Goal: Task Accomplishment & Management: Manage account settings

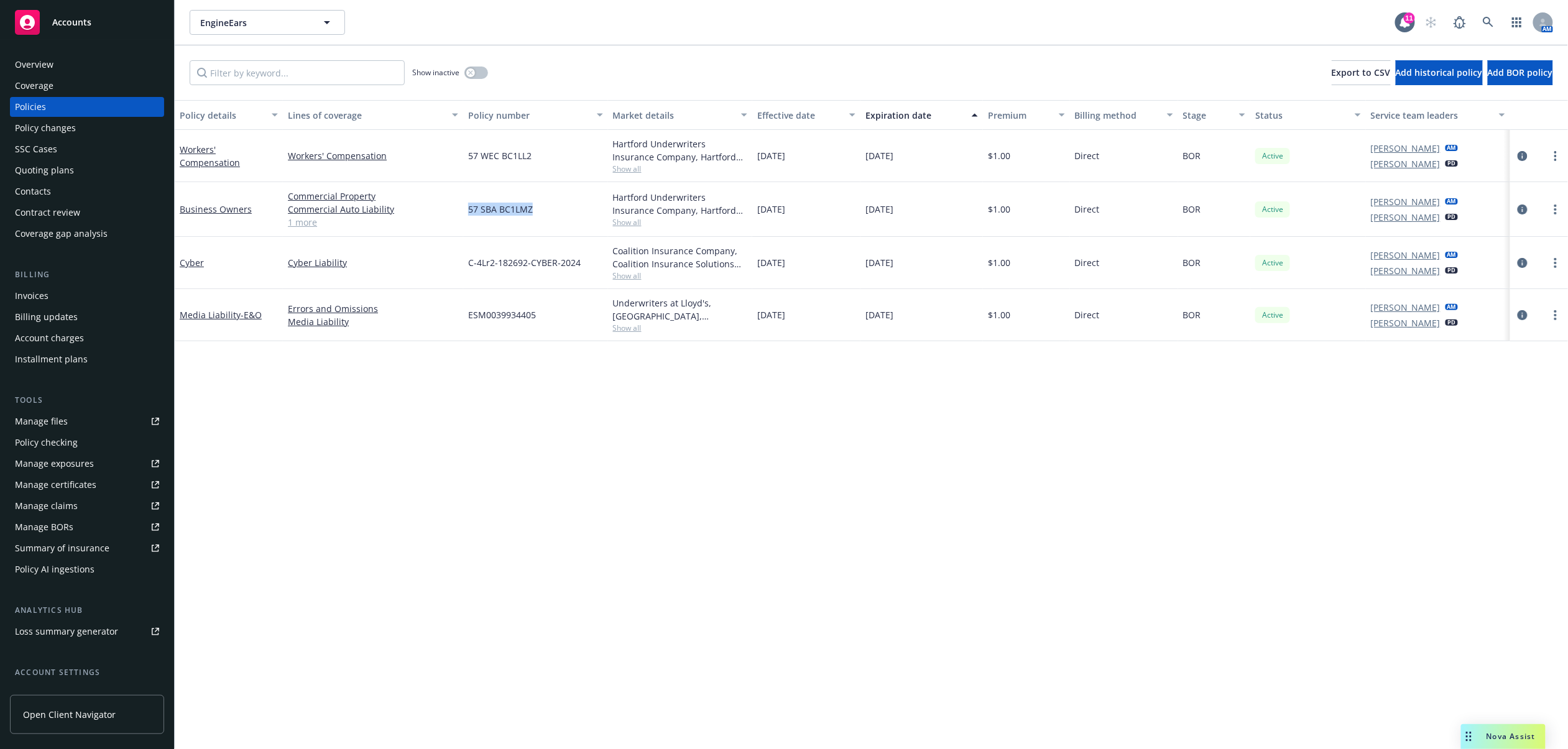
drag, startPoint x: 468, startPoint y: 207, endPoint x: 533, endPoint y: 219, distance: 66.1
click at [533, 219] on div "57 SBA BC1LMZ" at bounding box center [535, 209] width 144 height 55
copy span "57 SBA BC1LMZ"
click at [1521, 210] on icon "circleInformation" at bounding box center [1523, 209] width 10 height 10
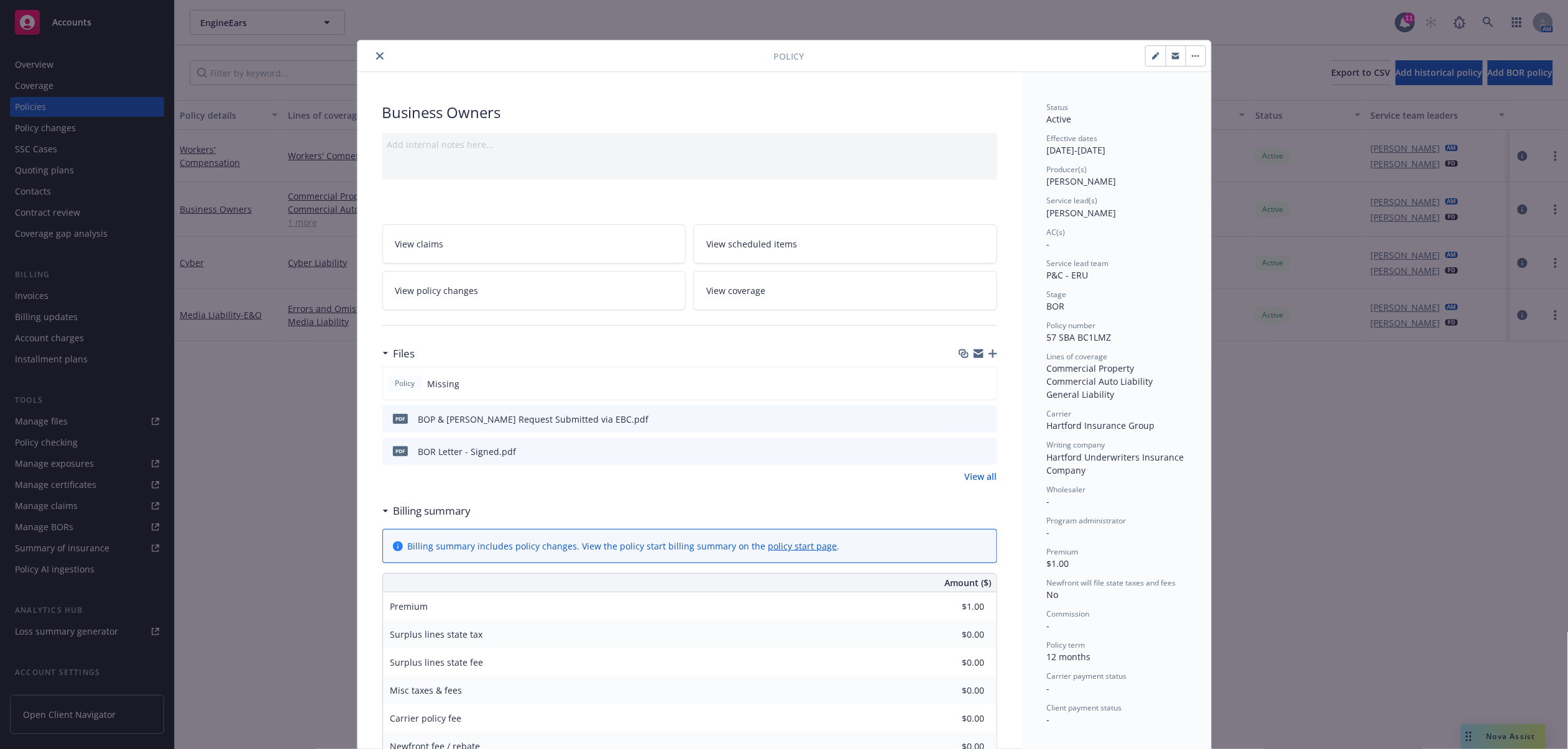
click at [980, 418] on icon "preview file" at bounding box center [985, 418] width 12 height 9
click at [372, 60] on button "close" at bounding box center [380, 56] width 15 height 15
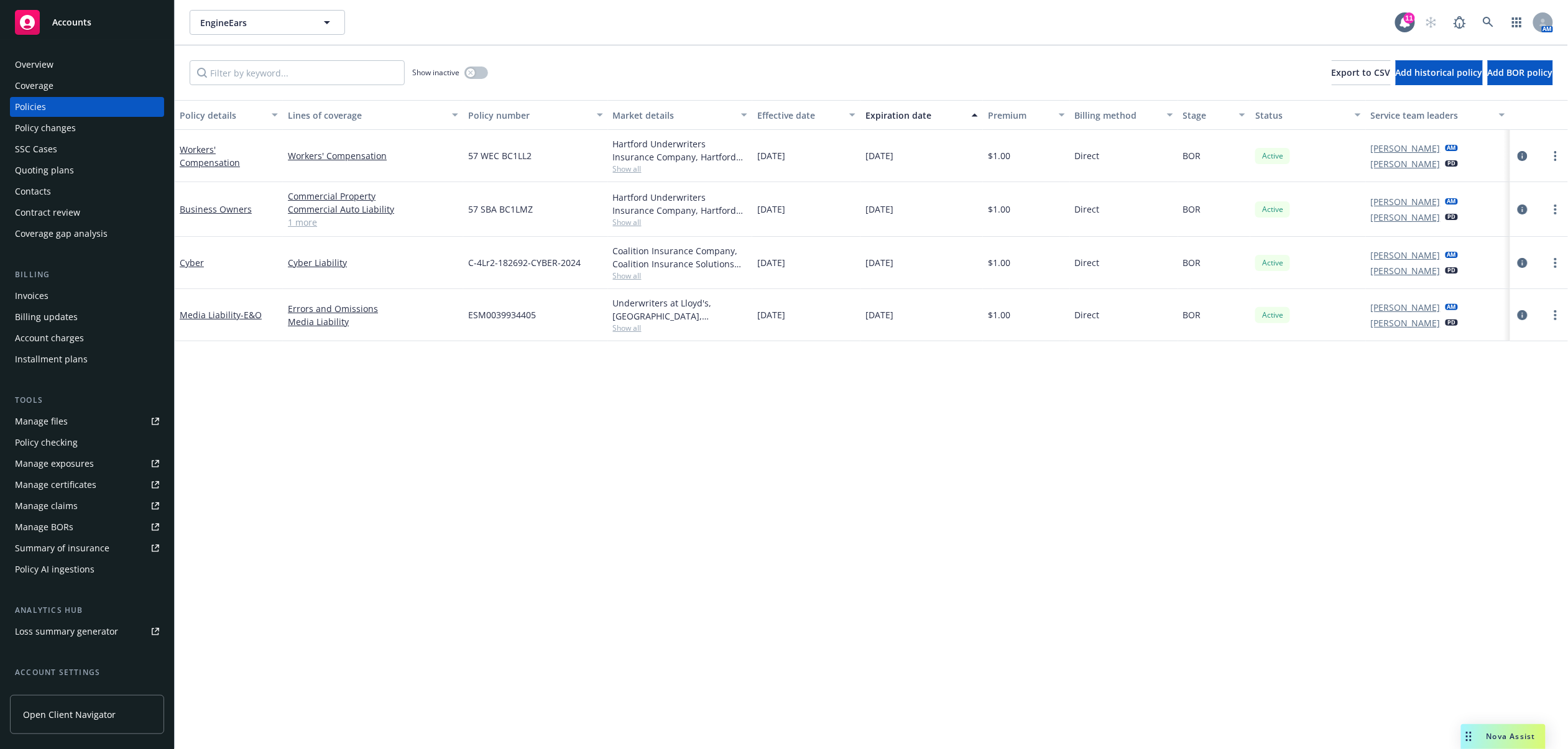
drag, startPoint x: 104, startPoint y: 13, endPoint x: 142, endPoint y: 11, distance: 38.1
click at [104, 13] on div "Accounts" at bounding box center [87, 22] width 144 height 25
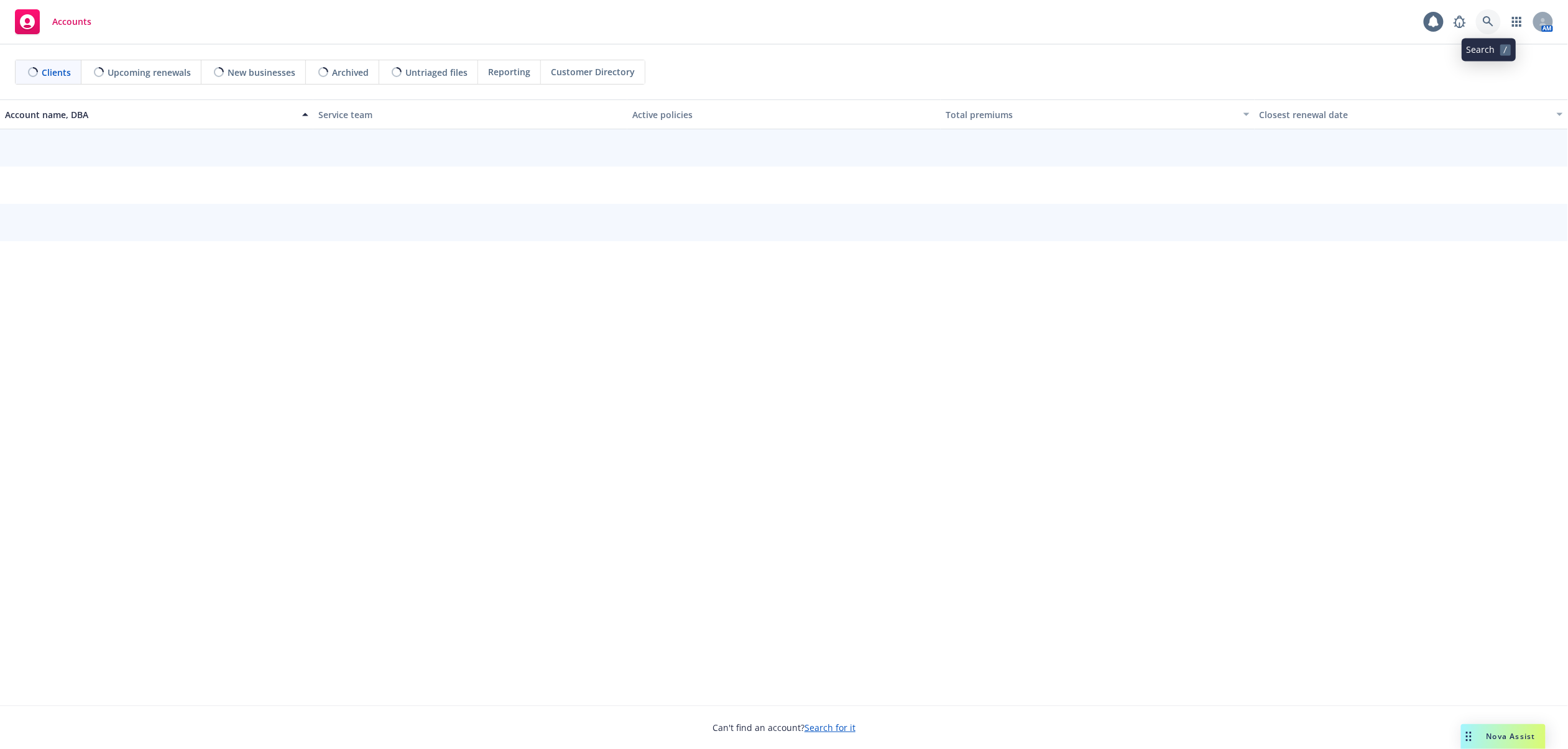
click at [1495, 18] on link at bounding box center [1488, 22] width 25 height 25
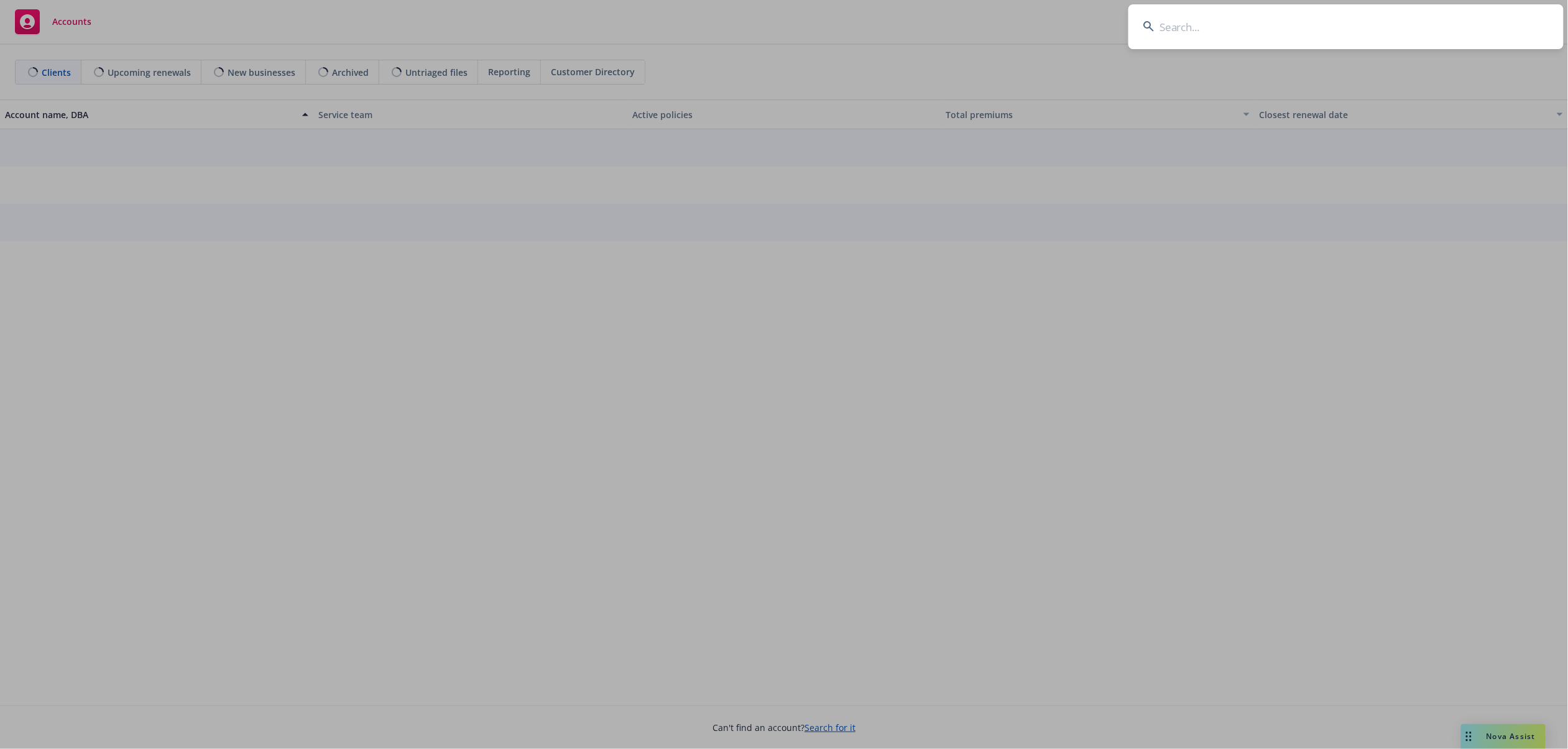
click at [1429, 33] on input at bounding box center [1346, 26] width 435 height 45
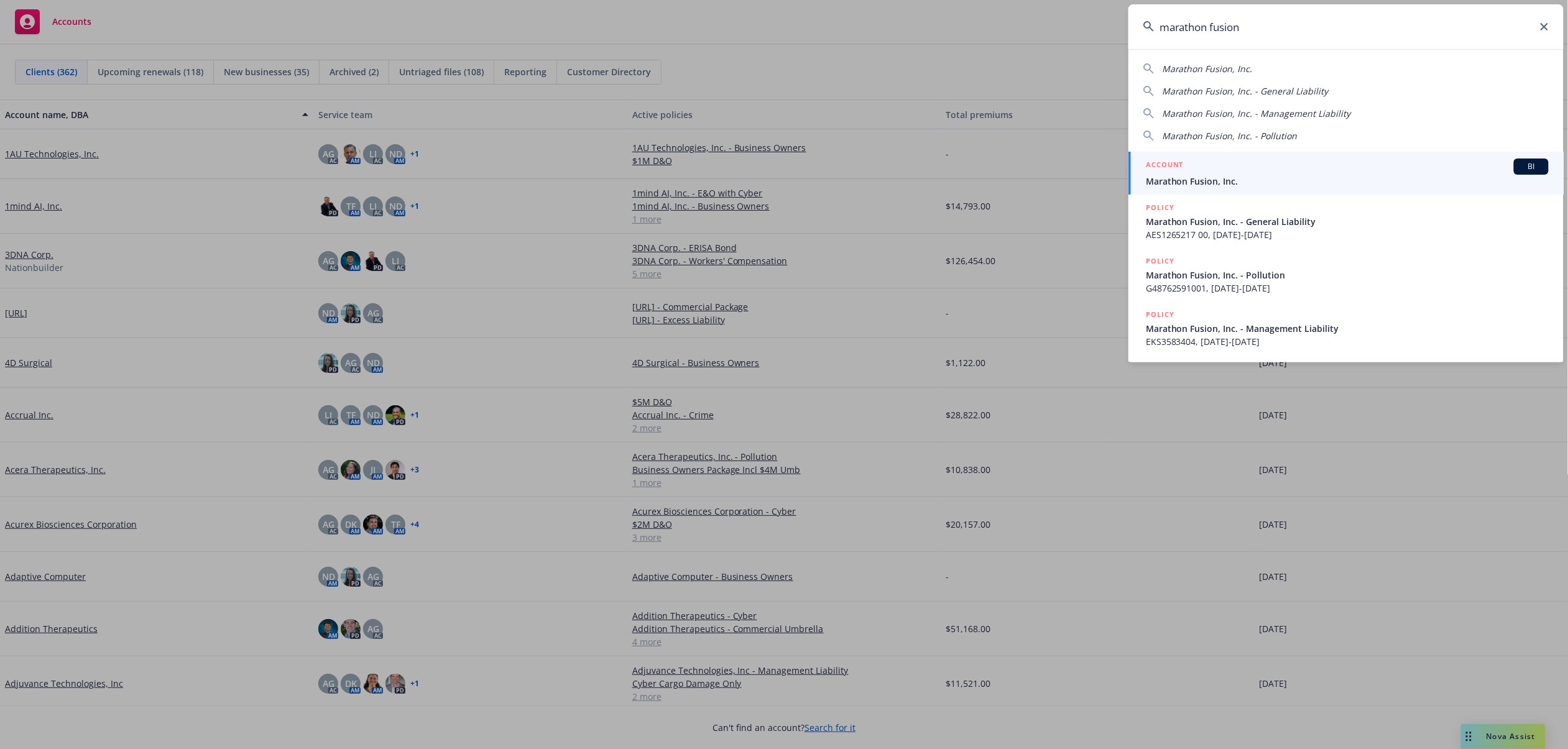
type input "marathon fusion"
click at [1228, 180] on span "Marathon Fusion, Inc." at bounding box center [1347, 181] width 403 height 13
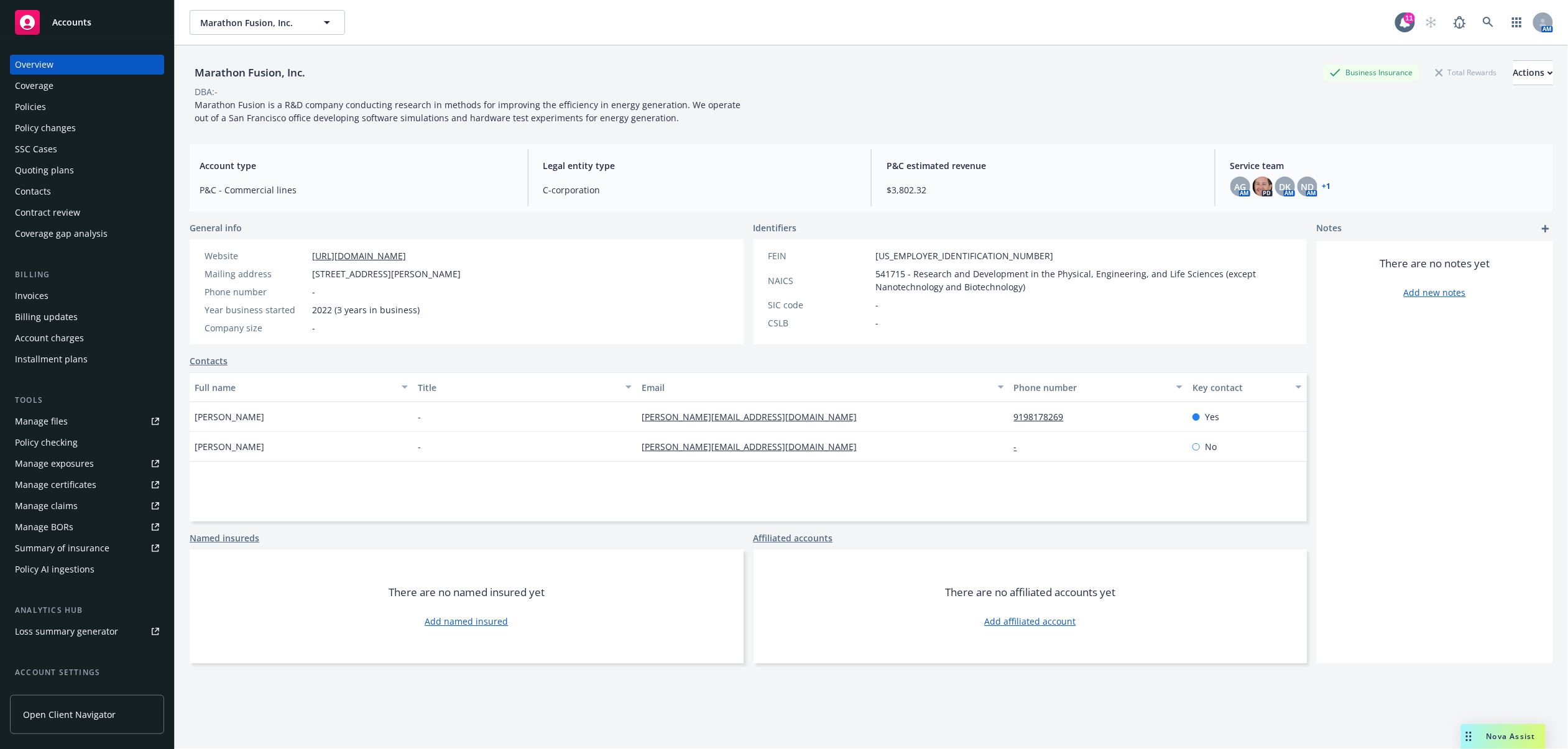
click at [97, 135] on div "Policy changes" at bounding box center [87, 128] width 144 height 20
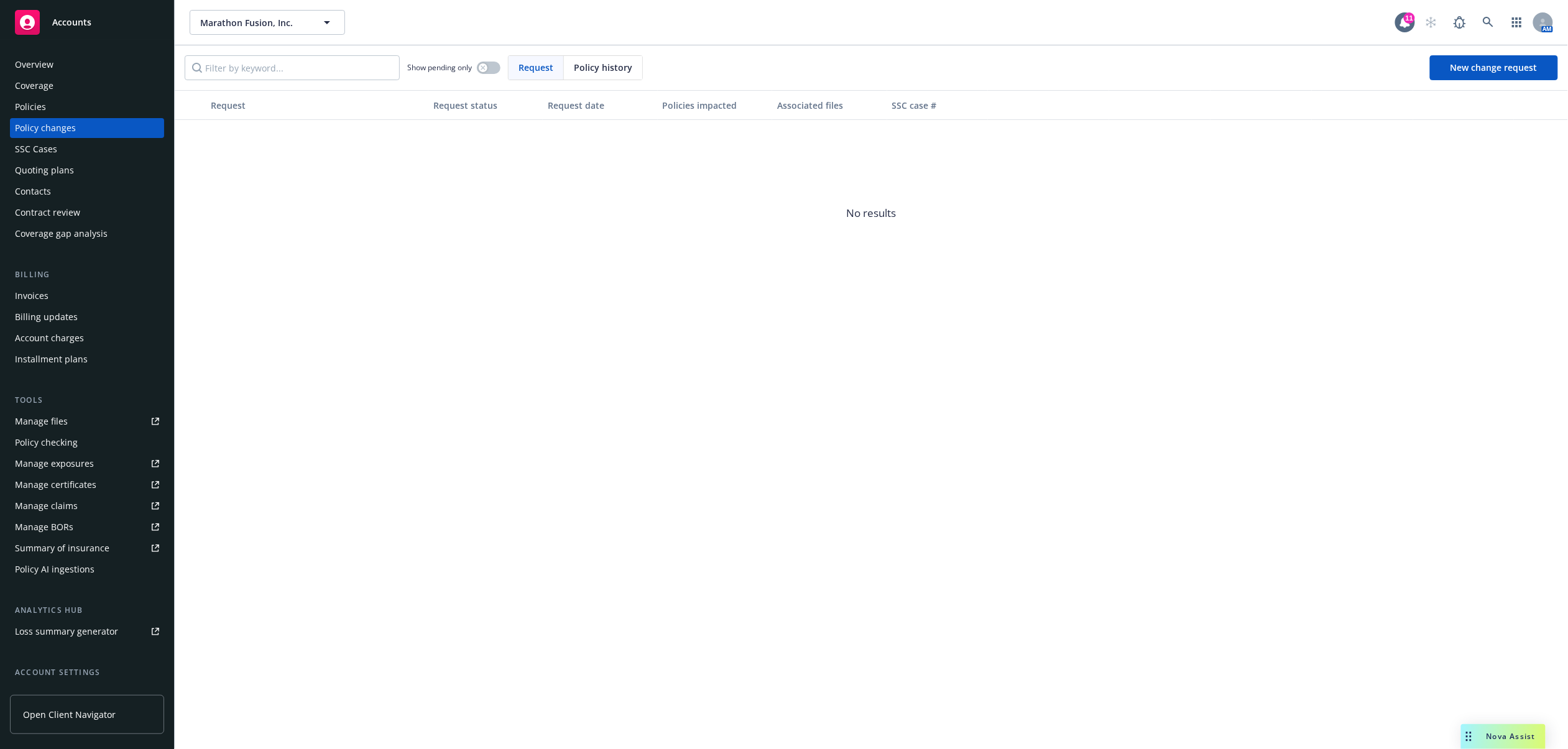
click at [99, 18] on div "Accounts" at bounding box center [87, 22] width 144 height 25
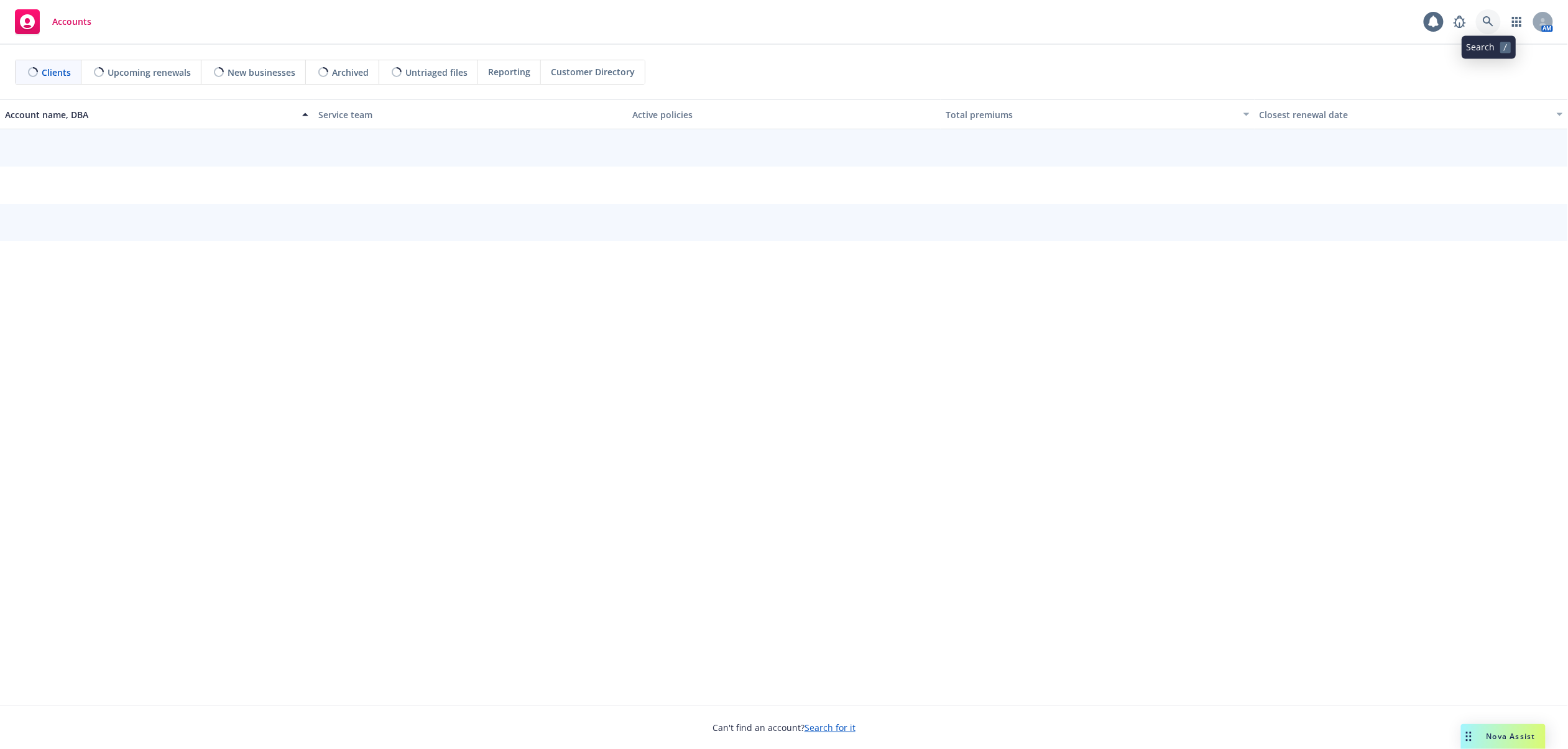
click at [1493, 19] on icon at bounding box center [1488, 22] width 12 height 12
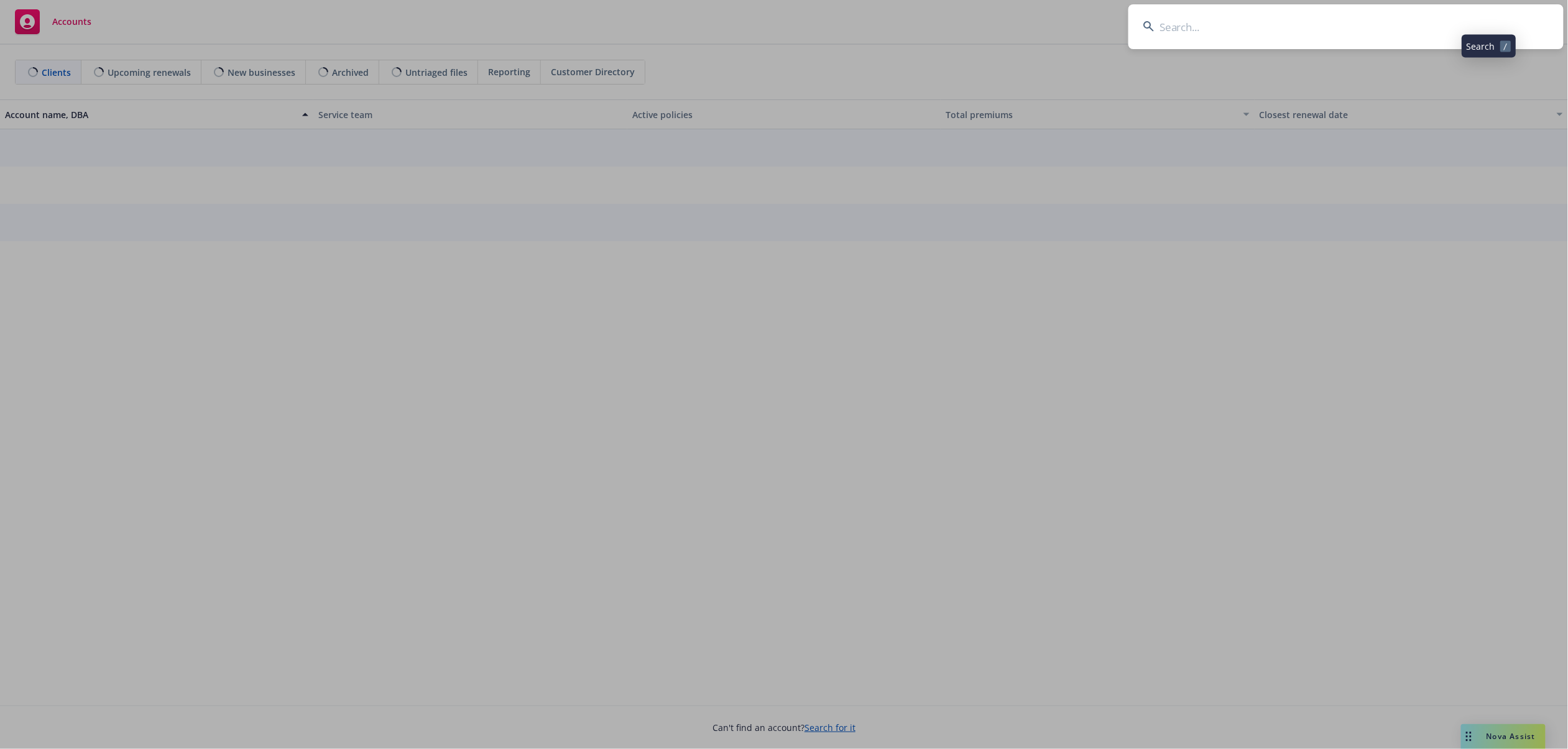
click at [1458, 19] on input at bounding box center [1346, 26] width 435 height 45
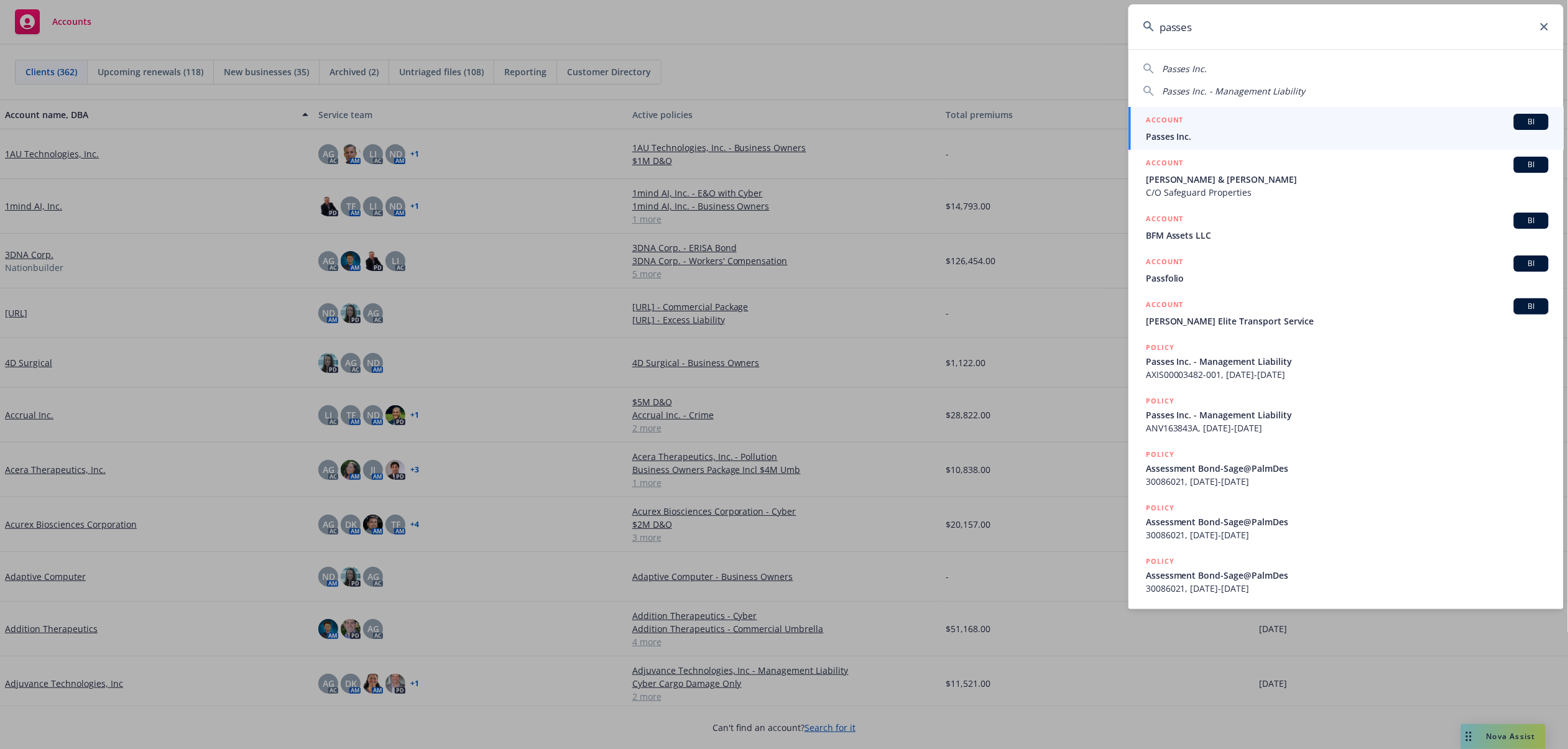
type input "passes"
click at [1253, 127] on div "ACCOUNT BI" at bounding box center [1347, 122] width 403 height 16
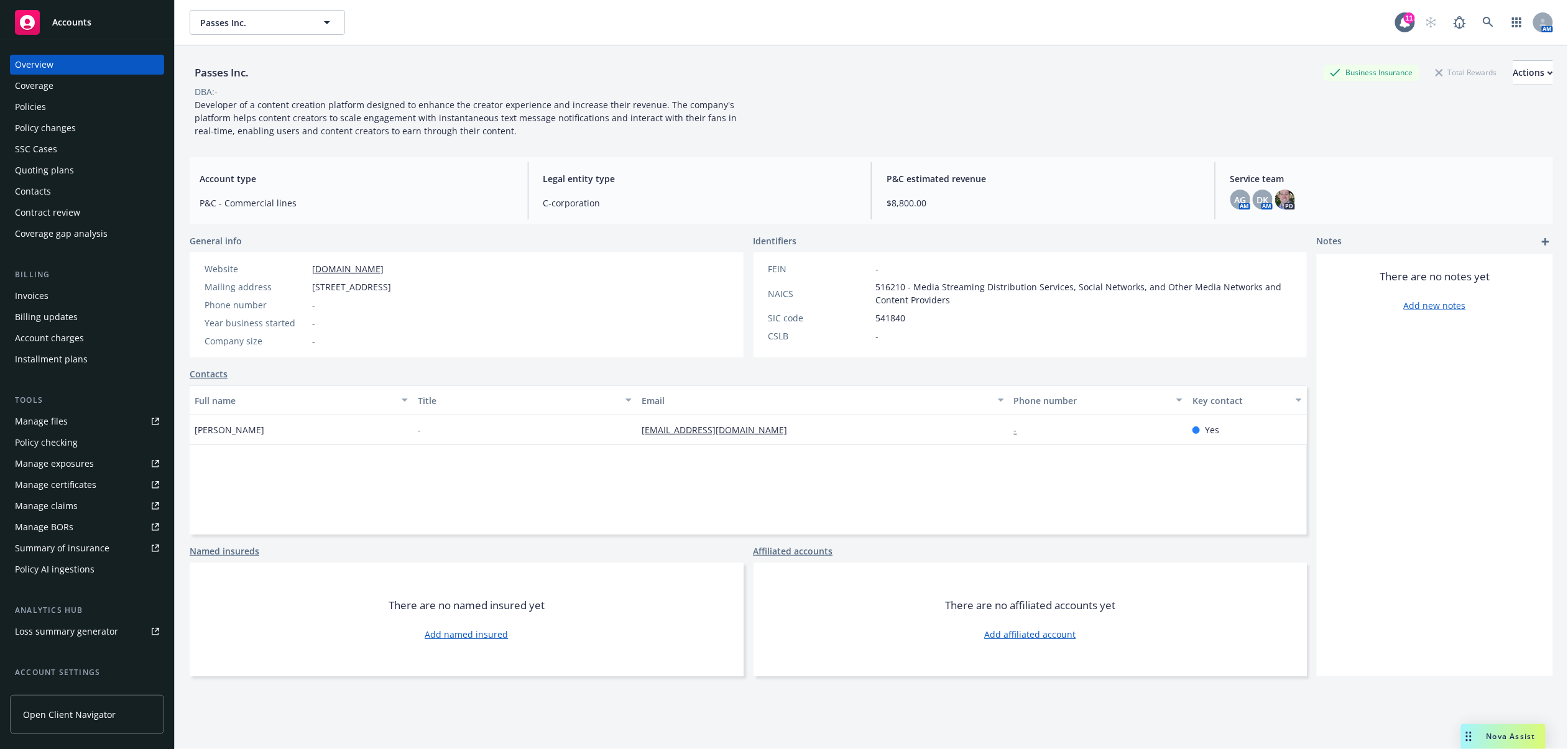
click at [55, 108] on div "Policies" at bounding box center [87, 106] width 144 height 20
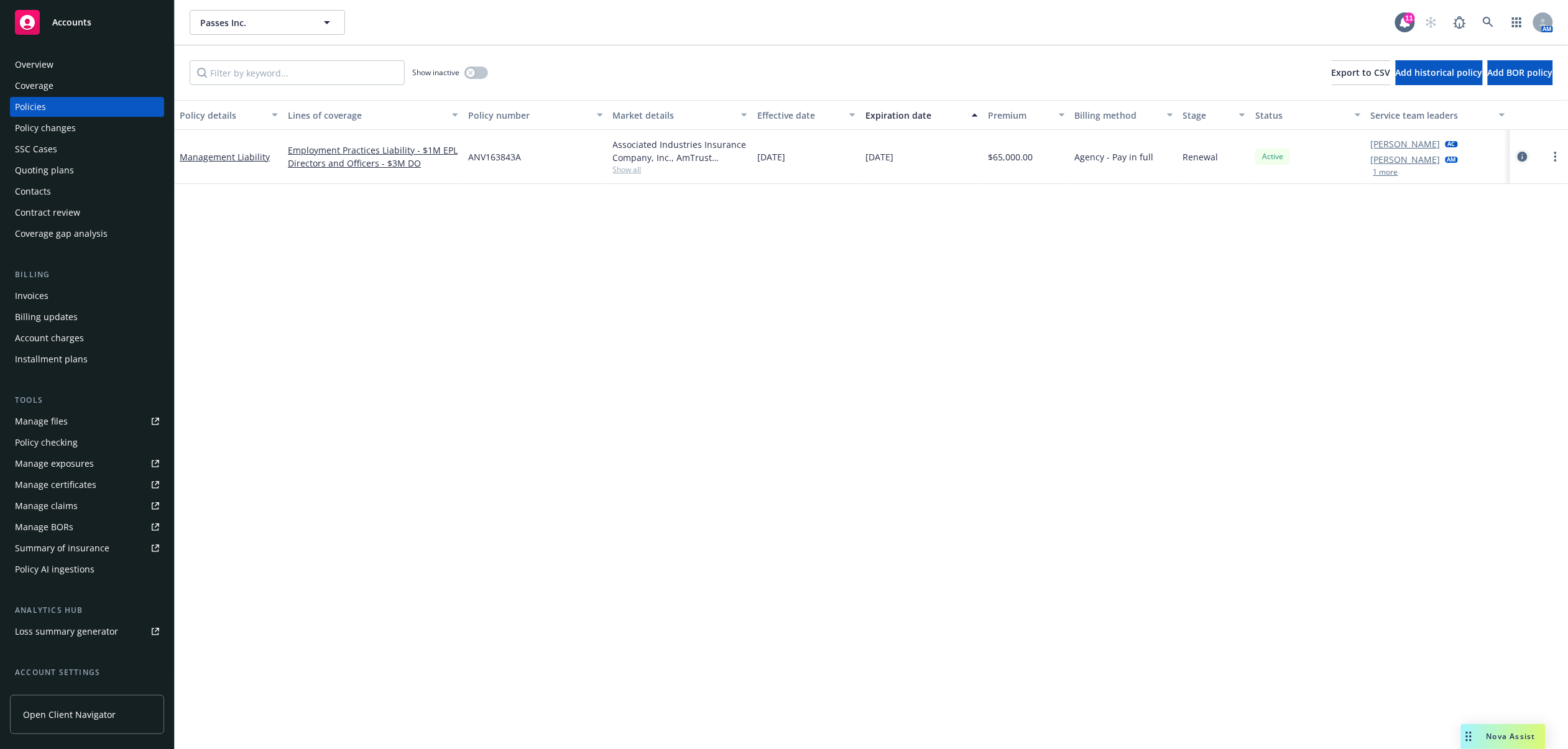
click at [1522, 154] on icon "circleInformation" at bounding box center [1523, 156] width 10 height 10
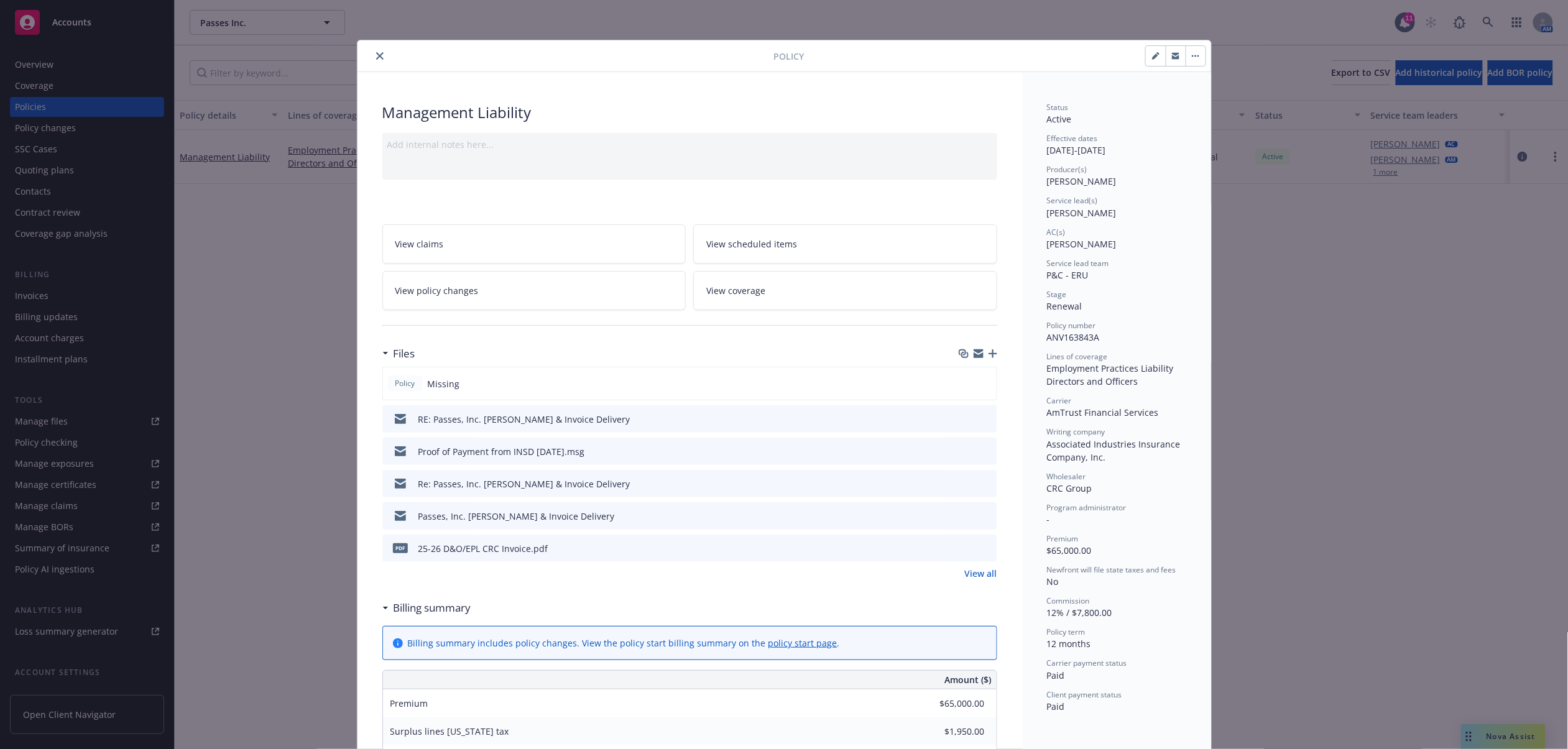
click at [989, 354] on icon "button" at bounding box center [993, 353] width 9 height 9
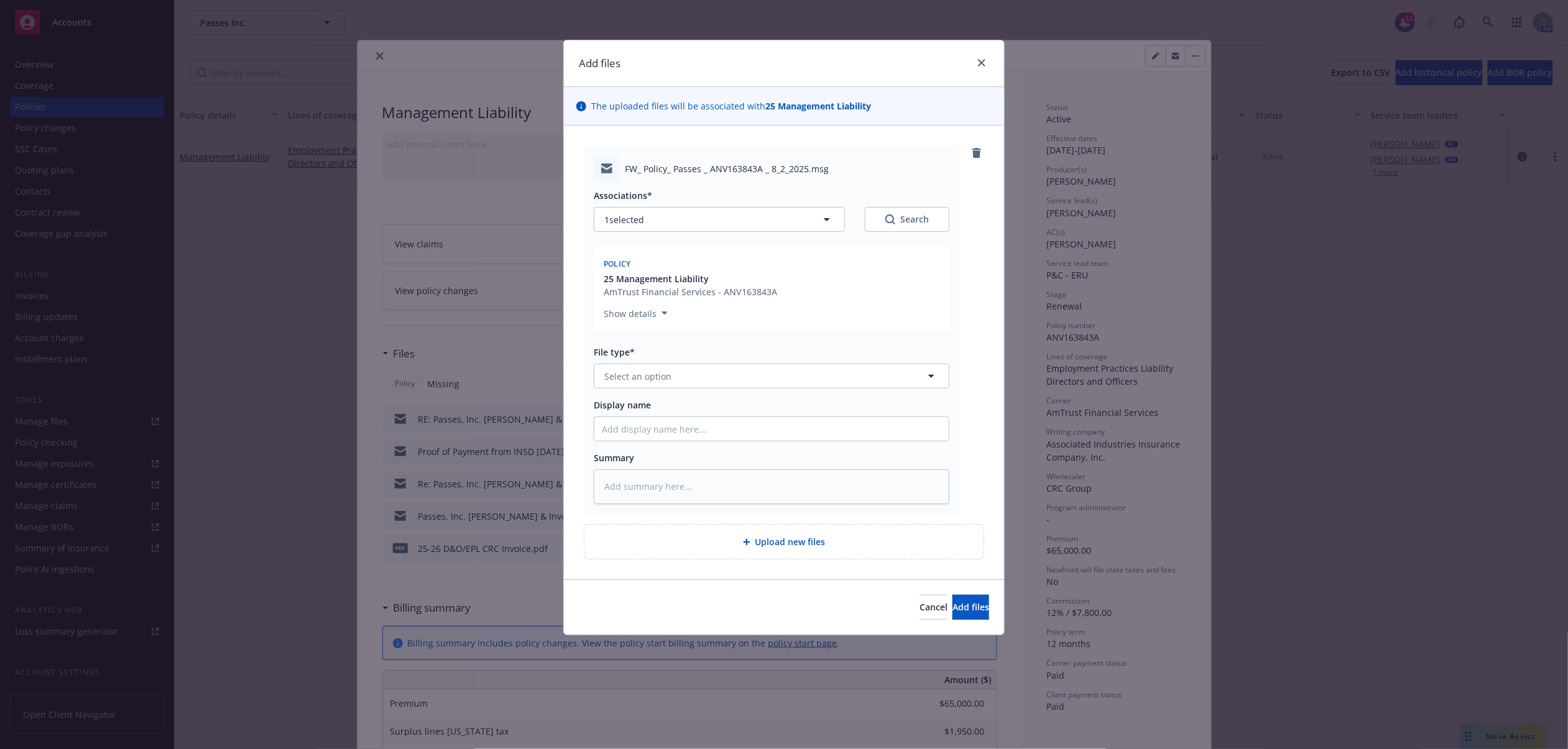
type textarea "x"
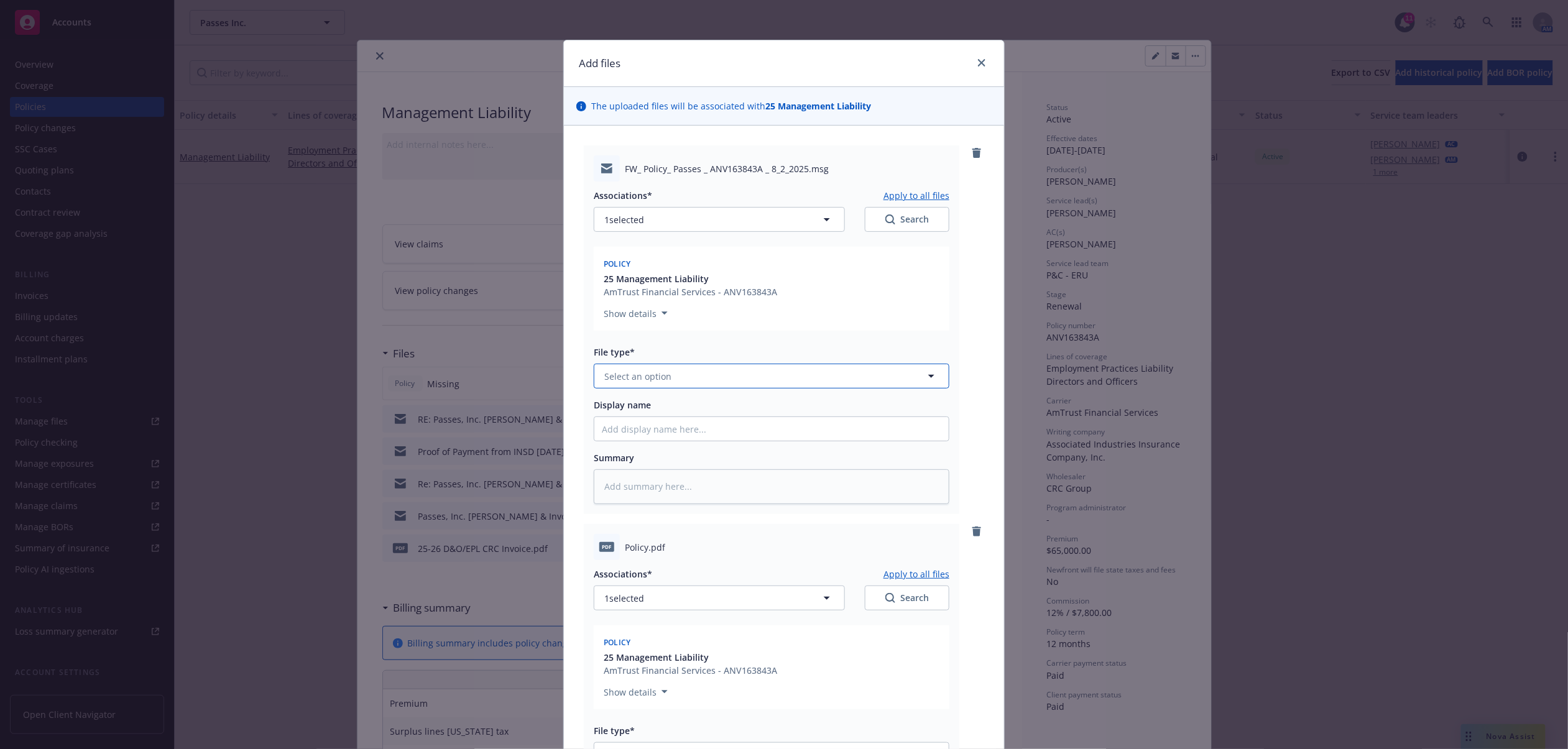
click at [729, 373] on button "Select an option" at bounding box center [771, 376] width 356 height 25
type input "email"
click at [709, 410] on div "Email" at bounding box center [771, 411] width 340 height 18
click at [694, 434] on input "Display name" at bounding box center [771, 429] width 355 height 24
type textarea "x"
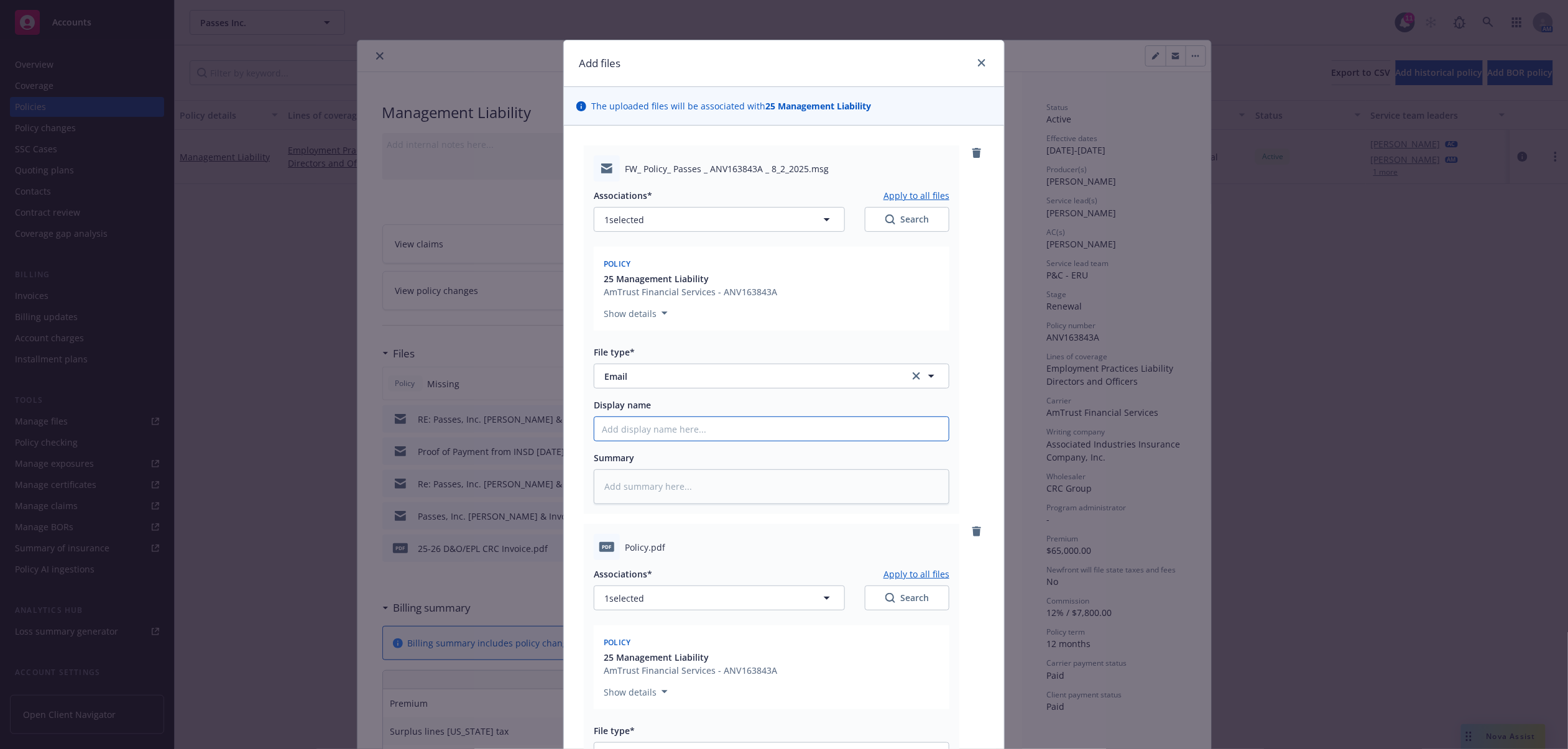
type input "P"
type textarea "x"
type input "Po"
type textarea "x"
type input "Pol"
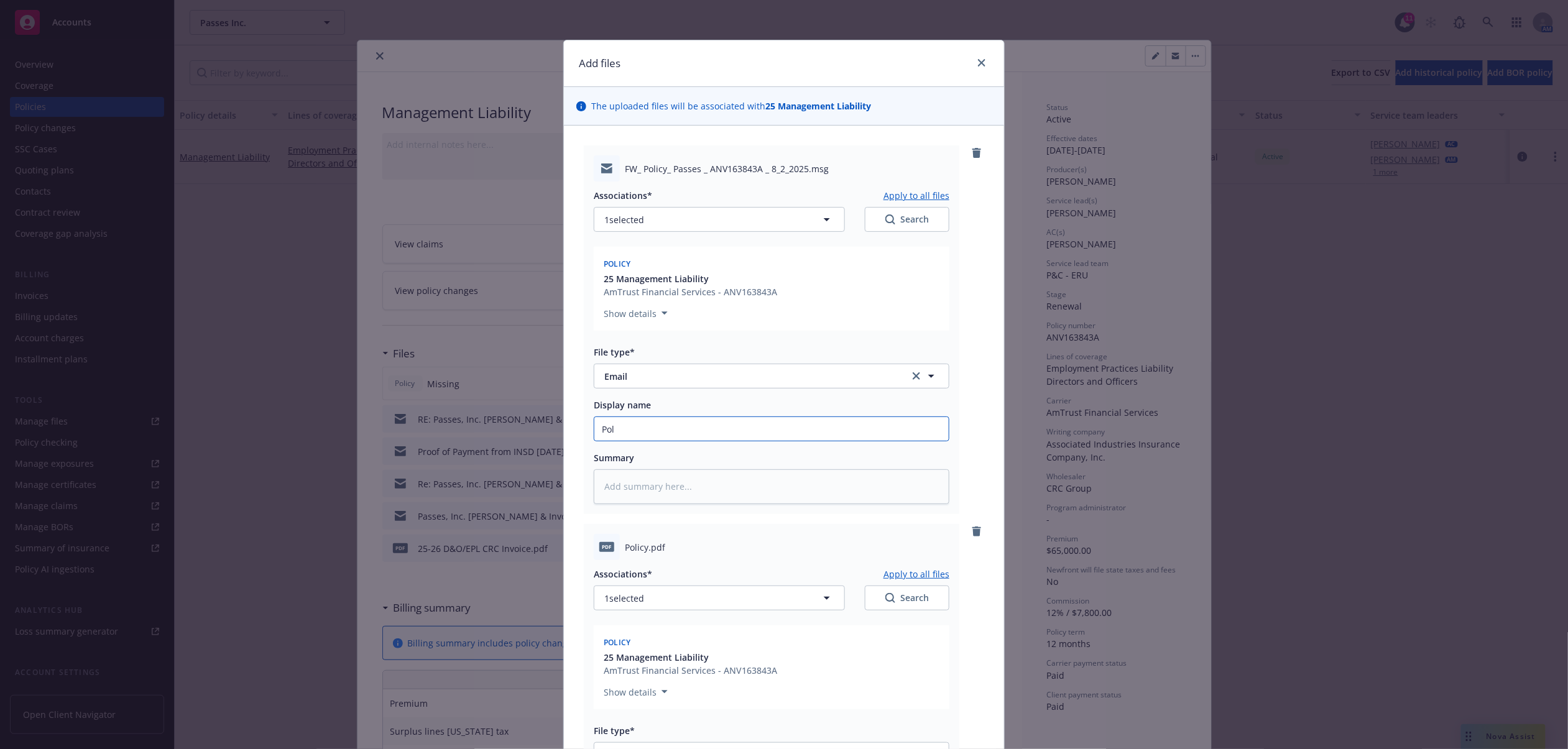
type textarea "x"
type input "Poli"
type textarea "x"
type input "Polic"
type textarea "x"
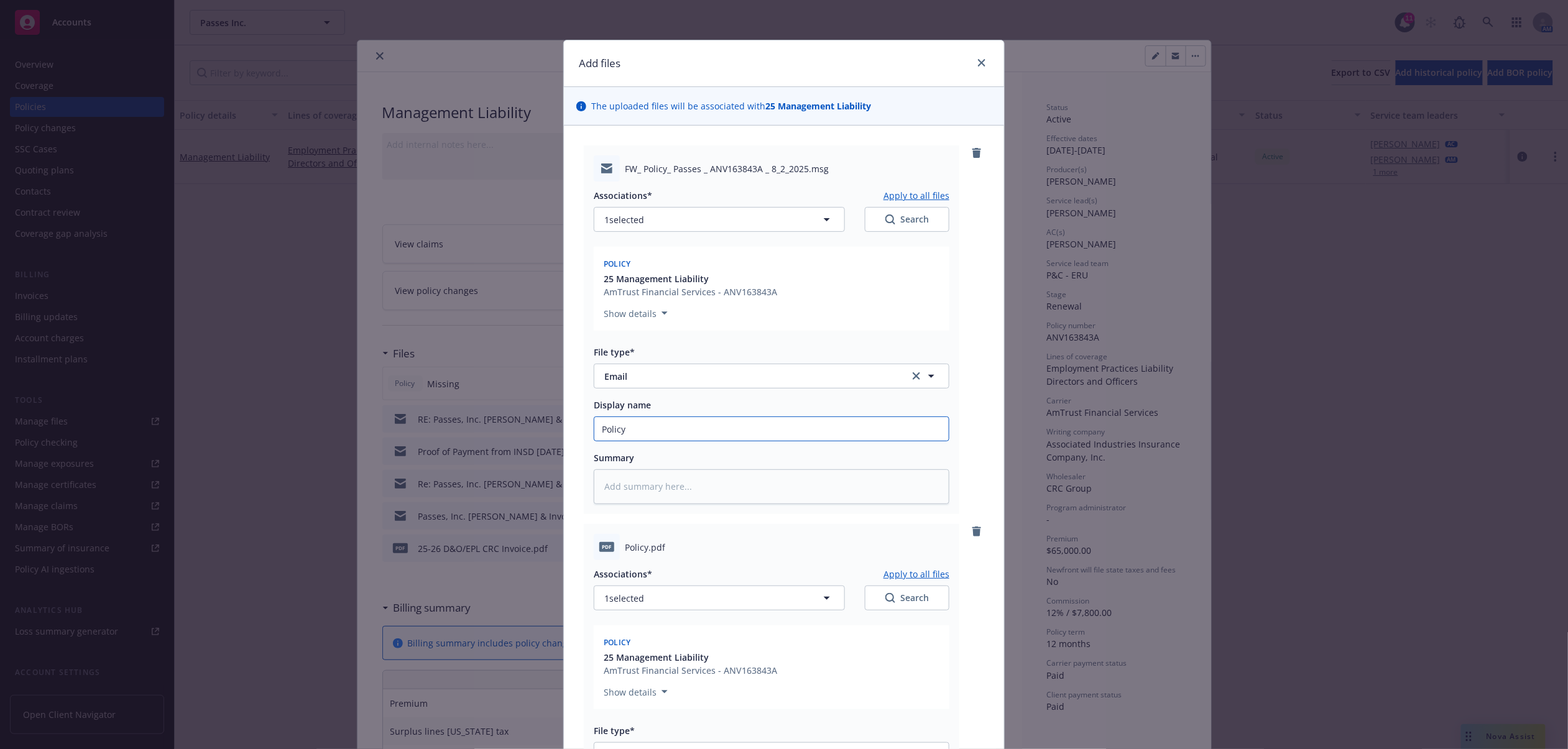
type input "Policy"
type textarea "x"
type input "Policy R"
type textarea "x"
type input "Policy RC"
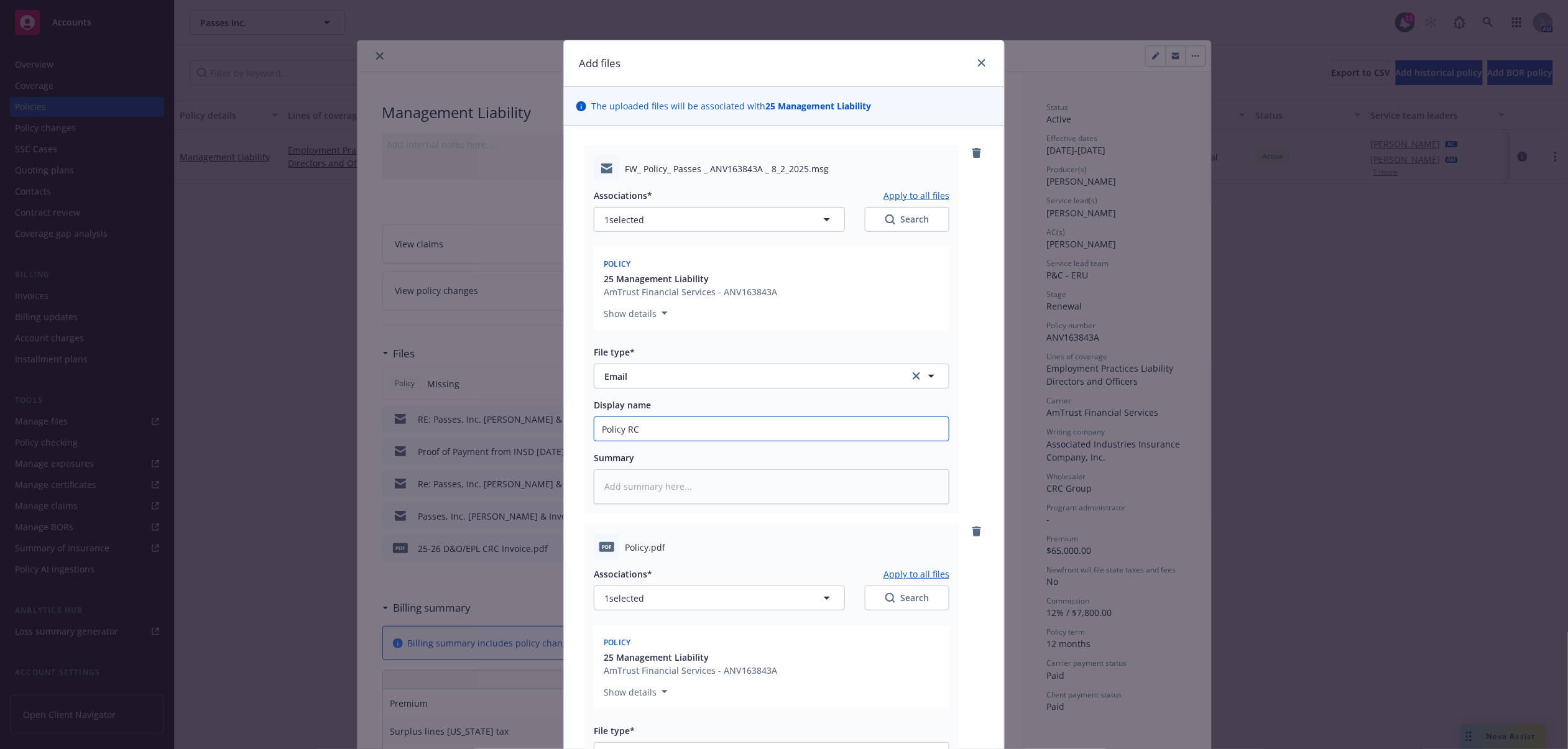
type textarea "x"
type input "Policy RCV"
type textarea "x"
type input "Policy RCVD"
type textarea "x"
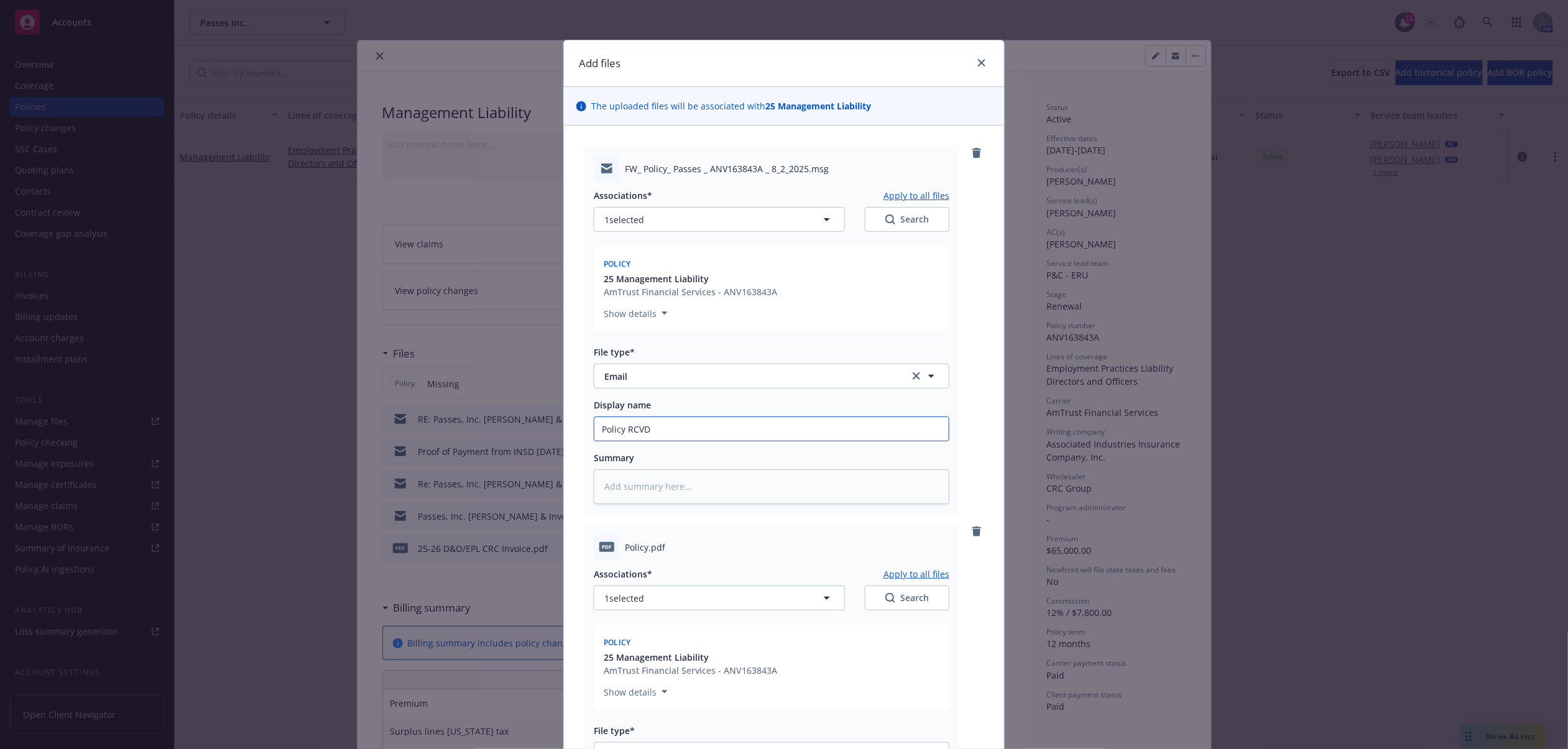
type input "Policy RCVD f"
type textarea "x"
type input "Policy RCVD fro"
type textarea "x"
type input "Policy RCVD from"
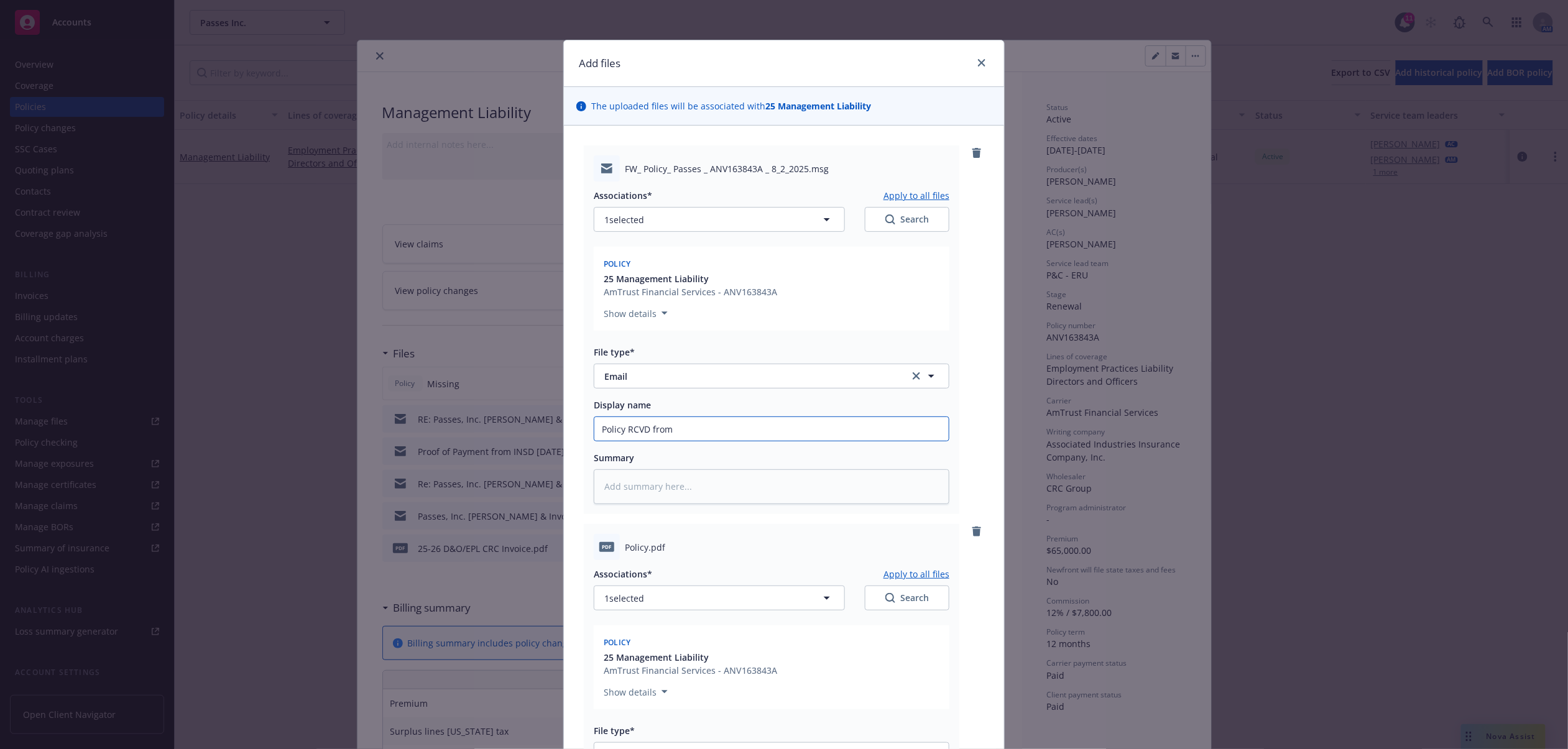
type textarea "x"
type input "Policy RCVD from C"
type textarea "x"
type input "Policy RCVD from CR"
type textarea "x"
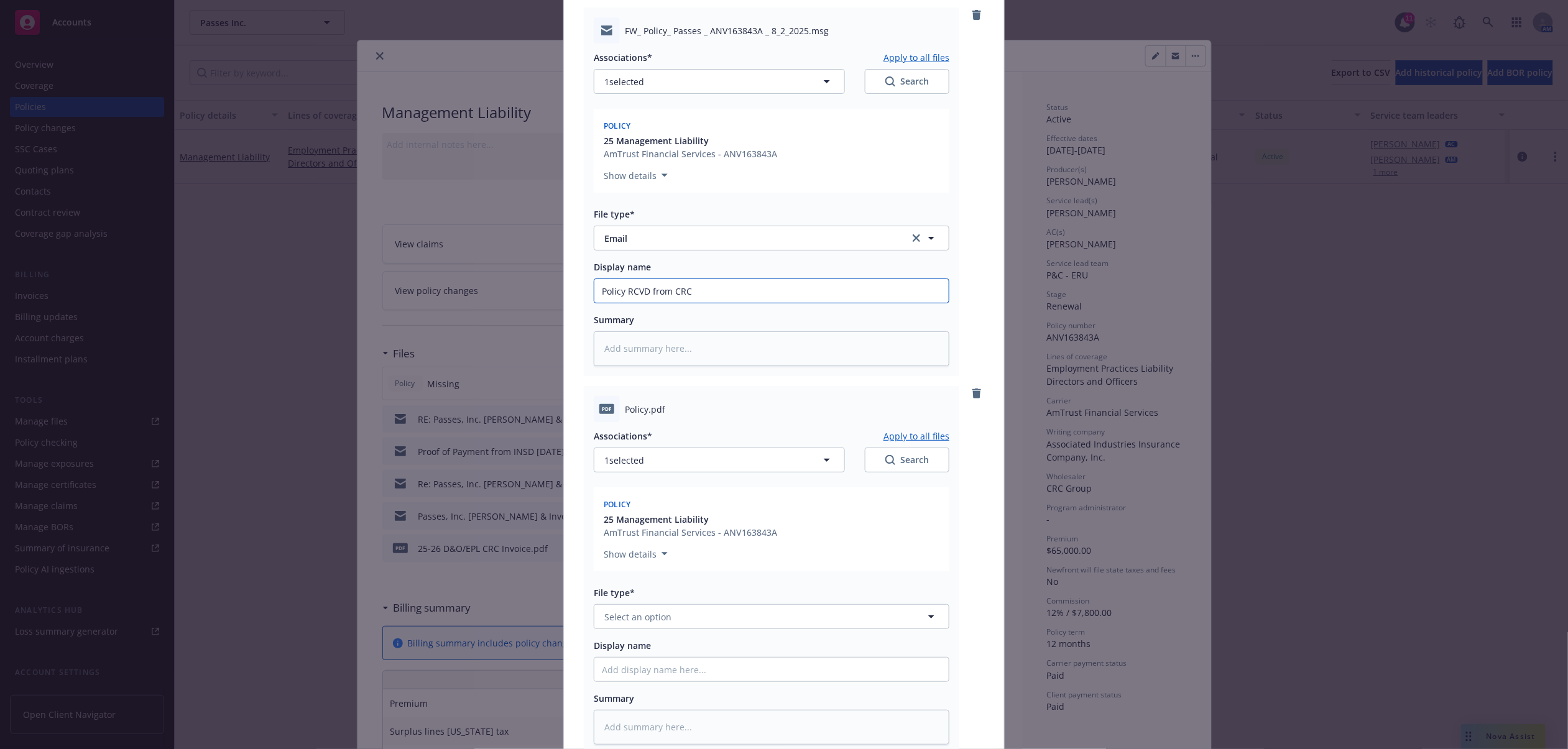
scroll to position [249, 0]
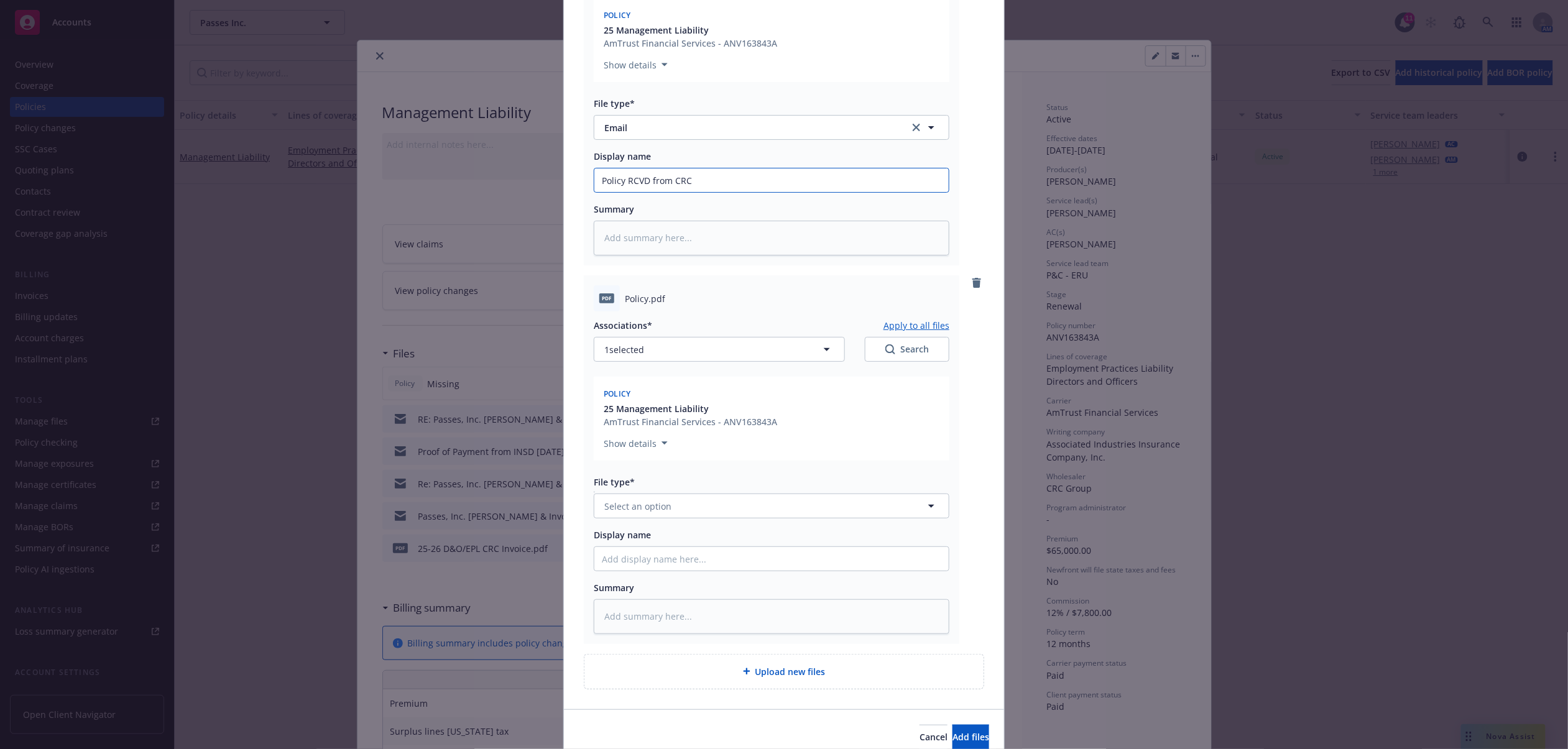
type input "Policy RCVD from CRC"
click at [662, 509] on span "Select an option" at bounding box center [637, 506] width 67 height 13
type input "policy"
click at [681, 535] on div "Policy" at bounding box center [771, 541] width 340 height 18
click at [690, 560] on input "Display name" at bounding box center [771, 559] width 355 height 24
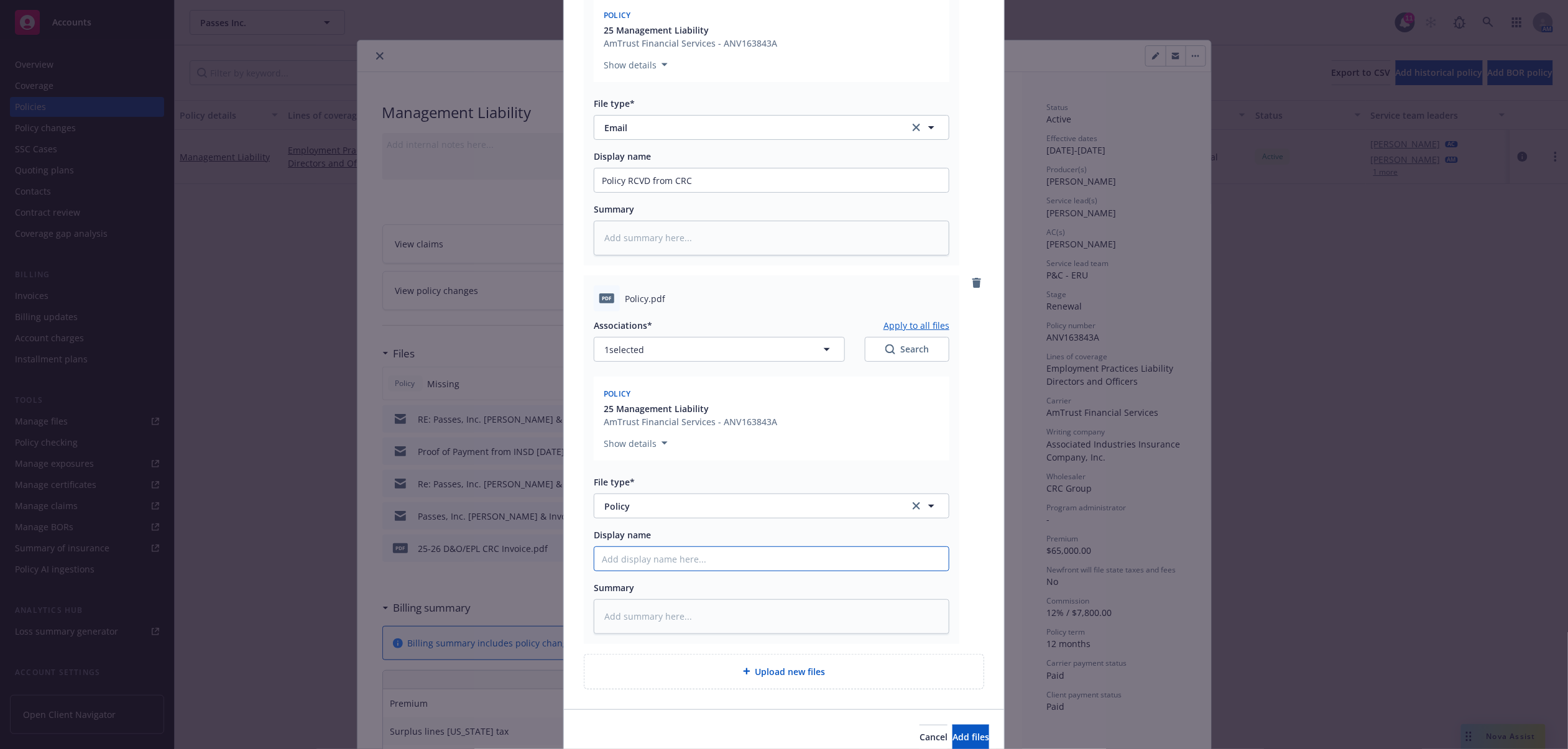
type textarea "x"
type input "2"
type textarea "x"
type input "25"
type textarea "x"
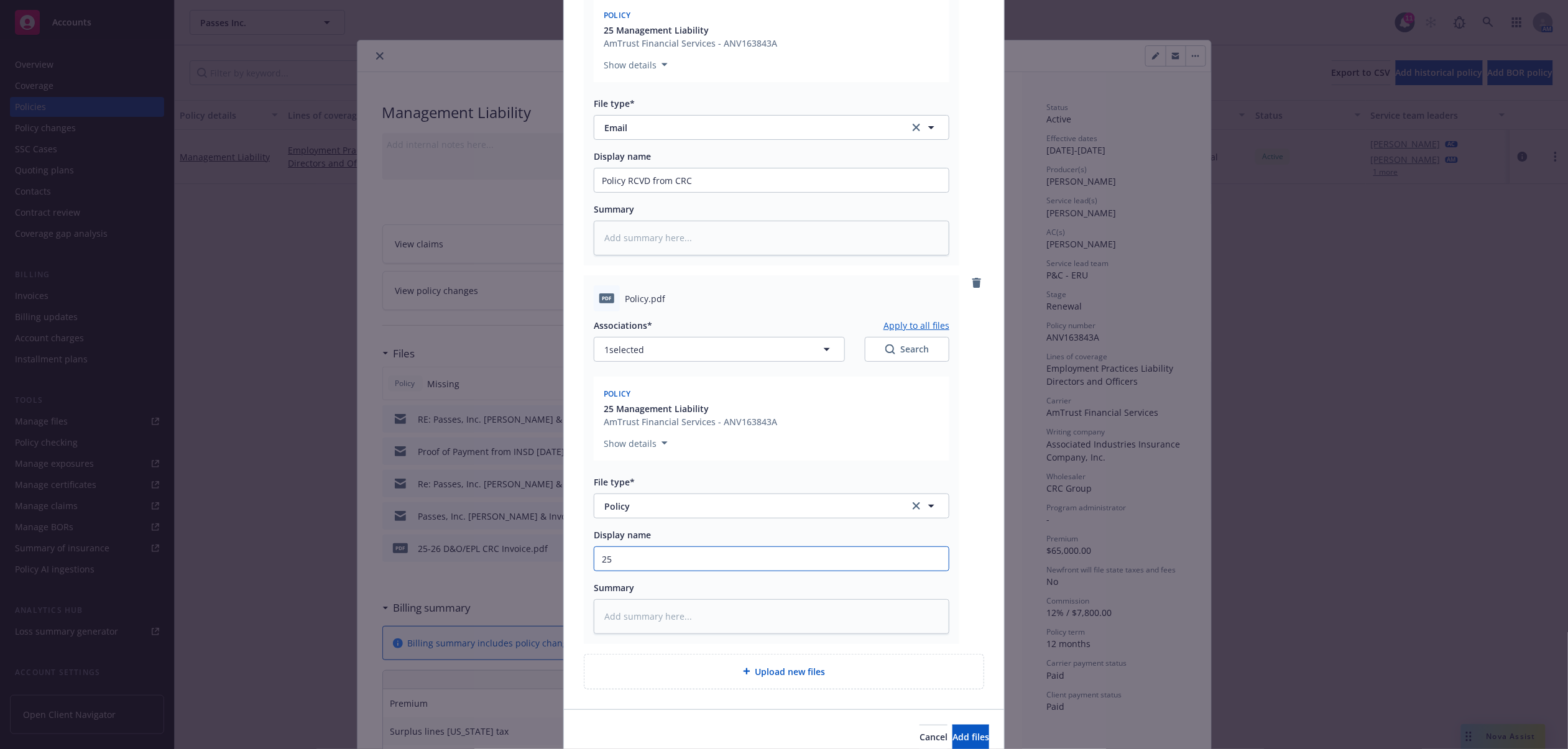
type input "25-"
type textarea "x"
type input "25-2"
type textarea "x"
type input "25-26"
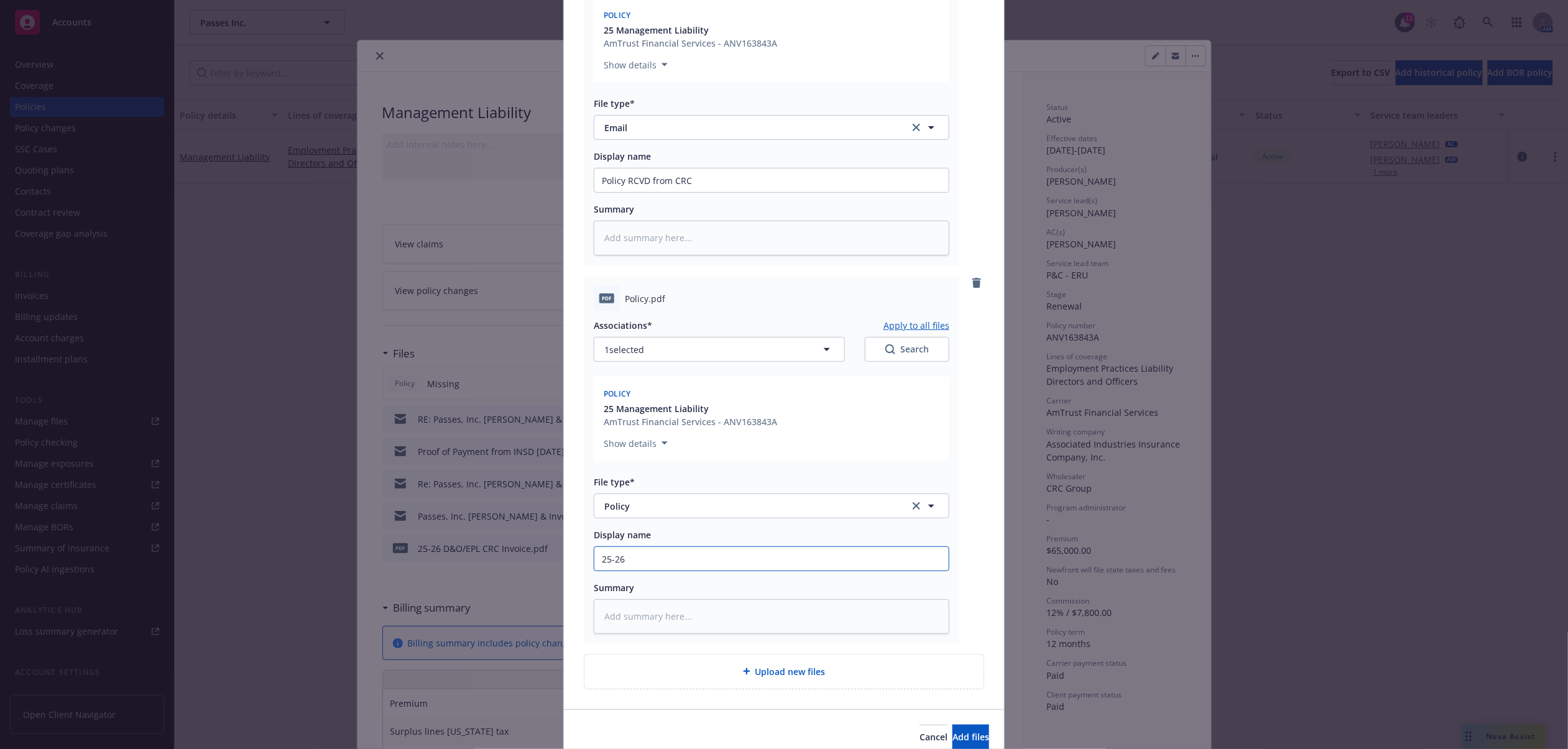
type textarea "x"
type input "25-26"
type textarea "x"
type input "25-26 M"
type textarea "x"
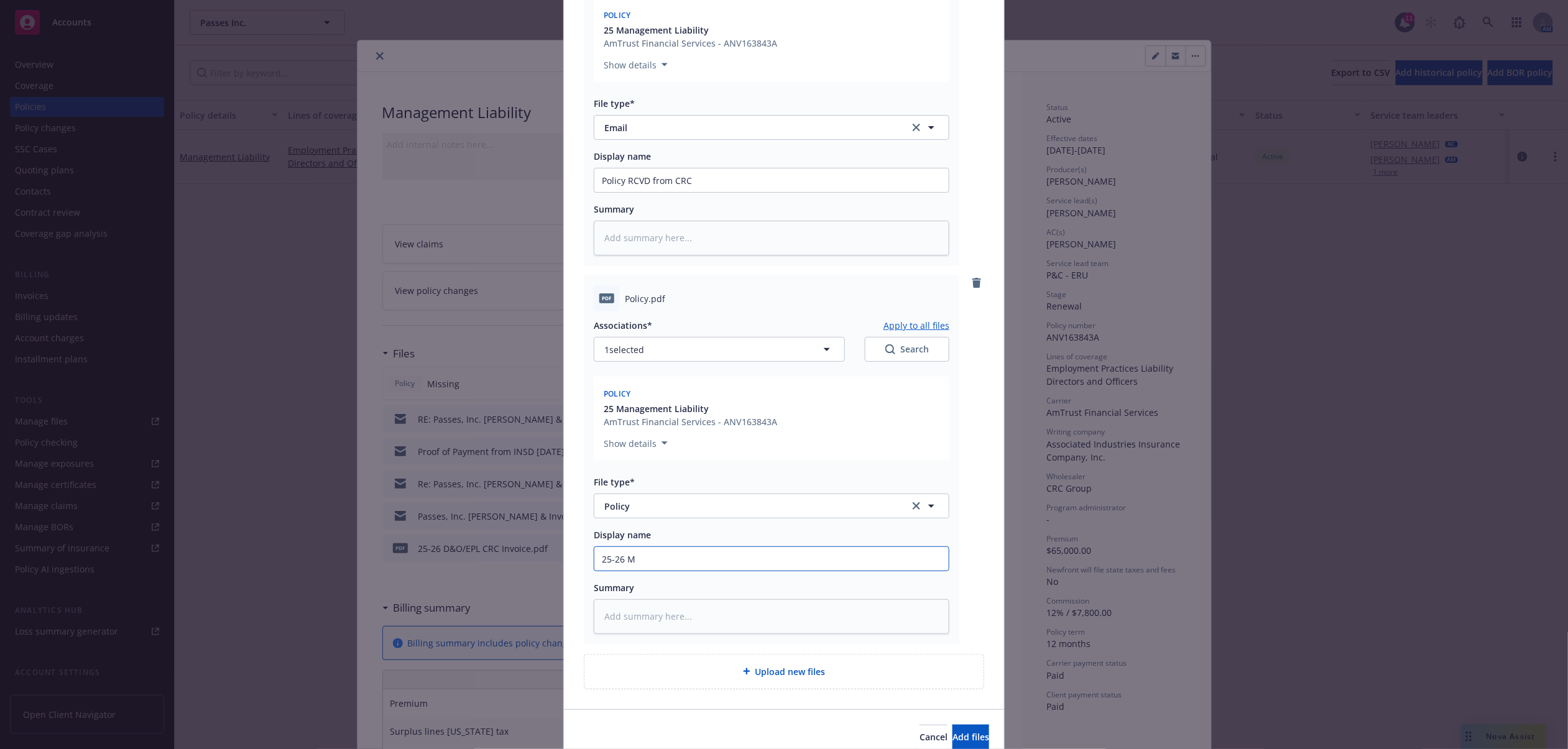
type input "25-26 ML"
type textarea "x"
type input "25-26 ML"
type textarea "x"
type input "25-26 ML P"
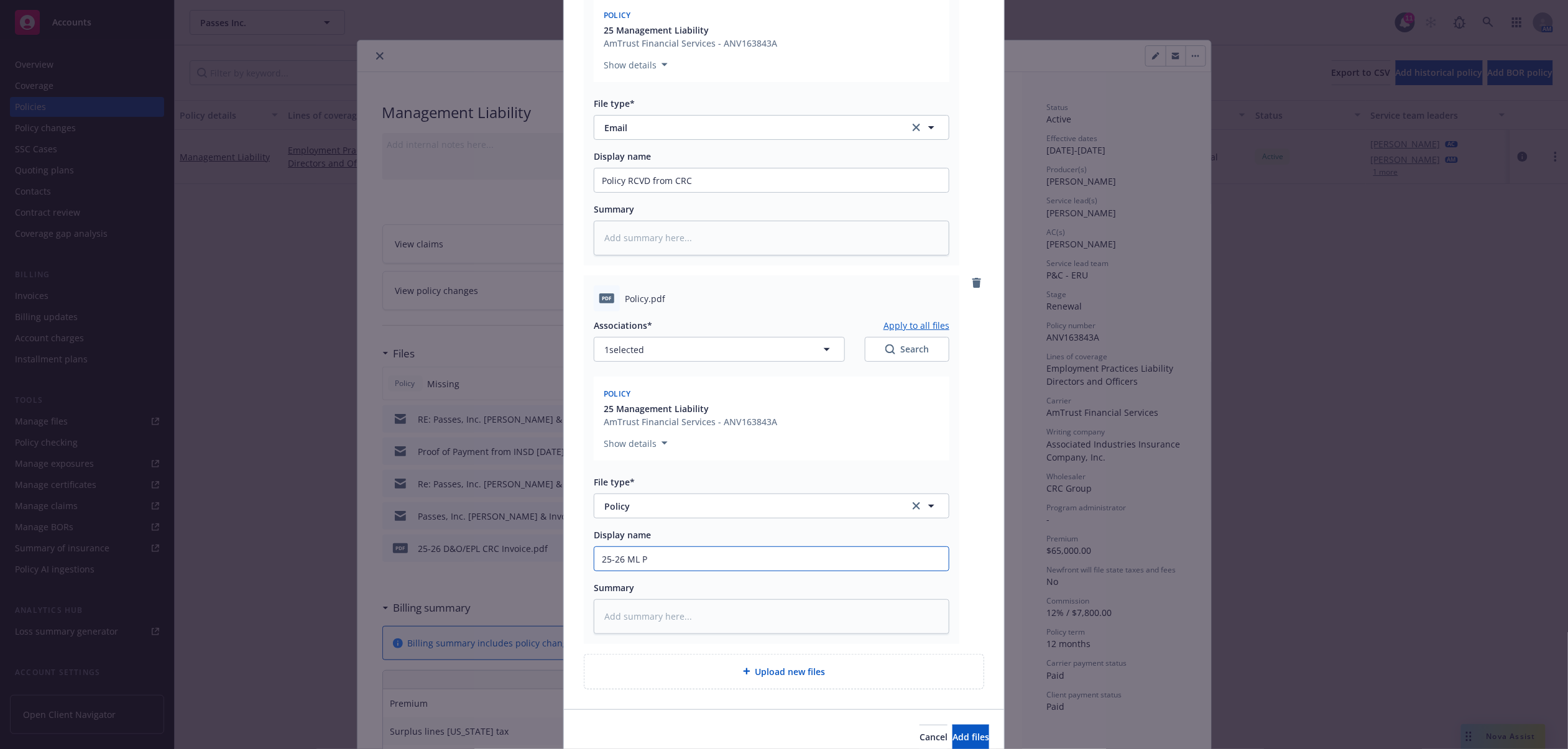
type textarea "x"
type input "25-26 ML Po"
type textarea "x"
type input "25-26 ML Poli"
type textarea "x"
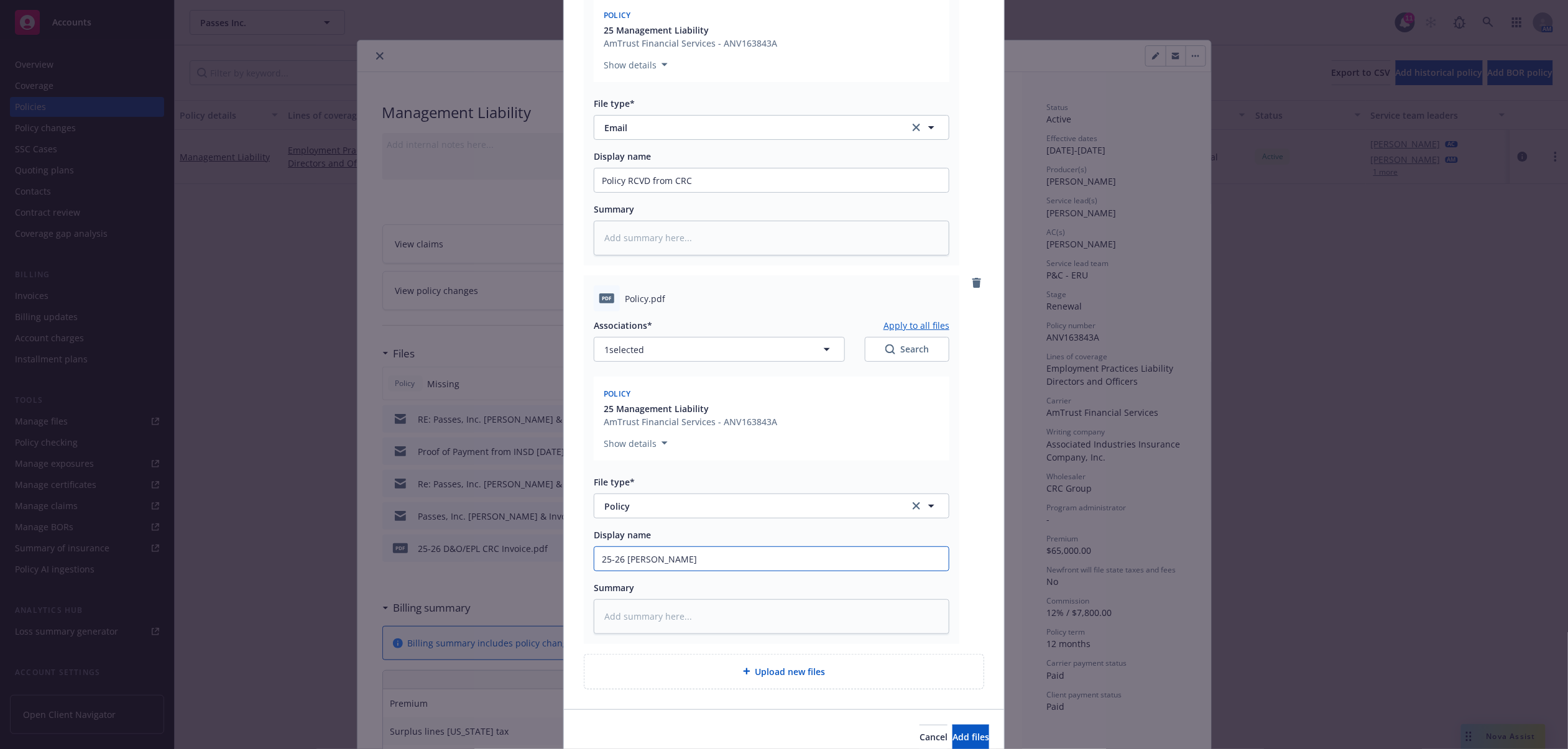
type input "25-26 ML Policy"
type textarea "x"
type input "25-26 ML Policy"
type textarea "x"
type input "25-26 ML Policy -"
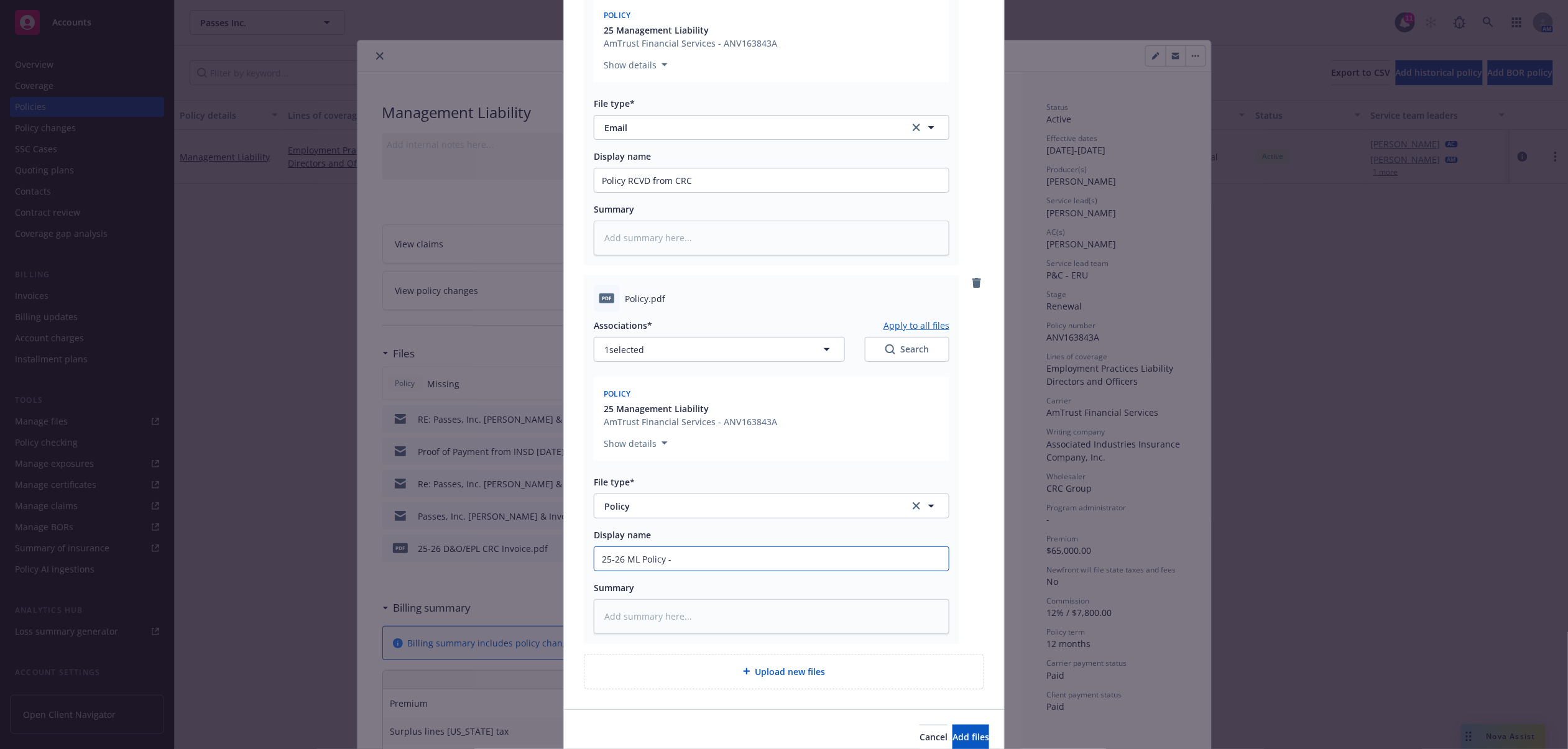
type textarea "x"
type input "25-26 ML Policy -"
type textarea "x"
type input "25-26 ML Policy - A"
type textarea "x"
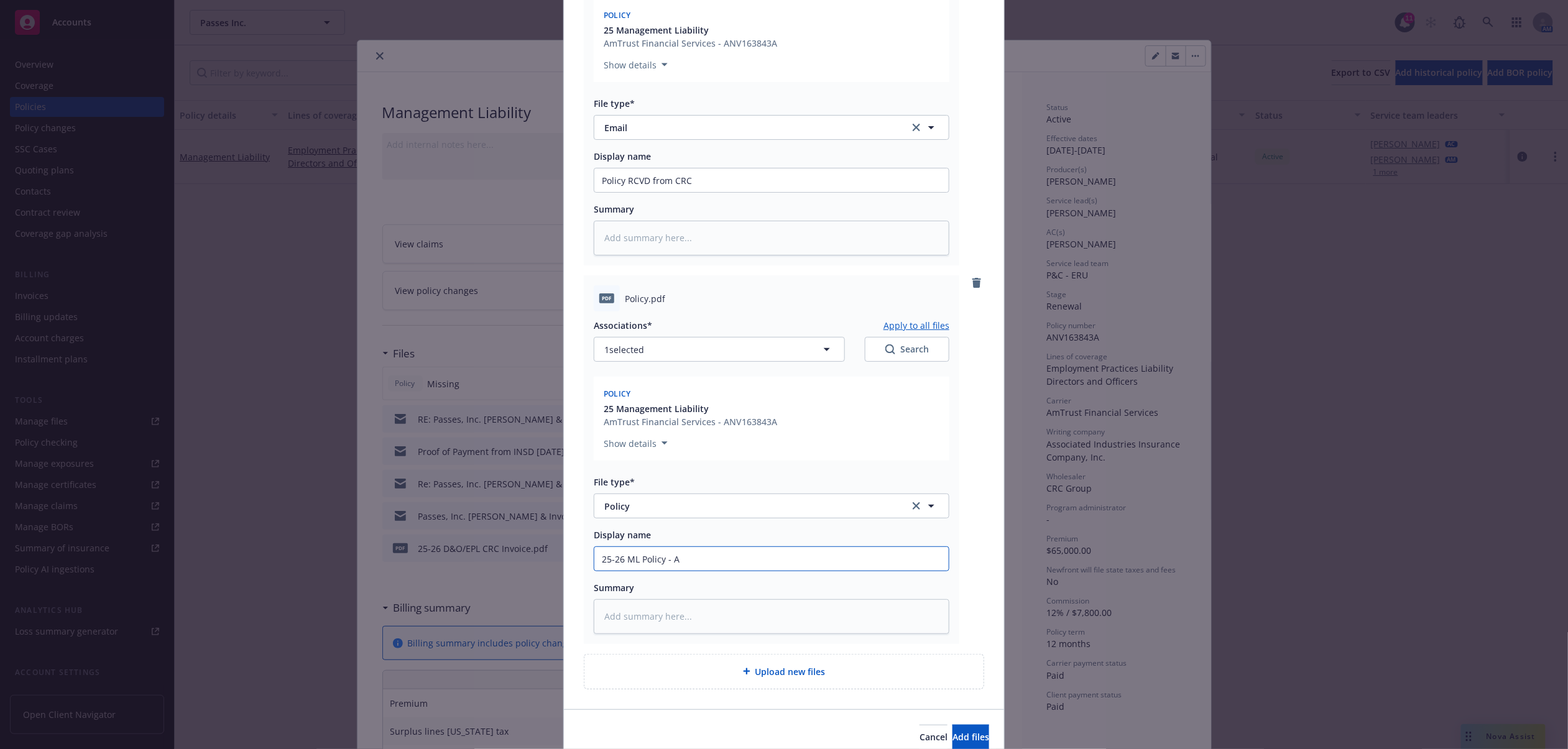
type input "25-26 ML Policy - Am"
type textarea "x"
type input "25-26 ML Policy - AmT"
type textarea "x"
type input "25-26 ML Policy - AmTr"
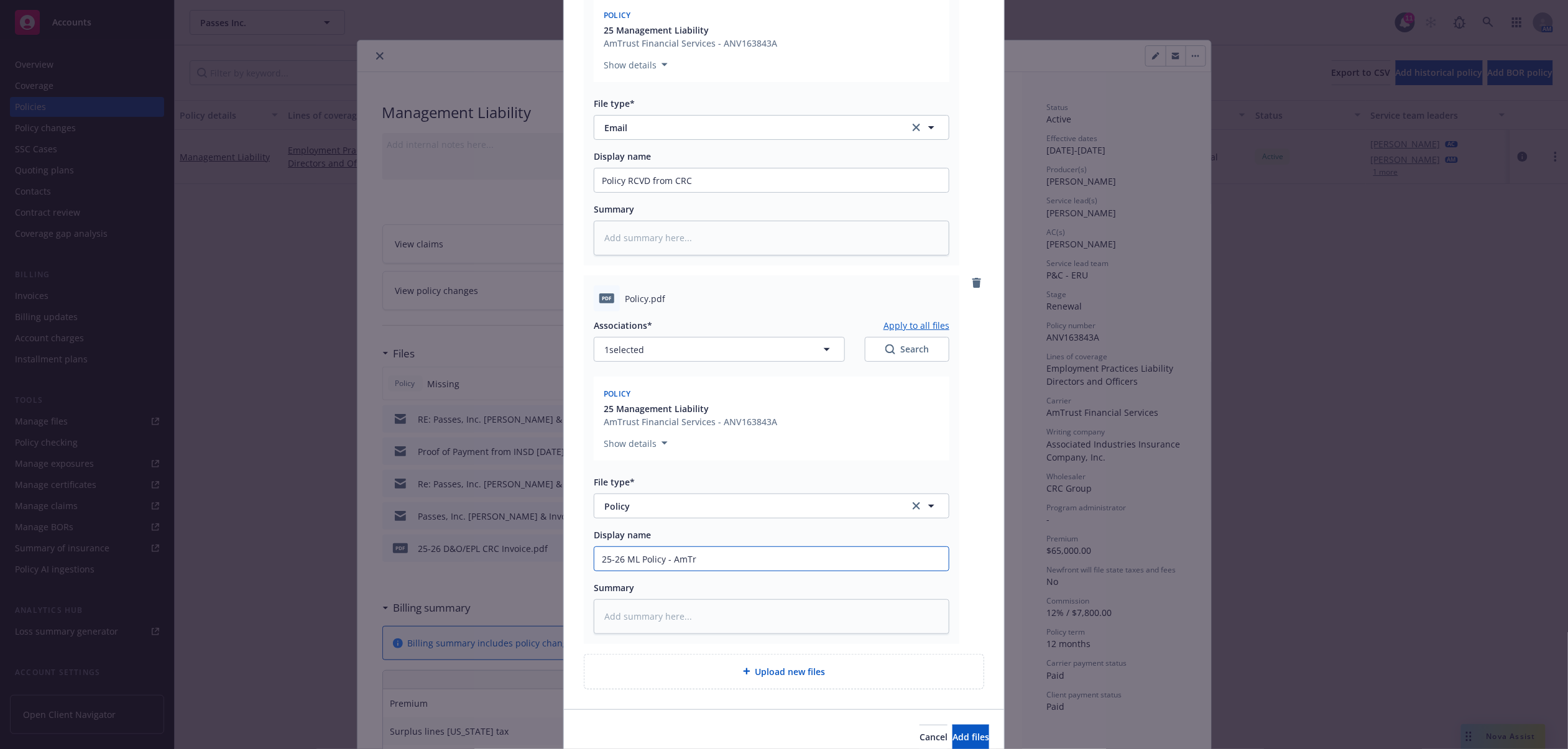
type textarea "x"
type input "25-26 ML Policy - AmTru"
type textarea "x"
type input "25-26 ML Policy - AmTrus"
type textarea "x"
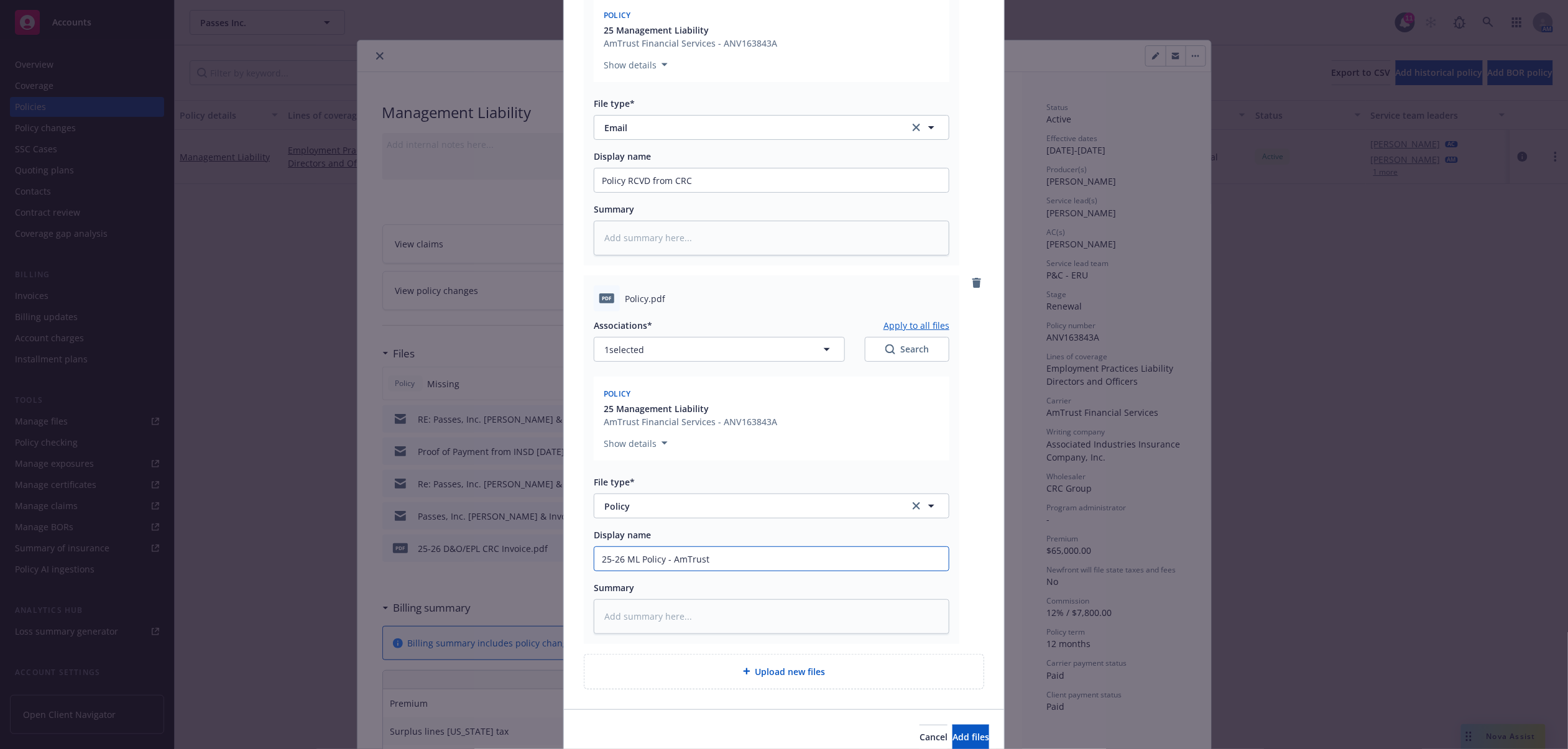
type input "25-26 ML Policy - AmTrust"
click at [953, 725] on button "Add files" at bounding box center [971, 737] width 37 height 25
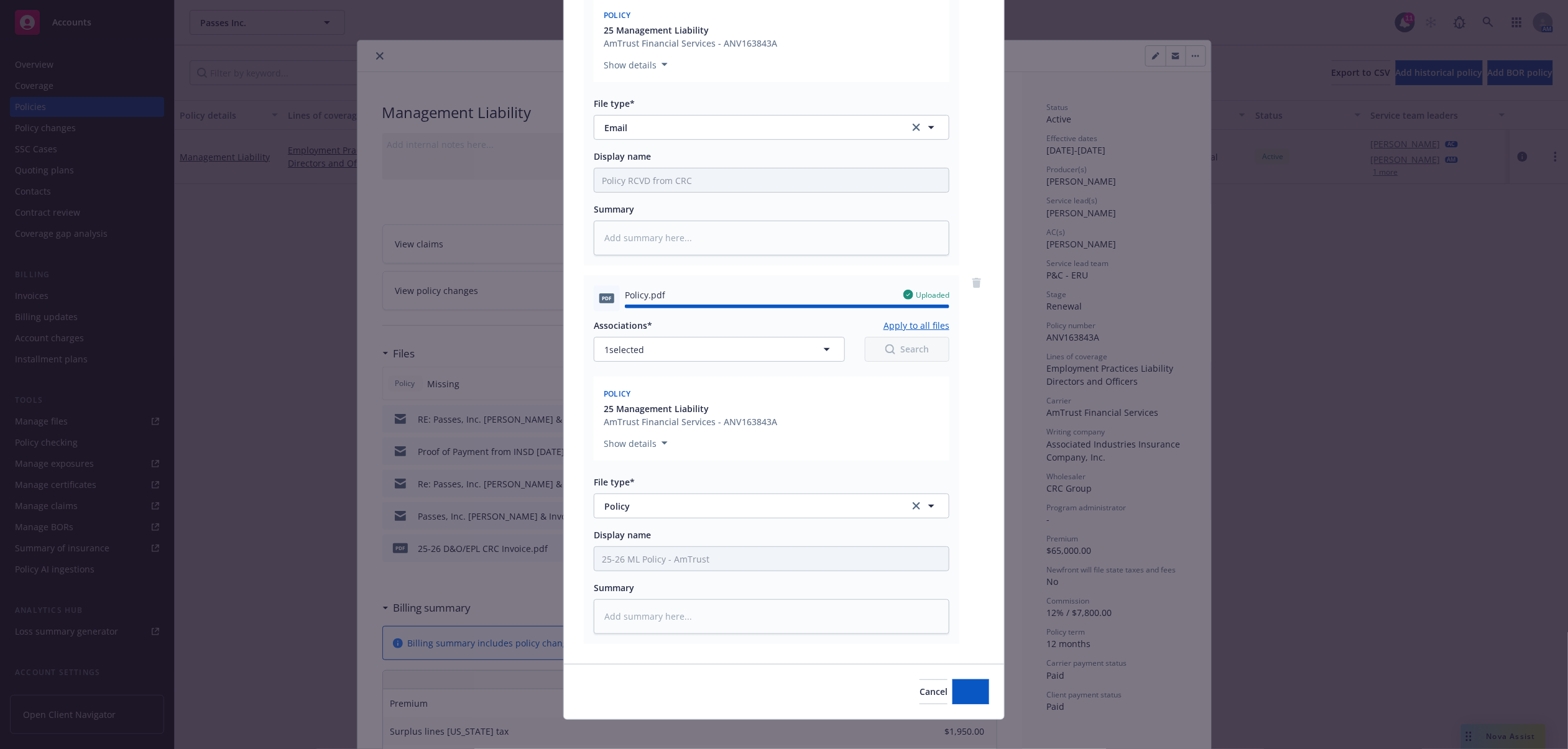
type textarea "x"
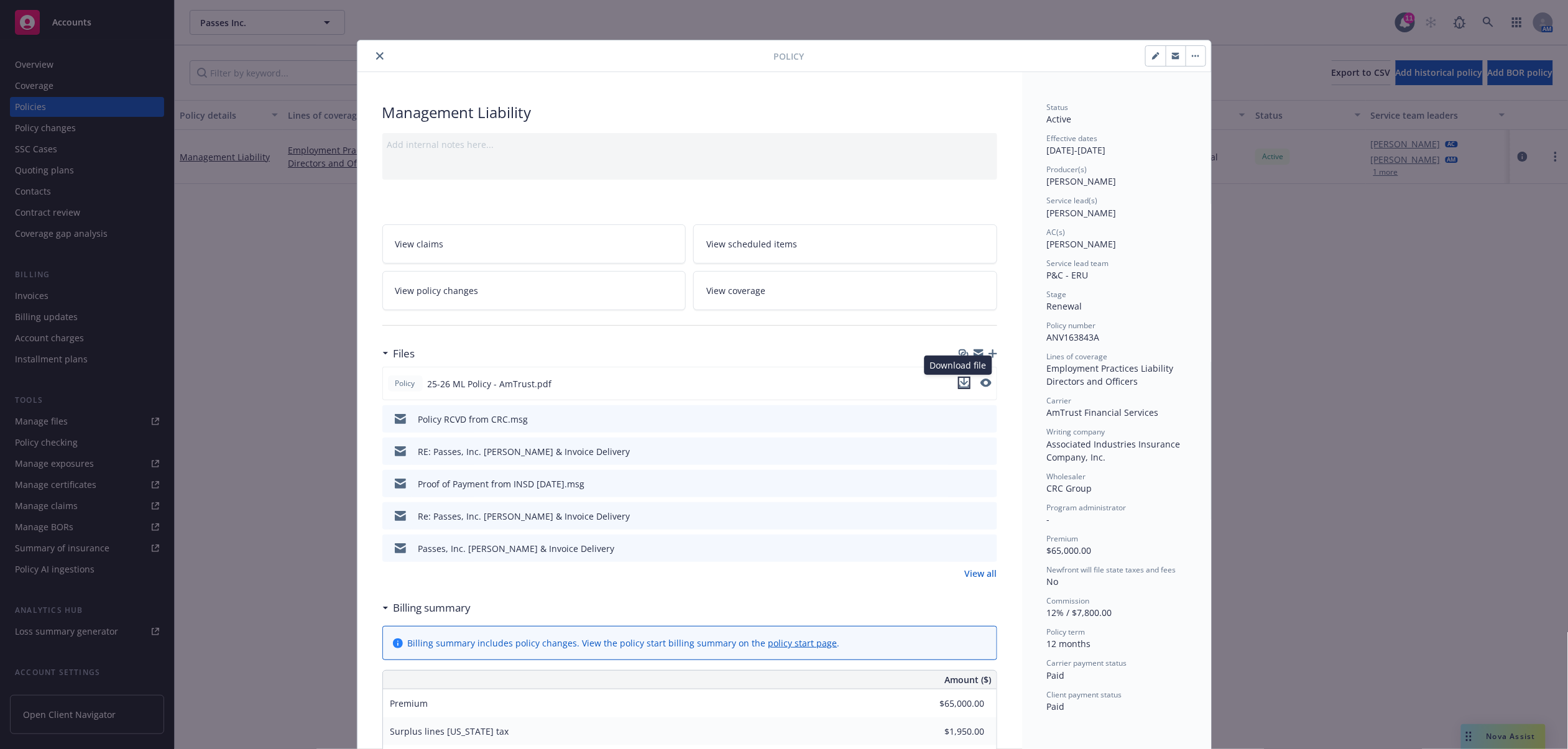
click at [960, 384] on icon "download file" at bounding box center [964, 382] width 8 height 7
click at [960, 451] on icon "download file" at bounding box center [965, 451] width 10 height 10
click at [376, 53] on icon "close" at bounding box center [380, 55] width 7 height 7
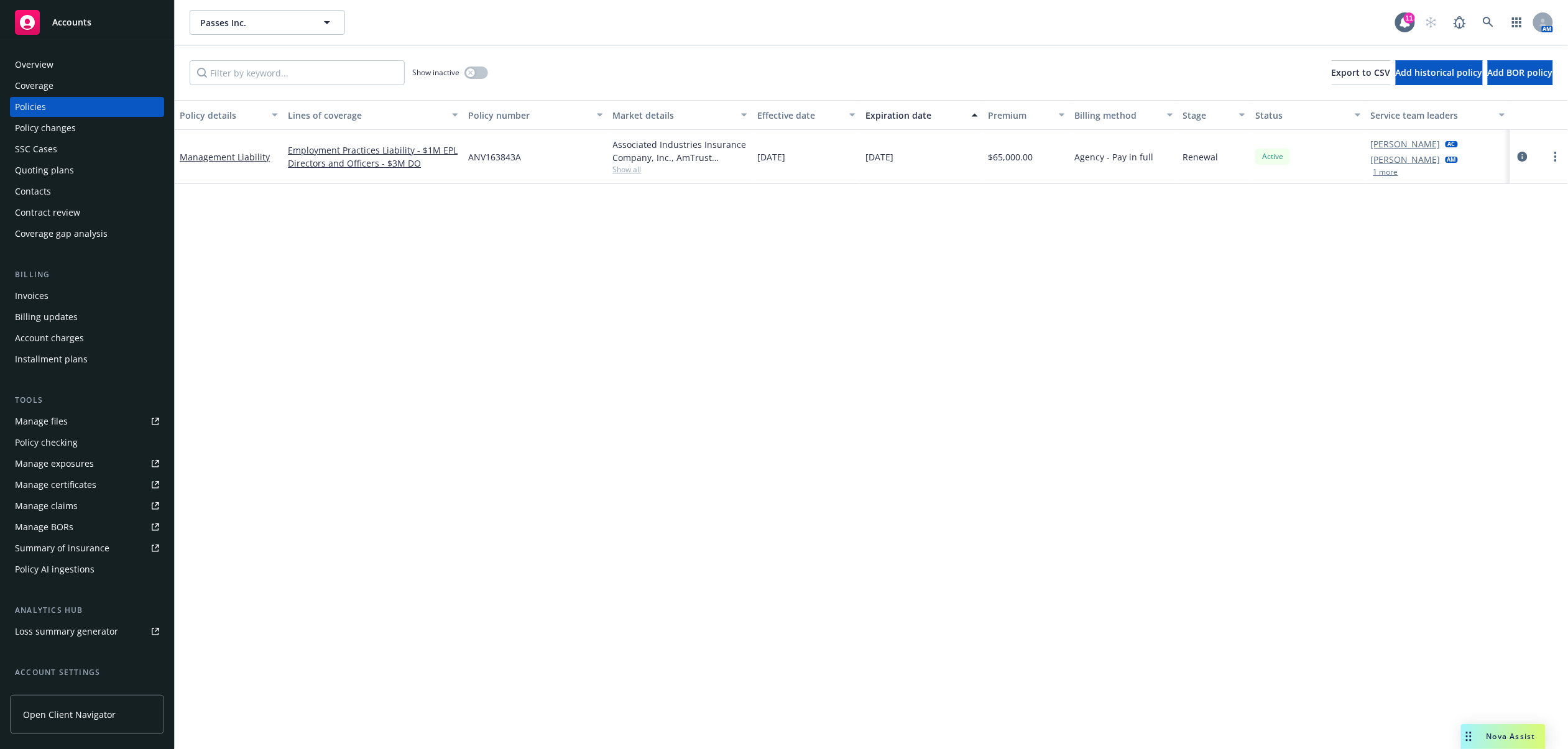
click at [108, 66] on div "Overview" at bounding box center [87, 64] width 144 height 20
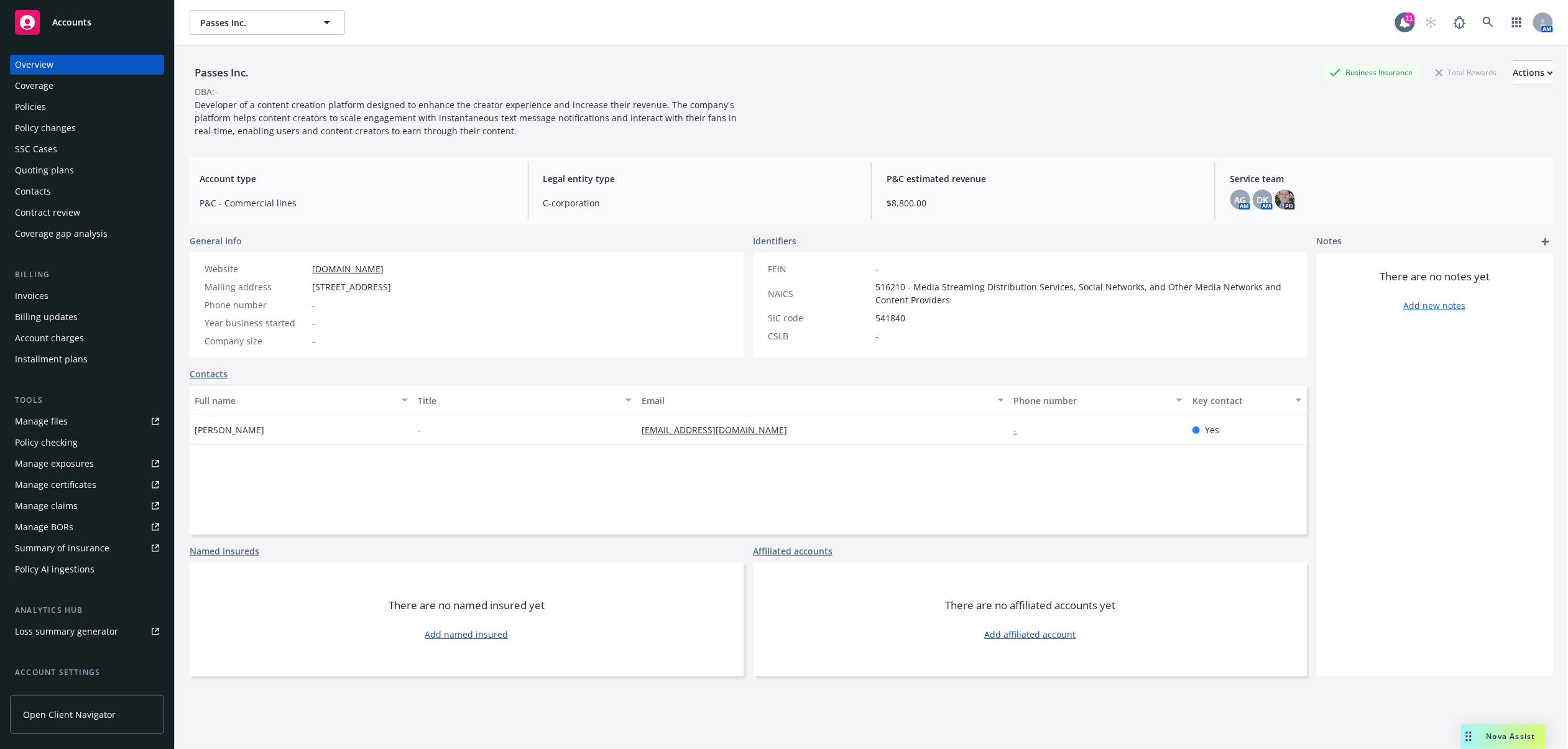
click at [72, 100] on div "Policies" at bounding box center [87, 106] width 144 height 20
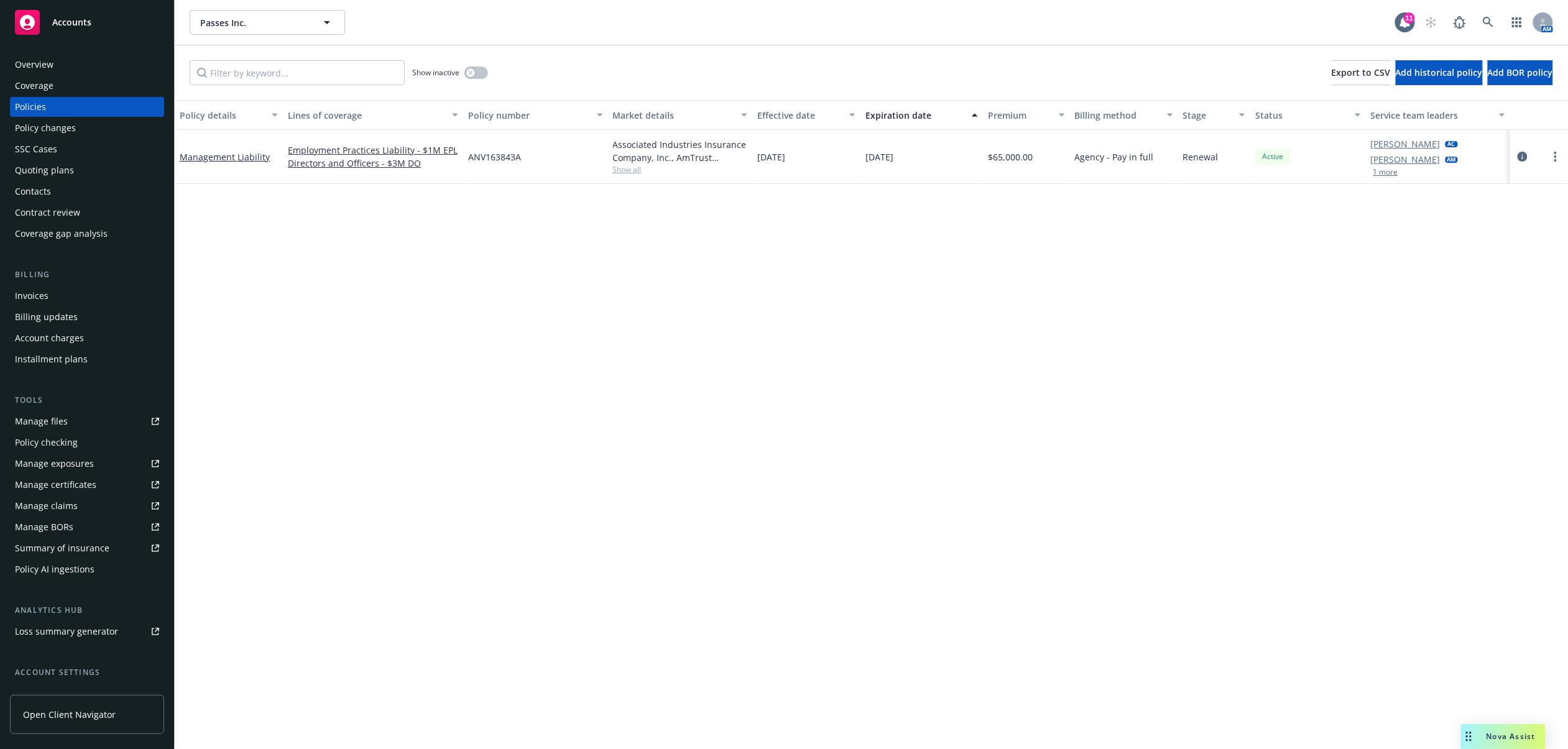
click at [67, 65] on div "Overview" at bounding box center [87, 64] width 144 height 20
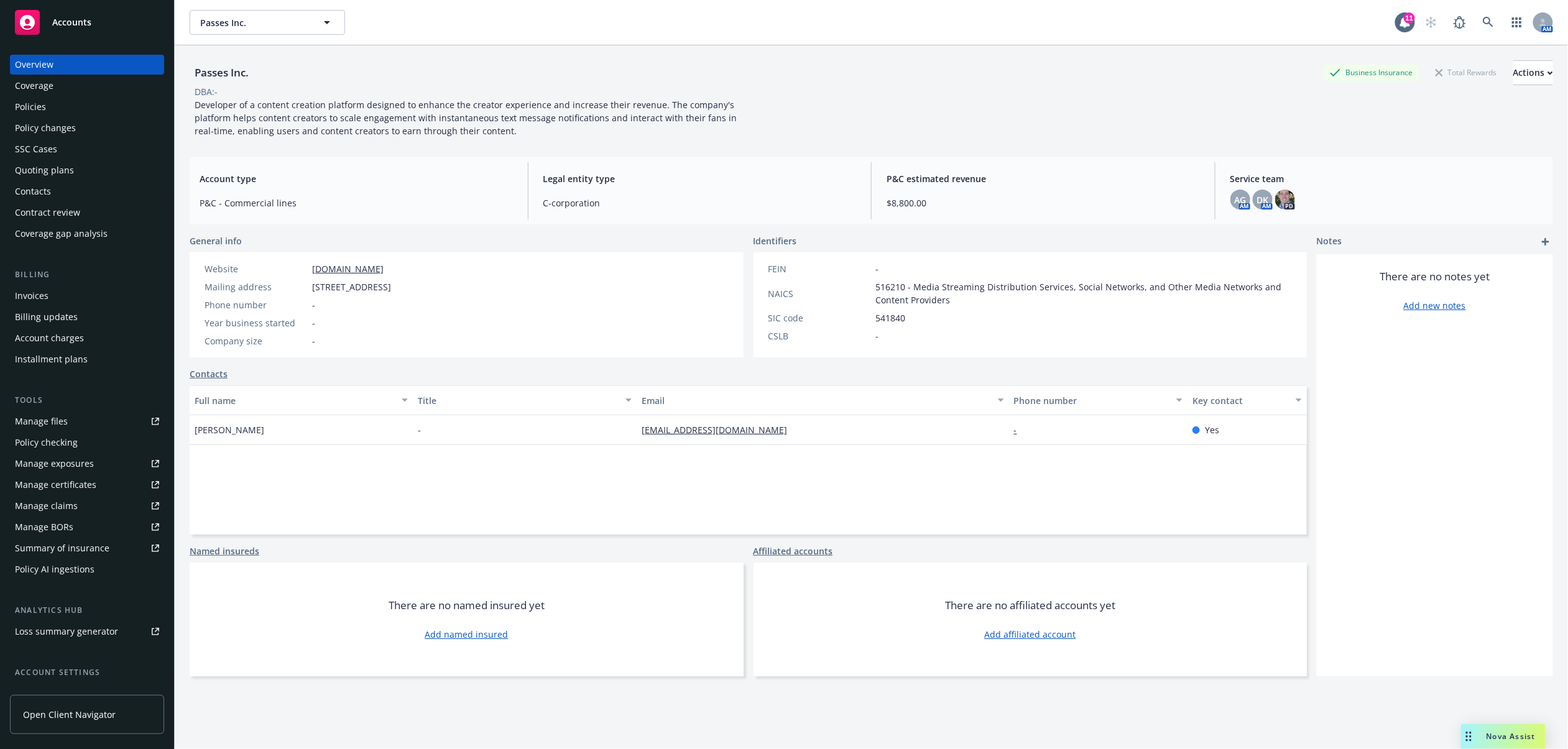
click at [58, 184] on div "Contacts" at bounding box center [87, 191] width 144 height 20
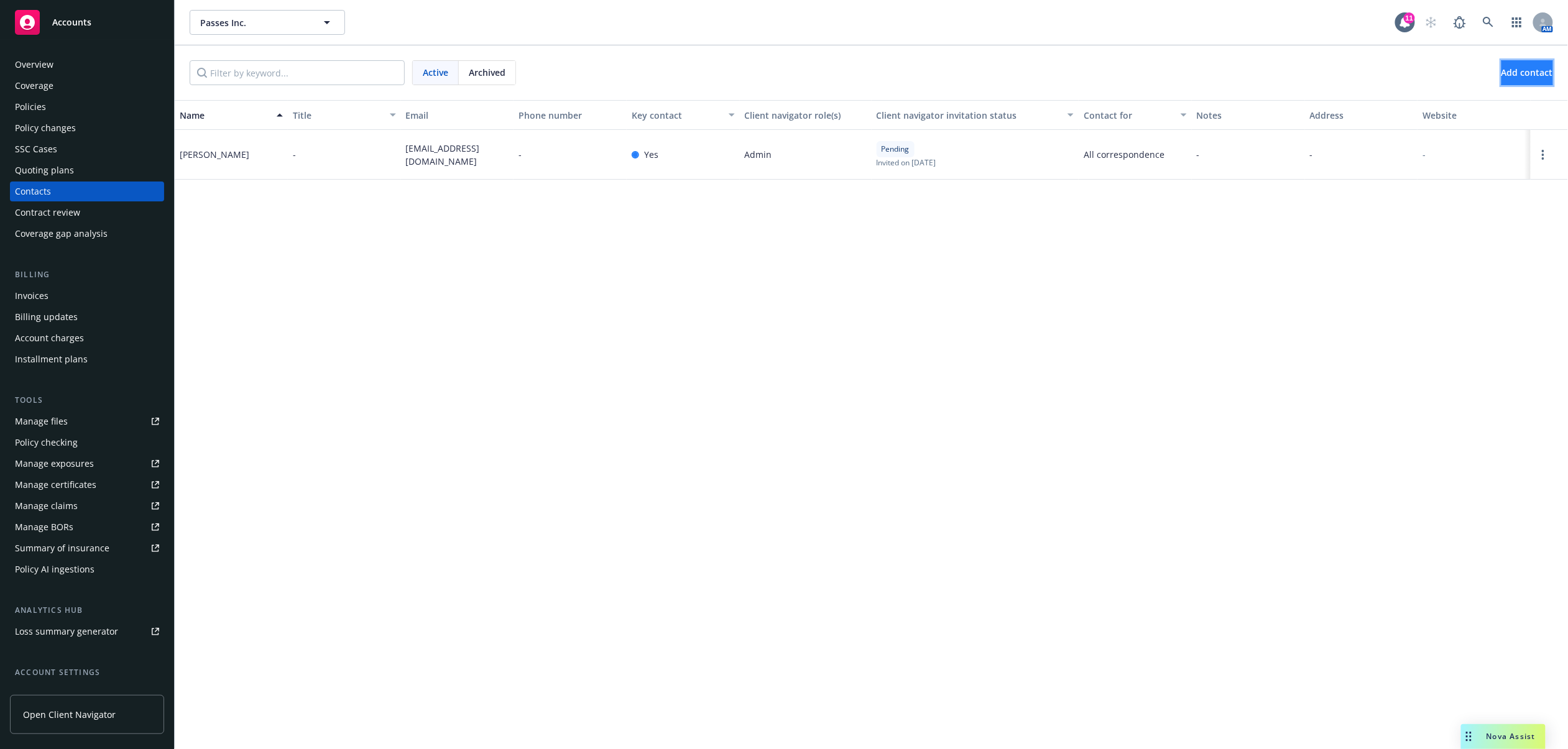
click at [1502, 74] on span "Add contact" at bounding box center [1527, 72] width 51 height 12
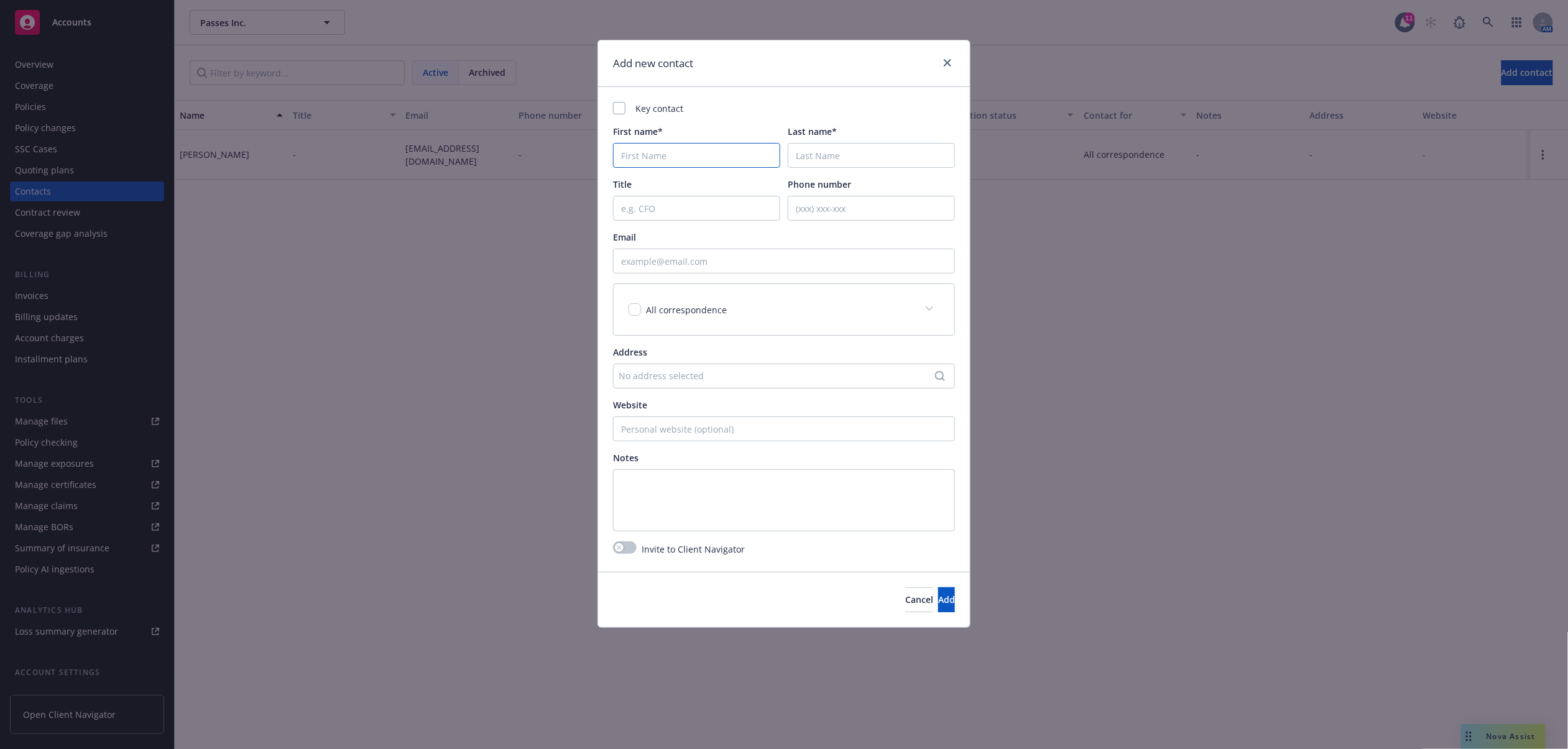
click at [740, 145] on input "First name*" at bounding box center [696, 155] width 167 height 25
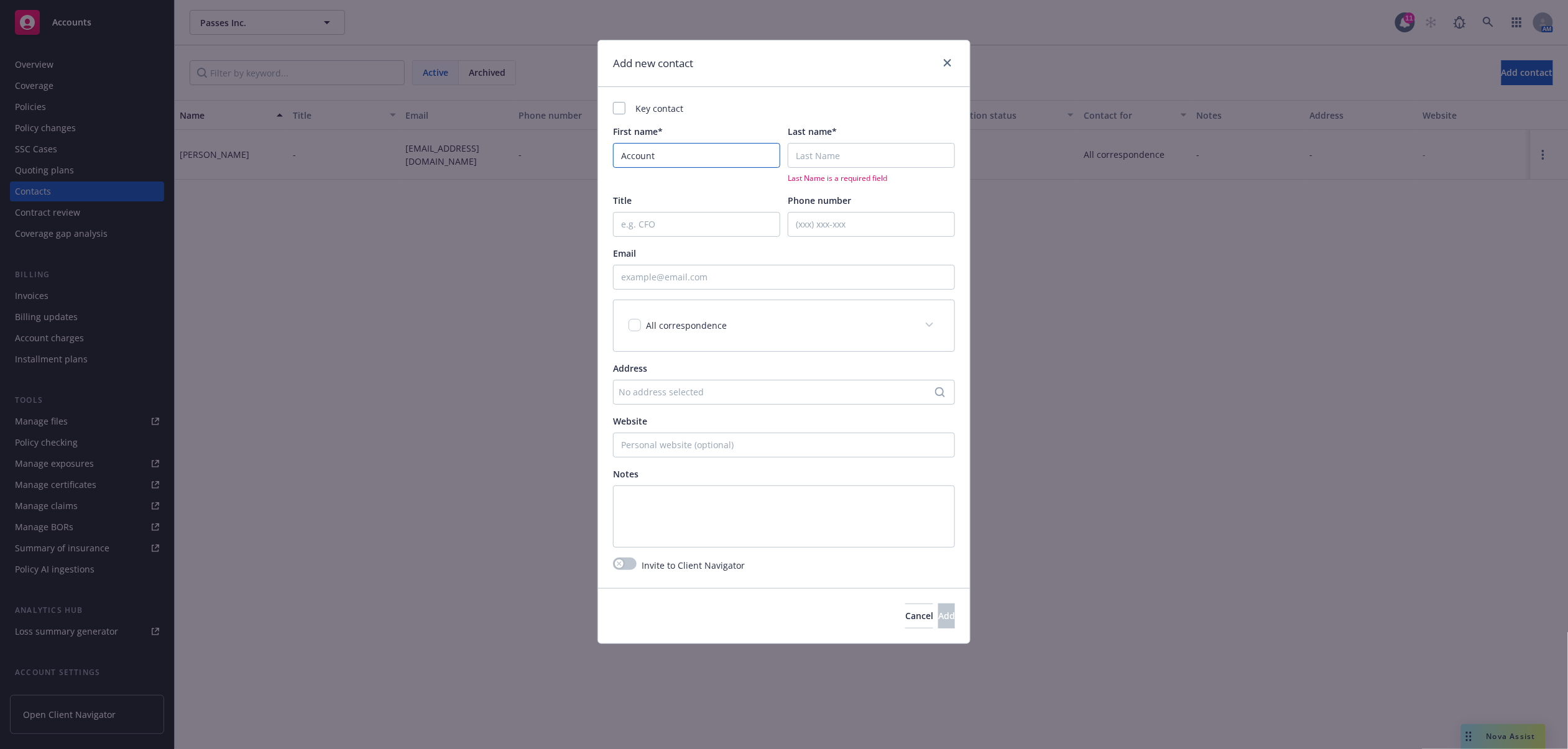
type input "Account"
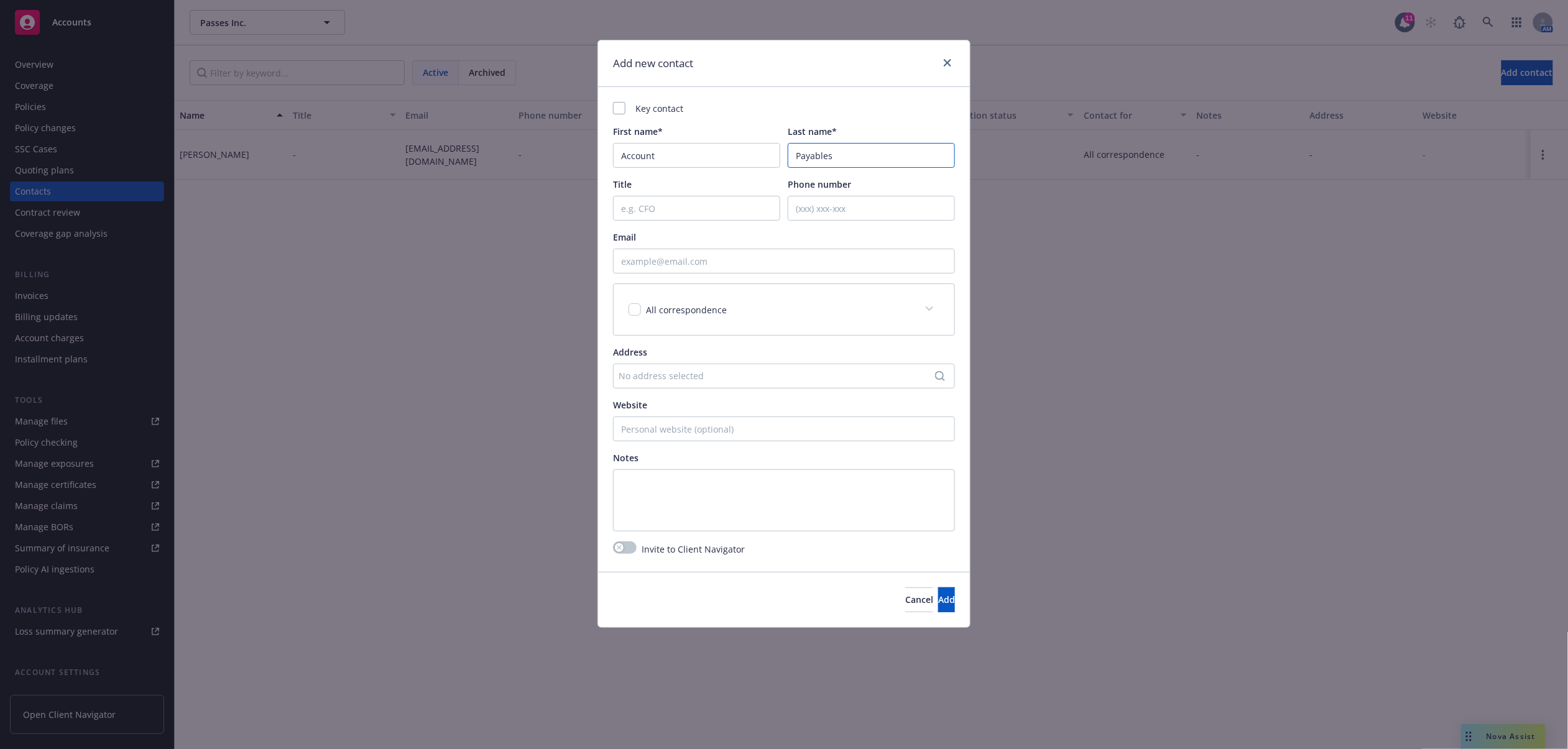
type input "Payables"
click at [730, 267] on input "Email" at bounding box center [784, 261] width 342 height 25
paste input "invoices@passes.com"
type input "invoices@passes.com"
click at [697, 325] on div "All correspondence" at bounding box center [784, 309] width 341 height 51
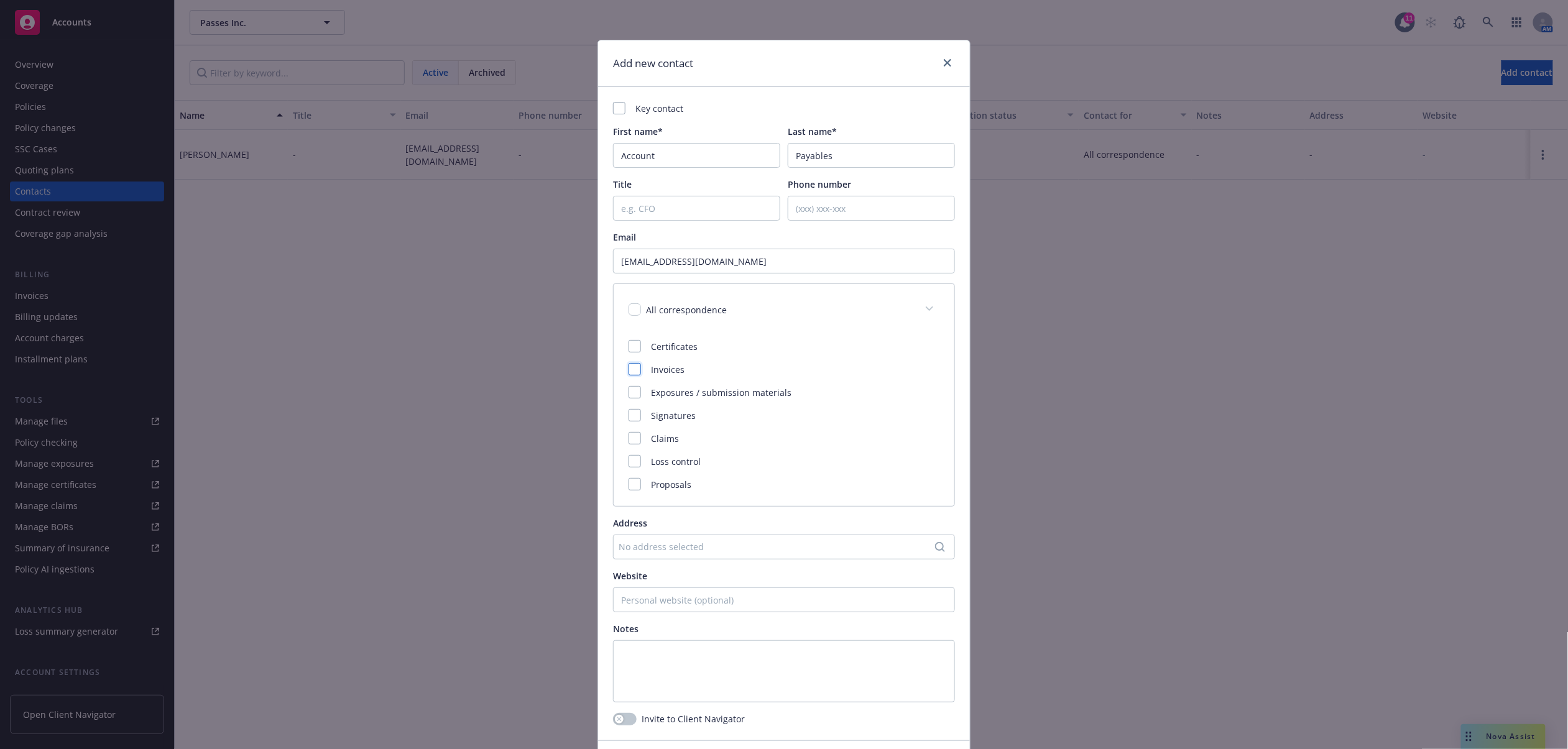
click at [633, 373] on div at bounding box center [635, 369] width 12 height 12
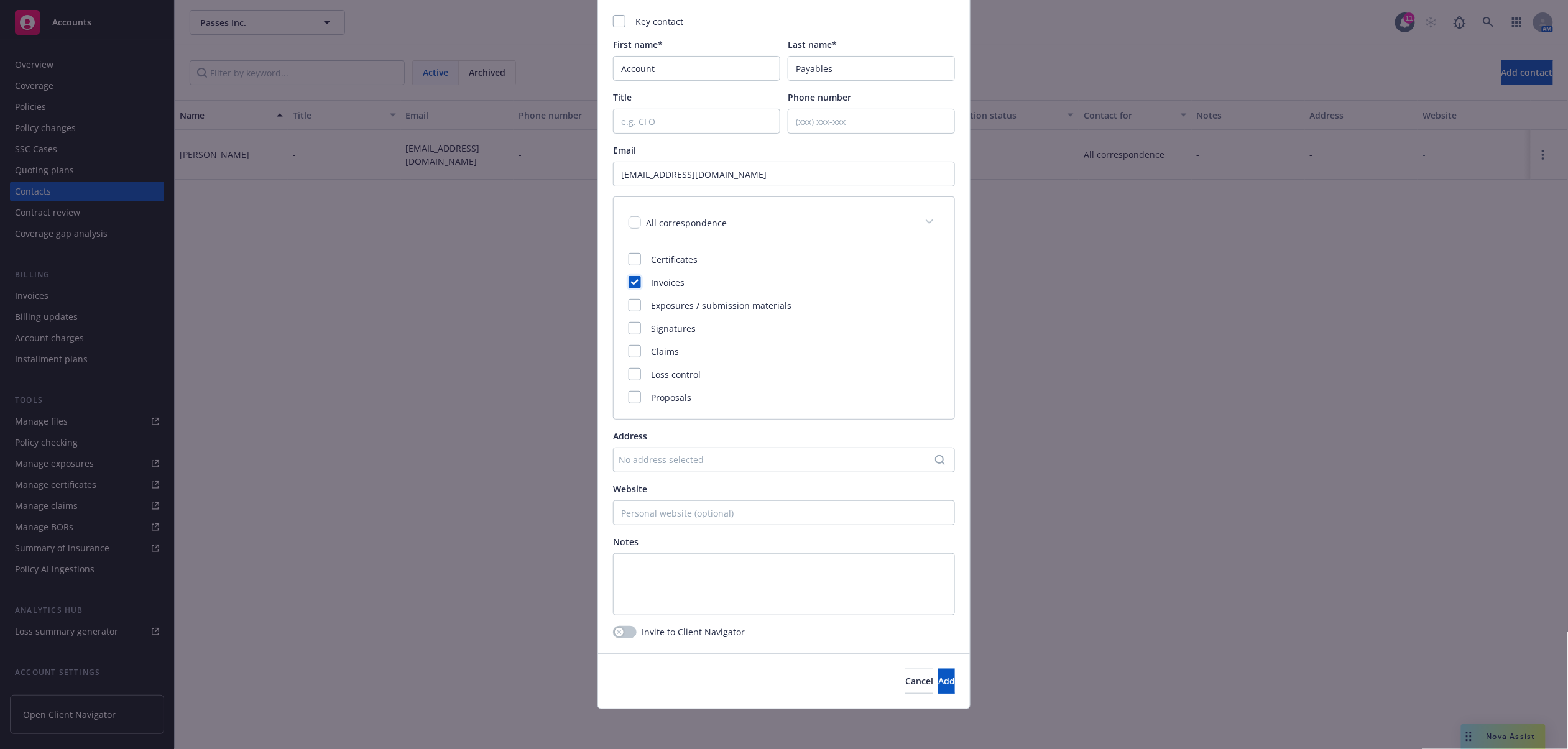
scroll to position [88, 0]
click at [939, 681] on span "Add" at bounding box center [947, 681] width 17 height 12
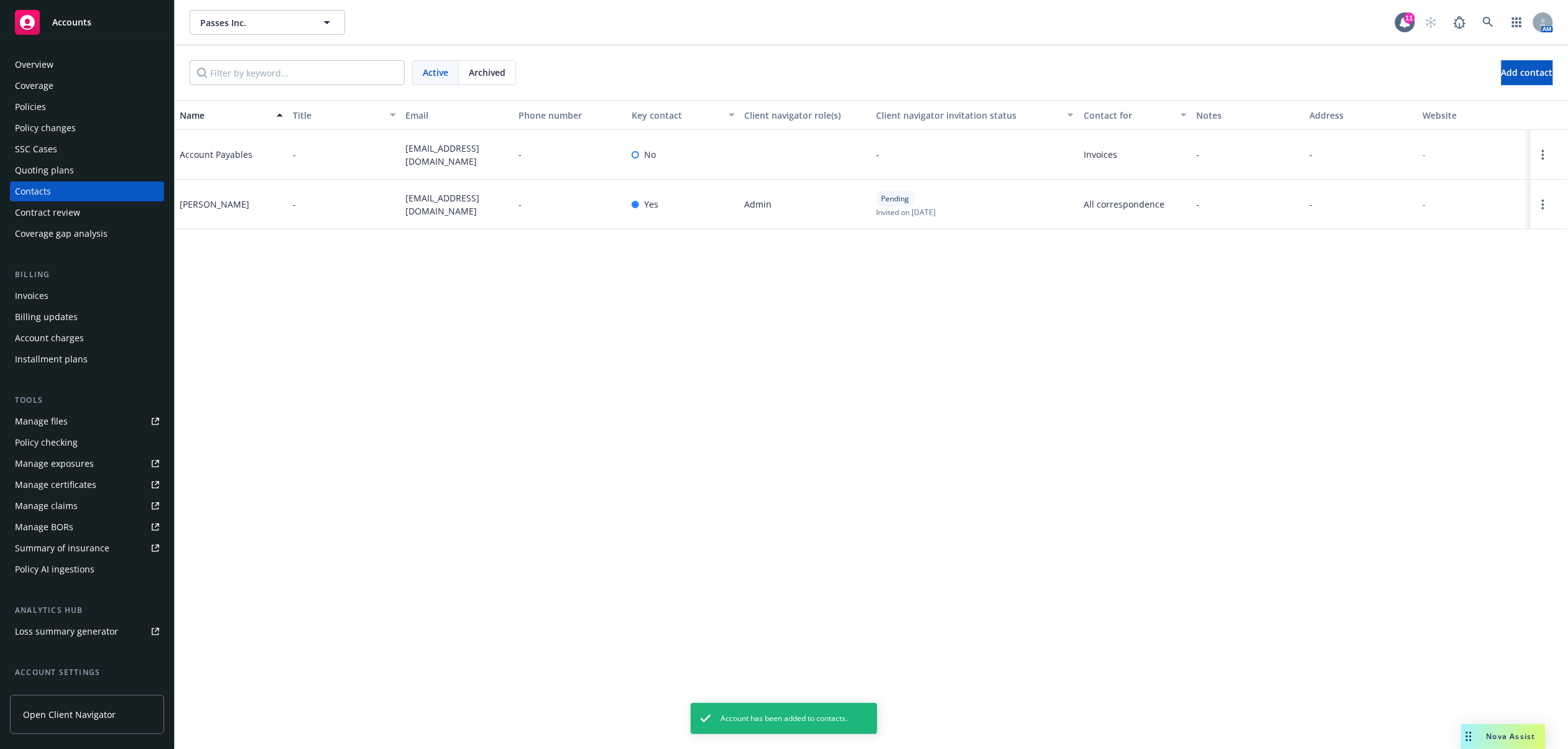
click at [76, 67] on div "Overview" at bounding box center [87, 64] width 144 height 20
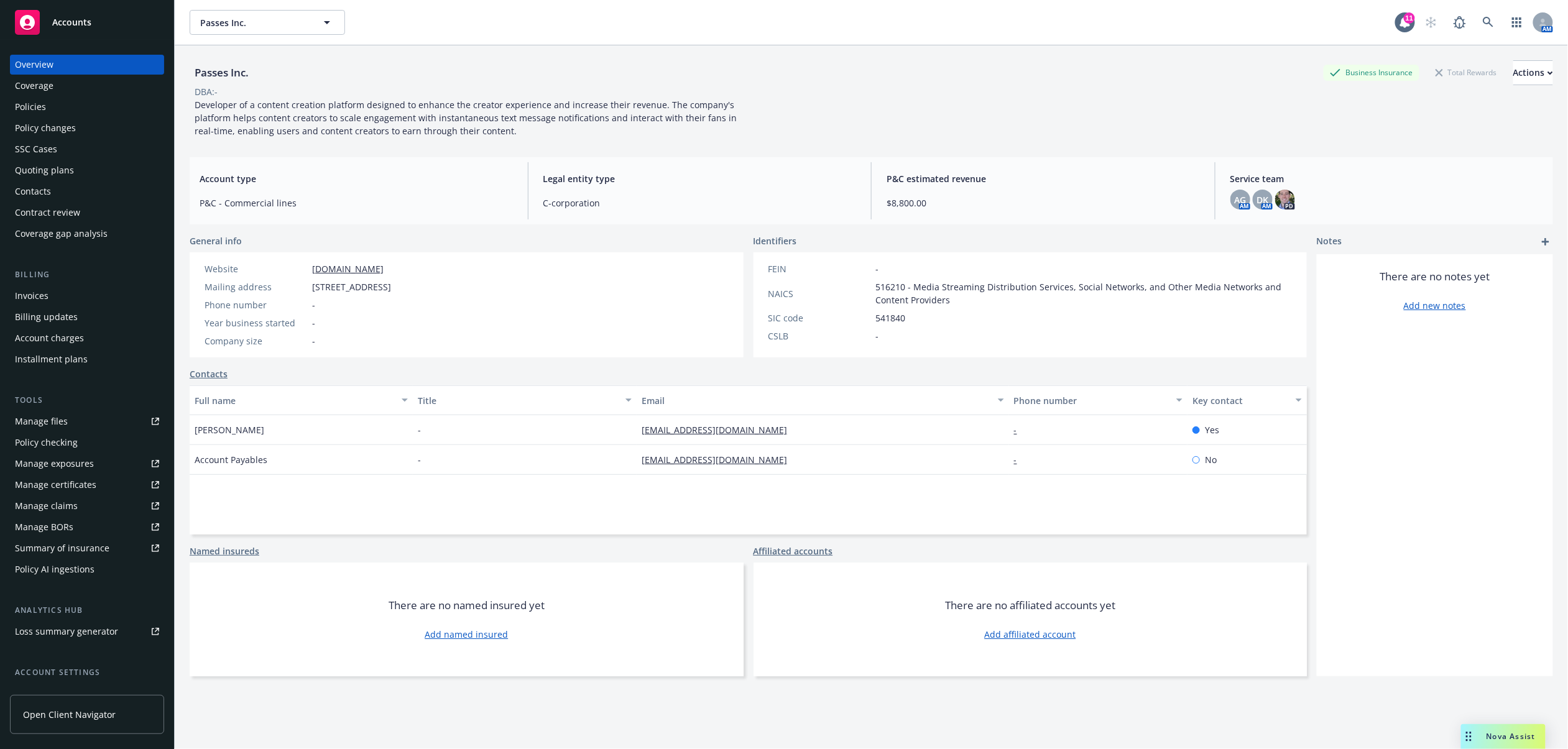
click at [70, 31] on div "Accounts" at bounding box center [87, 22] width 144 height 25
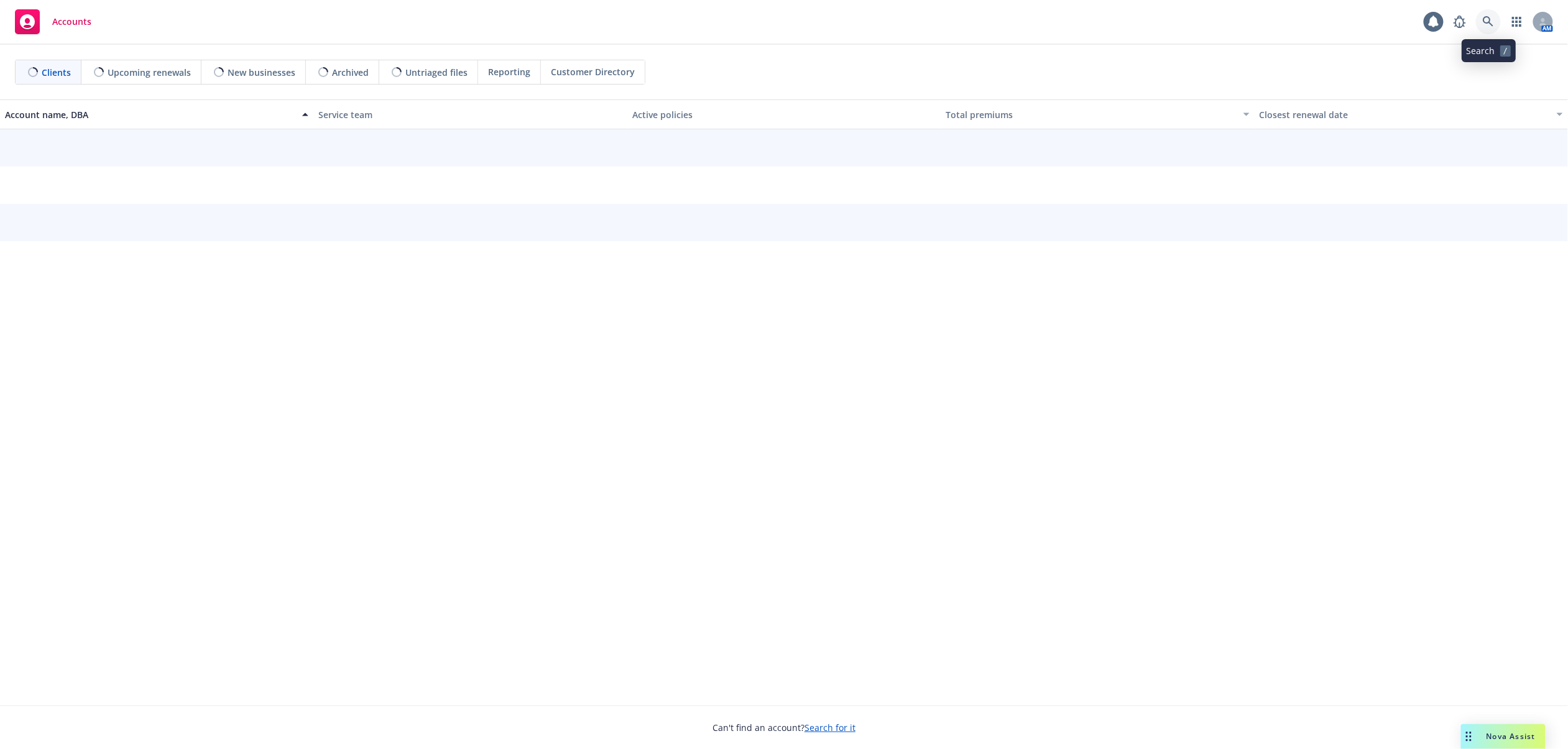
click at [1487, 27] on link at bounding box center [1488, 22] width 25 height 25
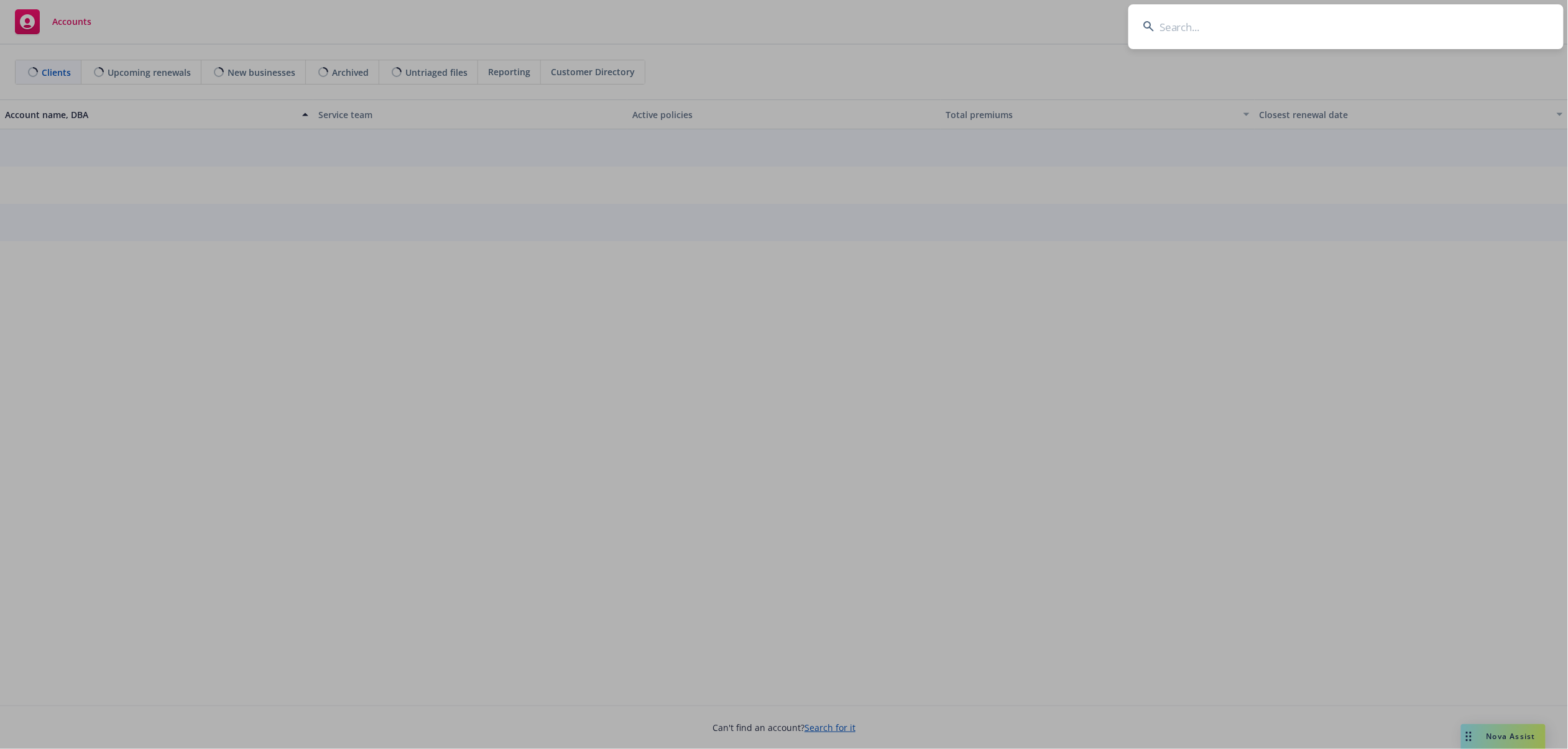
click at [1473, 27] on input at bounding box center [1346, 26] width 435 height 45
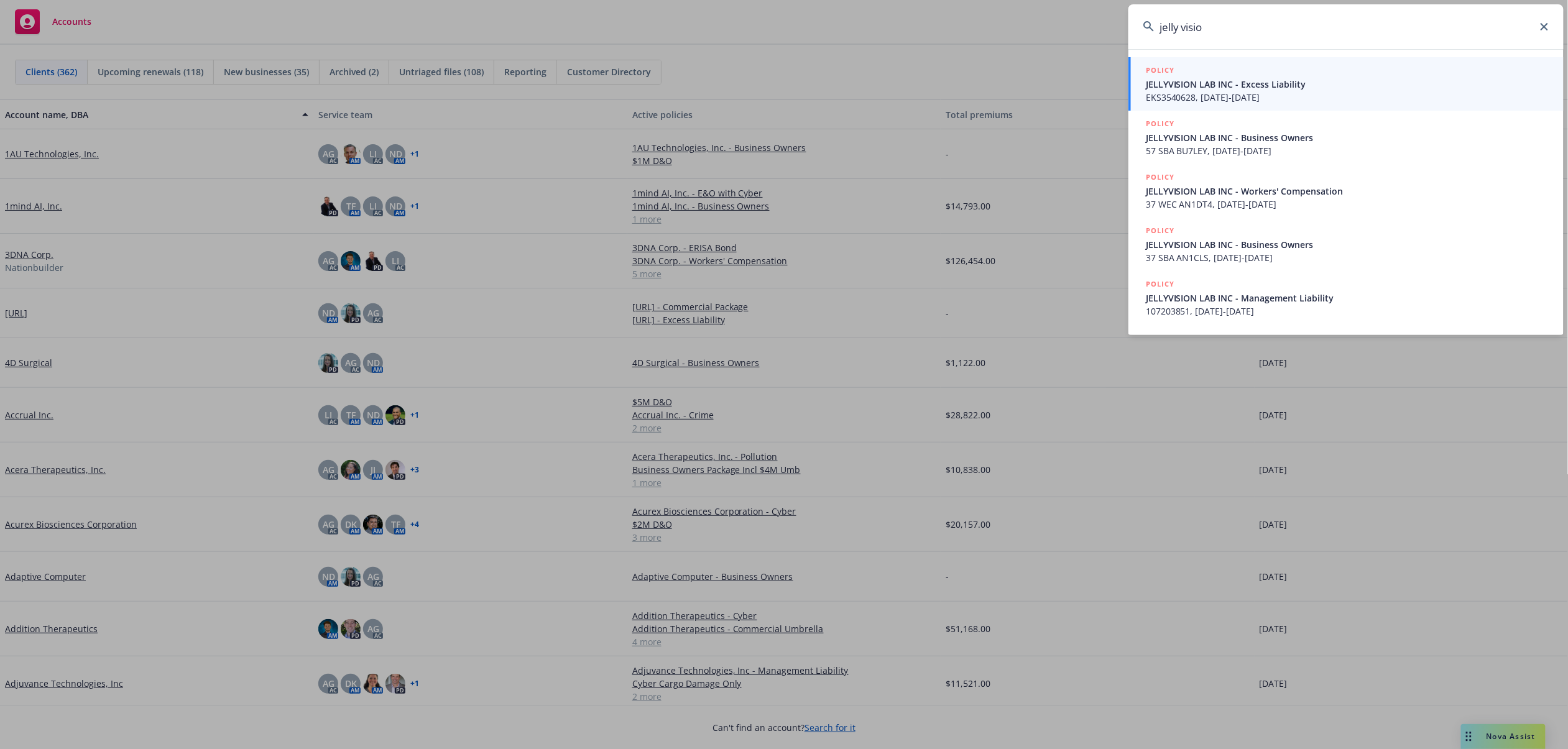
type input "jelly visio"
click at [1263, 89] on span "JELLYVISION LAB INC - Excess Liability" at bounding box center [1347, 84] width 403 height 13
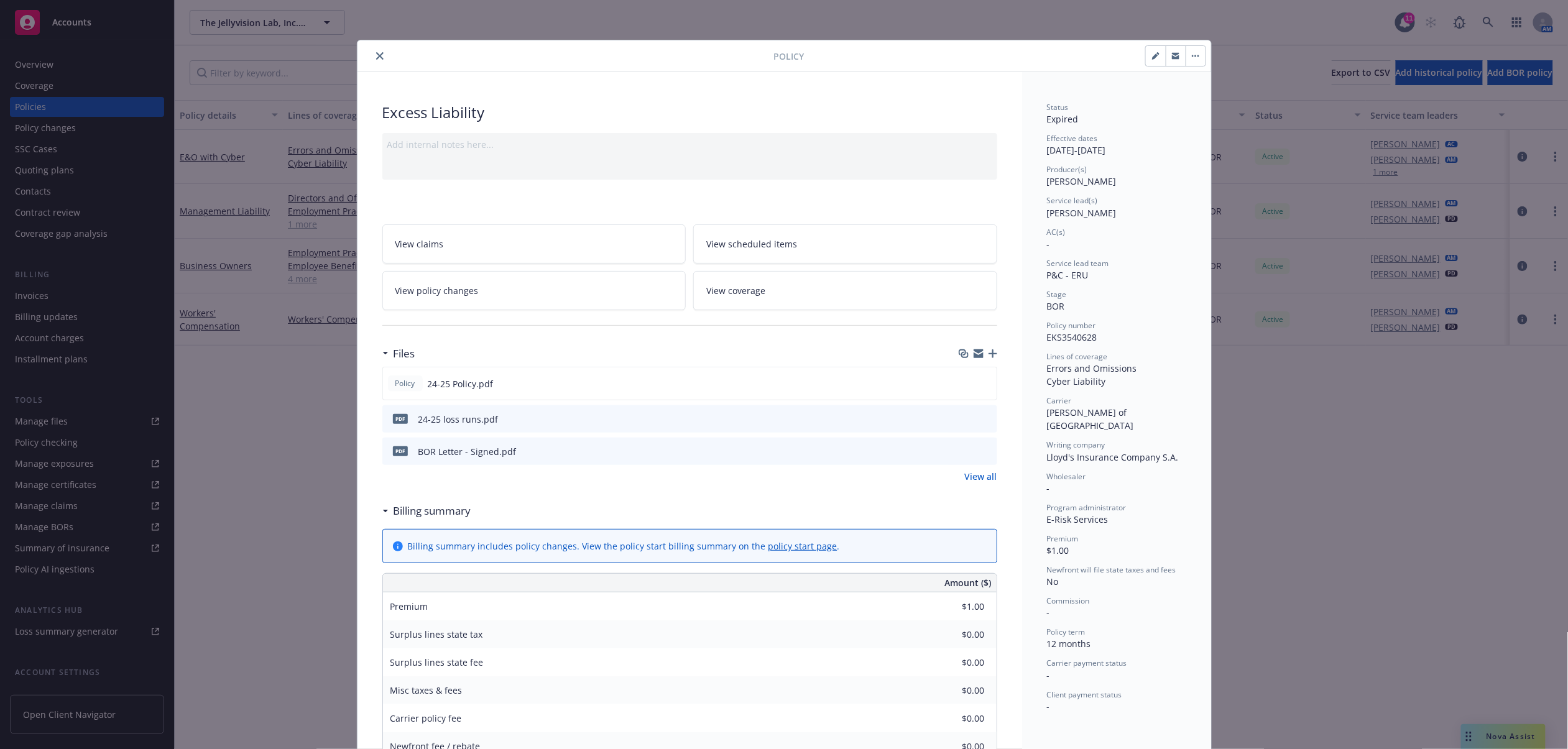
click at [376, 53] on icon "close" at bounding box center [380, 55] width 7 height 7
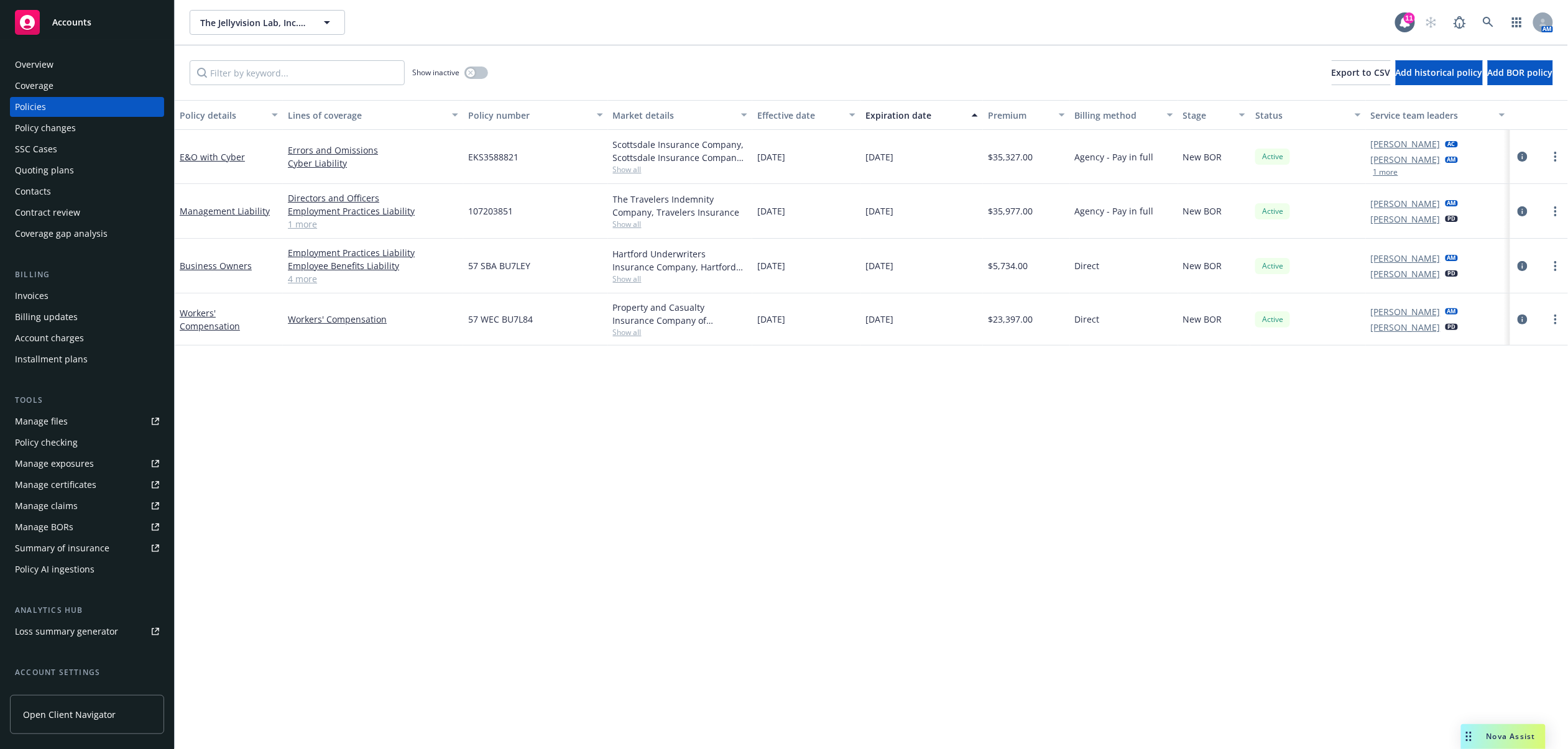
click at [76, 301] on div "Invoices" at bounding box center [87, 296] width 144 height 20
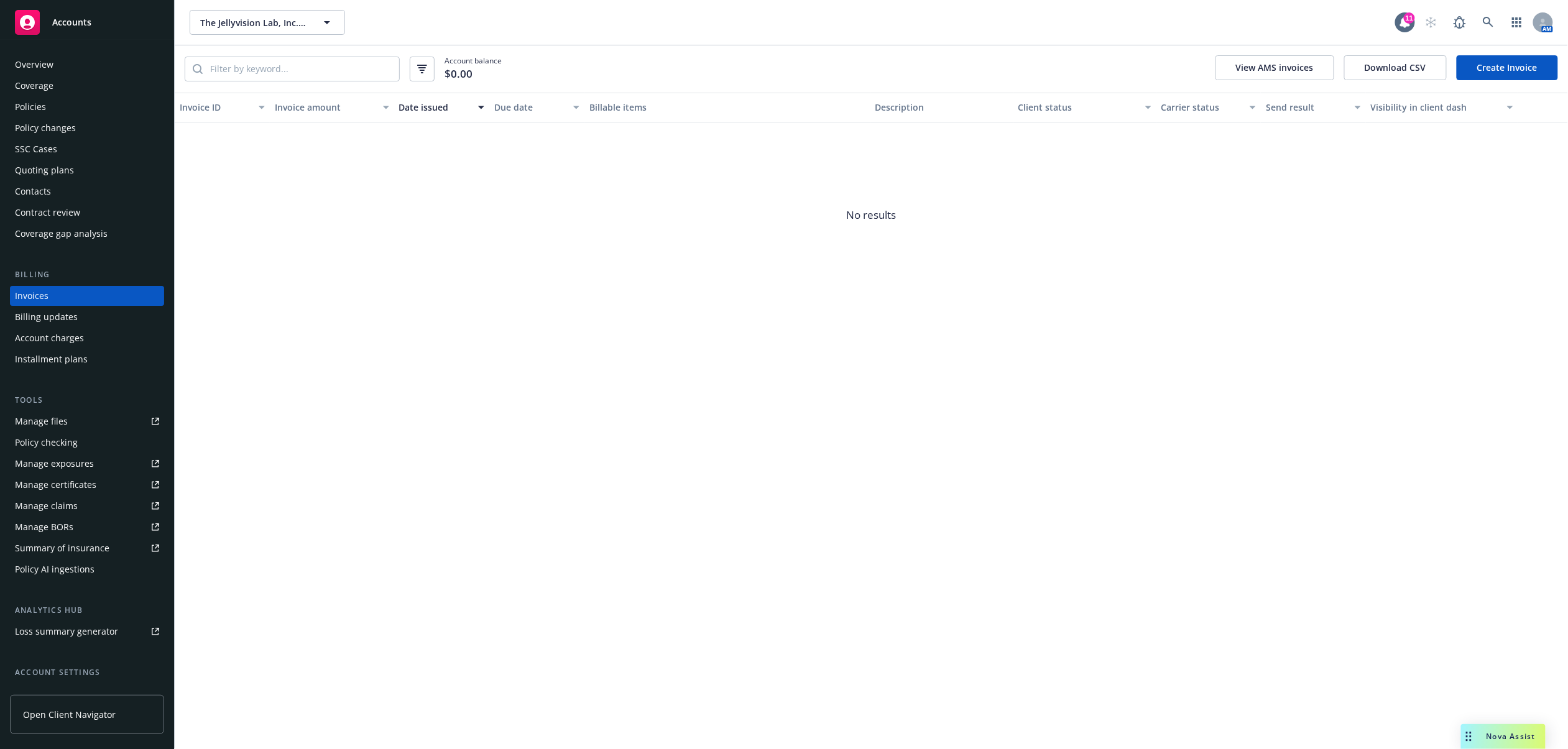
click at [63, 108] on div "Policies" at bounding box center [87, 106] width 144 height 20
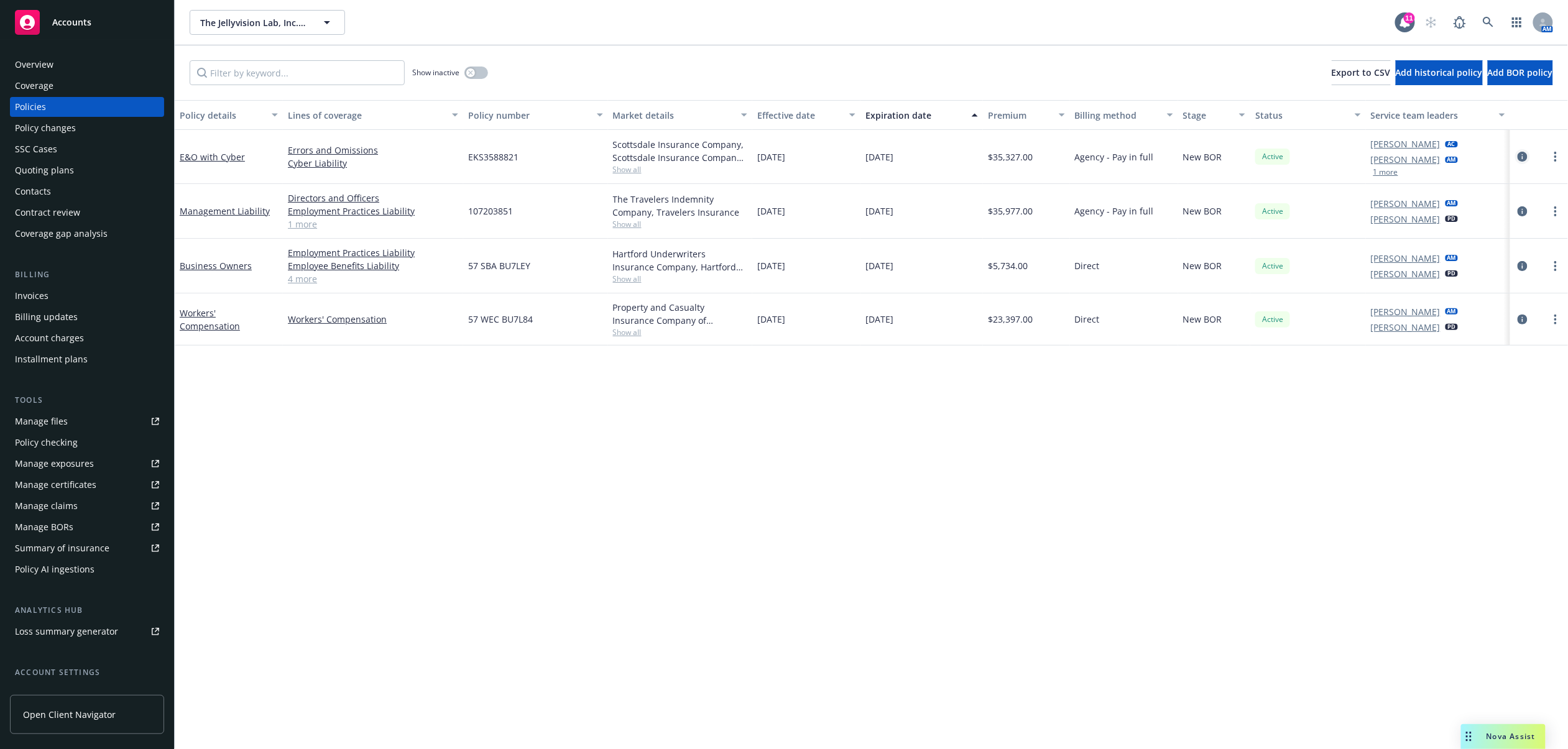
click at [1525, 157] on icon "circleInformation" at bounding box center [1523, 156] width 10 height 10
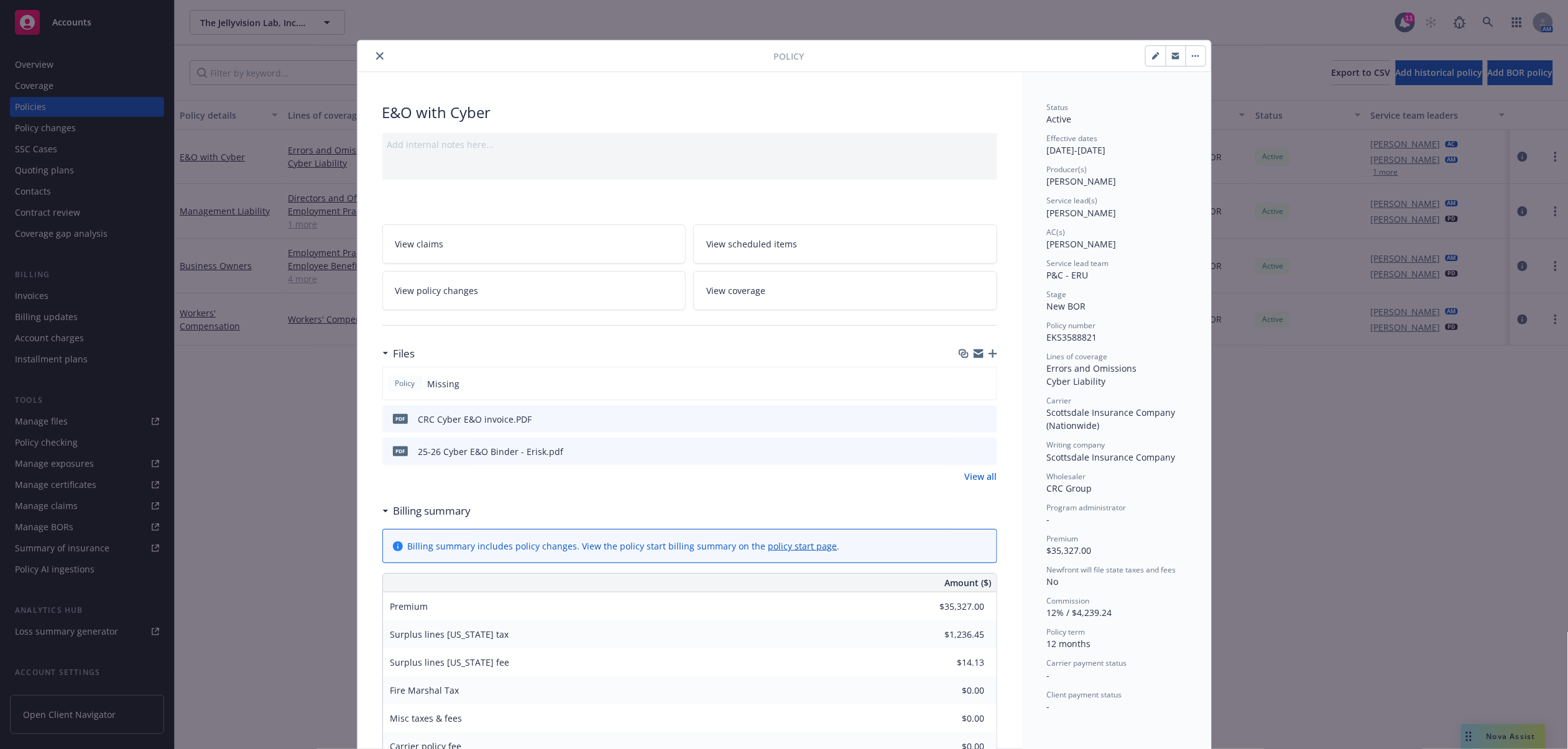
click at [376, 53] on icon "close" at bounding box center [380, 55] width 7 height 7
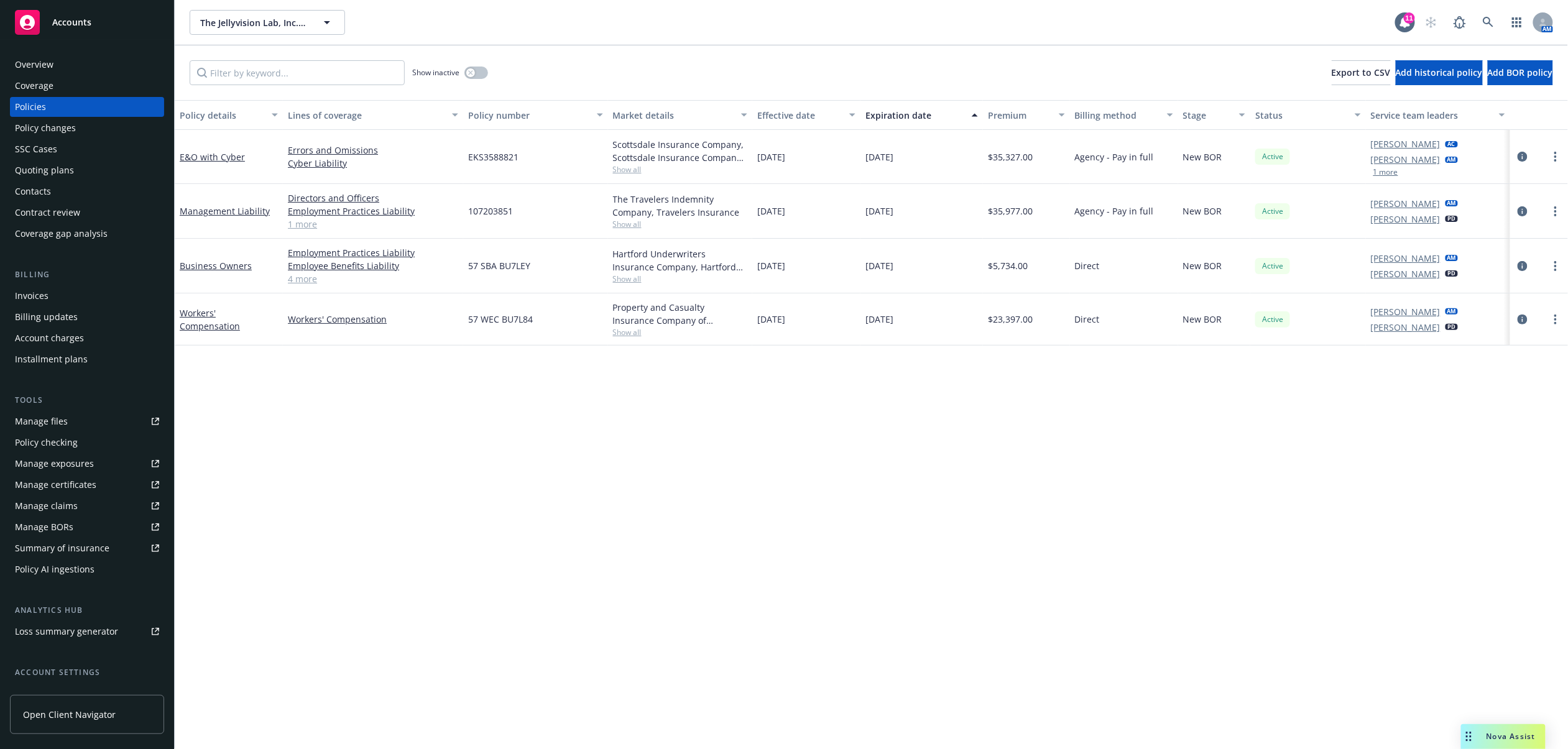
click at [83, 304] on div "Invoices" at bounding box center [87, 296] width 144 height 20
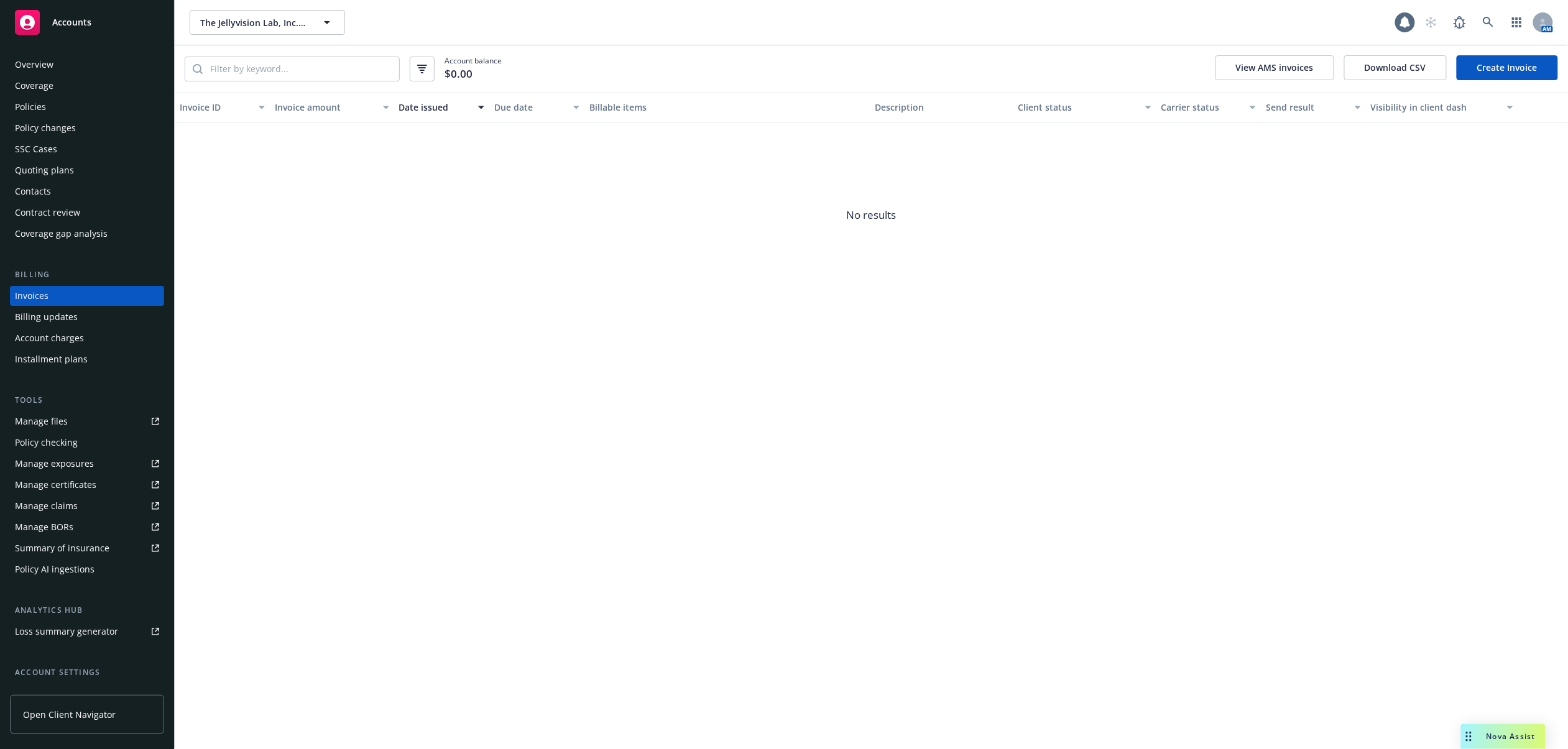
click at [1493, 68] on link "Create Invoice" at bounding box center [1508, 68] width 102 height 25
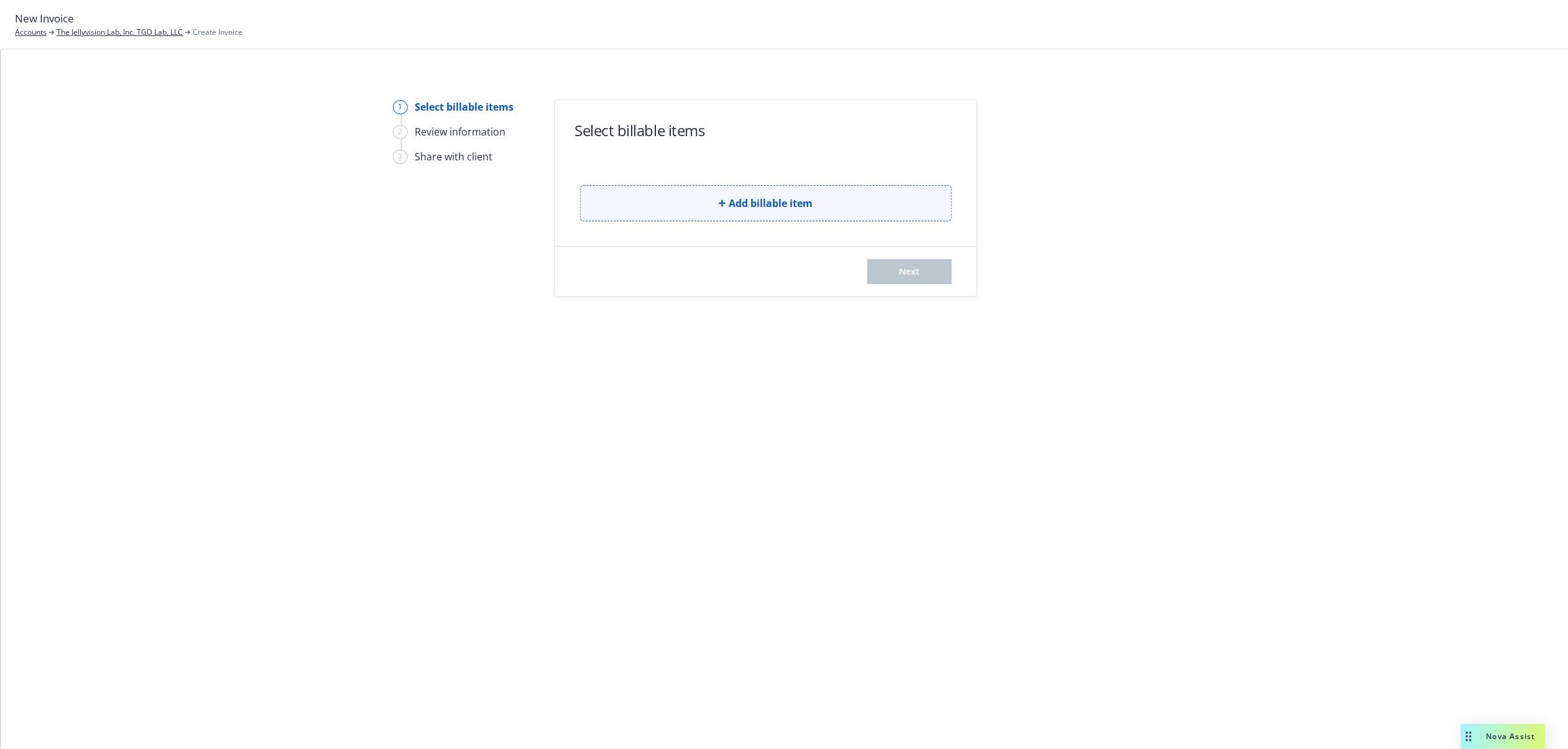
click at [635, 204] on button "Add billable item" at bounding box center [765, 203] width 372 height 36
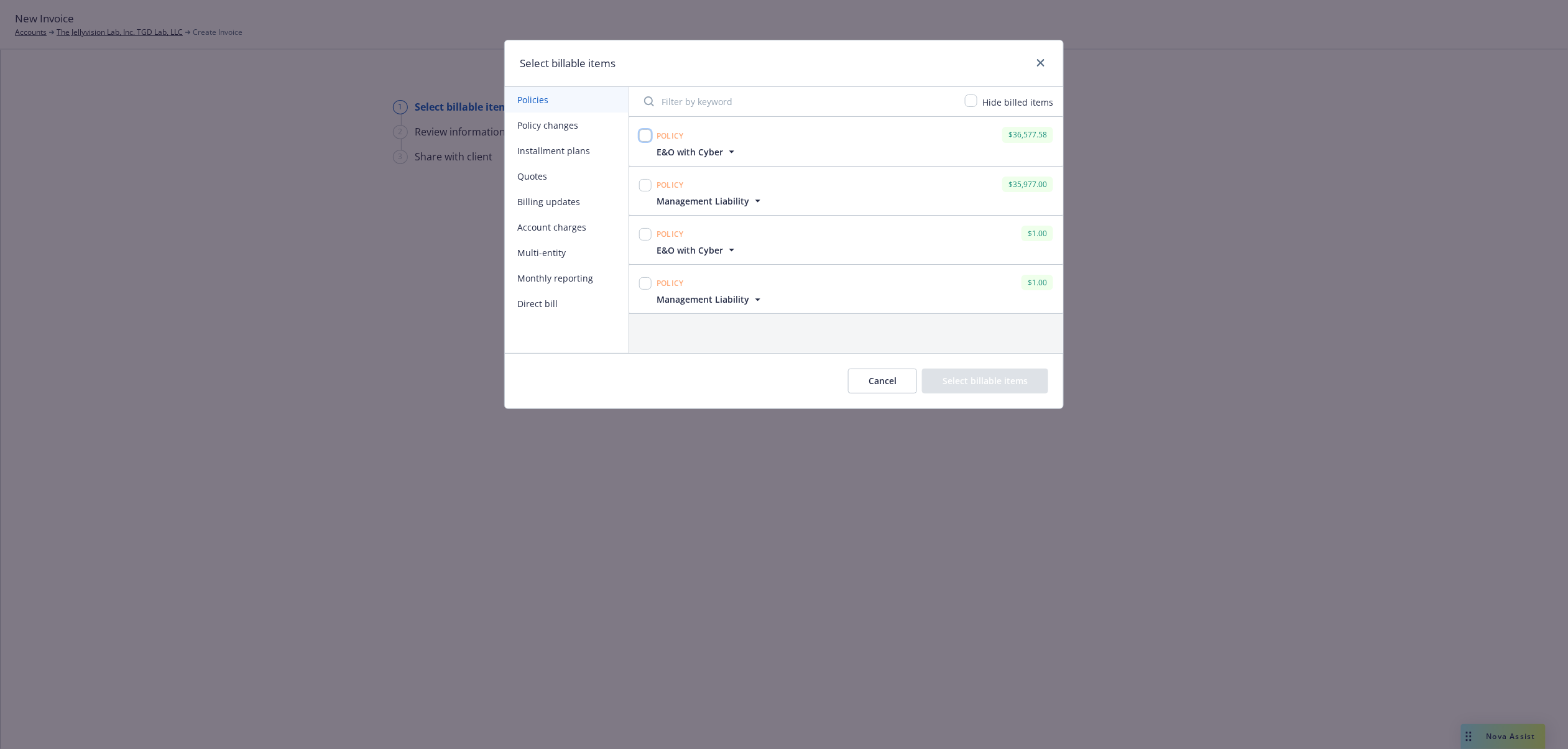
click at [648, 133] on input "checkbox" at bounding box center [646, 135] width 12 height 12
checkbox input "true"
click at [1004, 382] on button "Select billable items" at bounding box center [985, 381] width 127 height 25
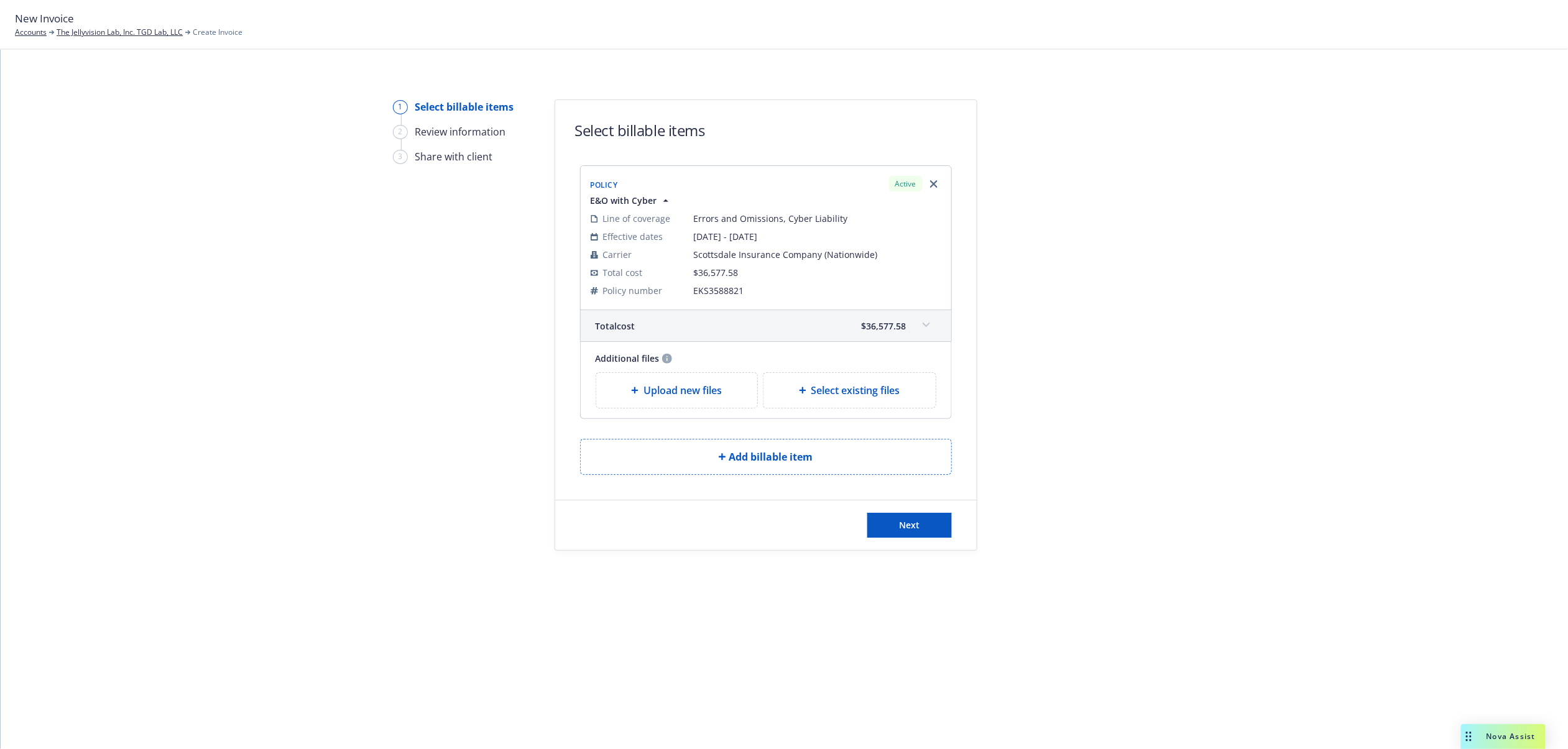
click at [881, 392] on span "Select existing files" at bounding box center [855, 390] width 89 height 15
select select "Invoice - Third Party"
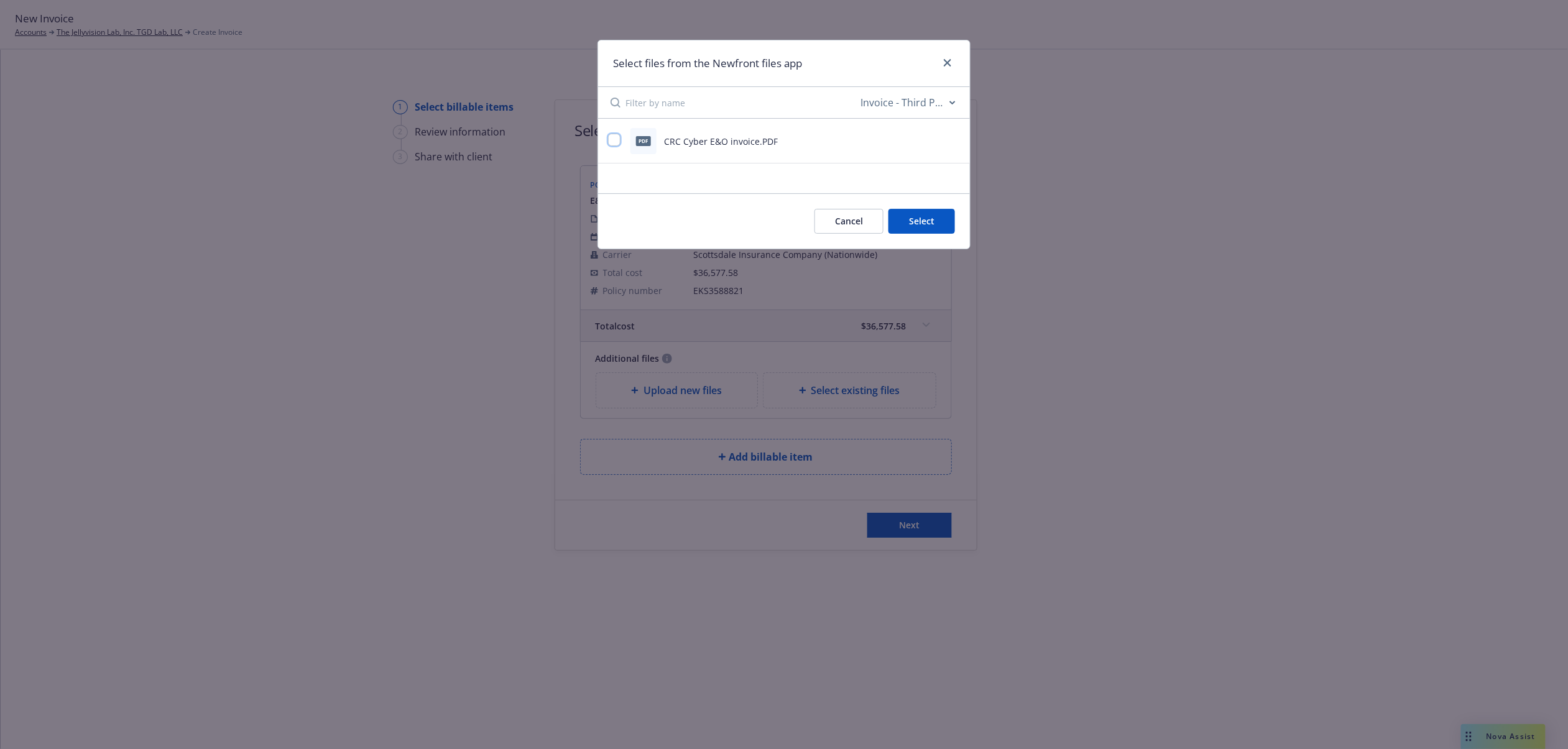
click at [619, 137] on input "checkbox" at bounding box center [614, 140] width 12 height 12
checkbox input "true"
click at [954, 224] on button "Select 1 file" at bounding box center [910, 221] width 89 height 25
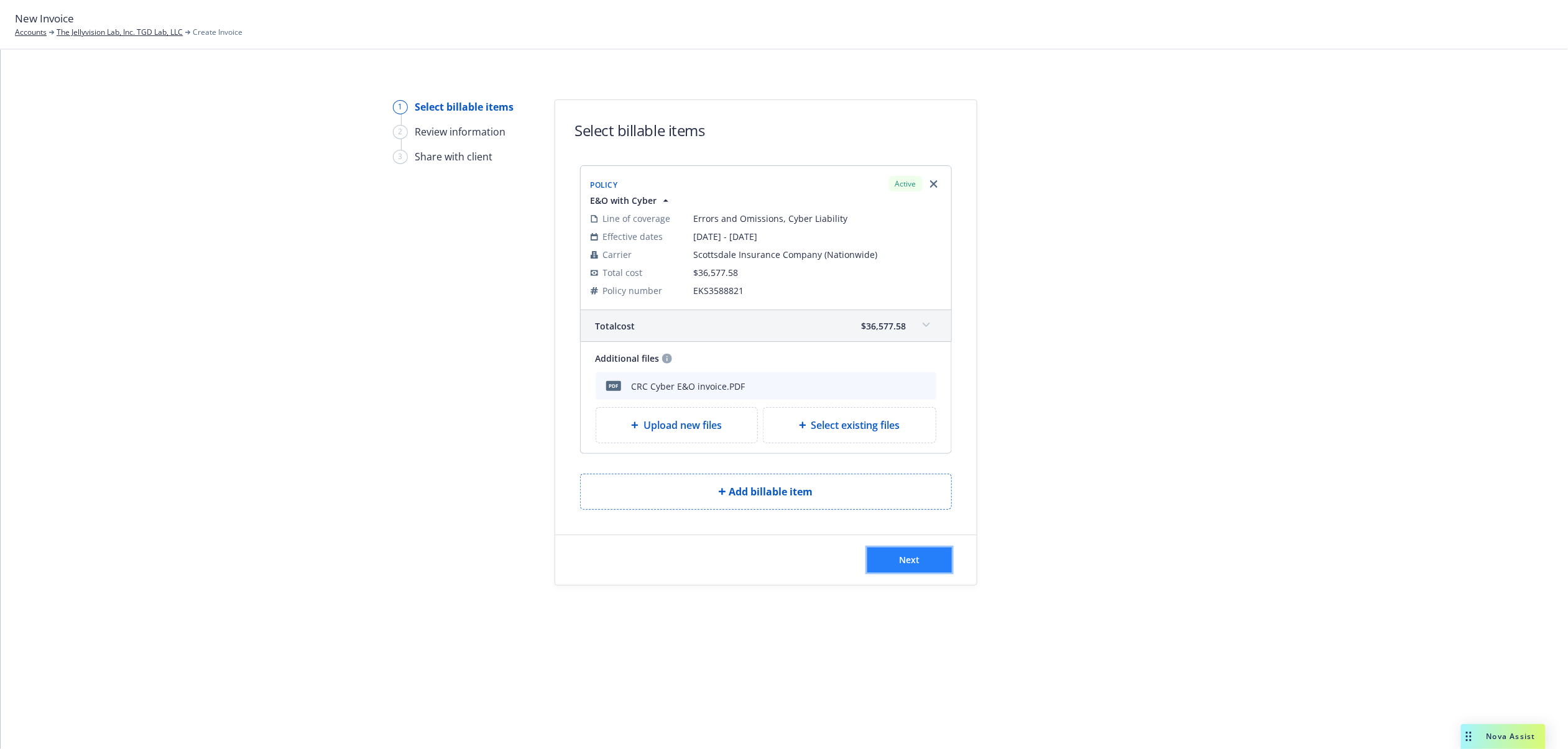
click at [901, 564] on span "Next" at bounding box center [910, 560] width 20 height 12
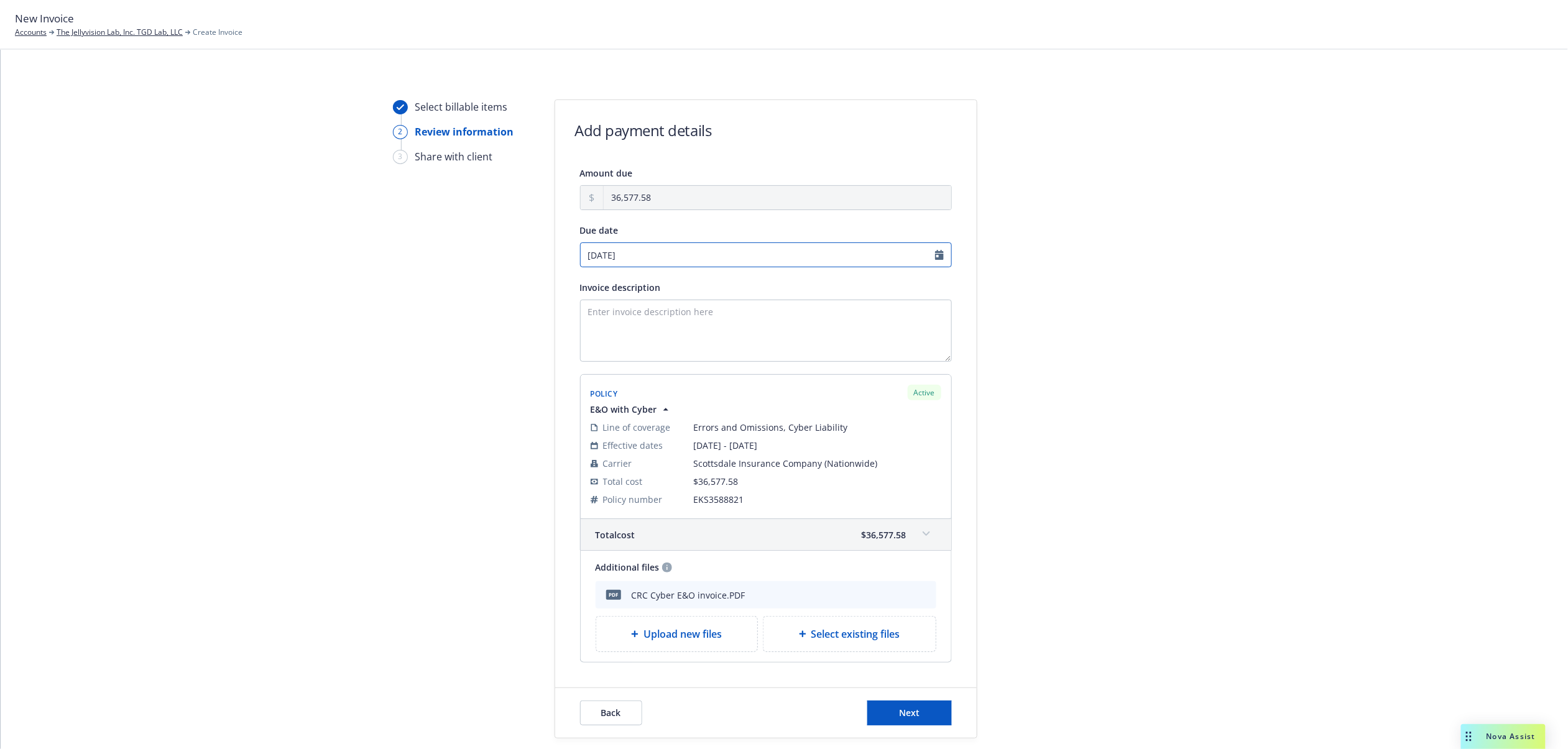
click at [671, 255] on input "10/02/2025" at bounding box center [765, 254] width 372 height 25
select select "October"
select select "2025"
click at [587, 281] on icon "chevronLeft" at bounding box center [585, 281] width 7 height 7
select select "September"
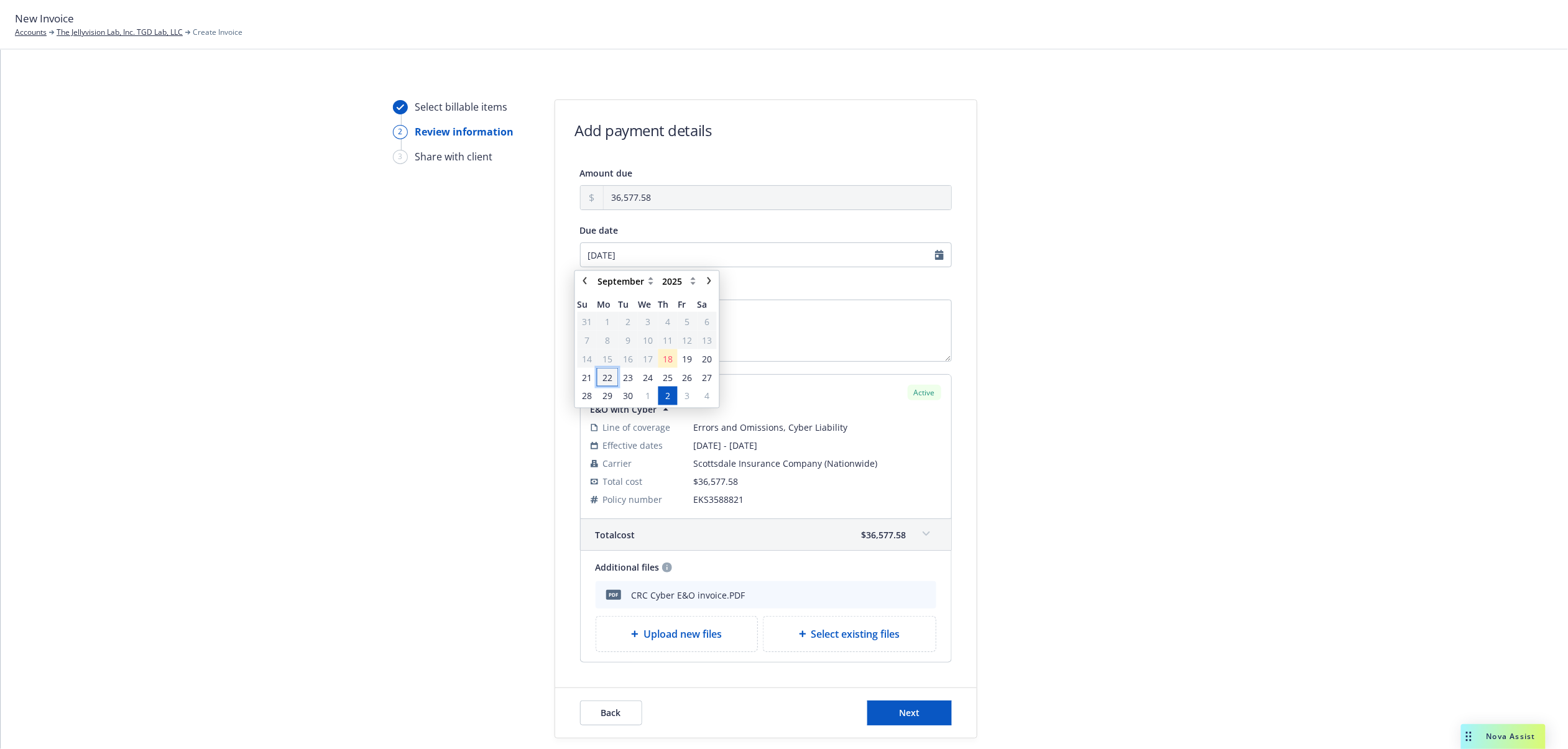
click at [605, 373] on span "22" at bounding box center [607, 377] width 10 height 13
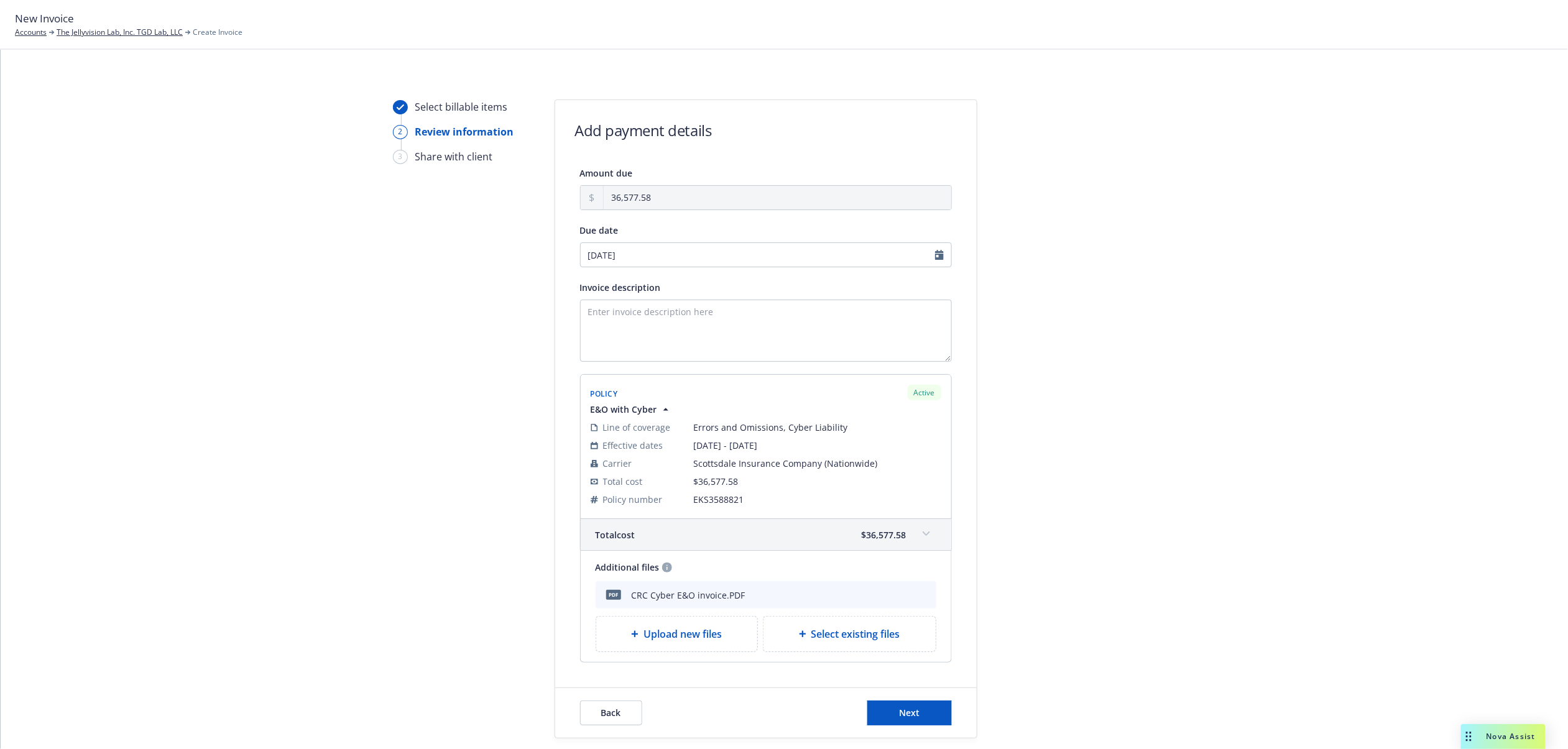
type input "09/22/2025"
click at [899, 714] on span "Next" at bounding box center [910, 712] width 20 height 12
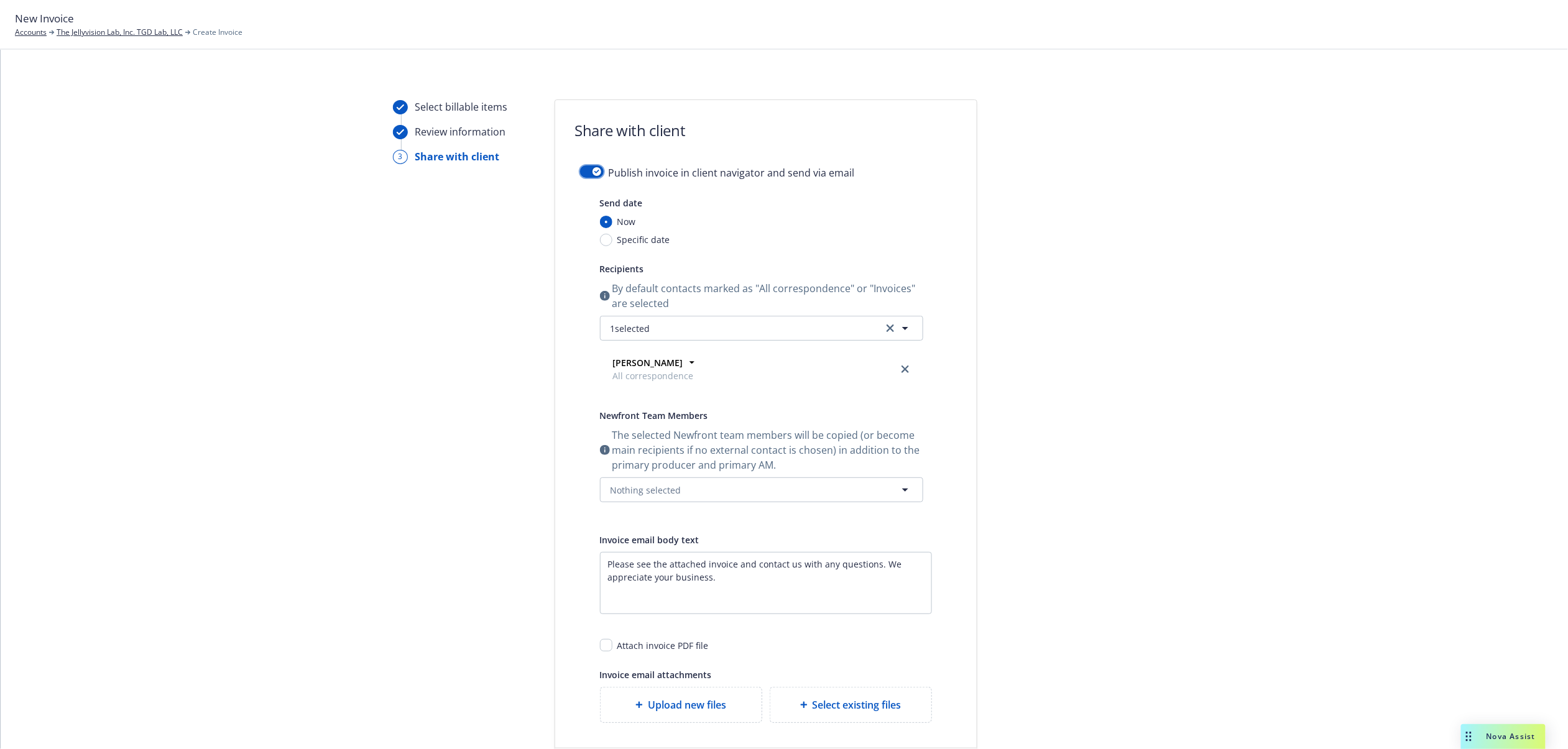
click at [587, 167] on button "button" at bounding box center [591, 171] width 24 height 12
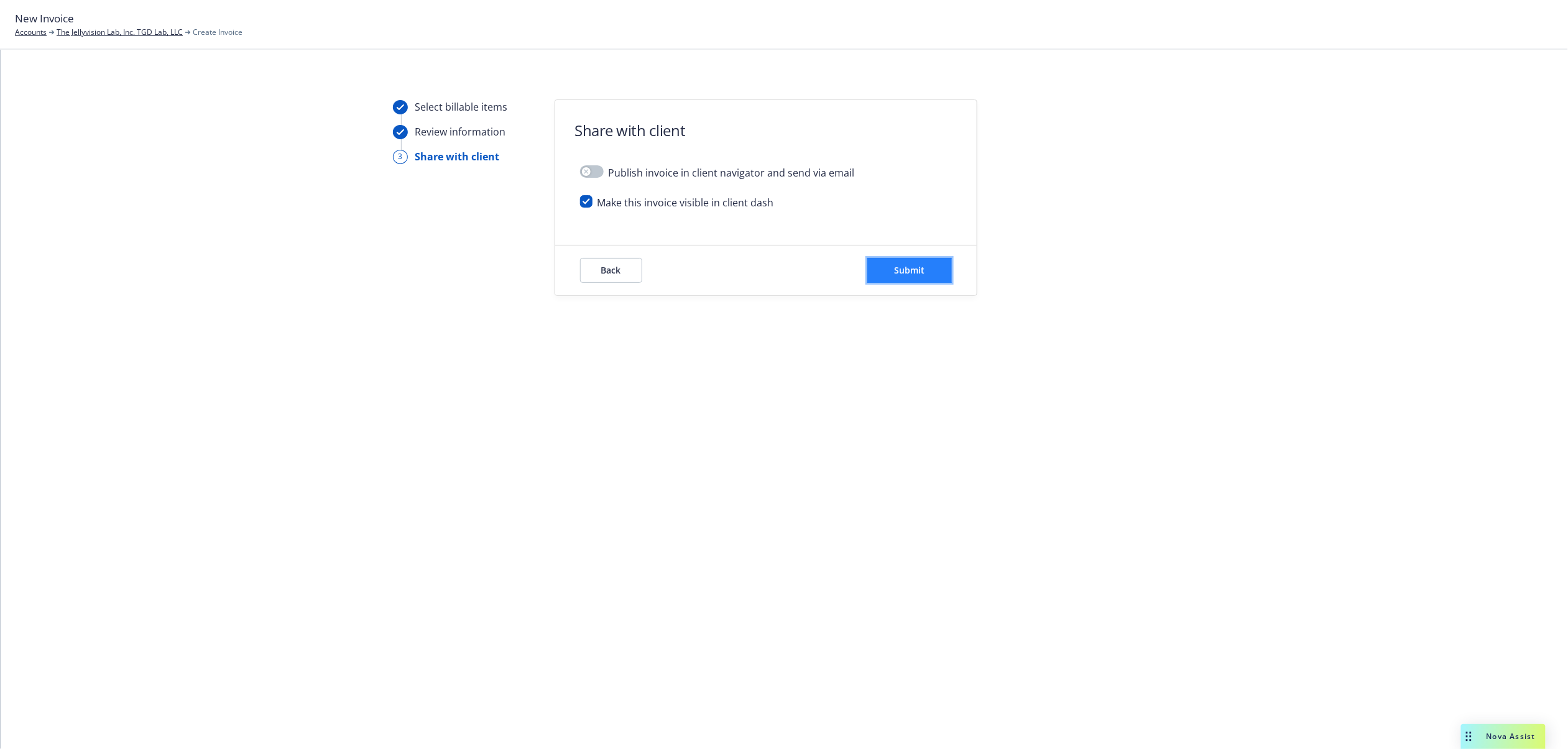
click at [907, 263] on button "Submit" at bounding box center [910, 270] width 85 height 25
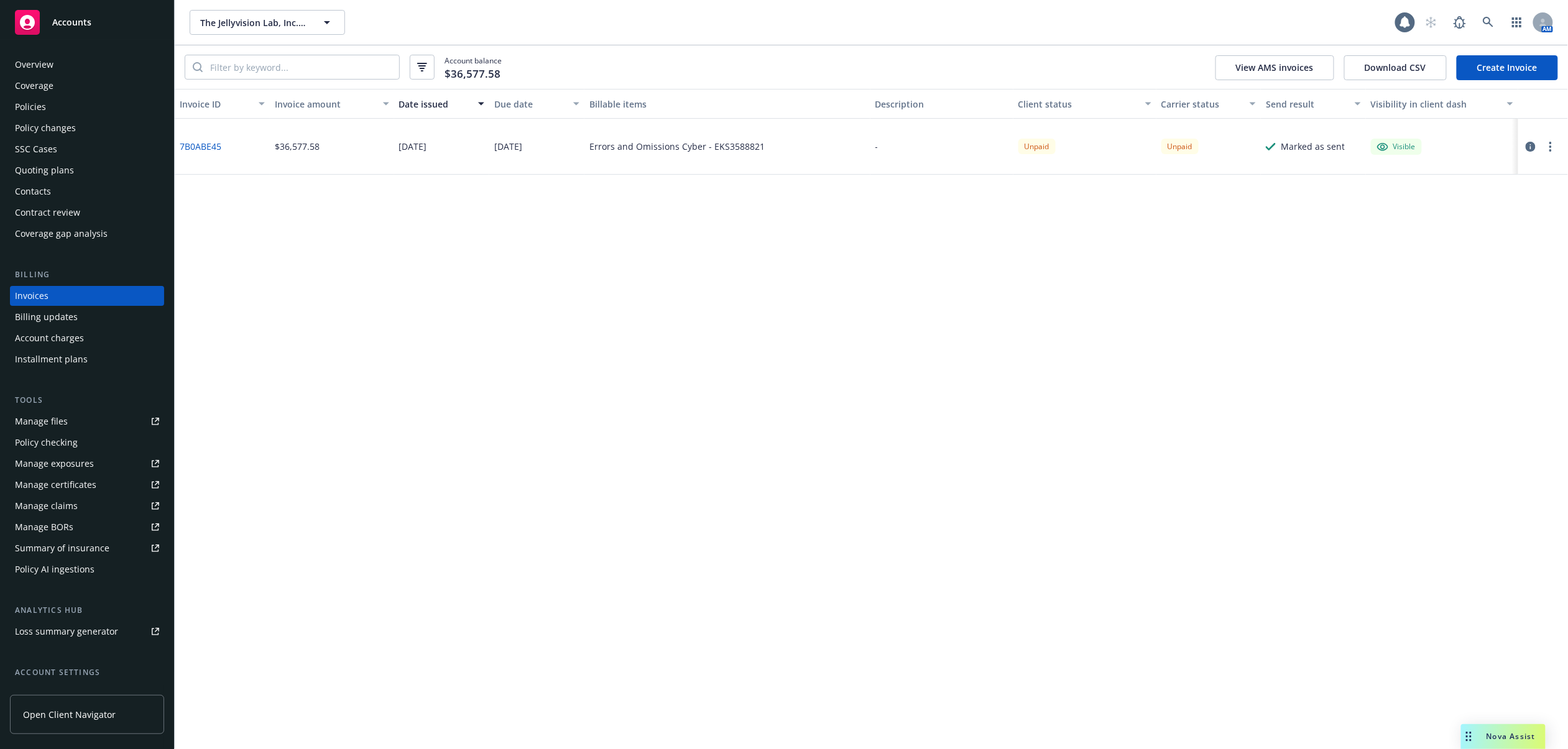
click at [205, 141] on link "7B0ABE45" at bounding box center [201, 146] width 42 height 13
click at [46, 104] on div "Policies" at bounding box center [87, 106] width 144 height 20
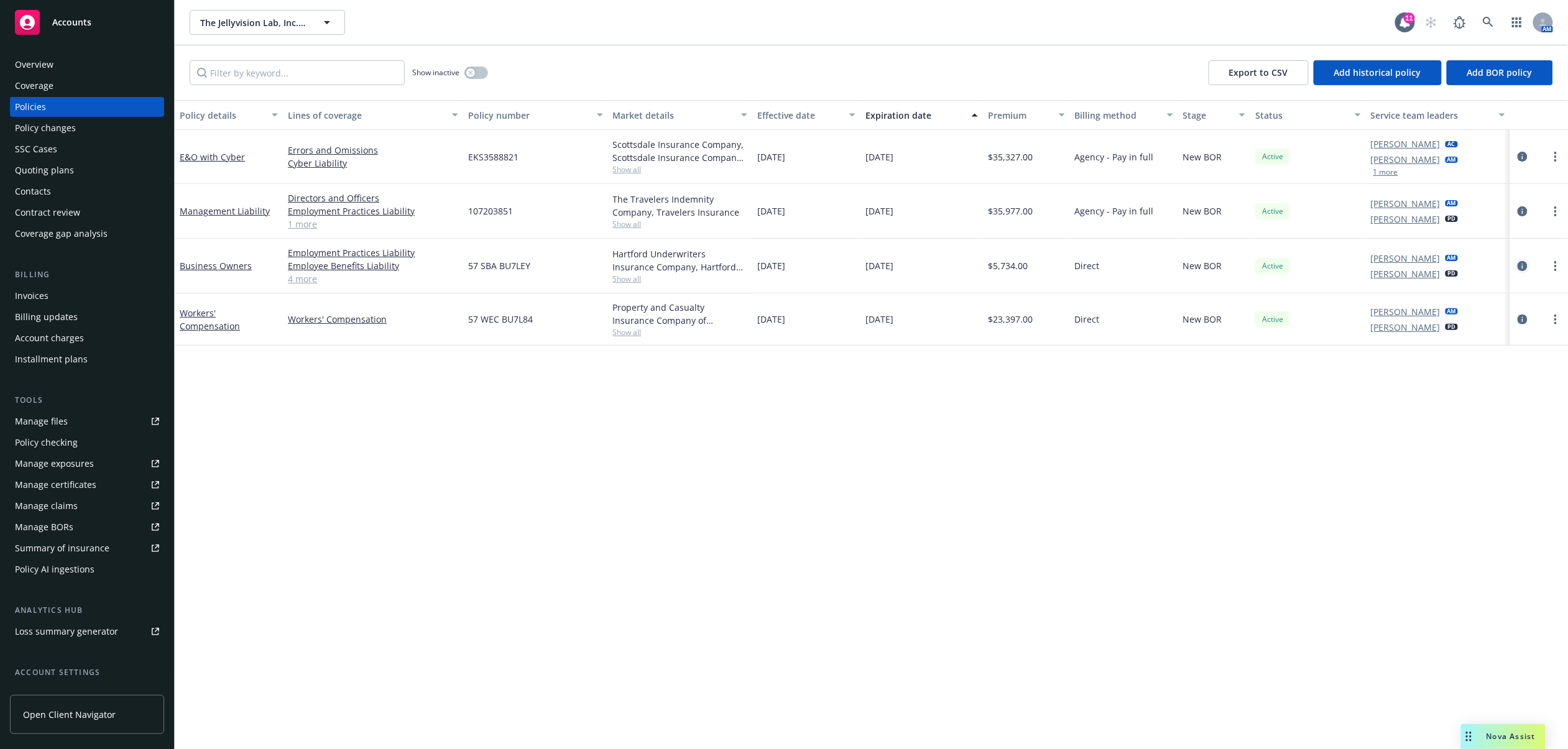
click at [1519, 269] on icon "circleInformation" at bounding box center [1523, 266] width 10 height 10
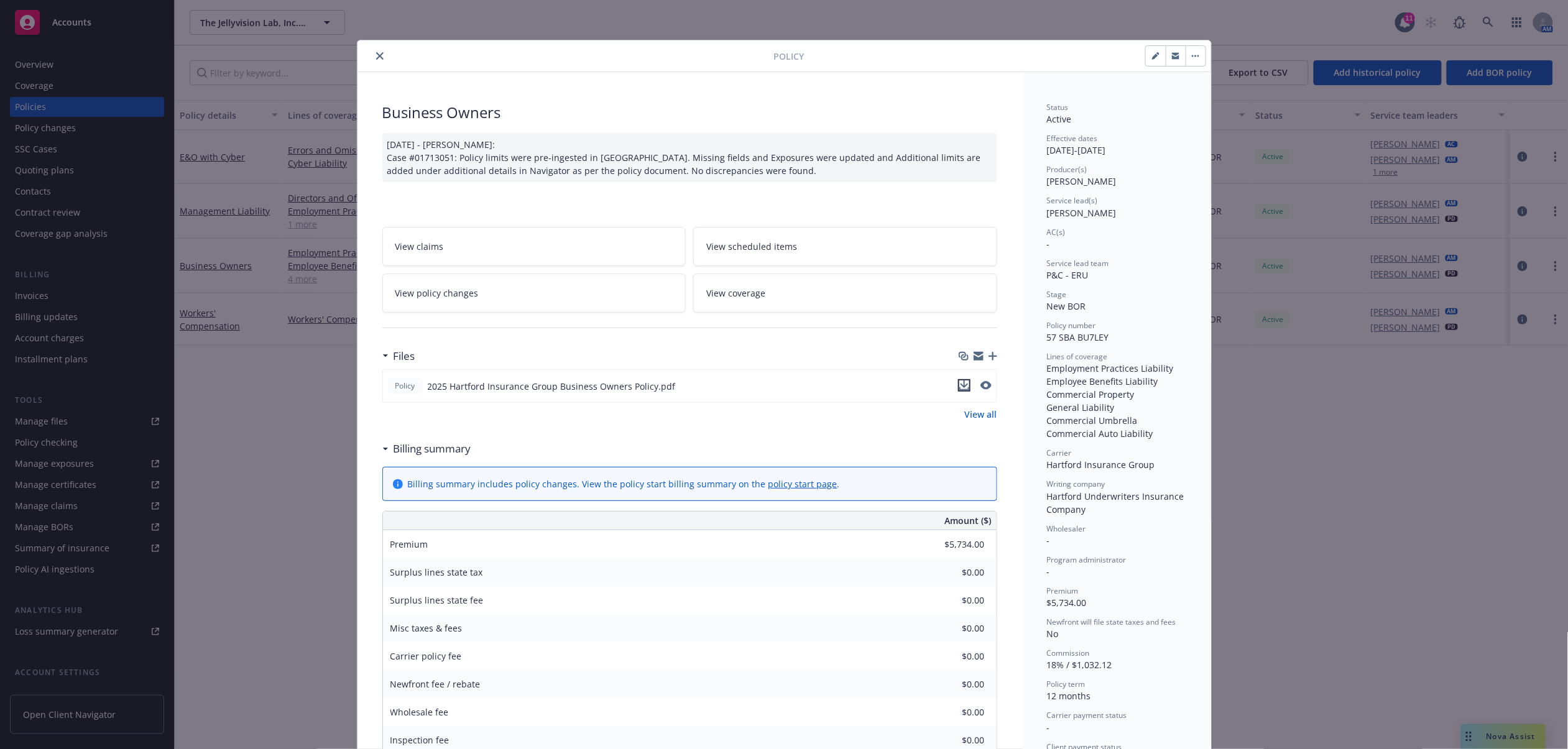
click at [960, 384] on icon "download file" at bounding box center [964, 385] width 10 height 10
click at [376, 53] on icon "close" at bounding box center [380, 55] width 7 height 7
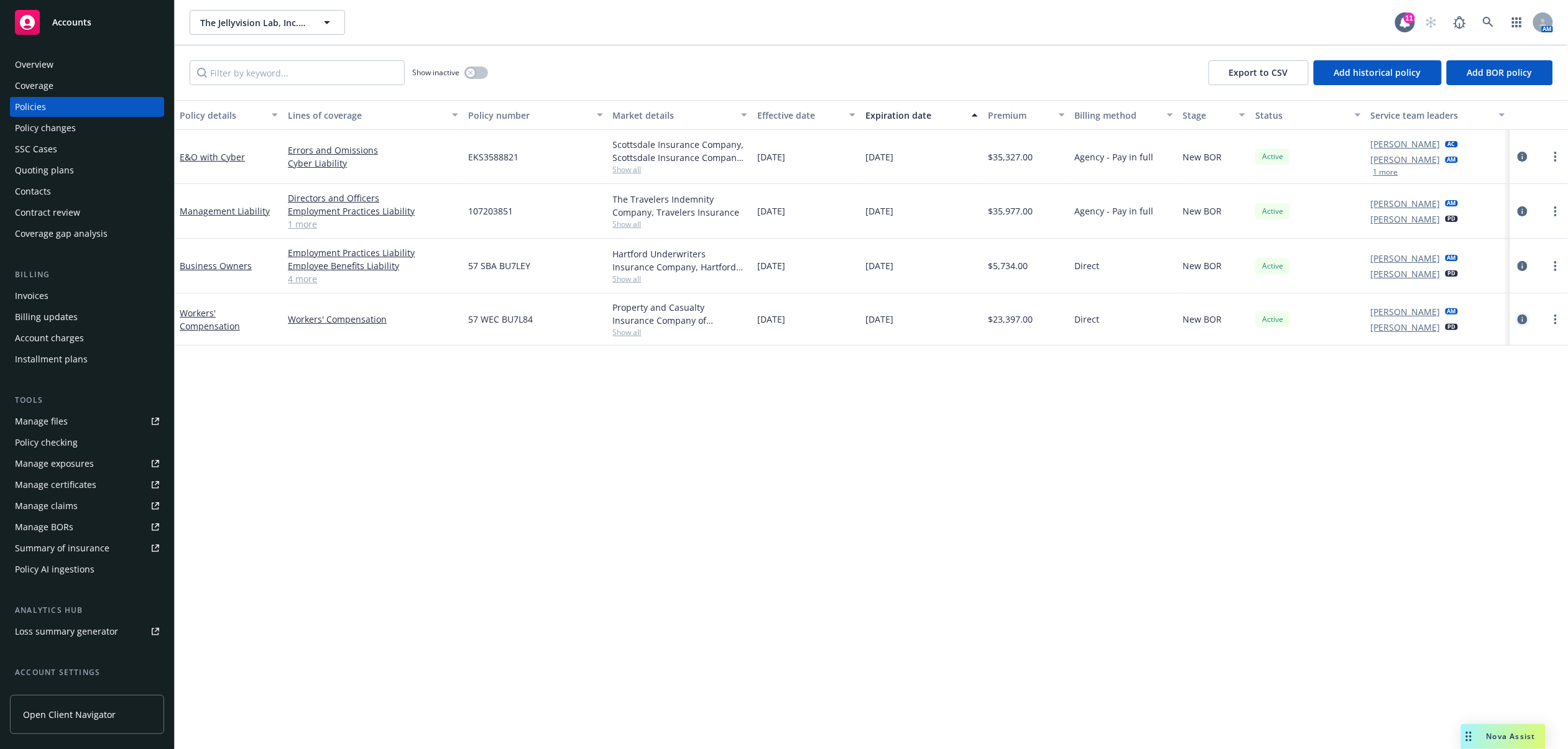
click at [1522, 318] on icon "circleInformation" at bounding box center [1523, 319] width 10 height 10
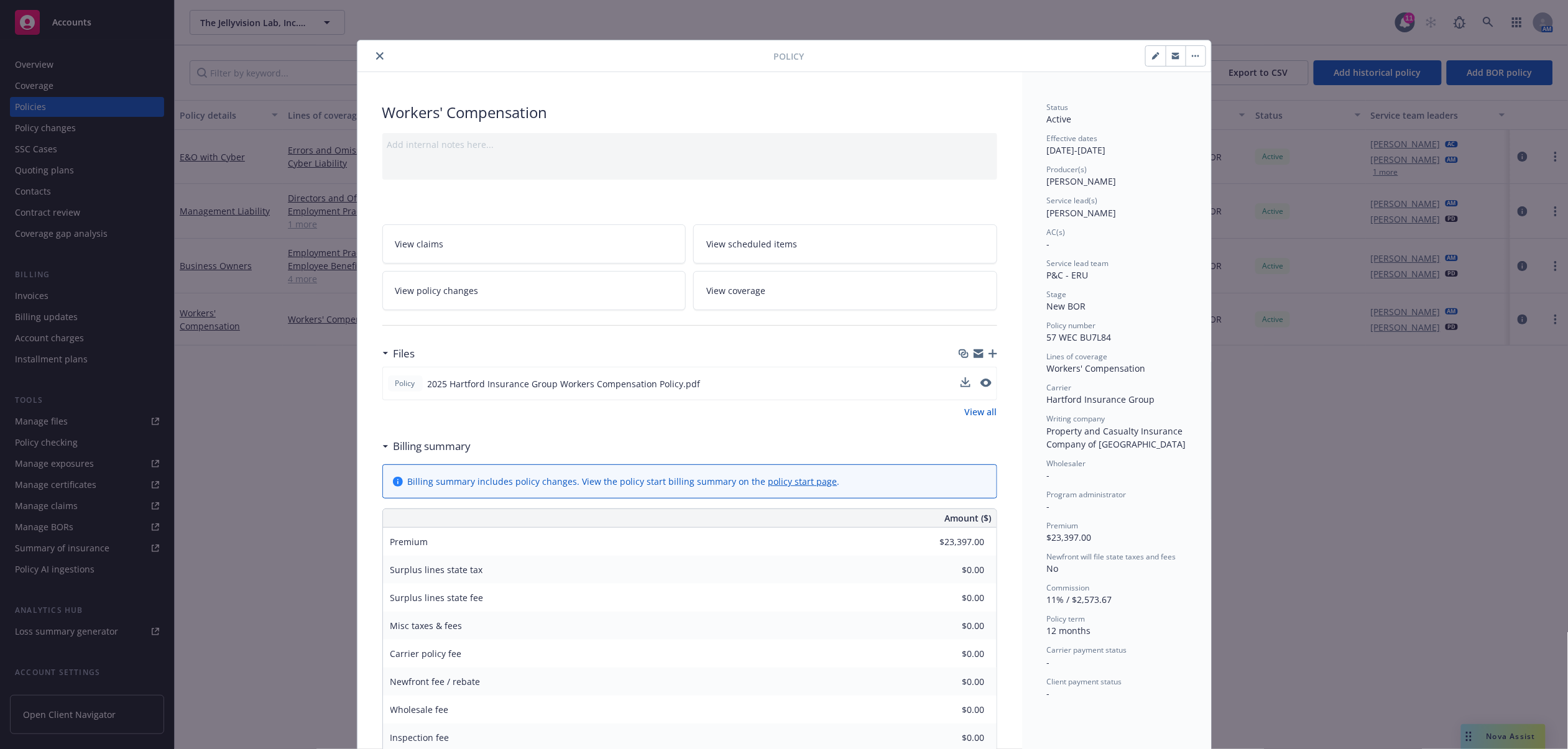
click at [961, 389] on button at bounding box center [966, 384] width 10 height 13
click icon "download file"
click icon "close"
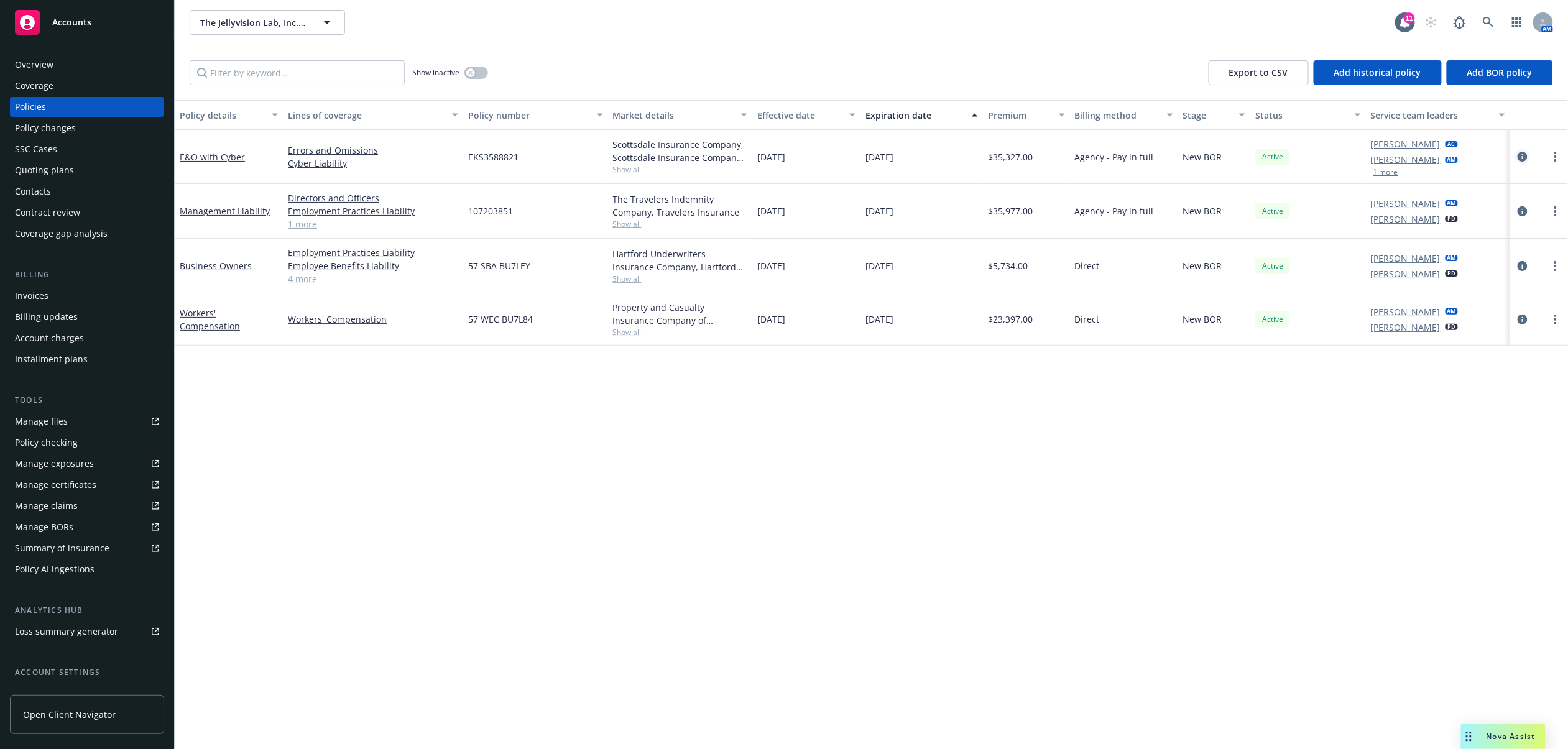
click icon "circleInformation"
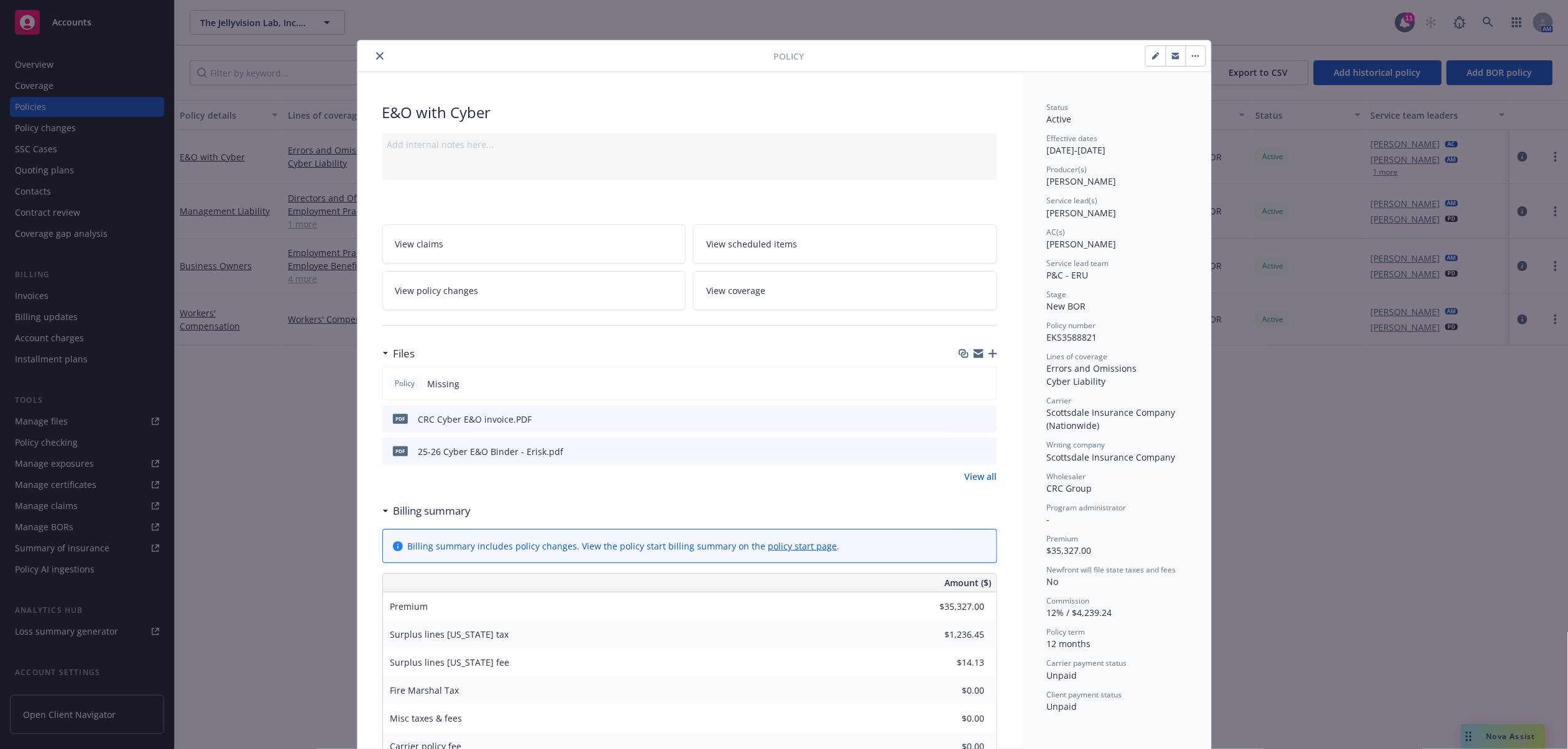
click icon "download file"
click button "close"
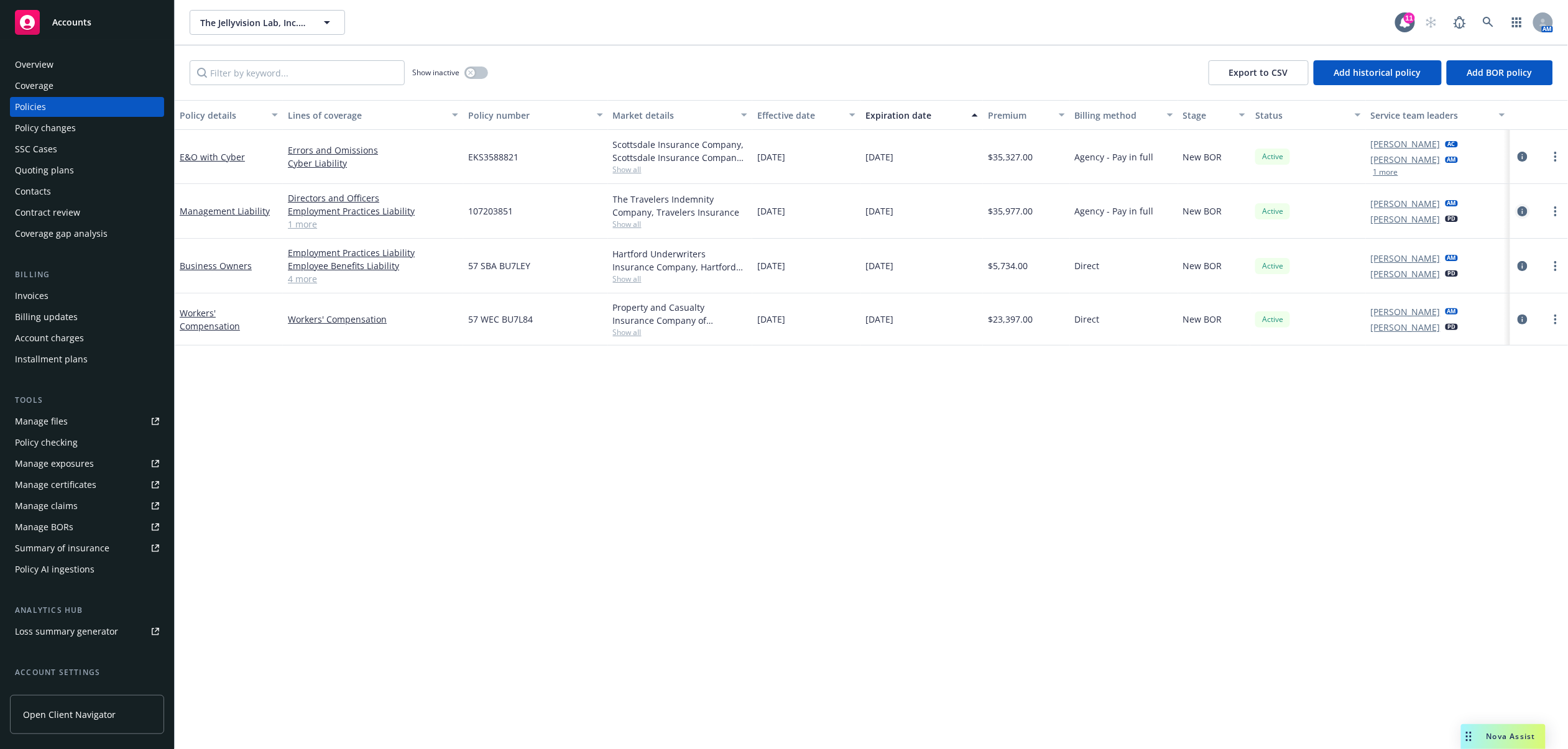
click icon "circleInformation"
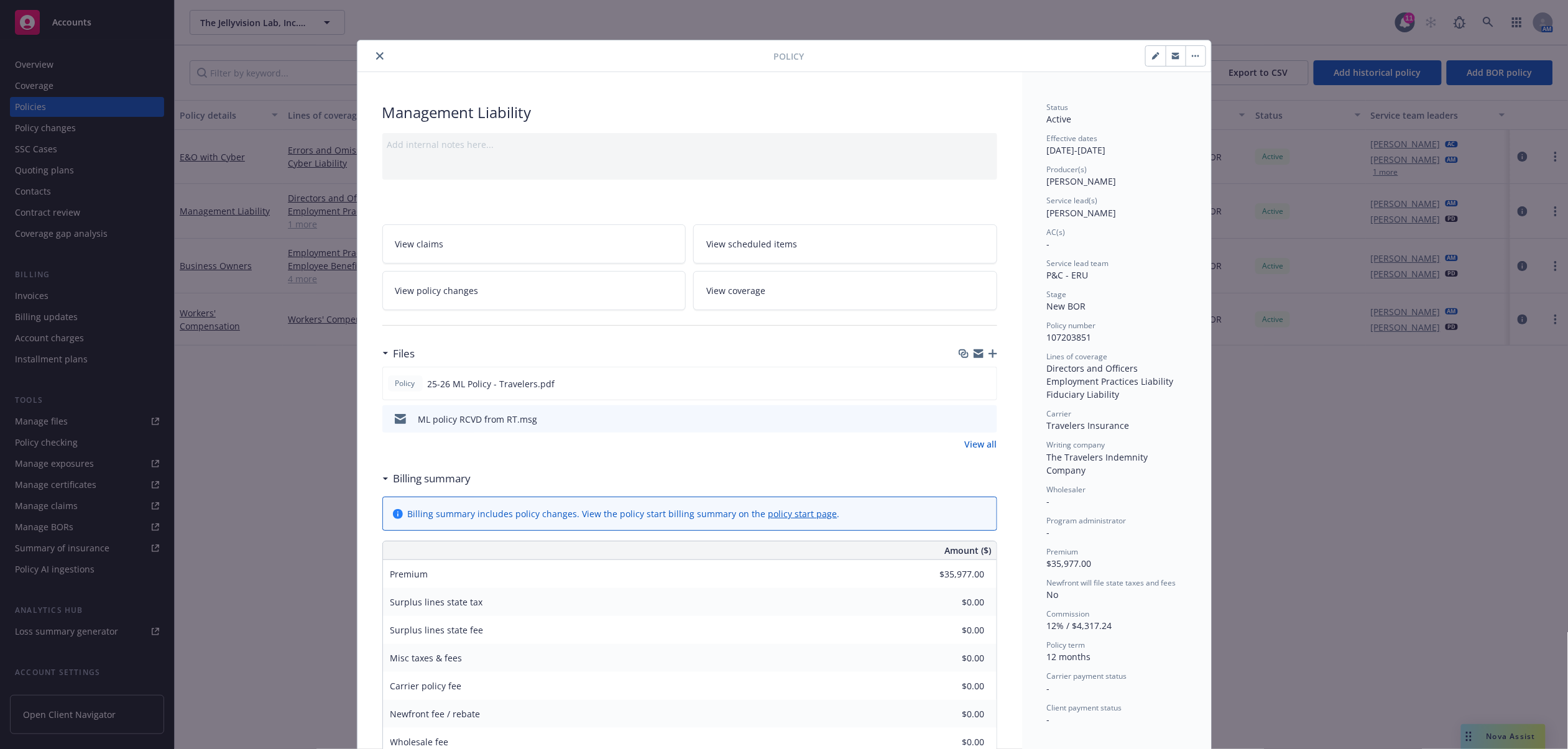
click link "View all"
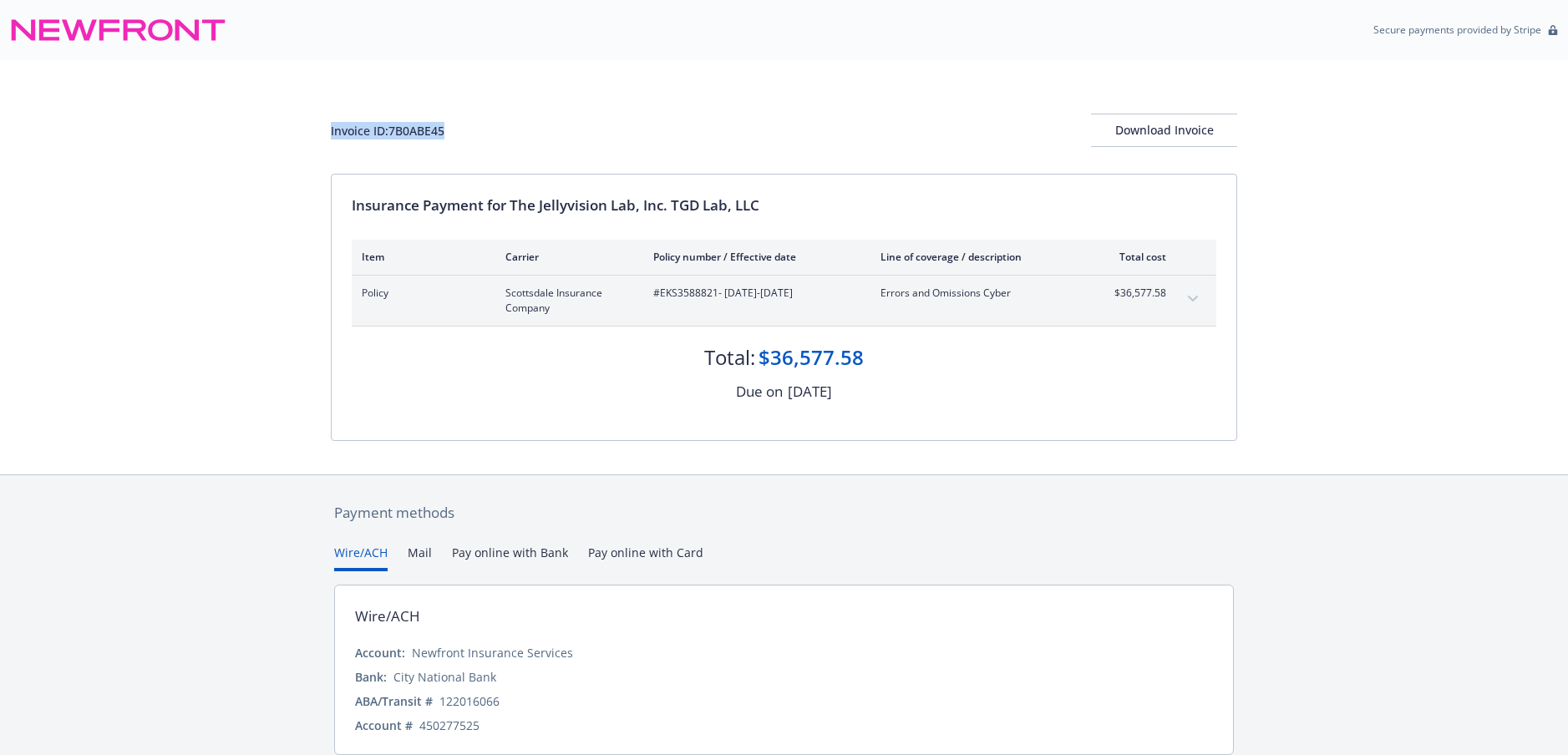
drag, startPoint x: 451, startPoint y: 129, endPoint x: 256, endPoint y: 136, distance: 195.1
click at [256, 136] on div "Invoice ID: 7B0ABE45 Download Invoice Insurance Payment for The Jellyvision Lab…" at bounding box center [784, 267] width 1568 height 414
copy div "Invoice ID: 7B0ABE45"
click at [1176, 131] on div "Download Invoice" at bounding box center [1164, 130] width 146 height 32
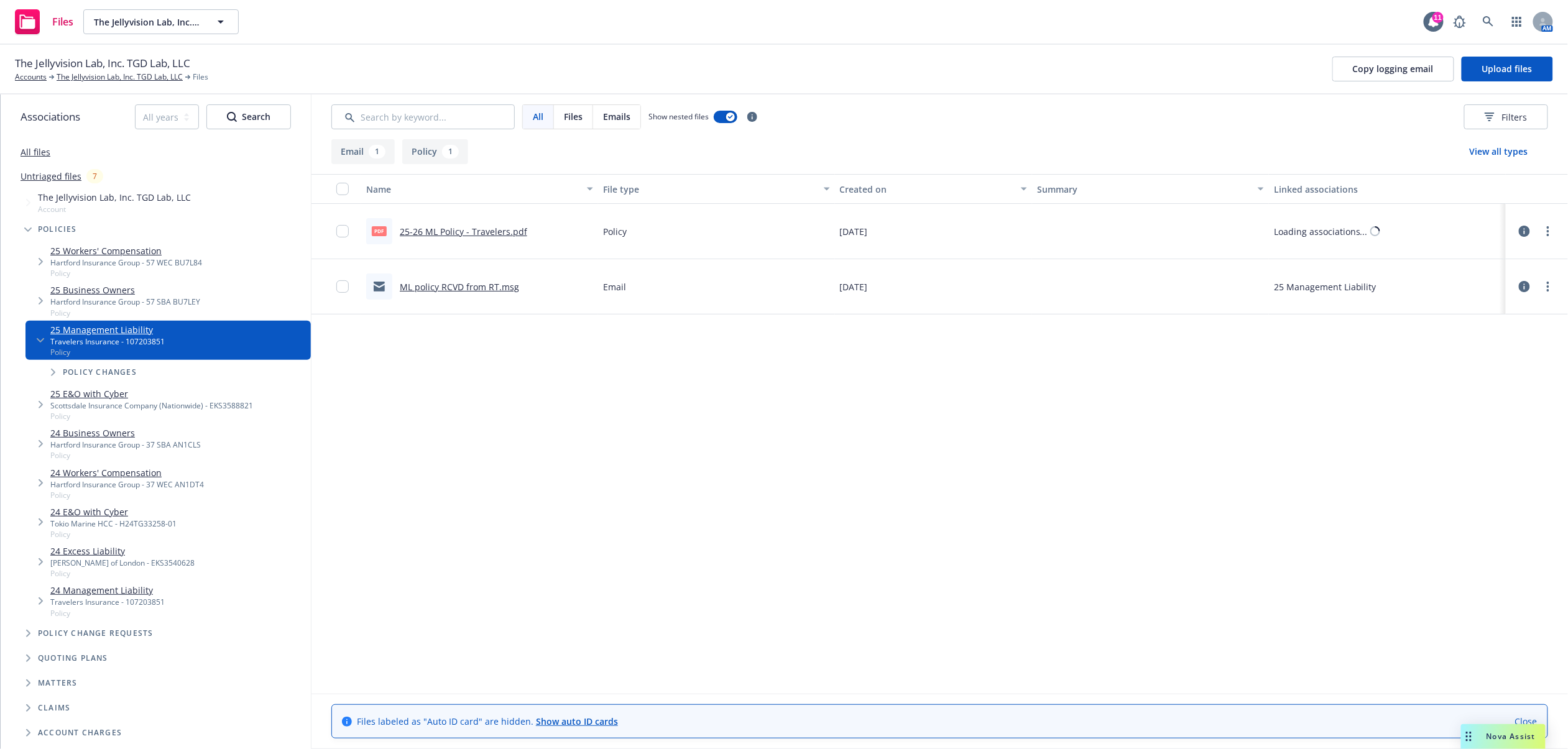
click at [1523, 292] on icon at bounding box center [1525, 286] width 12 height 12
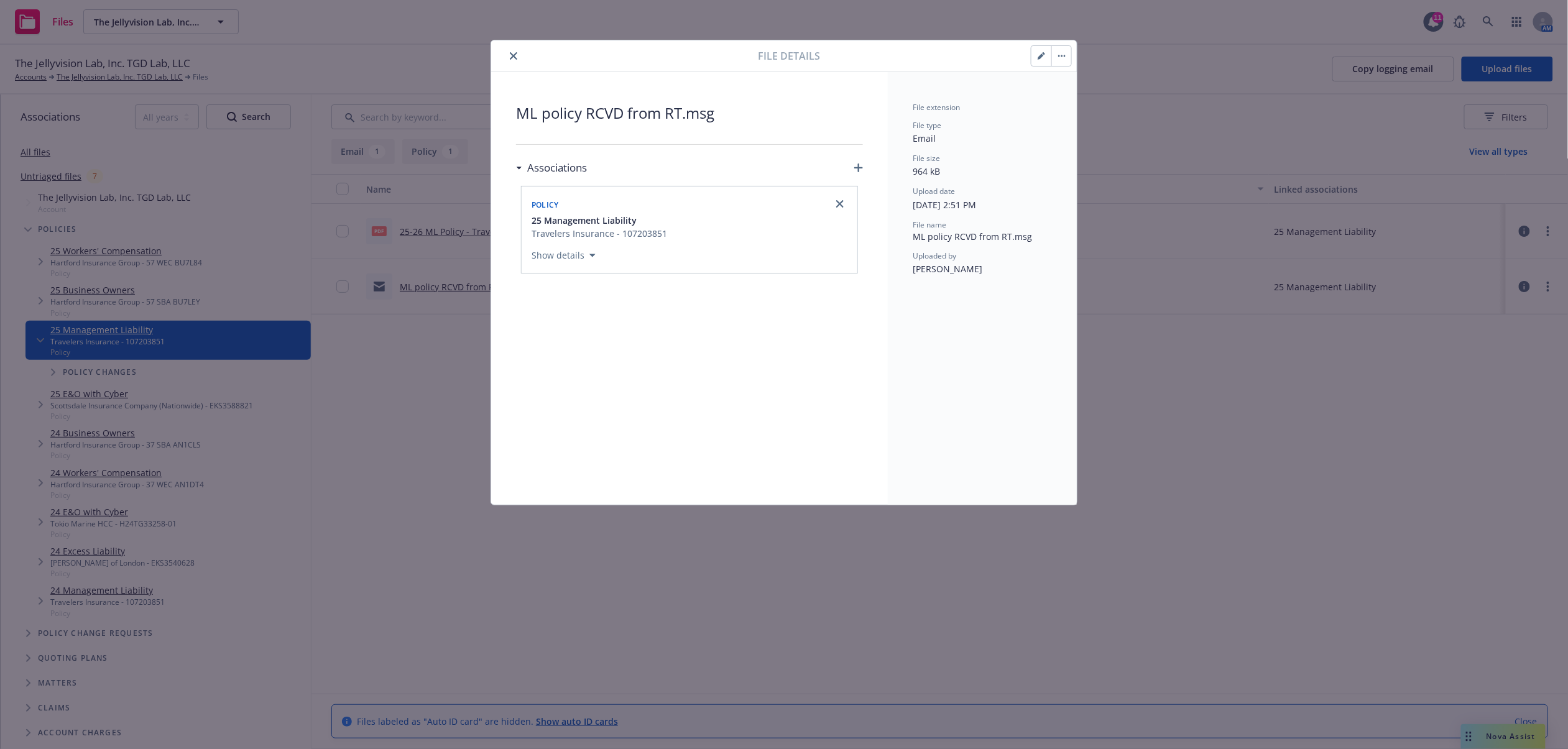
drag, startPoint x: 521, startPoint y: 53, endPoint x: 515, endPoint y: 53, distance: 6.0
click at [520, 53] on div at bounding box center [627, 56] width 262 height 15
click at [515, 53] on icon "close" at bounding box center [513, 55] width 7 height 7
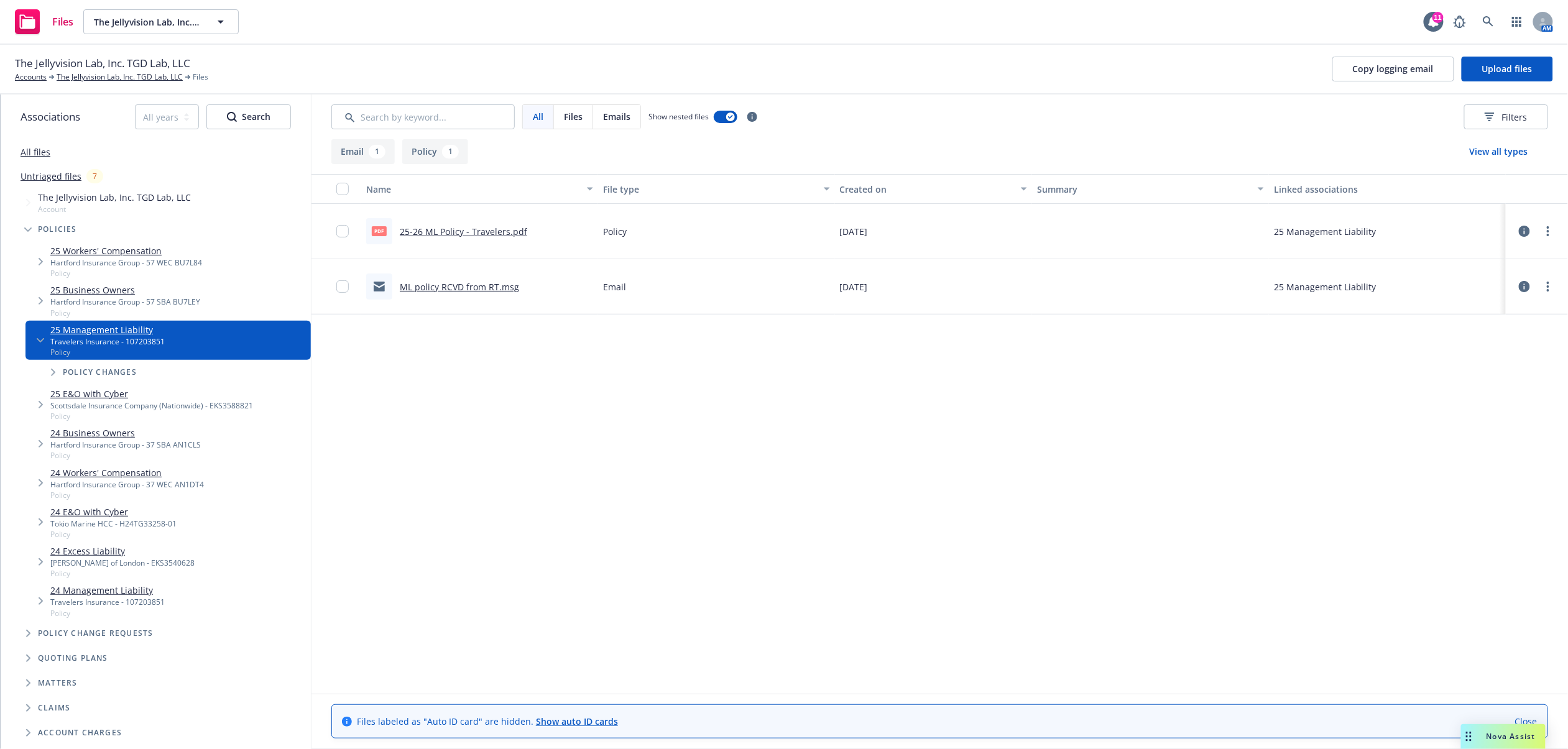
click at [495, 281] on link "ML policy RCVD from RT.msg" at bounding box center [460, 286] width 119 height 12
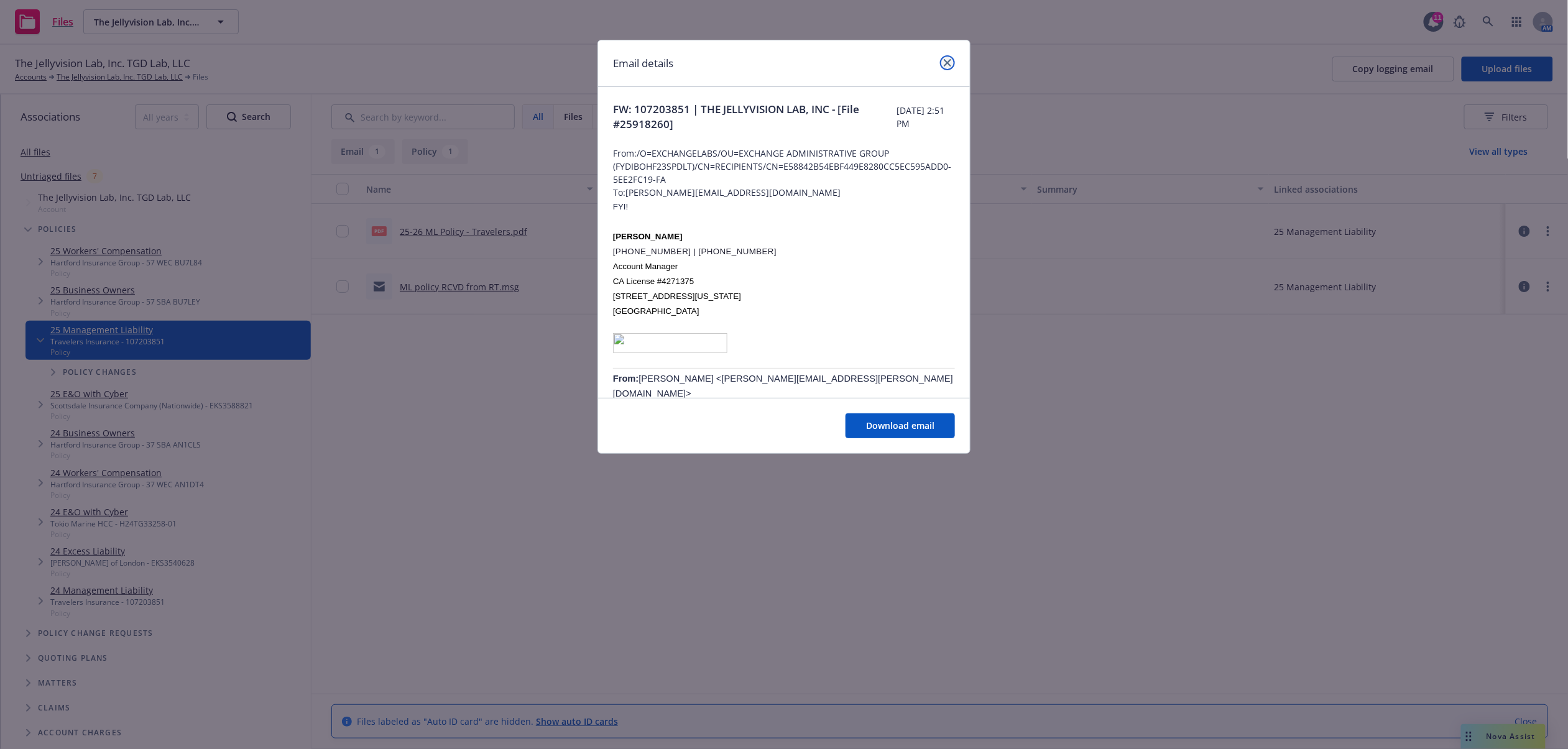
click at [947, 61] on icon "close" at bounding box center [947, 62] width 7 height 7
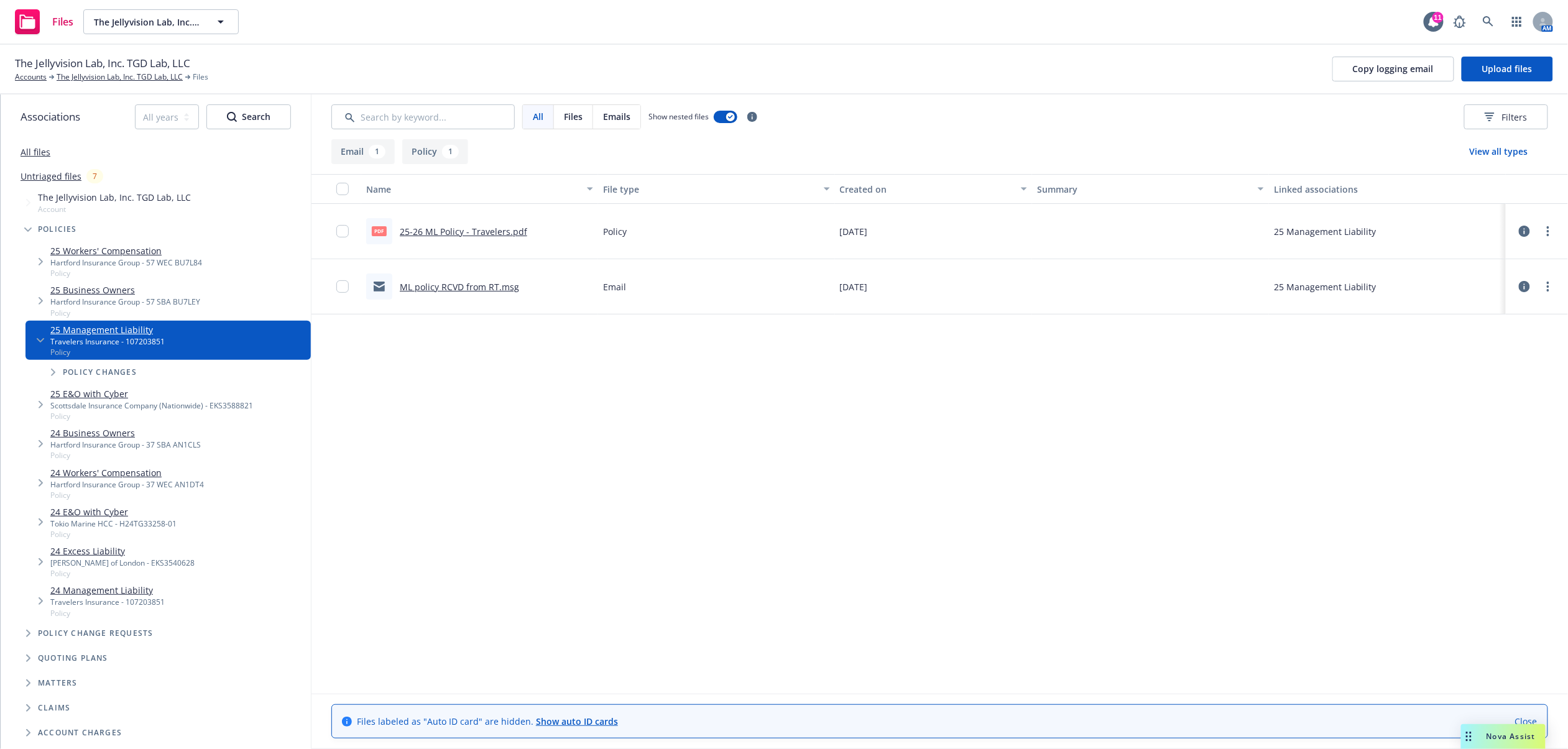
click at [476, 231] on link "25-26 ML Policy - Travelers.pdf" at bounding box center [464, 231] width 127 height 12
click at [1548, 231] on circle "more" at bounding box center [1548, 231] width 3 height 3
click at [1487, 284] on link "Download" at bounding box center [1493, 282] width 124 height 25
click at [108, 73] on link "The Jellyvision Lab, Inc. TGD Lab, LLC" at bounding box center [120, 77] width 127 height 12
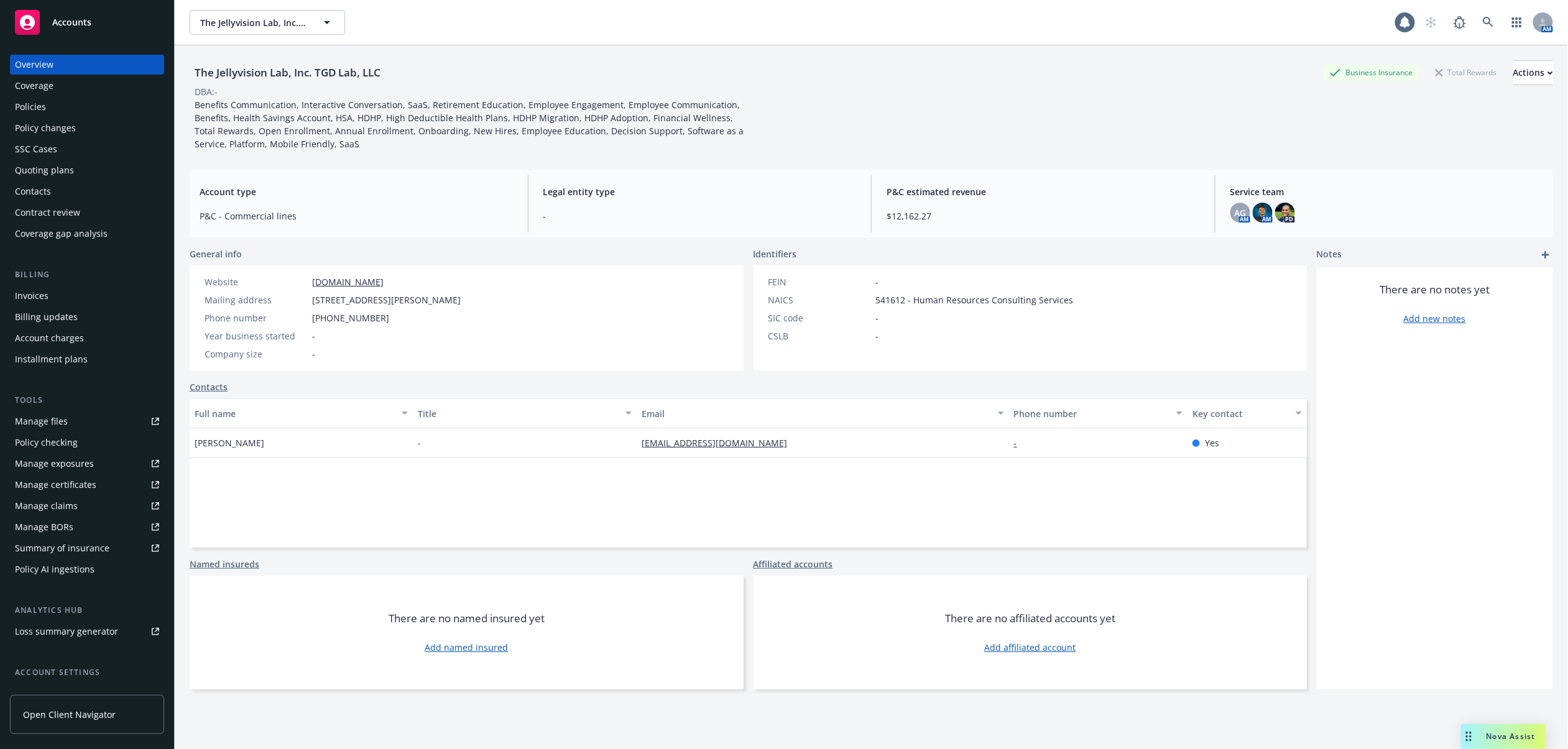
click at [55, 103] on div "Policies" at bounding box center [87, 106] width 144 height 20
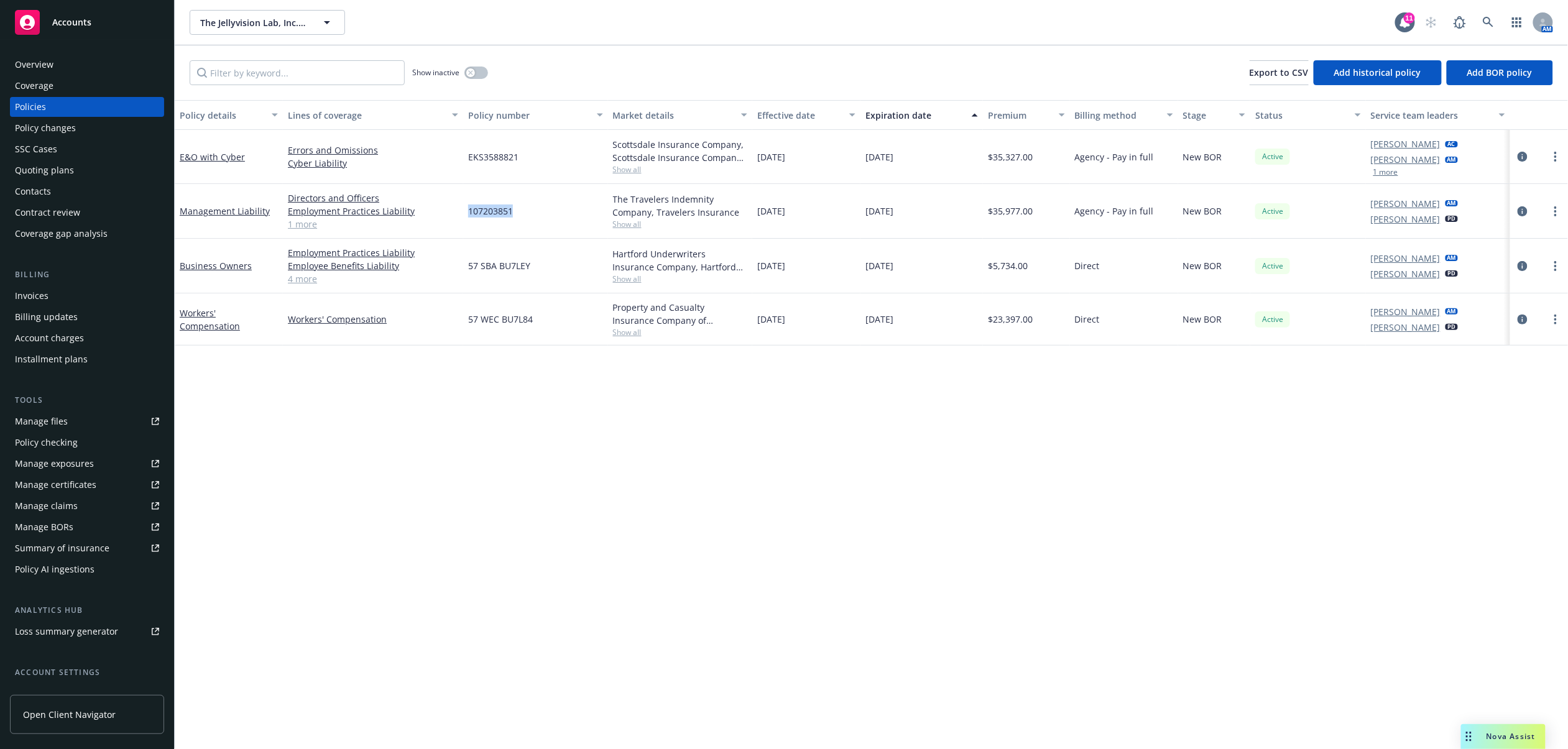
drag, startPoint x: 465, startPoint y: 212, endPoint x: 513, endPoint y: 211, distance: 48.0
click at [513, 211] on div "107203851" at bounding box center [535, 211] width 144 height 55
copy span "107203851"
click at [1522, 212] on icon "circleInformation" at bounding box center [1523, 211] width 10 height 10
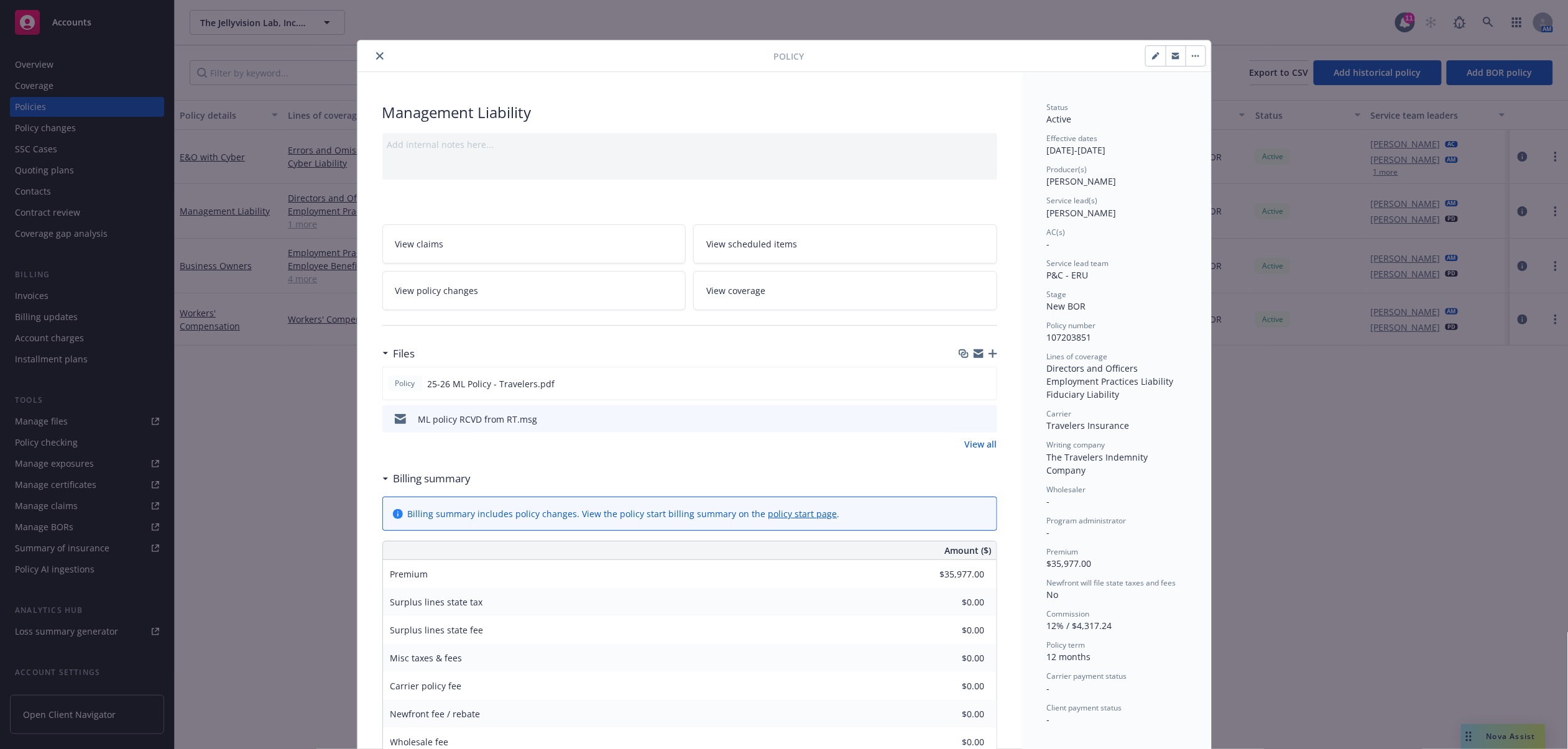
click at [543, 296] on link "View policy changes" at bounding box center [534, 291] width 304 height 39
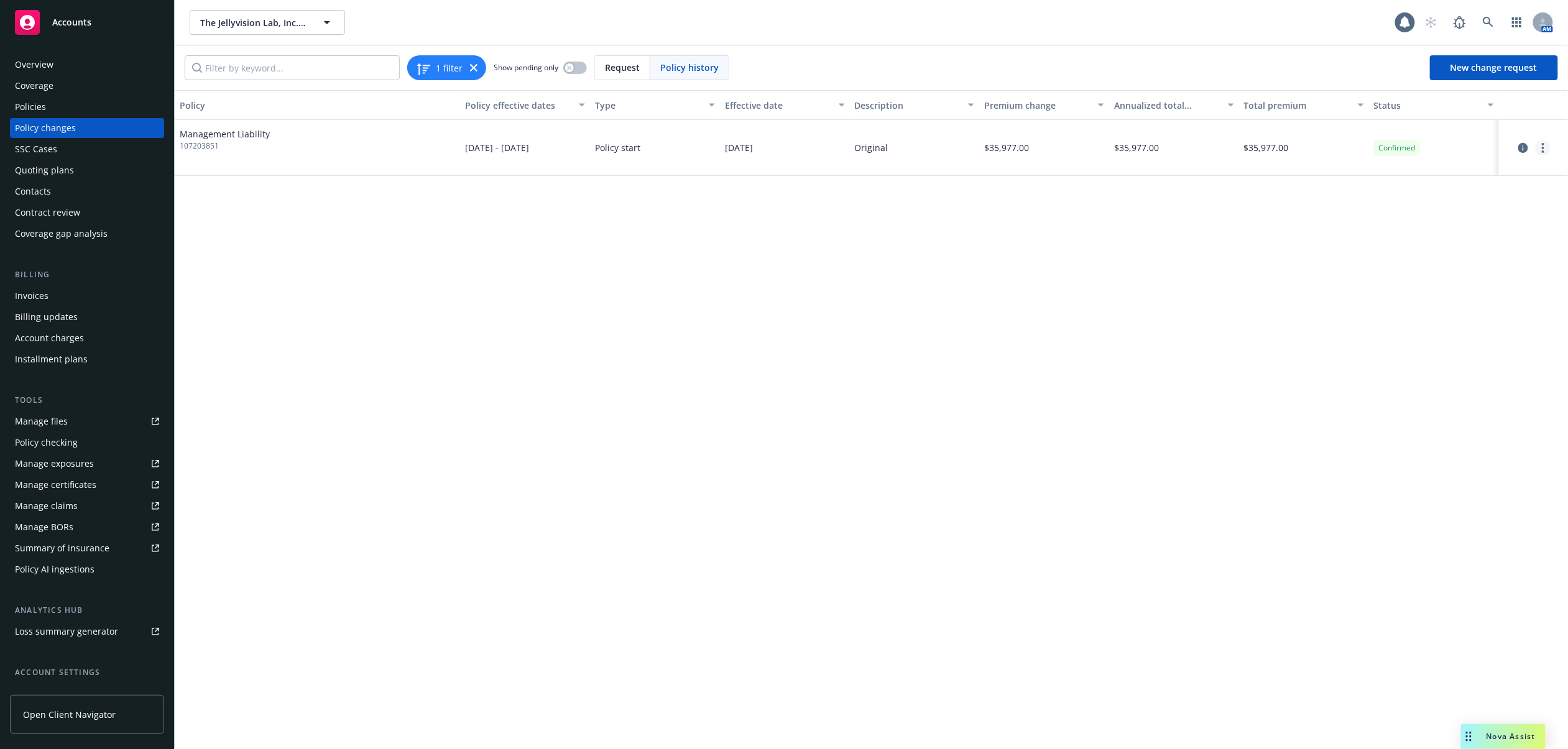
click at [1541, 152] on link "more" at bounding box center [1544, 148] width 15 height 15
click at [1437, 247] on link "Edit billing info" at bounding box center [1443, 248] width 213 height 25
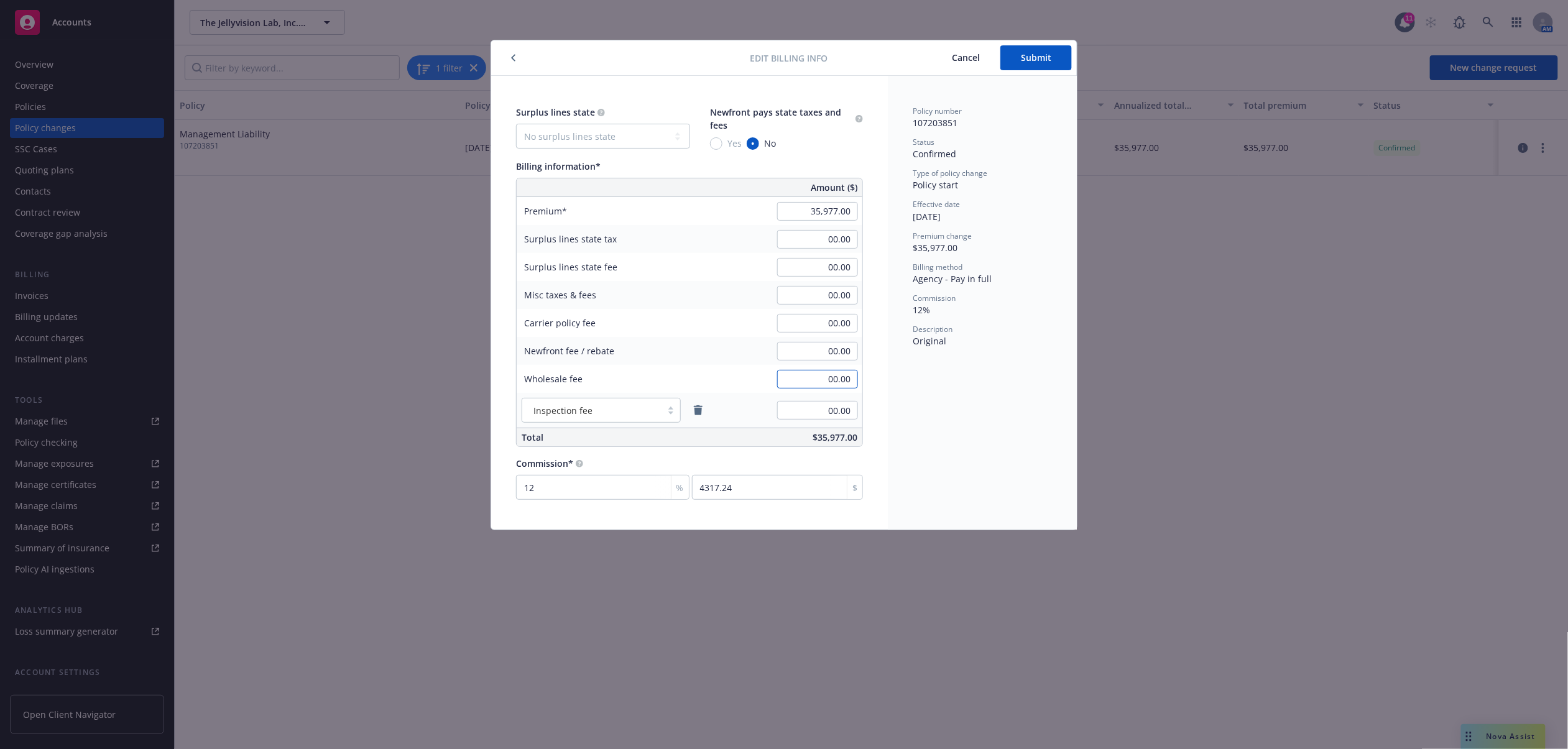
click at [794, 380] on input "00.00" at bounding box center [817, 380] width 81 height 19
click at [801, 361] on input "00.00" at bounding box center [817, 351] width 81 height 19
type input "1,000.00"
click at [939, 415] on div "Policy number 107203851 Status Confirmed Type of policy change Policy start Eff…" at bounding box center [982, 302] width 189 height 454
click at [1032, 58] on span "Submit" at bounding box center [1036, 57] width 30 height 12
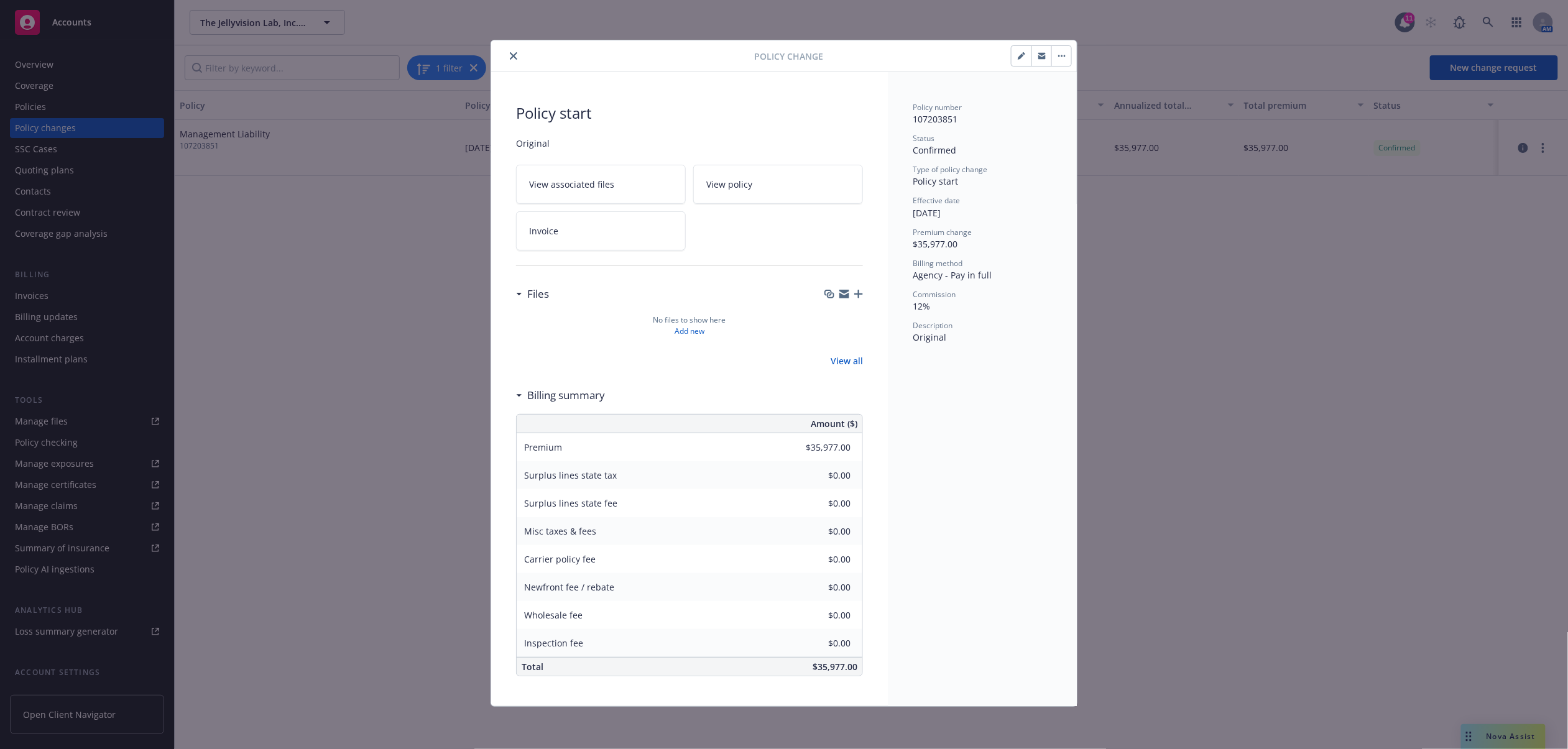
type input "$1,000.00"
click at [516, 51] on button "close" at bounding box center [514, 56] width 15 height 15
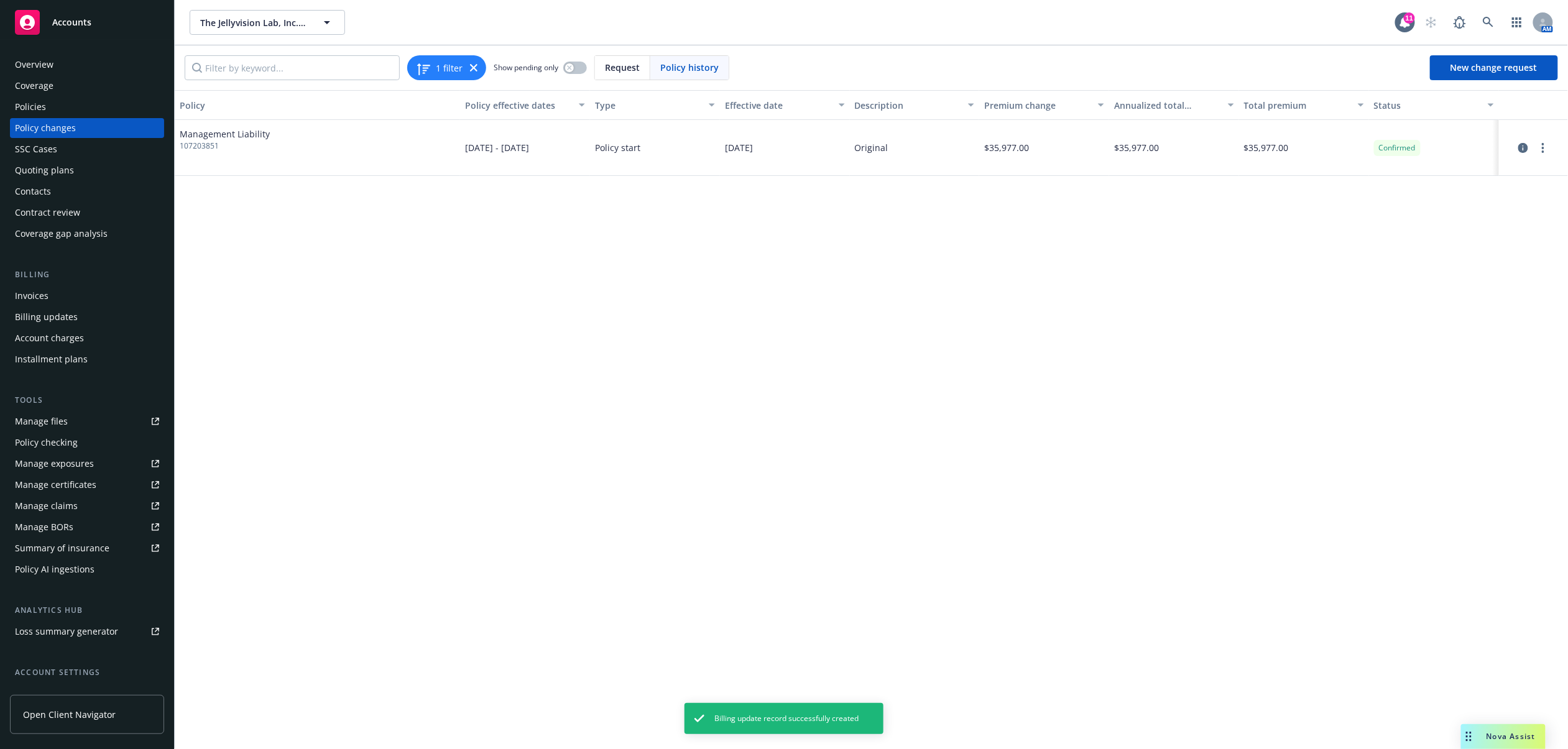
click at [87, 296] on div "Invoices" at bounding box center [87, 296] width 144 height 20
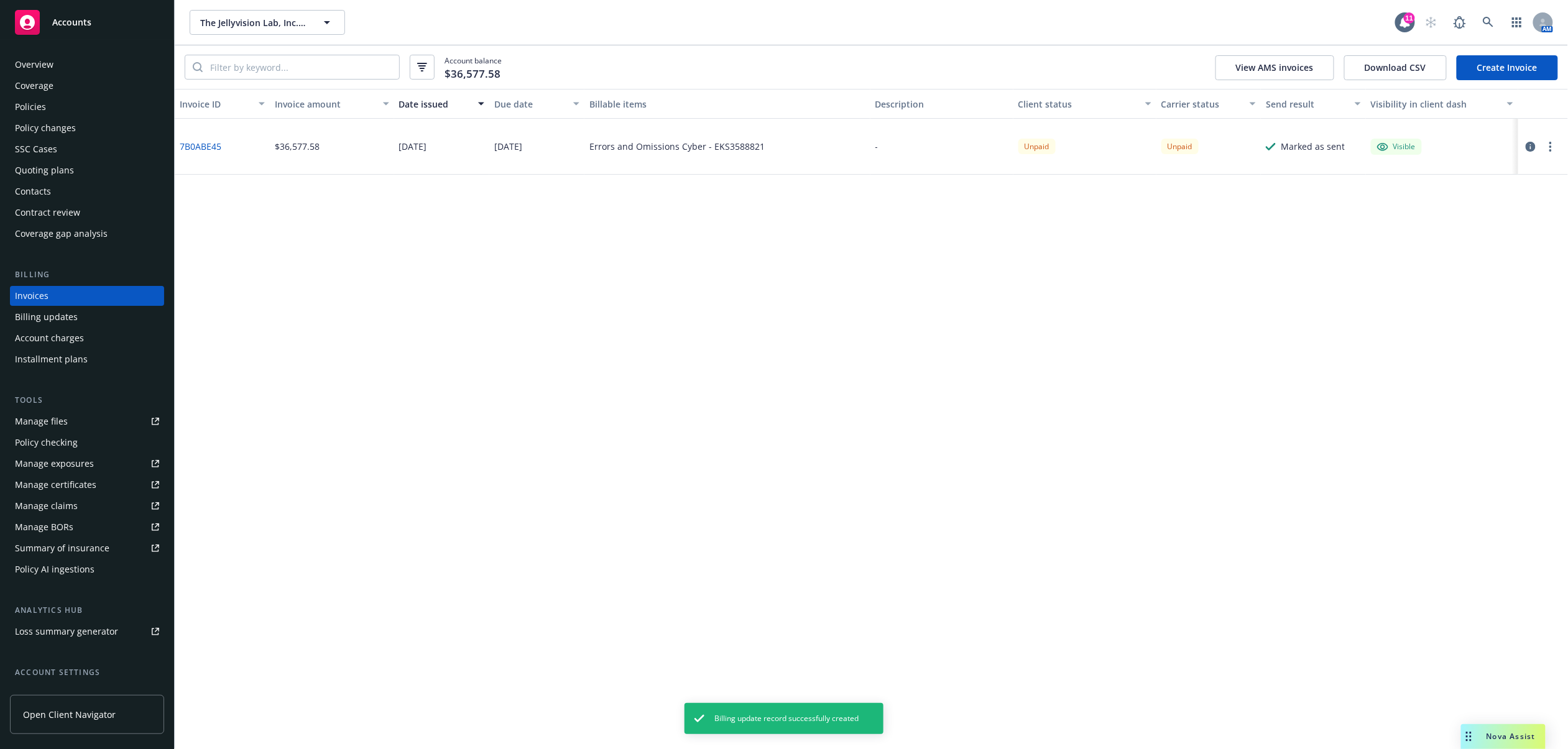
click at [1550, 145] on icon "button" at bounding box center [1551, 146] width 3 height 10
drag, startPoint x: 1465, startPoint y: 344, endPoint x: 1418, endPoint y: 334, distance: 48.1
click at [1465, 344] on link "Void" at bounding box center [1479, 346] width 158 height 25
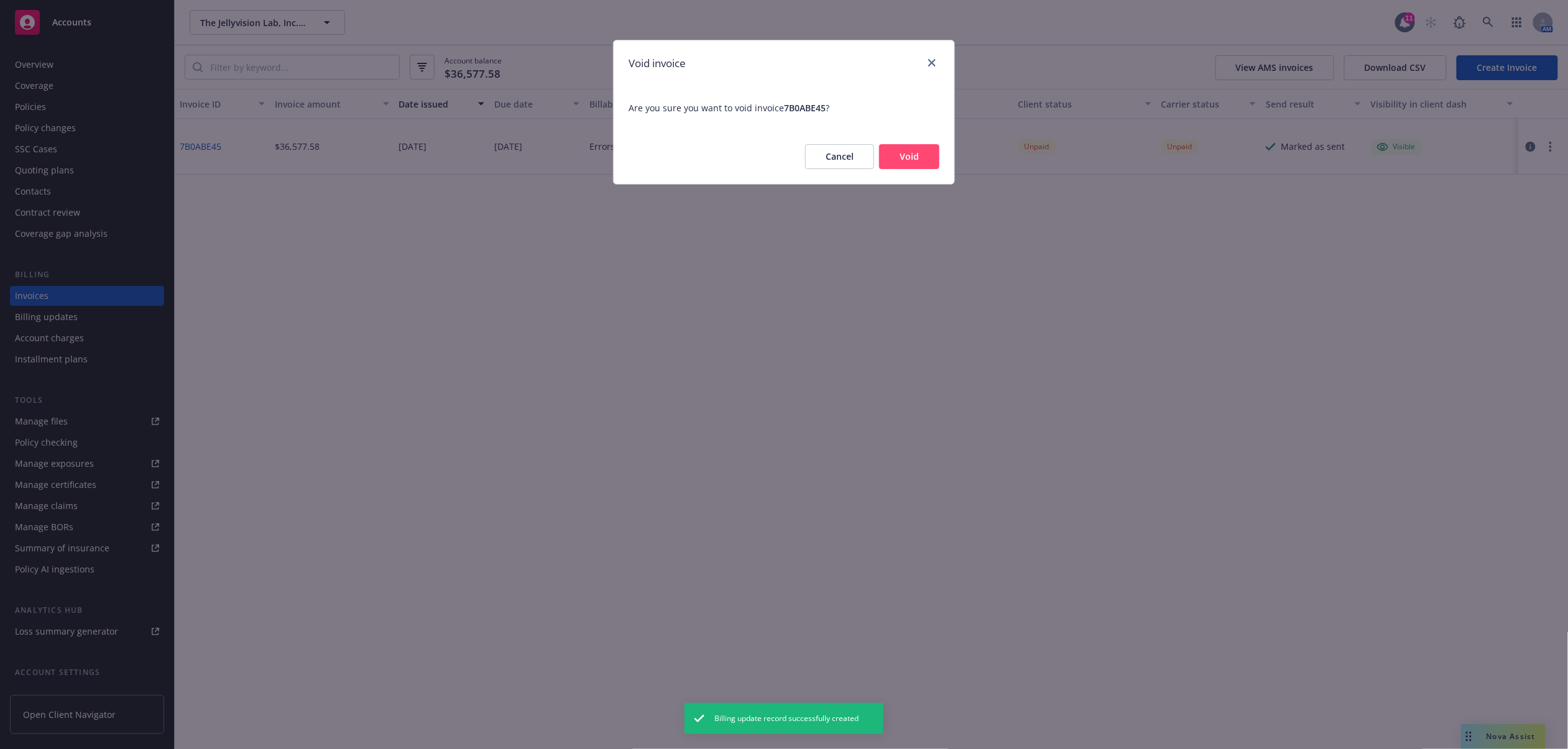
click at [908, 159] on button "Void" at bounding box center [909, 156] width 60 height 25
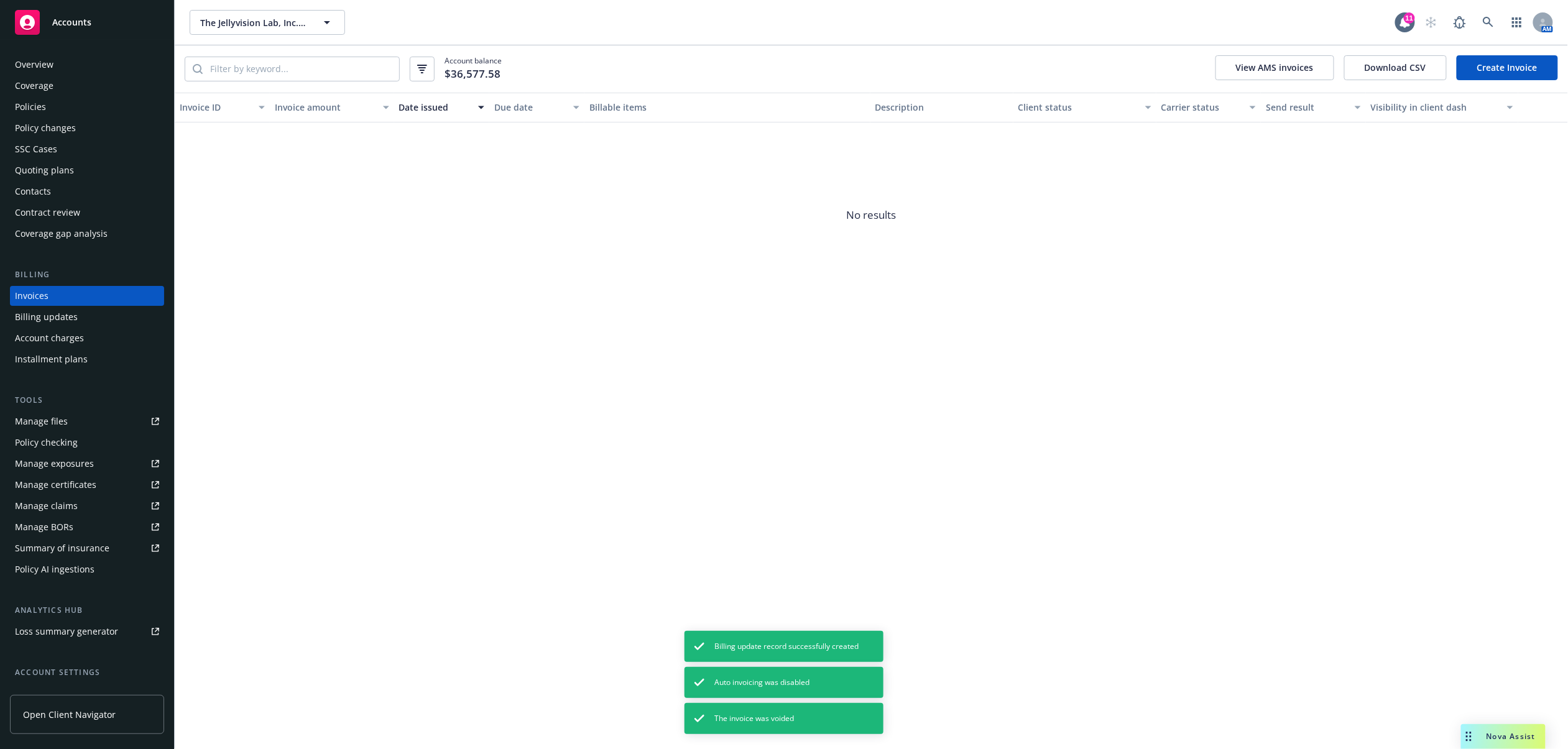
click at [1503, 67] on link "Create Invoice" at bounding box center [1508, 68] width 102 height 25
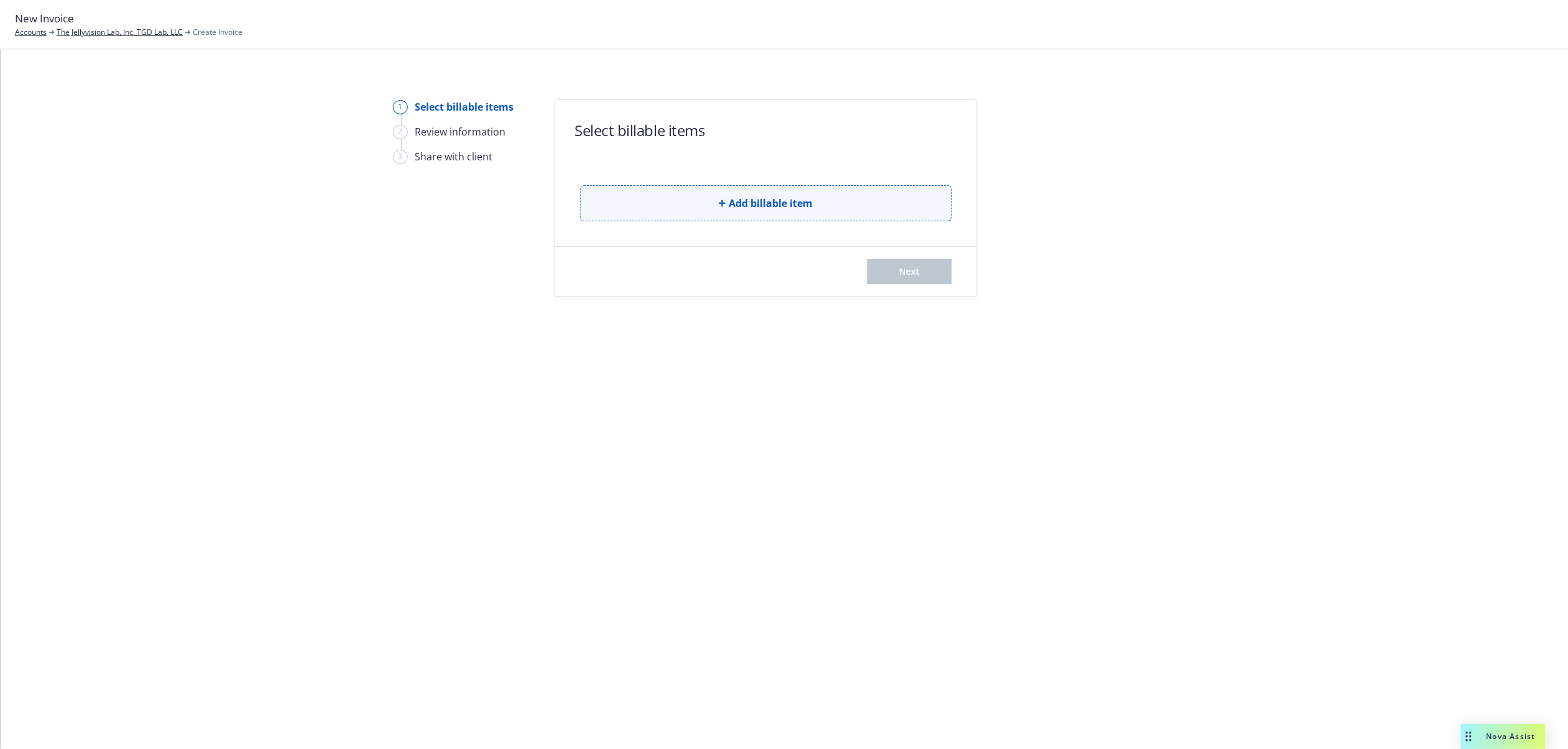
click at [866, 200] on button "Add billable item" at bounding box center [765, 203] width 372 height 36
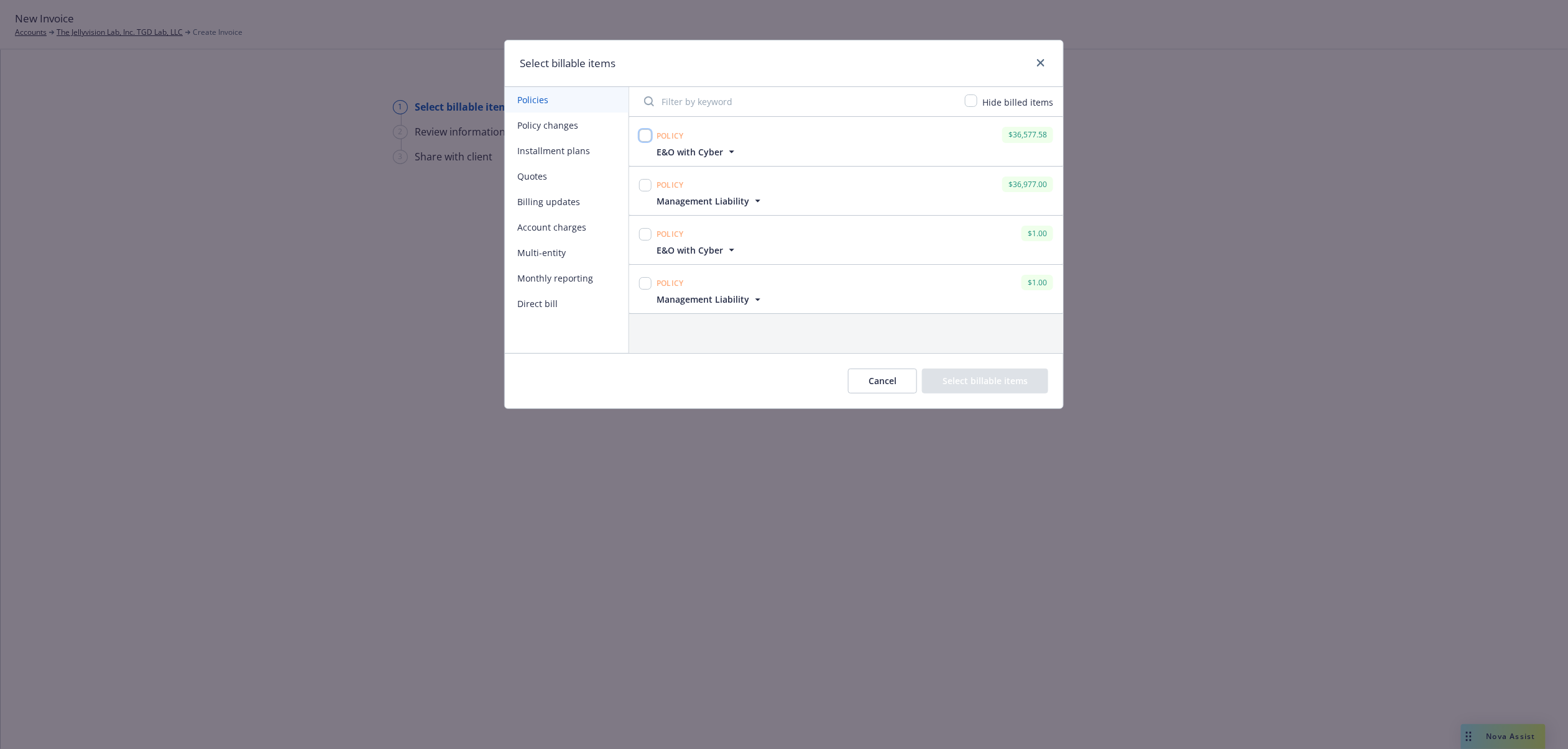
click at [642, 134] on input "checkbox" at bounding box center [646, 135] width 12 height 12
checkbox input "true"
click at [648, 187] on input "checkbox" at bounding box center [646, 185] width 12 height 12
checkbox input "true"
click at [968, 371] on button "Select billable items" at bounding box center [985, 381] width 127 height 25
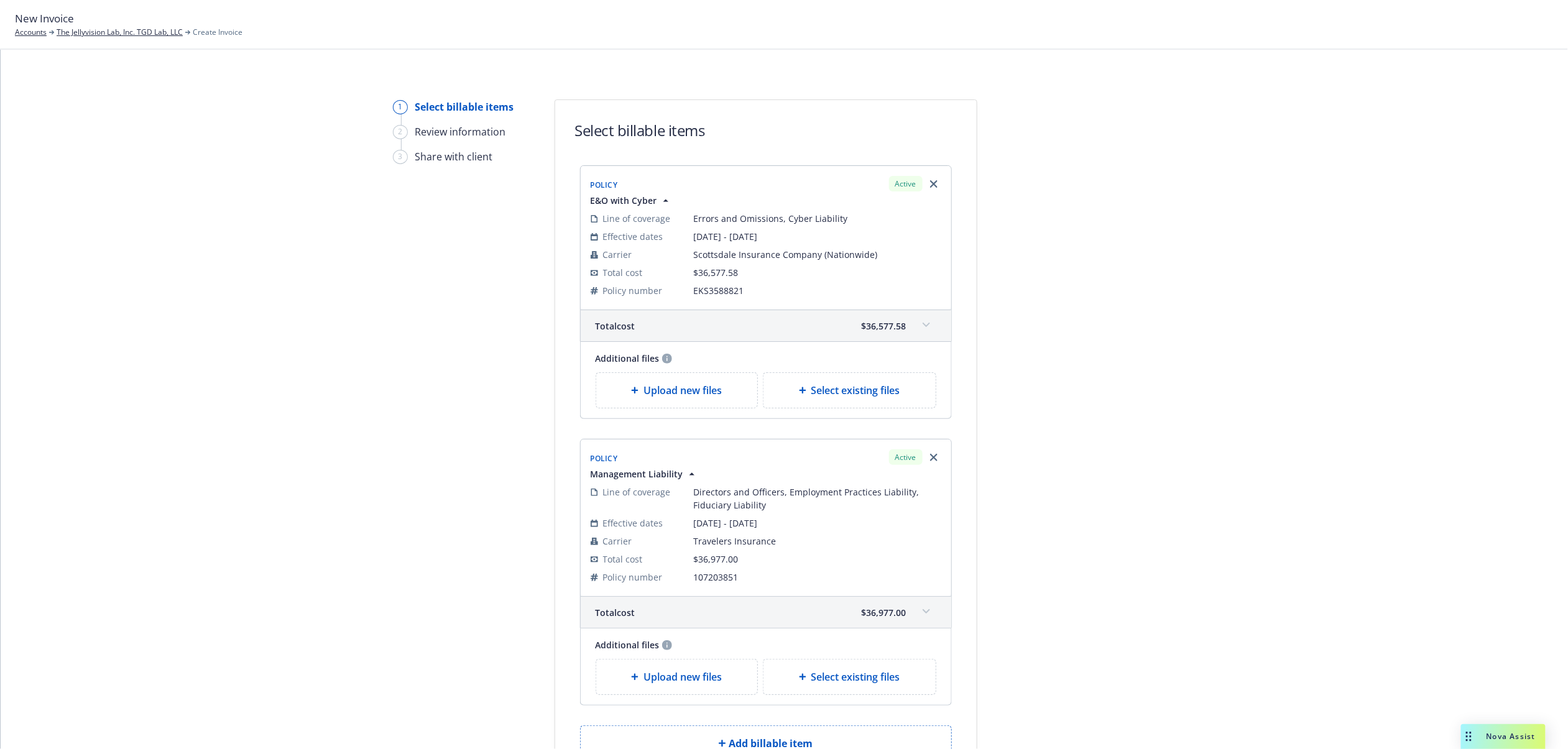
click at [839, 386] on span "Select existing files" at bounding box center [855, 390] width 89 height 15
select select "Invoice - Third Party"
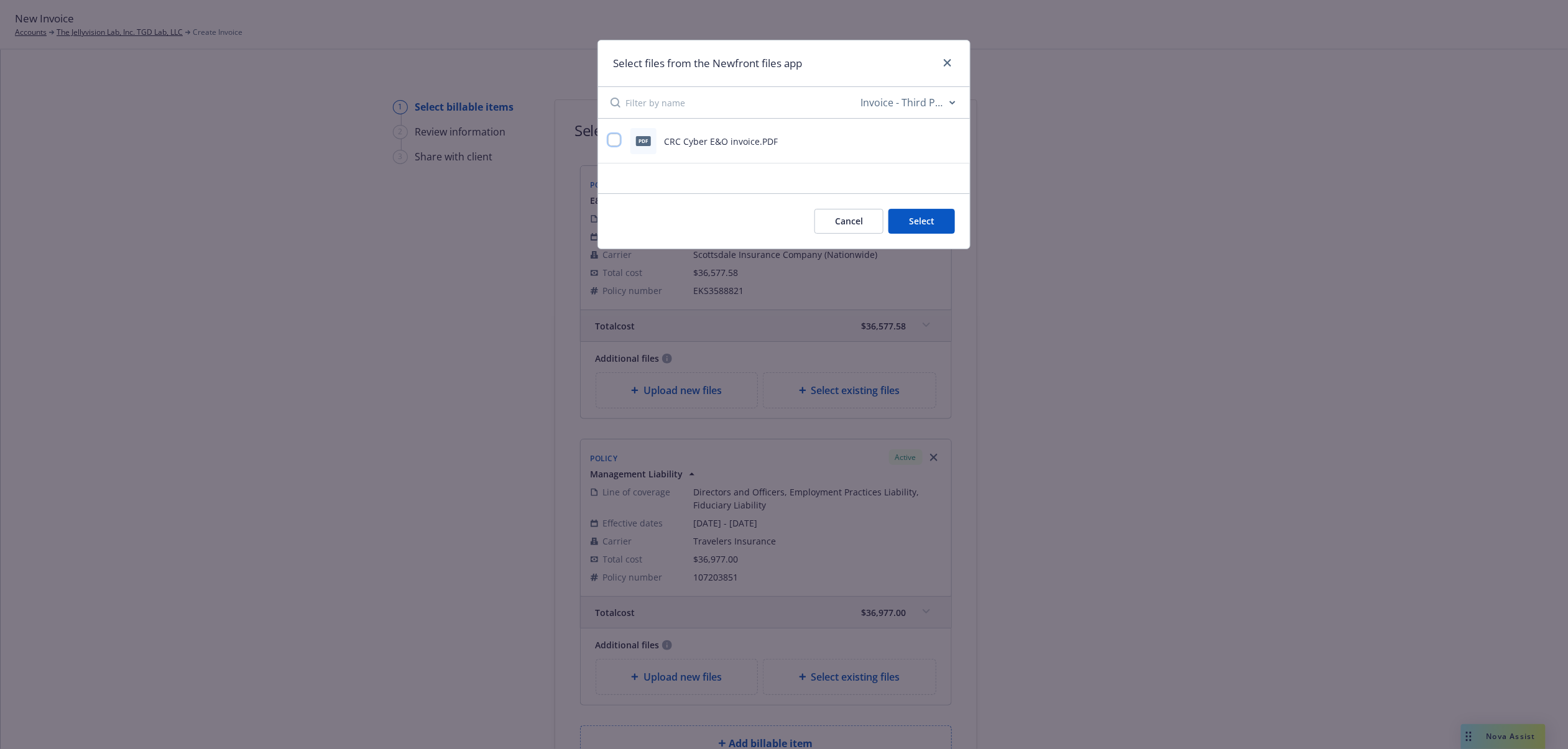
click at [612, 135] on input "checkbox" at bounding box center [614, 140] width 12 height 12
checkbox input "true"
click at [912, 229] on button "Select 1 file" at bounding box center [910, 221] width 89 height 25
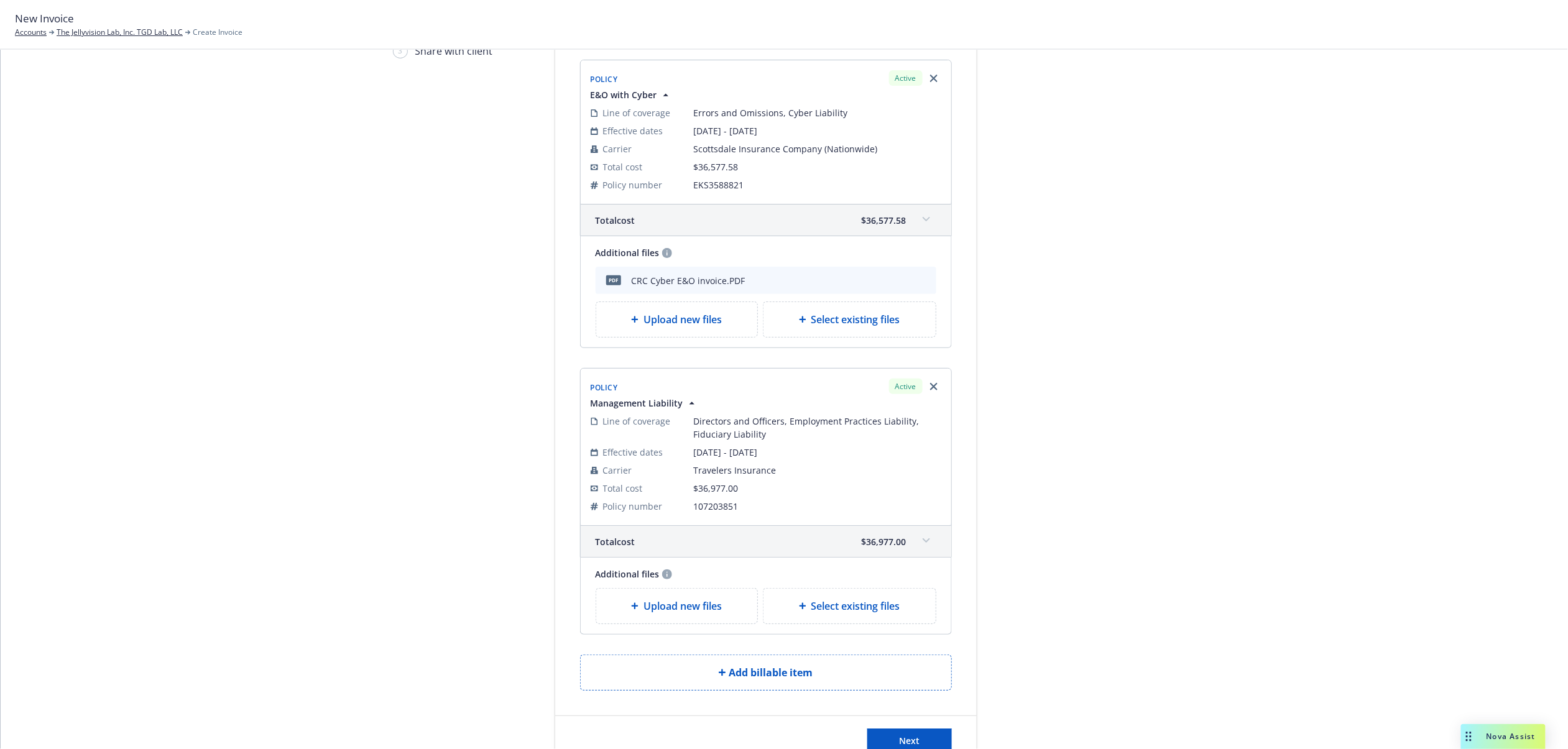
scroll to position [206, 0]
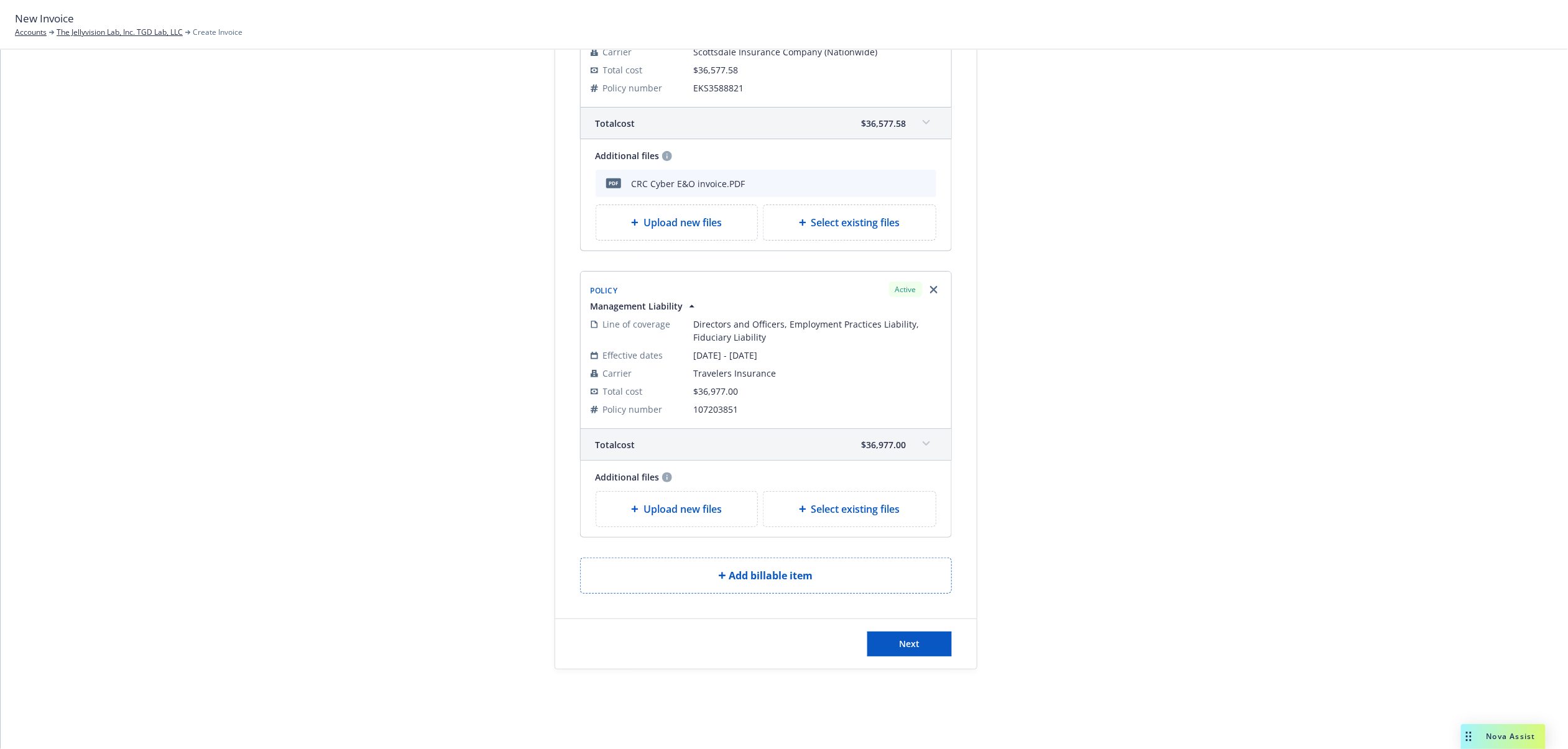
click at [869, 511] on span "Select existing files" at bounding box center [855, 509] width 89 height 15
select select "Invoice - Third Party"
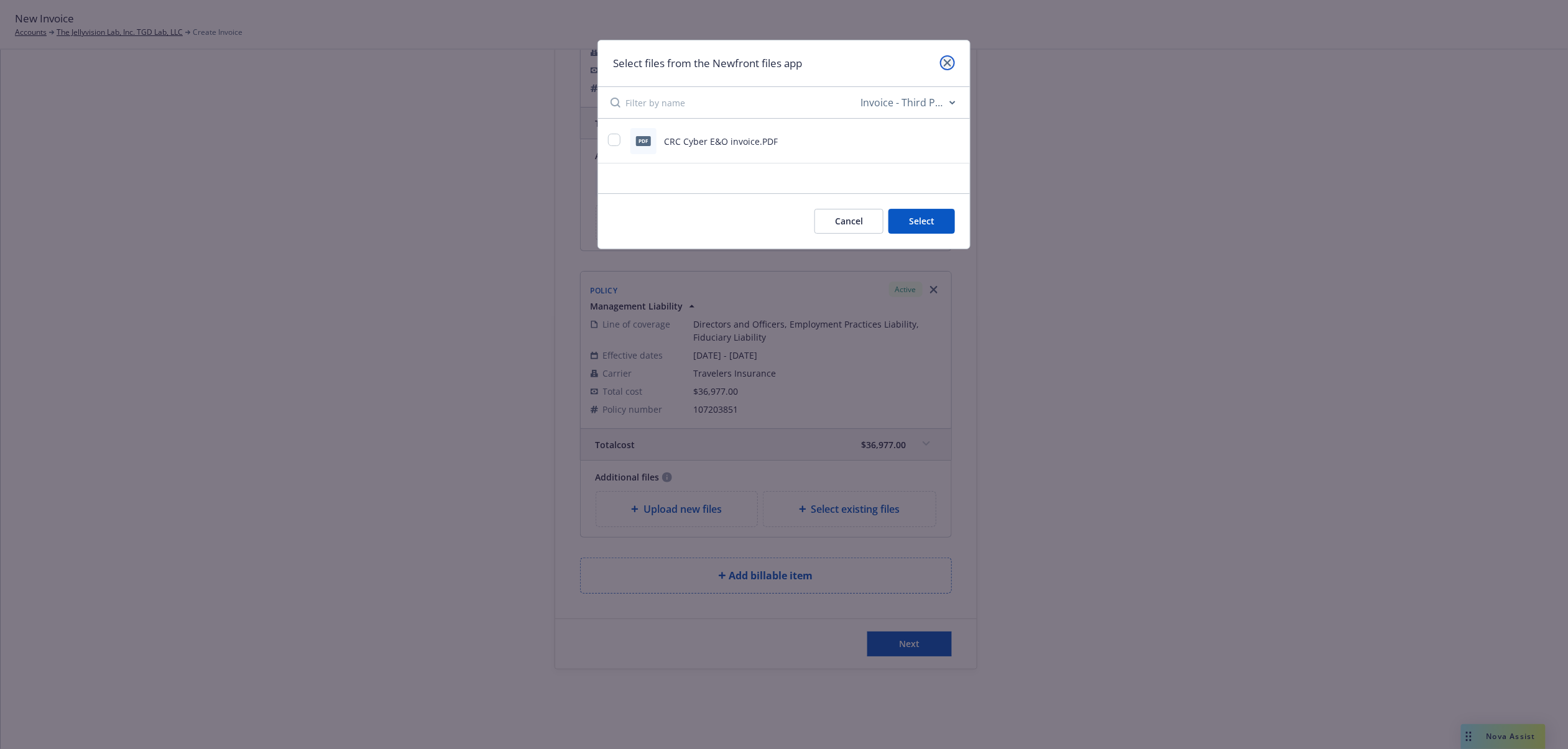
click at [954, 58] on link "close" at bounding box center [947, 63] width 15 height 15
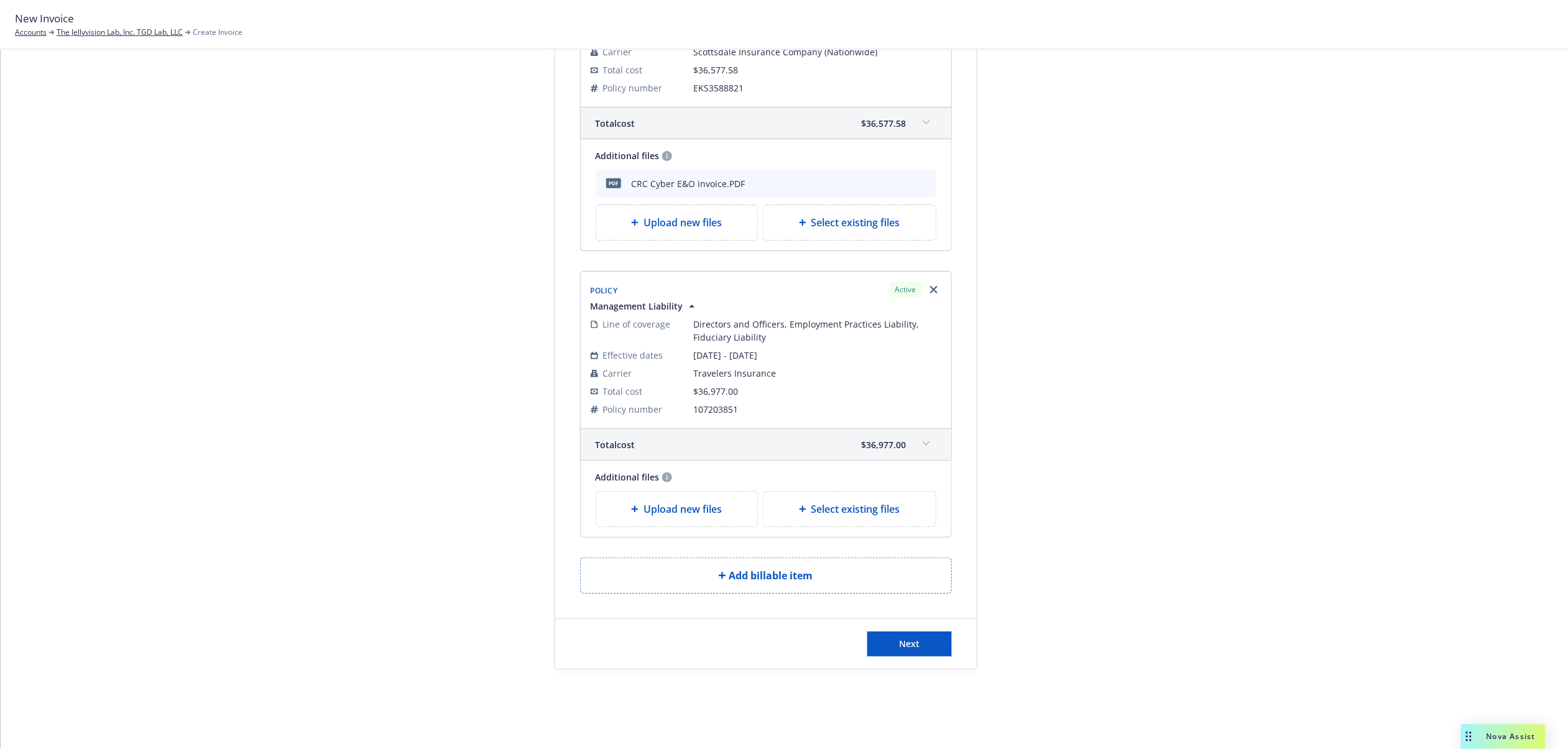
click at [674, 507] on span "Upload new files" at bounding box center [683, 509] width 79 height 15
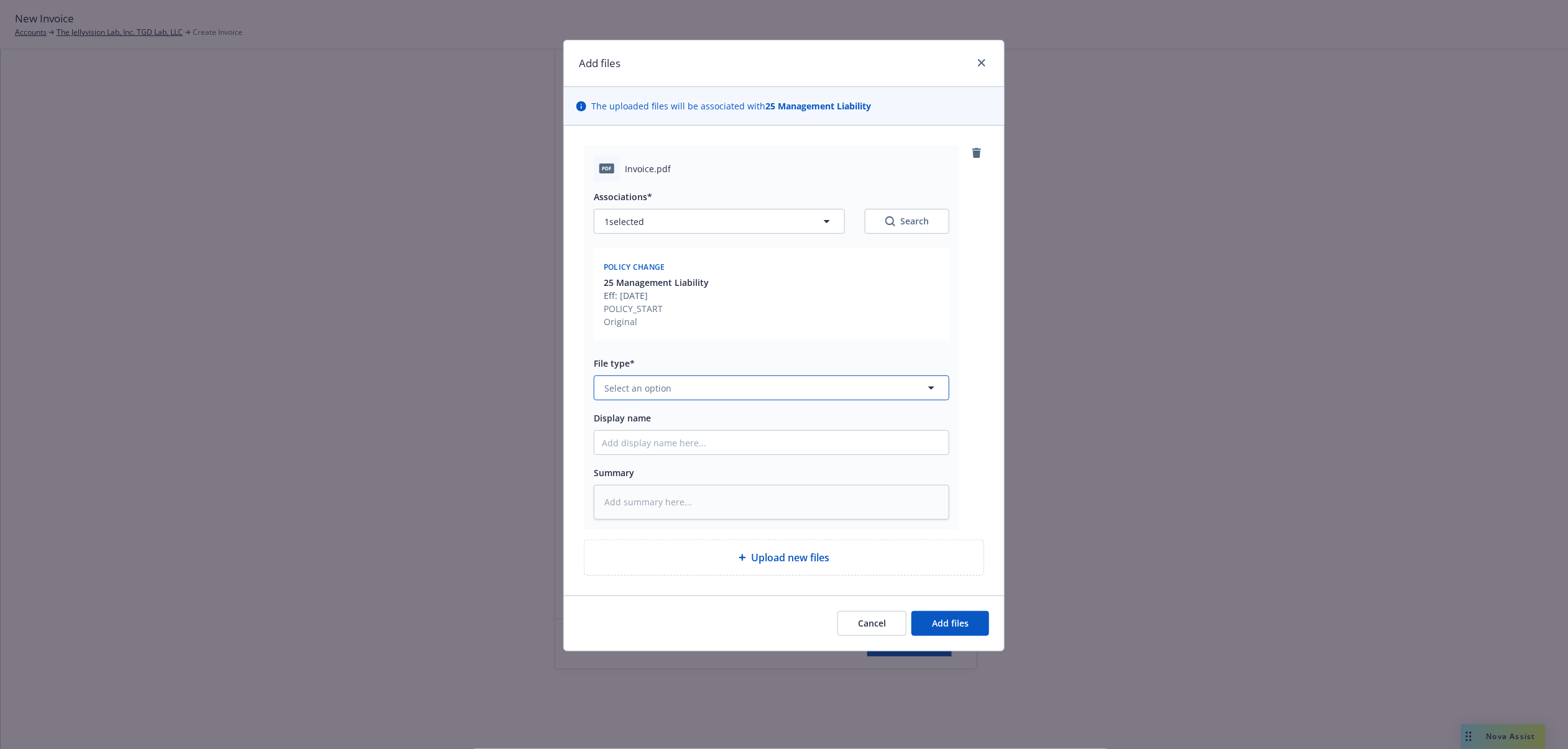
click at [779, 389] on button "Select an option" at bounding box center [771, 388] width 356 height 25
type input "invoi"
click at [757, 453] on div "Invoice - Third Party" at bounding box center [771, 455] width 340 height 18
click at [696, 446] on input "Display name" at bounding box center [771, 442] width 355 height 24
type textarea "x"
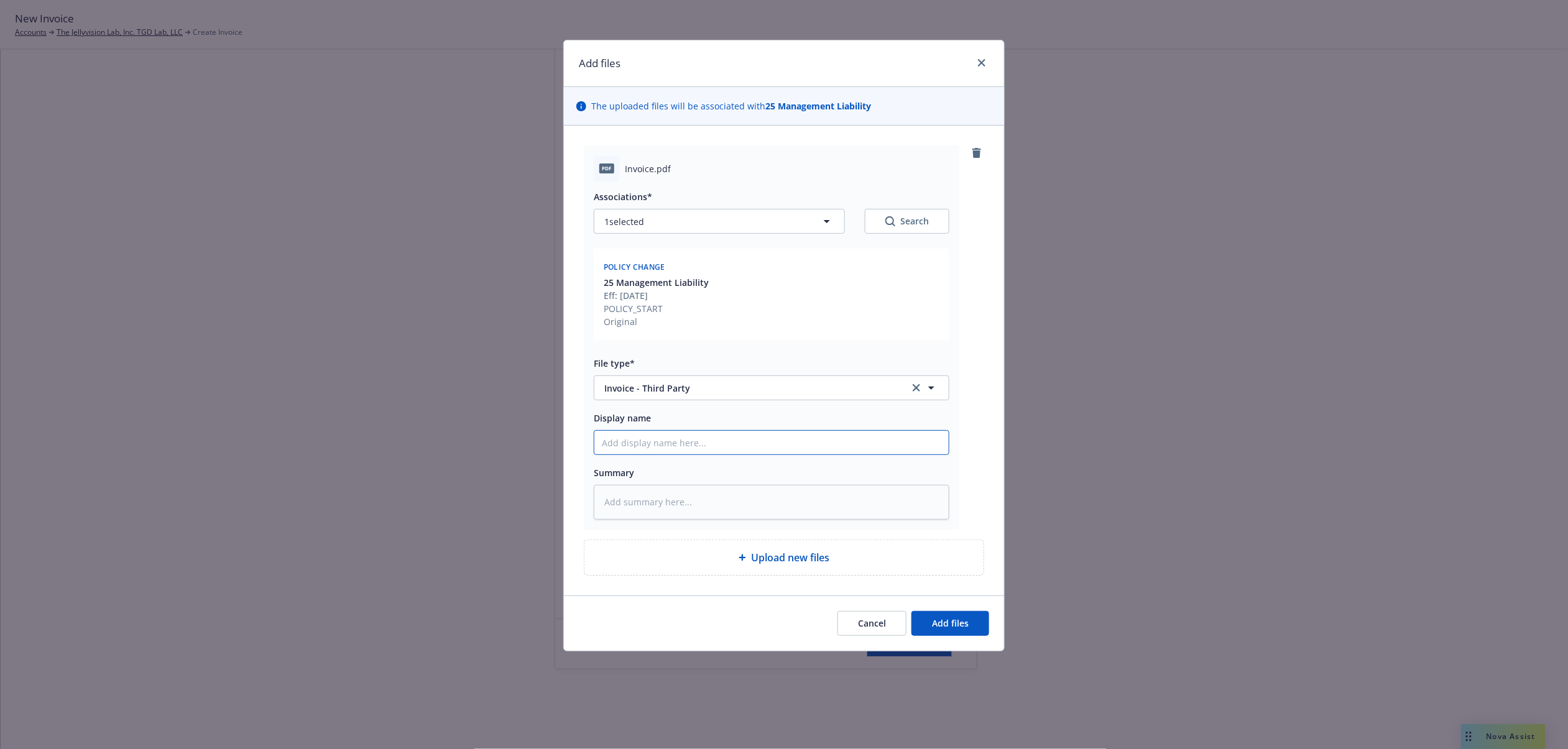
type input "R"
type textarea "x"
type input "RT"
type textarea "x"
type input "RT"
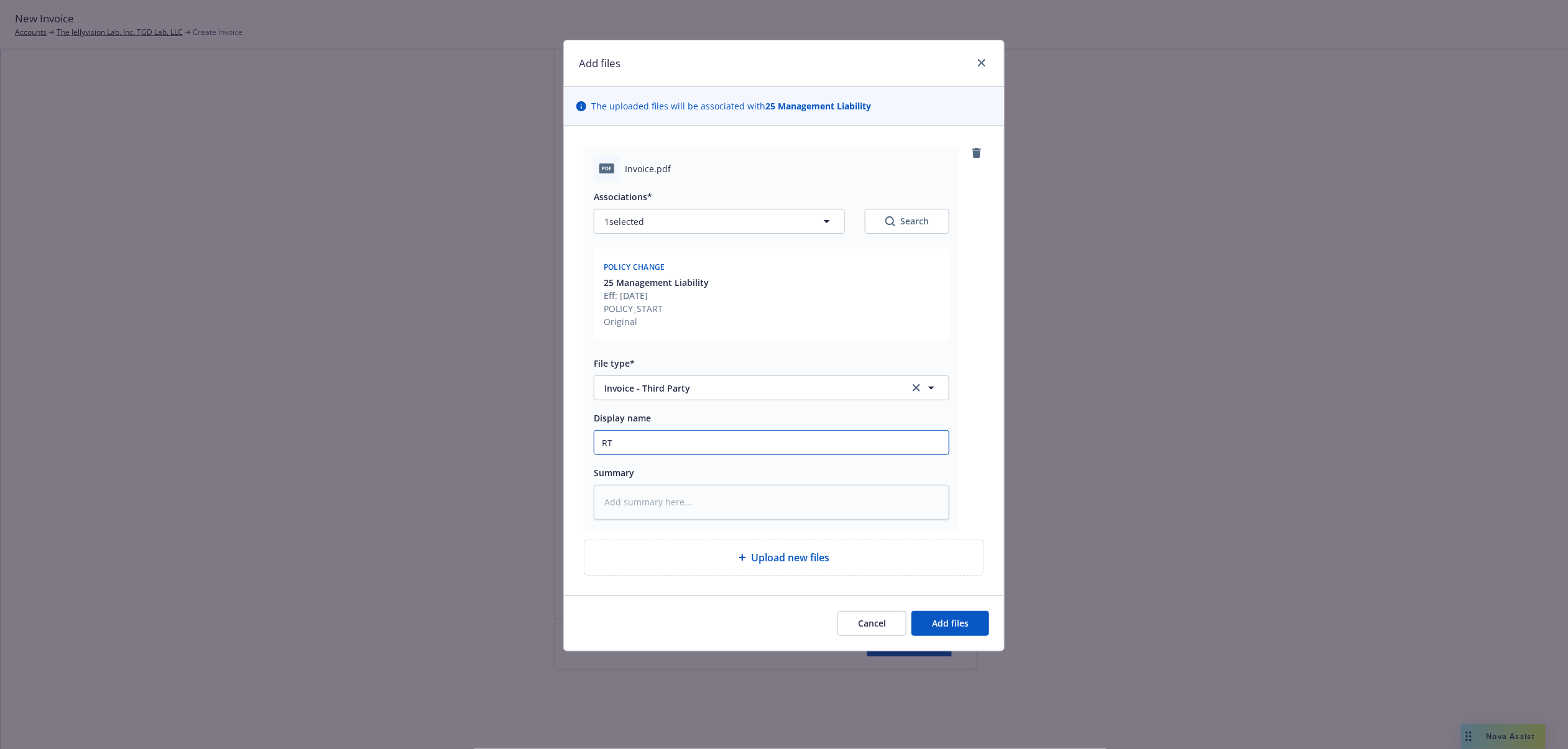
type textarea "x"
type input "RT I"
type textarea "x"
type input "RT Inv"
type textarea "x"
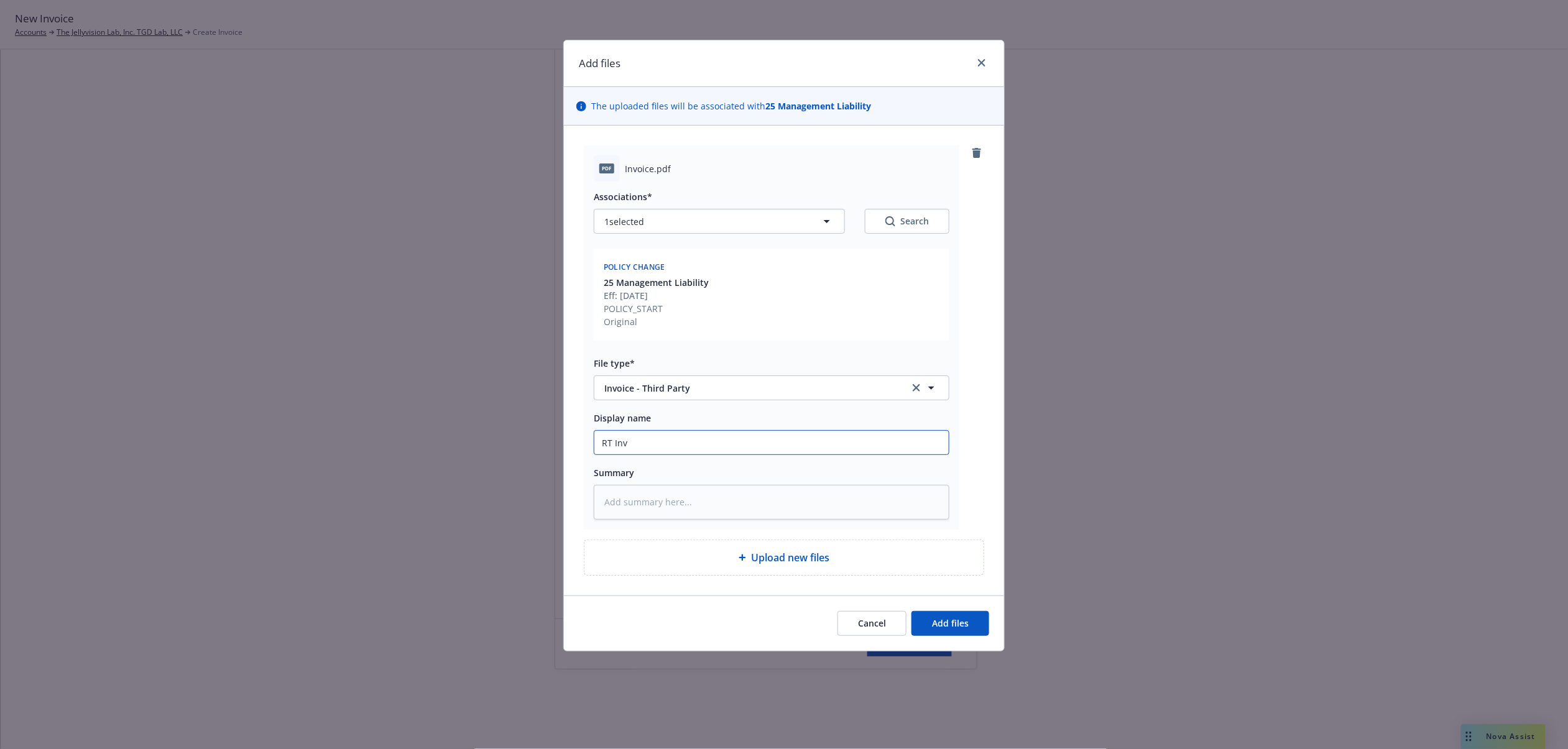
type input "RT Invo"
type textarea "x"
type input "RT Invoi"
type textarea "x"
type input "RT Invoic"
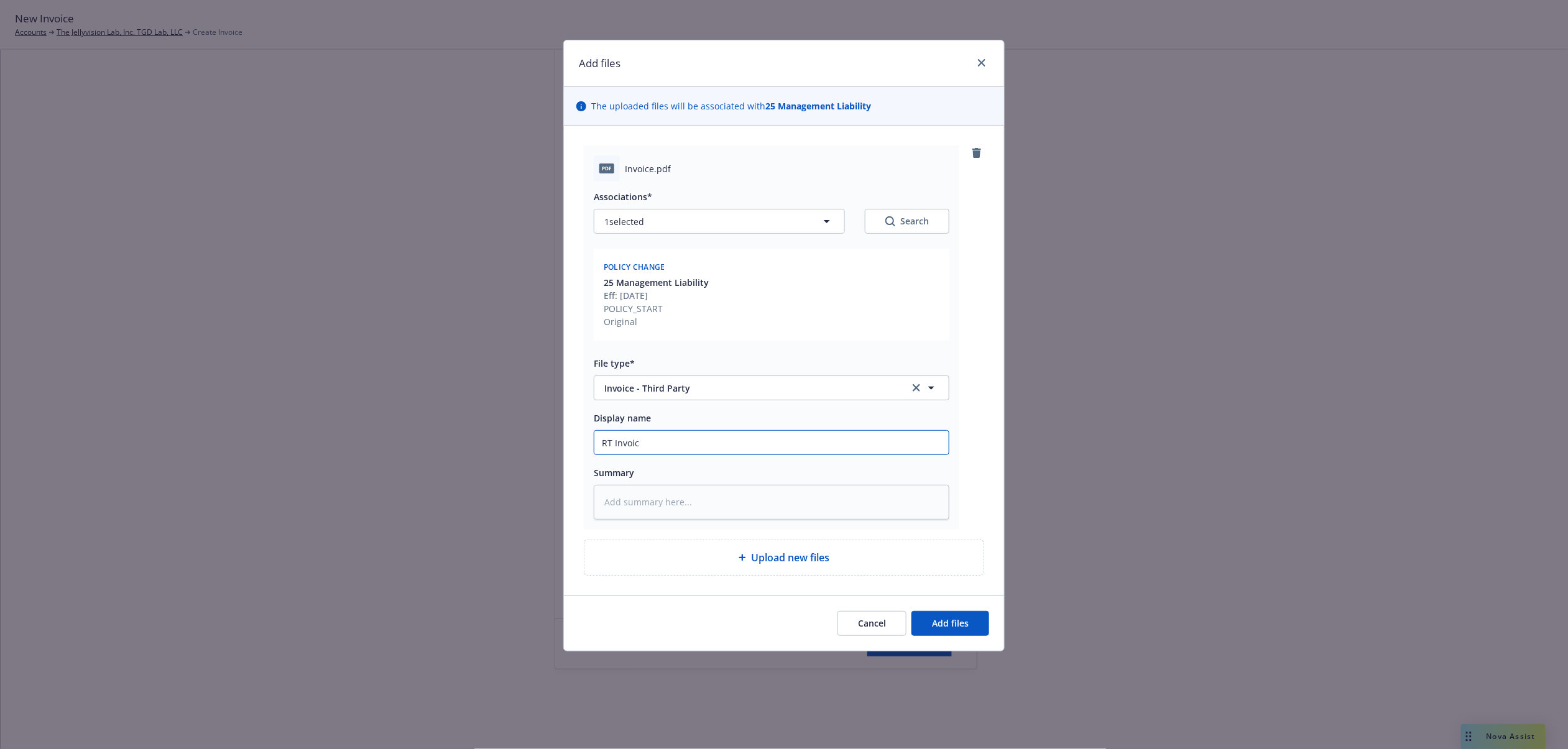
type textarea "x"
type input "RT Invoice"
type textarea "x"
type input "RT Invoice"
type textarea "x"
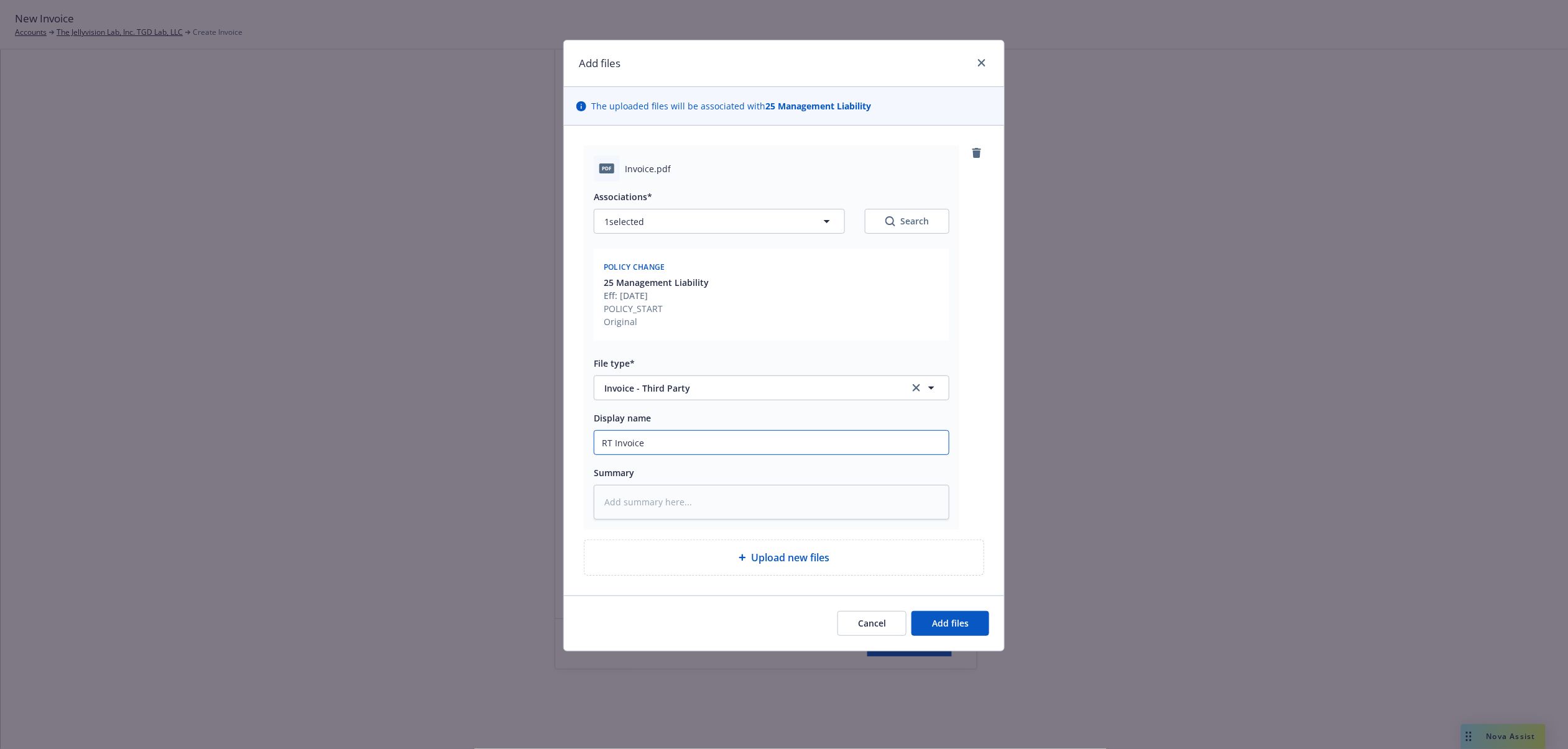
type input "RT Invoice M"
type textarea "x"
type input "RT Invoice ML"
click at [987, 622] on button "Add files" at bounding box center [950, 623] width 78 height 25
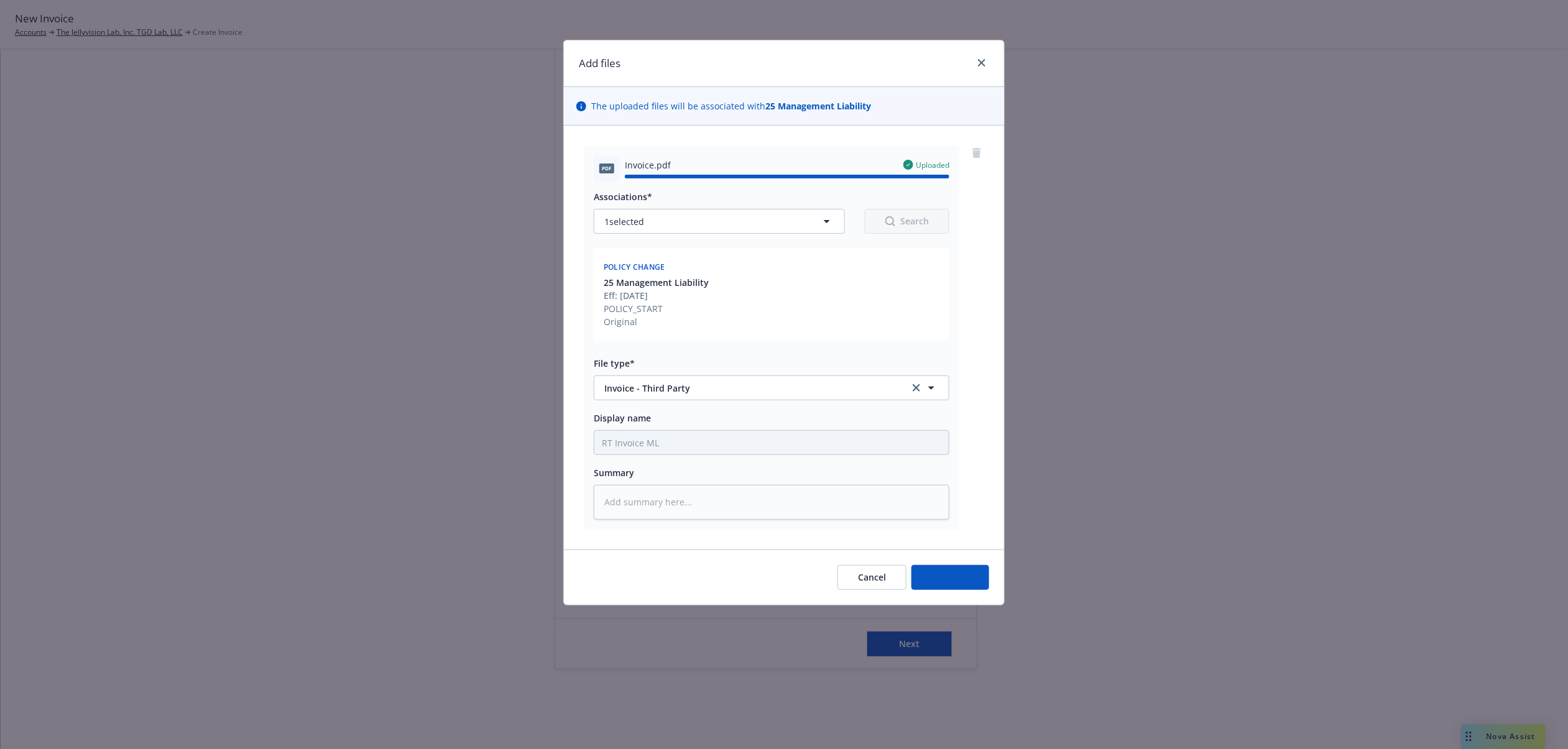
type textarea "x"
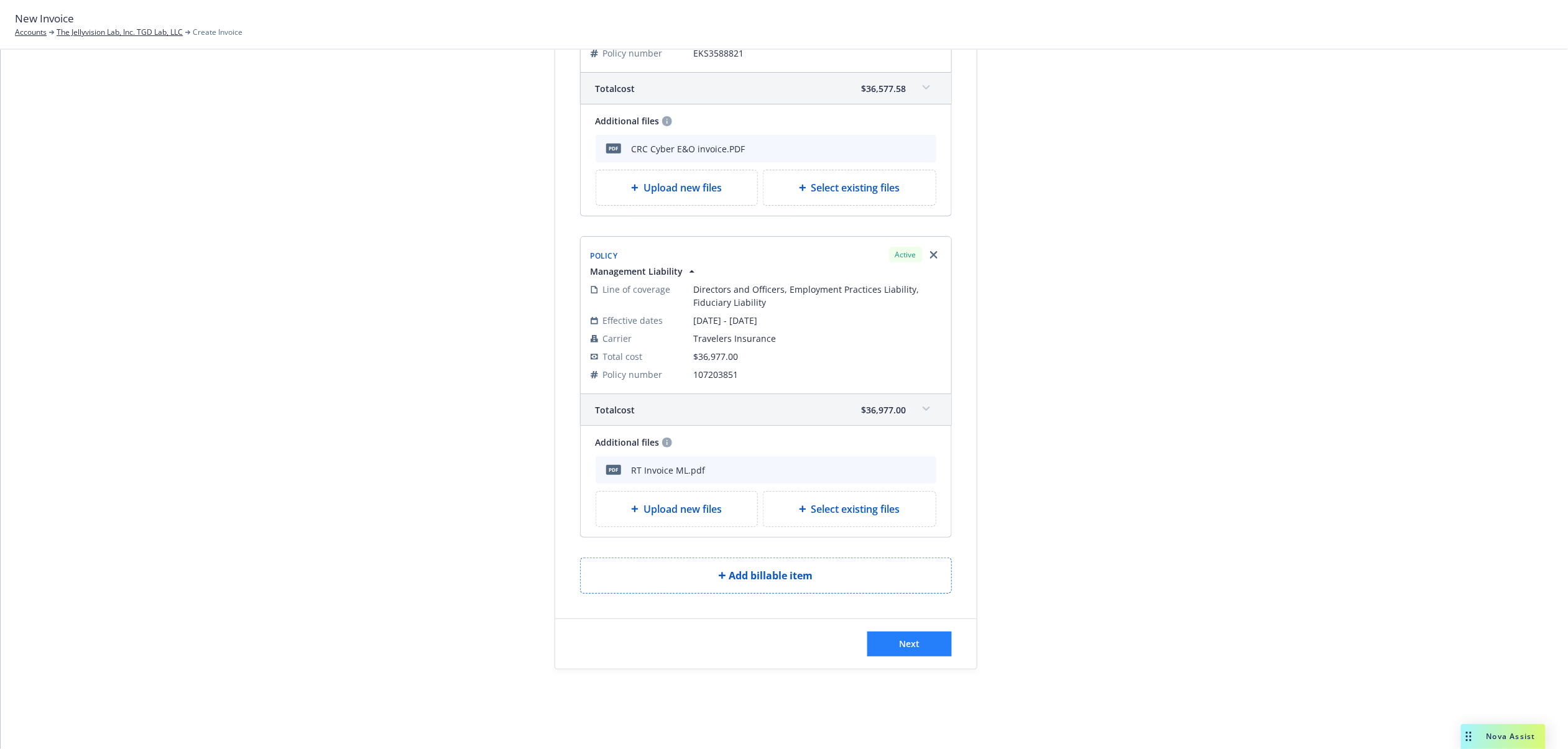
scroll to position [242, 0]
click at [933, 642] on button "Next" at bounding box center [910, 644] width 85 height 25
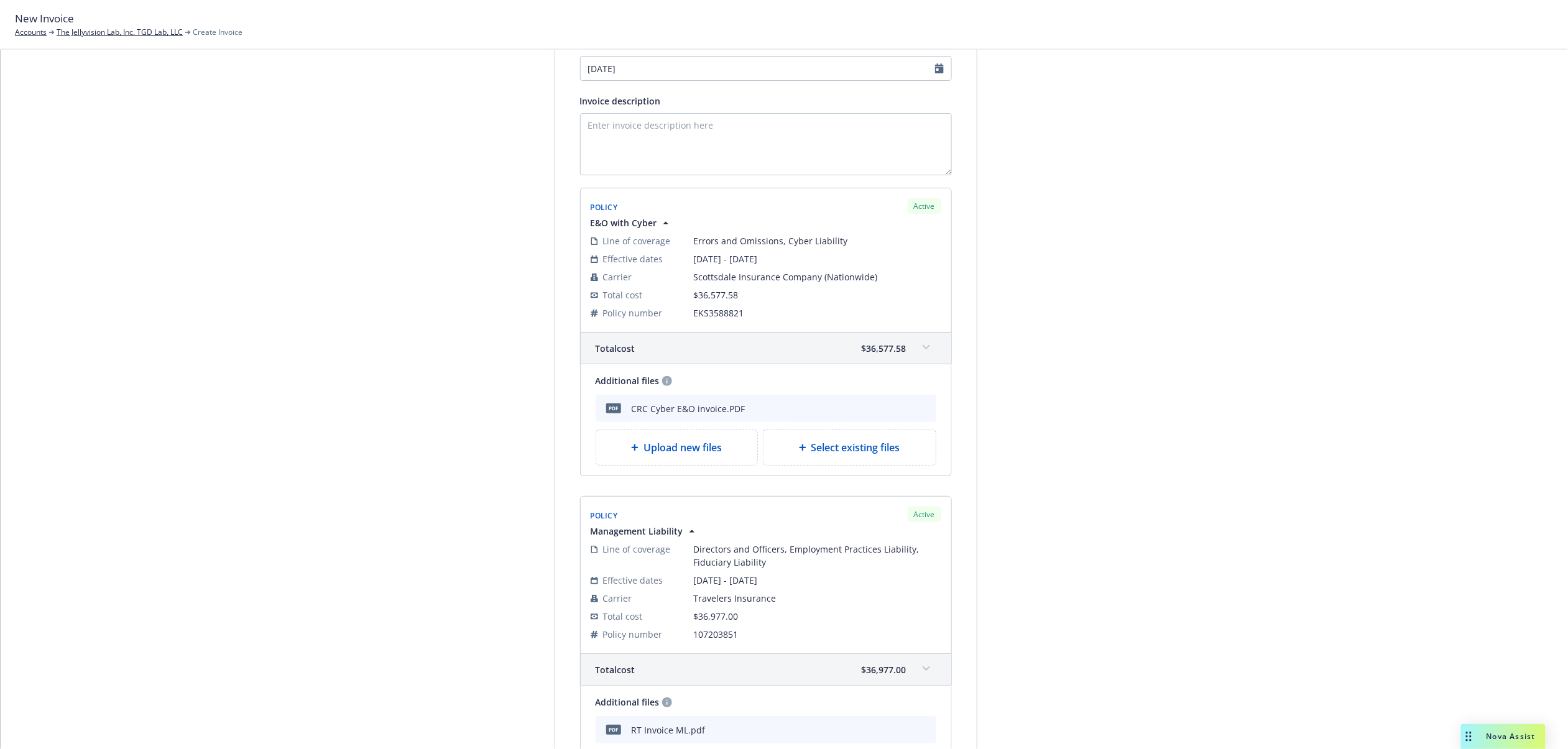
scroll to position [0, 0]
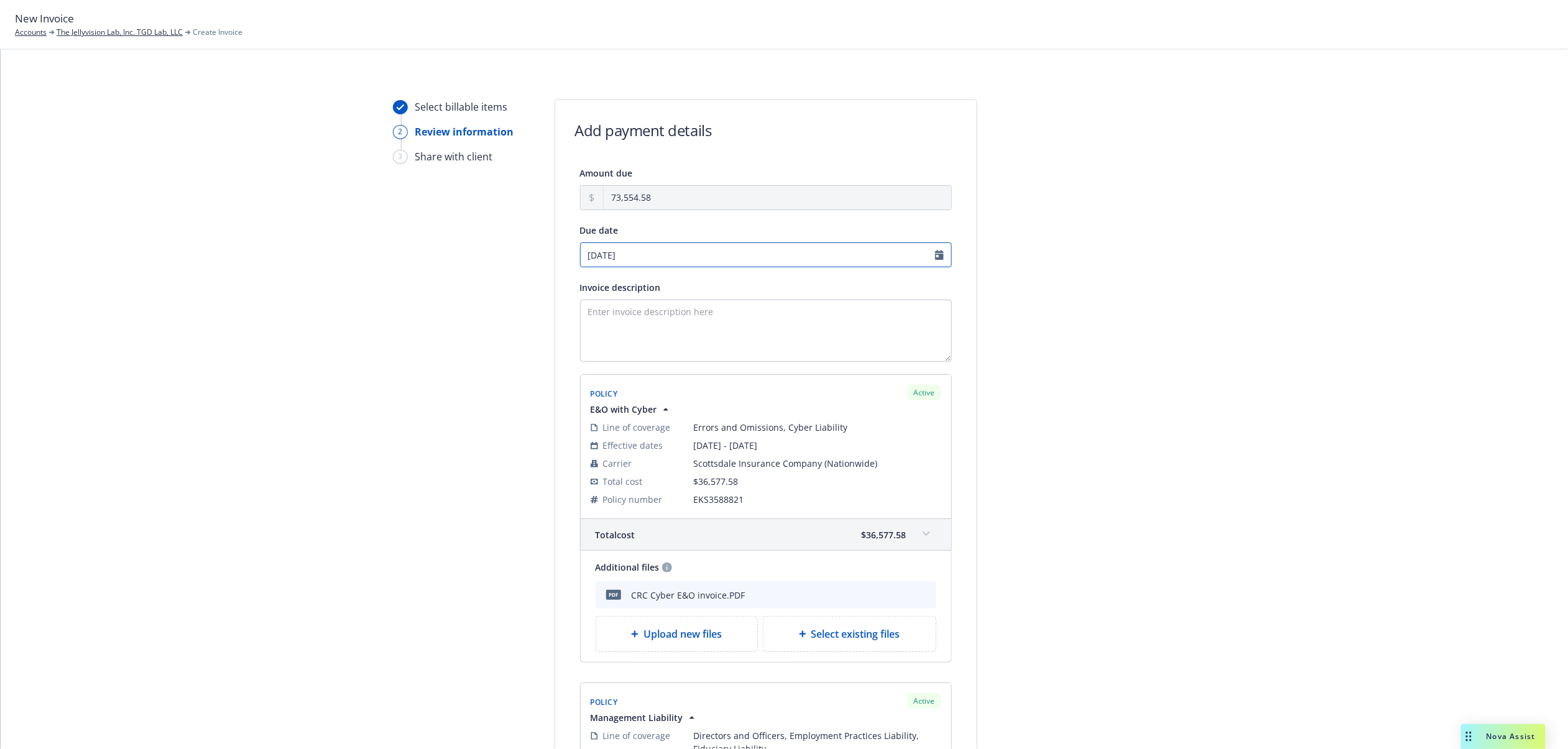
click at [634, 252] on input "[DATE]" at bounding box center [765, 254] width 372 height 25
select select "October"
select select "2025"
click at [589, 279] on link "chevronLeft" at bounding box center [585, 281] width 15 height 15
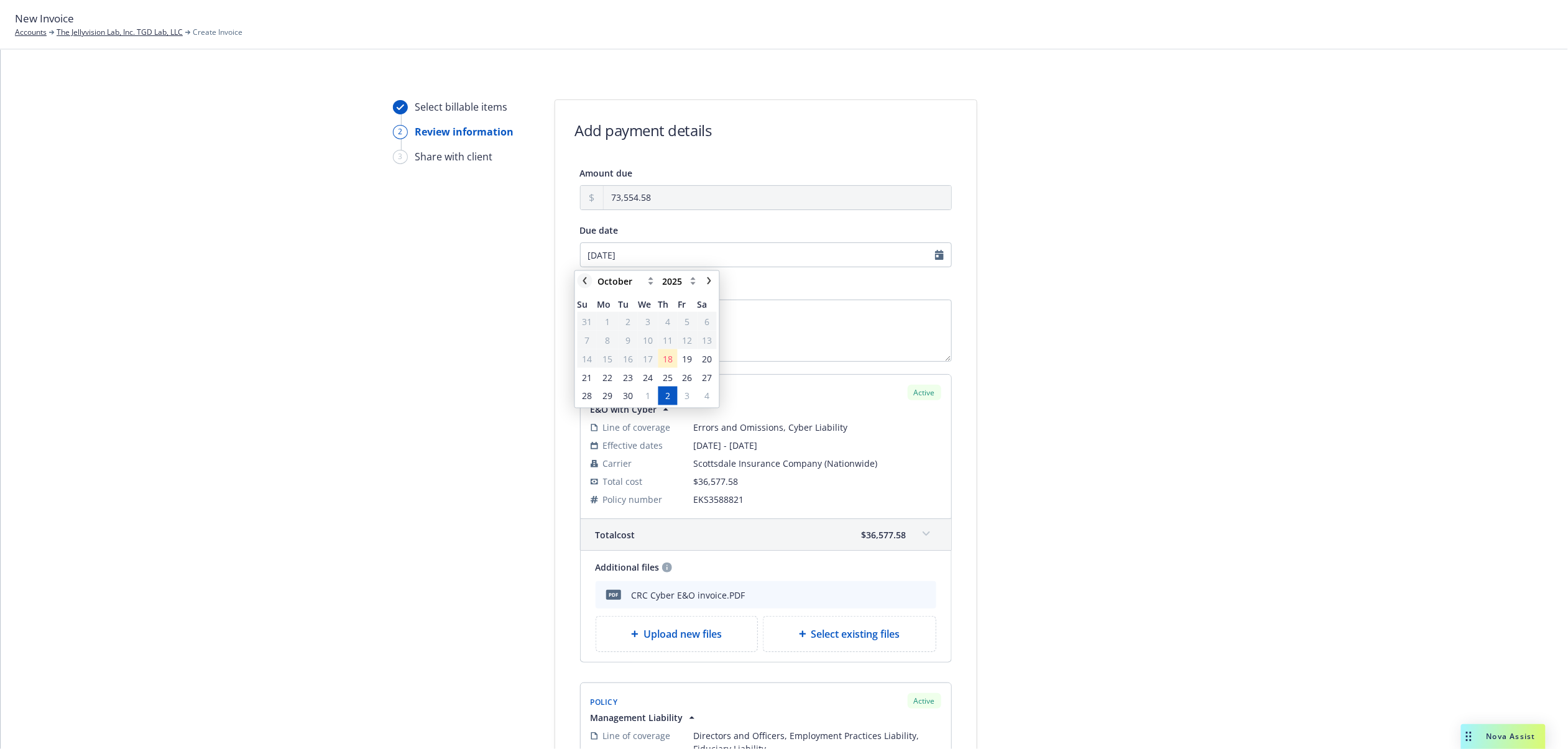
select select "September"
click at [613, 374] on span "22" at bounding box center [608, 377] width 19 height 16
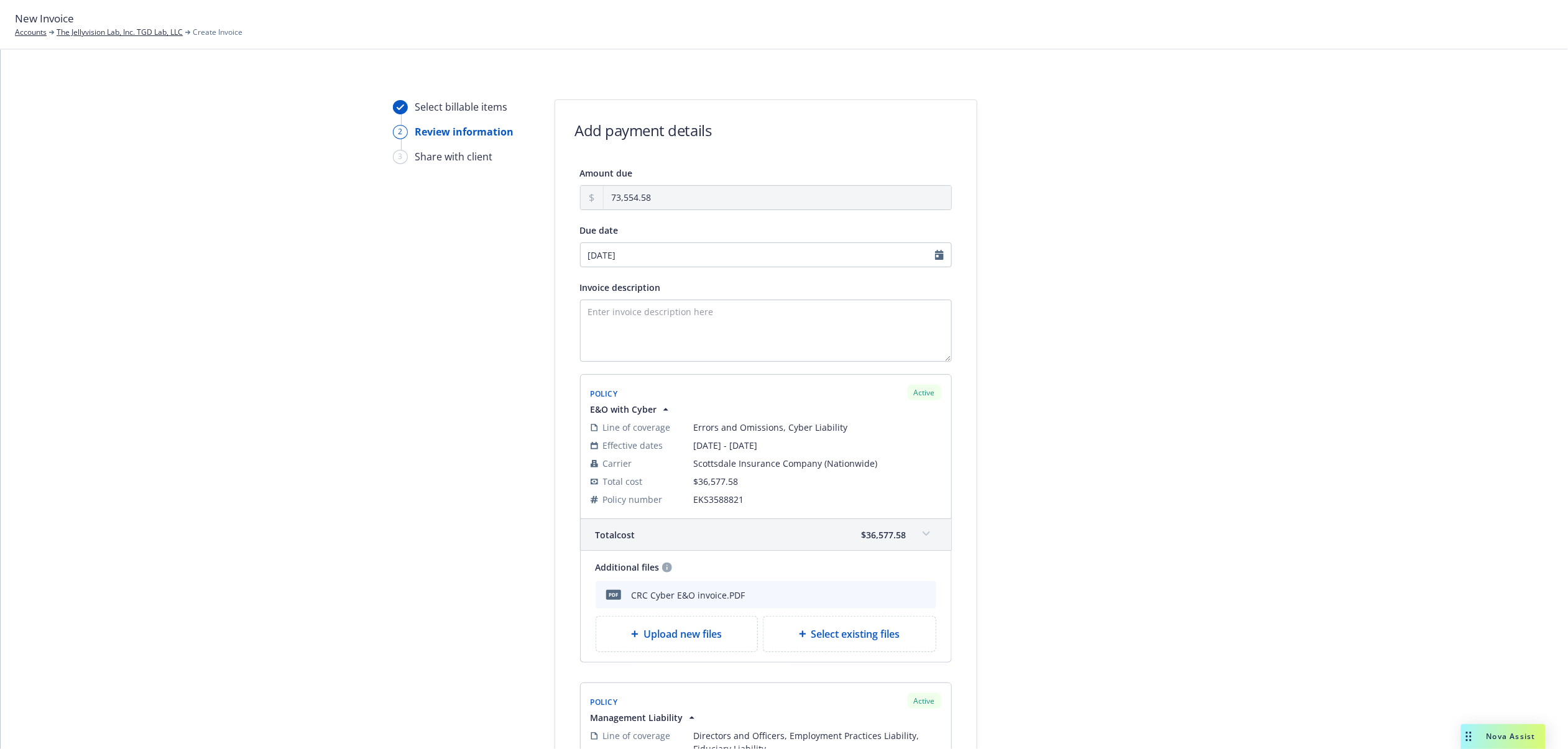
type input "[DATE]"
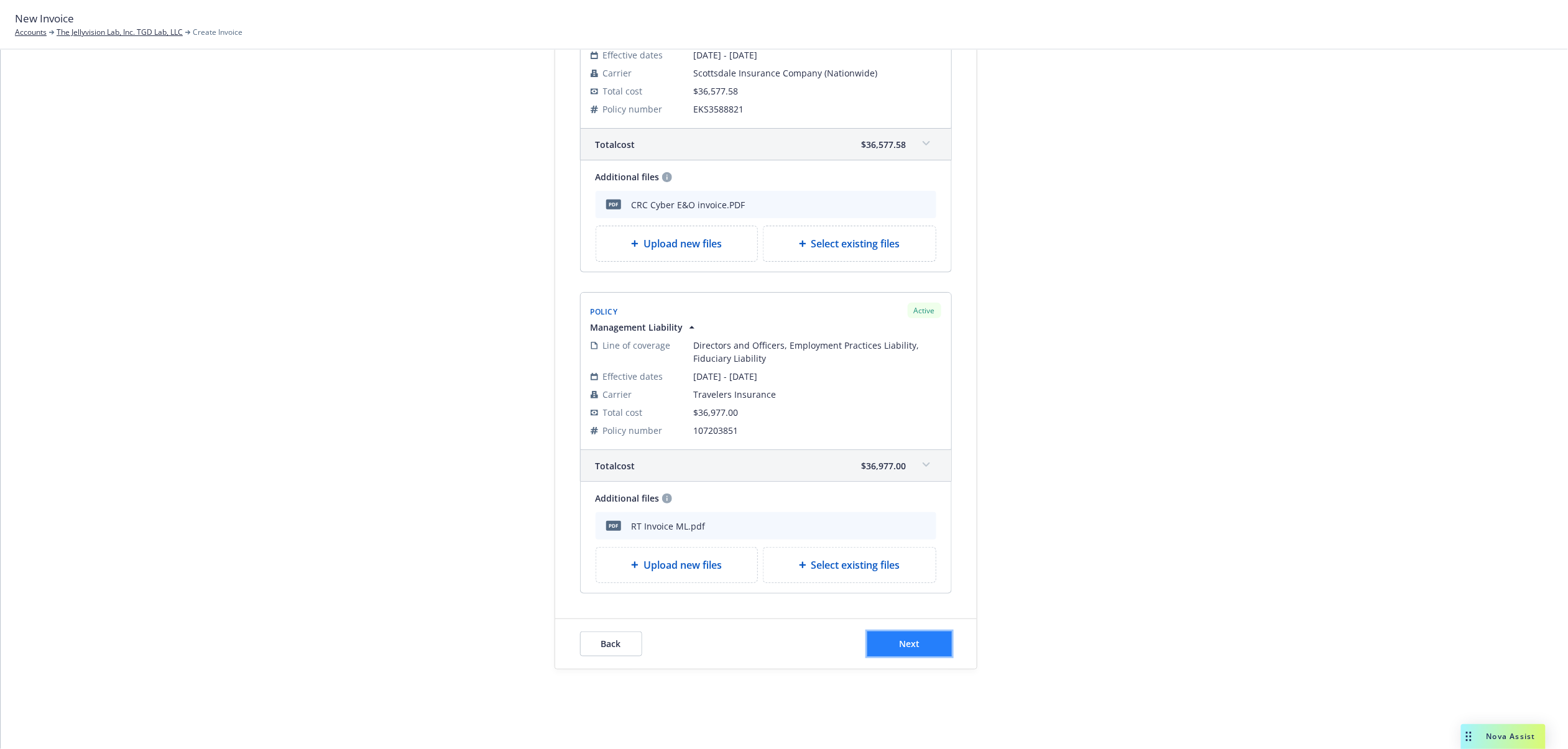
click at [919, 647] on button "Next" at bounding box center [910, 644] width 85 height 25
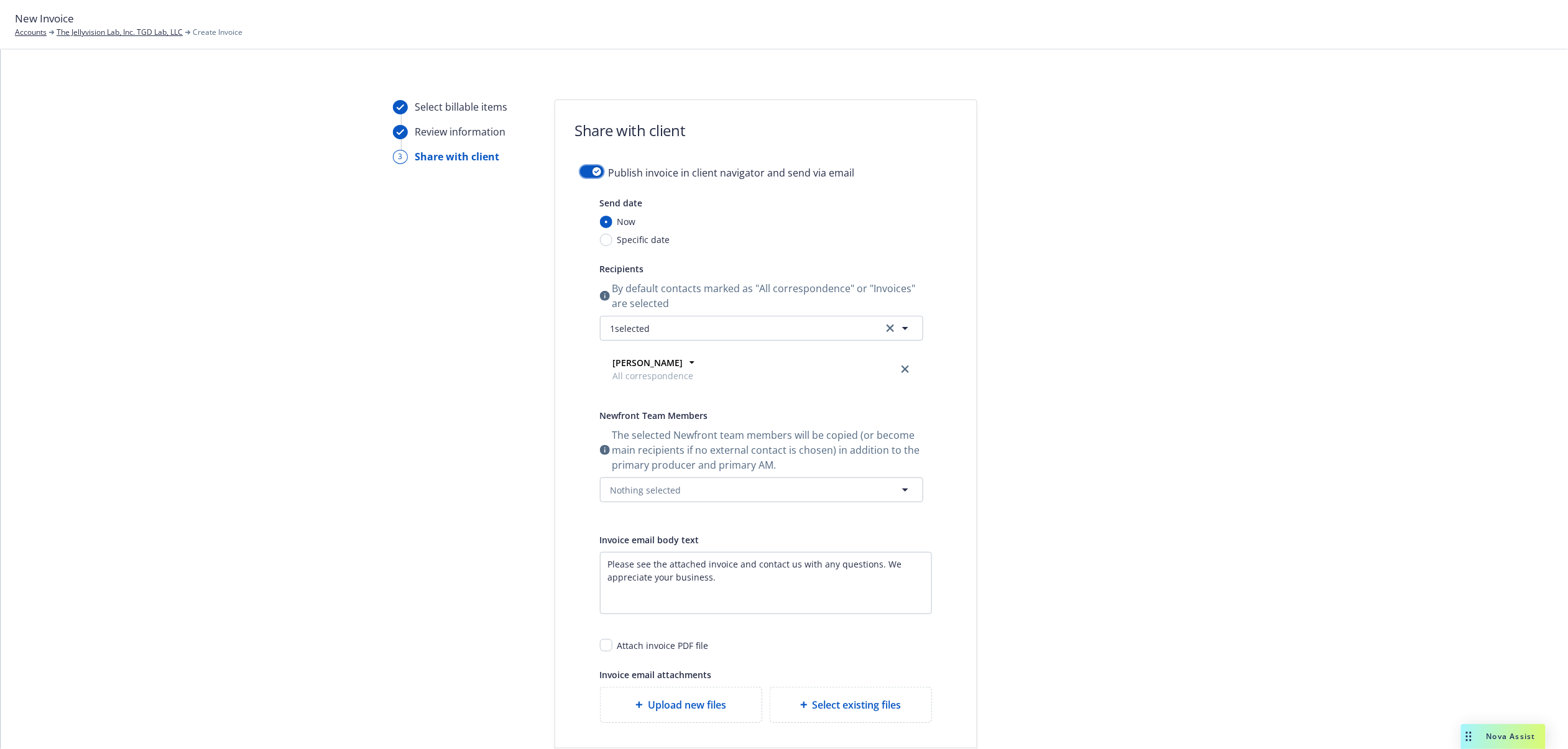
click at [583, 169] on button "button" at bounding box center [591, 171] width 24 height 12
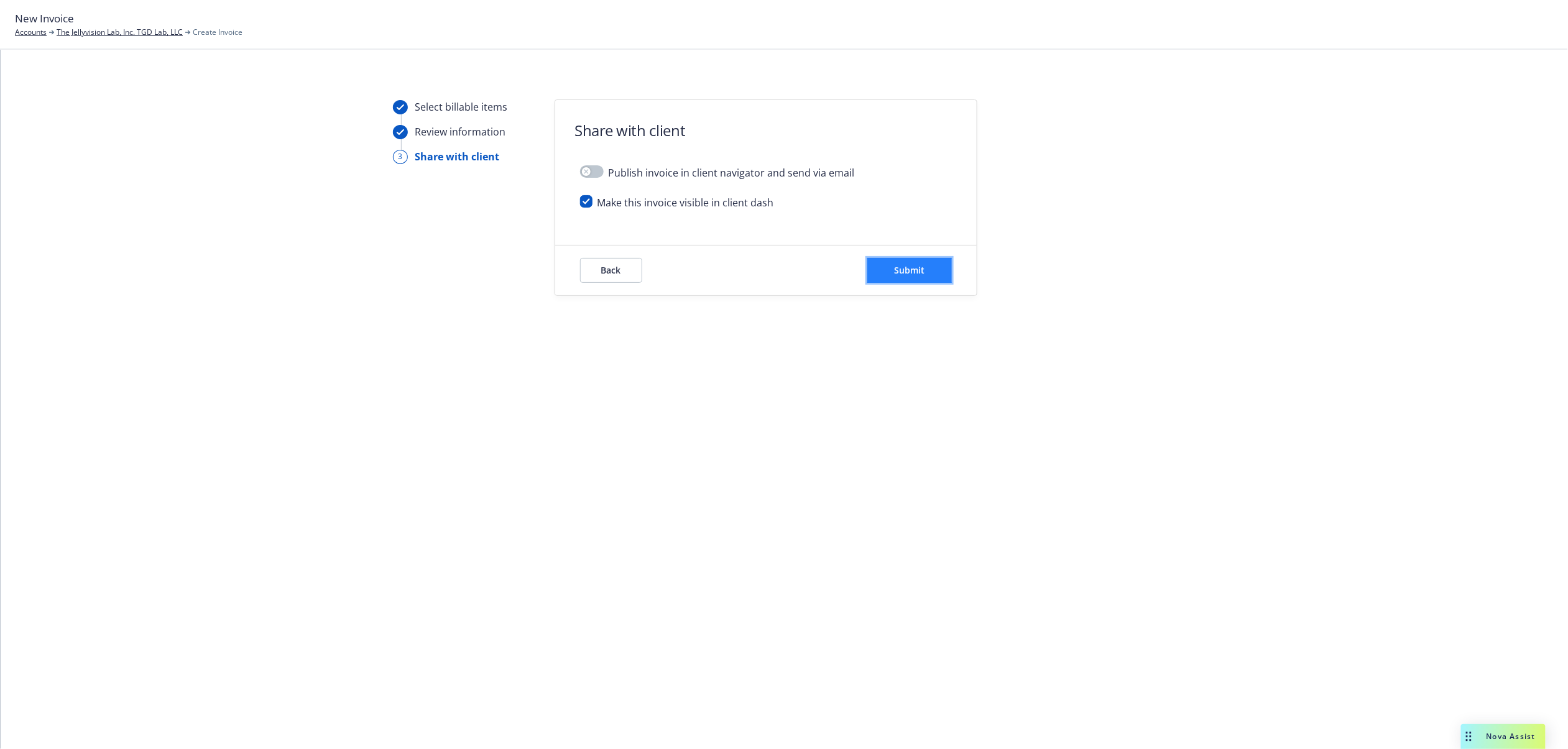
click at [916, 276] on span "Submit" at bounding box center [909, 270] width 30 height 12
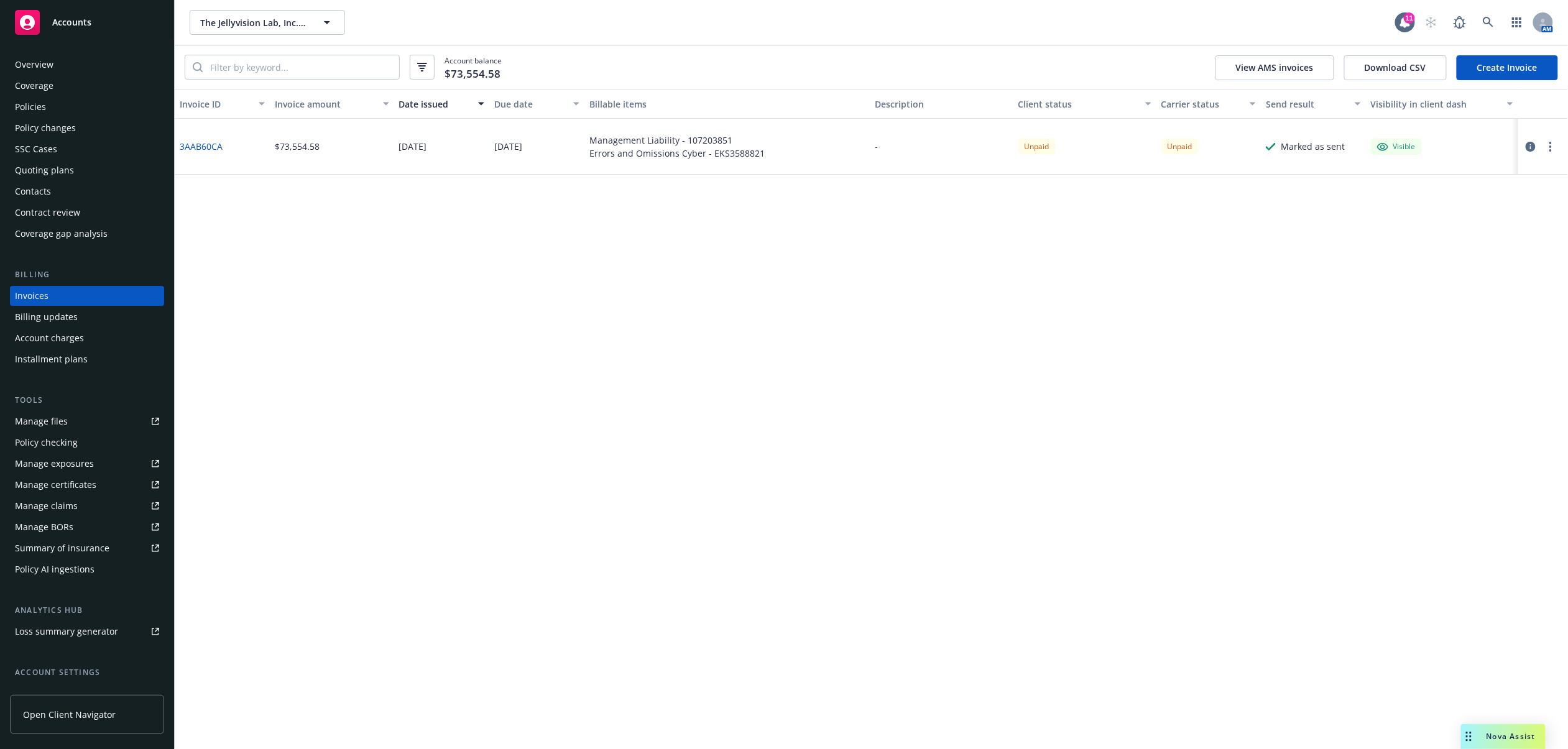
click at [76, 64] on div "Overview" at bounding box center [87, 64] width 144 height 20
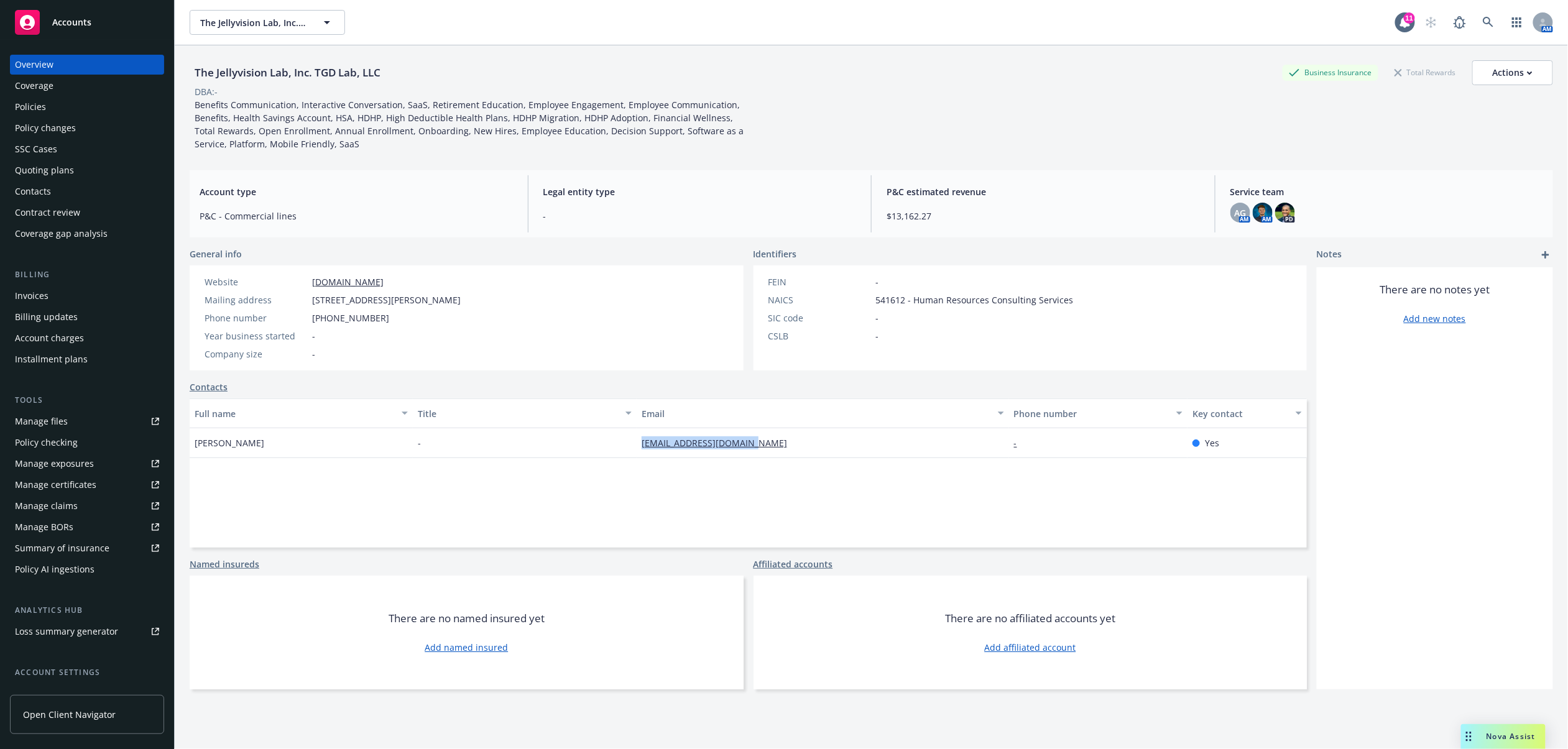
drag, startPoint x: 632, startPoint y: 446, endPoint x: 739, endPoint y: 446, distance: 107.0
click at [739, 446] on div "[EMAIL_ADDRESS][DOMAIN_NAME]" at bounding box center [823, 443] width 372 height 30
copy link "[EMAIL_ADDRESS][DOMAIN_NAME]"
click at [64, 105] on div "Policies" at bounding box center [87, 106] width 144 height 20
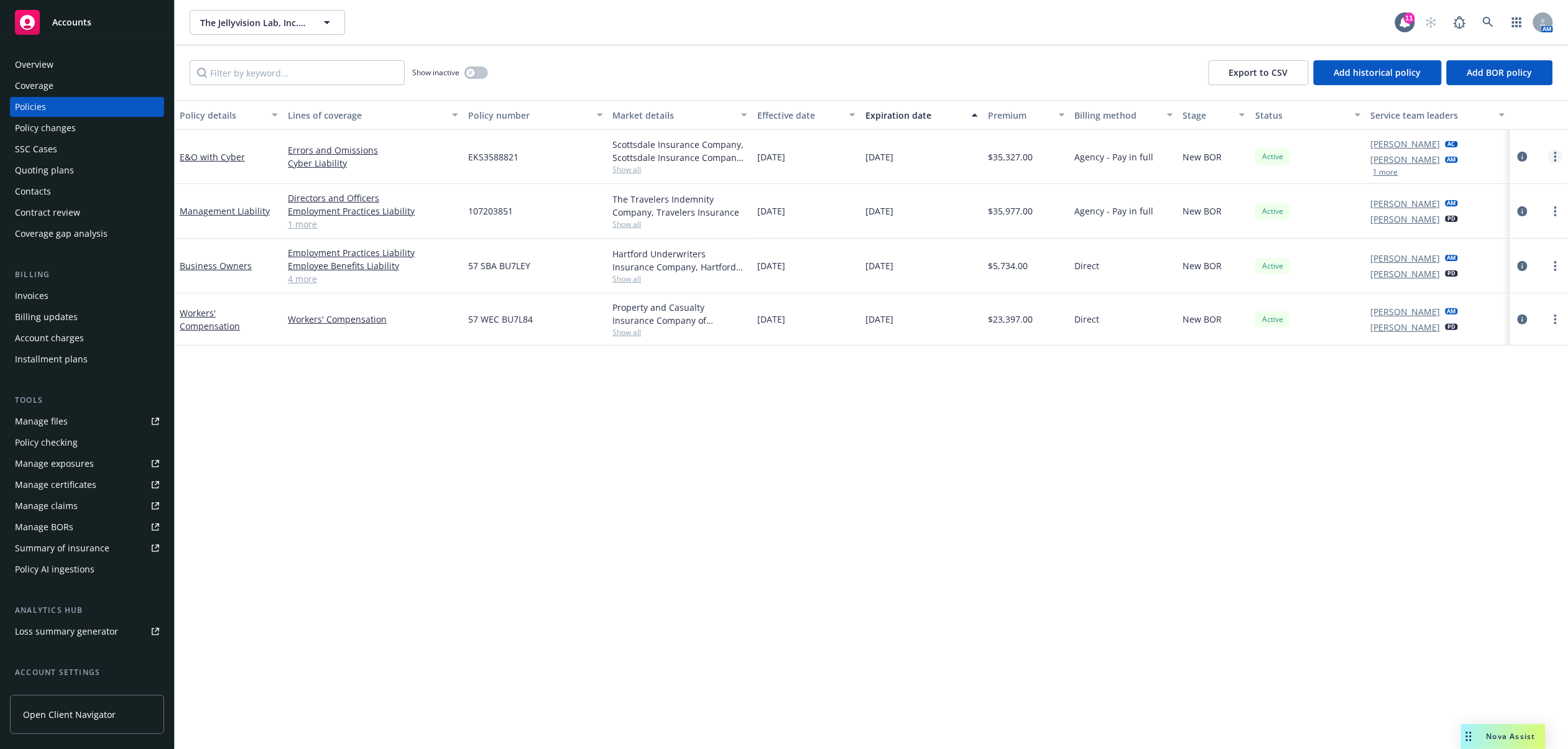
click at [1556, 152] on circle "more" at bounding box center [1556, 153] width 3 height 3
drag, startPoint x: 1481, startPoint y: 332, endPoint x: 1473, endPoint y: 331, distance: 8.1
click at [1480, 332] on link "Copy logging email" at bounding box center [1489, 331] width 146 height 25
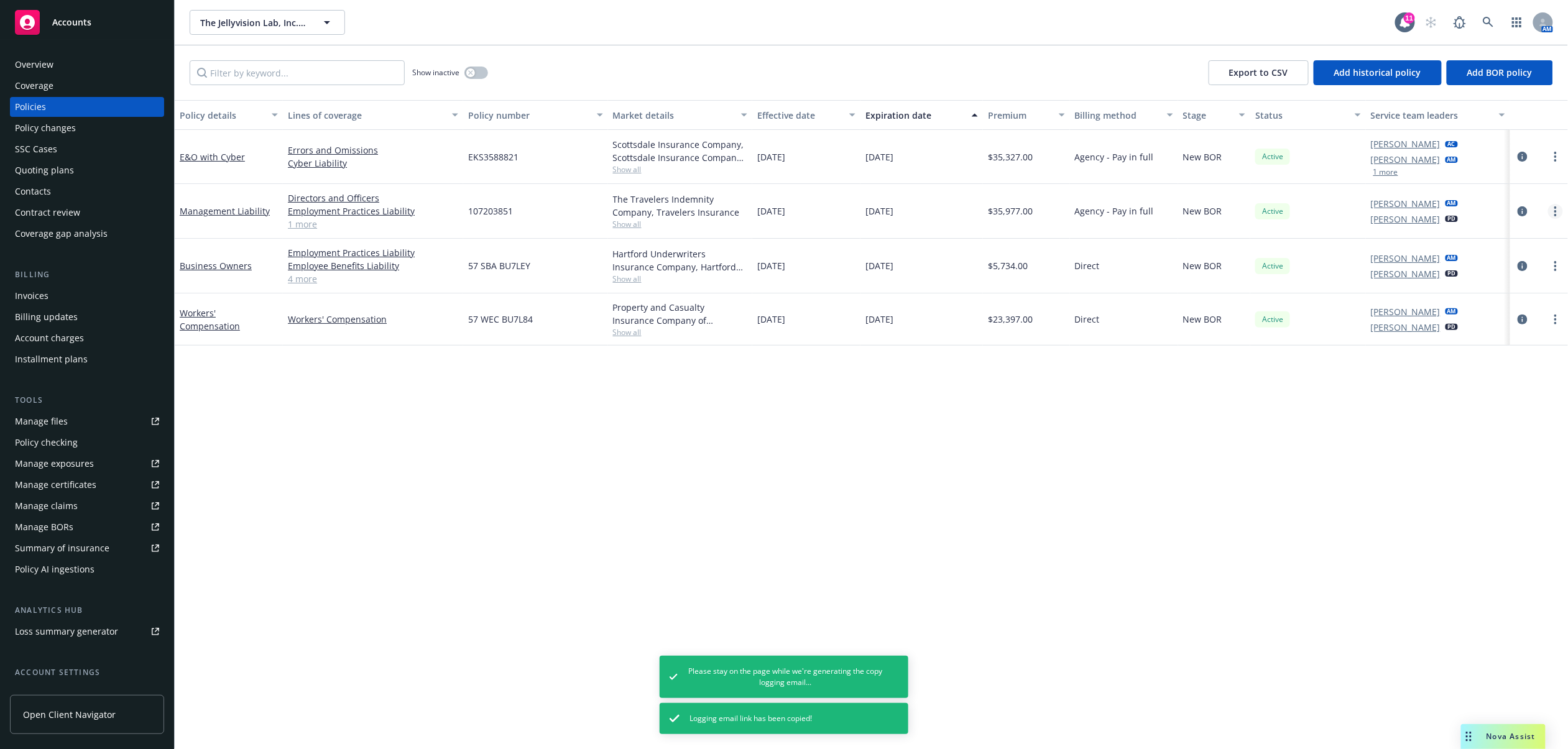
click at [1558, 214] on link "more" at bounding box center [1556, 211] width 15 height 15
click at [1464, 388] on link "Copy logging email" at bounding box center [1489, 386] width 146 height 25
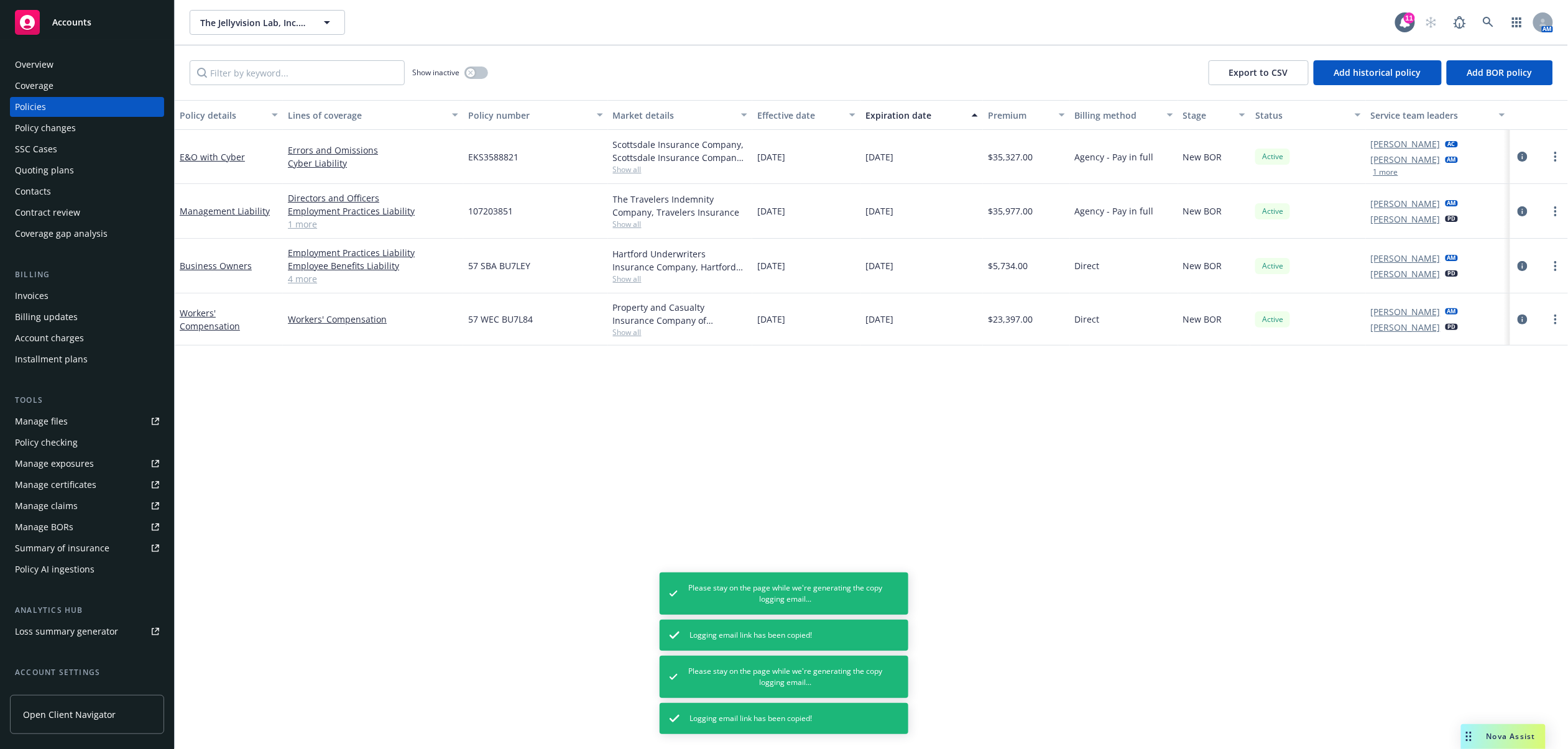
drag, startPoint x: 1500, startPoint y: 401, endPoint x: 1508, endPoint y: 371, distance: 31.0
click at [1500, 401] on div "Policy details Lines of coverage Policy number Market details Effective date Ex…" at bounding box center [871, 424] width 1393 height 649
click at [1551, 325] on link "more" at bounding box center [1556, 319] width 15 height 15
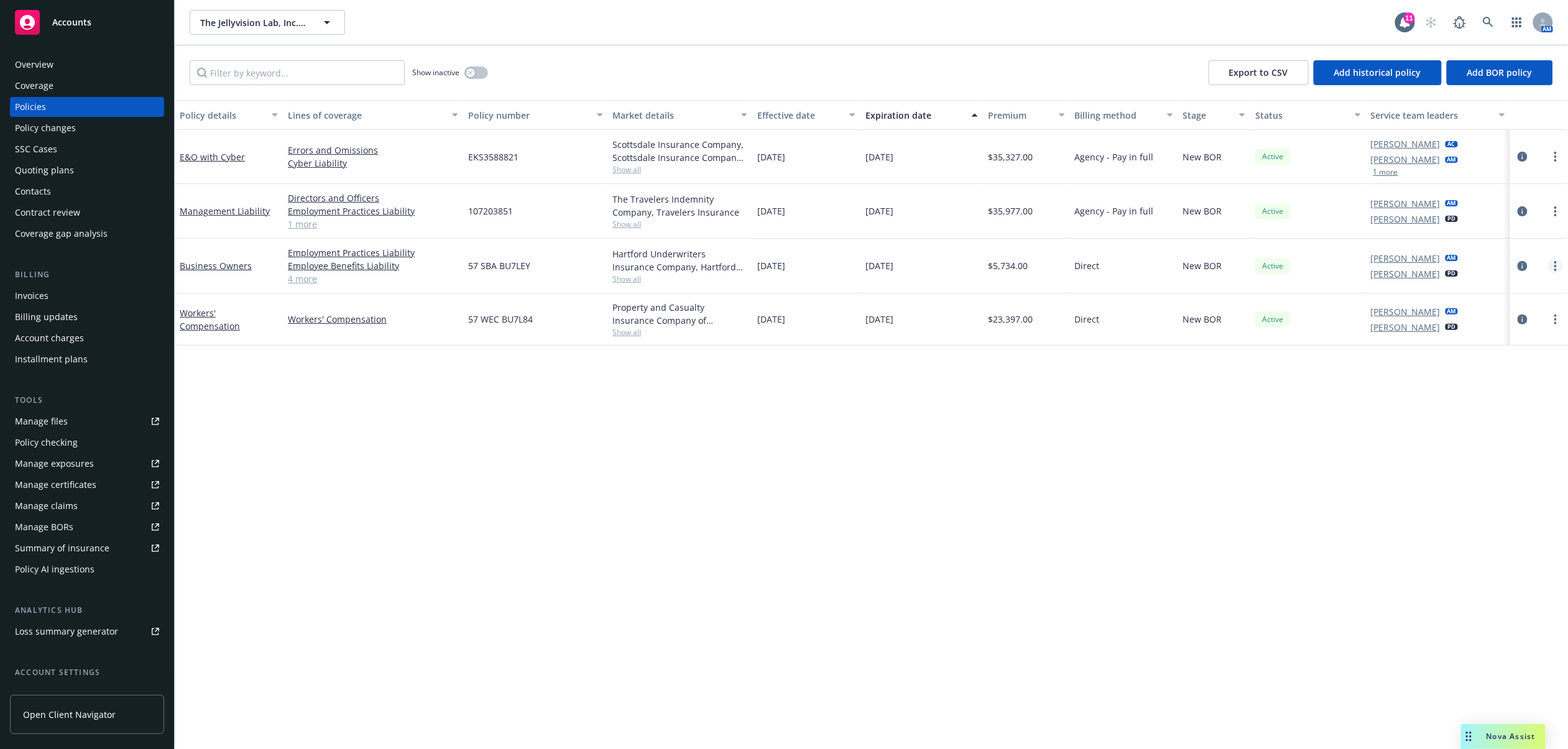
click at [1552, 265] on link "more" at bounding box center [1556, 266] width 15 height 15
click at [1475, 436] on link "Copy logging email" at bounding box center [1489, 440] width 146 height 25
click at [1391, 403] on div "Policy details Lines of coverage Policy number Market details Effective date Ex…" at bounding box center [871, 424] width 1393 height 649
click at [1554, 317] on icon "more" at bounding box center [1556, 319] width 3 height 10
click at [1505, 499] on link "Copy logging email" at bounding box center [1489, 495] width 146 height 25
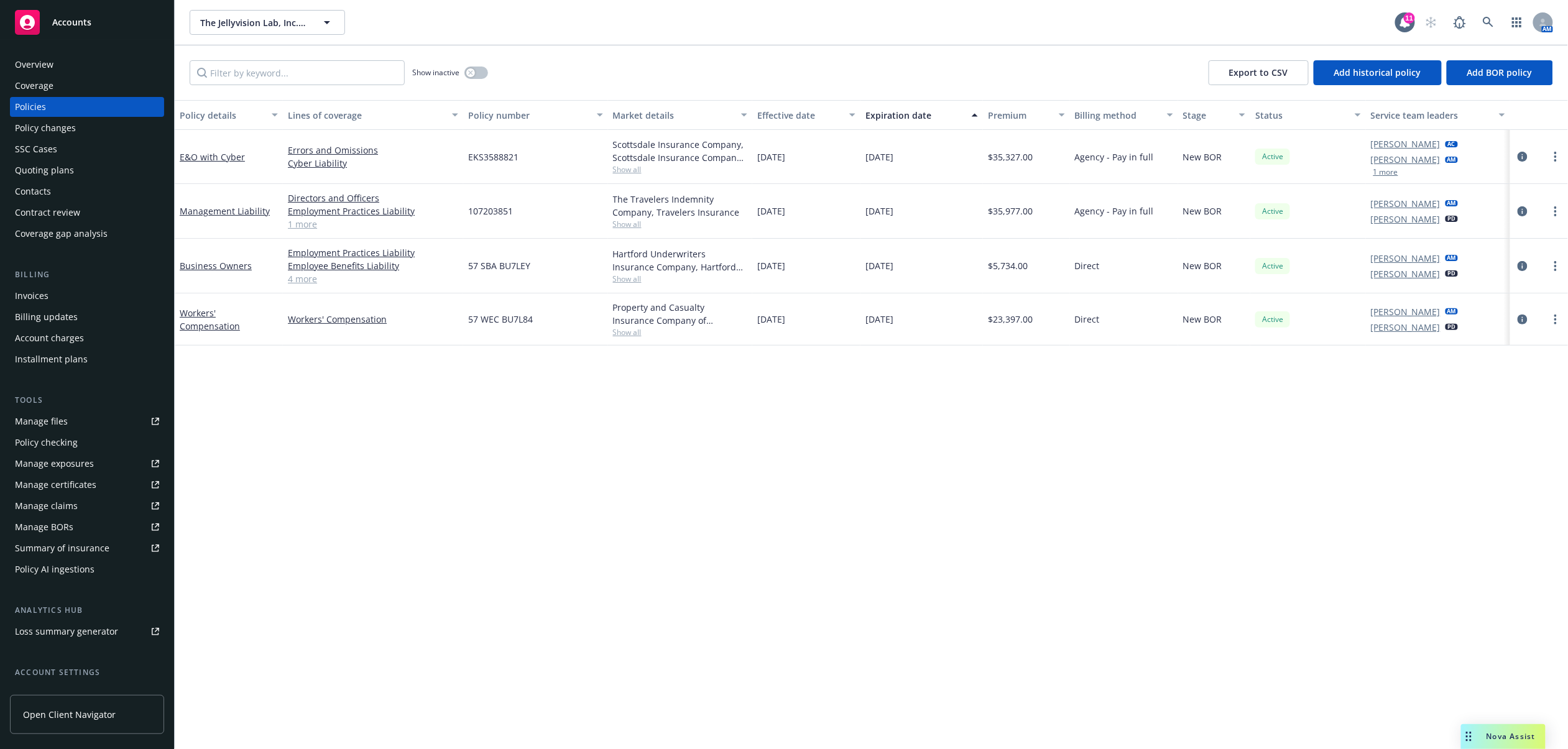
click at [630, 171] on span "Show all" at bounding box center [680, 170] width 134 height 11
click at [1521, 158] on icon "circleInformation" at bounding box center [1523, 156] width 10 height 10
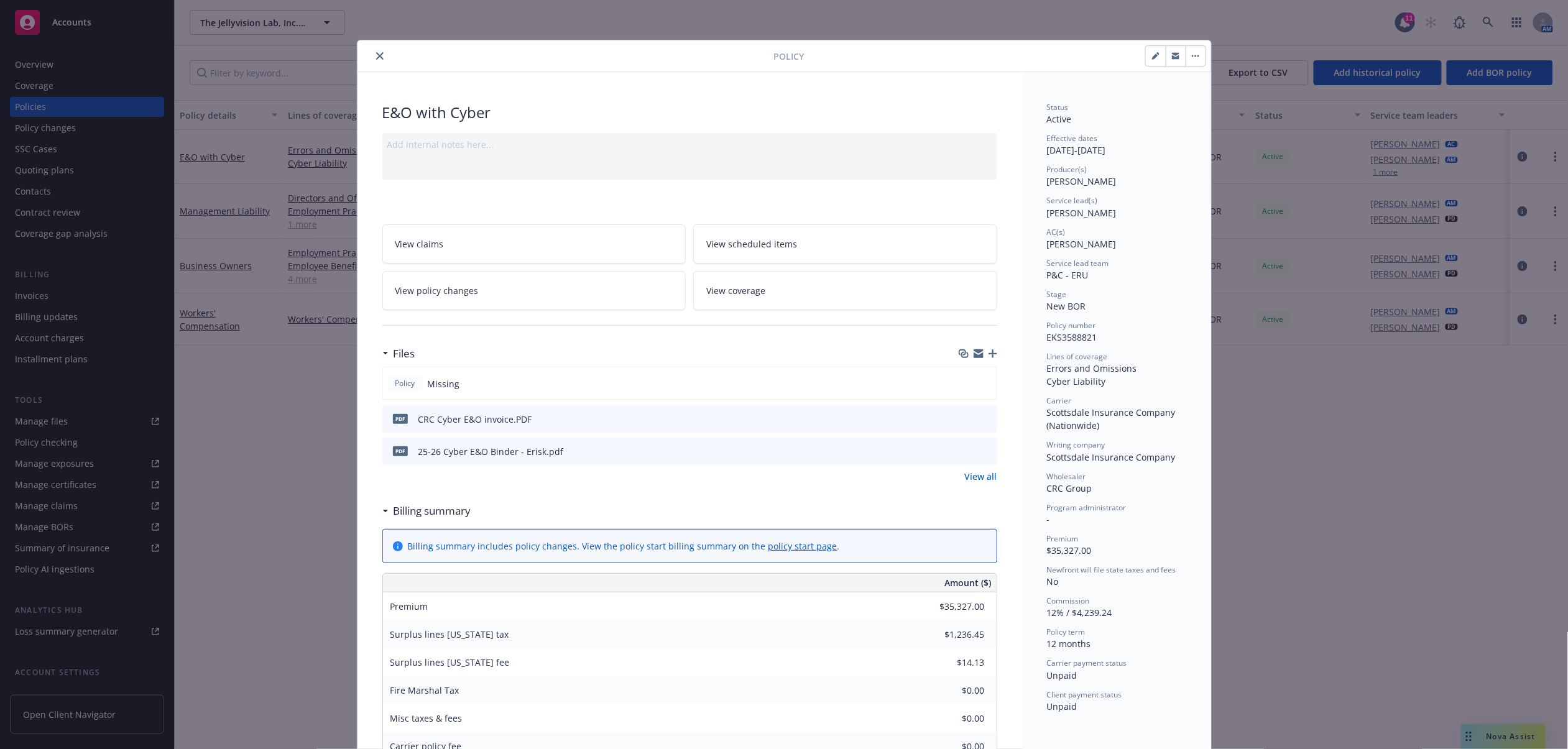
click at [981, 453] on icon "preview file" at bounding box center [985, 451] width 12 height 9
drag, startPoint x: 1035, startPoint y: 338, endPoint x: 1090, endPoint y: 339, distance: 55.0
copy span "EKS3588821"
click at [376, 53] on icon "close" at bounding box center [380, 55] width 7 height 7
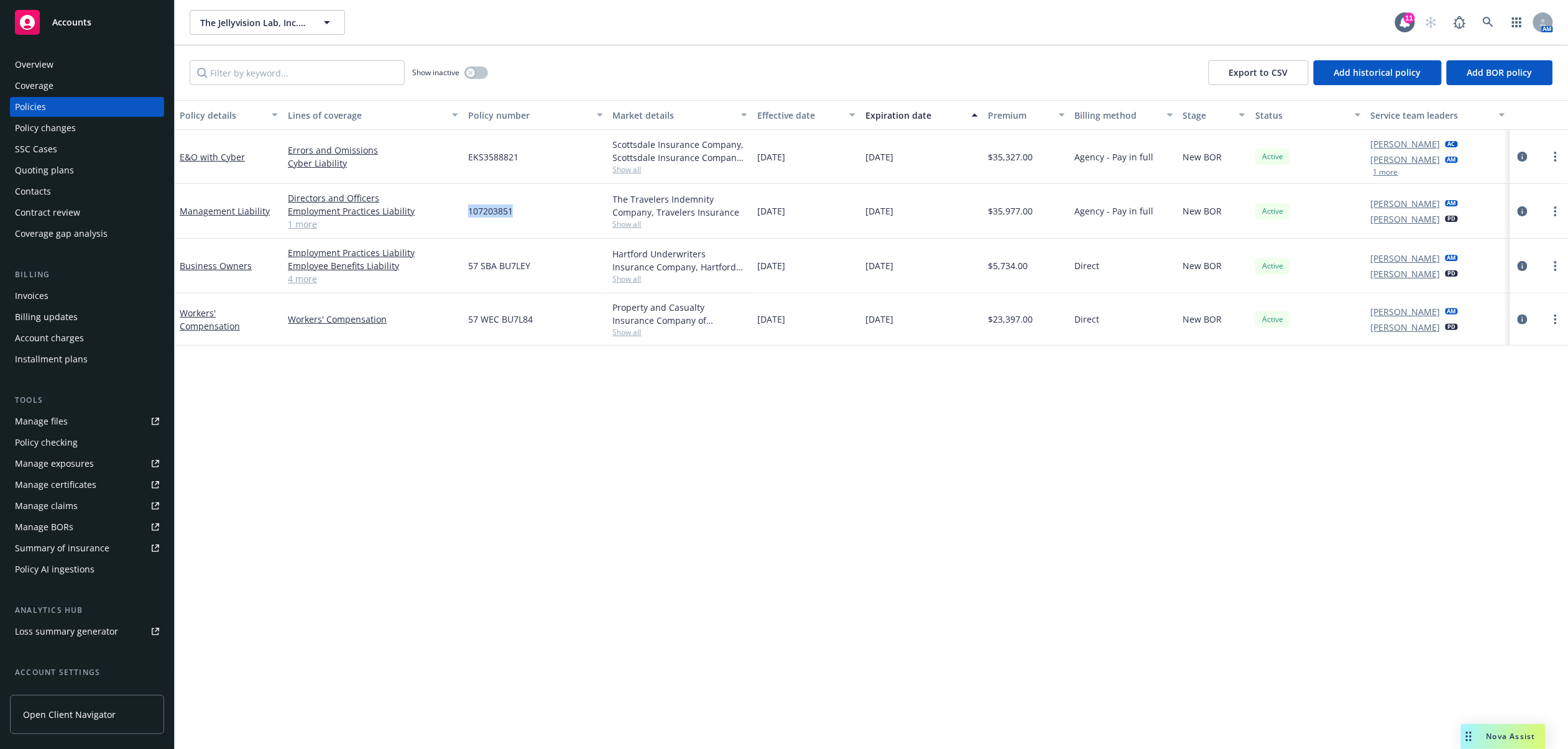
drag, startPoint x: 473, startPoint y: 212, endPoint x: 515, endPoint y: 218, distance: 42.4
click at [515, 218] on div "107203851" at bounding box center [535, 211] width 144 height 55
copy span "107203851"
drag, startPoint x: 471, startPoint y: 267, endPoint x: 535, endPoint y: 266, distance: 64.0
click at [535, 266] on div "57 SBA BU7LEY" at bounding box center [535, 266] width 144 height 55
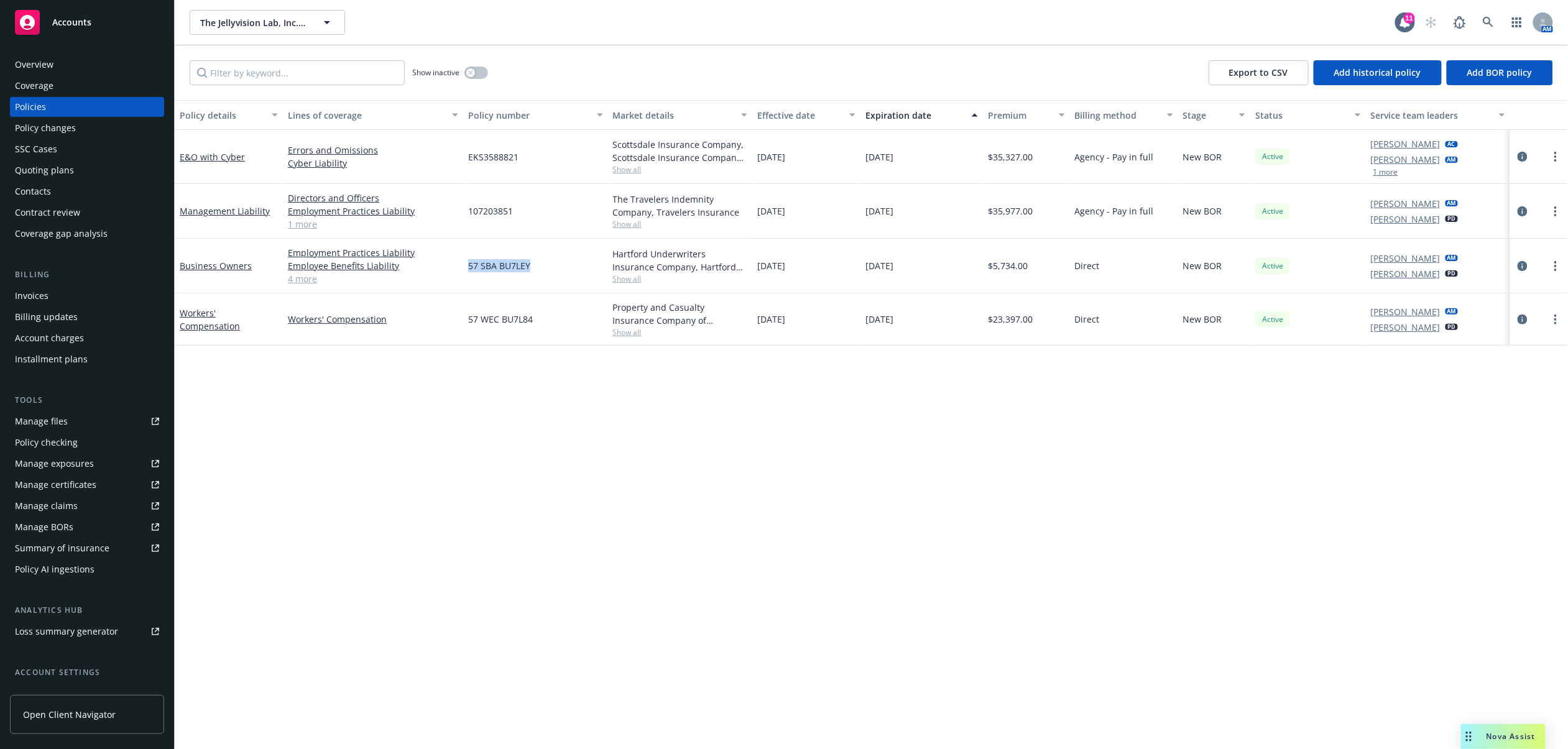
copy span "57 SBA BU7LEY"
drag, startPoint x: 469, startPoint y: 321, endPoint x: 535, endPoint y: 319, distance: 66.0
click at [535, 319] on div "57 WEC BU7L84" at bounding box center [535, 319] width 144 height 52
copy span "57 WEC BU7L84"
click at [633, 379] on div "Policy details Lines of coverage Policy number Market details Effective date Ex…" at bounding box center [871, 424] width 1393 height 649
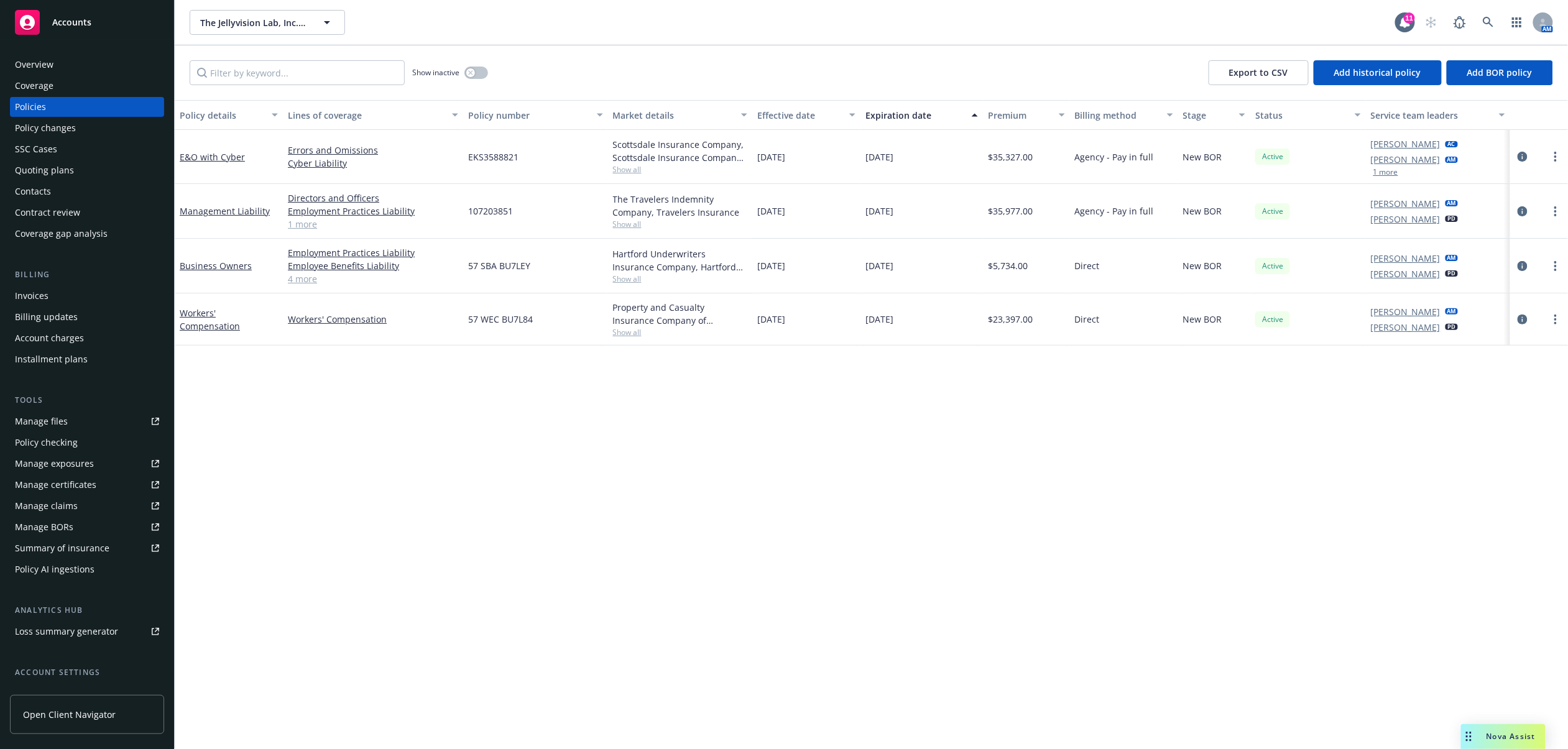
drag, startPoint x: 981, startPoint y: 323, endPoint x: 1032, endPoint y: 325, distance: 51.0
click at [1032, 325] on div "Workers' Compensation Workers' Compensation 57 WEC BU7L84 Property and Casualty…" at bounding box center [871, 319] width 1393 height 52
copy div "$23,397.00"
drag, startPoint x: 981, startPoint y: 272, endPoint x: 1028, endPoint y: 272, distance: 47.0
click at [1028, 272] on div "Business Owners Employment Practices Liability Employee Benefits Liability Comm…" at bounding box center [871, 266] width 1393 height 55
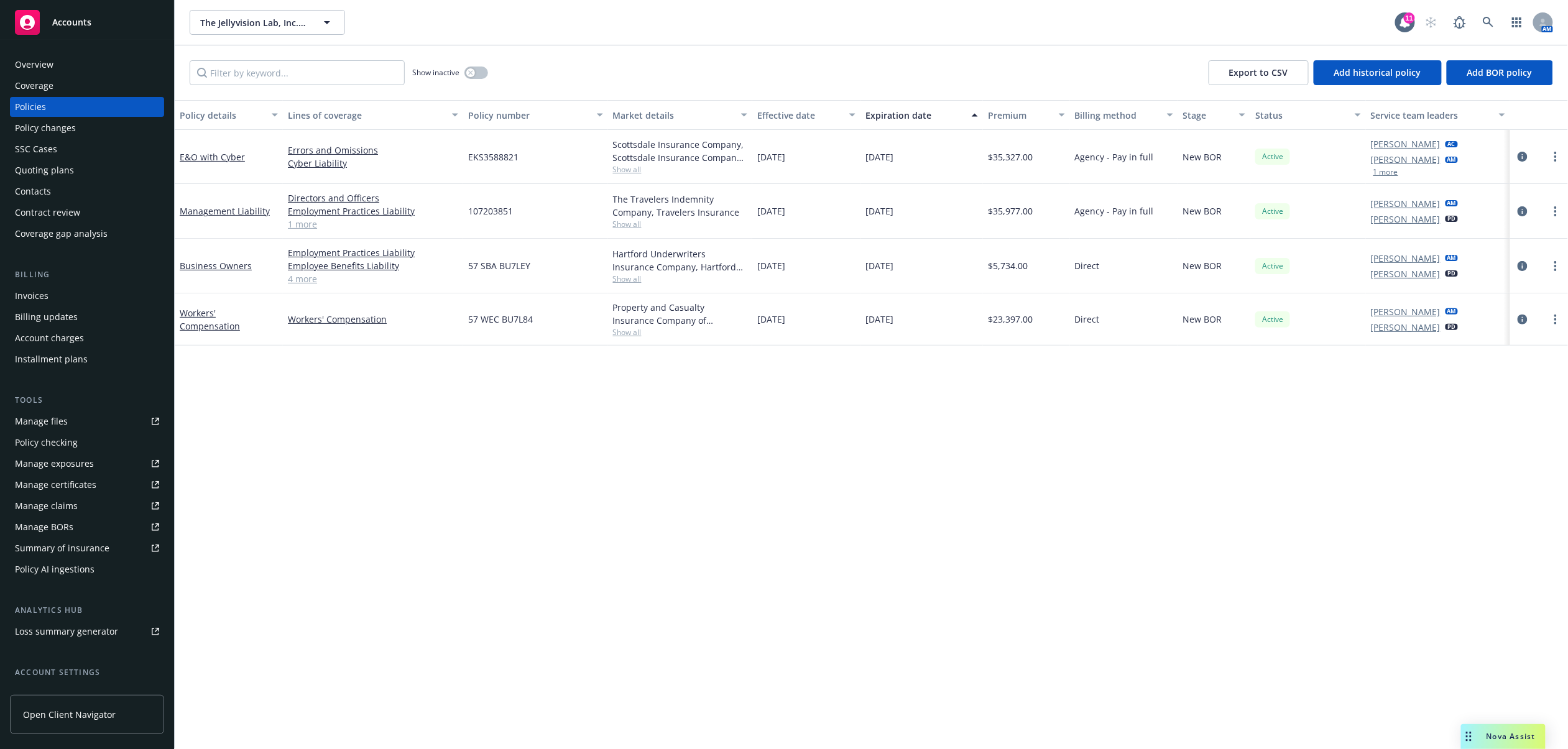
copy div "$5,734.00"
click at [45, 291] on div "Invoices" at bounding box center [32, 296] width 34 height 20
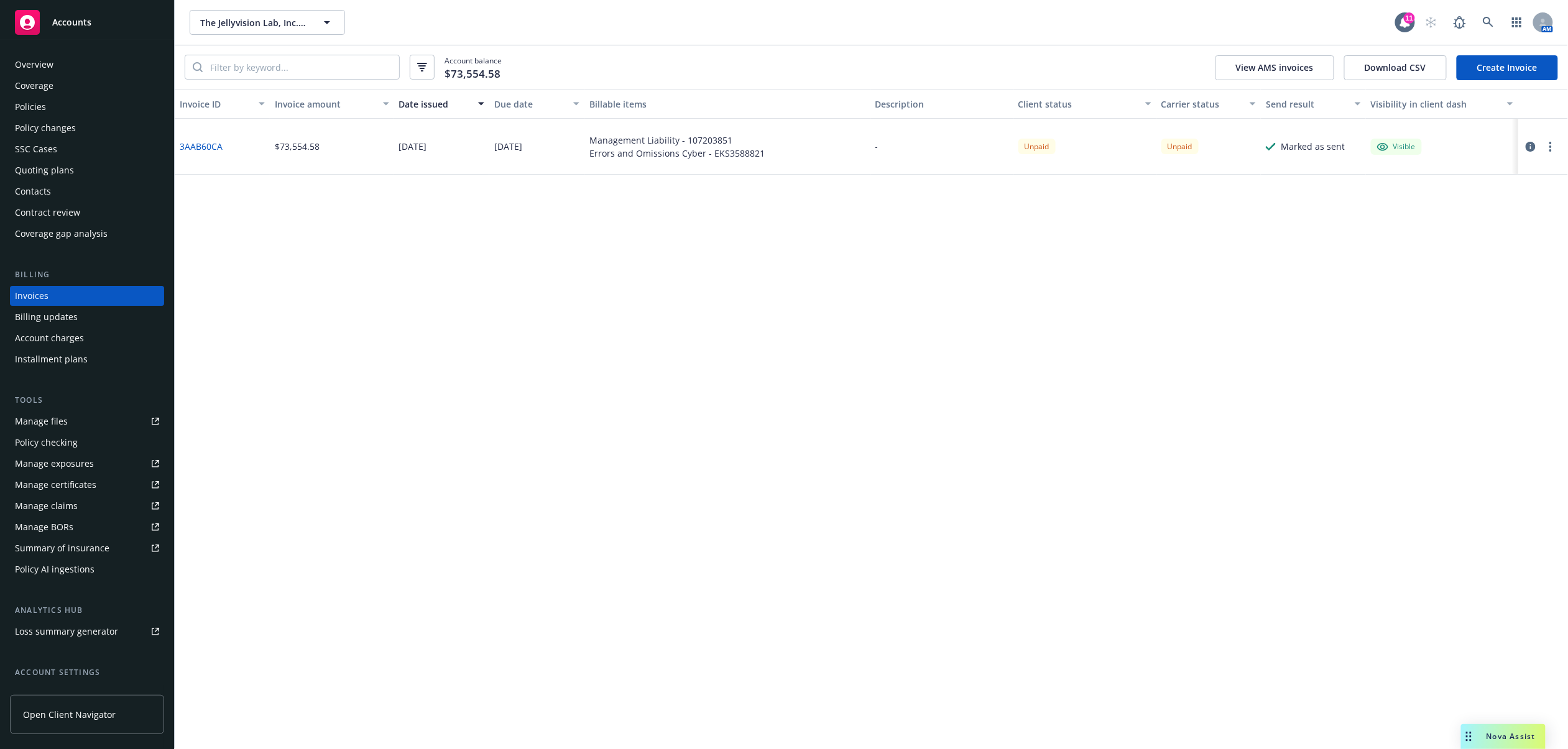
click at [1533, 145] on icon "button" at bounding box center [1531, 146] width 10 height 10
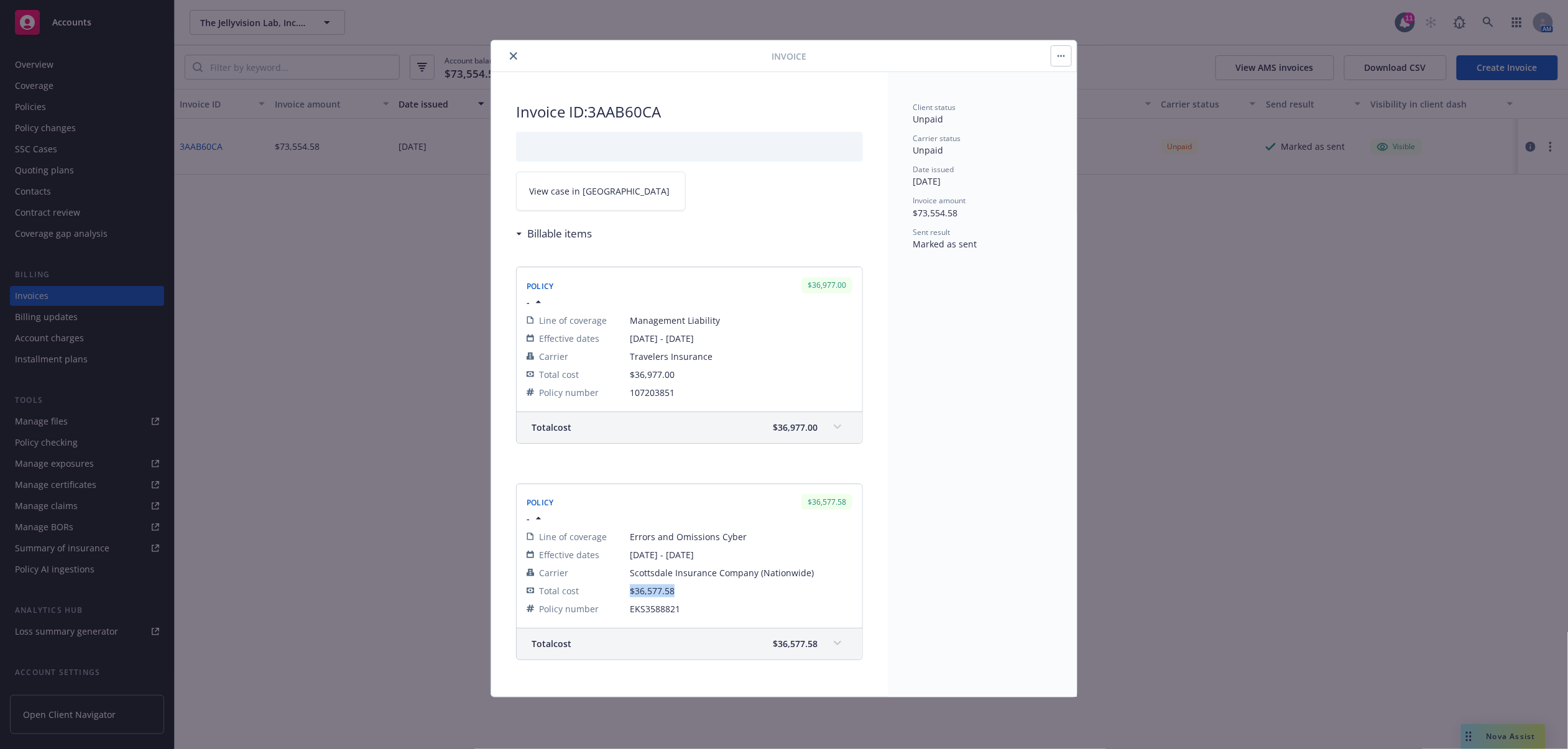
drag, startPoint x: 627, startPoint y: 593, endPoint x: 678, endPoint y: 588, distance: 51.2
click at [678, 588] on tr "Total cost $36,577.58" at bounding box center [689, 591] width 326 height 18
copy tr "$36,577.58"
drag, startPoint x: 629, startPoint y: 380, endPoint x: 680, endPoint y: 380, distance: 51.0
click at [680, 380] on tr "Total cost $36,977.00" at bounding box center [689, 374] width 326 height 18
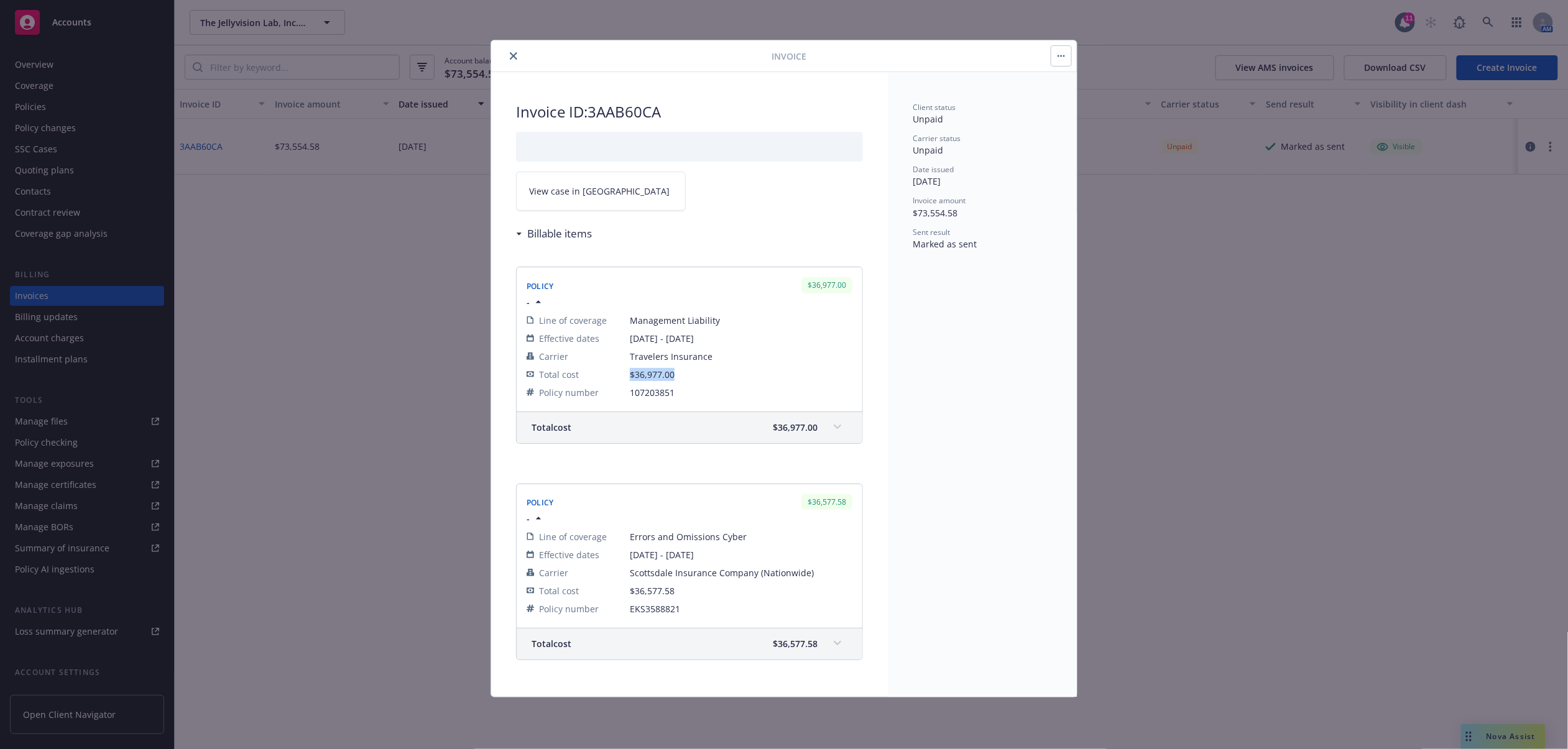
copy tr "$36,977.00"
click at [517, 53] on icon "close" at bounding box center [513, 55] width 7 height 7
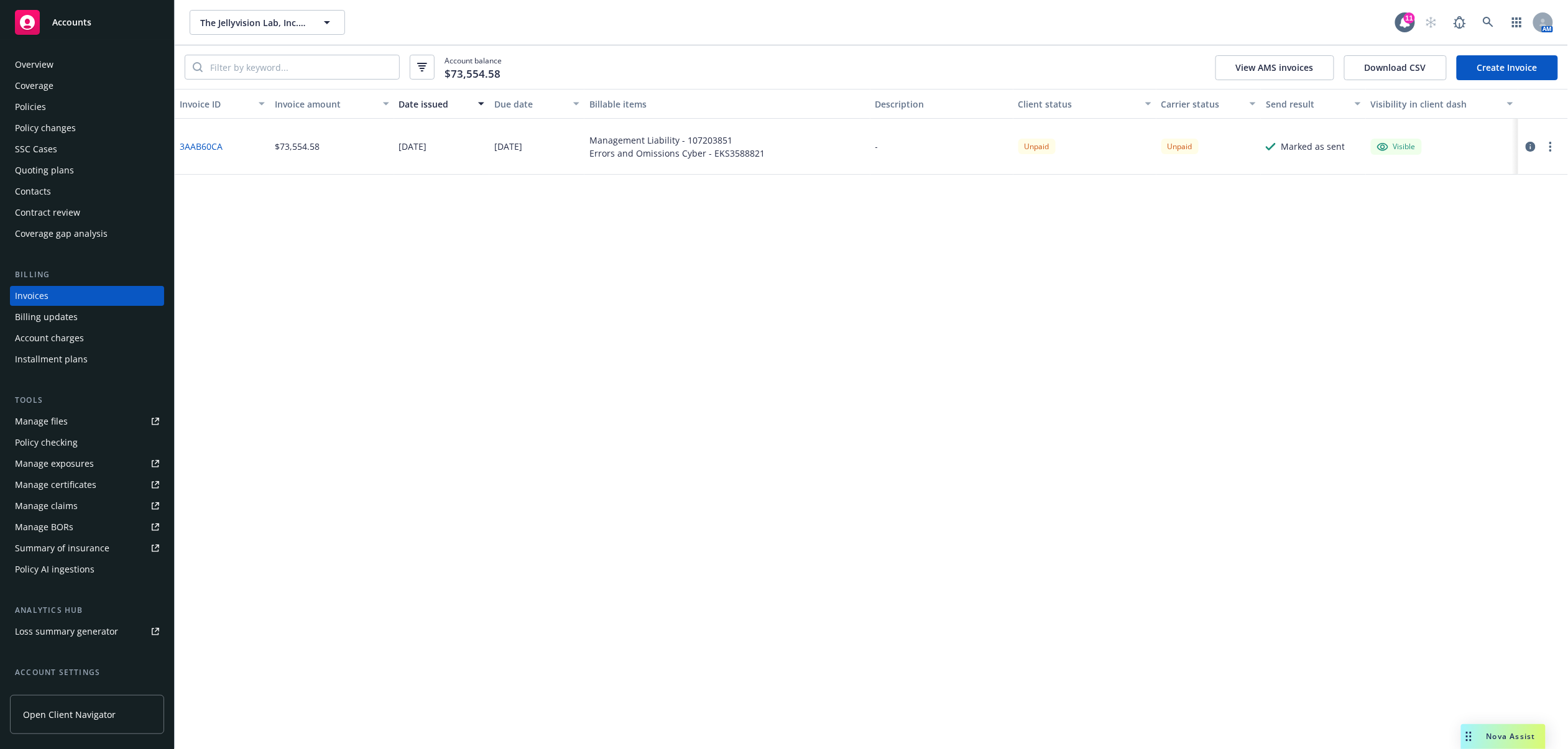
click at [1551, 150] on icon "button" at bounding box center [1551, 146] width 3 height 10
click at [1500, 229] on link "Copy invoice URL" at bounding box center [1479, 222] width 158 height 25
click at [81, 102] on div "Policies" at bounding box center [87, 106] width 144 height 20
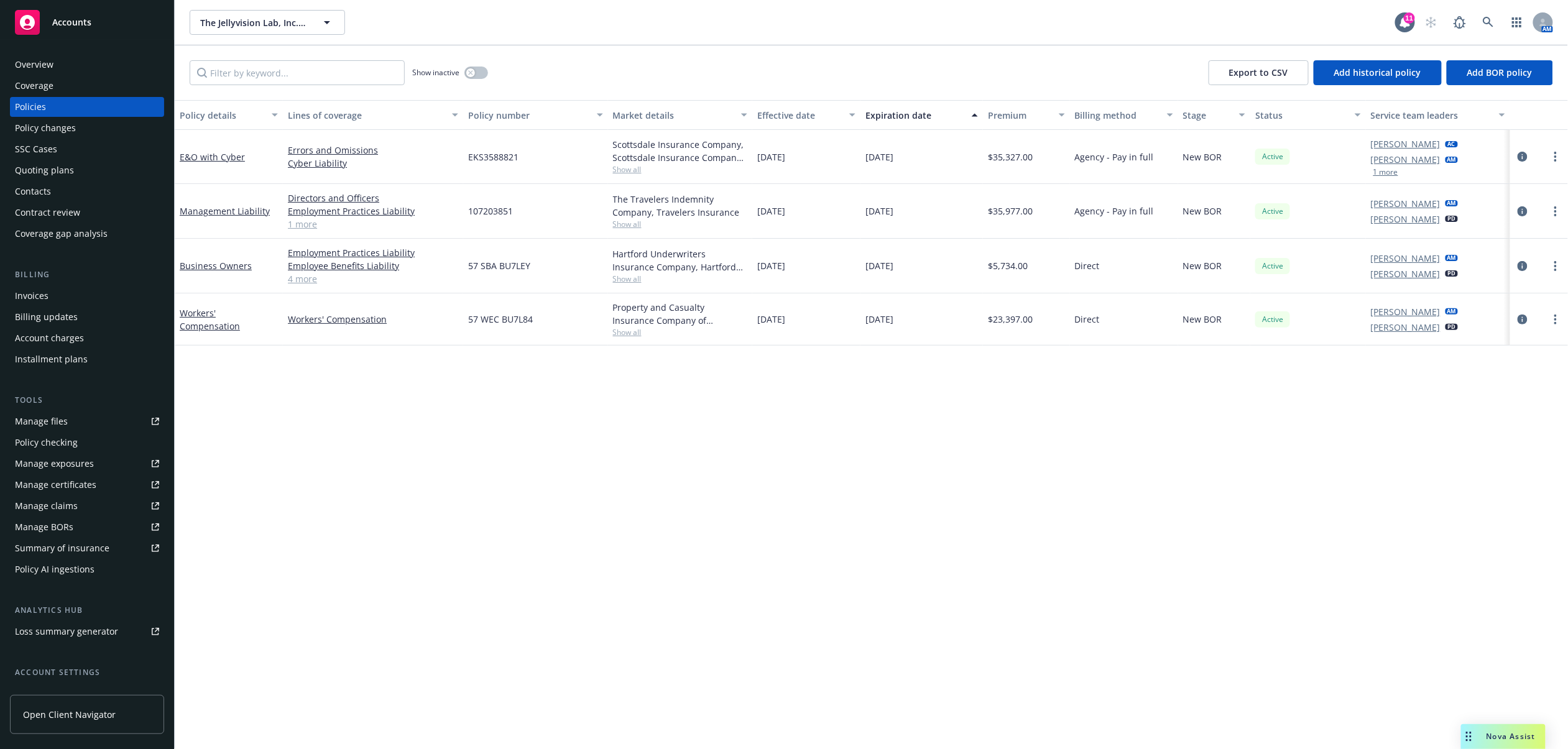
drag, startPoint x: 983, startPoint y: 318, endPoint x: 1033, endPoint y: 319, distance: 50.0
click at [1033, 319] on div "Workers' Compensation Workers' Compensation 57 WEC BU7L84 Property and Casualty…" at bounding box center [871, 319] width 1393 height 52
click at [1518, 318] on icon "circleInformation" at bounding box center [1523, 319] width 10 height 10
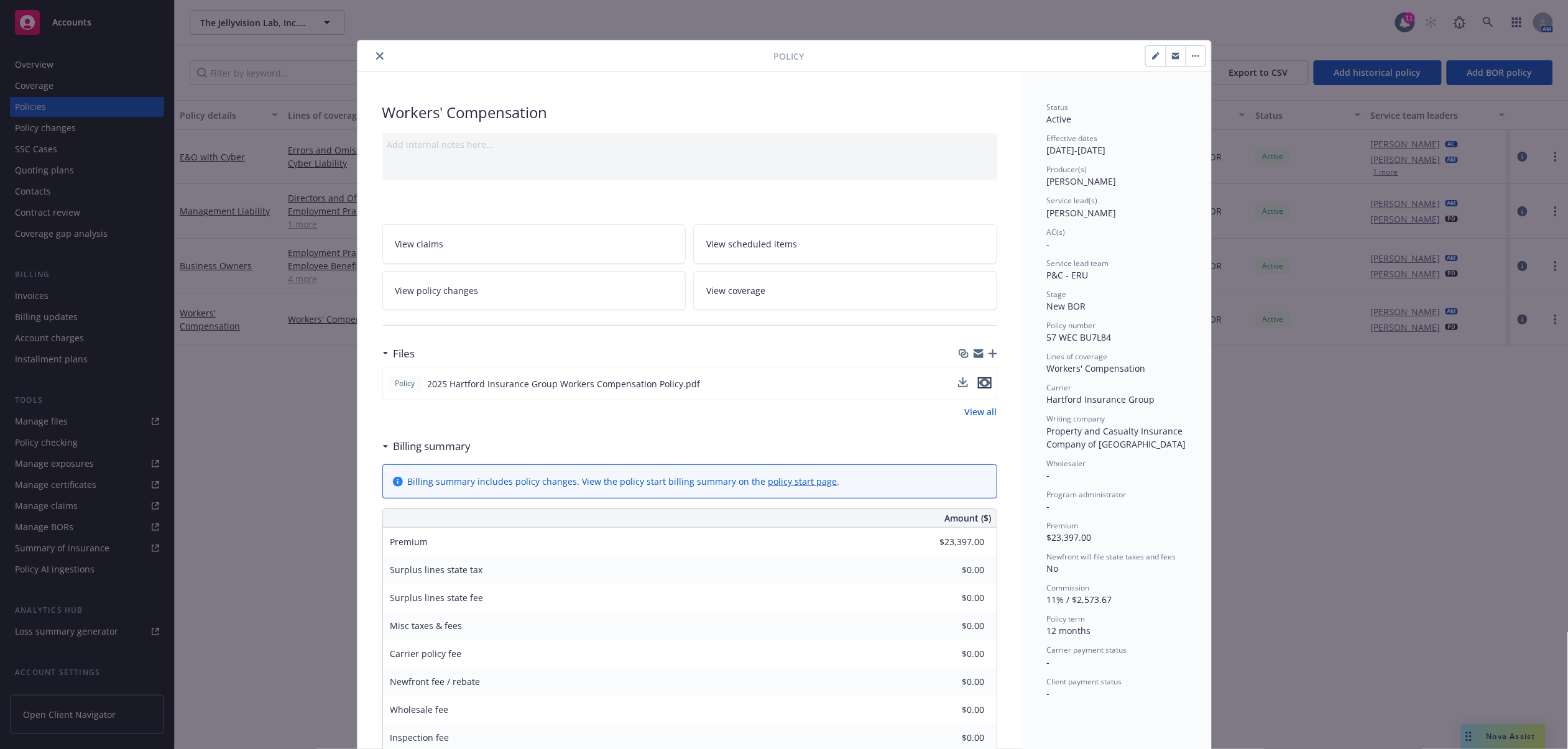
click at [979, 381] on icon "preview file" at bounding box center [985, 383] width 12 height 9
click at [376, 55] on icon "close" at bounding box center [380, 55] width 7 height 7
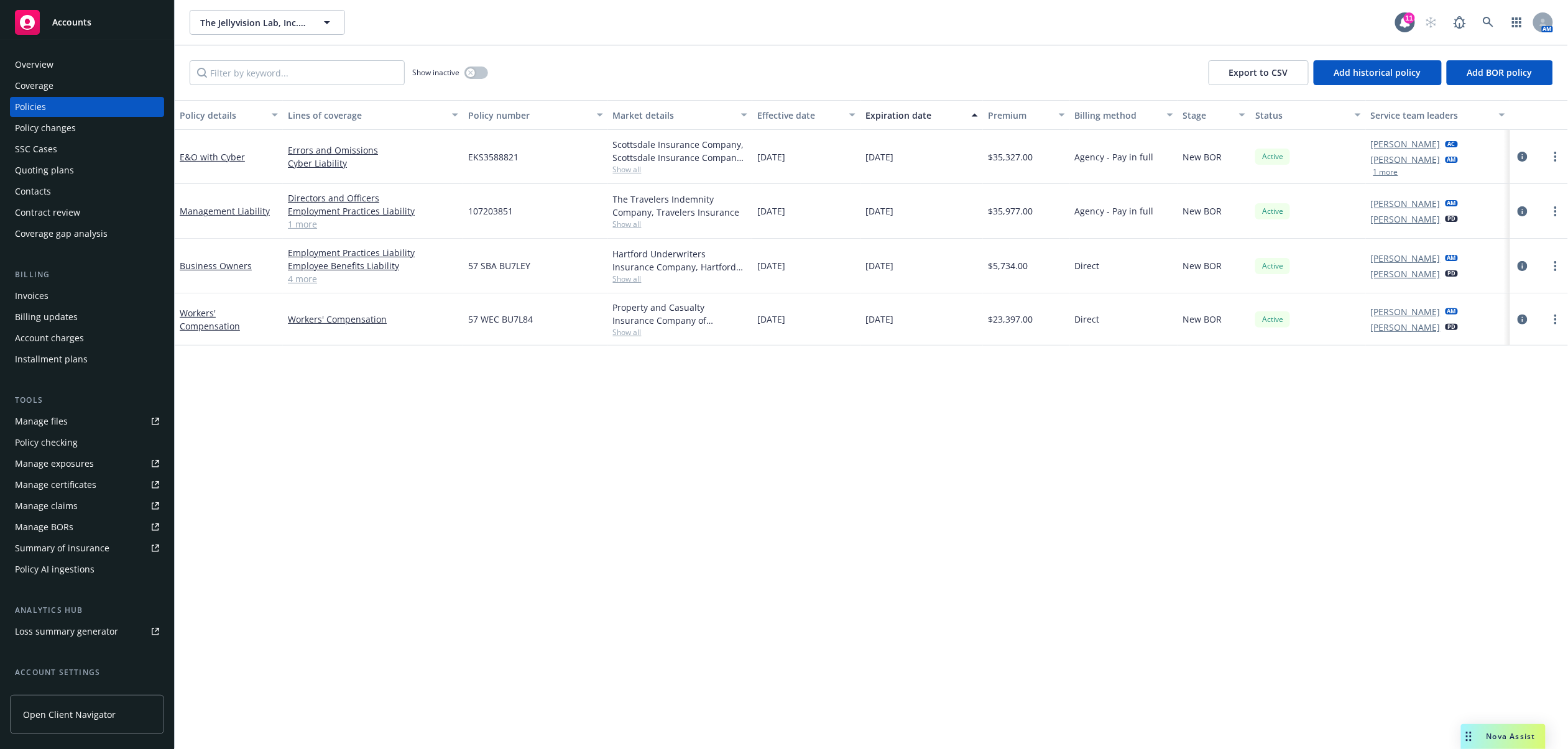
click at [111, 292] on div "Billing Invoices Billing updates Account charges Installment plans" at bounding box center [87, 319] width 154 height 101
click at [110, 294] on div "Invoices" at bounding box center [87, 296] width 144 height 20
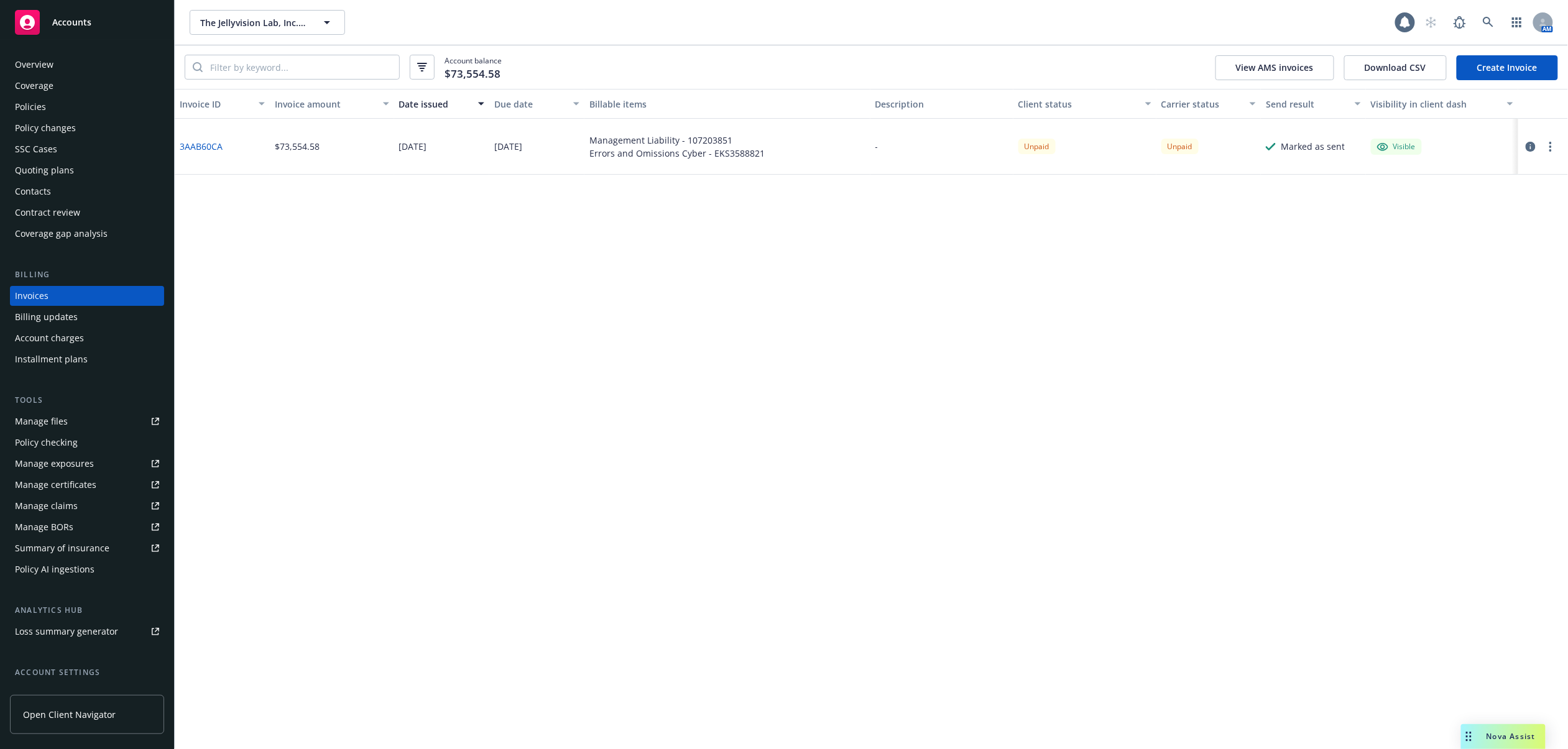
click at [206, 141] on link "3AAB60CA" at bounding box center [201, 146] width 43 height 13
click at [35, 105] on div "Policies" at bounding box center [30, 106] width 31 height 20
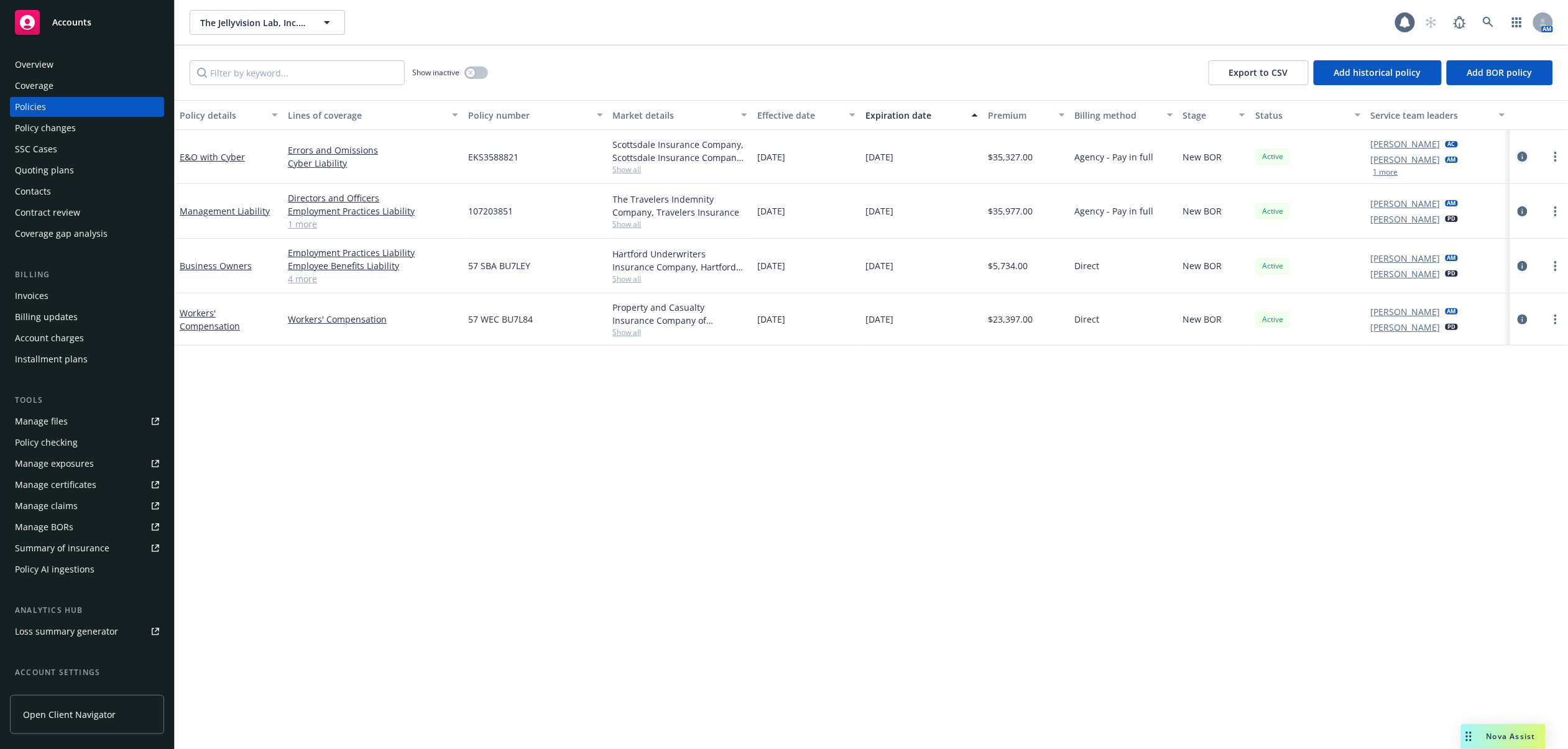
click at [1522, 160] on icon "circleInformation" at bounding box center [1523, 156] width 10 height 10
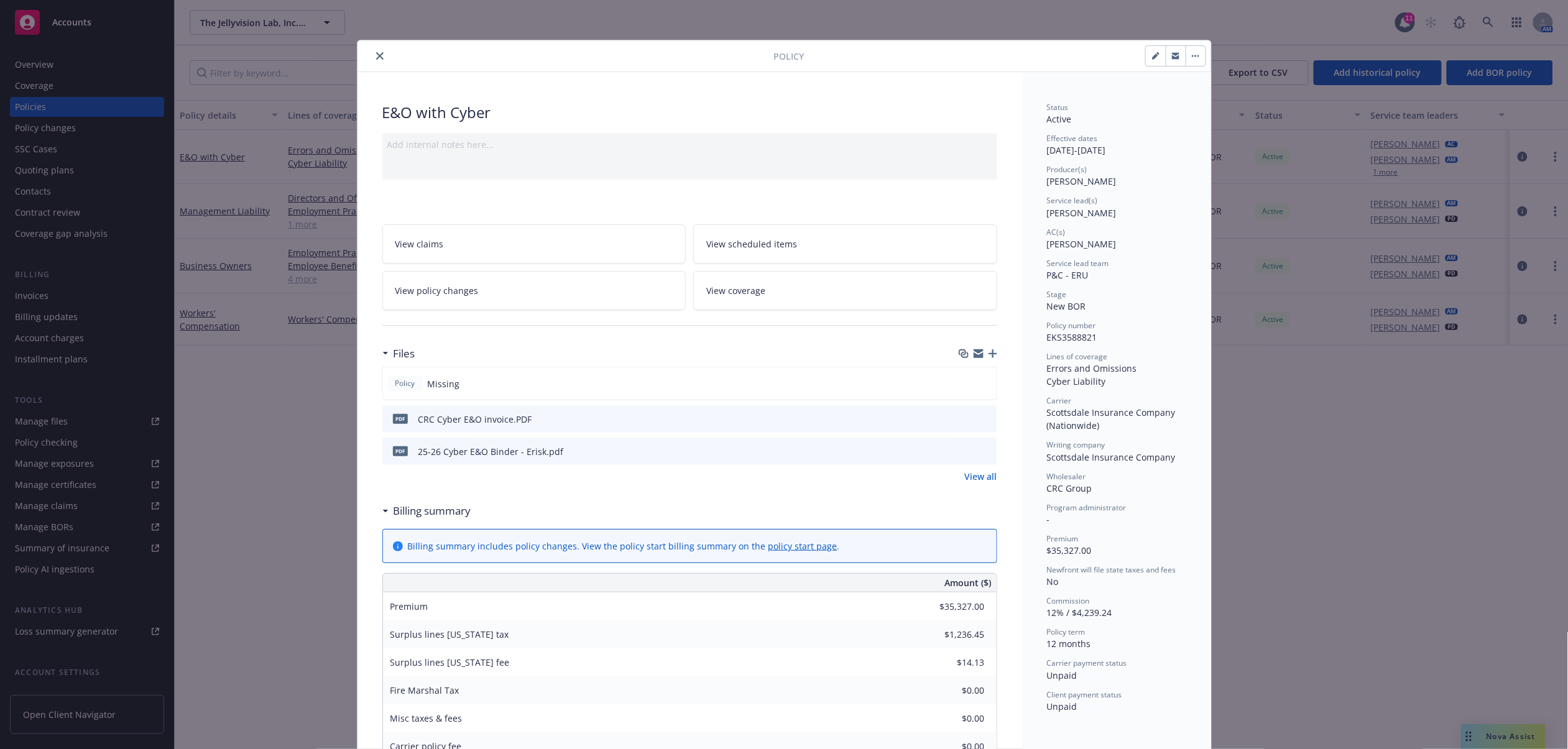
click at [981, 419] on icon "preview file" at bounding box center [985, 418] width 12 height 9
click at [517, 299] on link "View policy changes" at bounding box center [534, 291] width 304 height 39
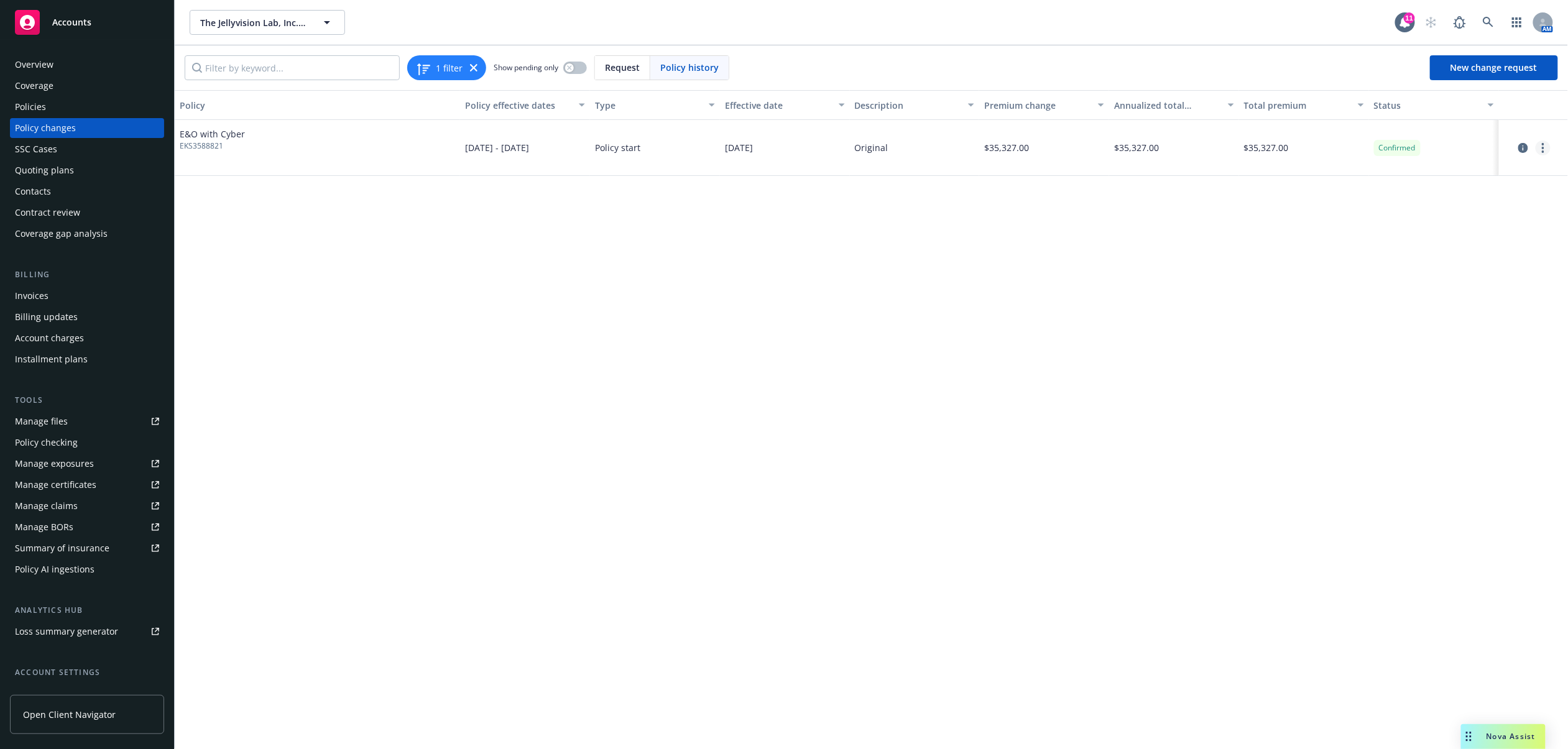
click at [1541, 150] on link "more" at bounding box center [1544, 148] width 15 height 15
click at [1425, 246] on link "Edit billing info" at bounding box center [1443, 248] width 213 height 25
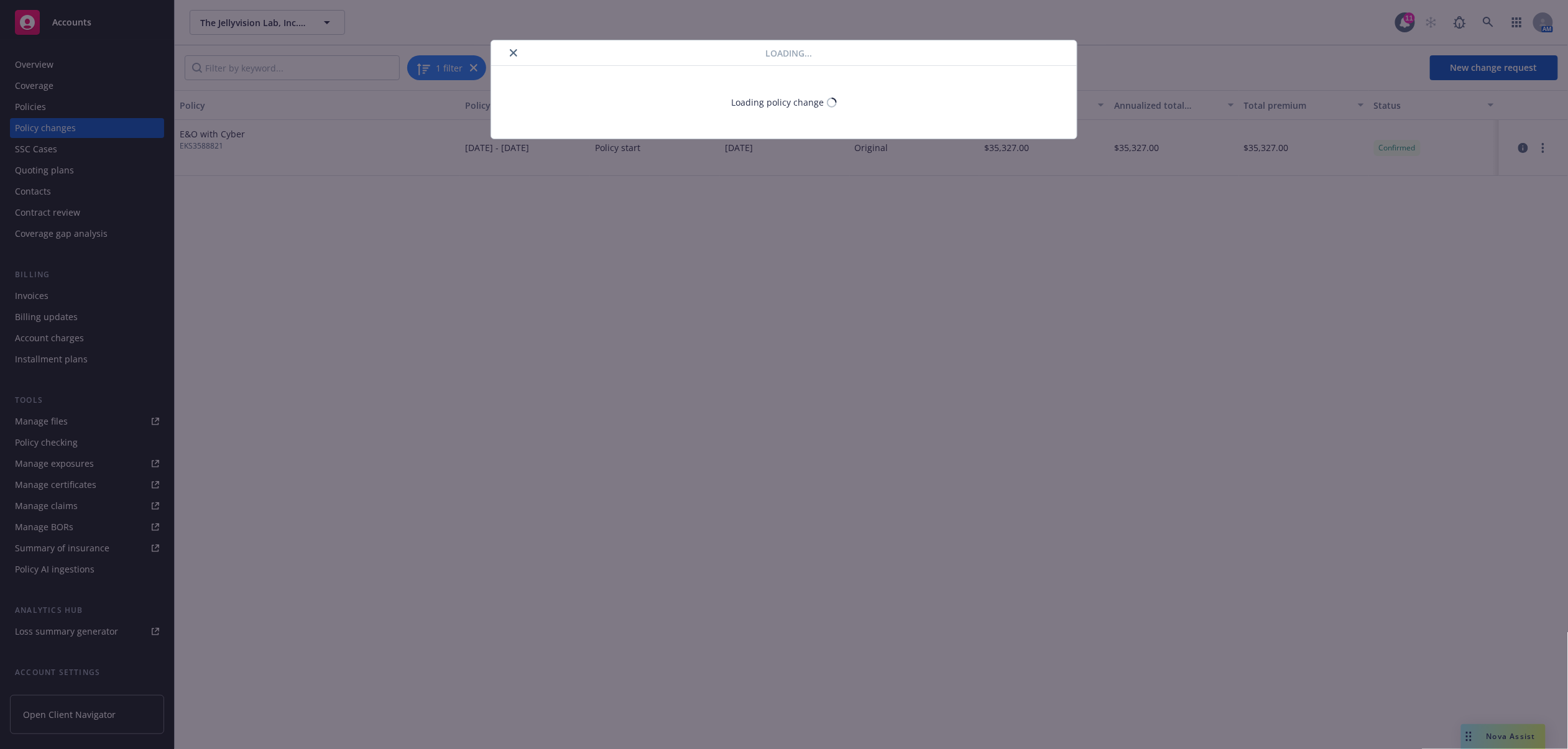
select select "IL"
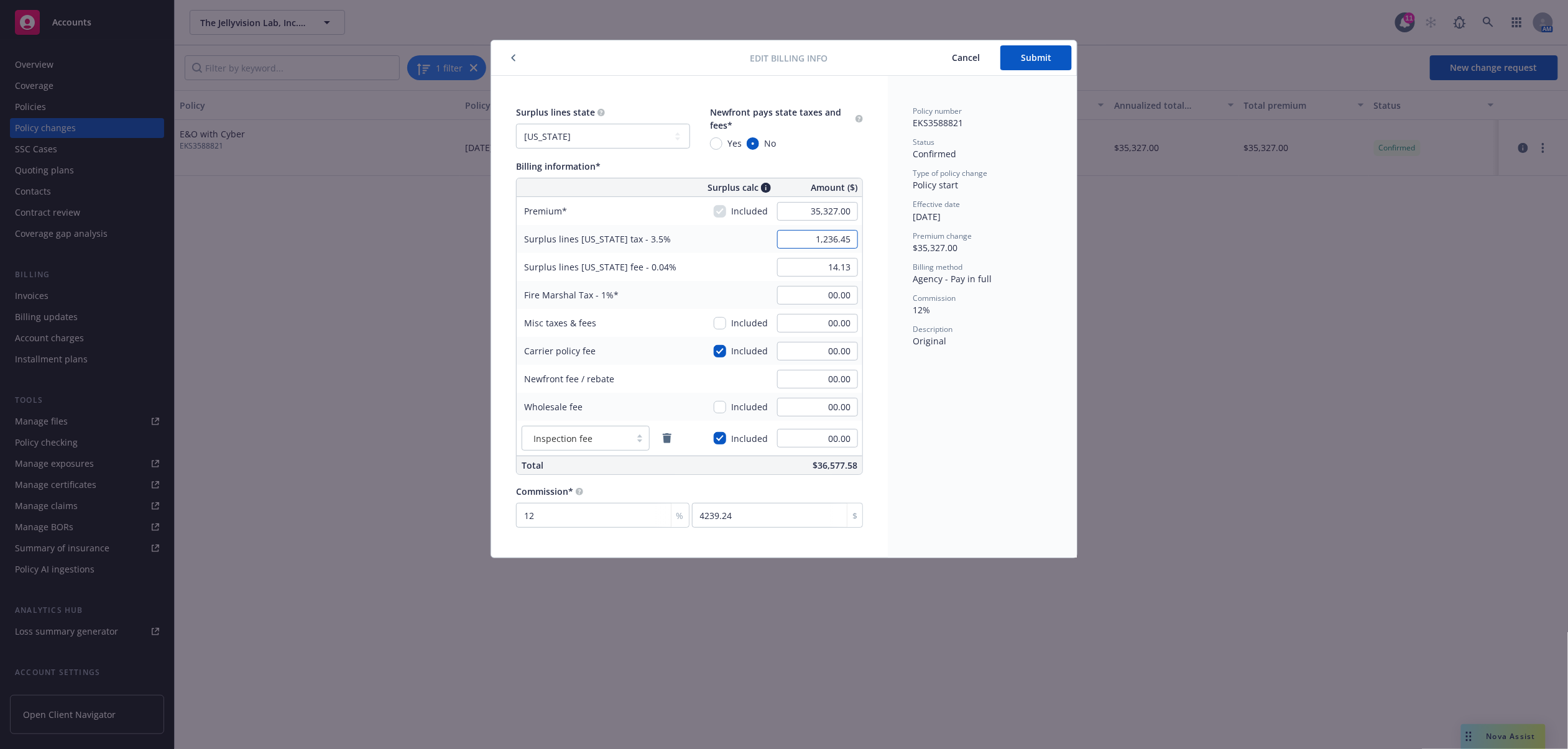
click at [852, 240] on input "1,236.45" at bounding box center [817, 240] width 81 height 19
click at [849, 239] on input "1,236.45" at bounding box center [817, 240] width 81 height 19
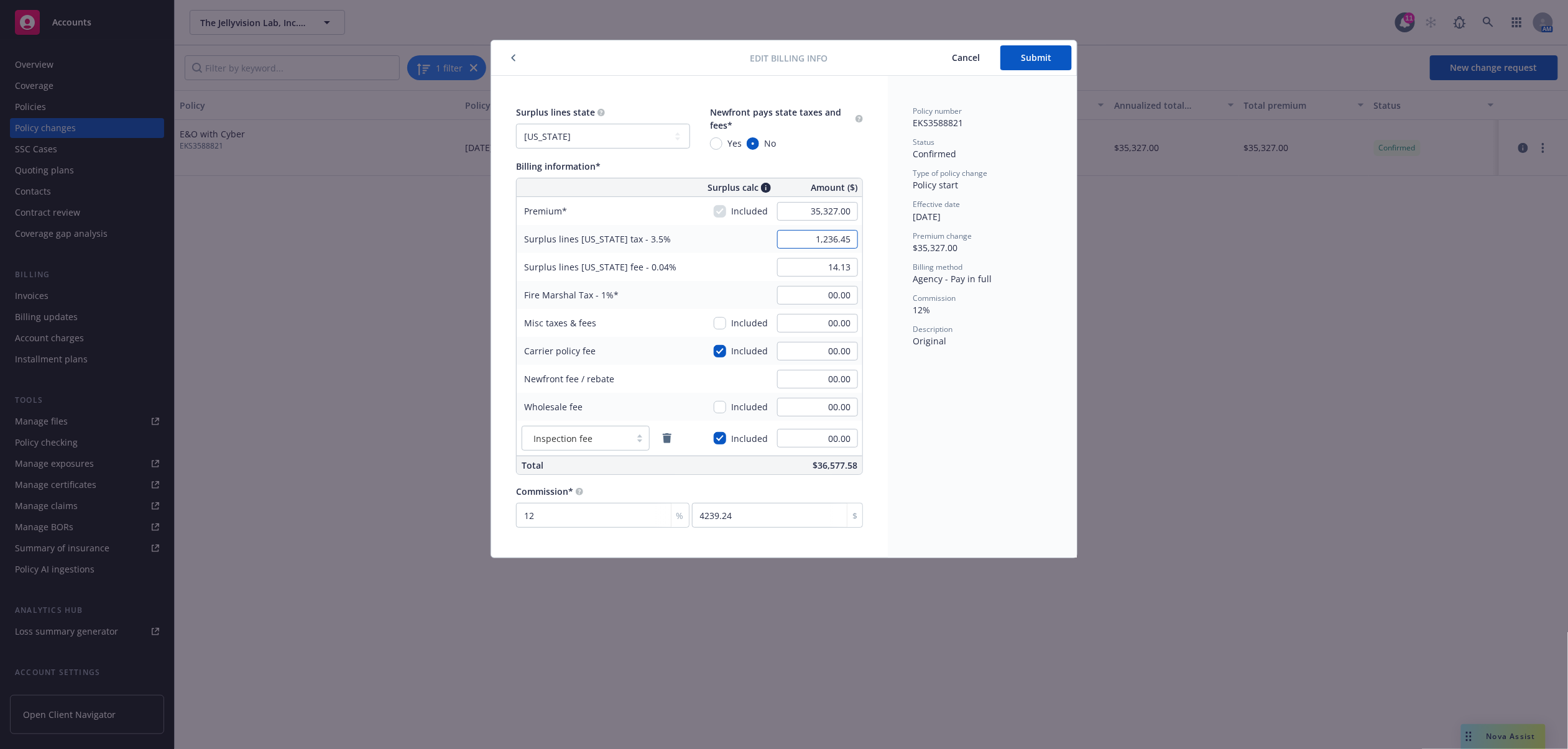
click at [849, 239] on input "1,236.45" at bounding box center [817, 240] width 81 height 19
click at [852, 240] on input "1,236.45" at bounding box center [817, 240] width 81 height 19
click at [719, 290] on div "Fire Marshal Tax - 1% 00.00" at bounding box center [690, 294] width 346 height 28
click at [815, 242] on input "00.00" at bounding box center [817, 240] width 81 height 19
type input "1,236.00"
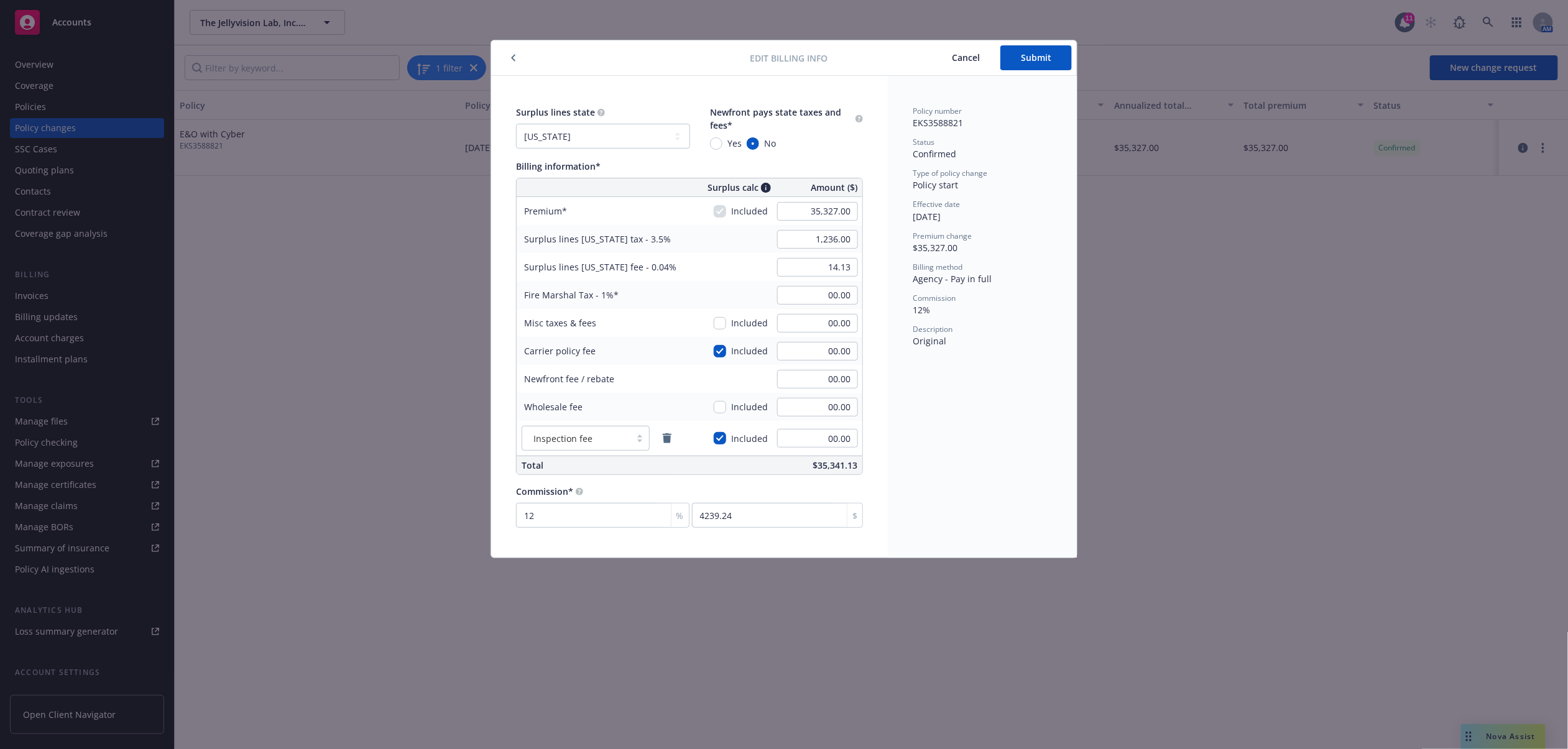
drag, startPoint x: 959, startPoint y: 331, endPoint x: 951, endPoint y: 328, distance: 8.5
click at [953, 329] on div "Description" at bounding box center [983, 330] width 139 height 11
click at [821, 272] on input "14.13" at bounding box center [817, 267] width 81 height 19
type input "14.00"
click at [1026, 393] on div "Policy number EKS3588821 Status Confirmed Type of policy change Policy start Ef…" at bounding box center [982, 317] width 189 height 482
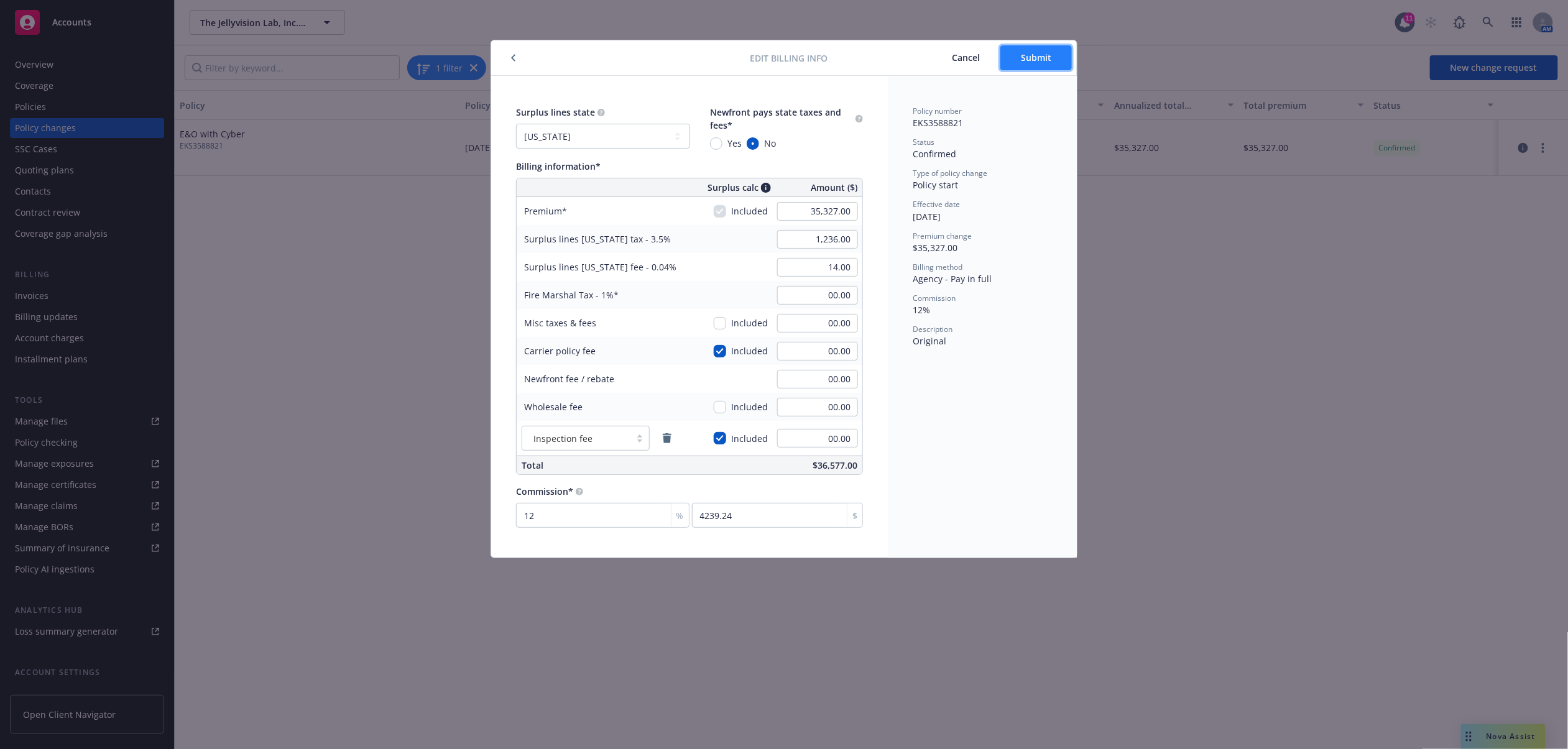
click at [1032, 58] on span "Submit" at bounding box center [1036, 57] width 30 height 12
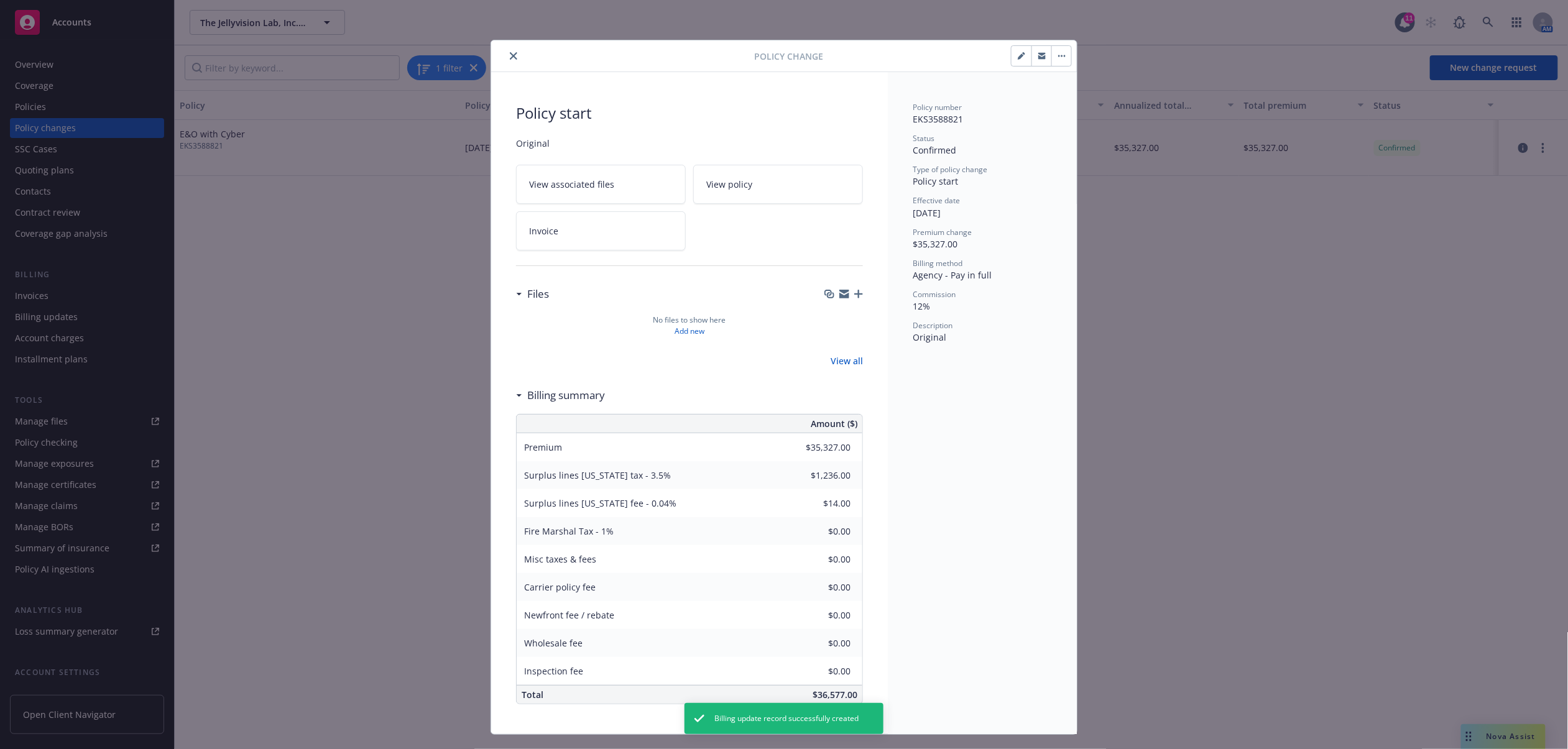
click at [510, 58] on icon "close" at bounding box center [513, 55] width 7 height 7
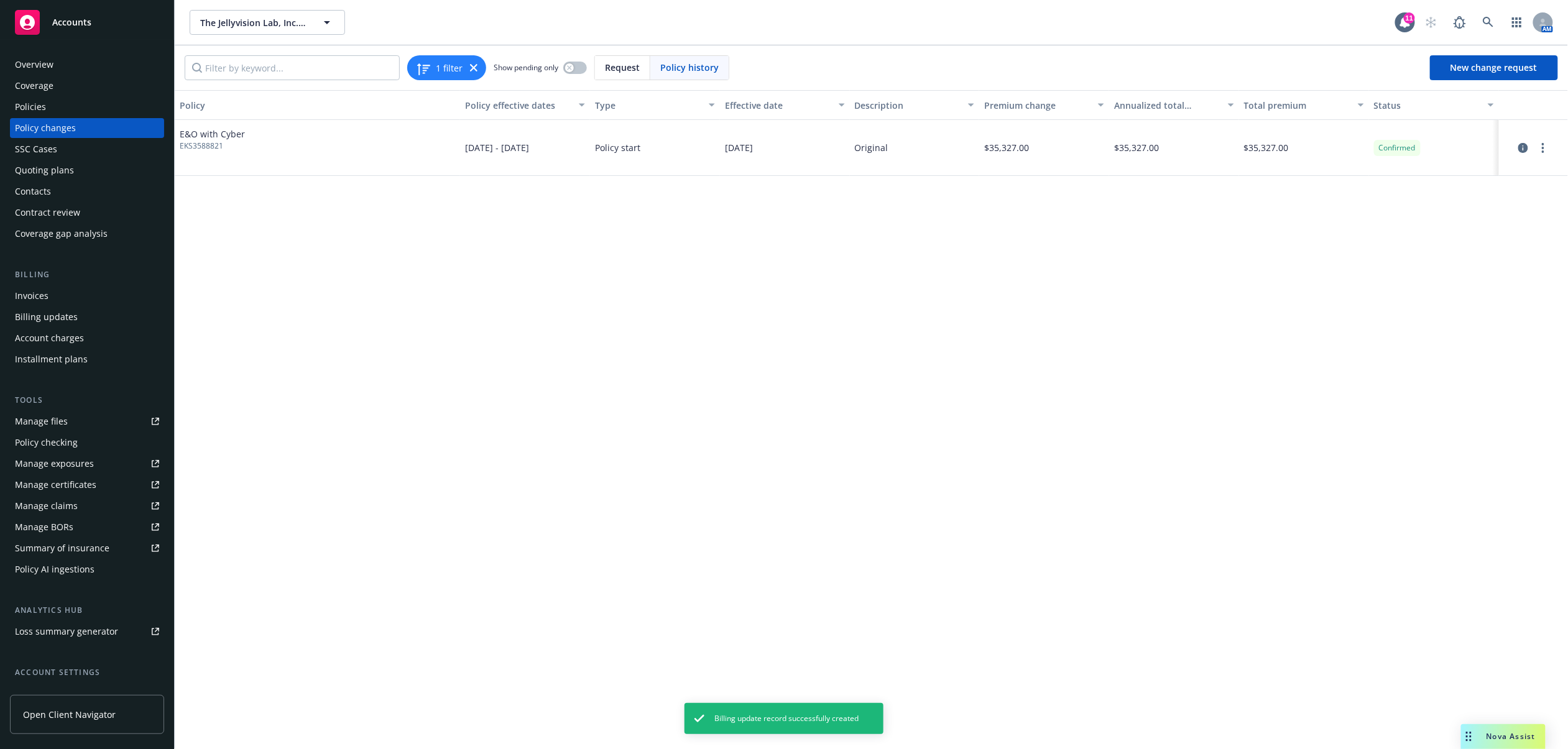
click at [85, 107] on div "Policies" at bounding box center [87, 106] width 144 height 20
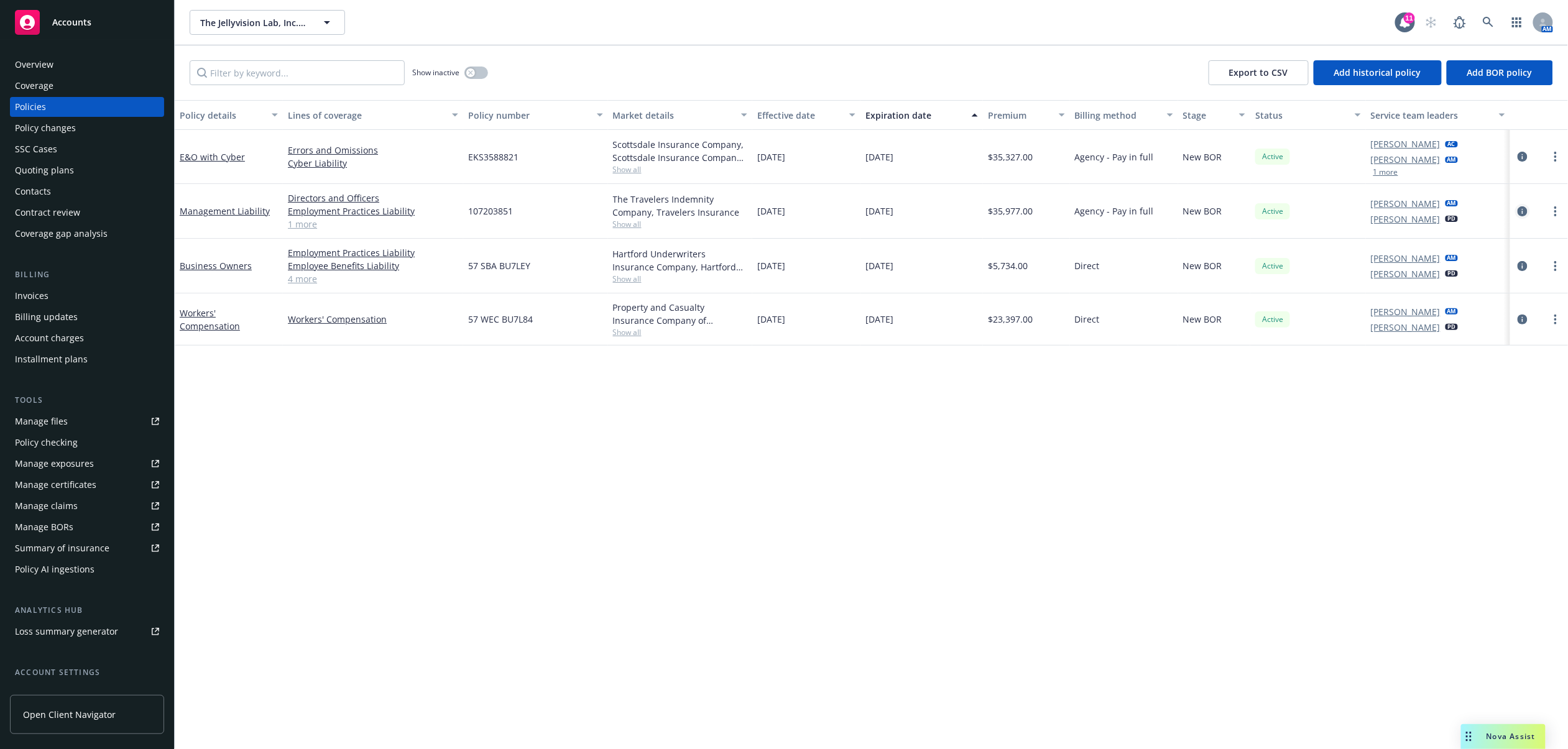
click at [1525, 206] on icon "circleInformation" at bounding box center [1523, 211] width 10 height 10
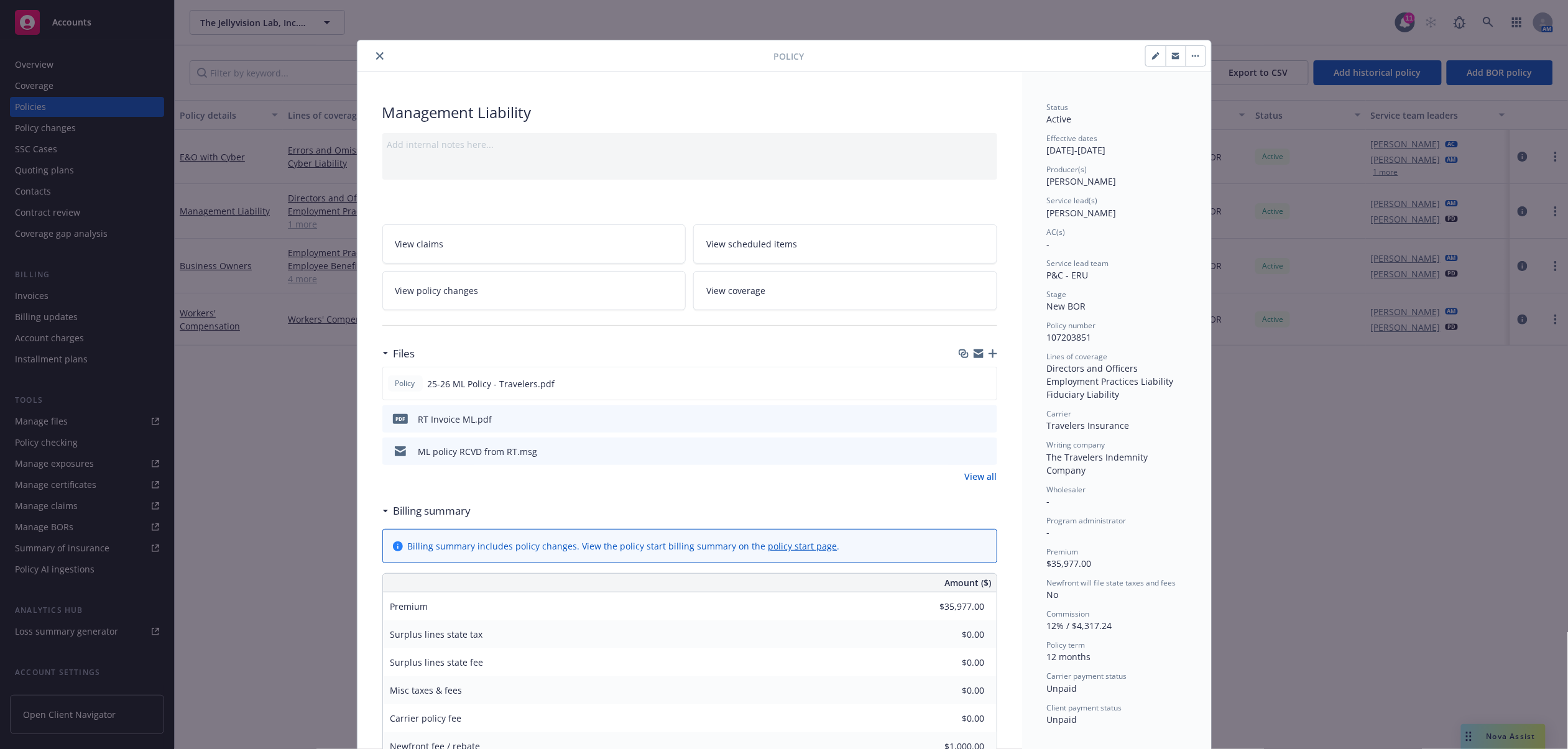
click at [980, 423] on icon "preview file" at bounding box center [985, 418] width 12 height 9
click at [378, 58] on button "close" at bounding box center [380, 56] width 15 height 15
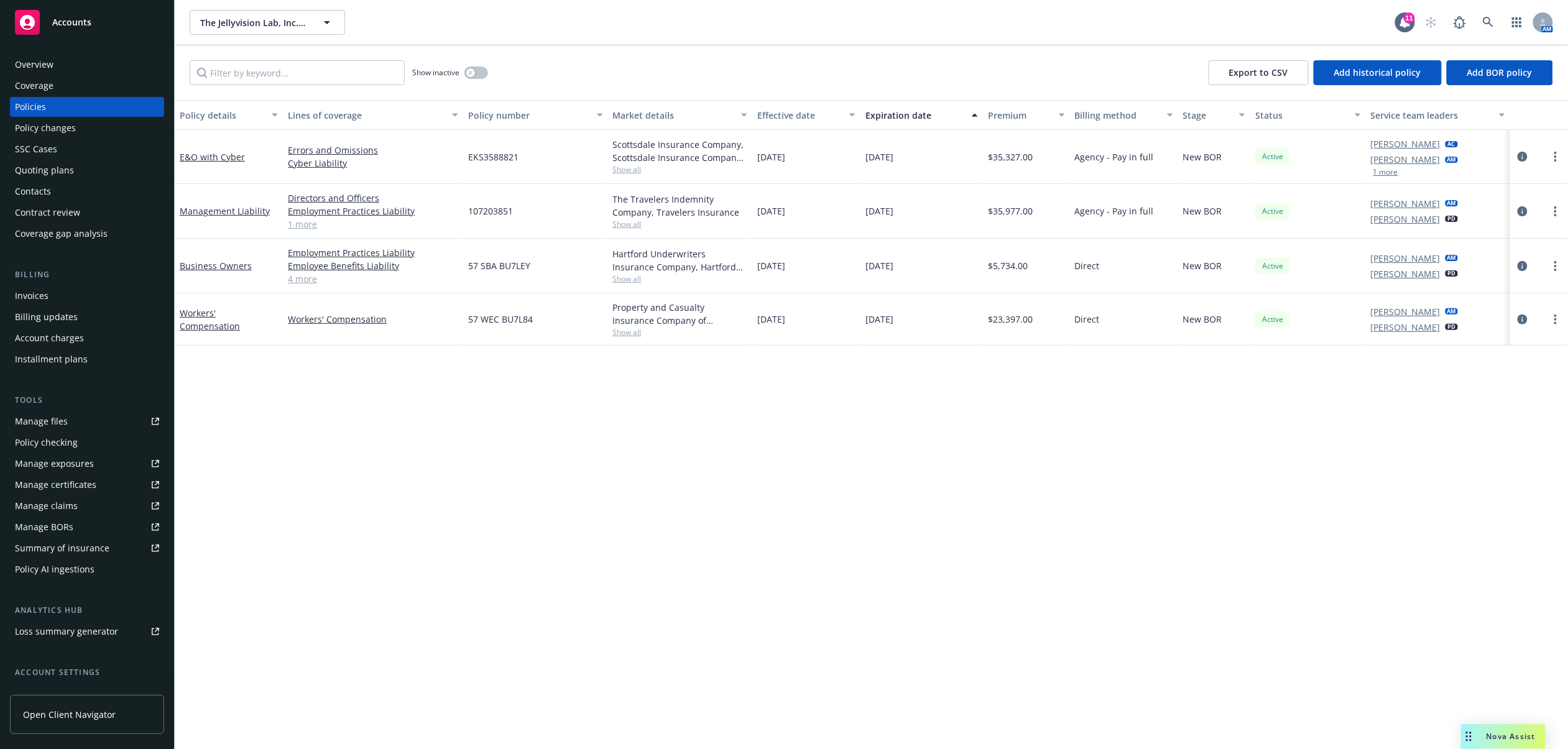
click at [65, 298] on div "Invoices" at bounding box center [87, 296] width 144 height 20
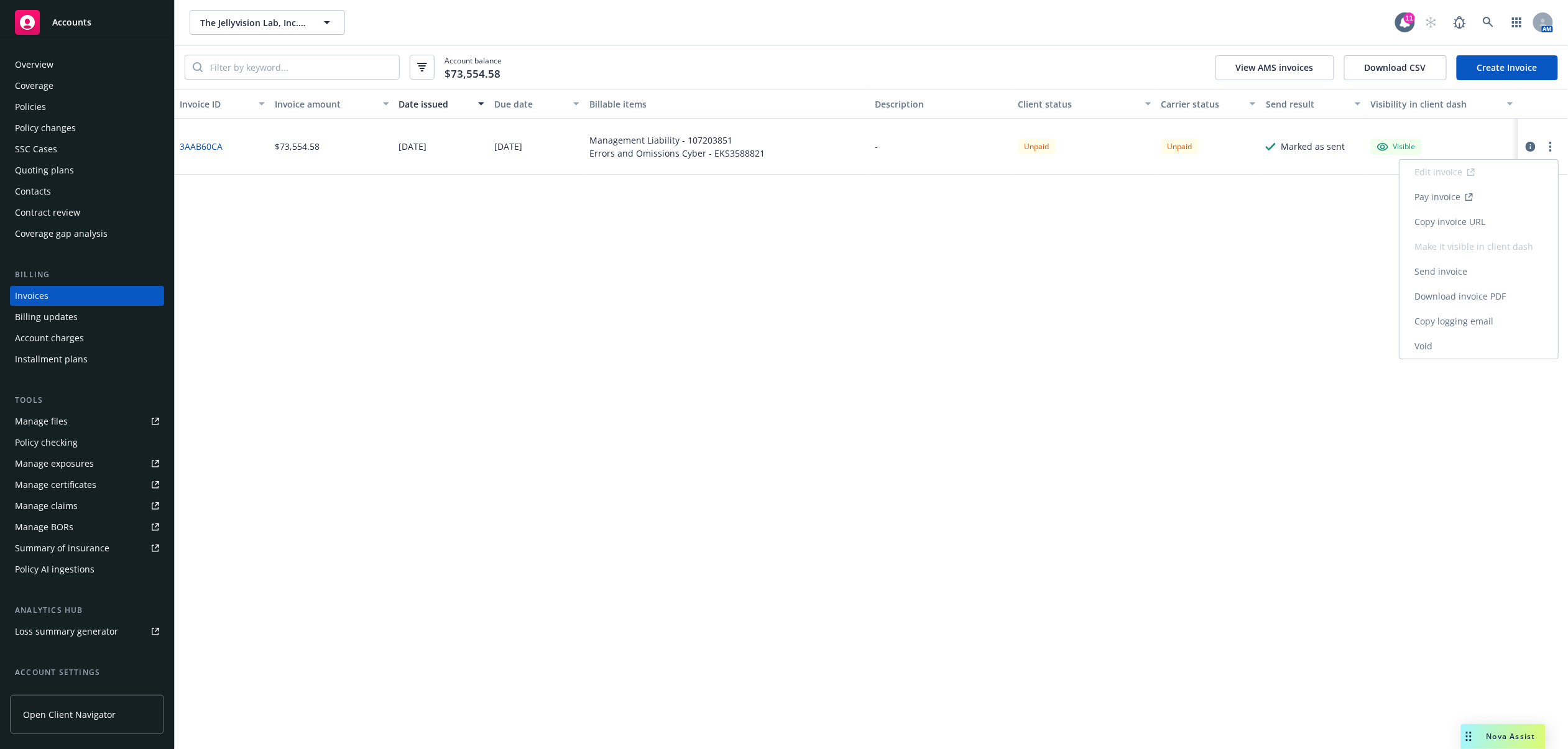
click at [1426, 339] on link "Void" at bounding box center [1479, 346] width 158 height 25
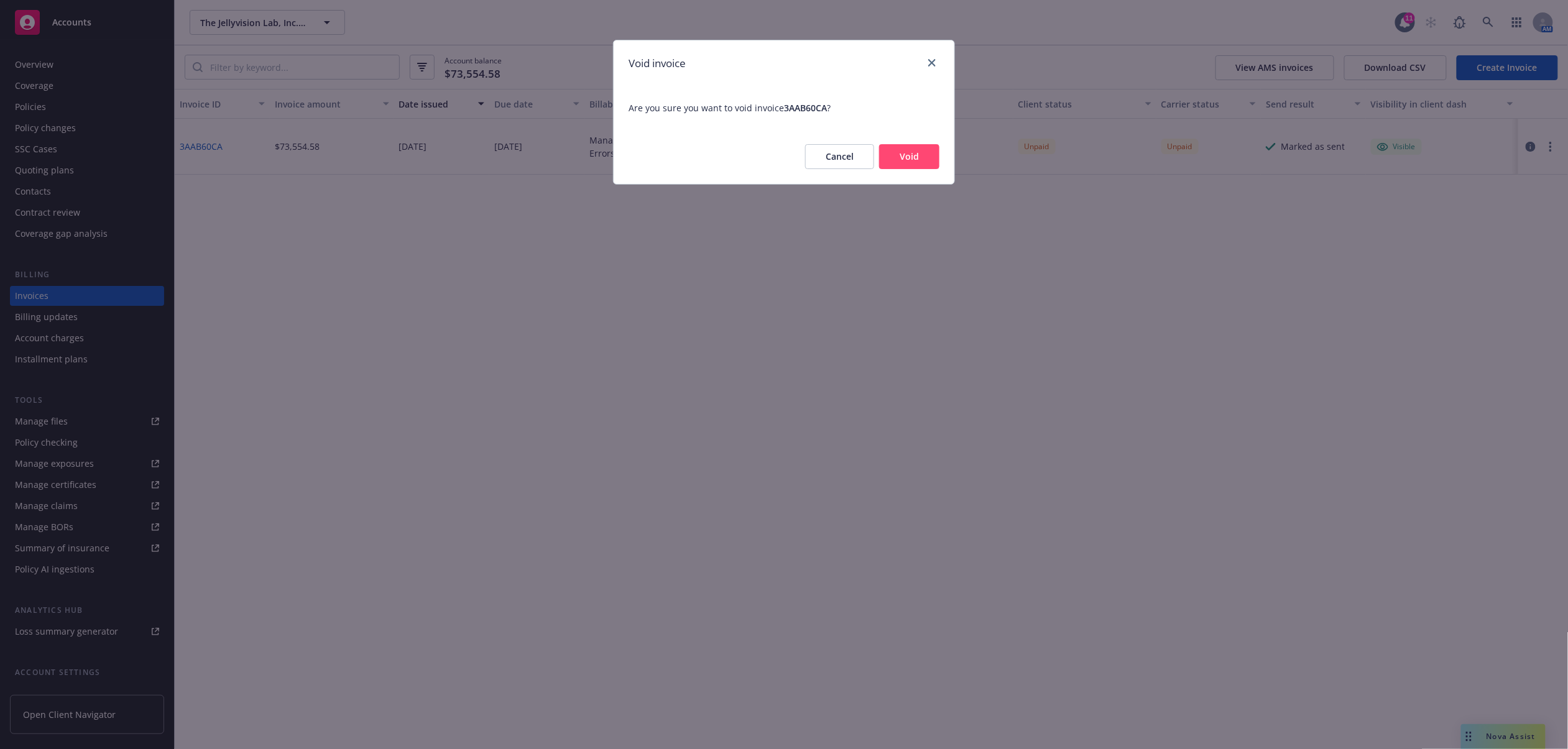
click at [909, 145] on button "Void" at bounding box center [909, 156] width 60 height 25
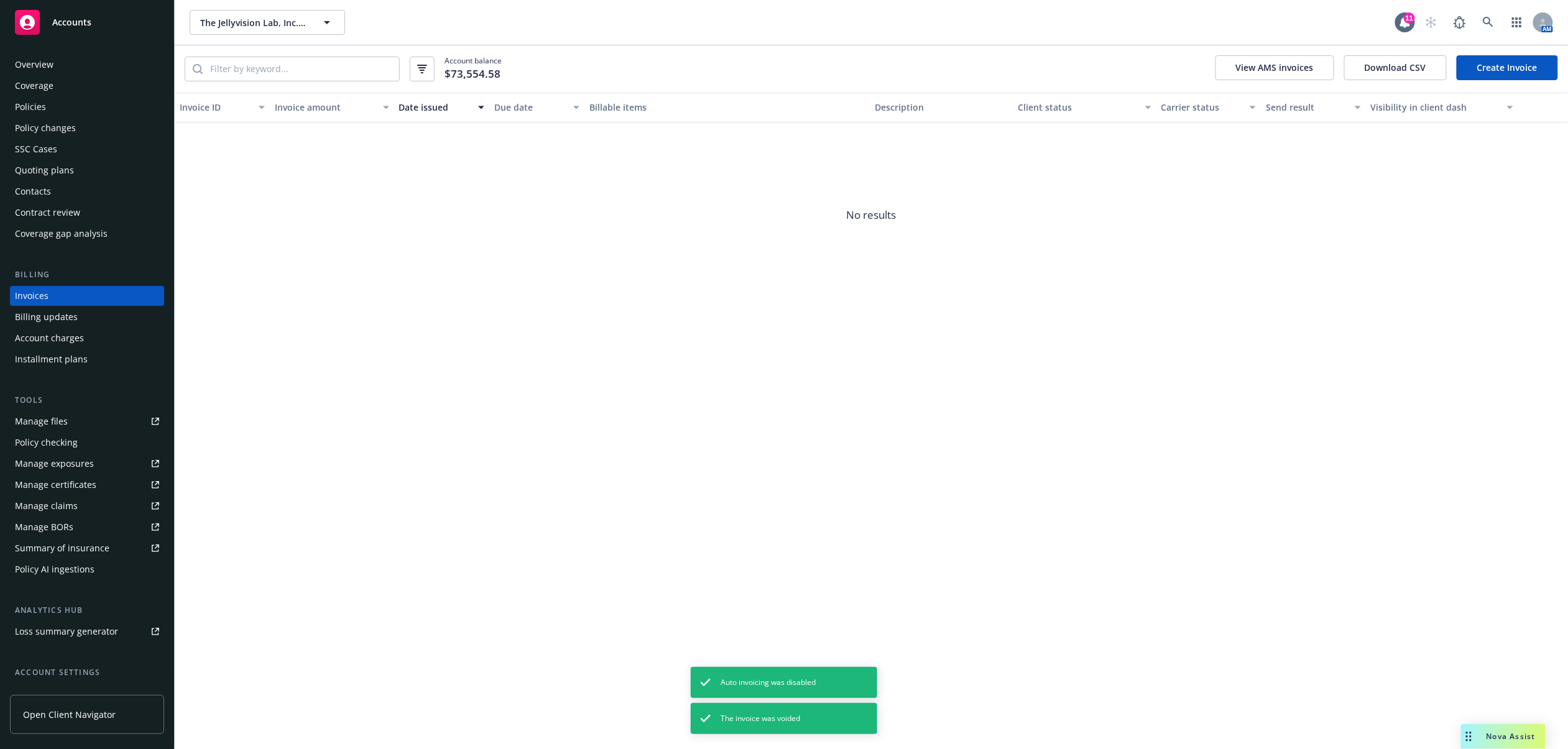
click at [1541, 65] on link "Create Invoice" at bounding box center [1508, 68] width 102 height 25
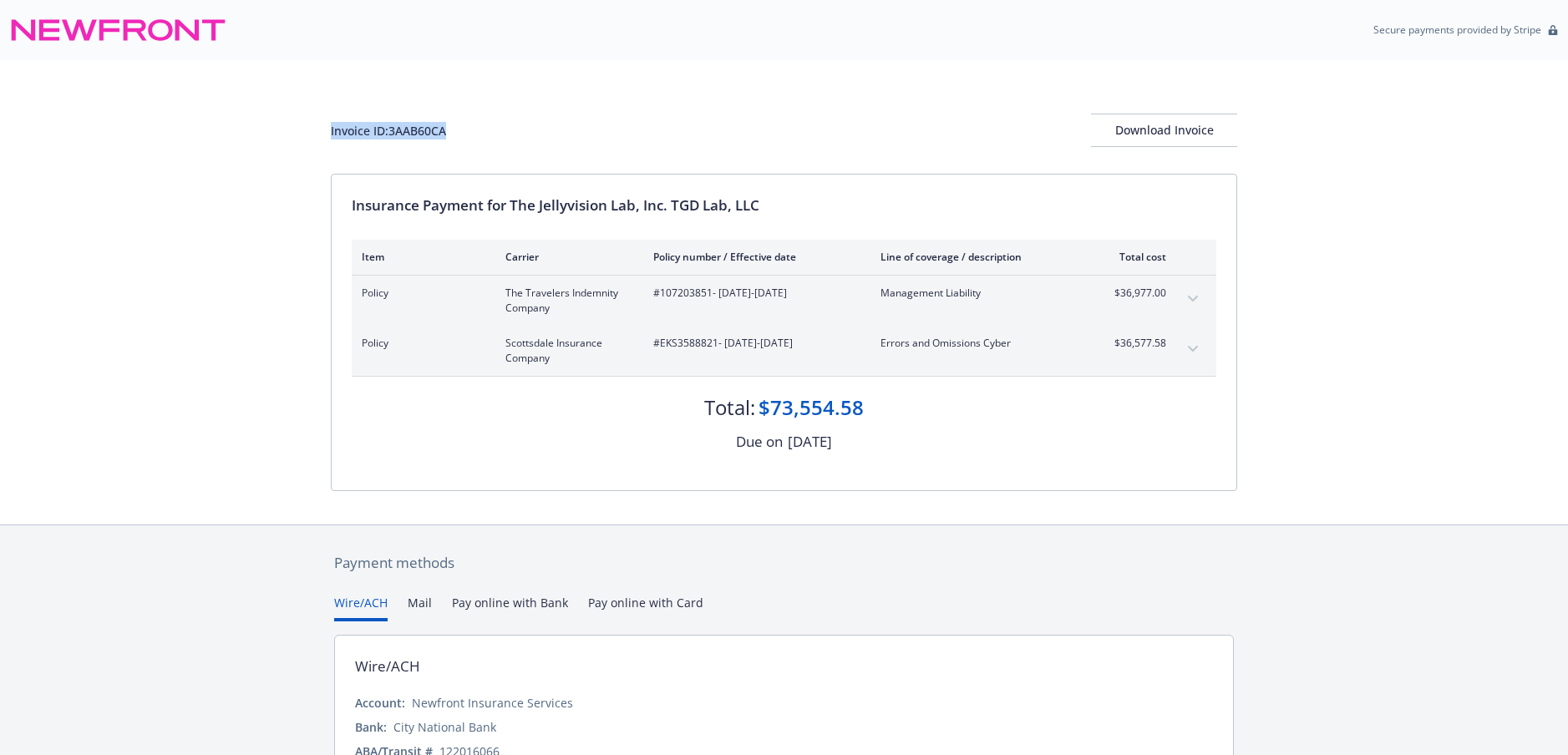
drag, startPoint x: 454, startPoint y: 129, endPoint x: 321, endPoint y: 129, distance: 133.0
click at [321, 129] on div "Invoice ID: 3AAB60CA Download Invoice Insurance Payment for The Jellyvision Lab…" at bounding box center [784, 292] width 1568 height 464
copy div "Invoice ID: 3AAB60CA"
click at [1222, 131] on button "Download Invoice" at bounding box center [1164, 130] width 146 height 34
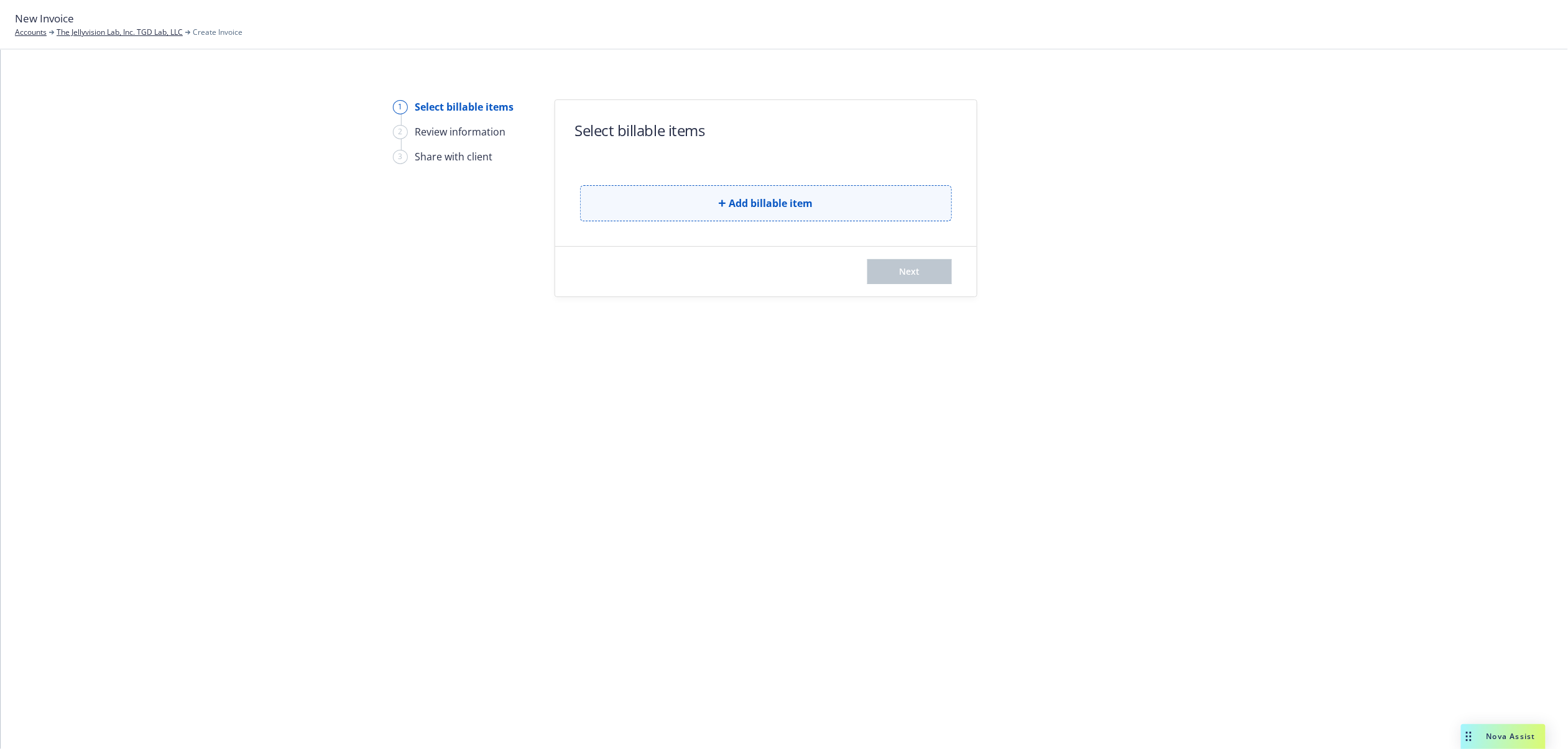
click at [807, 203] on span "Add billable item" at bounding box center [771, 203] width 84 height 15
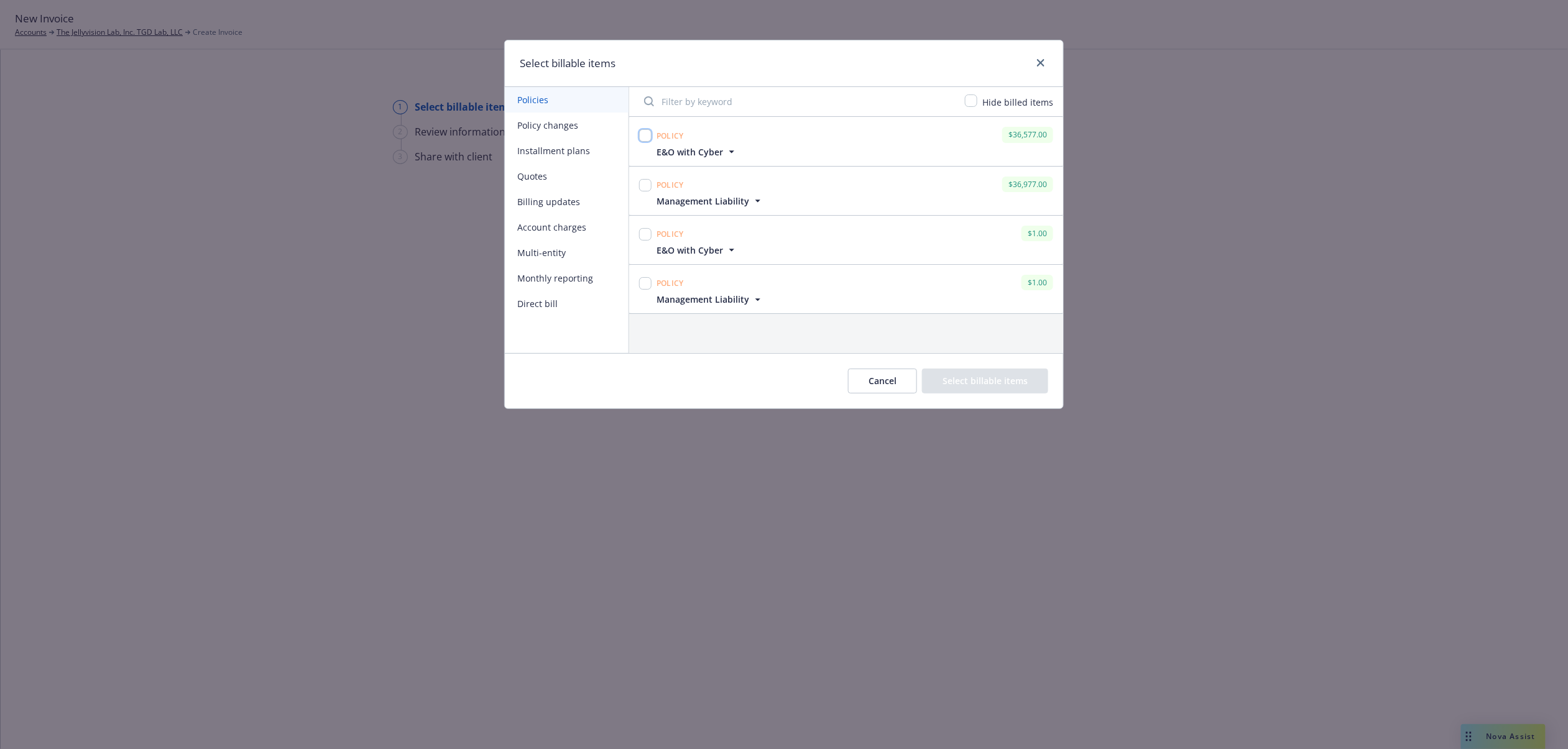
click at [647, 134] on input "checkbox" at bounding box center [646, 135] width 12 height 12
checkbox input "true"
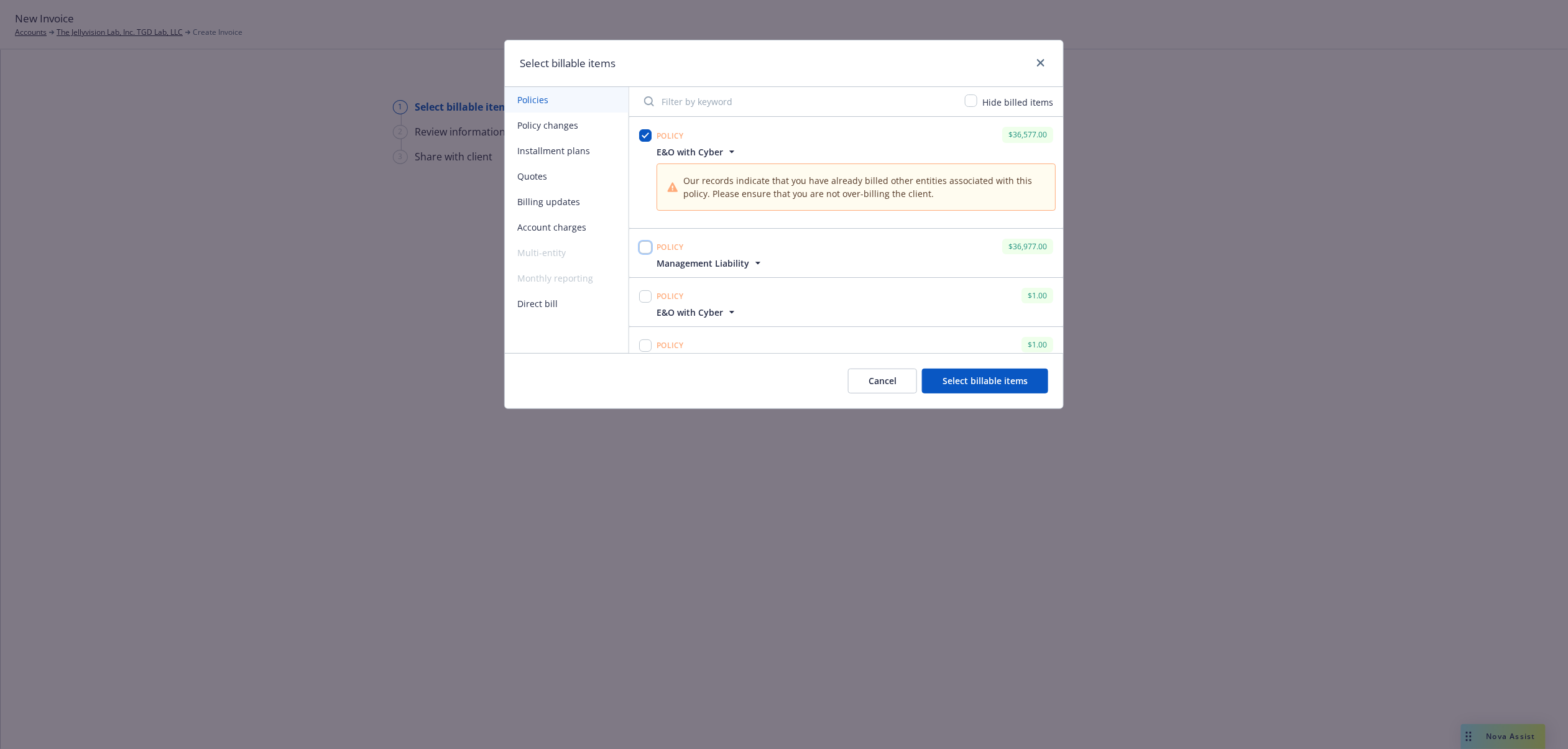
click at [647, 249] on input "checkbox" at bounding box center [646, 248] width 12 height 12
checkbox input "true"
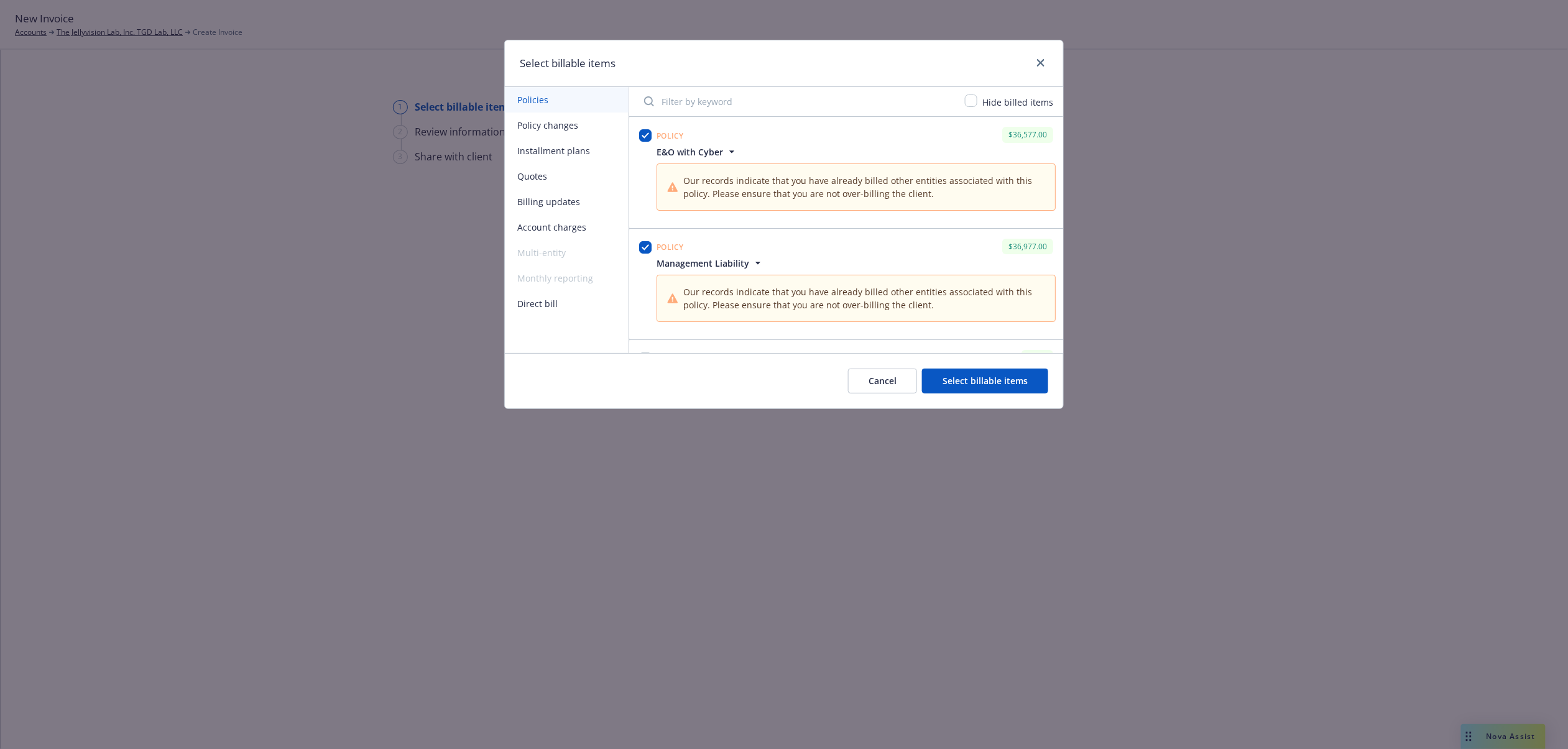
click at [985, 395] on div "Cancel Select billable items" at bounding box center [784, 381] width 558 height 55
click at [985, 381] on button "Select billable items" at bounding box center [985, 381] width 127 height 25
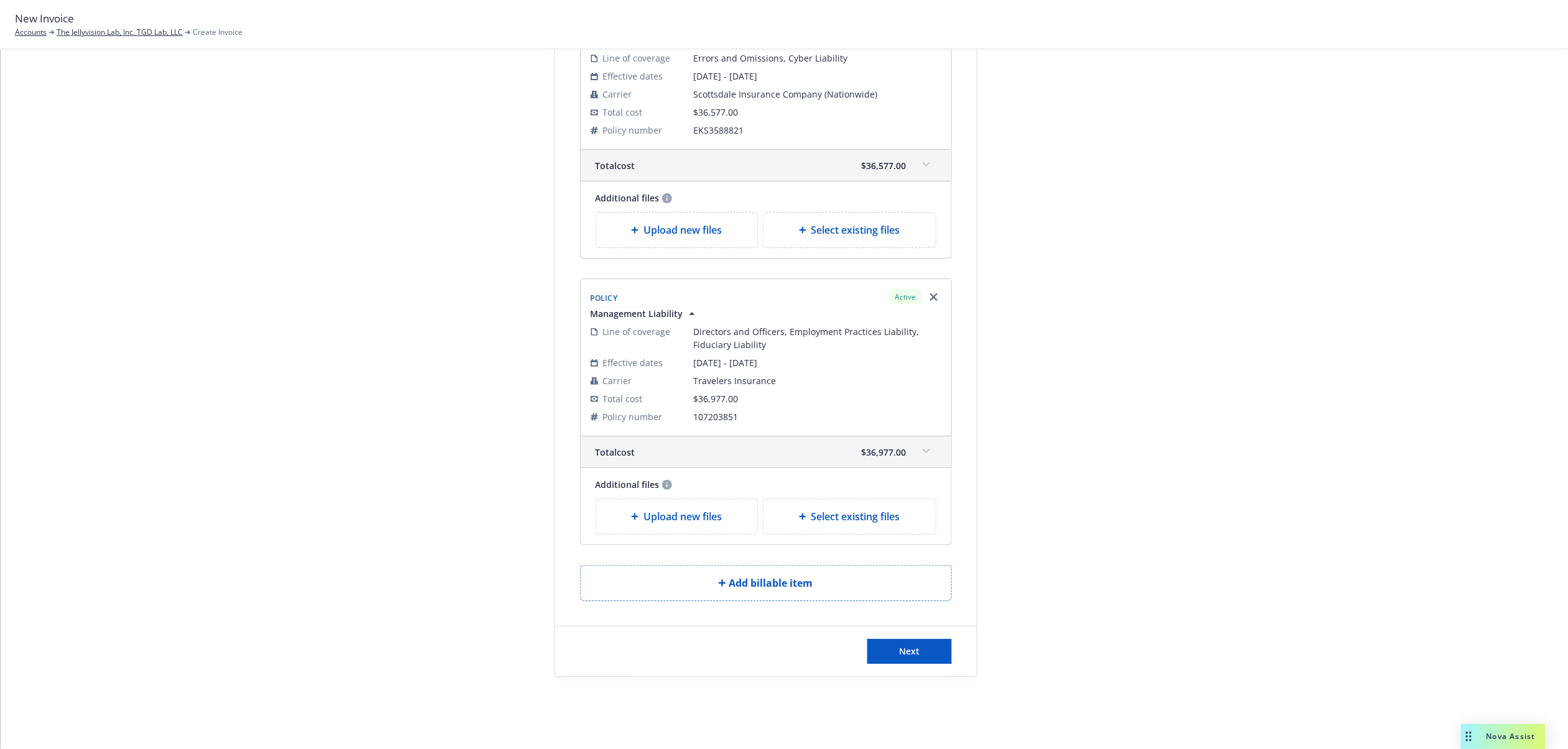
scroll to position [172, 0]
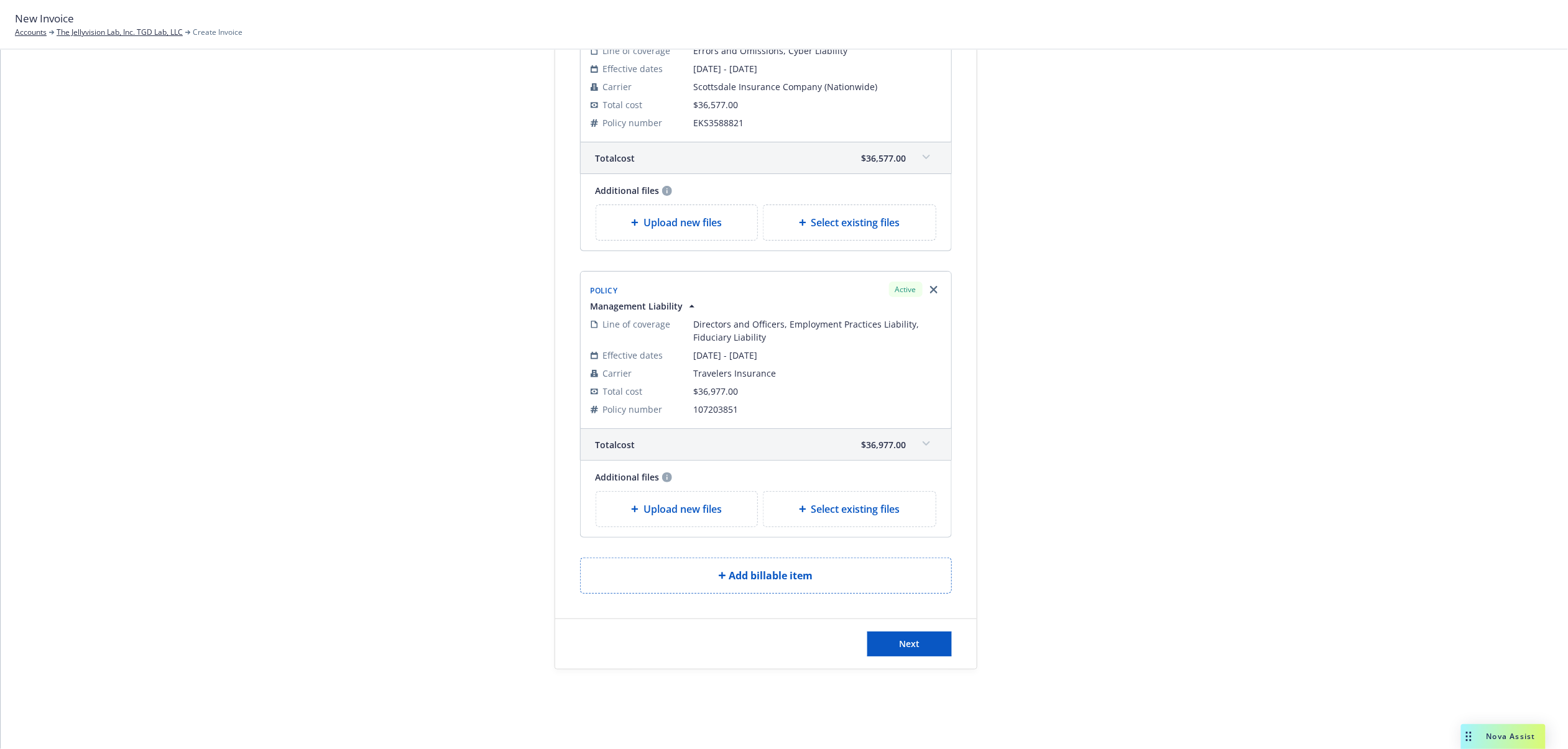
click at [847, 226] on span "Select existing files" at bounding box center [855, 223] width 89 height 15
select select "Invoice - Third Party"
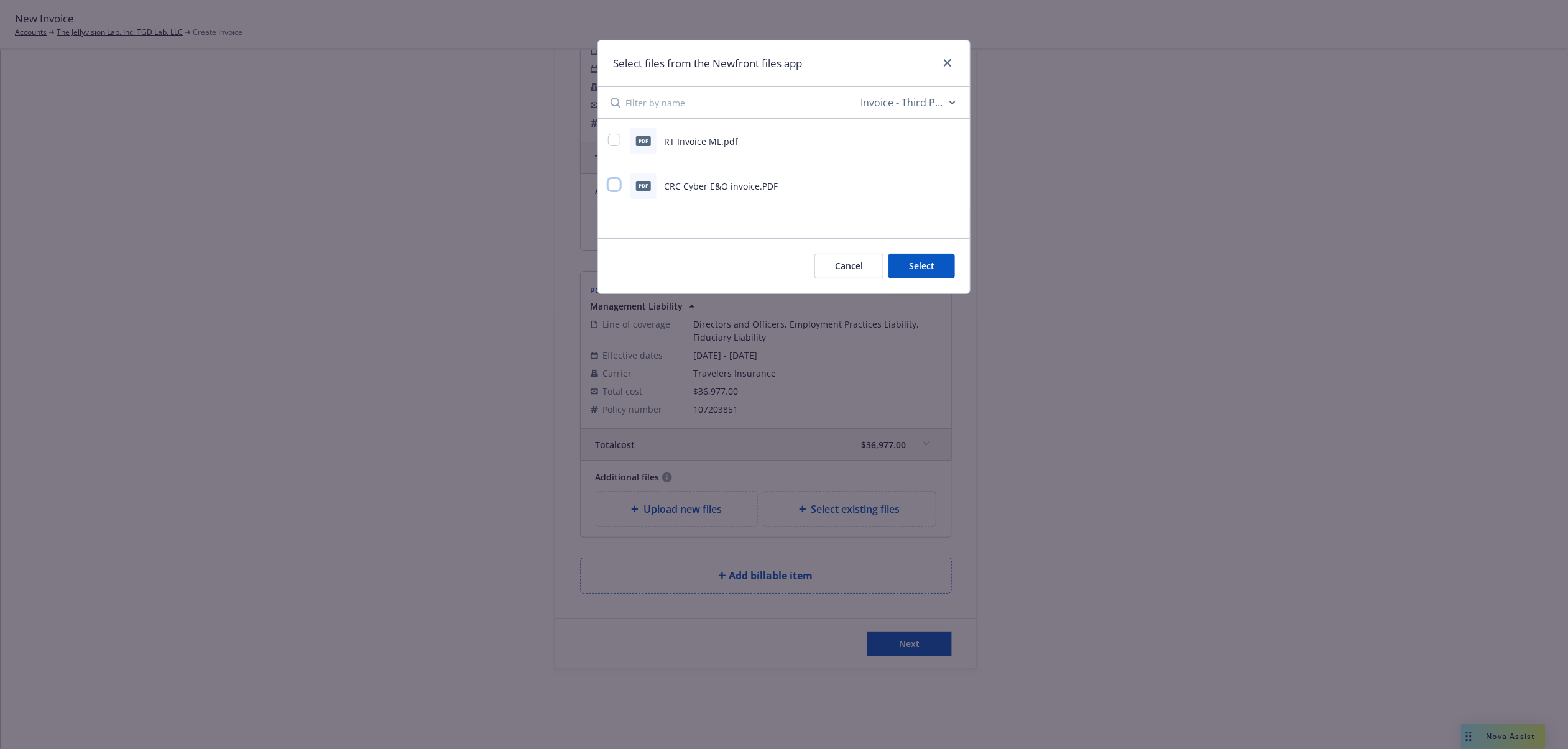
click at [616, 184] on input "checkbox" at bounding box center [614, 185] width 12 height 12
checkbox input "true"
click at [937, 275] on button "Select 1 file" at bounding box center [910, 266] width 89 height 25
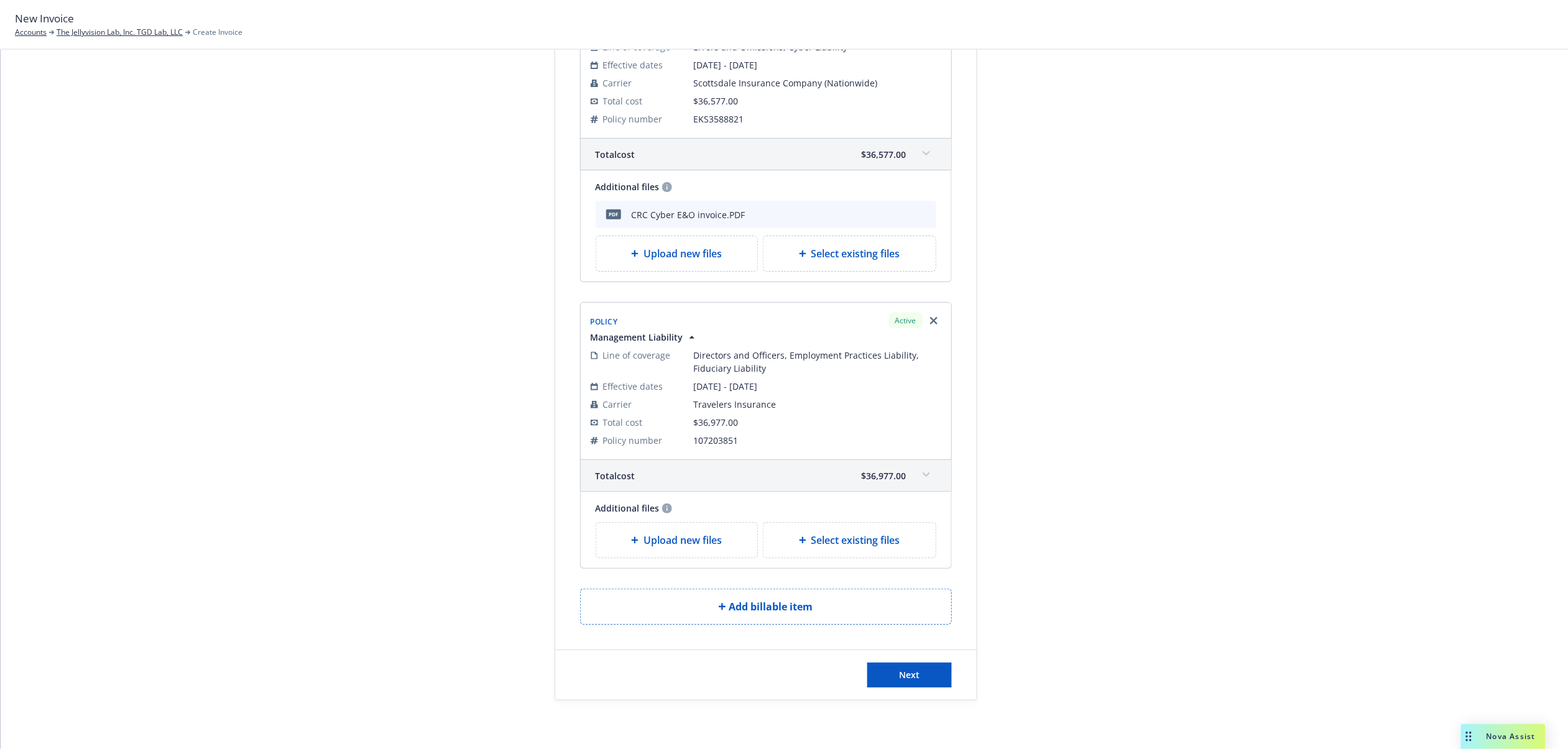
click at [873, 528] on div "Select existing files" at bounding box center [849, 540] width 173 height 35
select select "Invoice - Third Party"
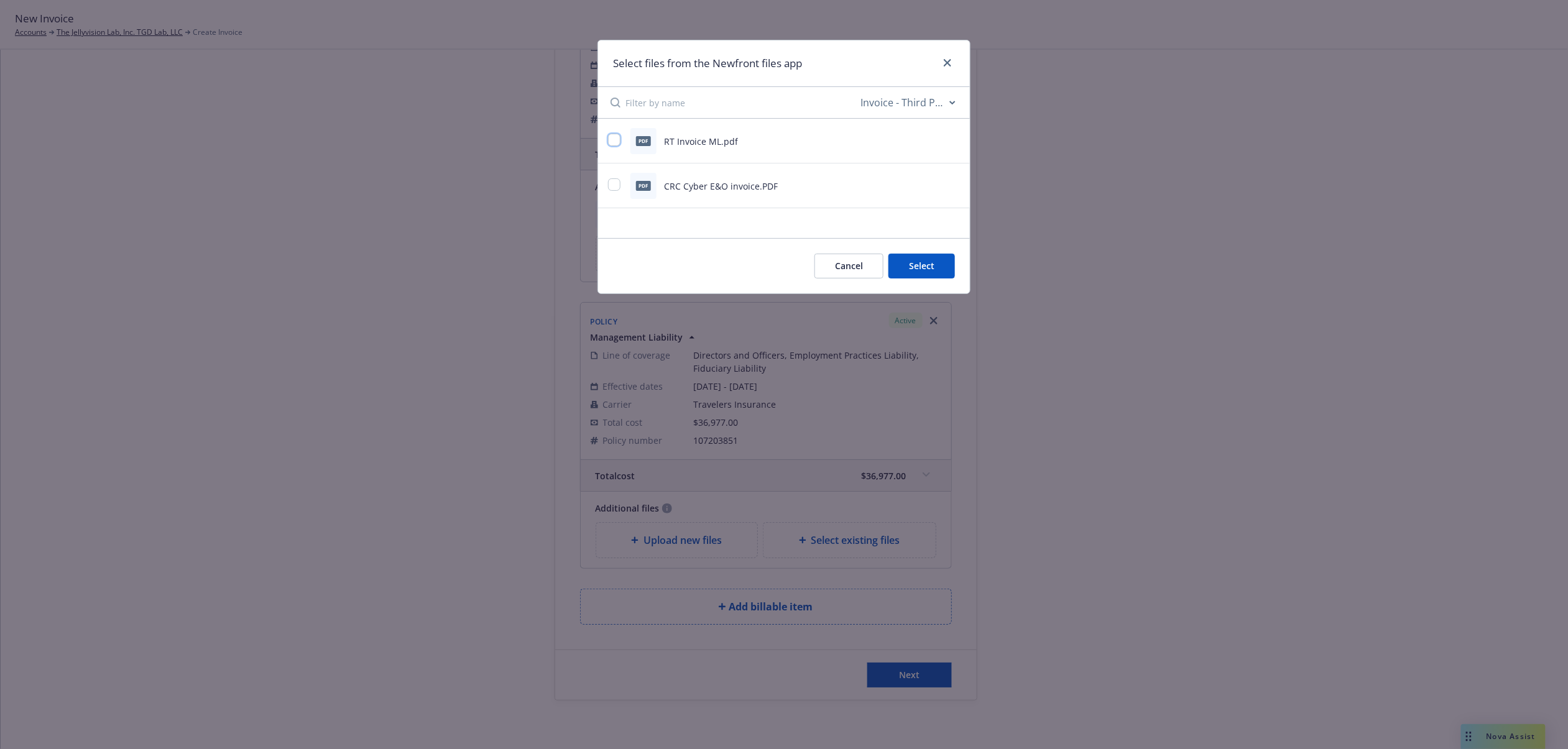
click at [613, 141] on input "checkbox" at bounding box center [614, 140] width 12 height 12
checkbox input "true"
click at [949, 259] on button "Select 1 file" at bounding box center [910, 266] width 89 height 25
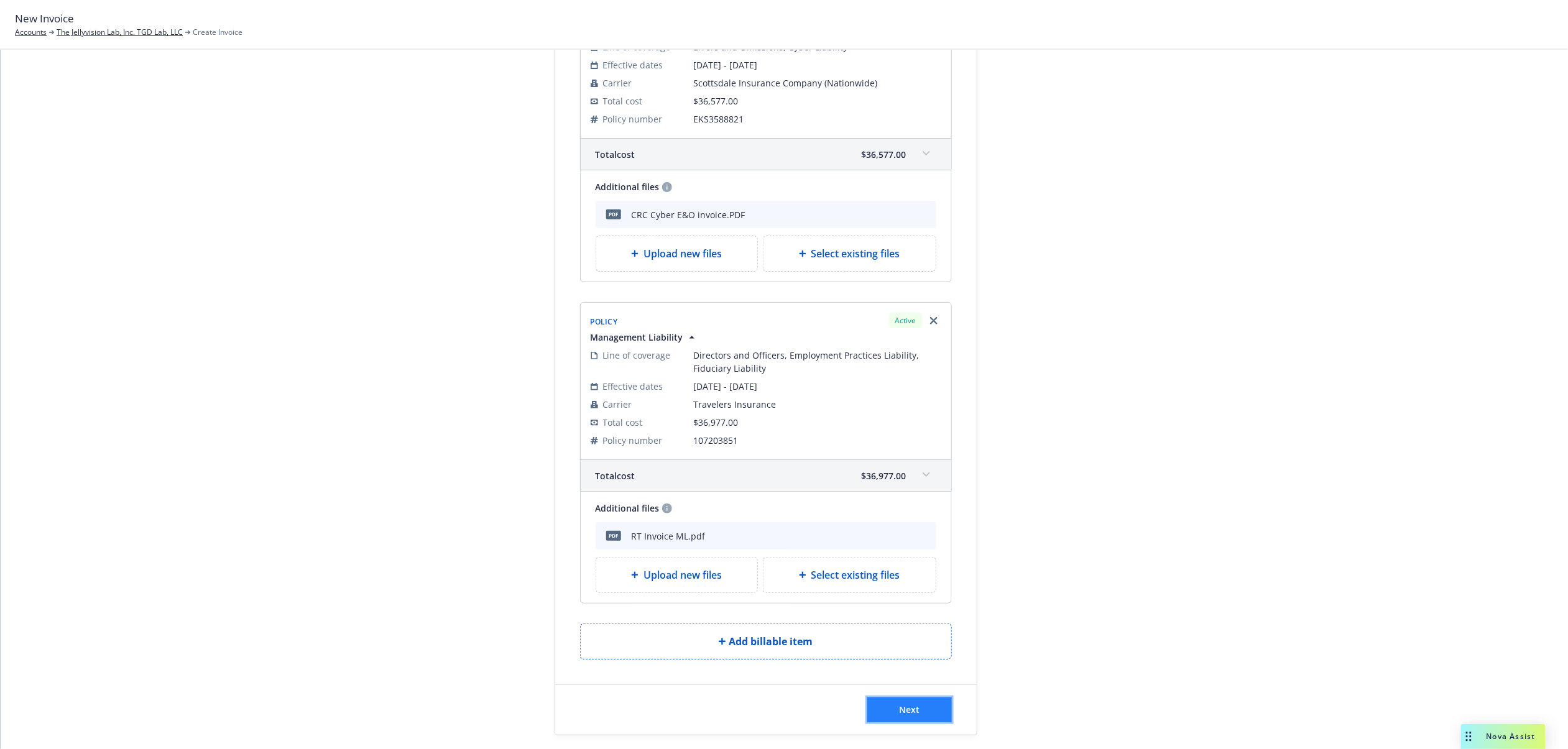
click at [907, 716] on span "Next" at bounding box center [910, 709] width 20 height 12
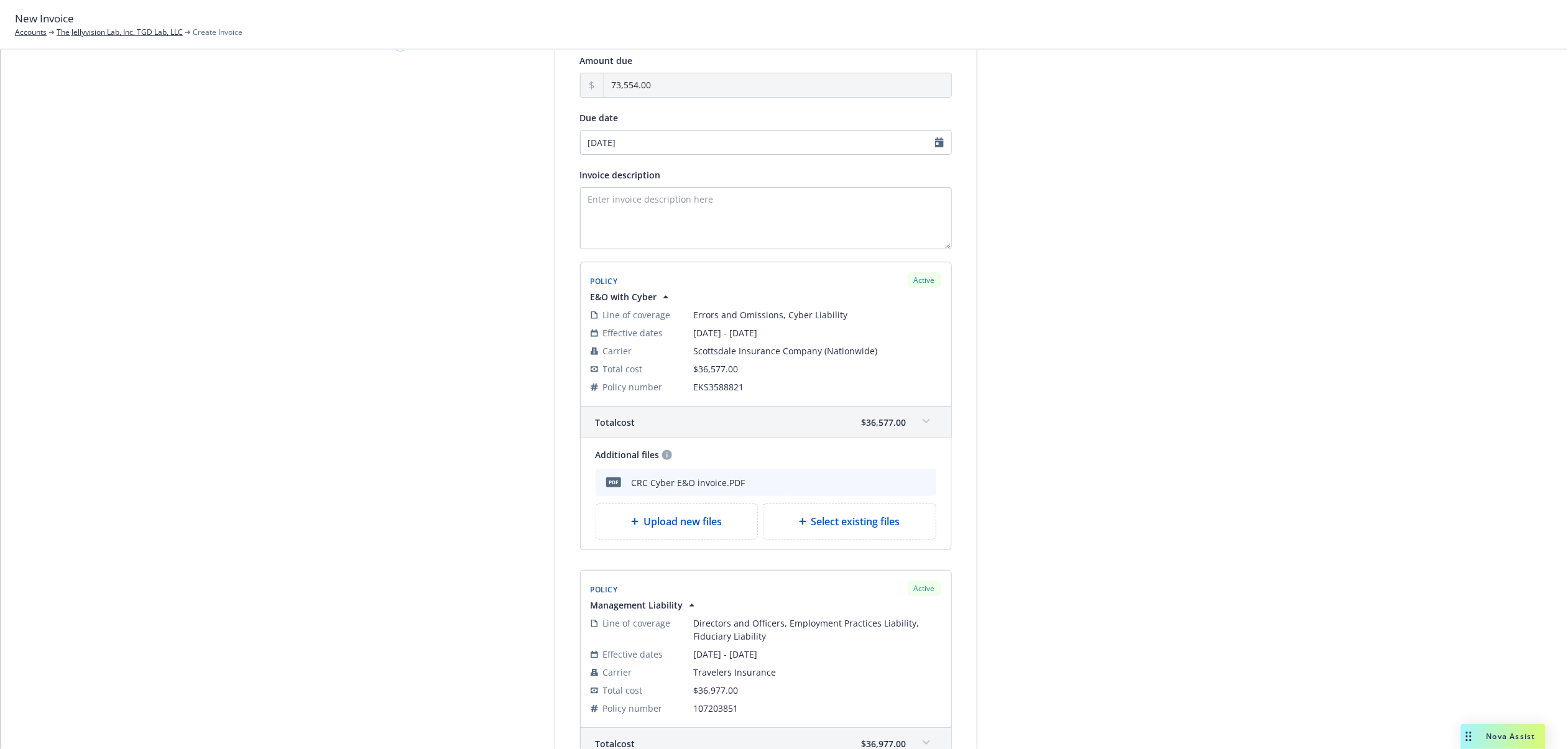
scroll to position [0, 0]
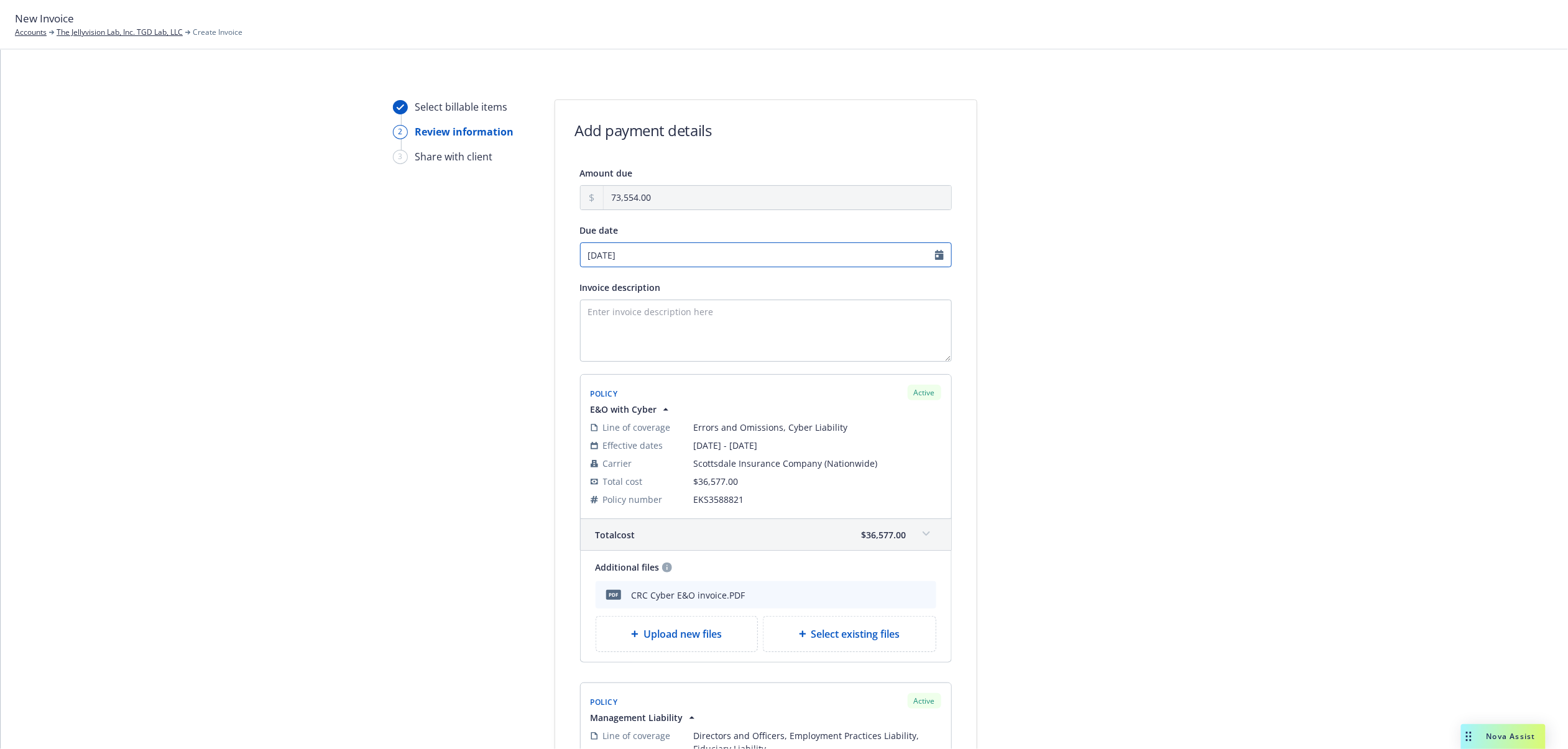
click at [640, 248] on input "[DATE]" at bounding box center [765, 254] width 372 height 25
select select "October"
select select "2025"
click at [592, 276] on div at bounding box center [585, 281] width 15 height 15
click at [588, 279] on icon "chevronLeft" at bounding box center [585, 281] width 7 height 7
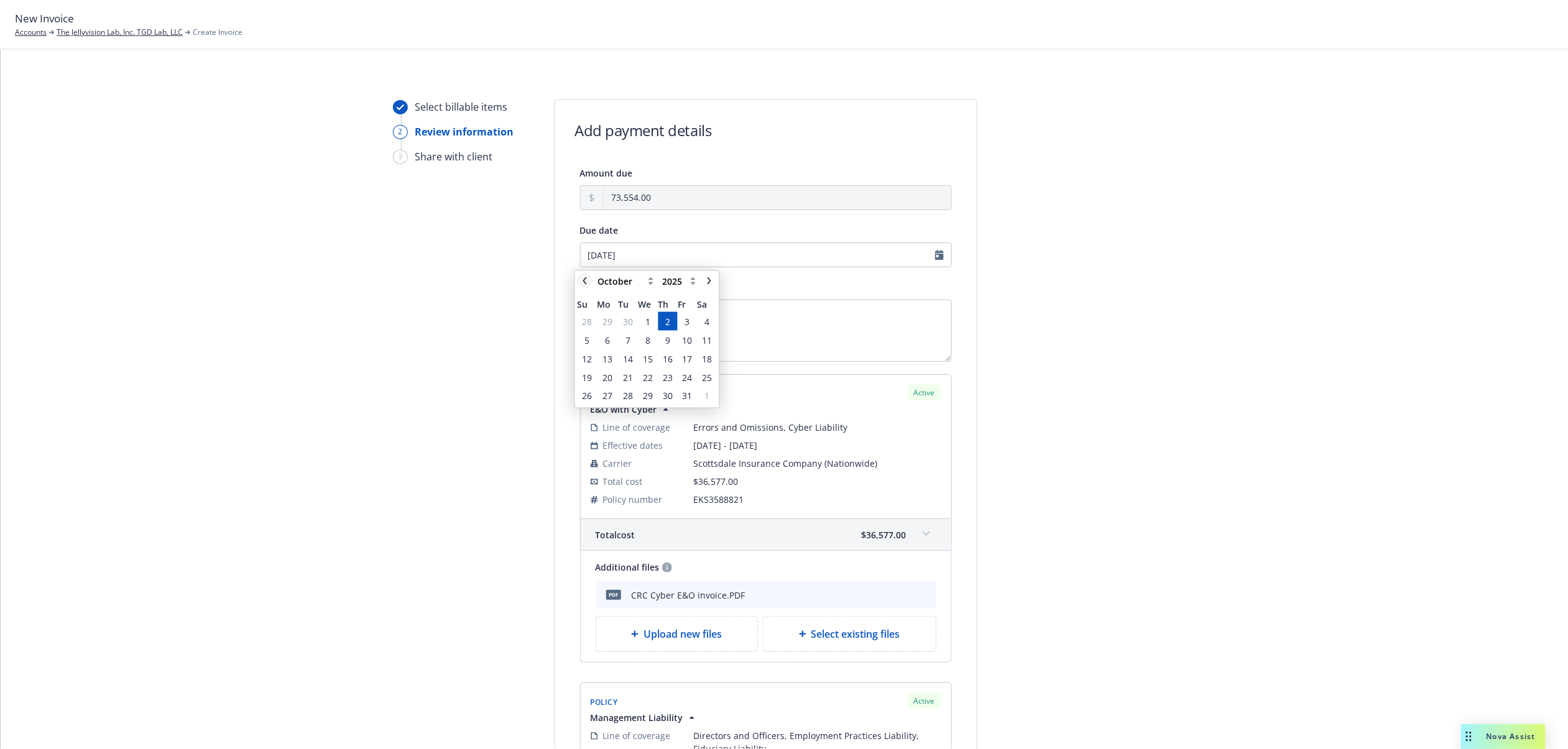
select select "September"
click at [610, 377] on span "22" at bounding box center [607, 377] width 10 height 13
type input "[DATE]"
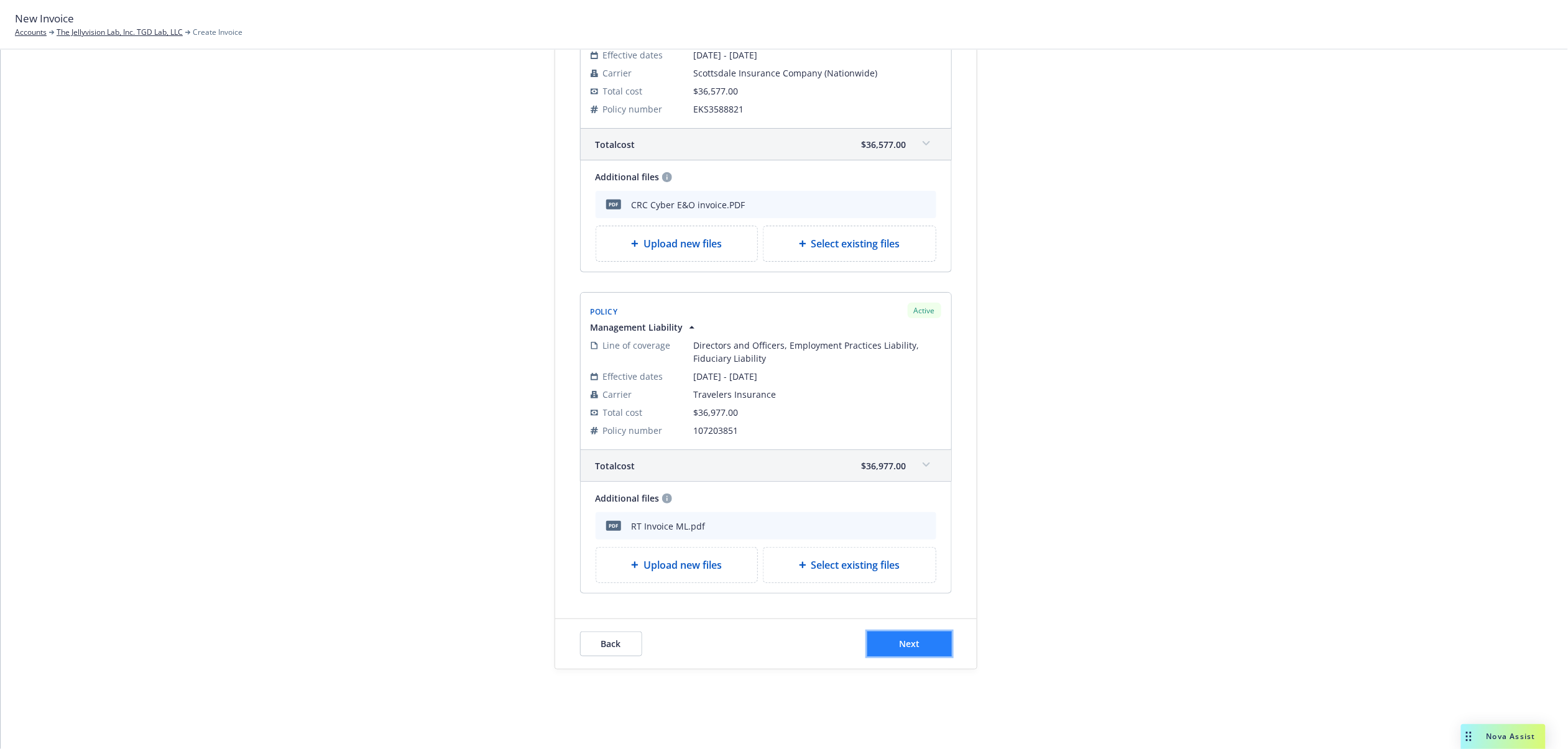
click at [887, 650] on button "Next" at bounding box center [910, 644] width 85 height 25
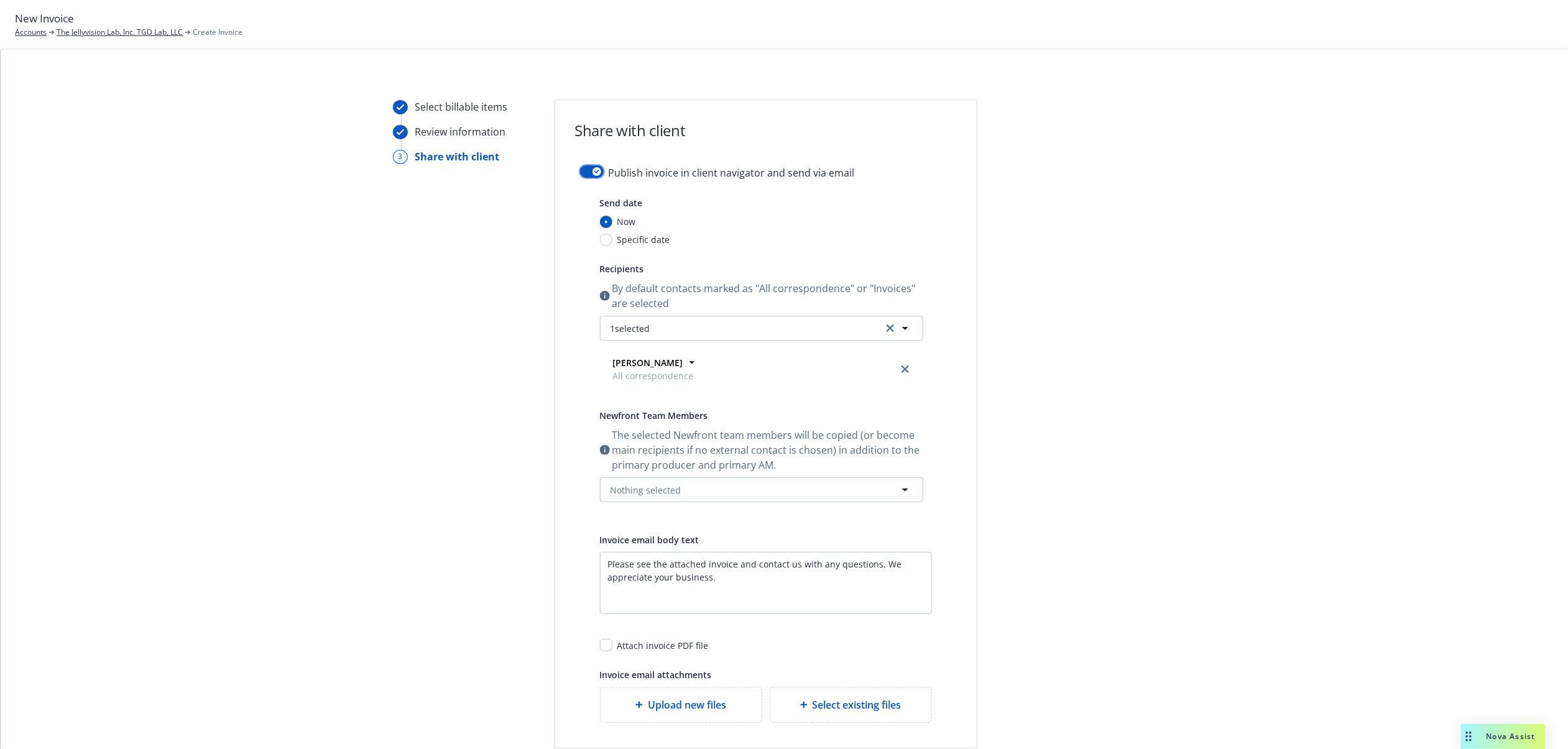
click at [594, 173] on icon "button" at bounding box center [596, 172] width 5 height 4
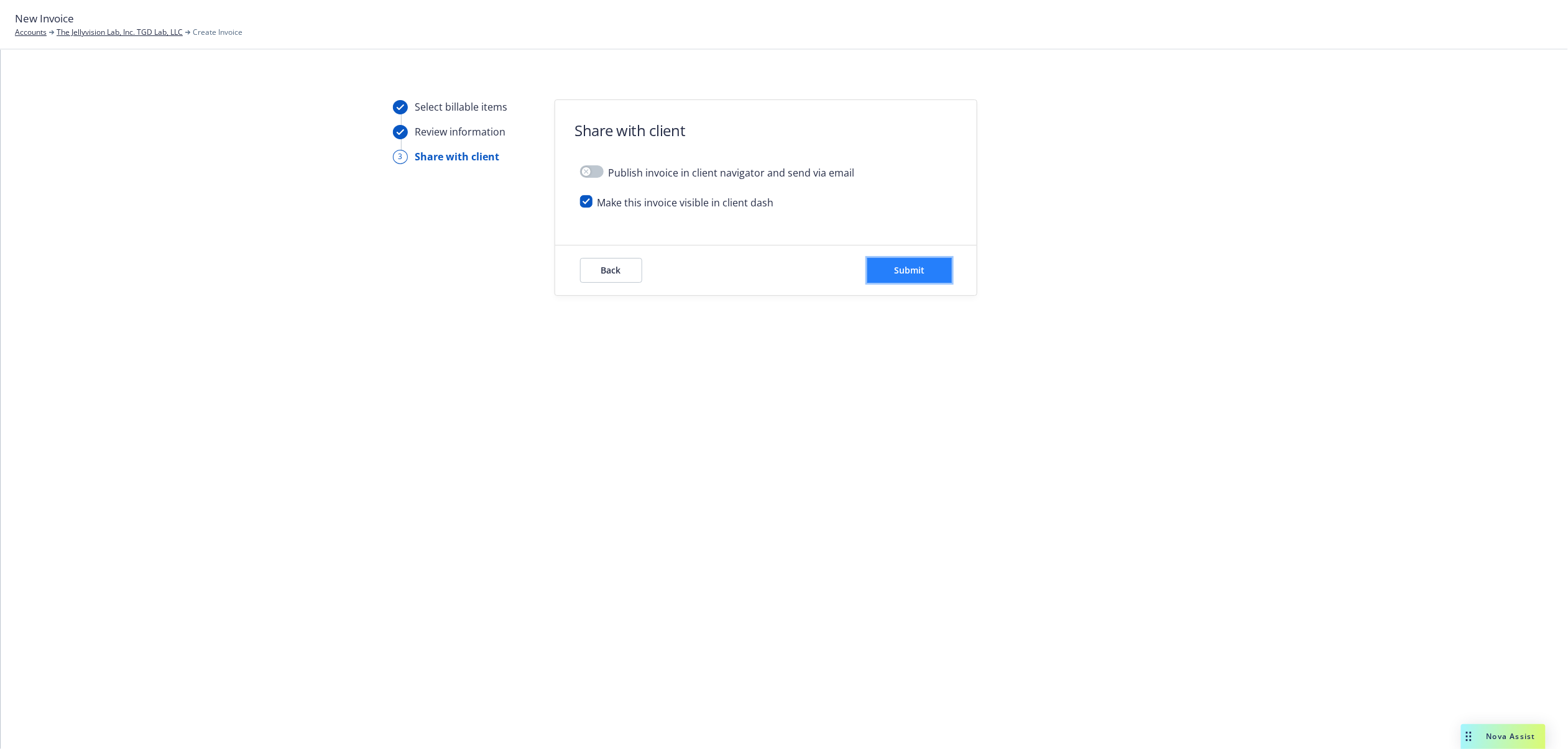
click at [914, 269] on span "Submit" at bounding box center [909, 270] width 30 height 12
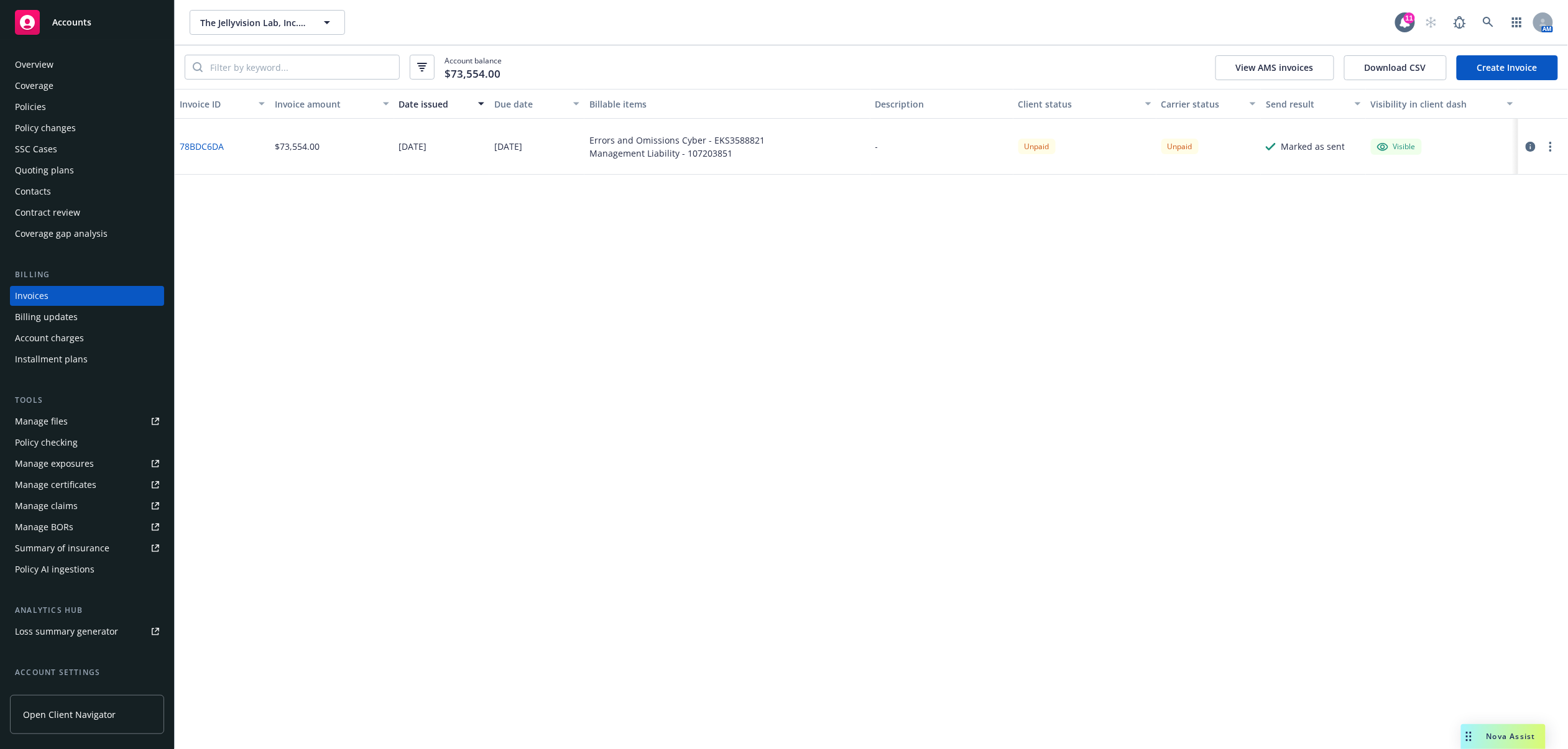
click at [1551, 145] on icon "button" at bounding box center [1551, 146] width 3 height 10
click at [1507, 222] on link "Copy invoice URL" at bounding box center [1479, 222] width 158 height 25
click at [209, 145] on link "78BDC6DA" at bounding box center [202, 146] width 44 height 13
click at [93, 112] on div "Policies" at bounding box center [87, 106] width 144 height 20
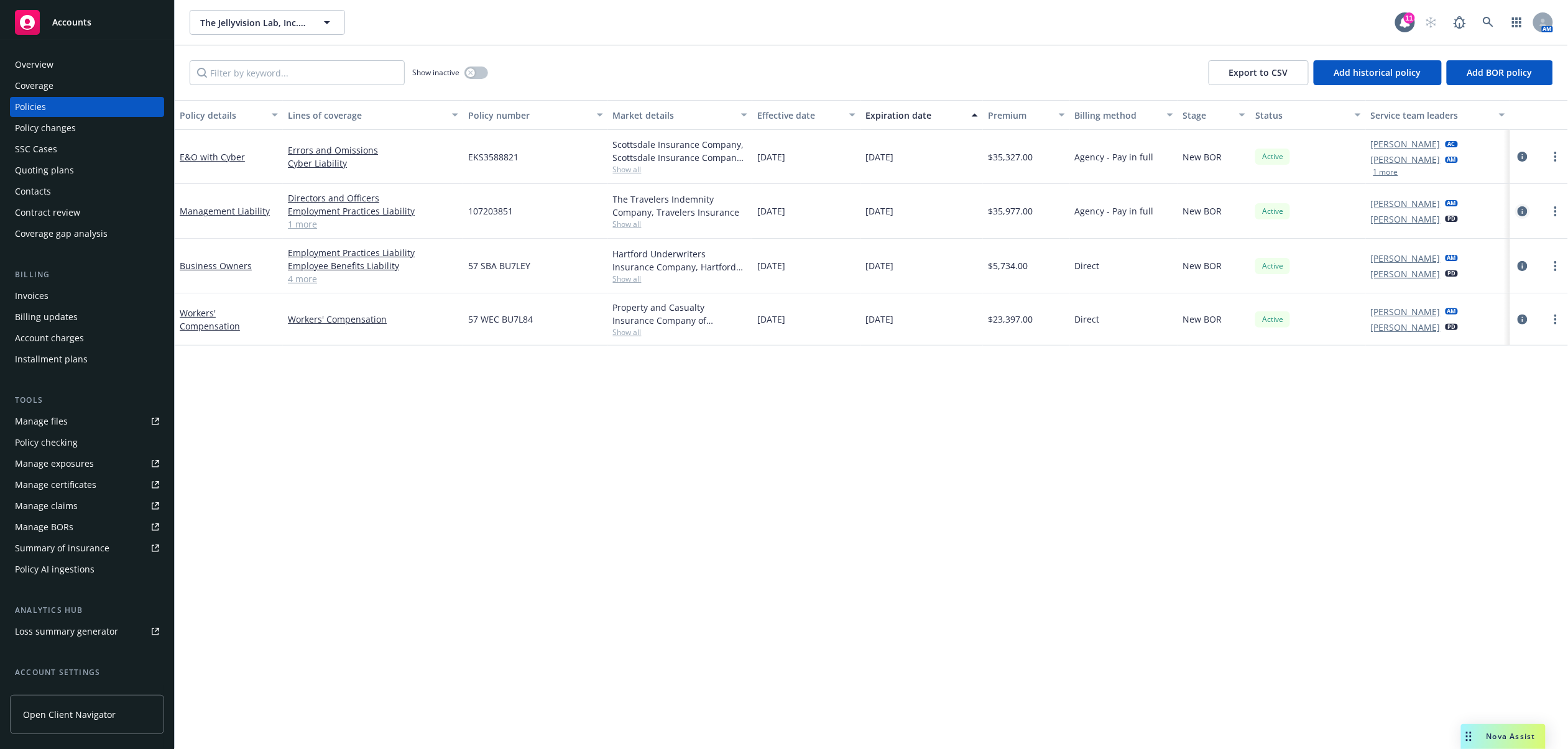
click at [1523, 211] on icon "circleInformation" at bounding box center [1523, 211] width 10 height 10
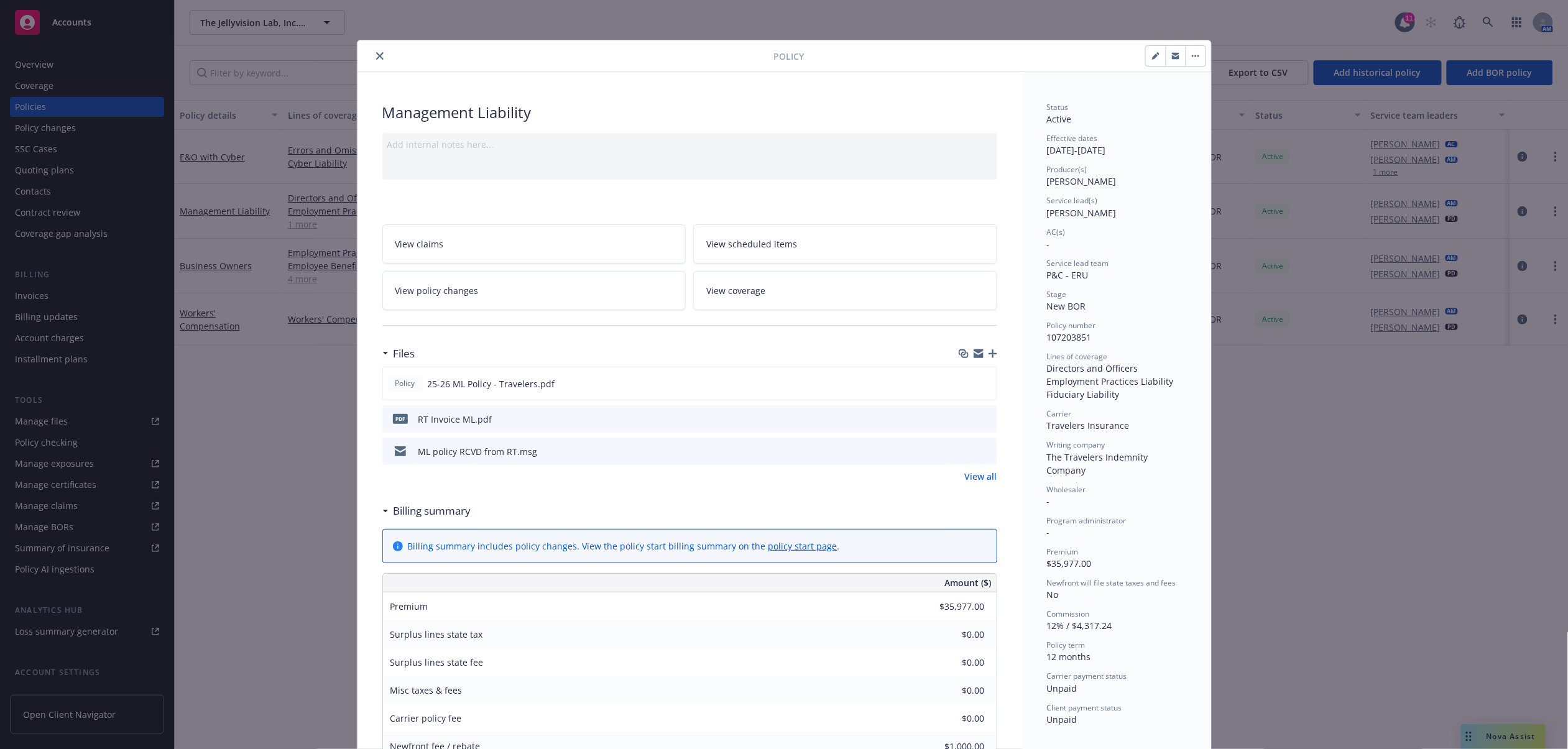
click at [983, 478] on link "View all" at bounding box center [981, 476] width 32 height 13
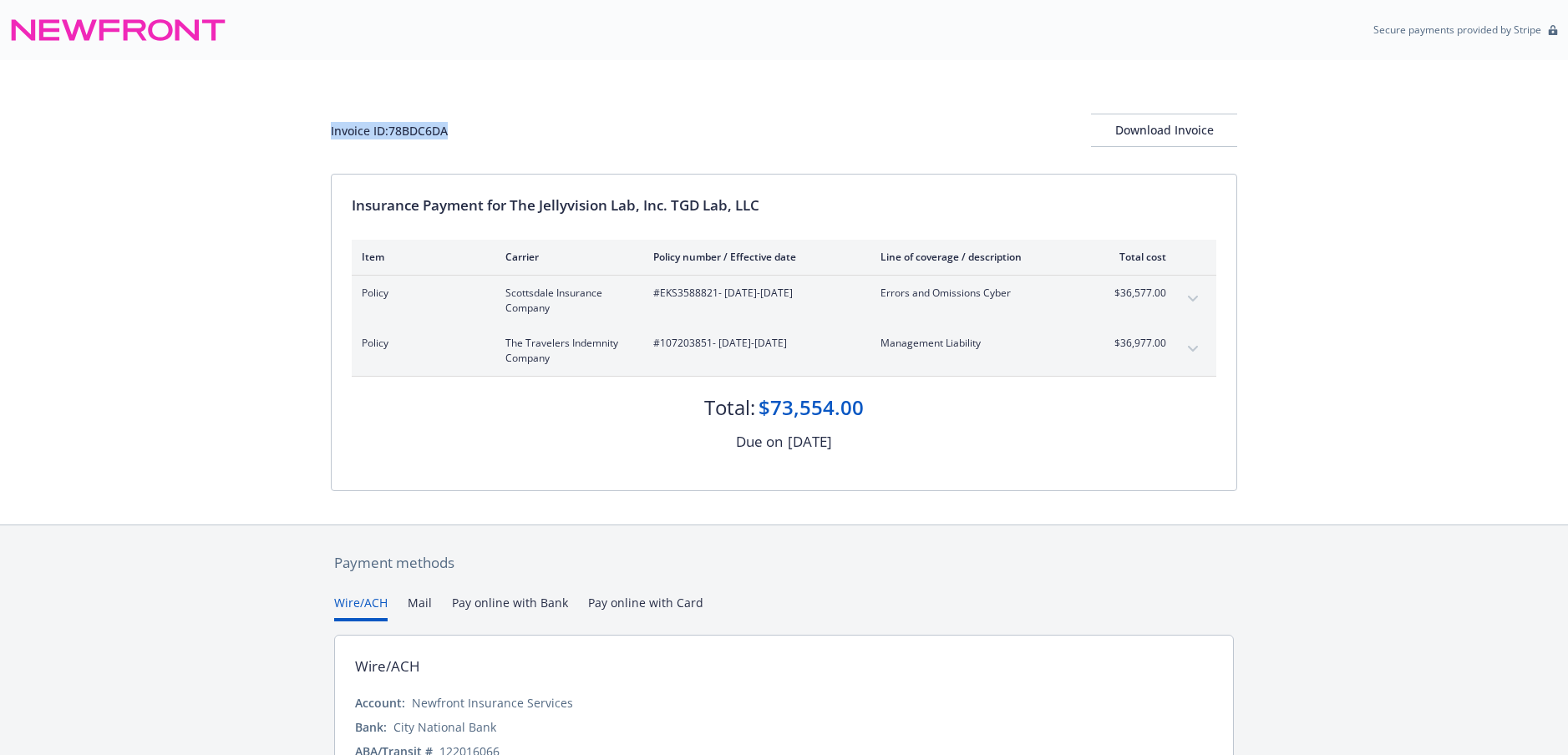
drag, startPoint x: 431, startPoint y: 130, endPoint x: 327, endPoint y: 127, distance: 104.0
click at [327, 127] on div "Invoice ID: 78BDC6DA Download Invoice Insurance Payment for The Jellyvision Lab…" at bounding box center [784, 292] width 1568 height 464
copy div "Invoice ID: 78BDC6DA"
click at [1141, 130] on div "Download Invoice" at bounding box center [1164, 130] width 146 height 32
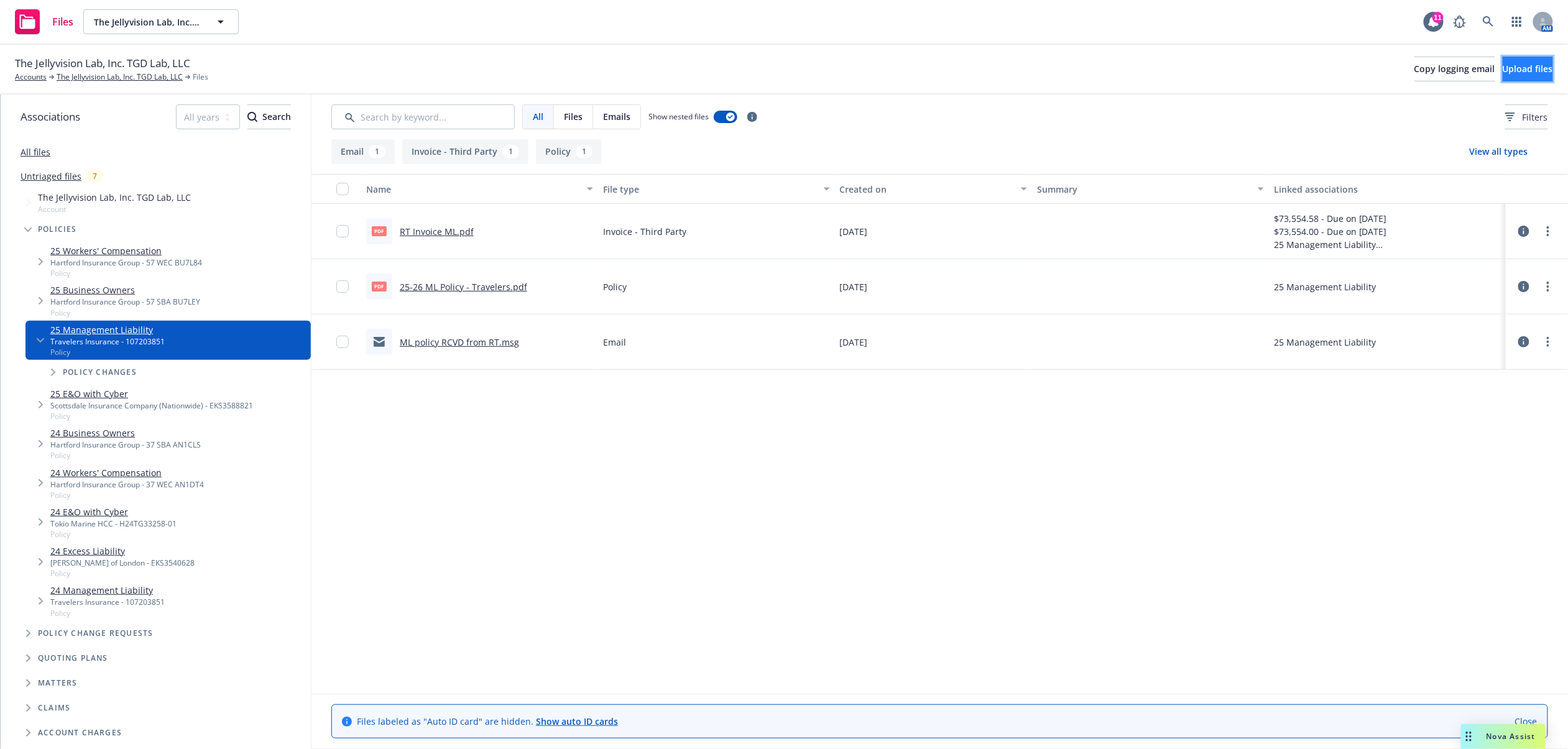
click at [1510, 67] on span "Upload files" at bounding box center [1528, 68] width 50 height 12
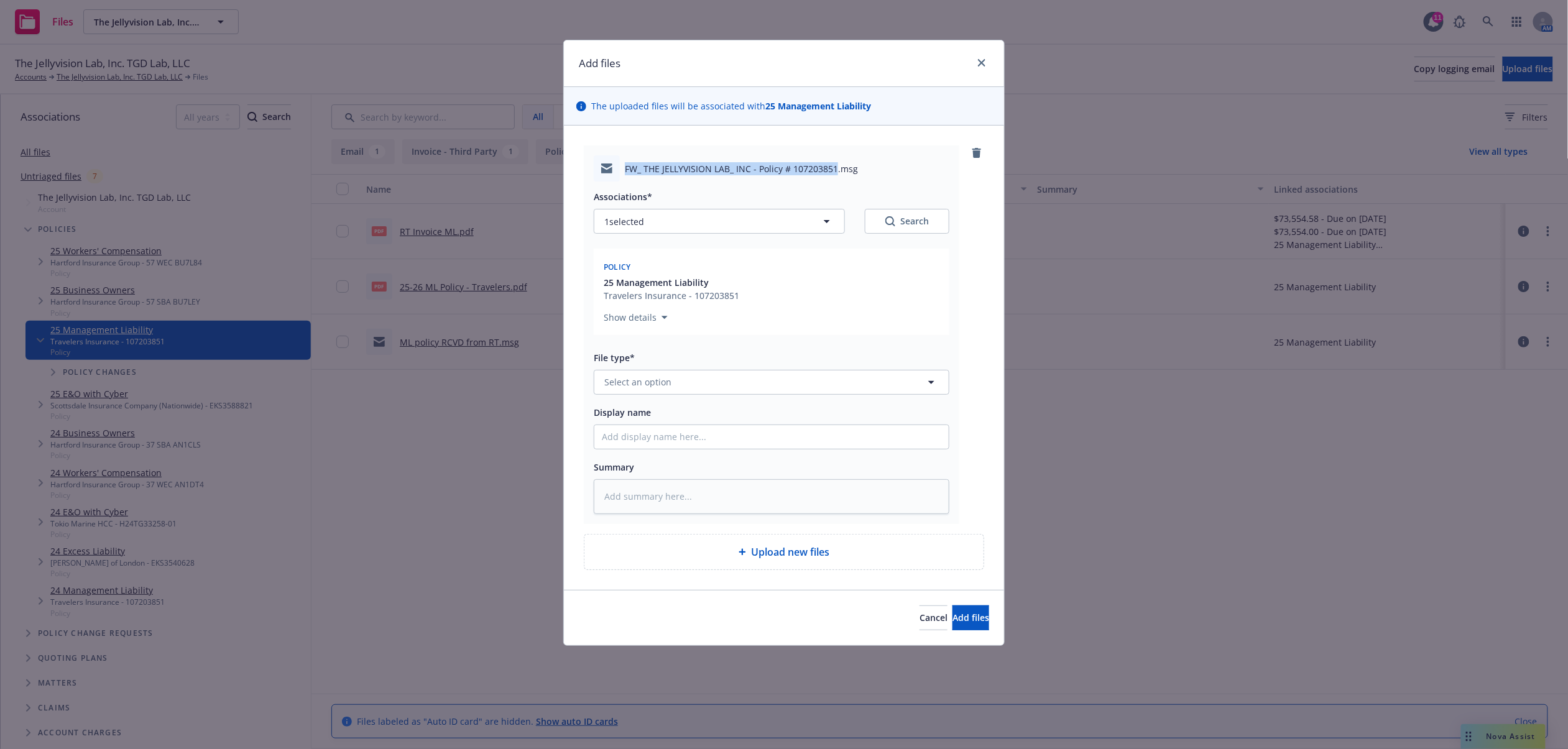
drag, startPoint x: 620, startPoint y: 168, endPoint x: 834, endPoint y: 177, distance: 214.2
click at [834, 177] on div "FW_ THE JELLYVISION LAB_ INC - Policy # 107203851.msg" at bounding box center [771, 168] width 356 height 26
copy span "FW_ THE JELLYVISION LAB_ INC - Policy # 107203851"
drag, startPoint x: 684, startPoint y: 435, endPoint x: 684, endPoint y: 428, distance: 7.0
click at [683, 436] on input "Display name" at bounding box center [771, 436] width 355 height 24
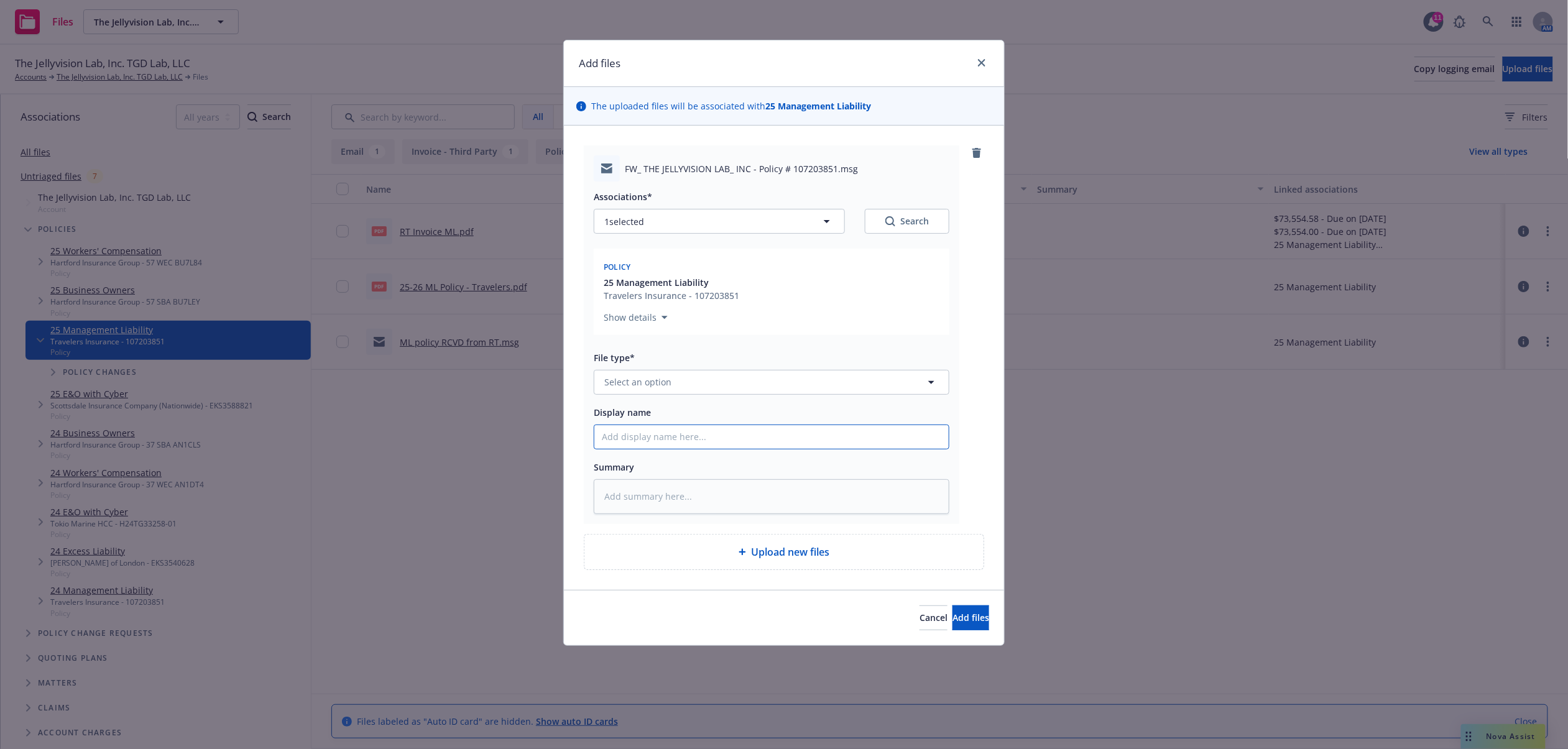
paste input "FW_ THE JELLYVISION LAB_ INC - Policy # 107203851"
type textarea "x"
type input "FW_ THE JELLYVISION LAB_ INC - Policy # 107203851"
click at [684, 381] on button "Select an option" at bounding box center [771, 382] width 356 height 25
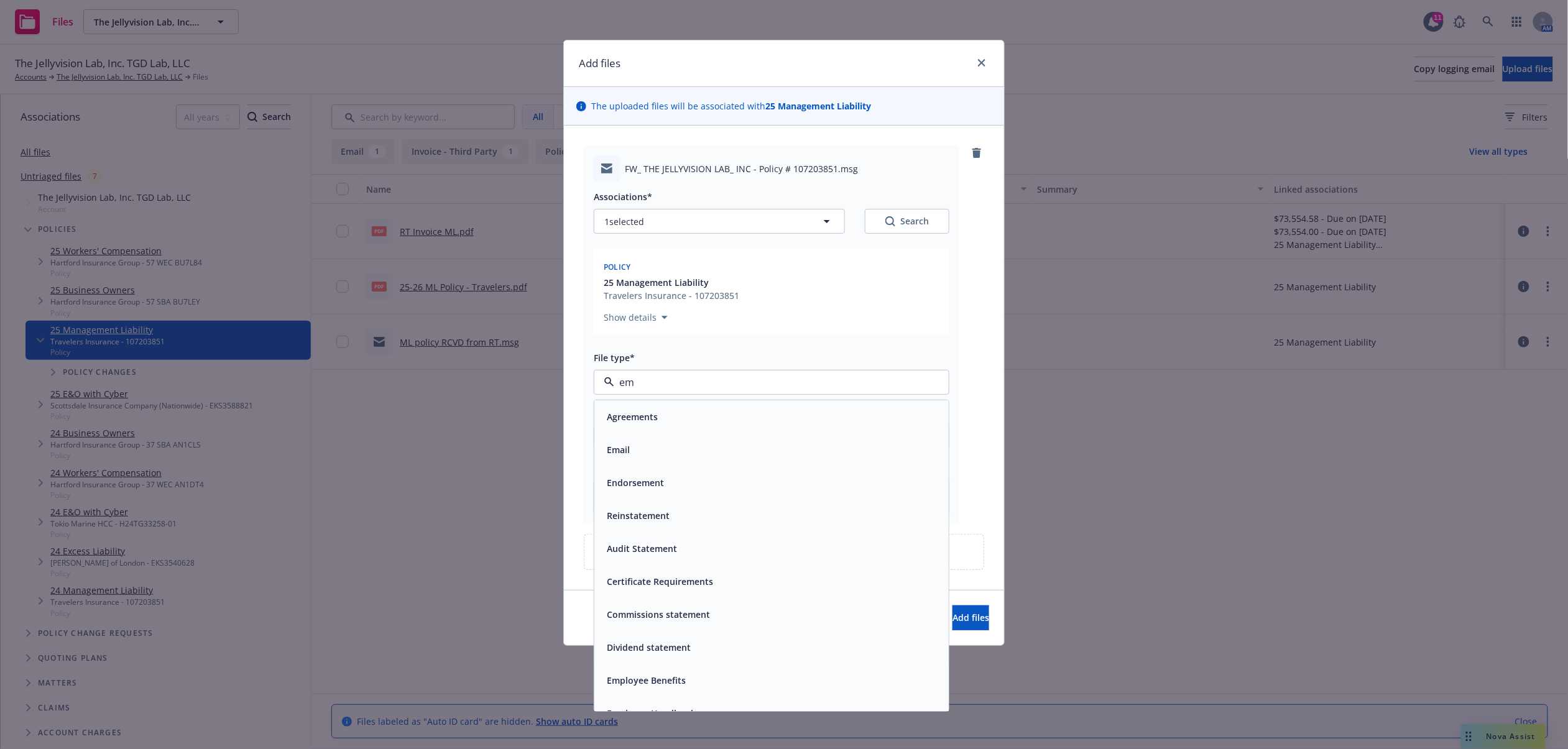
type input "ema"
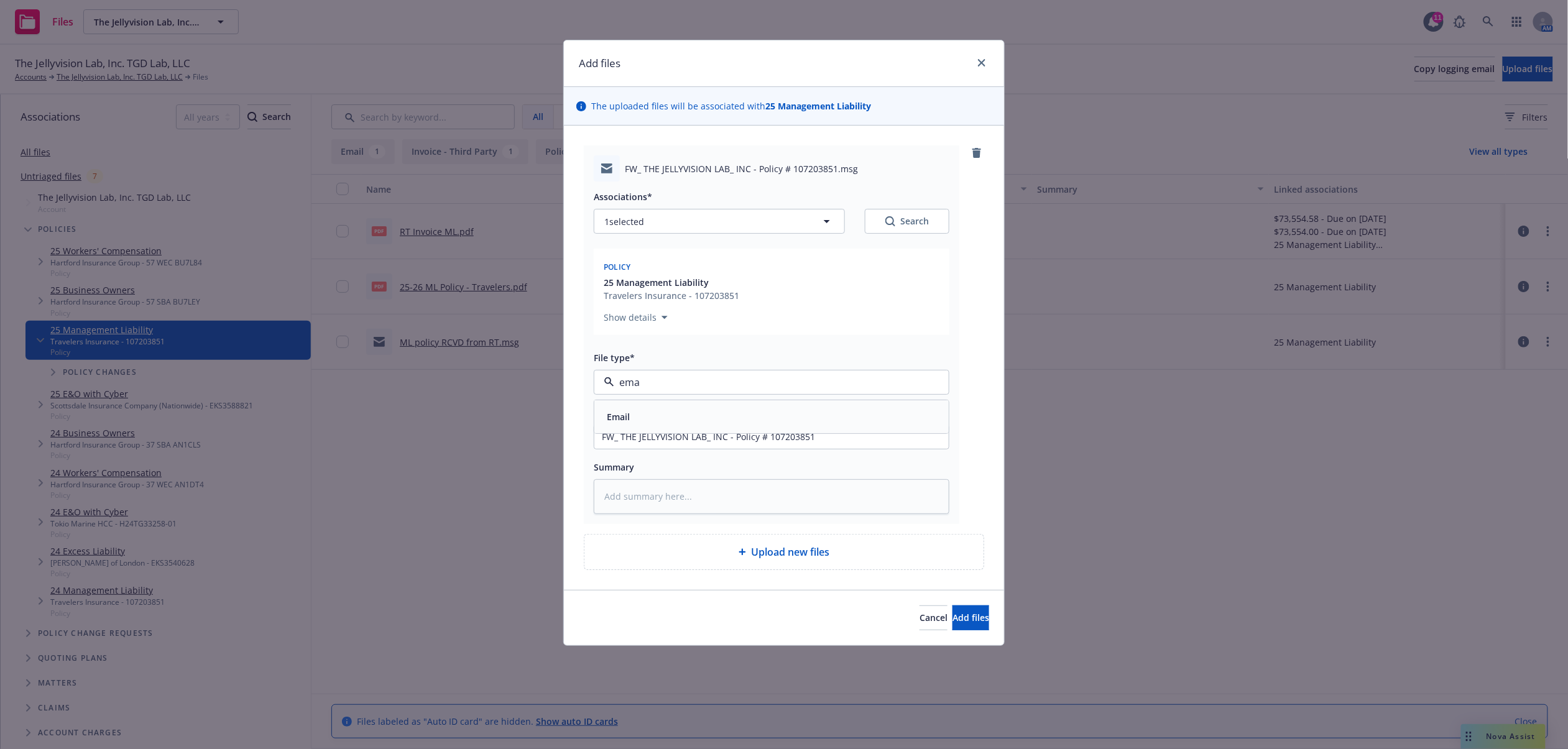
click at [671, 411] on div "Email" at bounding box center [771, 417] width 340 height 18
click at [959, 612] on button "Add files" at bounding box center [971, 618] width 37 height 25
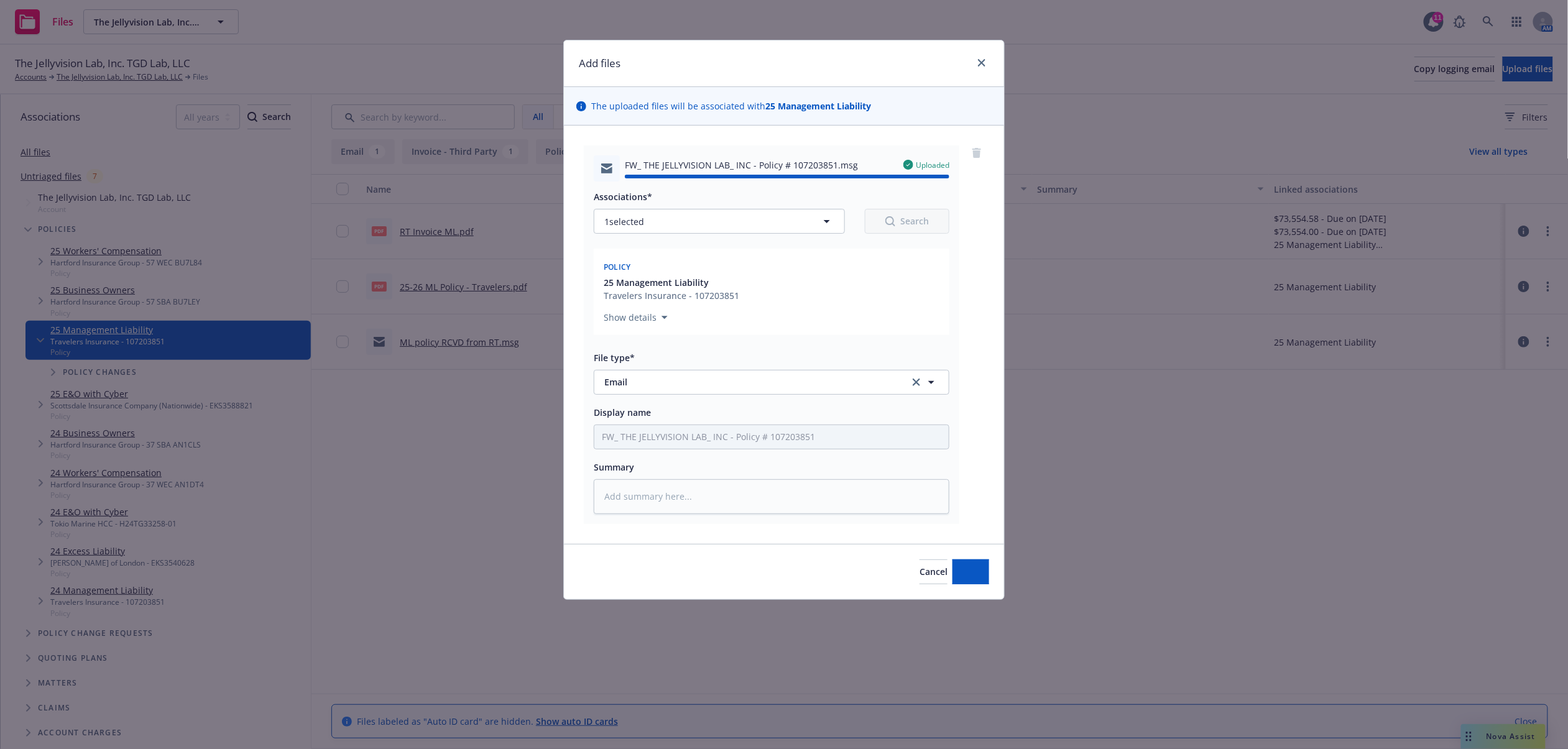
type textarea "x"
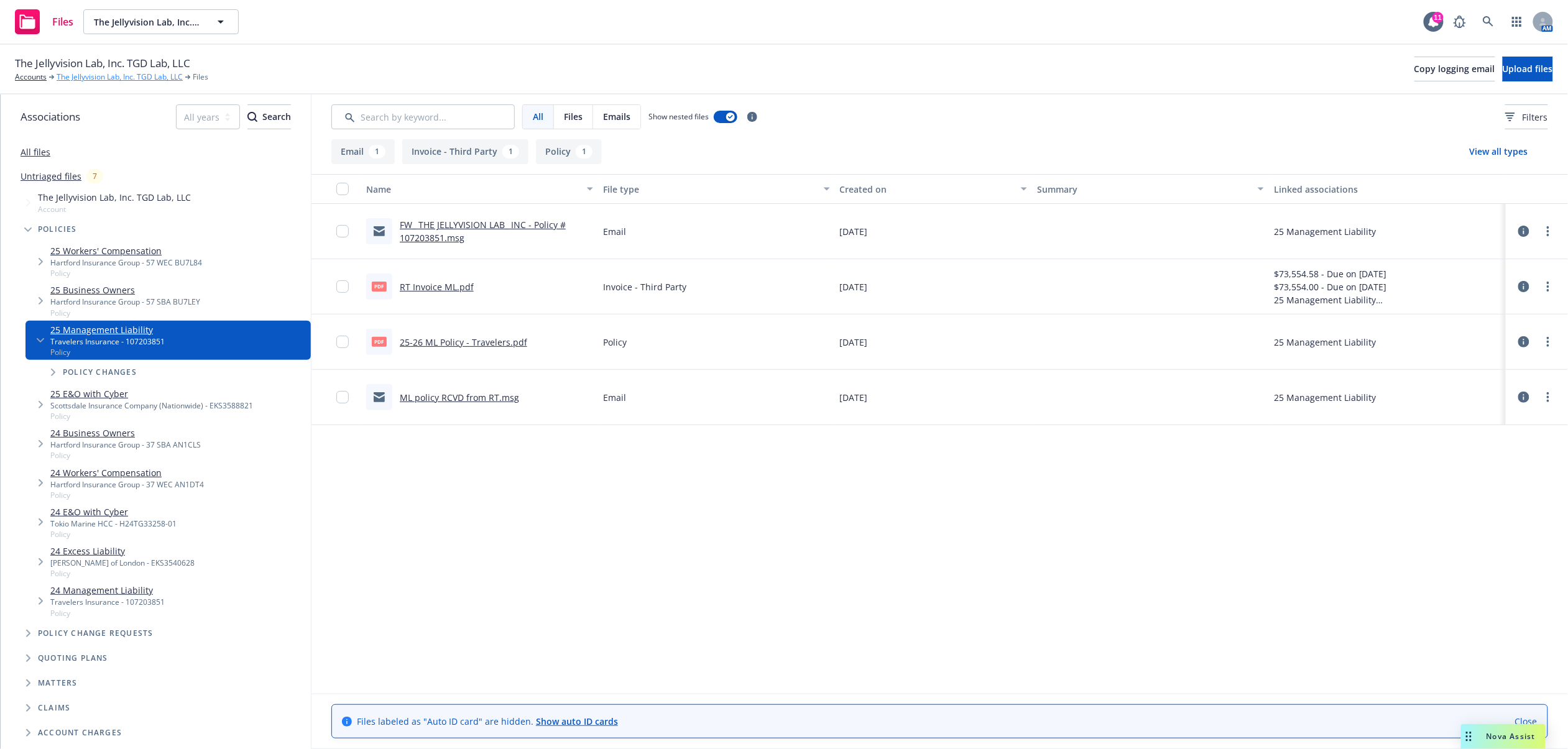
click at [91, 76] on link "The Jellyvision Lab, Inc. TGD Lab, LLC" at bounding box center [120, 77] width 127 height 12
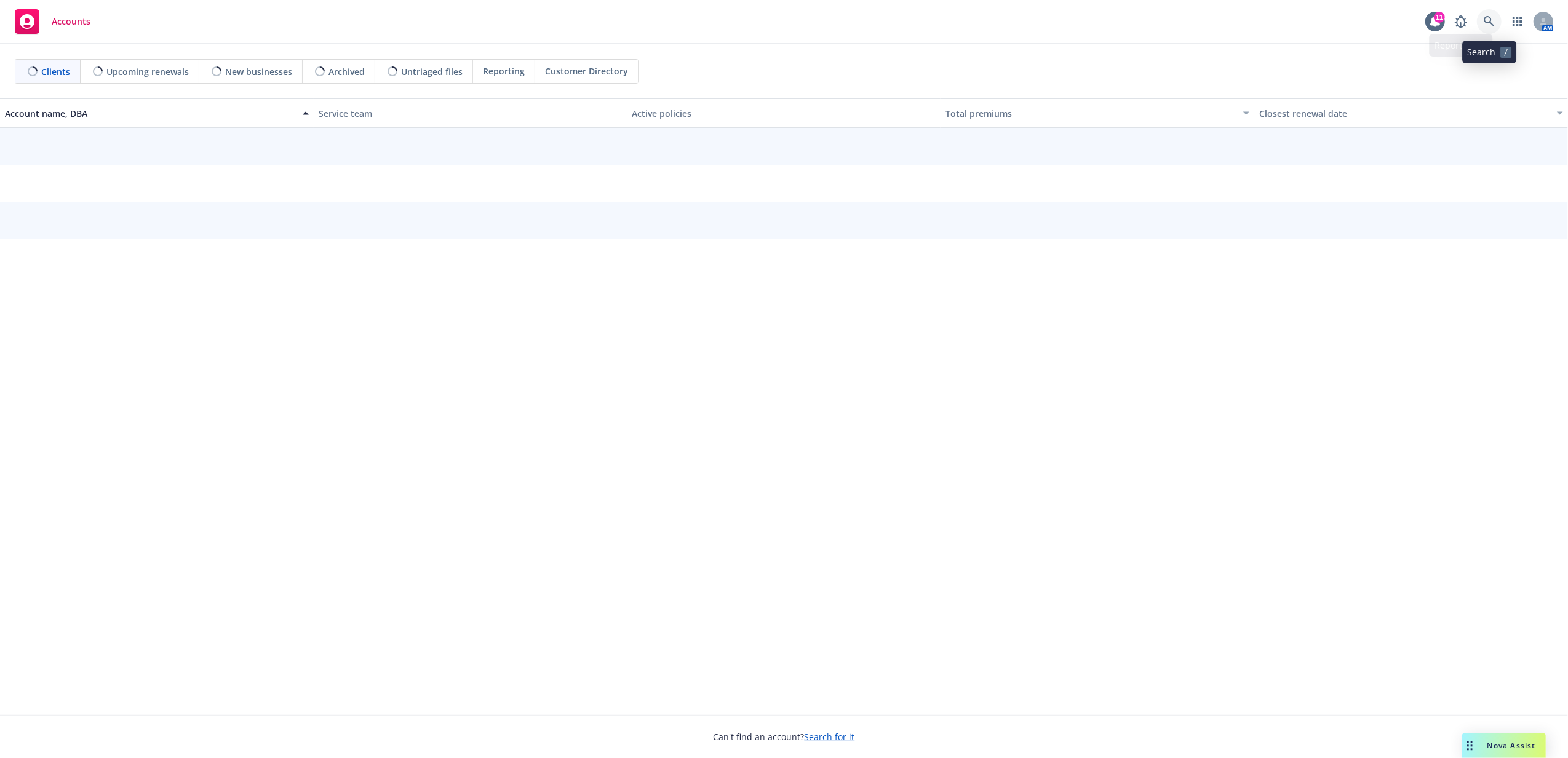
click at [1494, 19] on icon at bounding box center [1489, 21] width 11 height 11
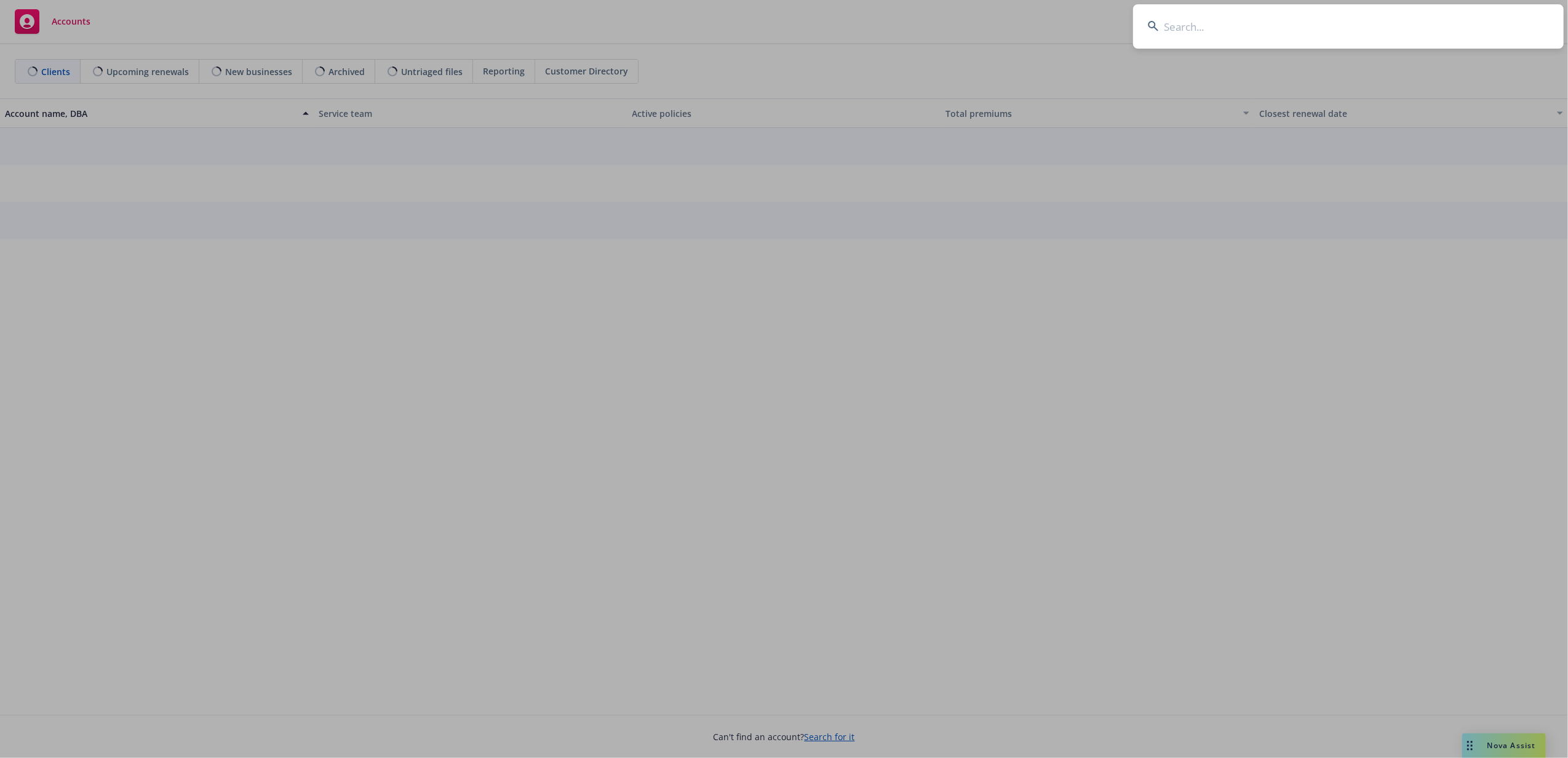
click at [1453, 29] on input at bounding box center [1348, 26] width 430 height 44
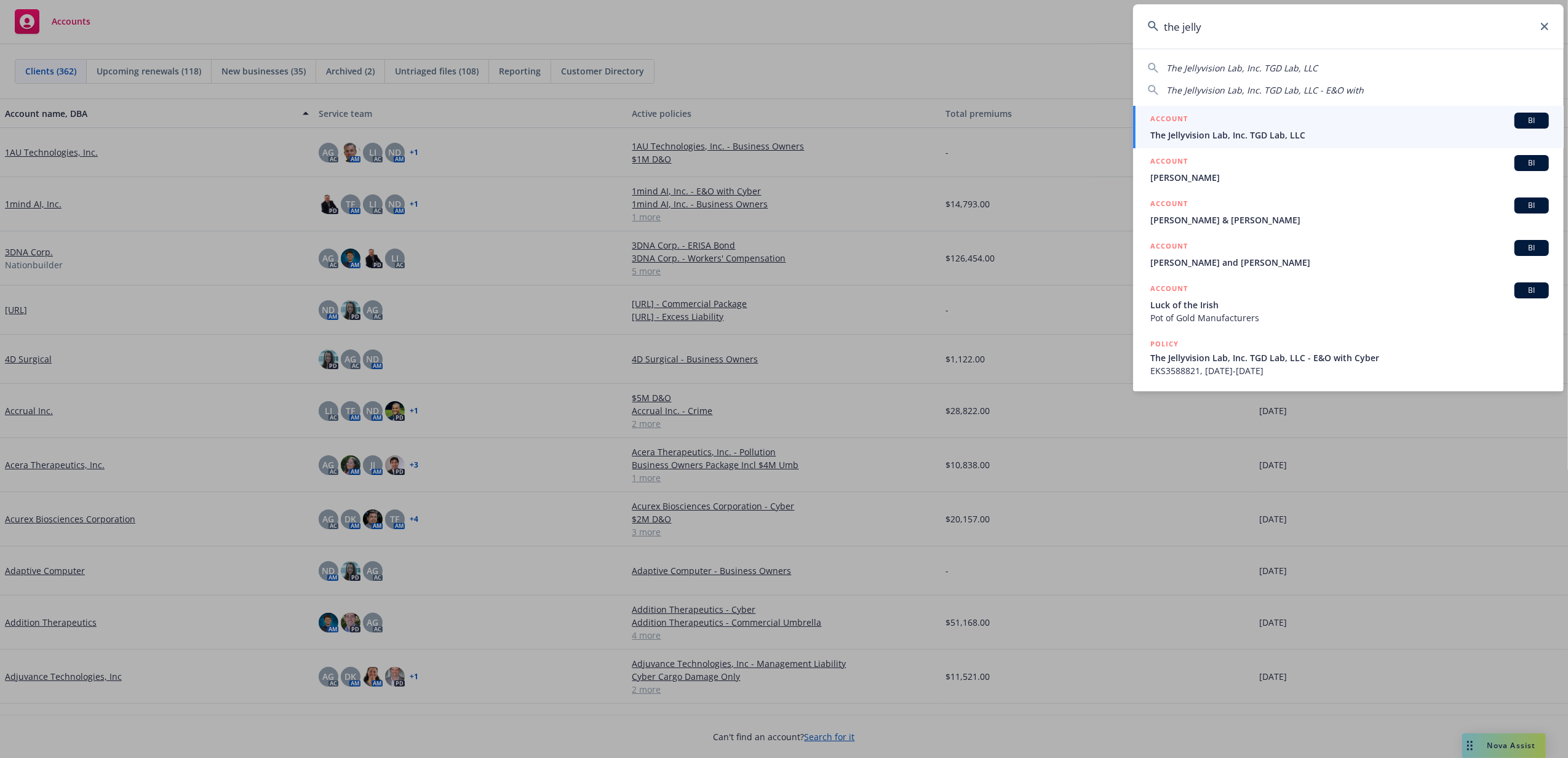
type input "the jelly"
click at [1221, 141] on link "ACCOUNT BI The Jellyvision Lab, Inc. TGD Lab, LLC" at bounding box center [1348, 127] width 430 height 42
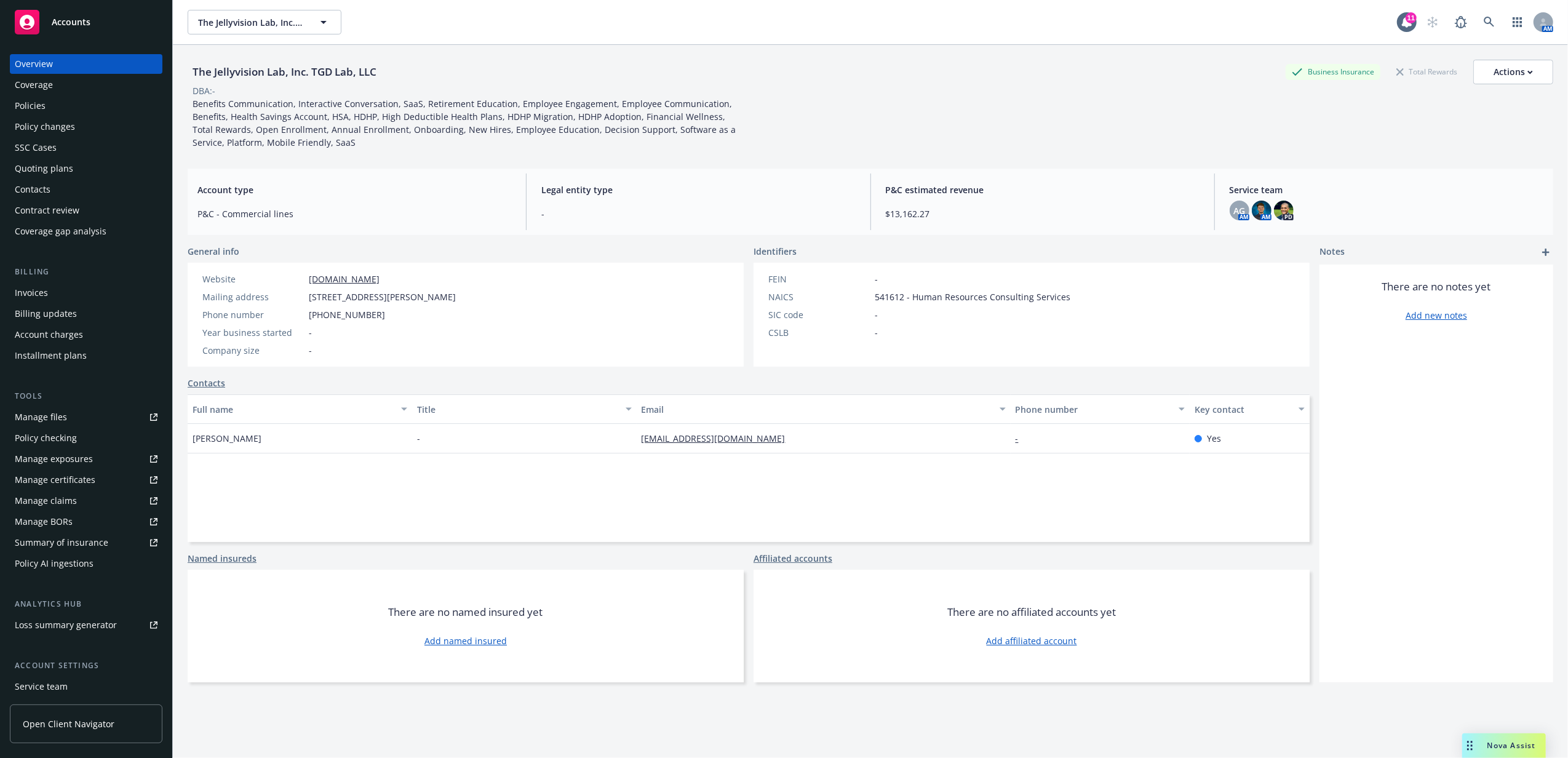
click at [53, 193] on div "Contacts" at bounding box center [86, 189] width 143 height 19
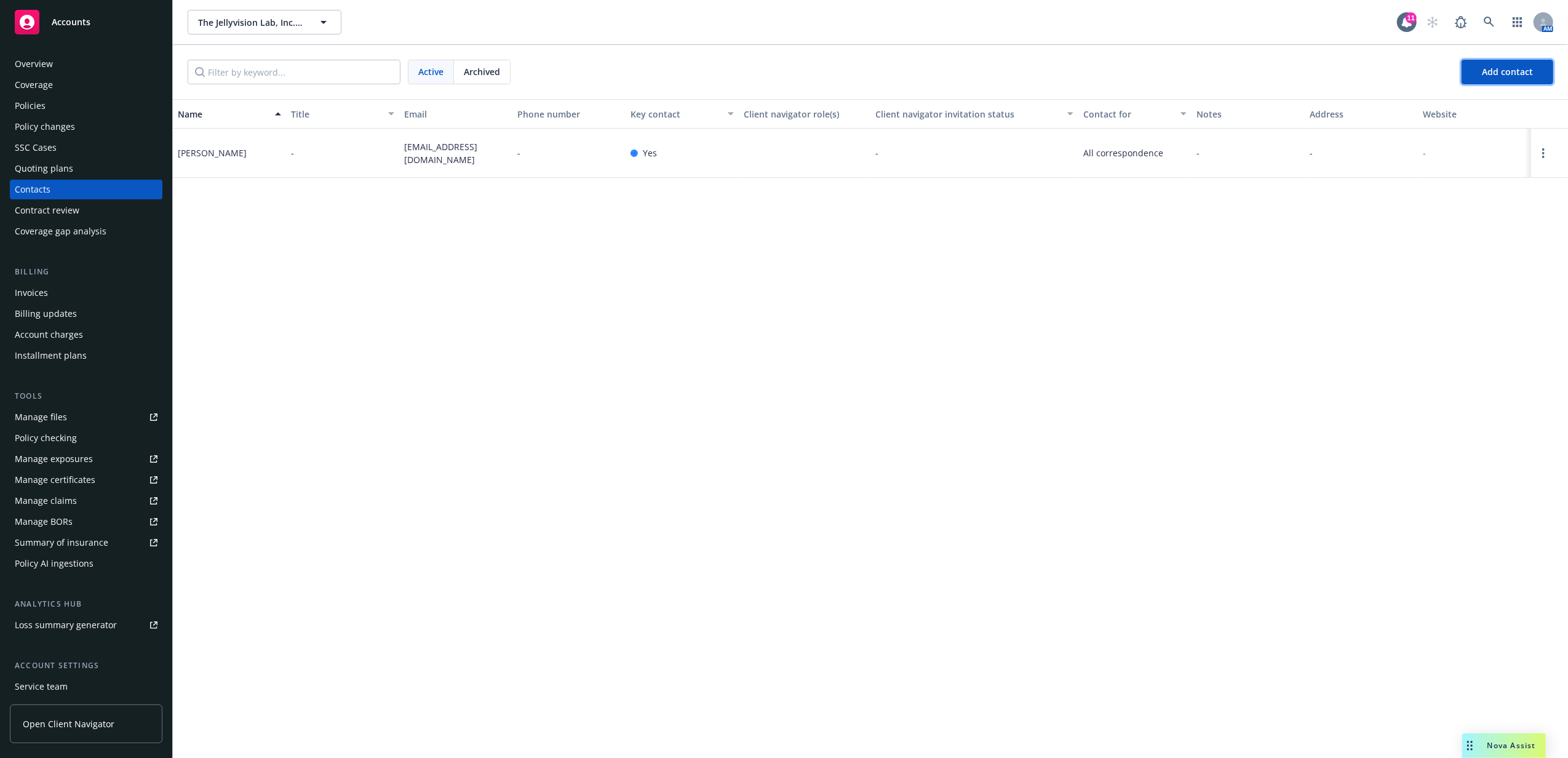
click at [1529, 74] on span "Add contact" at bounding box center [1507, 71] width 51 height 11
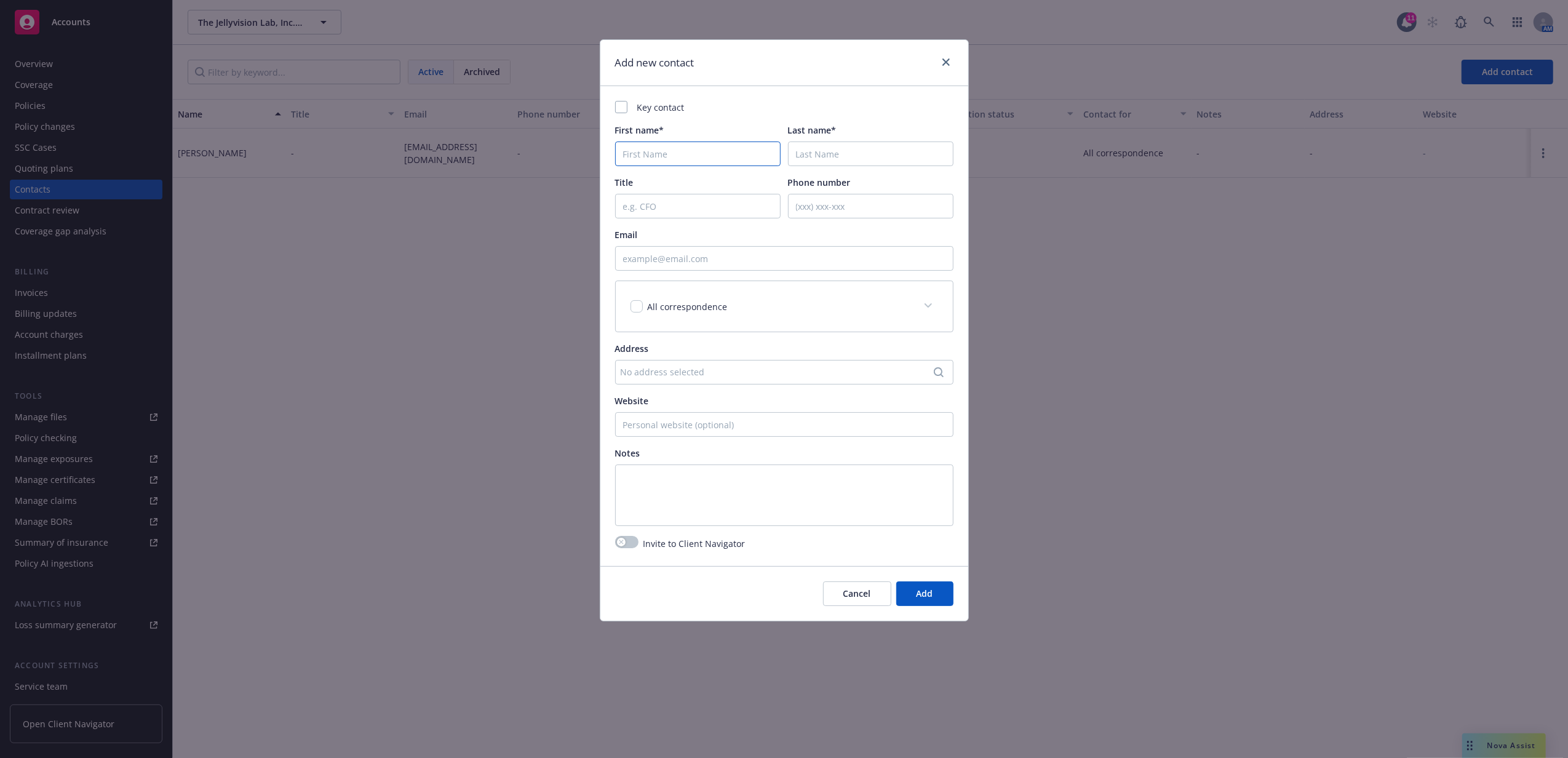
click at [706, 155] on input "First name*" at bounding box center [698, 153] width 165 height 25
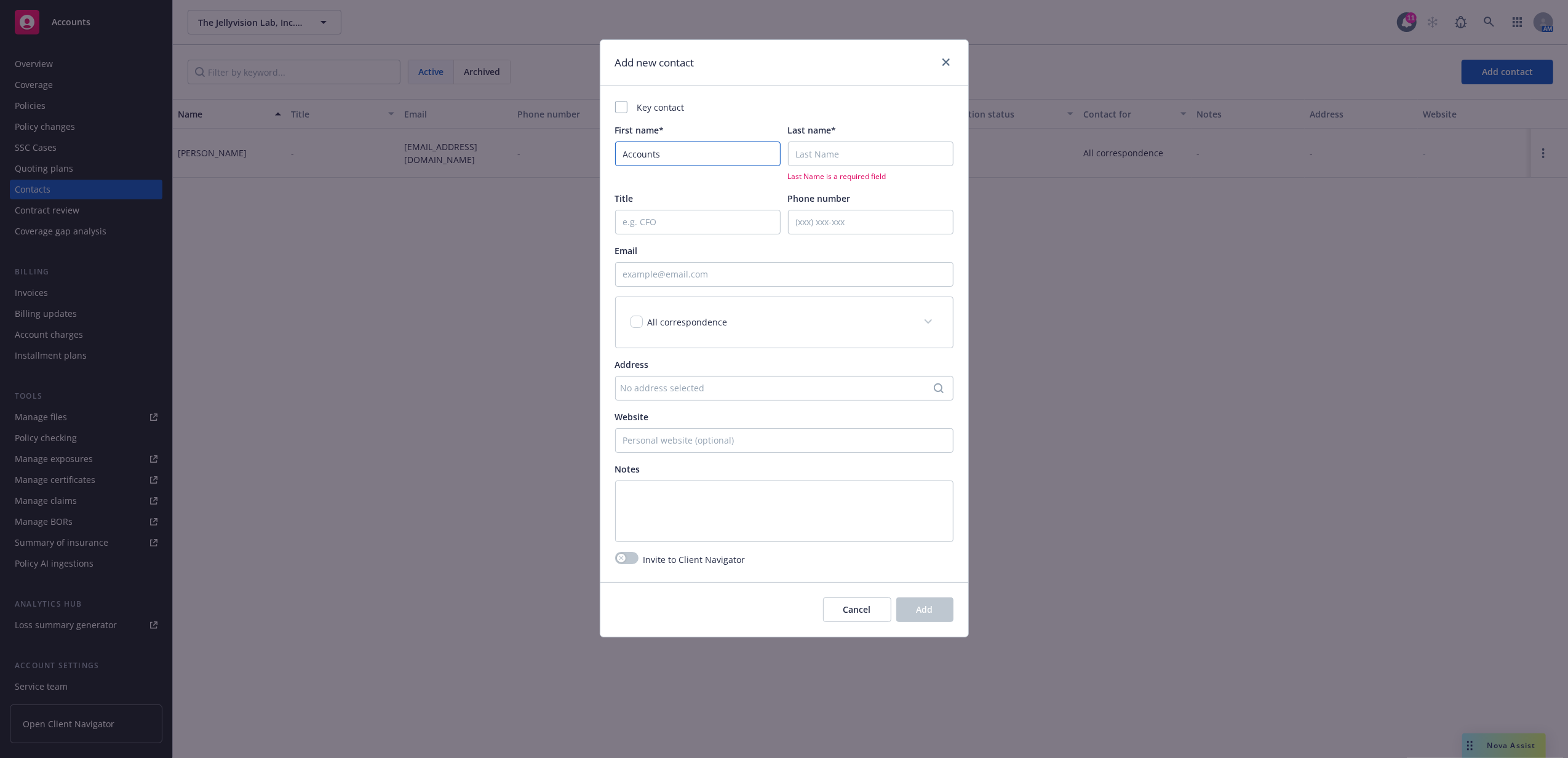
type input "Accounts"
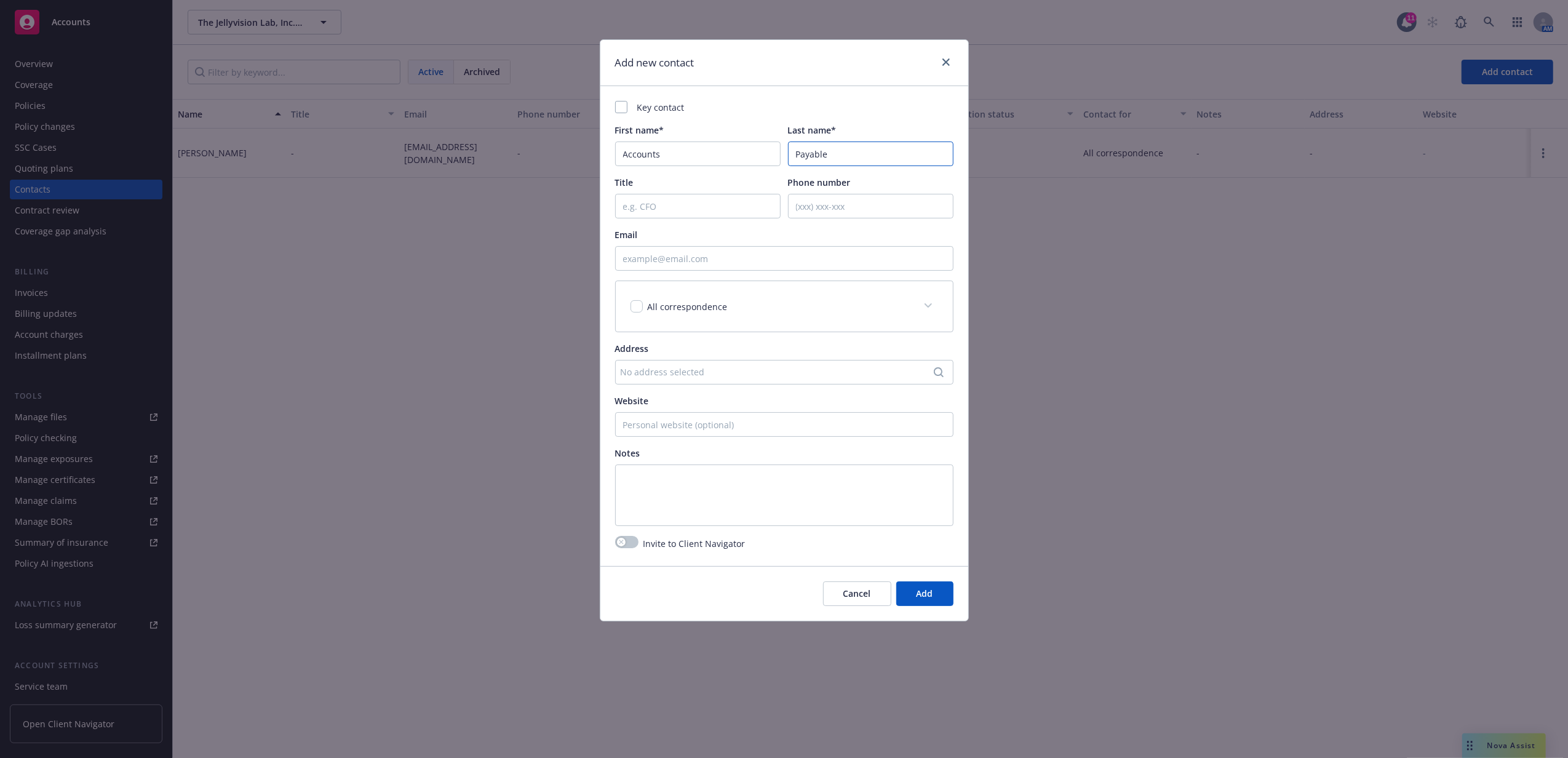
type input "Payable"
click at [712, 262] on input "Email" at bounding box center [784, 258] width 338 height 25
paste input "to ap@jellyvision.com"
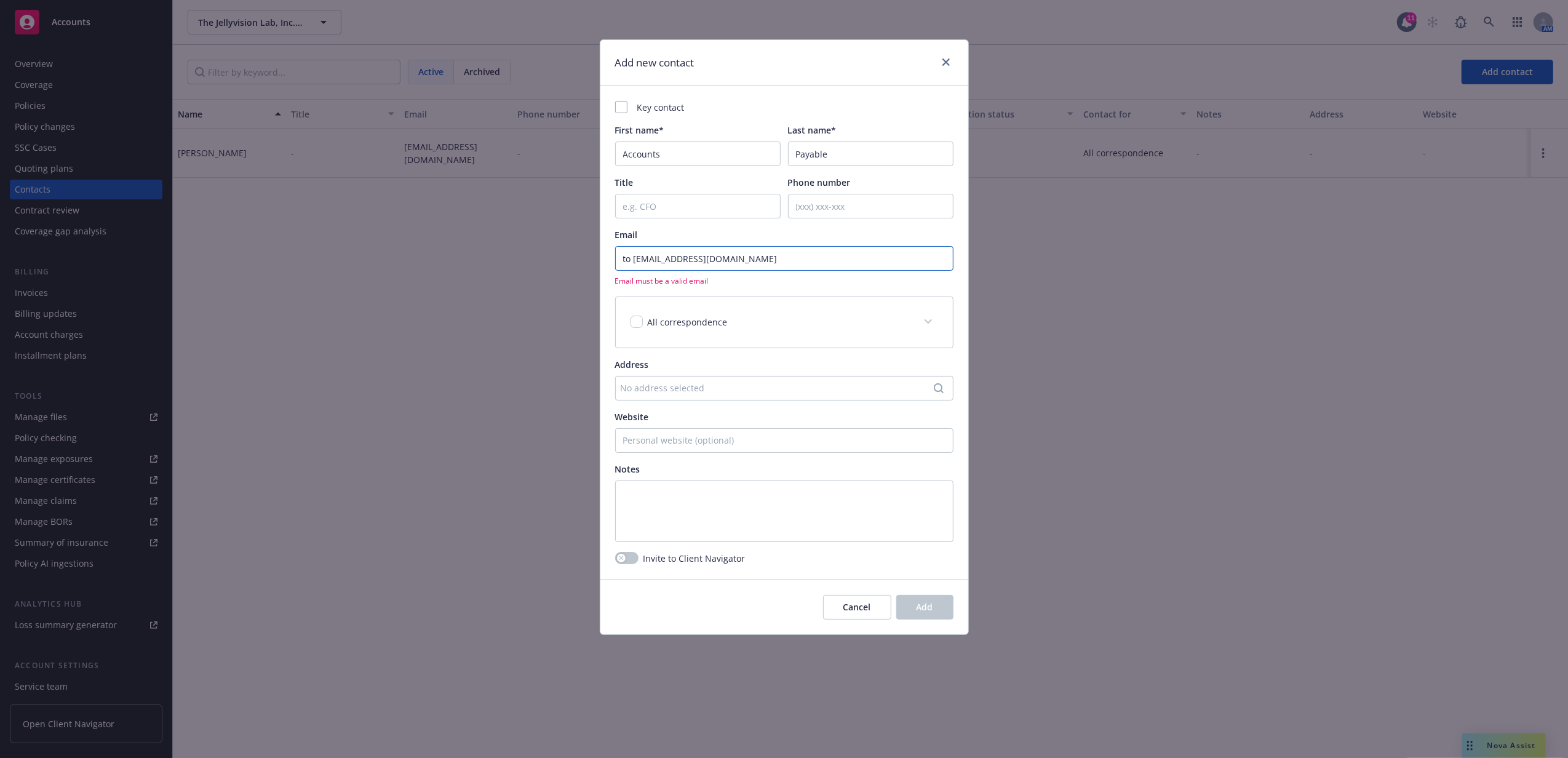
click at [636, 263] on input "to ap@jellyvision.com" at bounding box center [784, 258] width 338 height 25
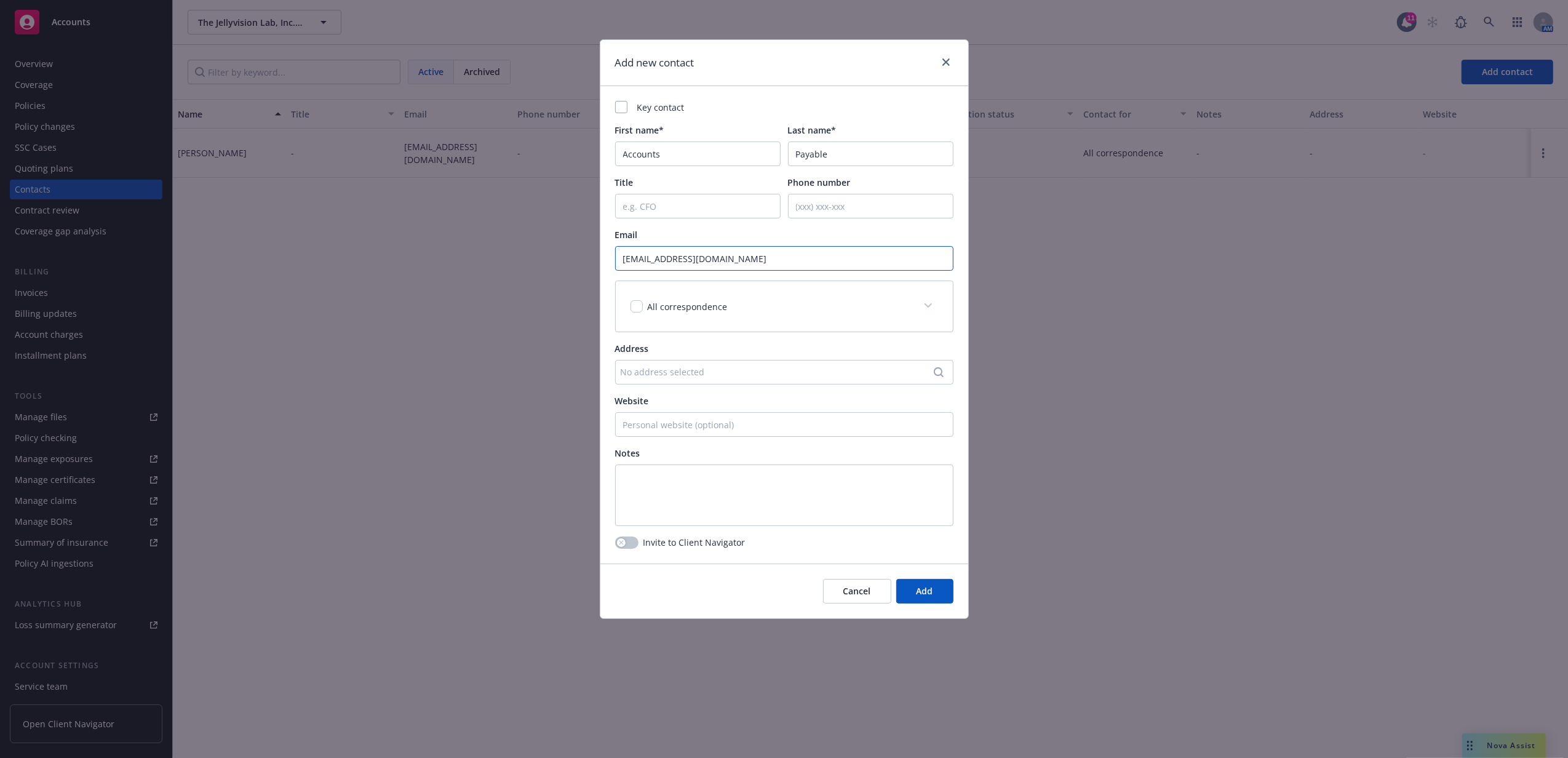
type input "ap@jellyvision.com"
click at [919, 309] on span at bounding box center [928, 305] width 19 height 19
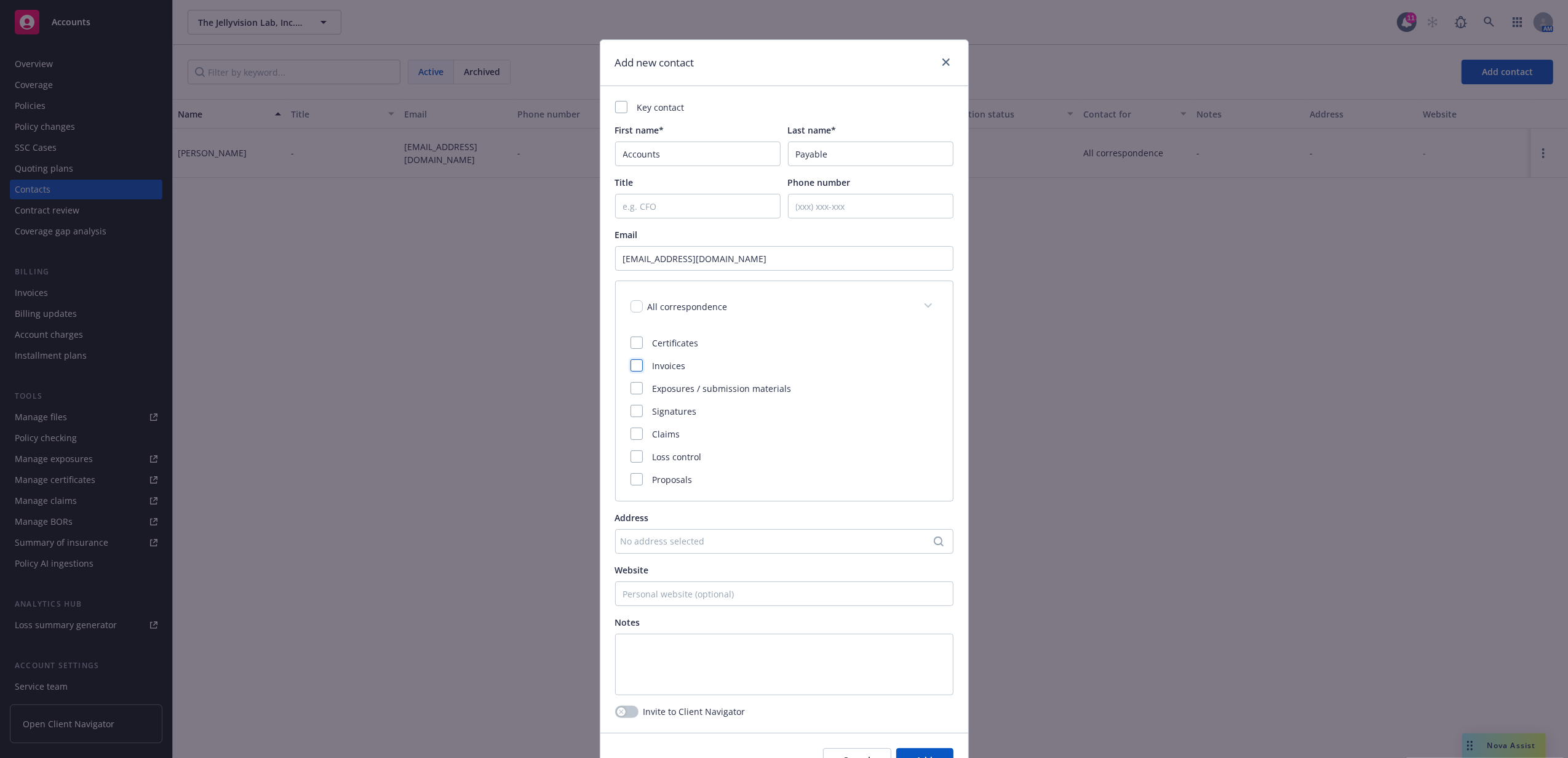
click at [631, 366] on div at bounding box center [637, 366] width 12 height 12
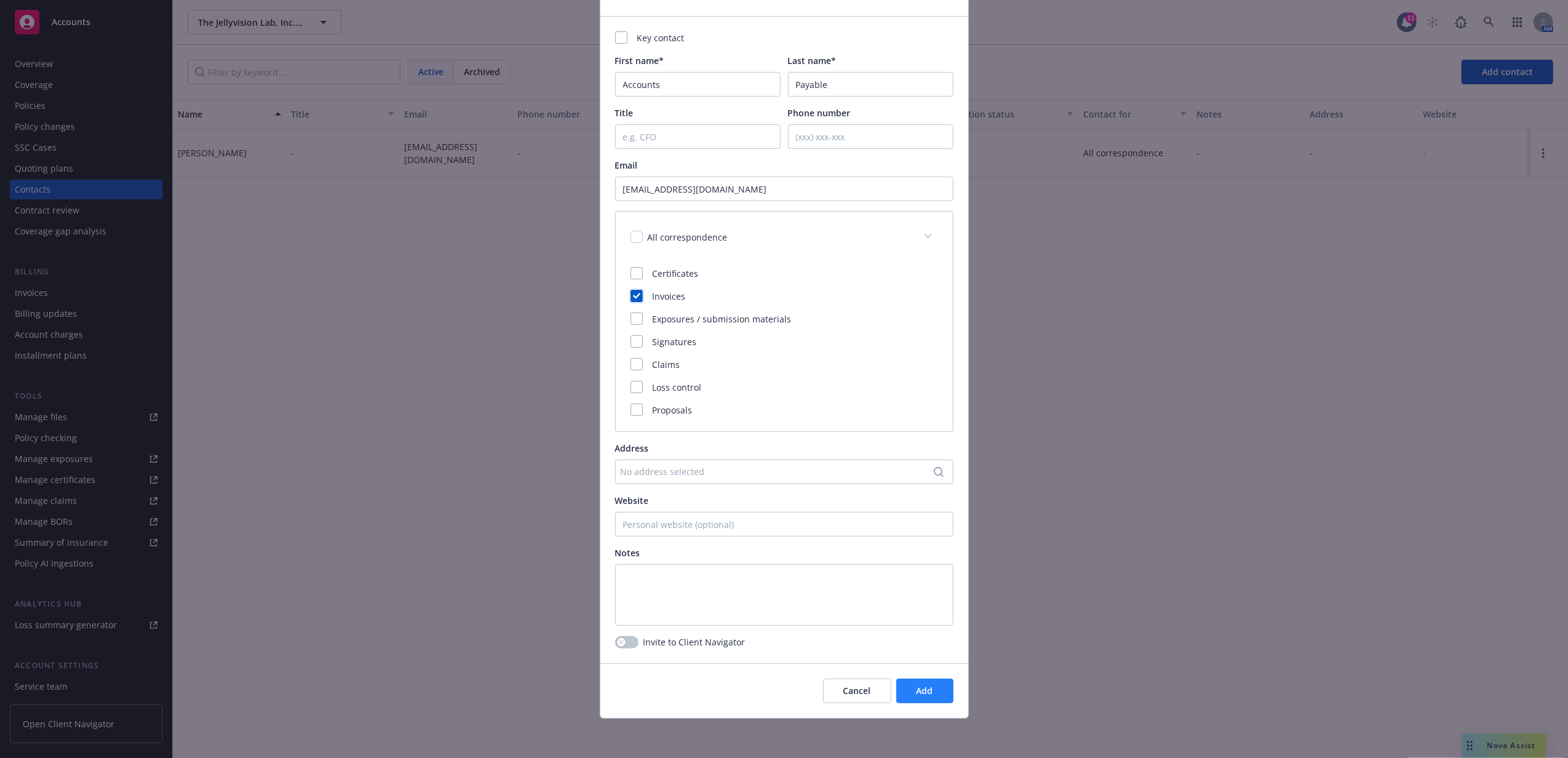
scroll to position [72, 0]
click at [945, 684] on button "Add" at bounding box center [925, 690] width 57 height 25
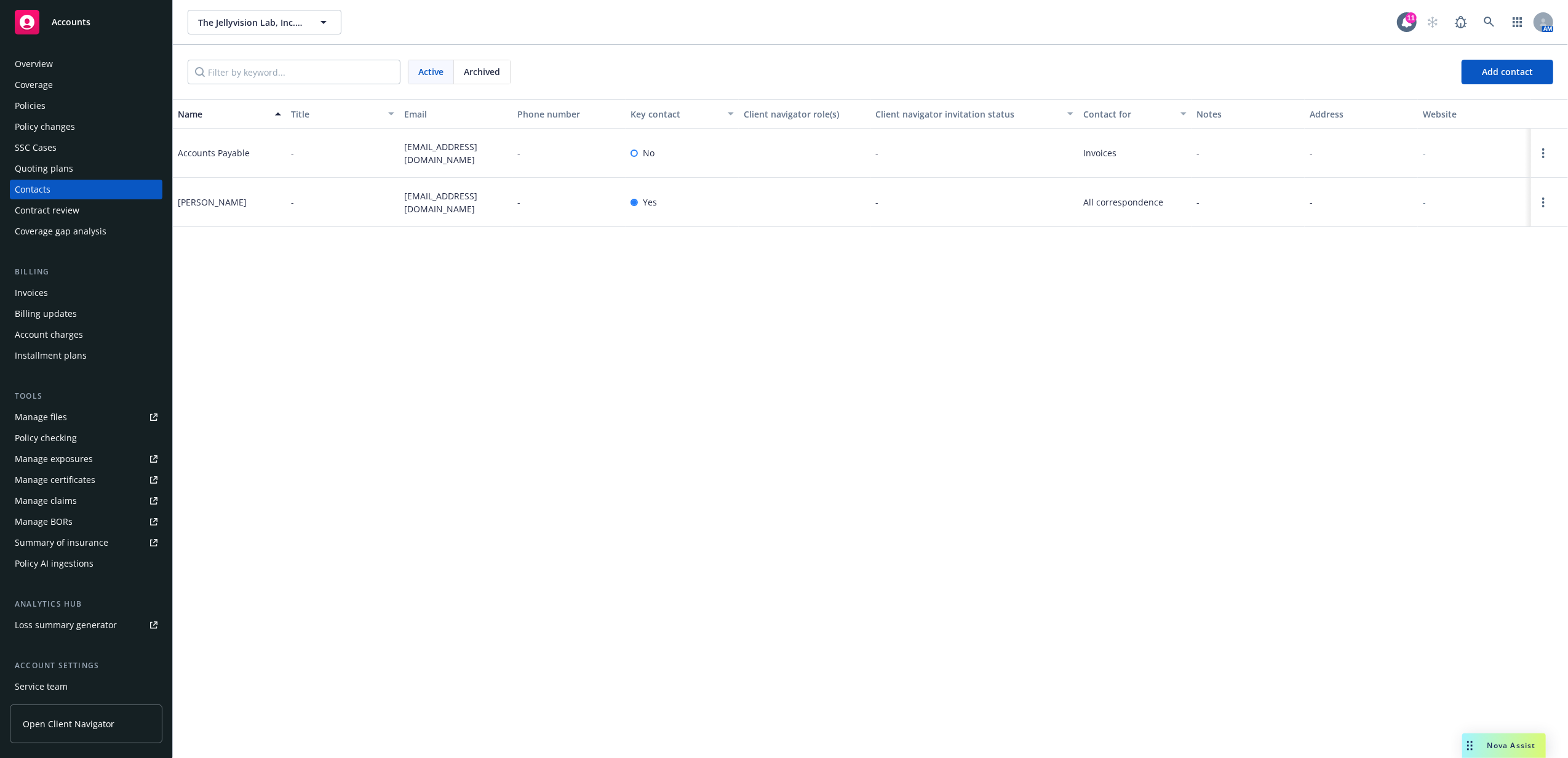
click at [1555, 204] on div at bounding box center [1549, 203] width 37 height 50
click at [1548, 202] on link "Open options" at bounding box center [1543, 202] width 15 height 15
click at [1488, 158] on link "Invite to client navigator" at bounding box center [1465, 158] width 139 height 25
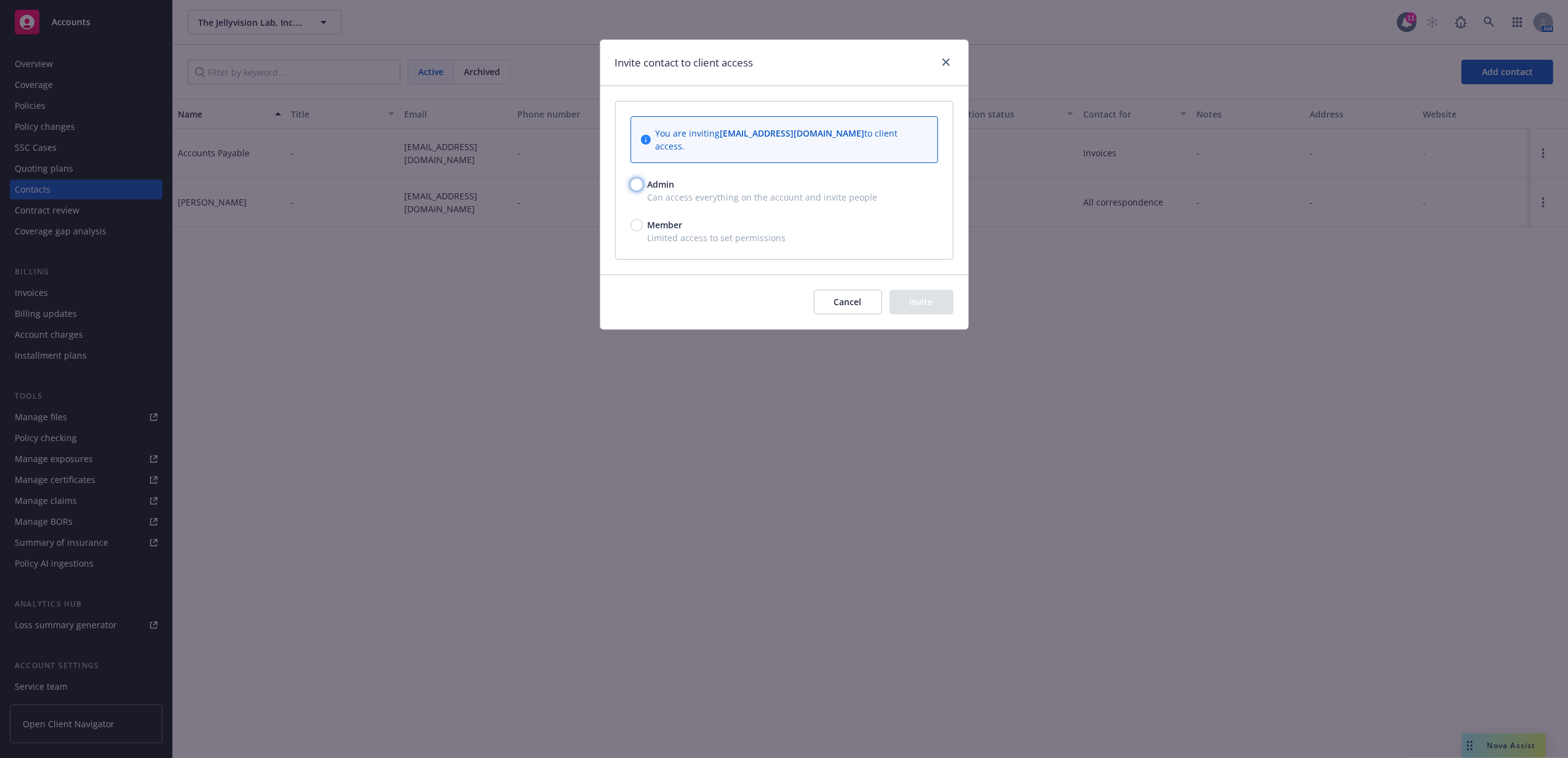
click at [633, 178] on input "Admin" at bounding box center [637, 184] width 12 height 12
radio input "true"
click at [907, 290] on button "Invite" at bounding box center [922, 302] width 64 height 25
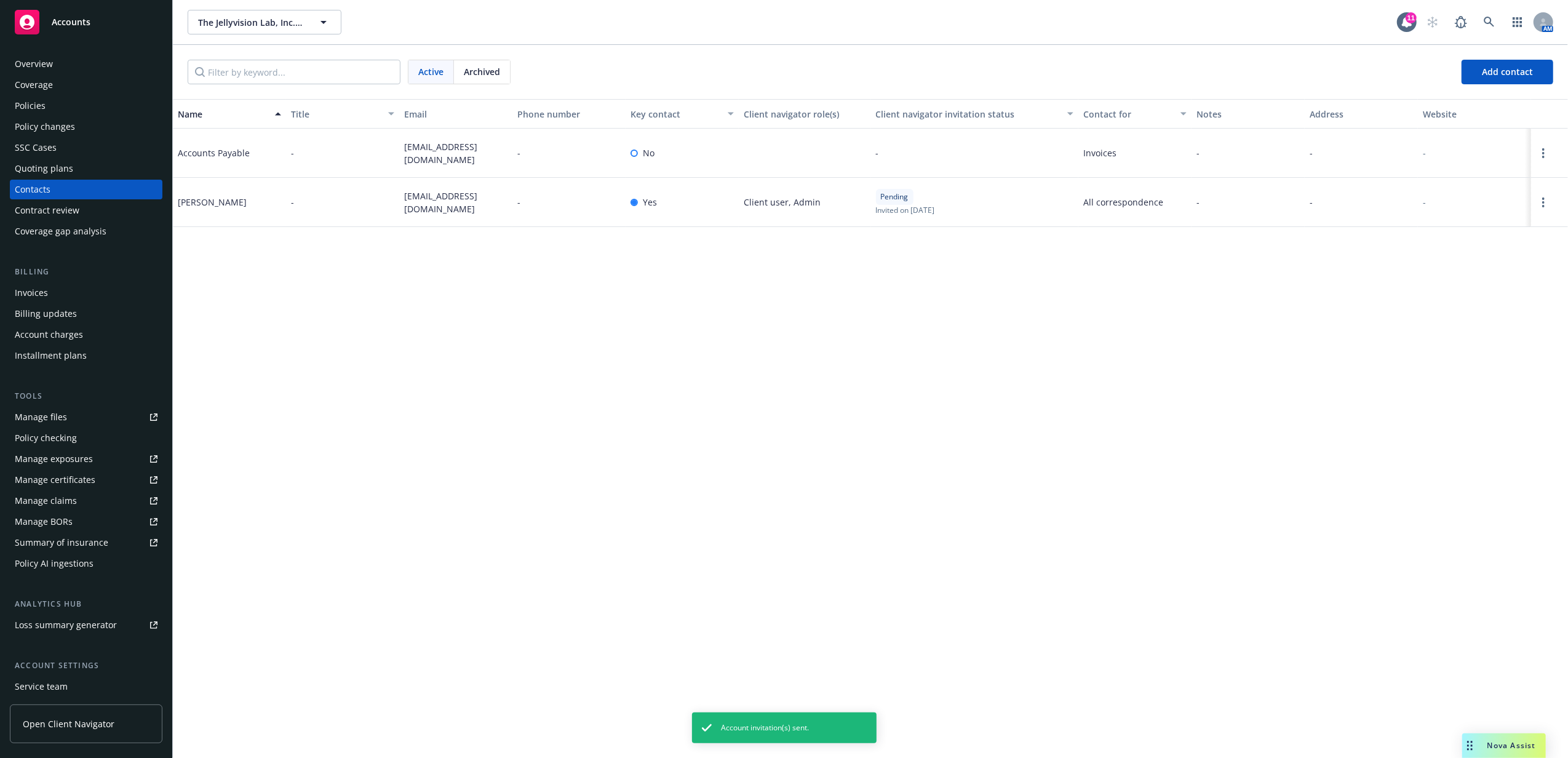
click at [64, 68] on div "Overview" at bounding box center [86, 64] width 143 height 19
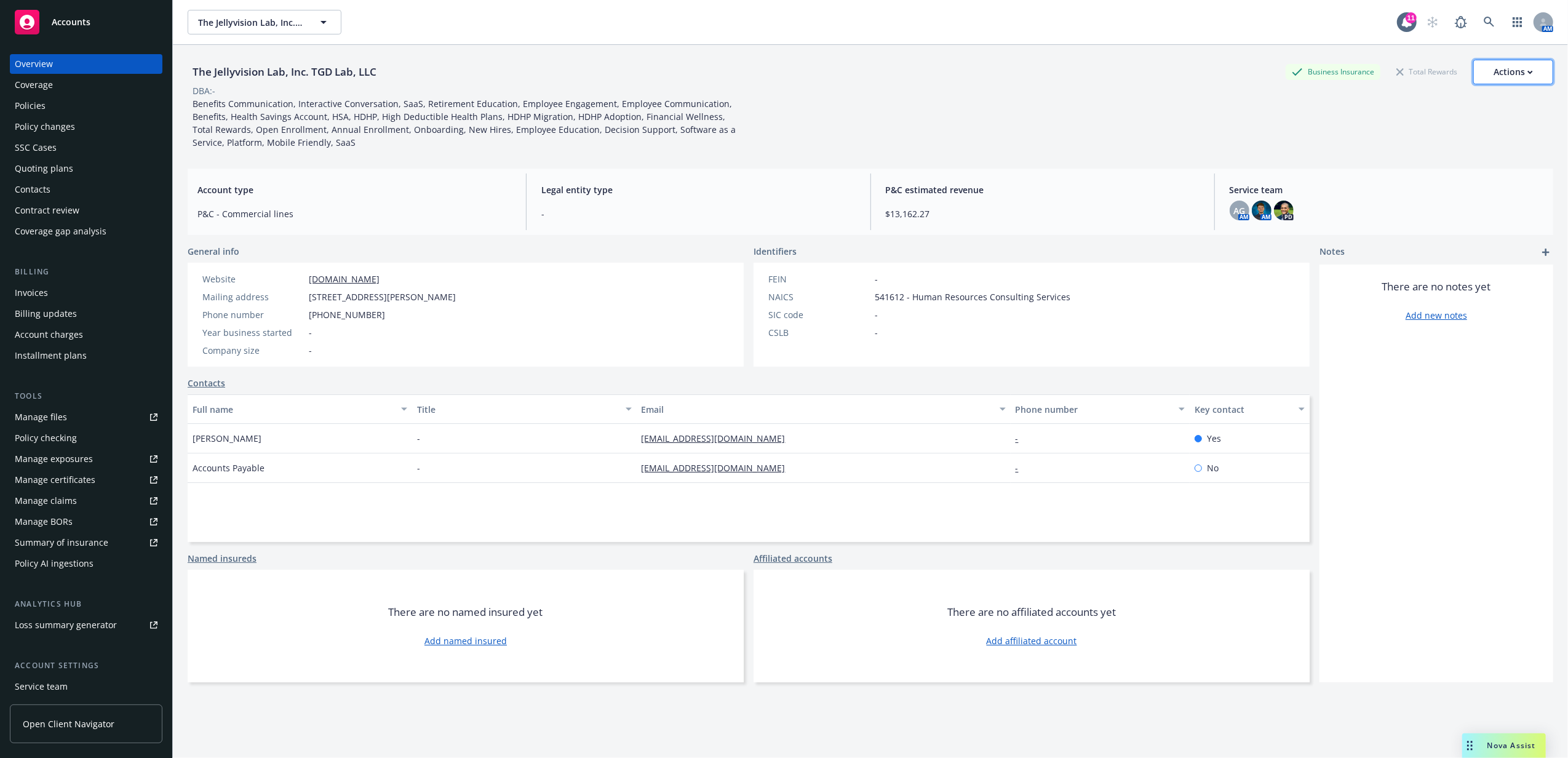
drag, startPoint x: 1519, startPoint y: 75, endPoint x: 1507, endPoint y: 75, distance: 12.0
click at [1519, 75] on div "Actions" at bounding box center [1513, 72] width 40 height 23
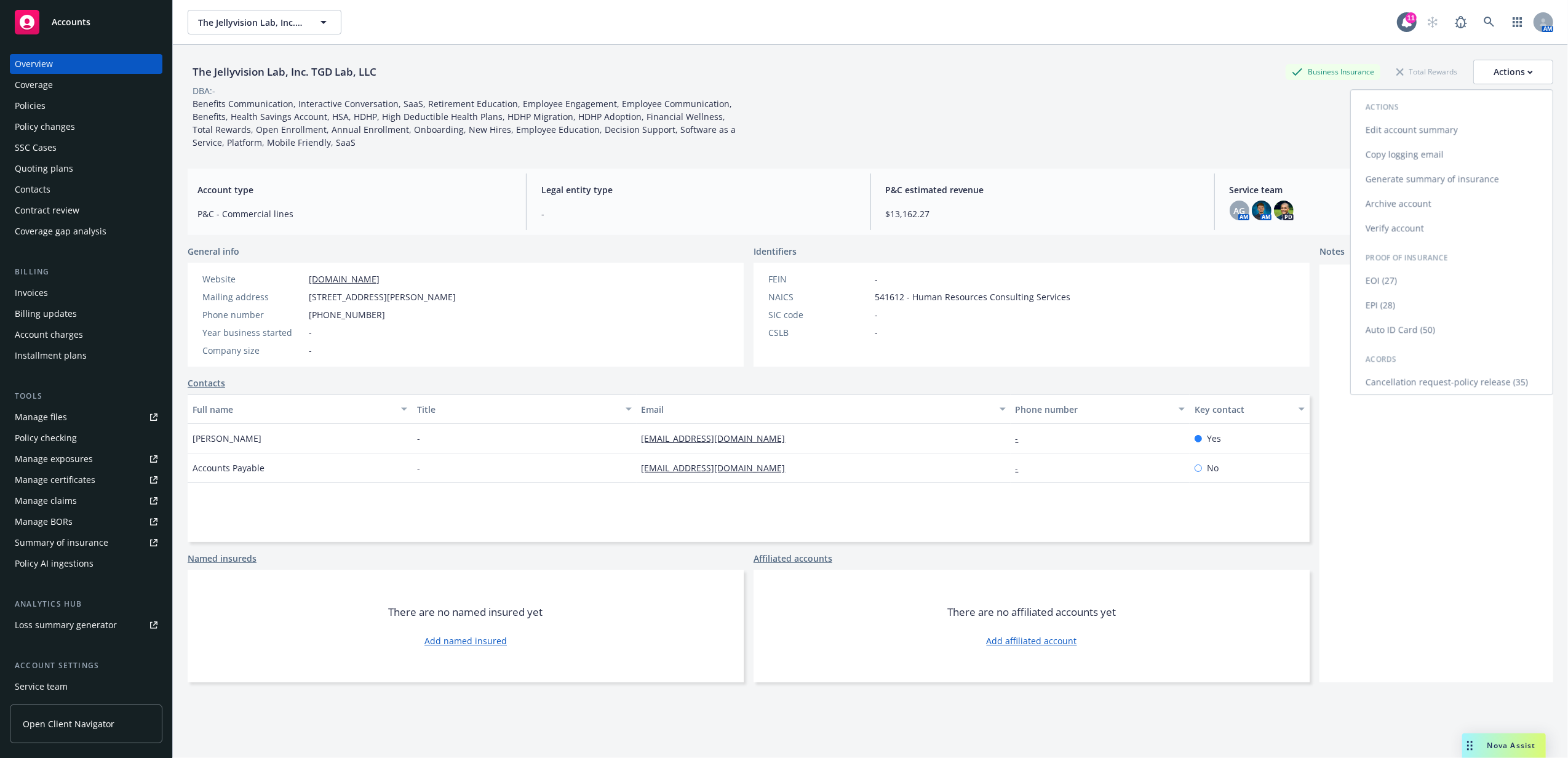
click at [1419, 131] on link "Edit account summary" at bounding box center [1452, 129] width 202 height 25
select select "US"
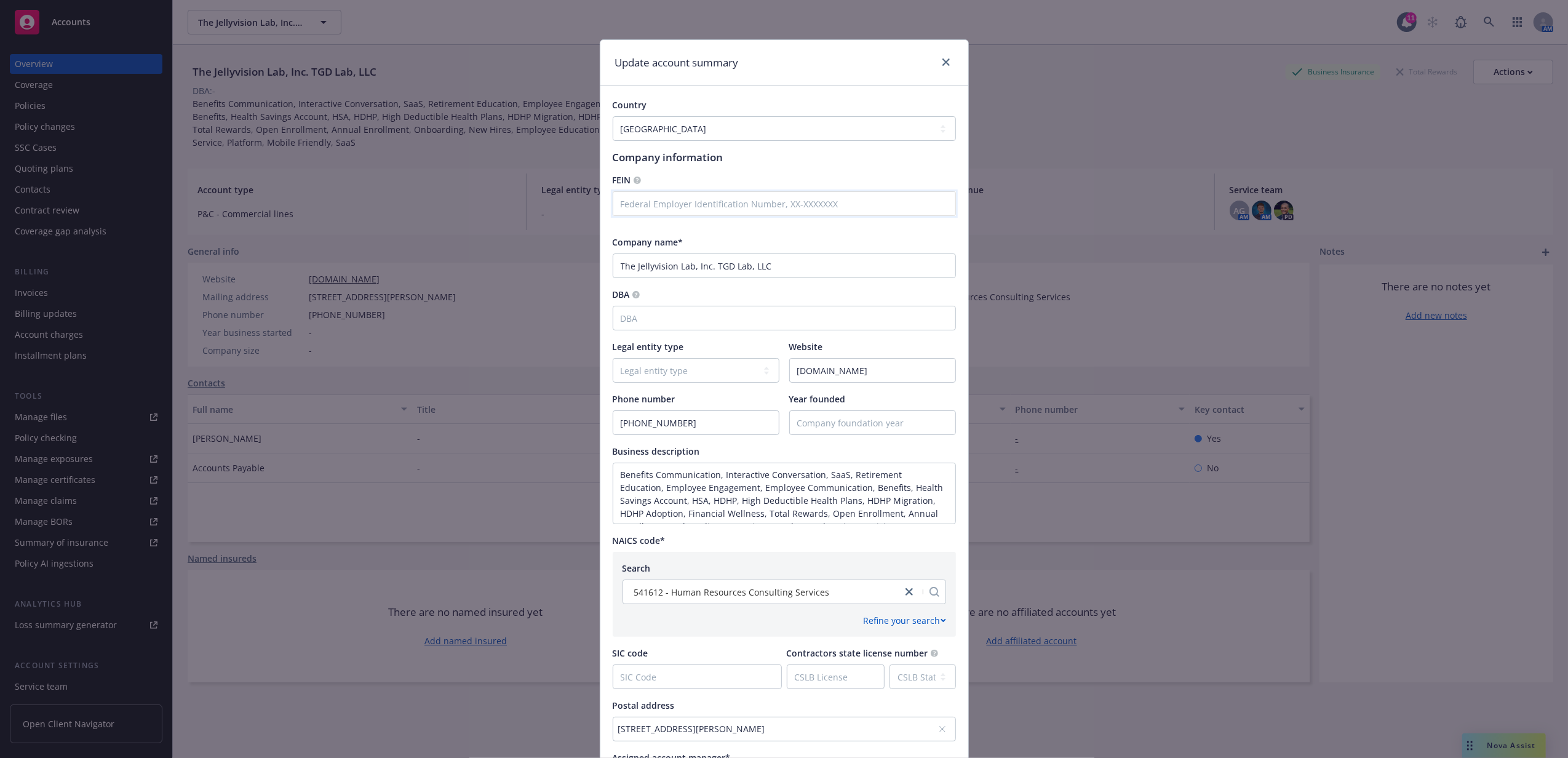
click at [727, 207] on input "text" at bounding box center [784, 204] width 343 height 25
paste input "32-0480007"
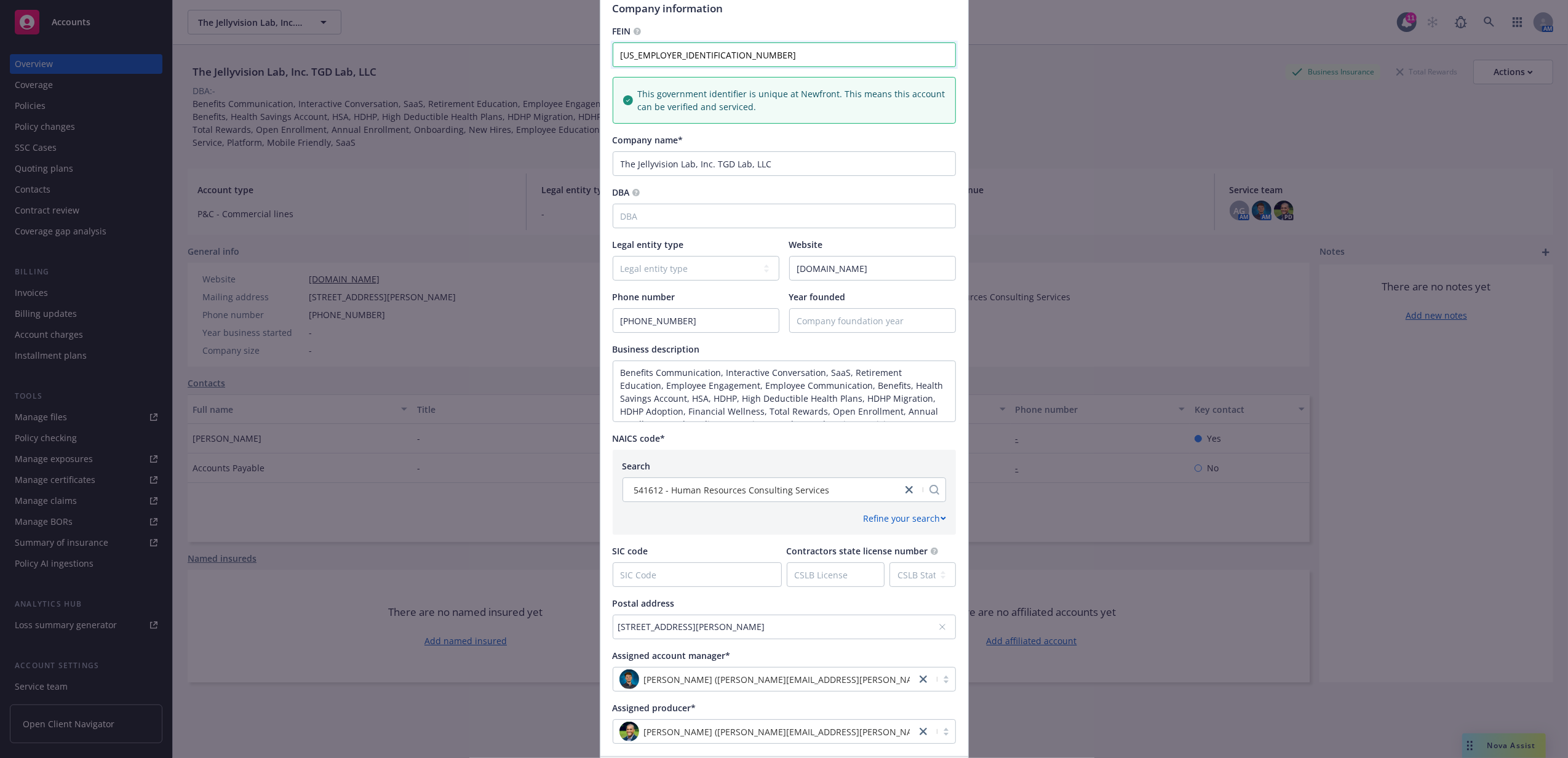
scroll to position [163, 0]
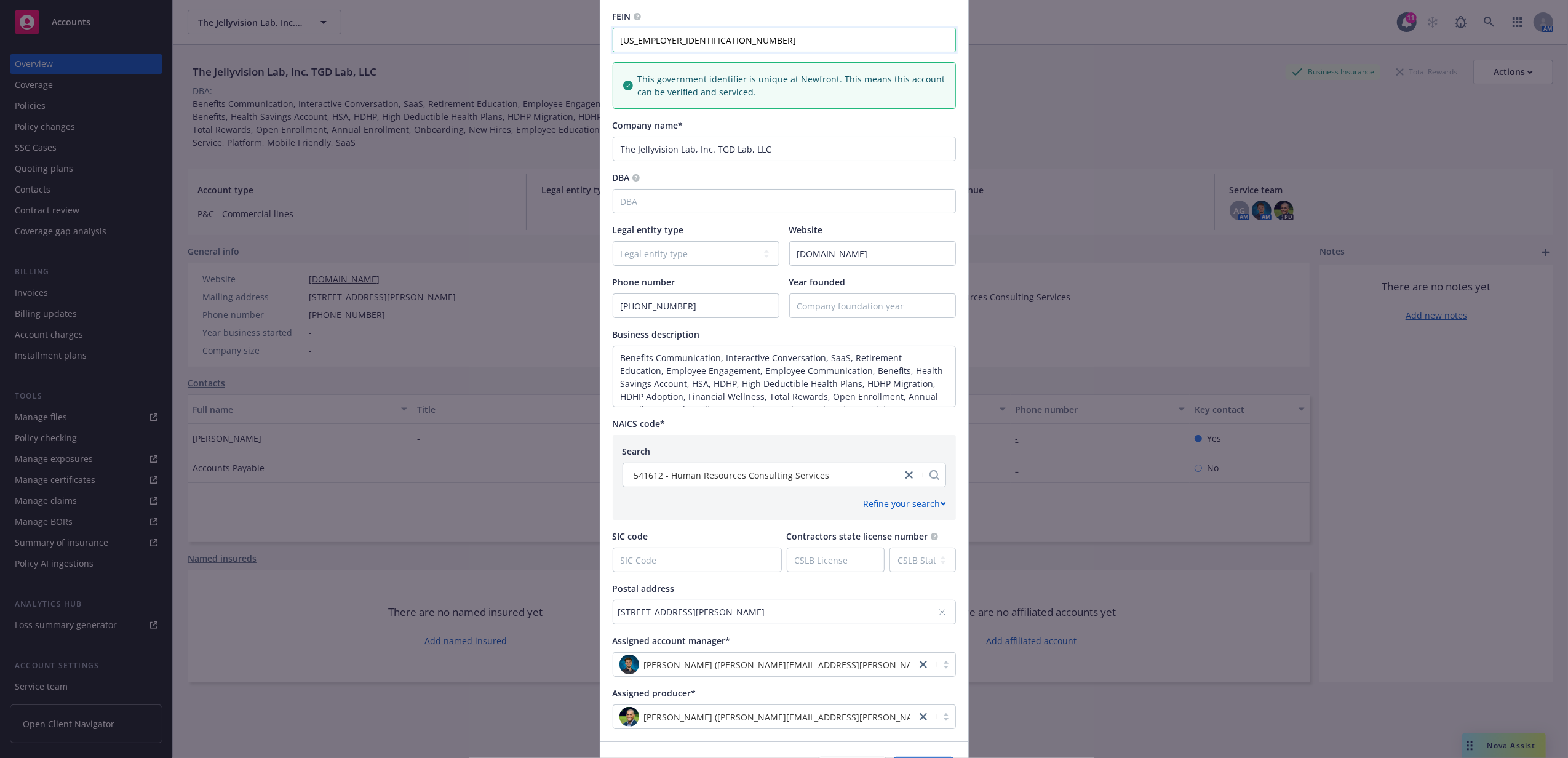
type input "32-0480007"
click at [698, 264] on select "Legal entity type C-corporation Government entity Independent contractor Joint …" at bounding box center [696, 253] width 167 height 25
select select "LLC"
click at [613, 242] on select "Legal entity type C-corporation Government entity Independent contractor Joint …" at bounding box center [696, 253] width 167 height 25
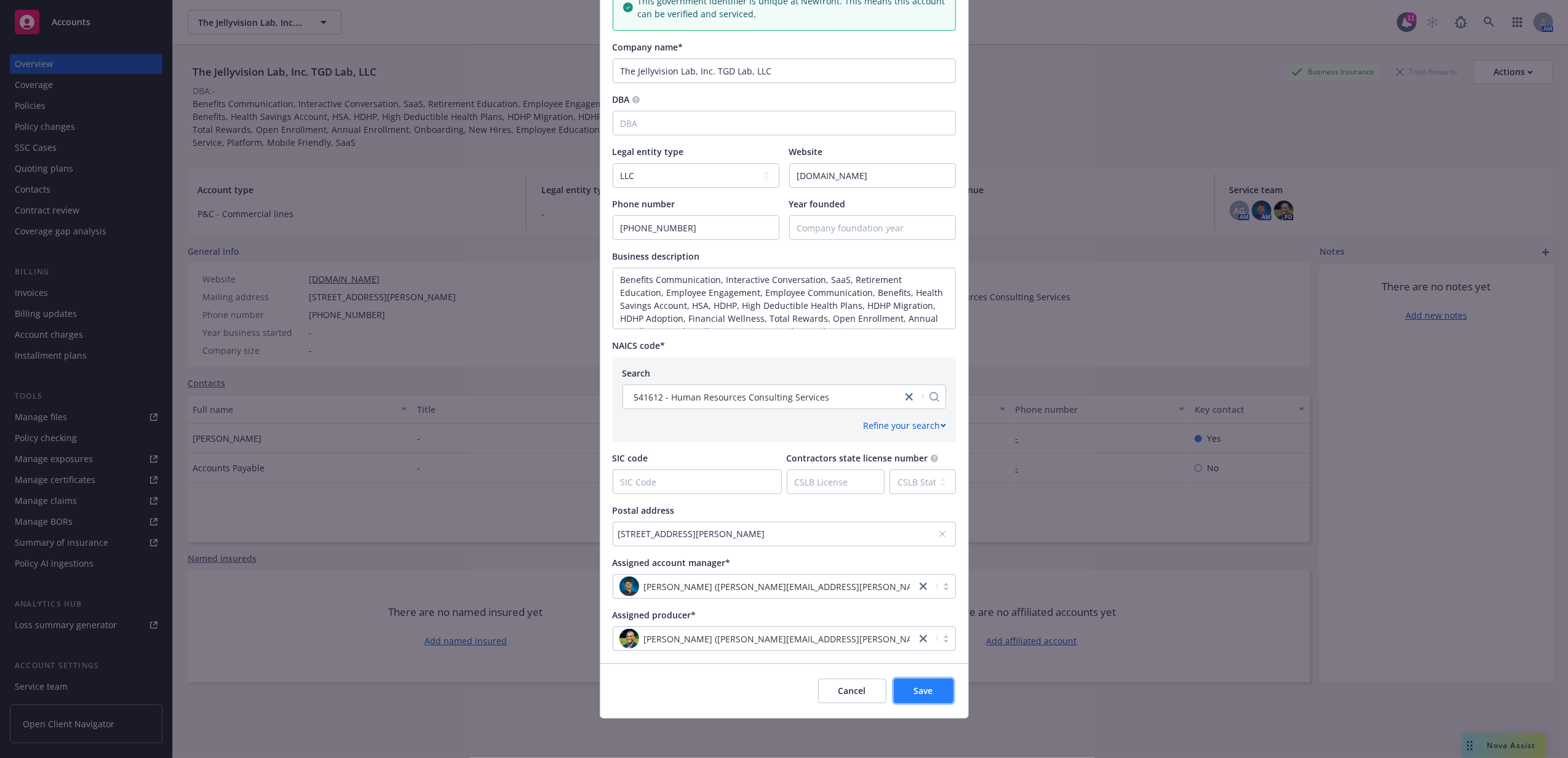
click at [941, 686] on button "Save" at bounding box center [923, 690] width 60 height 25
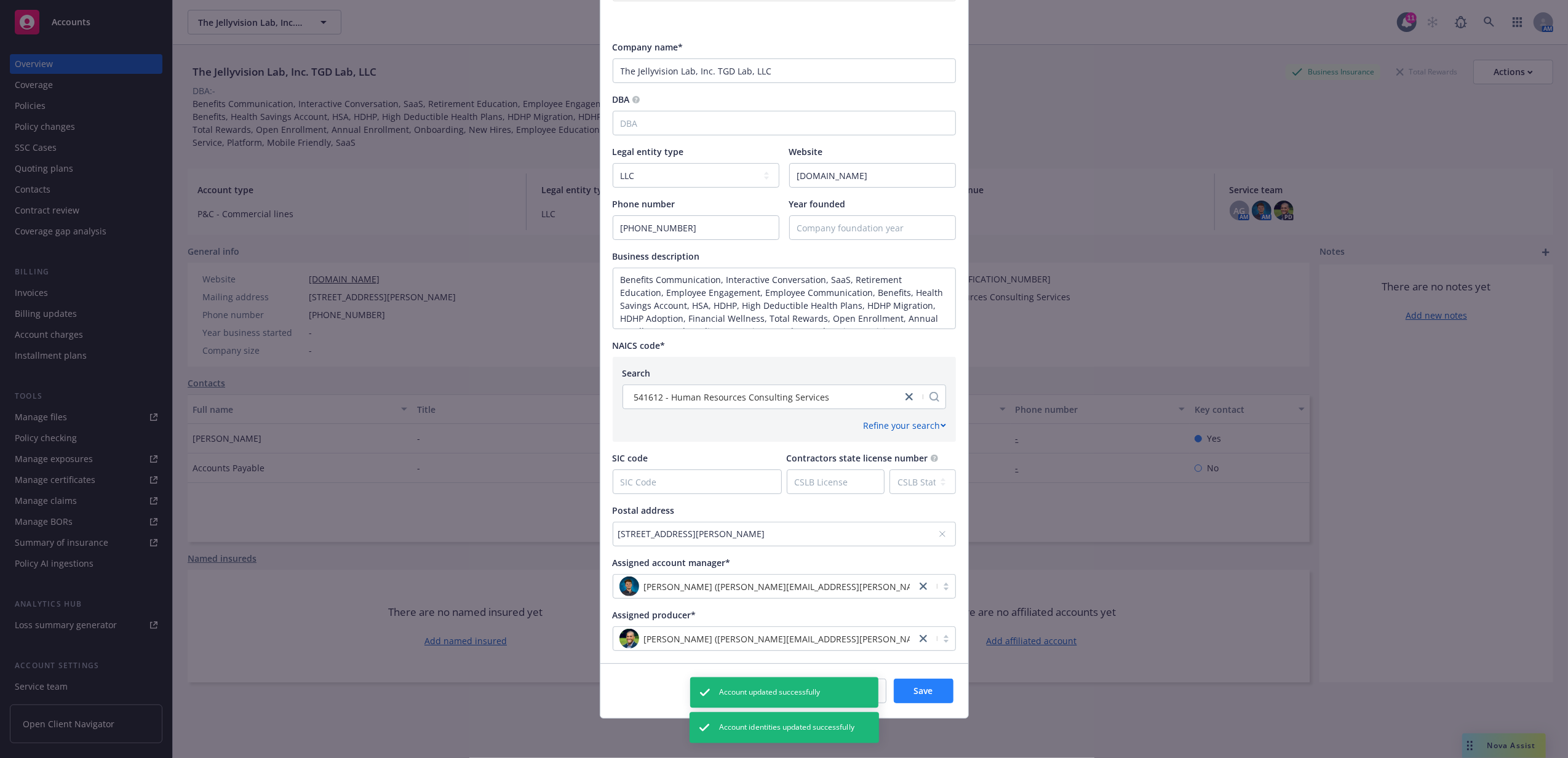
scroll to position [0, 0]
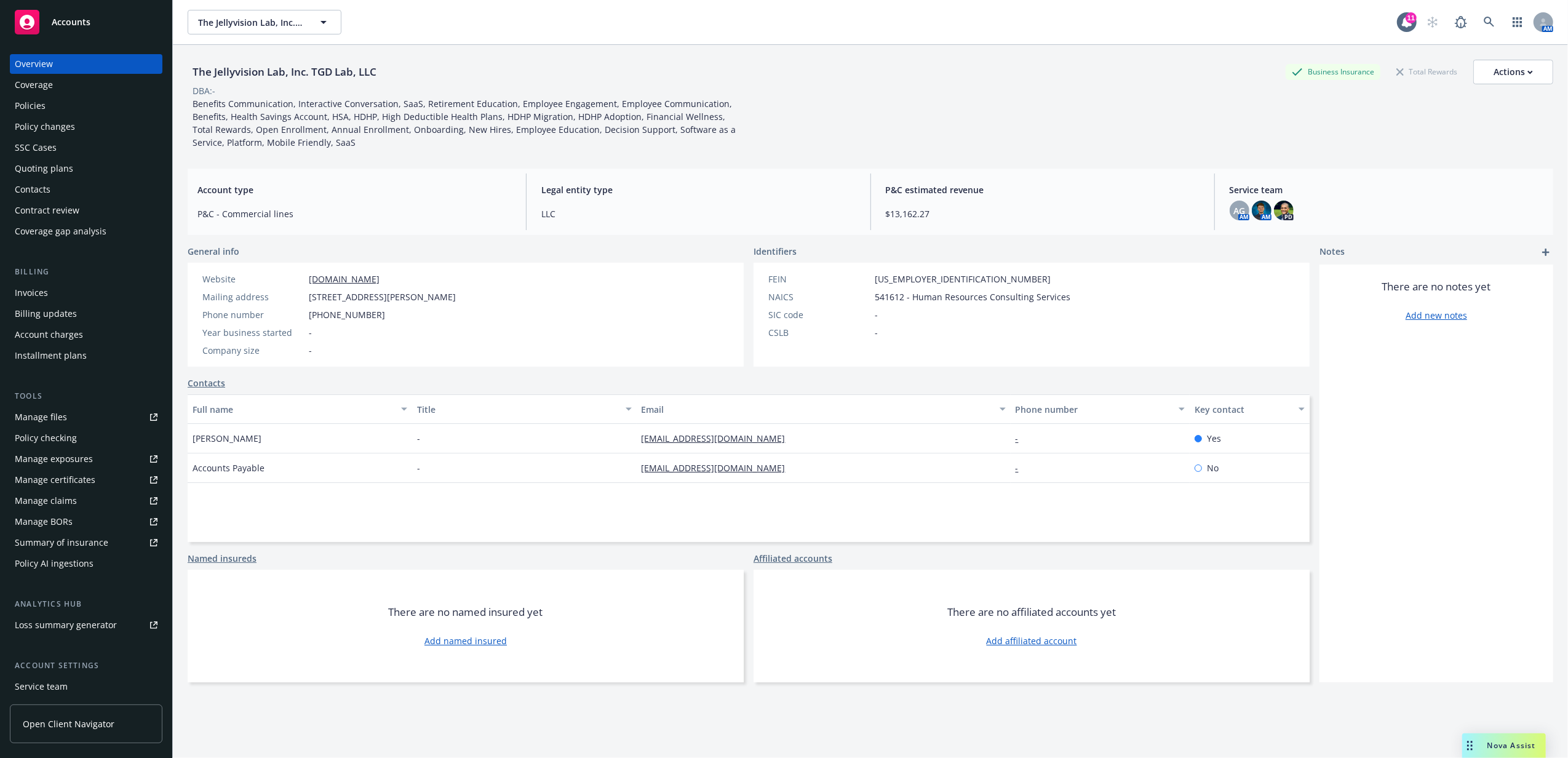
click at [86, 111] on div "Policies" at bounding box center [86, 105] width 143 height 19
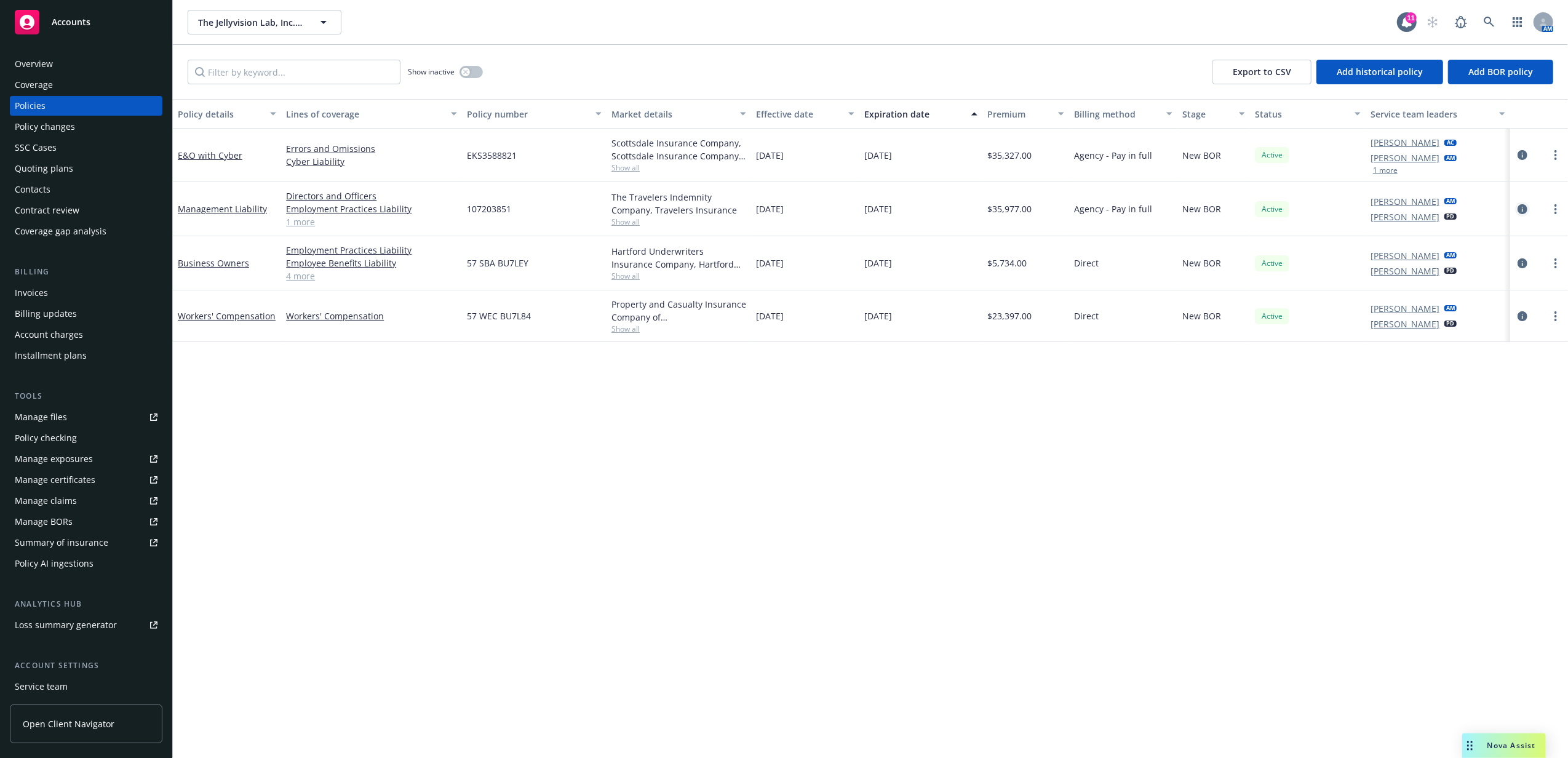
click at [1523, 209] on icon "circleInformation" at bounding box center [1522, 209] width 10 height 10
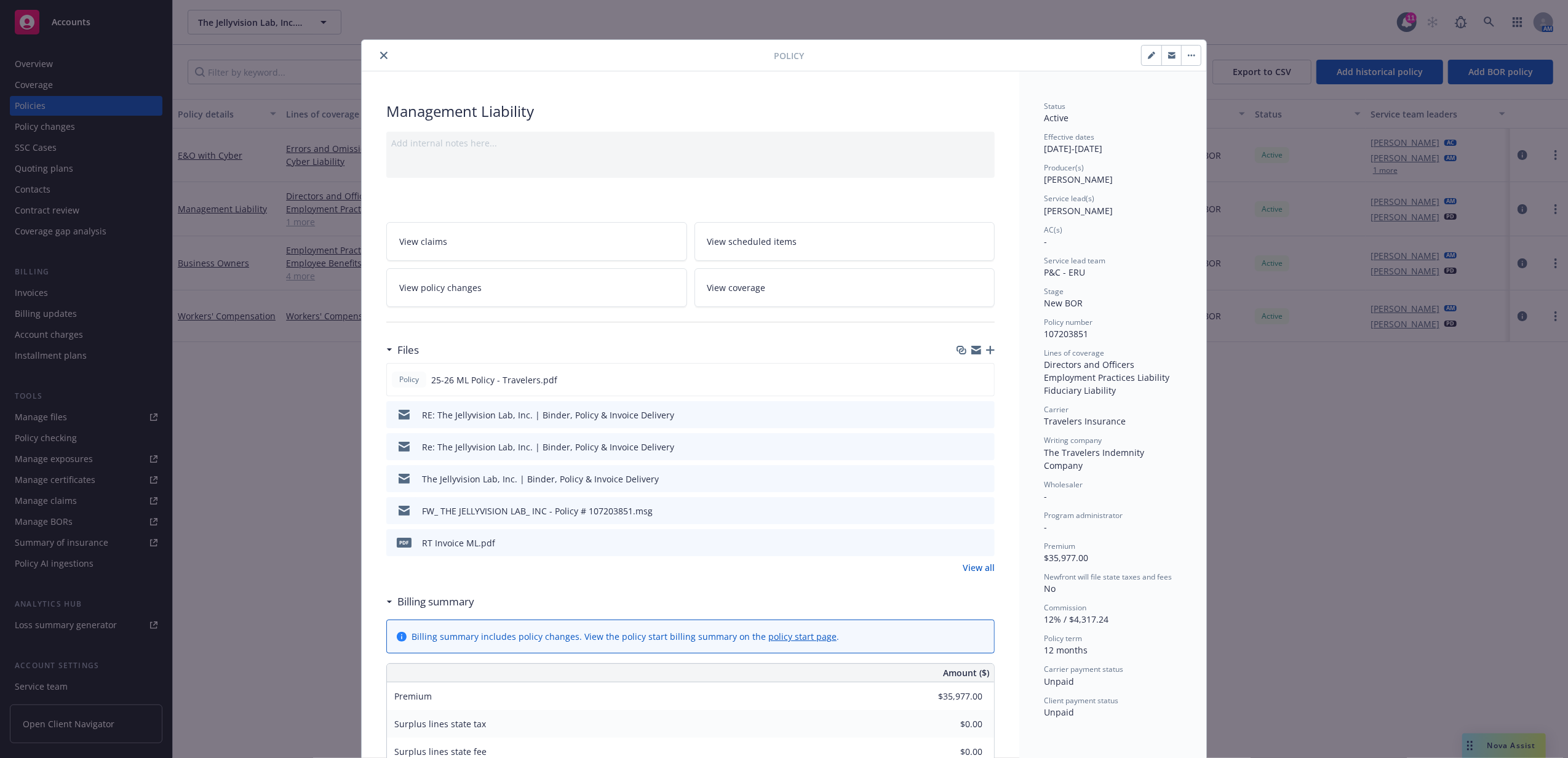
click at [1142, 58] on button "button" at bounding box center [1151, 55] width 19 height 19
select select "NEW_BOR"
select select "12"
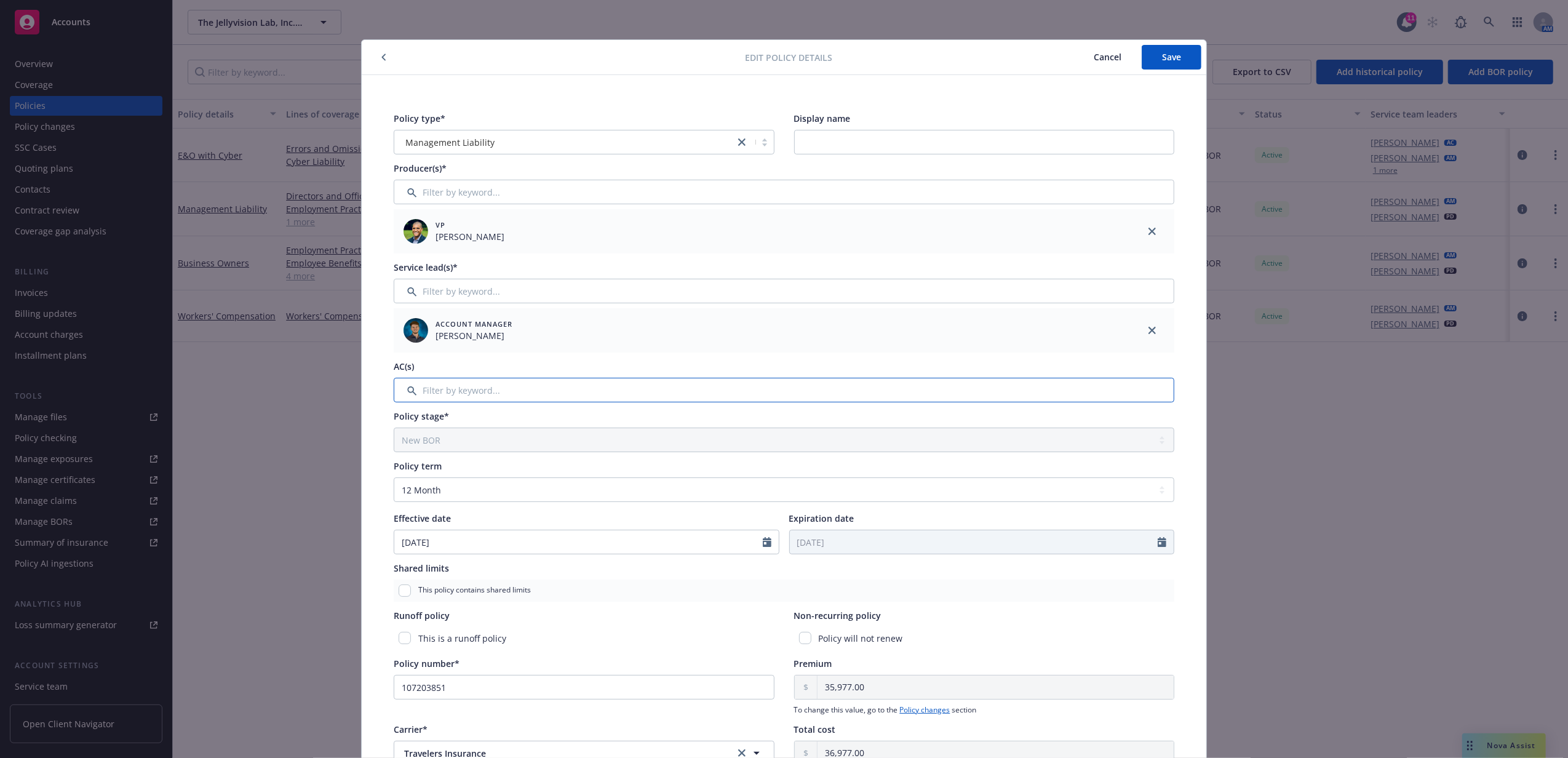
click at [483, 392] on input "Filter by keyword..." at bounding box center [784, 390] width 781 height 25
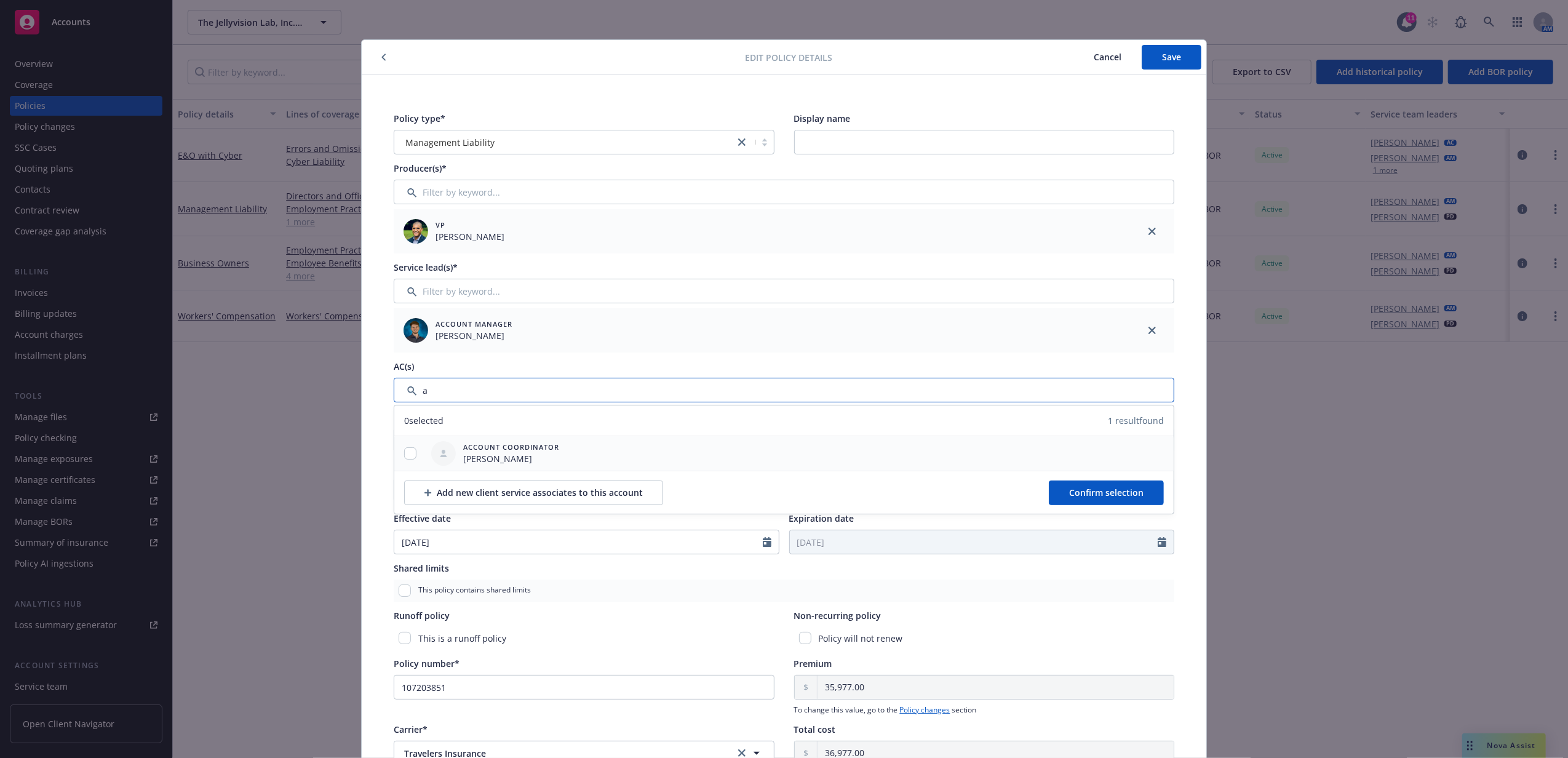
type input "a"
click at [404, 453] on input "checkbox" at bounding box center [410, 453] width 12 height 12
checkbox input "true"
click at [1089, 500] on button "Confirm selection" at bounding box center [1107, 493] width 115 height 25
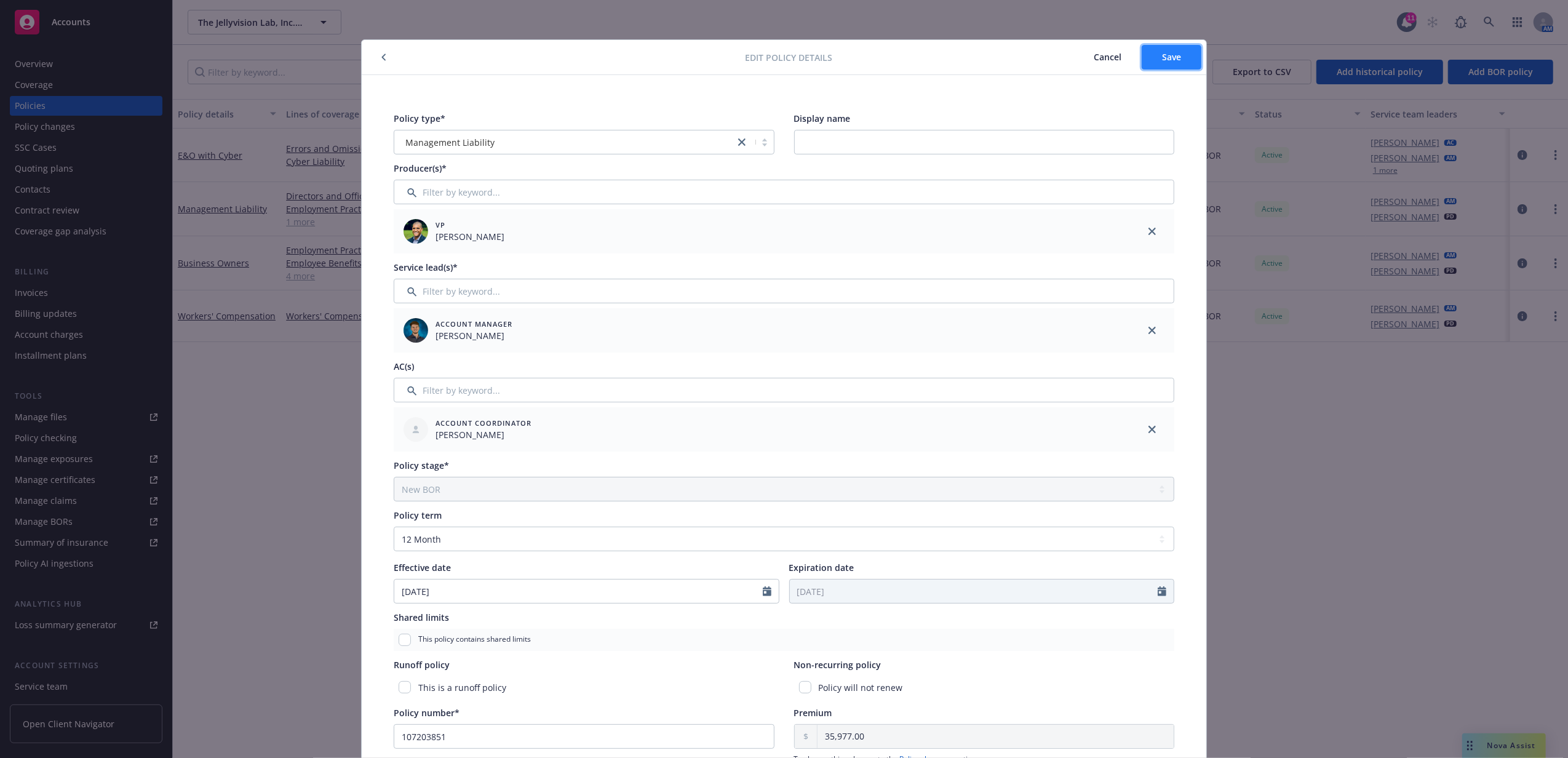
click at [1164, 50] on button "Save" at bounding box center [1171, 57] width 60 height 25
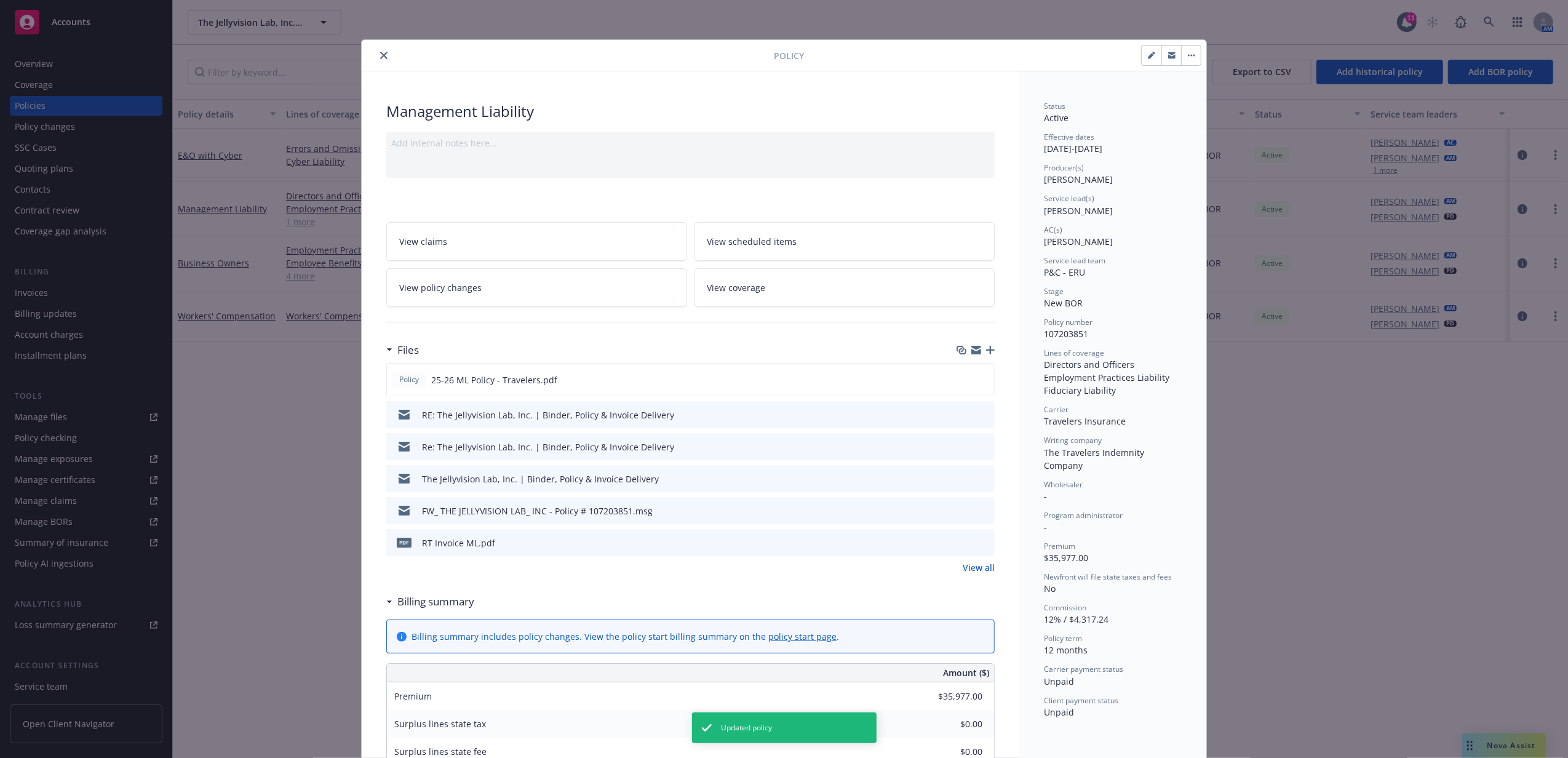
click at [380, 58] on icon "close" at bounding box center [384, 55] width 7 height 7
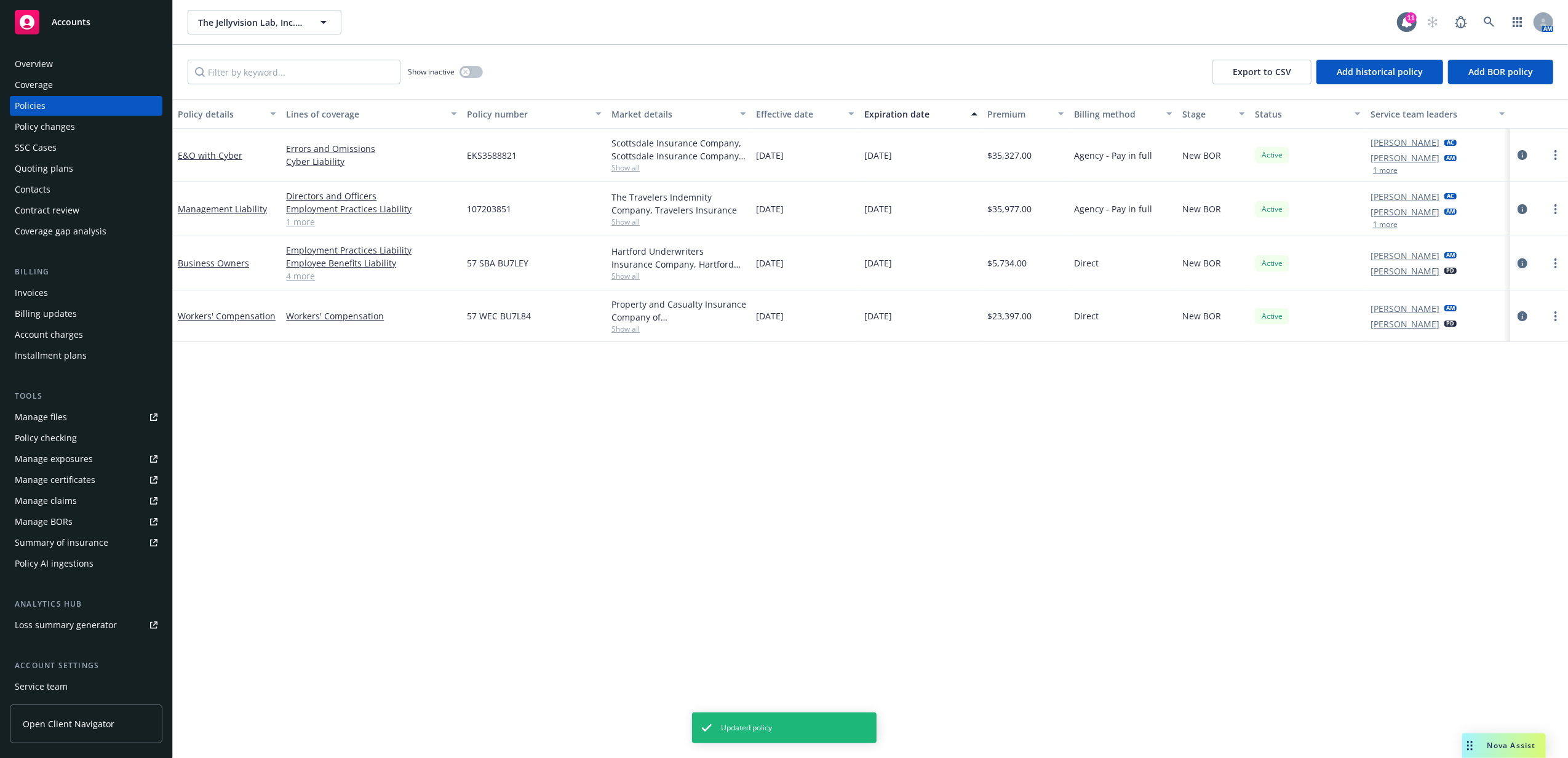
click at [1526, 263] on icon "circleInformation" at bounding box center [1522, 263] width 10 height 10
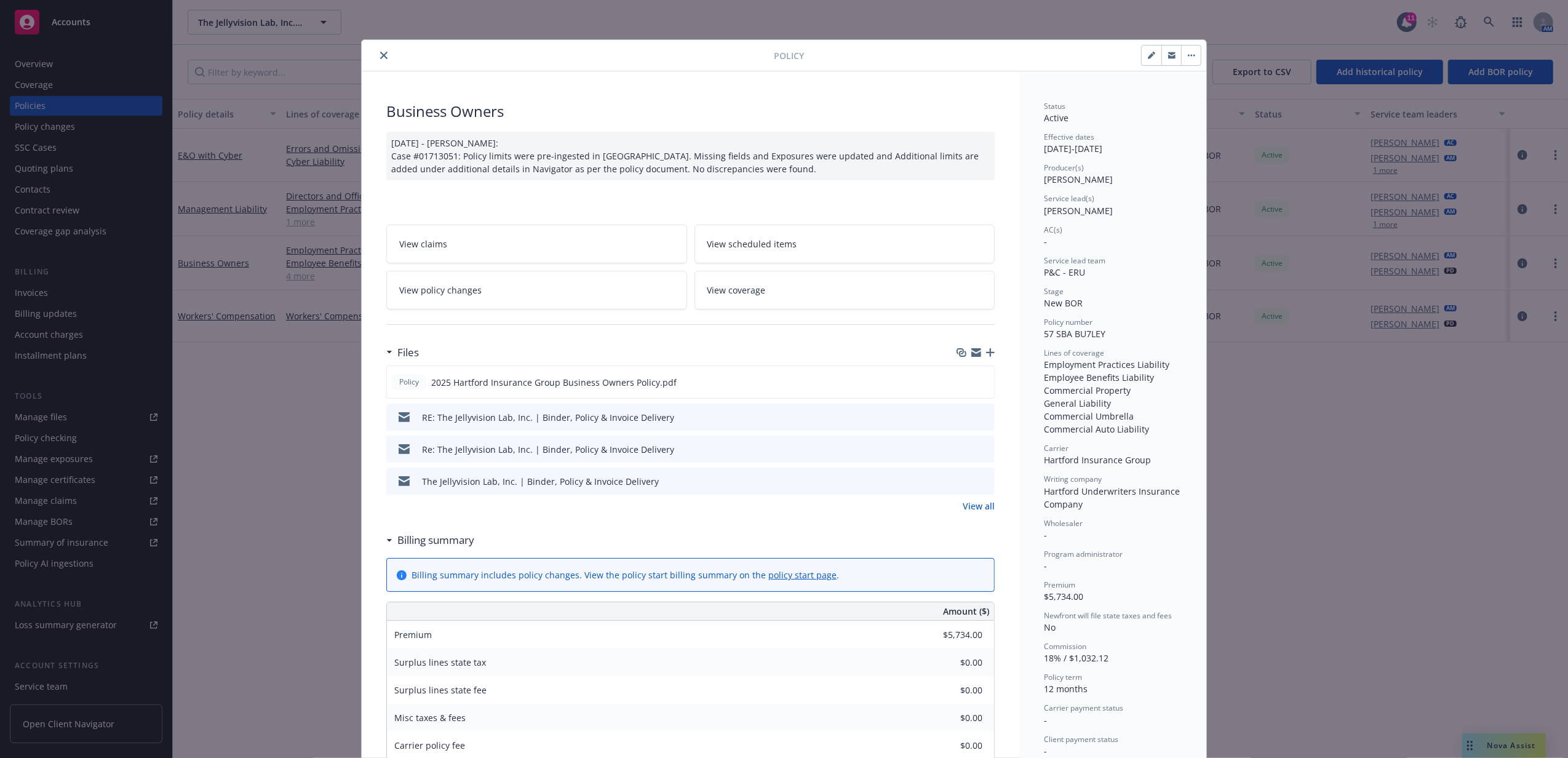
click at [1148, 56] on icon "button" at bounding box center [1152, 55] width 7 height 7
select select "NEW_BOR"
select select "12"
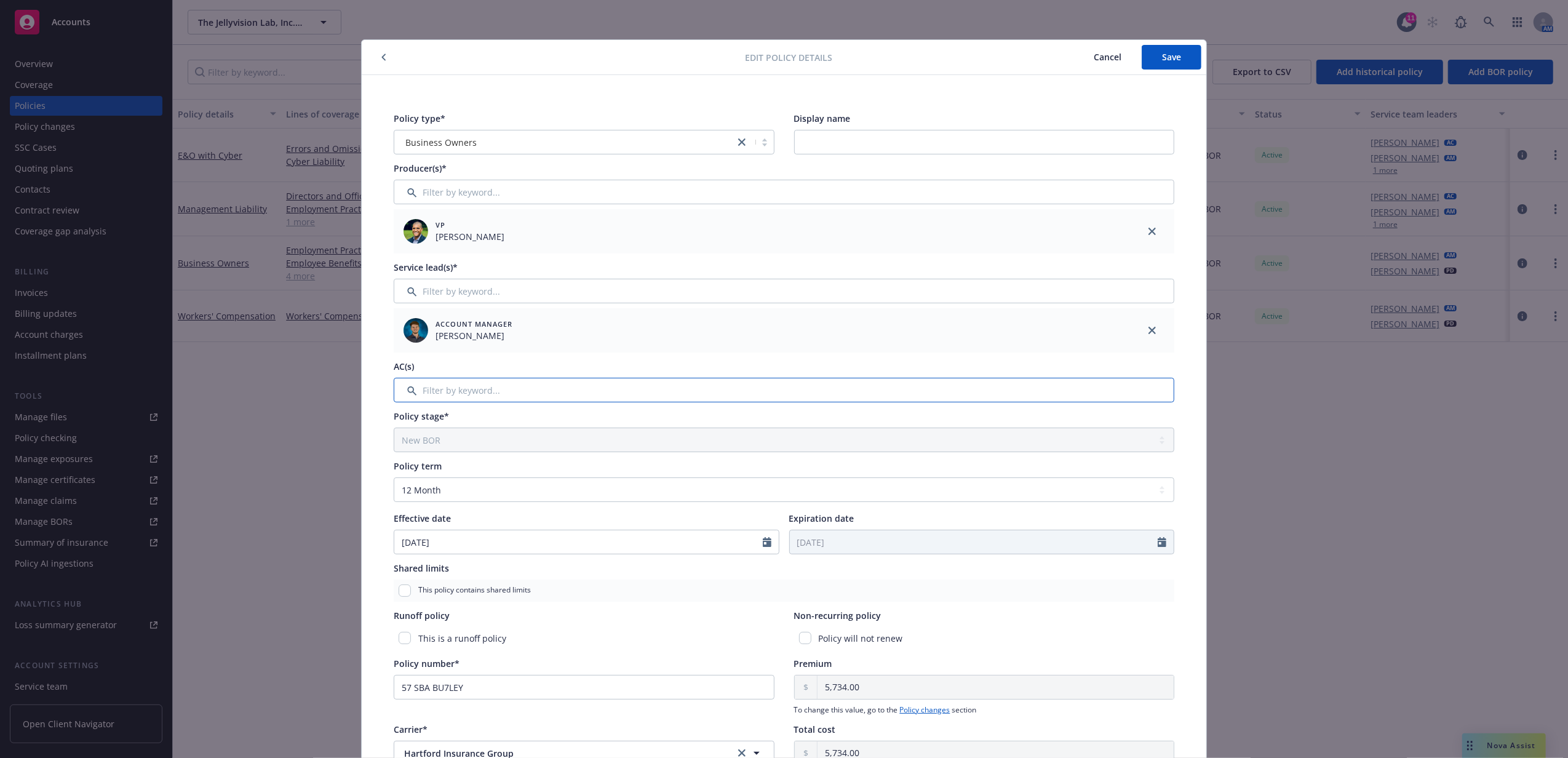
click at [508, 392] on input "Filter by keyword..." at bounding box center [784, 390] width 781 height 25
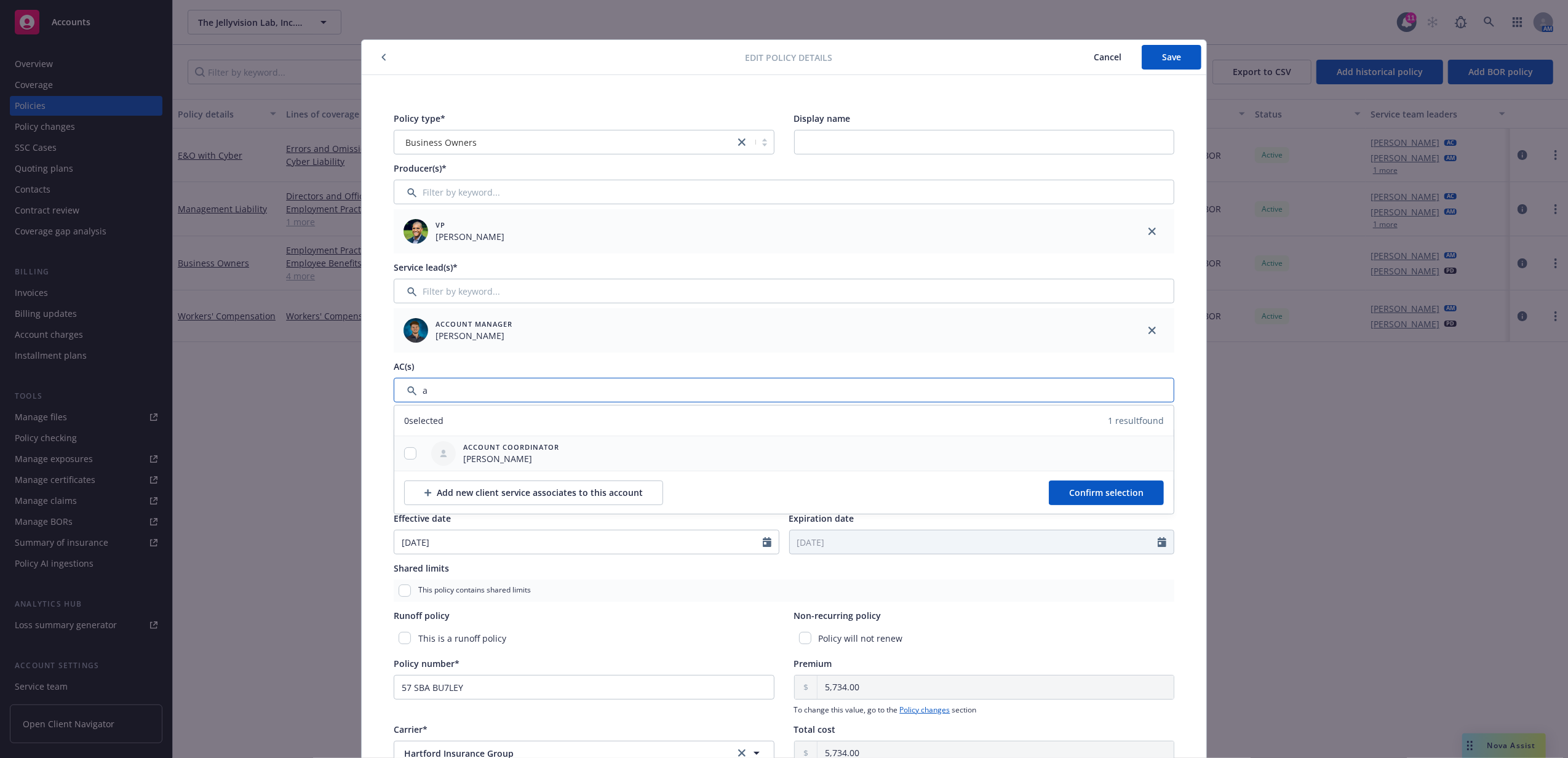
type input "a"
click at [404, 455] on input "checkbox" at bounding box center [410, 453] width 12 height 12
checkbox input "true"
click at [1074, 495] on span "Confirm selection" at bounding box center [1106, 492] width 74 height 11
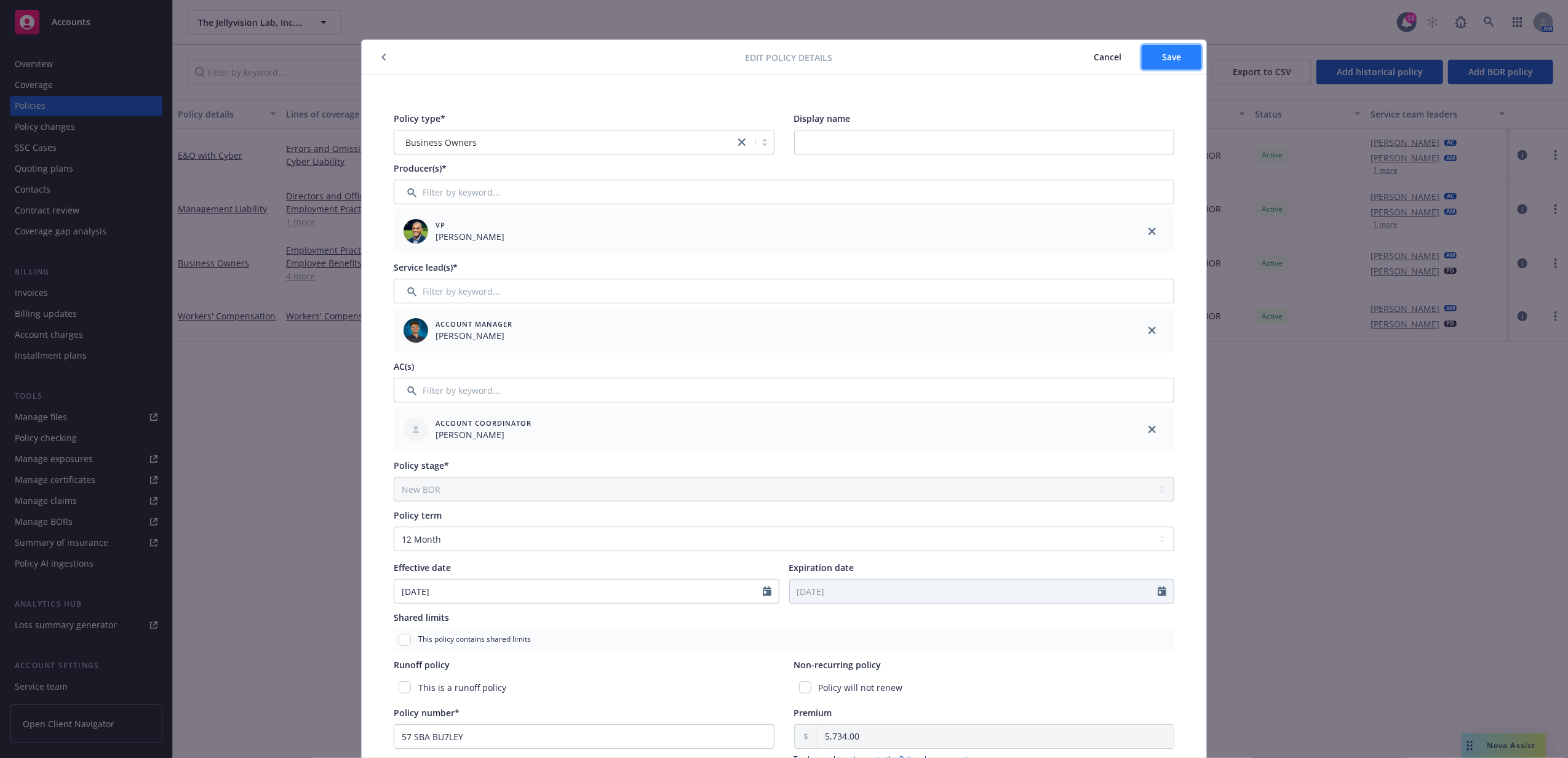
click at [1172, 57] on span "Save" at bounding box center [1172, 56] width 19 height 11
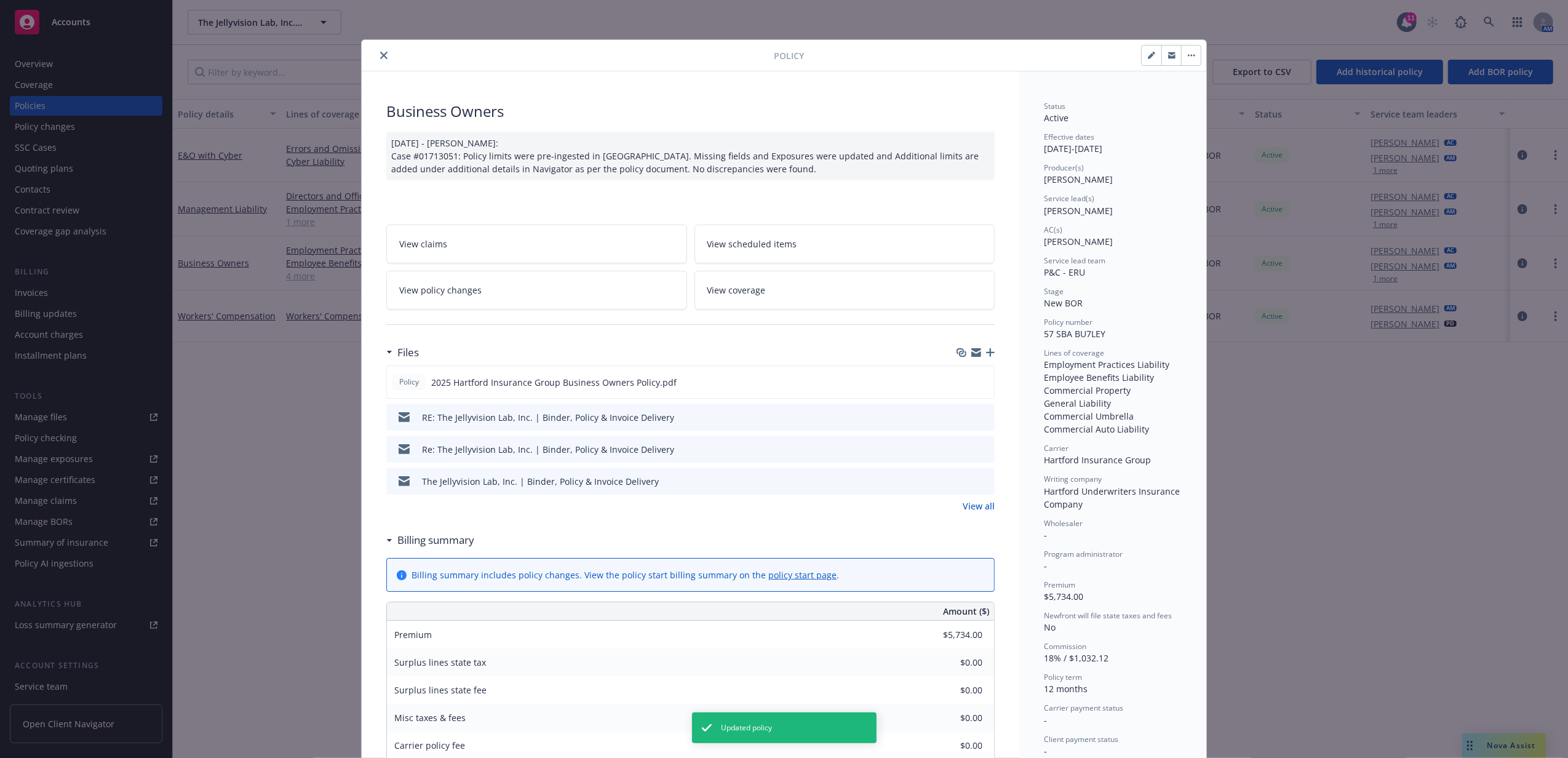
click at [382, 54] on icon "close" at bounding box center [384, 55] width 7 height 7
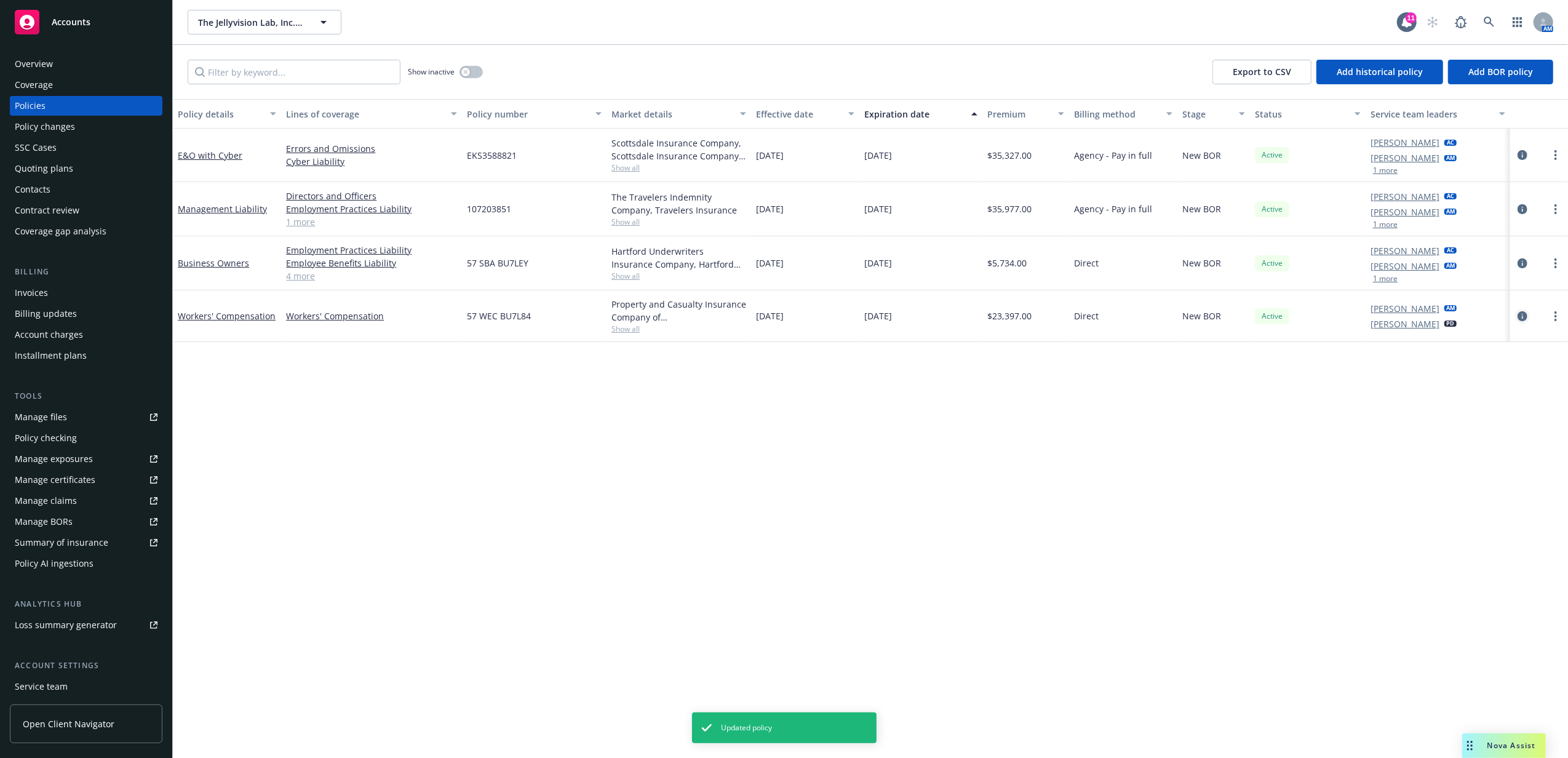
click at [1520, 315] on icon "circleInformation" at bounding box center [1522, 316] width 10 height 10
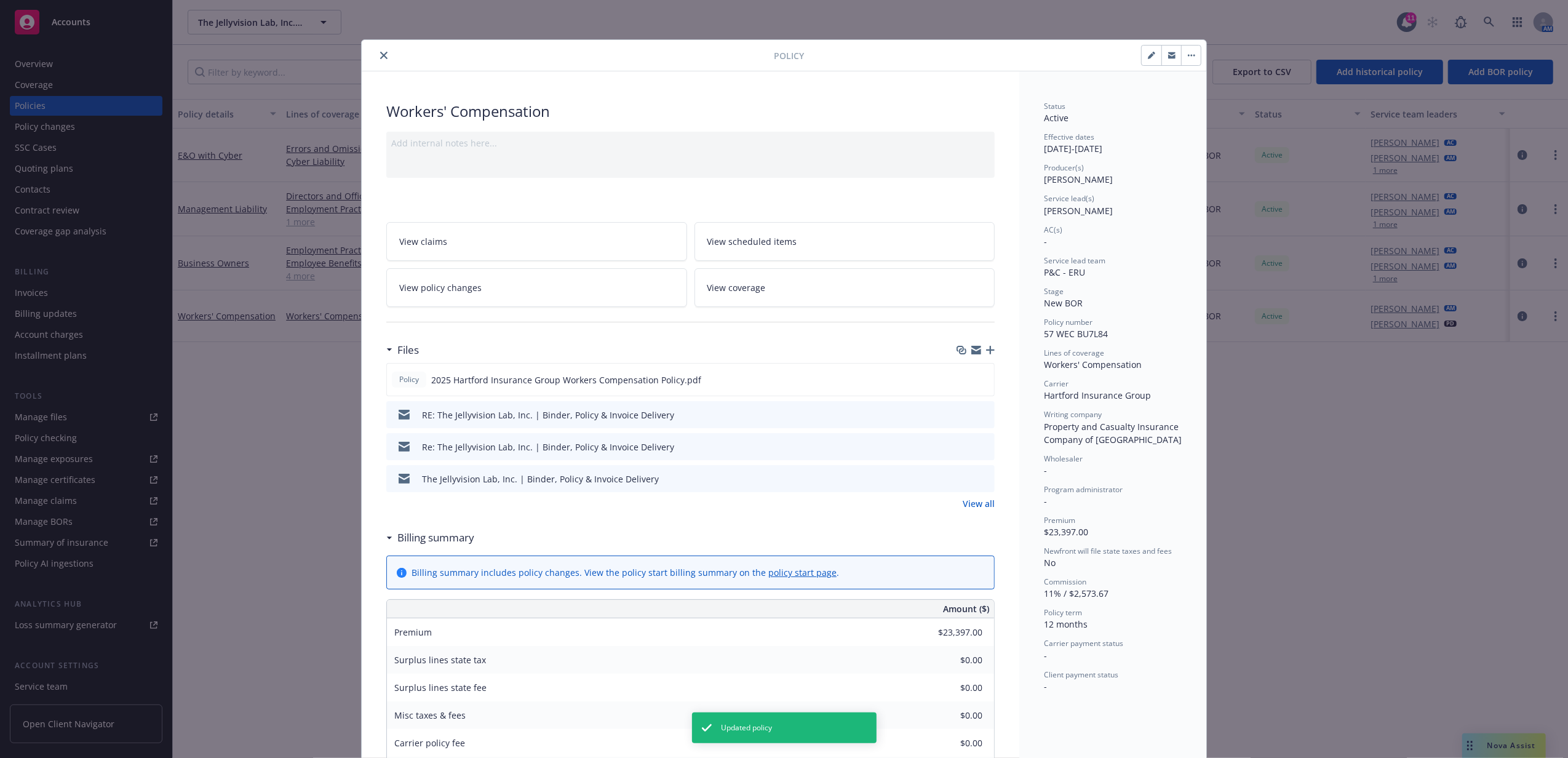
click at [1148, 55] on icon "button" at bounding box center [1152, 55] width 7 height 7
select select "NEW_BOR"
select select "12"
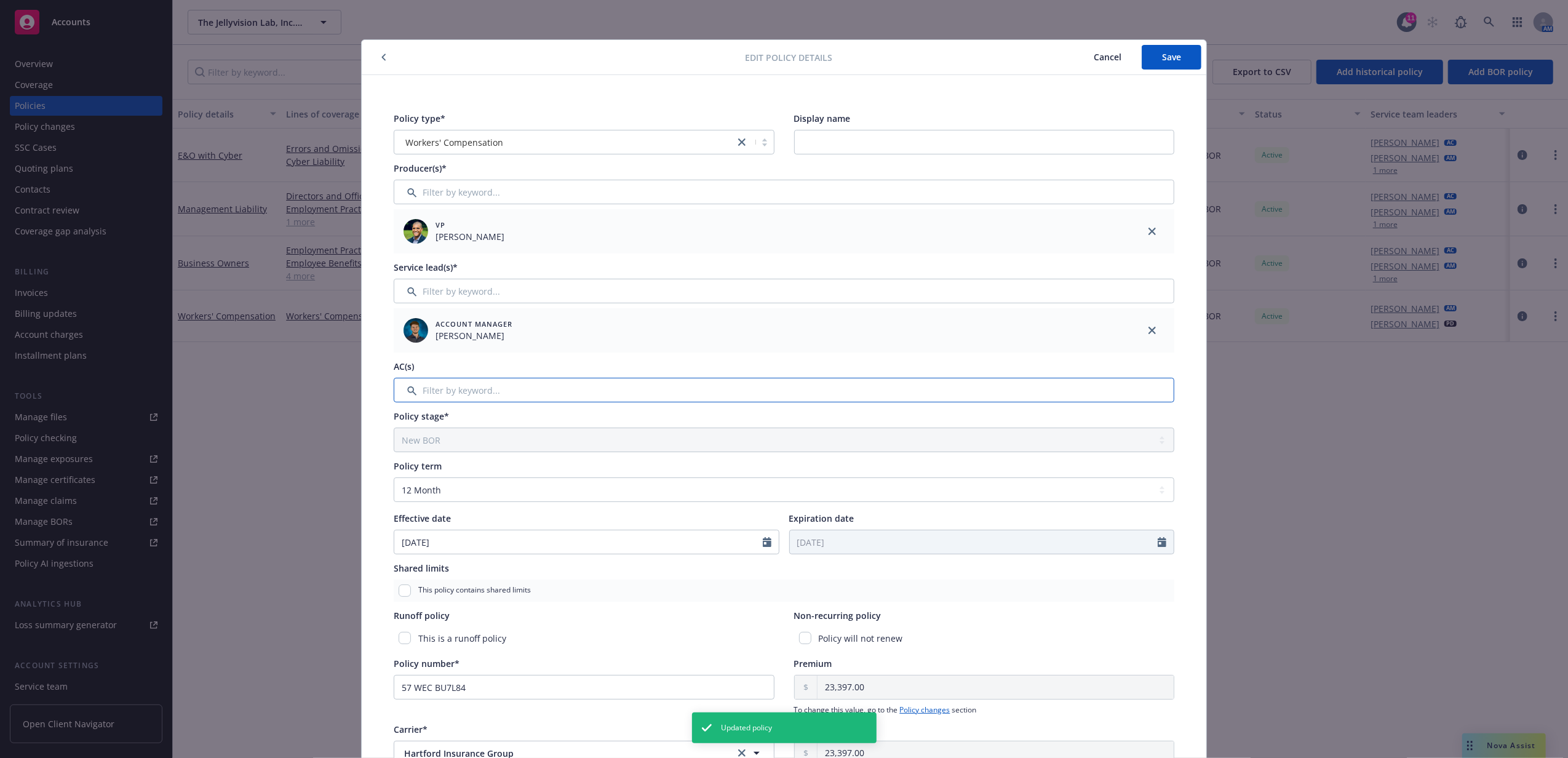
click at [512, 401] on input "Filter by keyword..." at bounding box center [784, 390] width 781 height 25
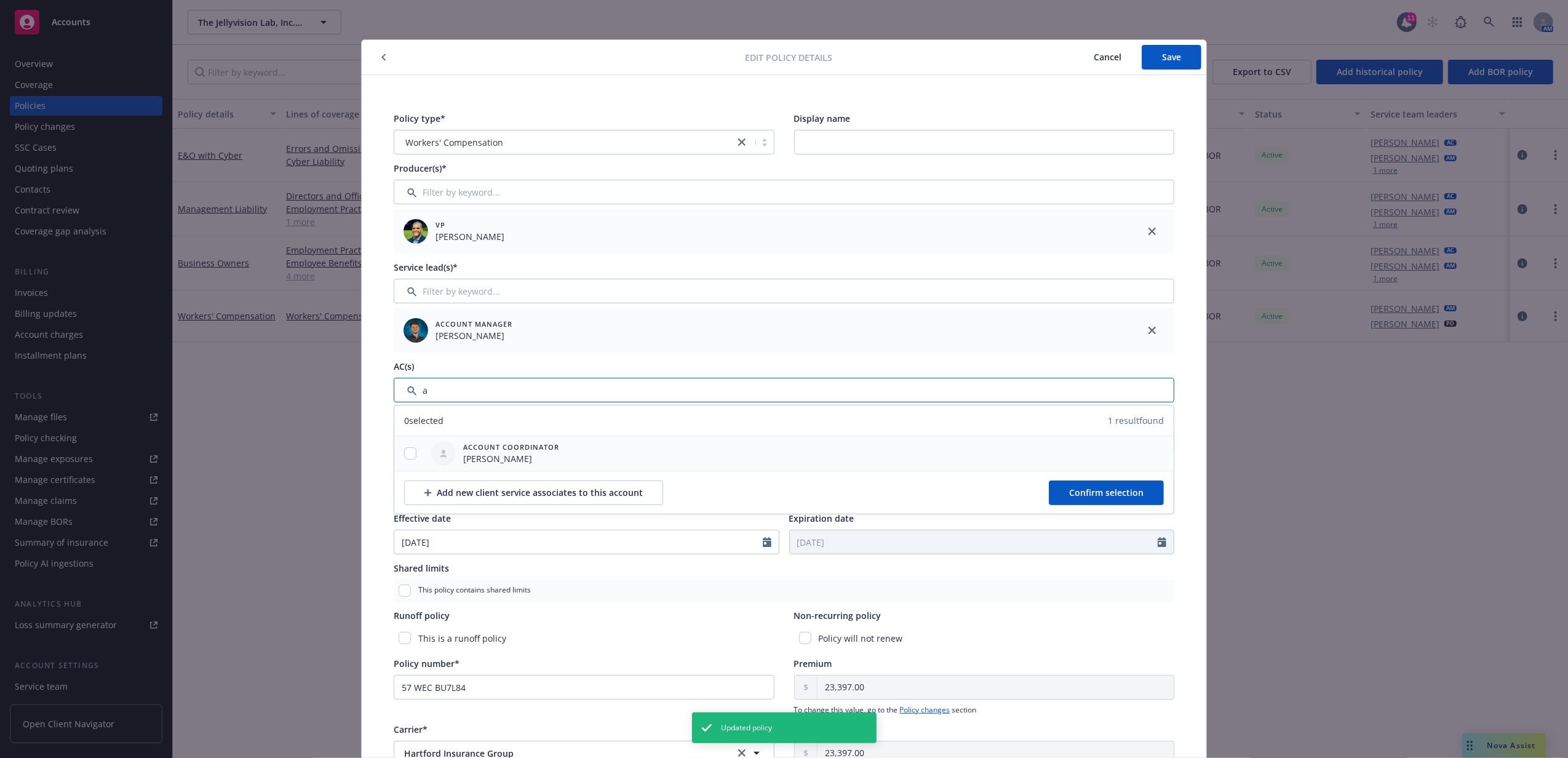
type input "a"
click at [406, 451] on input "checkbox" at bounding box center [410, 453] width 12 height 12
checkbox input "true"
drag, startPoint x: 1071, startPoint y: 487, endPoint x: 1116, endPoint y: 291, distance: 201.1
click at [1071, 486] on button "Confirm selection" at bounding box center [1107, 493] width 115 height 25
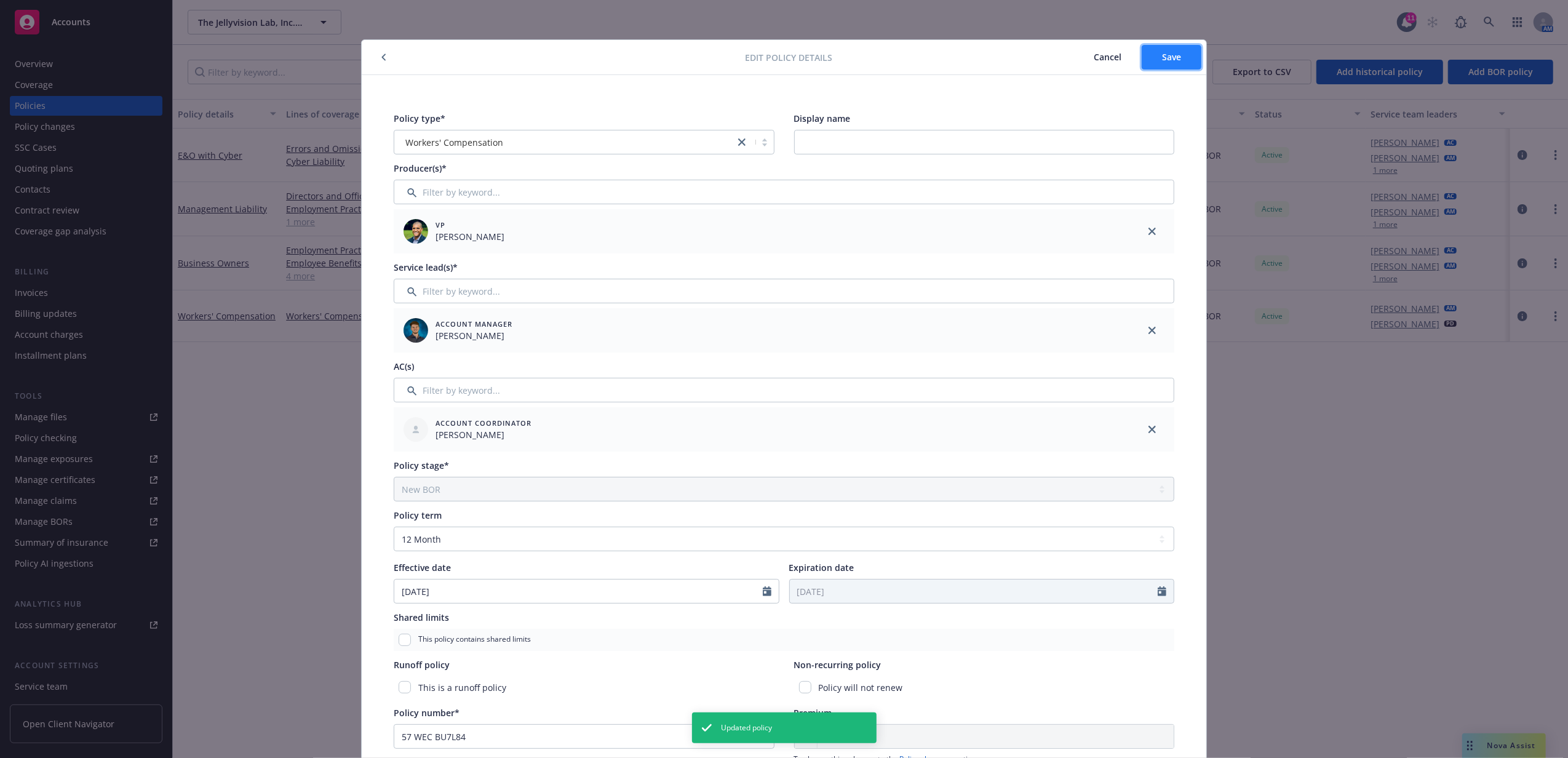
click at [1174, 48] on button "Save" at bounding box center [1171, 57] width 60 height 25
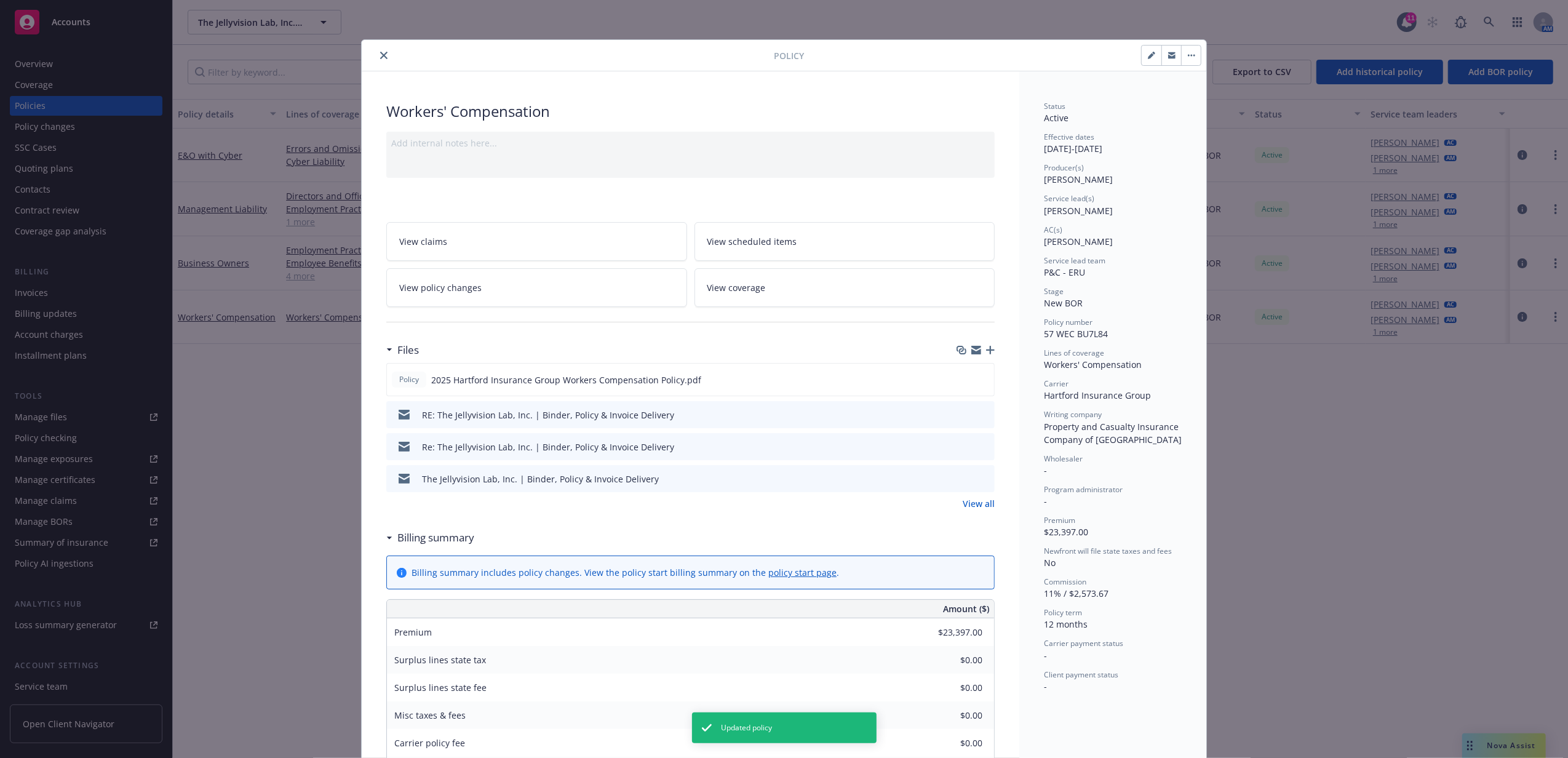
click at [382, 56] on button "close" at bounding box center [384, 56] width 15 height 15
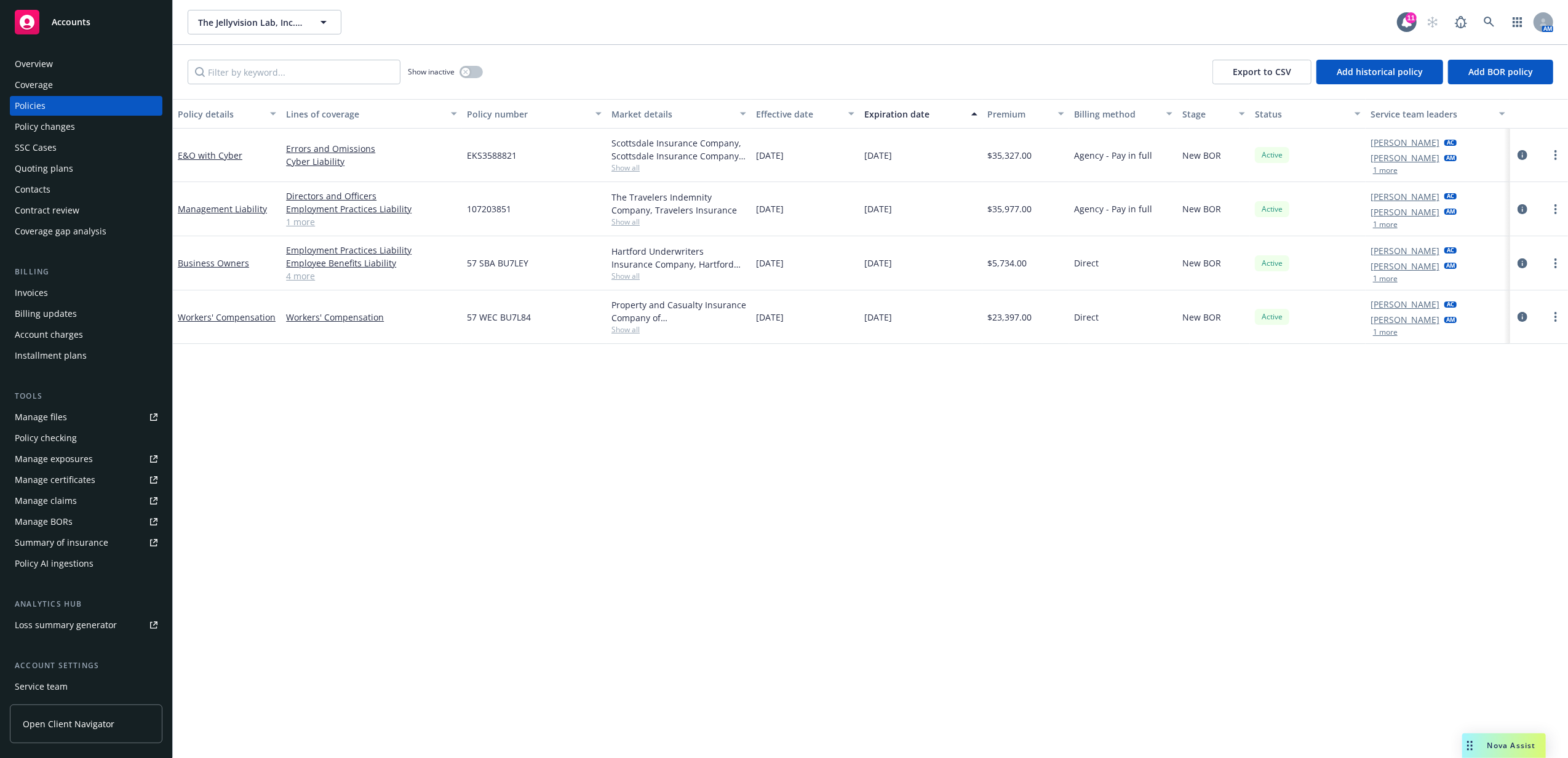
click at [84, 22] on span "Accounts" at bounding box center [71, 22] width 39 height 10
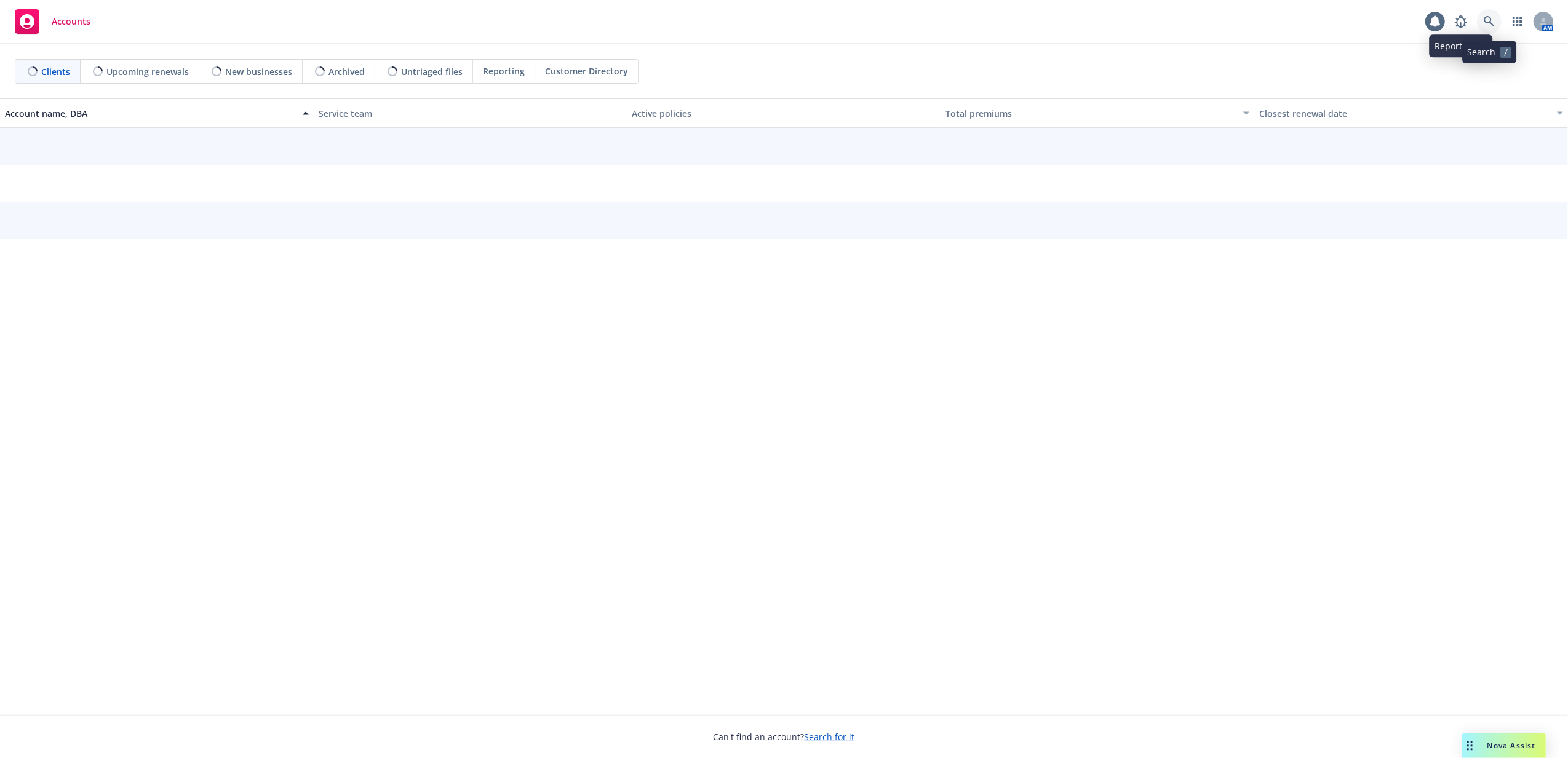
click at [1495, 23] on link at bounding box center [1489, 21] width 25 height 25
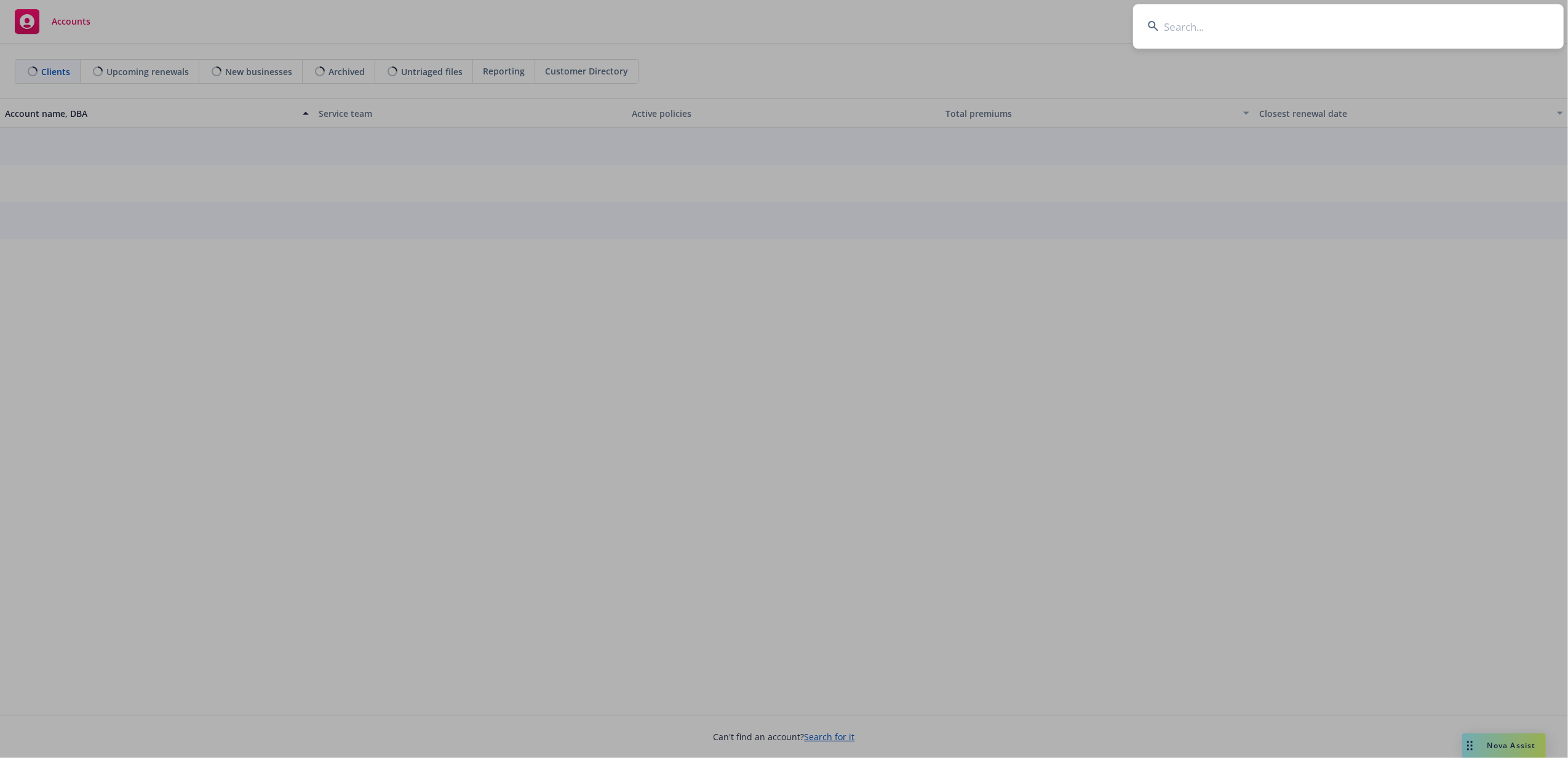
click at [1476, 23] on input at bounding box center [1348, 26] width 430 height 44
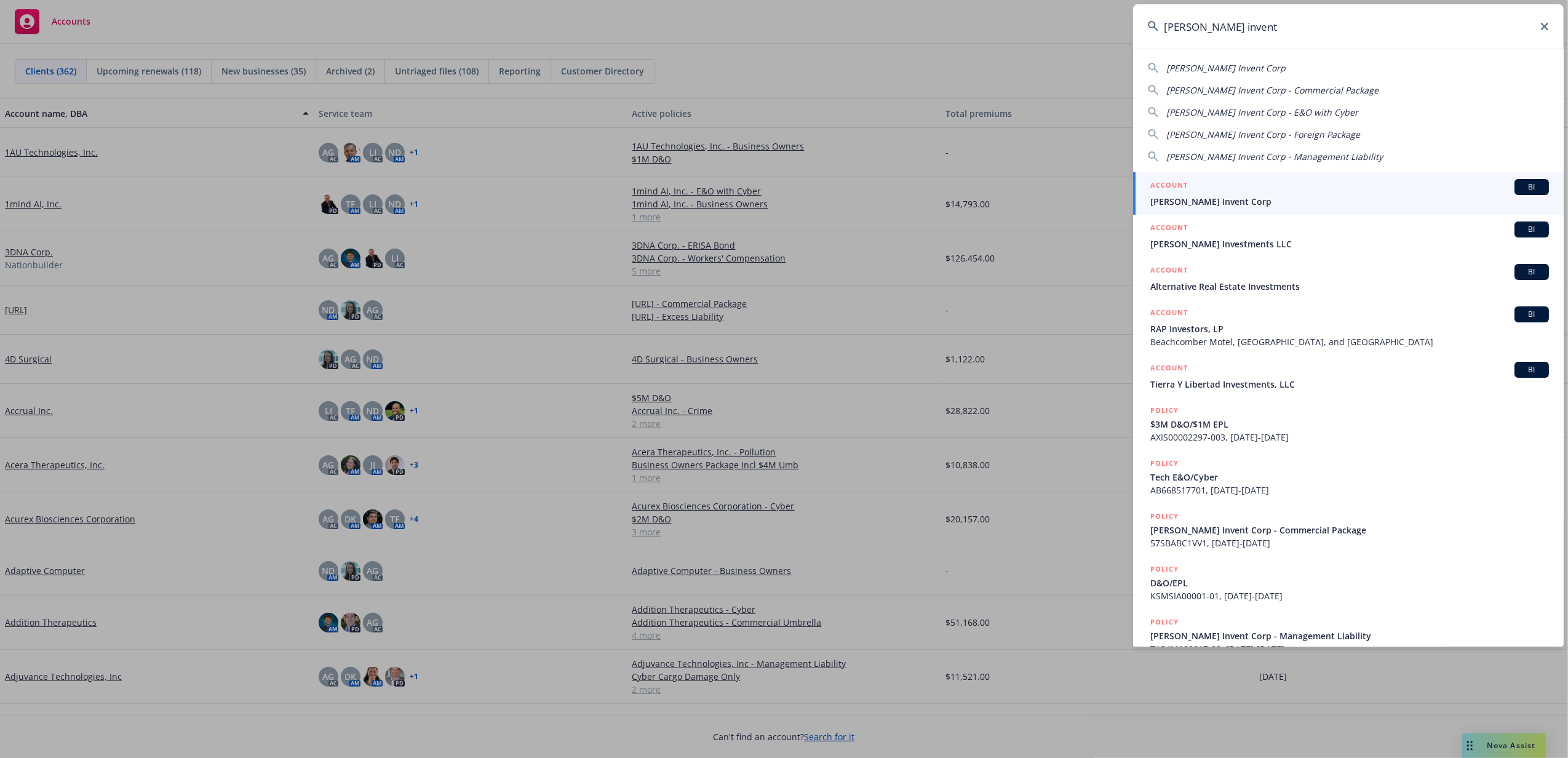
type input "albert invent"
click at [1273, 198] on span "Albert Invent Corp" at bounding box center [1349, 201] width 398 height 13
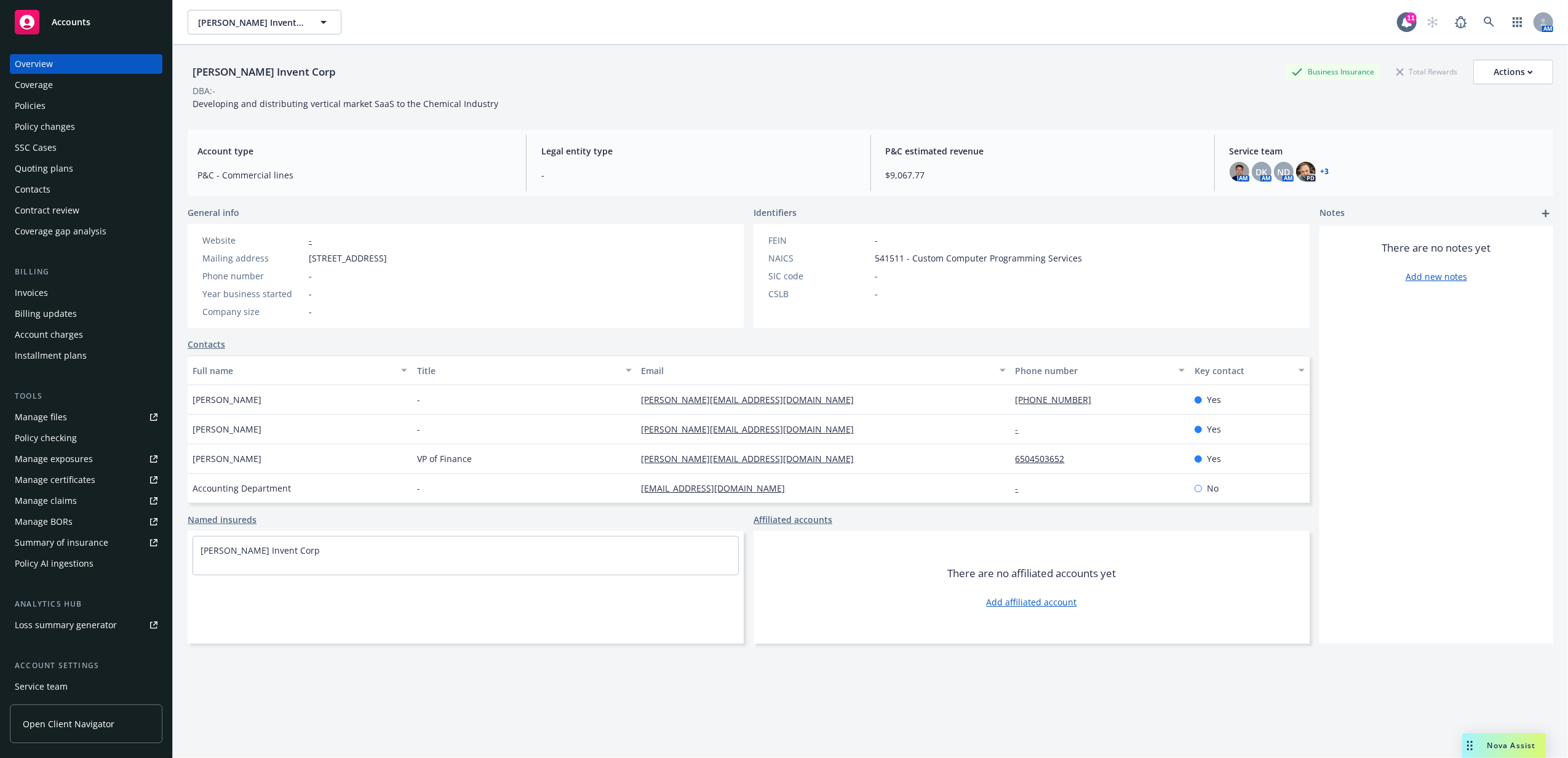
click at [109, 113] on div "Policies" at bounding box center [86, 105] width 143 height 19
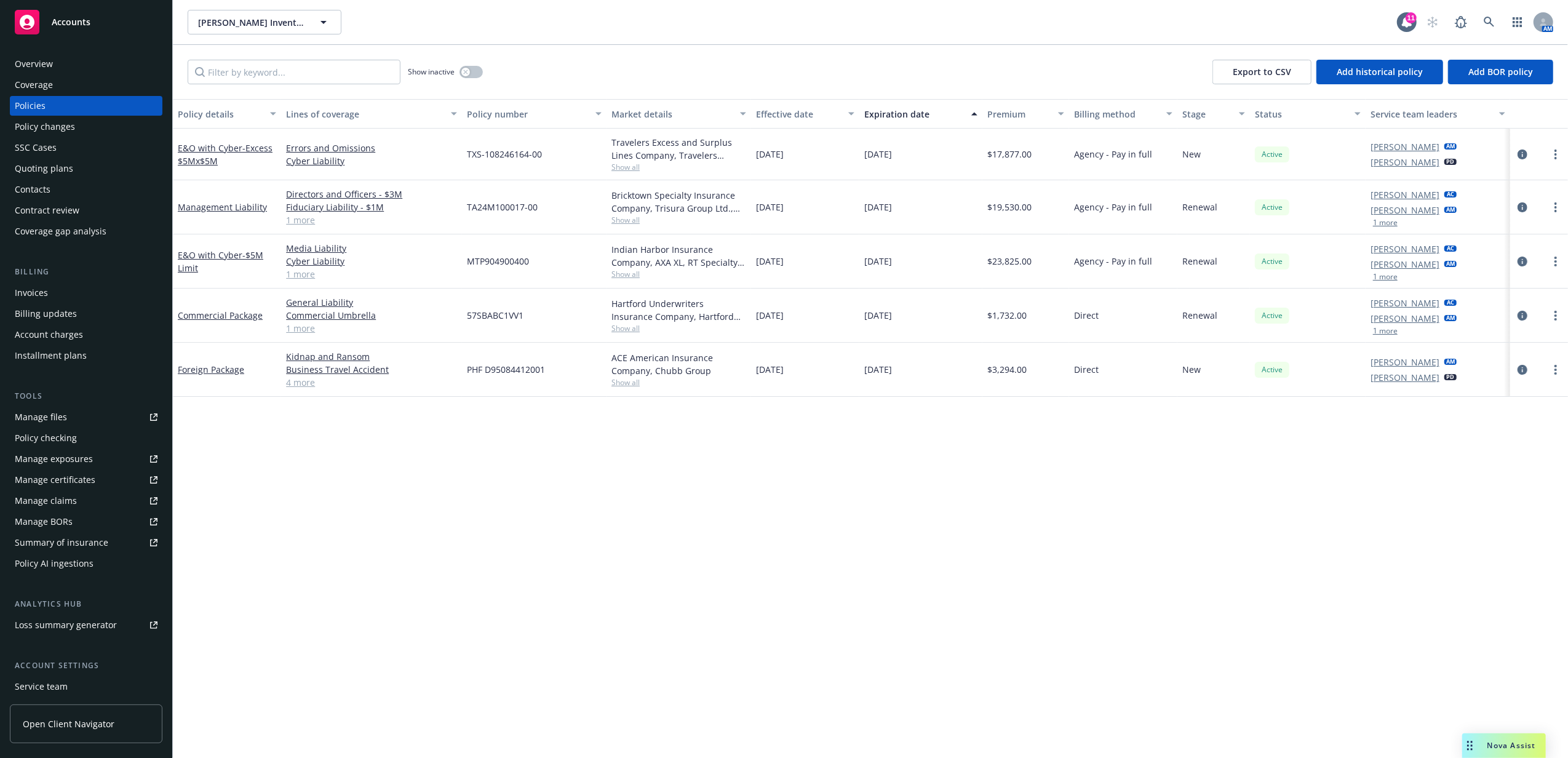
click at [70, 297] on div "Invoices" at bounding box center [86, 293] width 143 height 19
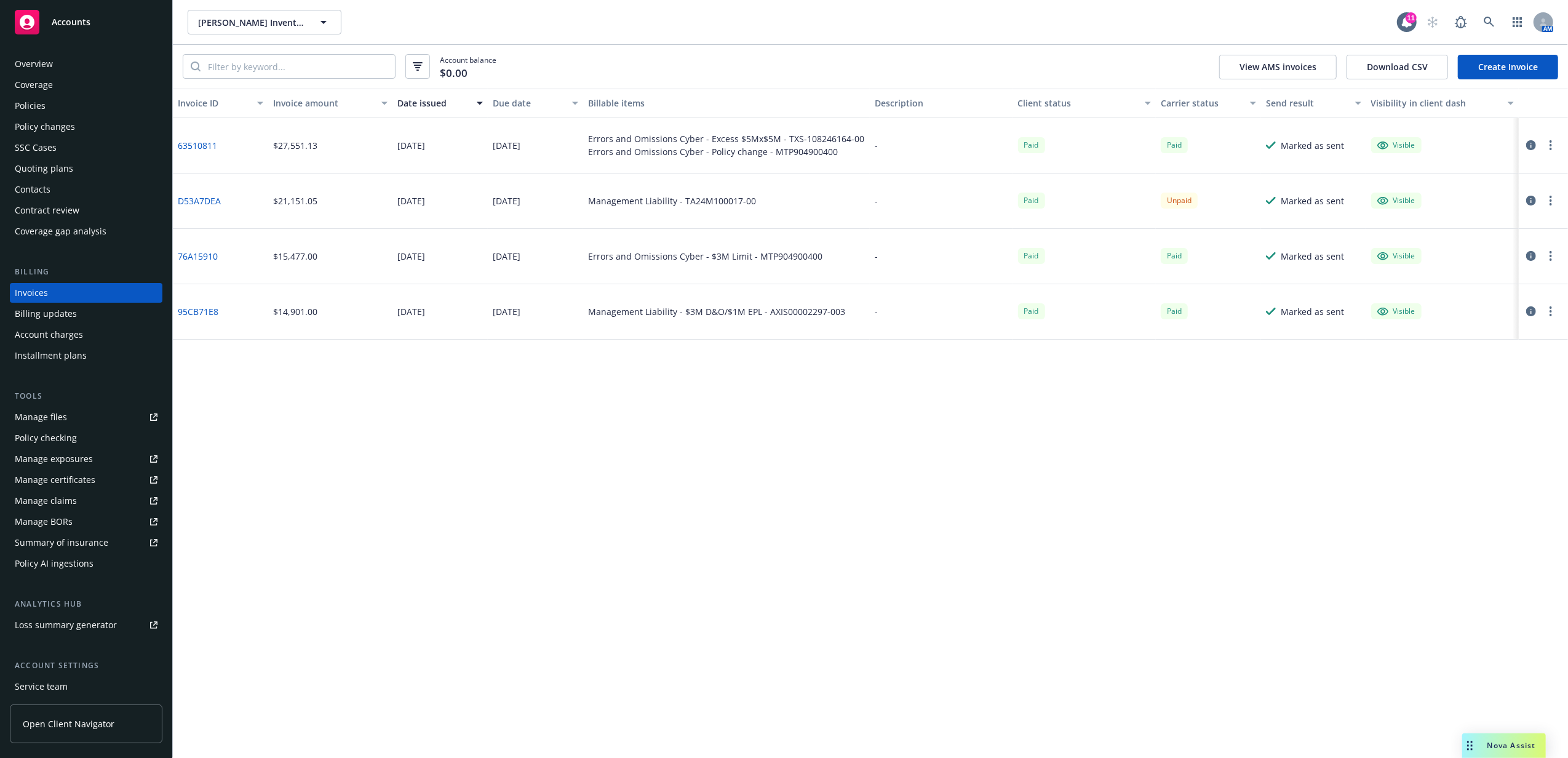
click at [1528, 197] on icon "button" at bounding box center [1531, 200] width 10 height 10
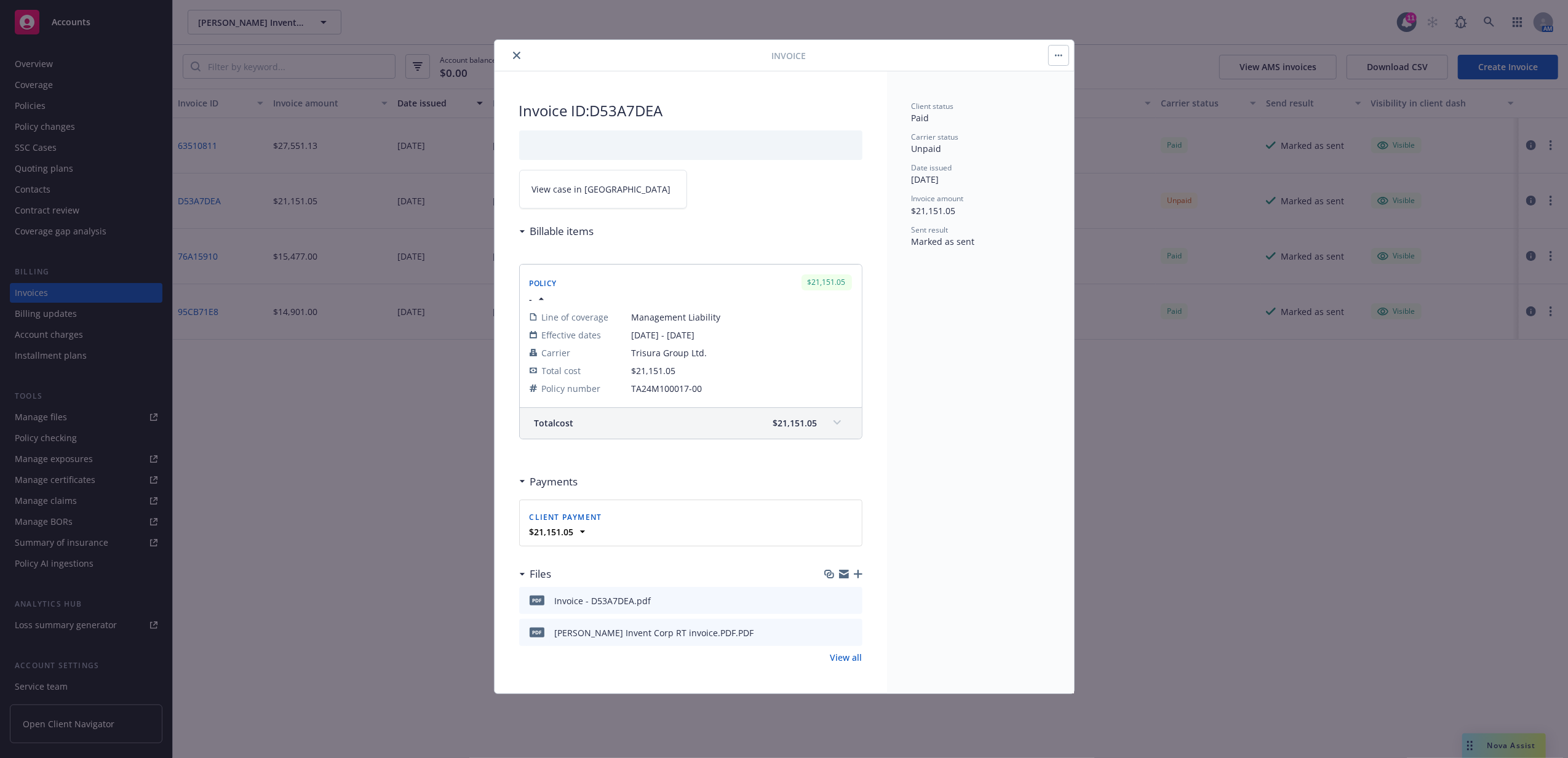
click at [631, 196] on link "View case in SSC" at bounding box center [603, 190] width 168 height 39
click at [516, 58] on icon "close" at bounding box center [516, 55] width 7 height 7
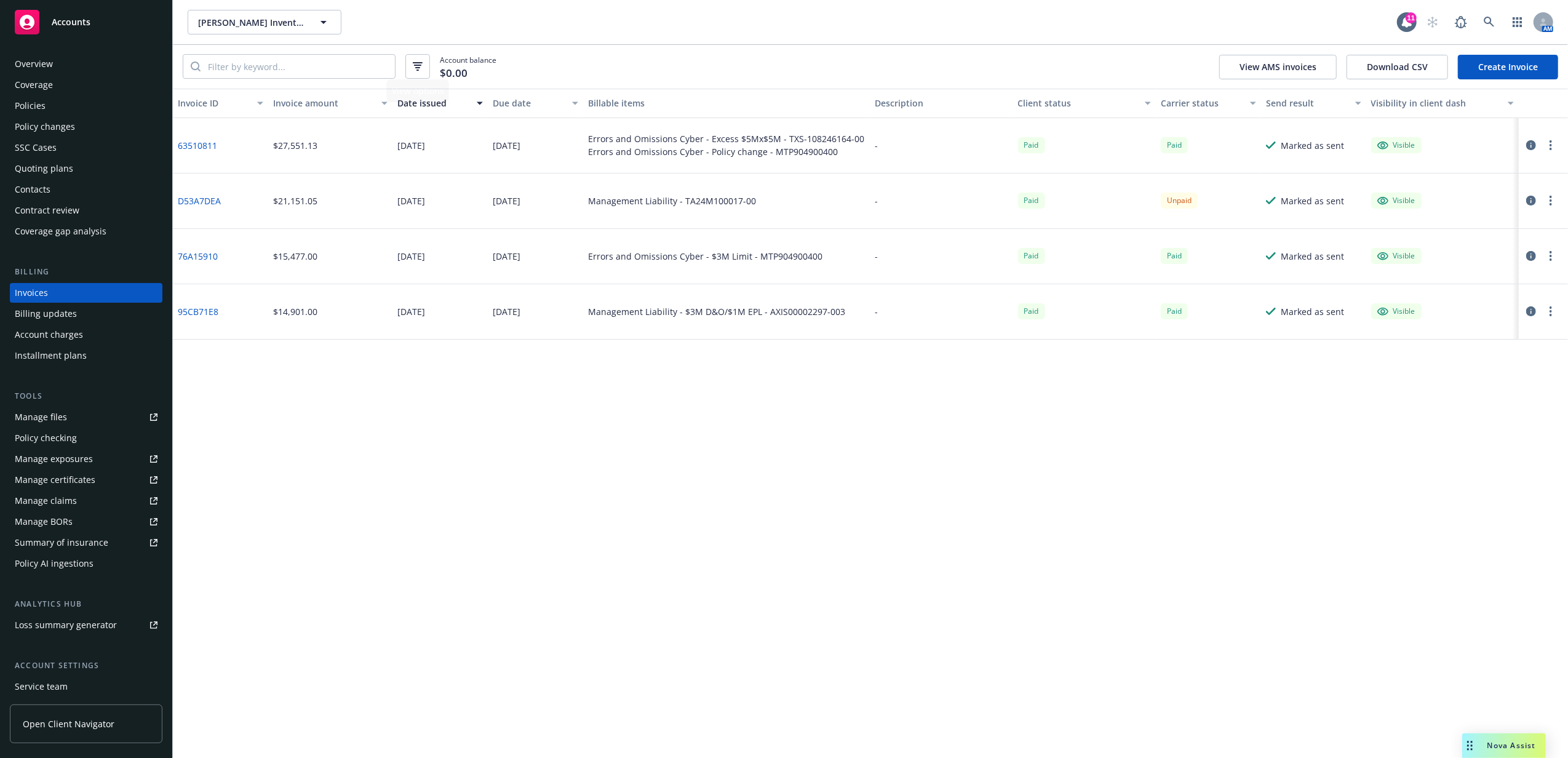
click at [87, 112] on div "Policies" at bounding box center [86, 105] width 143 height 19
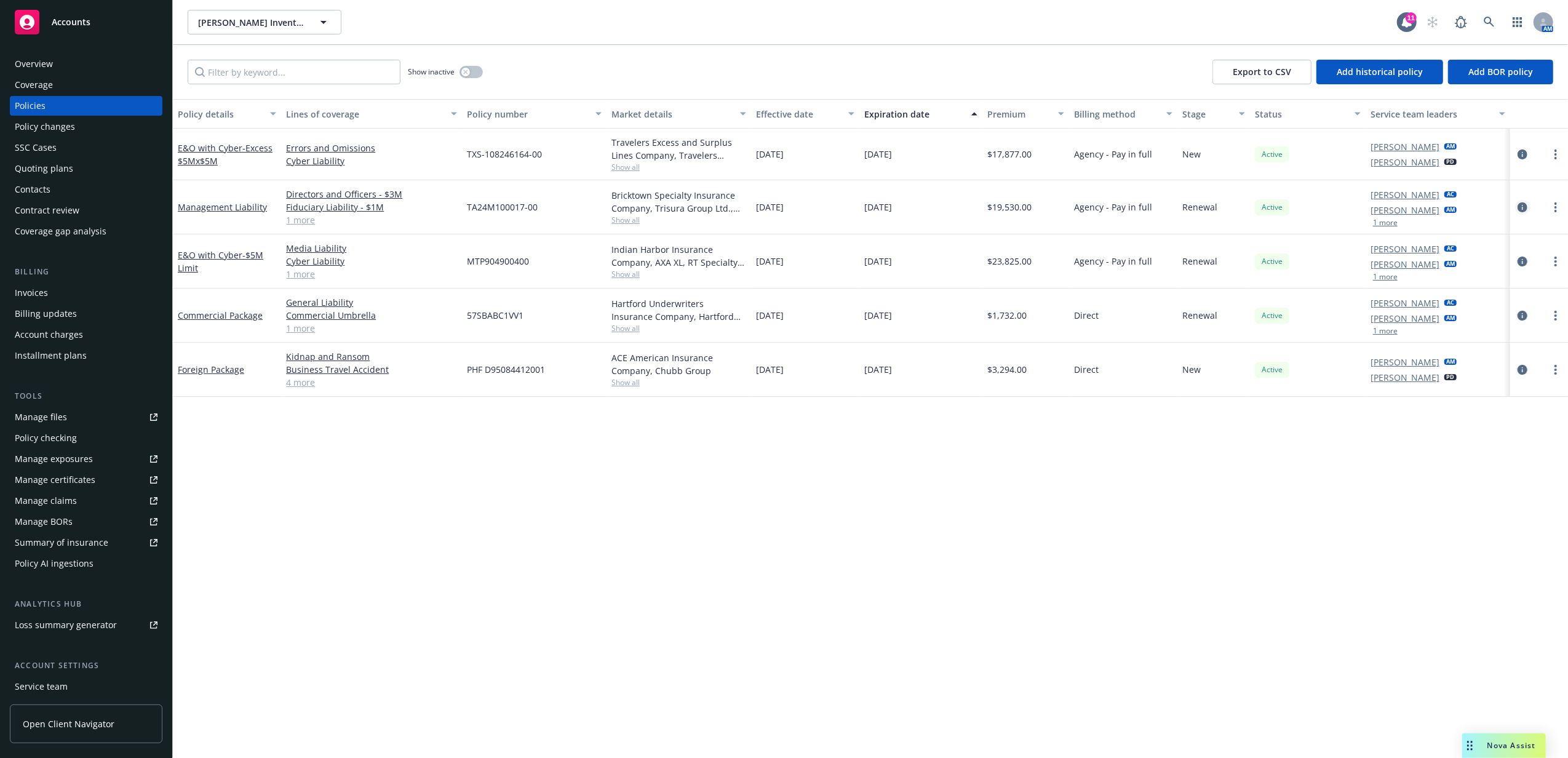
click at [1524, 206] on icon "circleInformation" at bounding box center [1522, 207] width 10 height 10
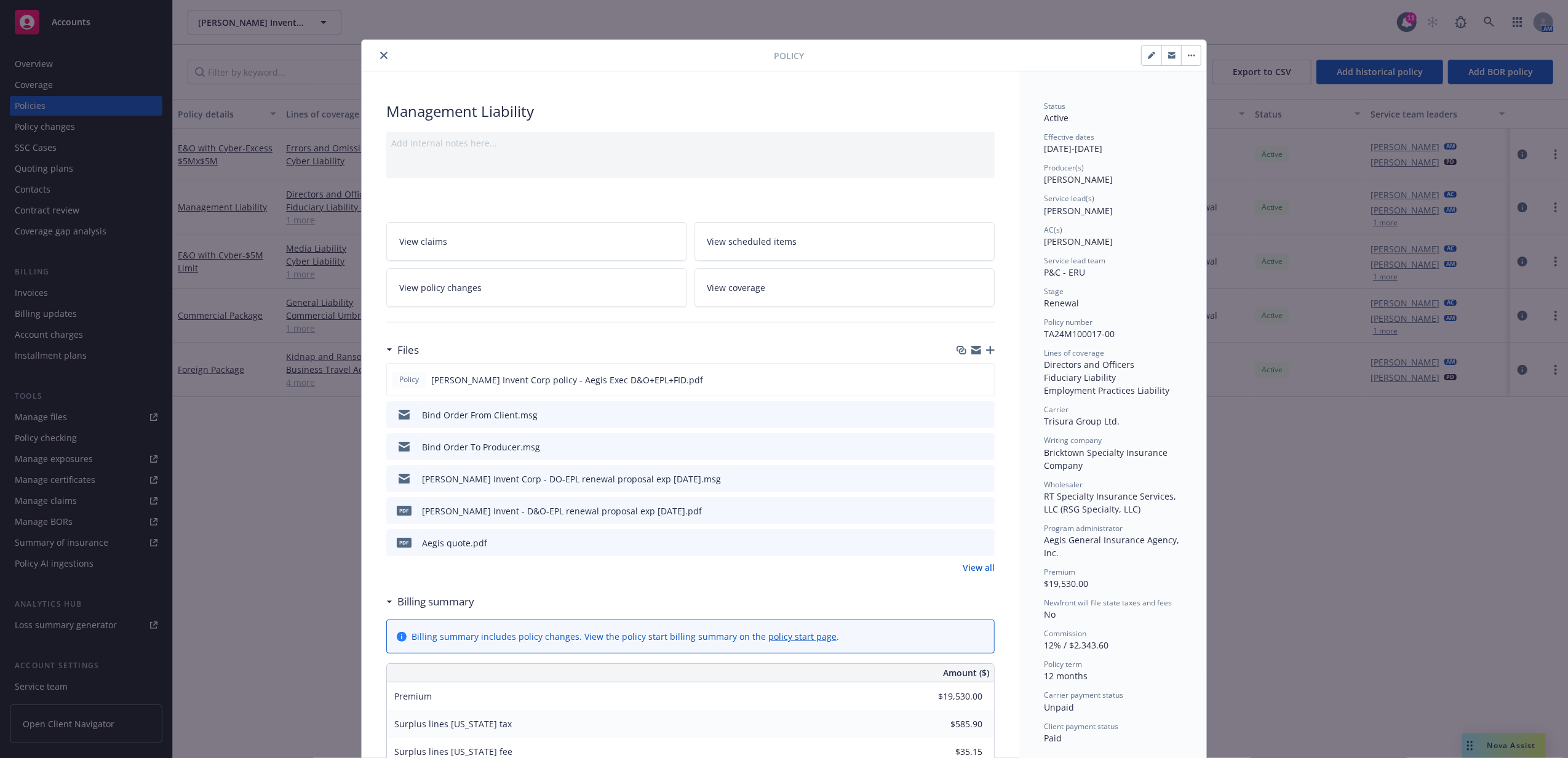
click at [380, 57] on icon "close" at bounding box center [384, 55] width 7 height 7
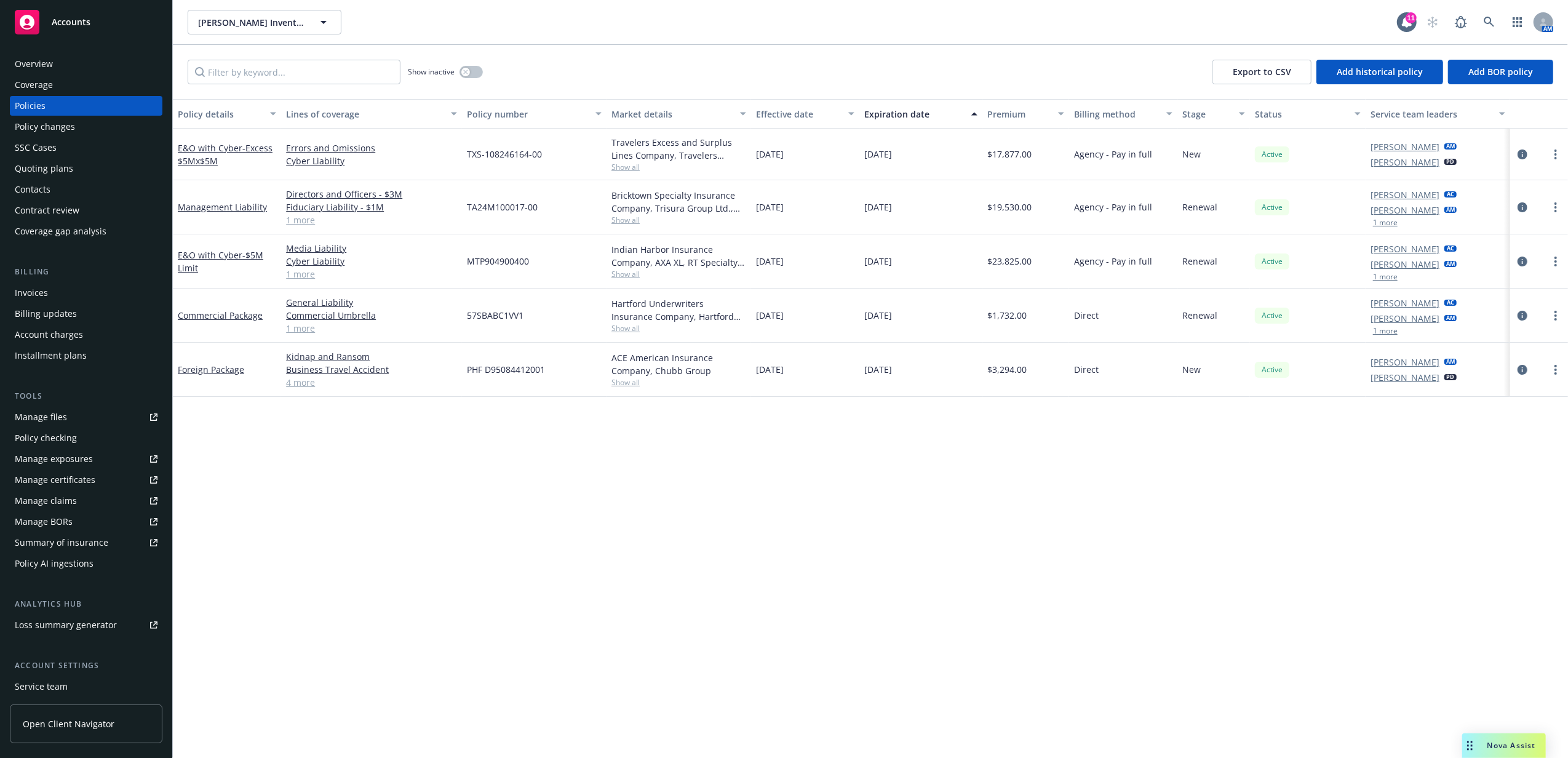
click at [85, 293] on div "Invoices" at bounding box center [86, 293] width 143 height 19
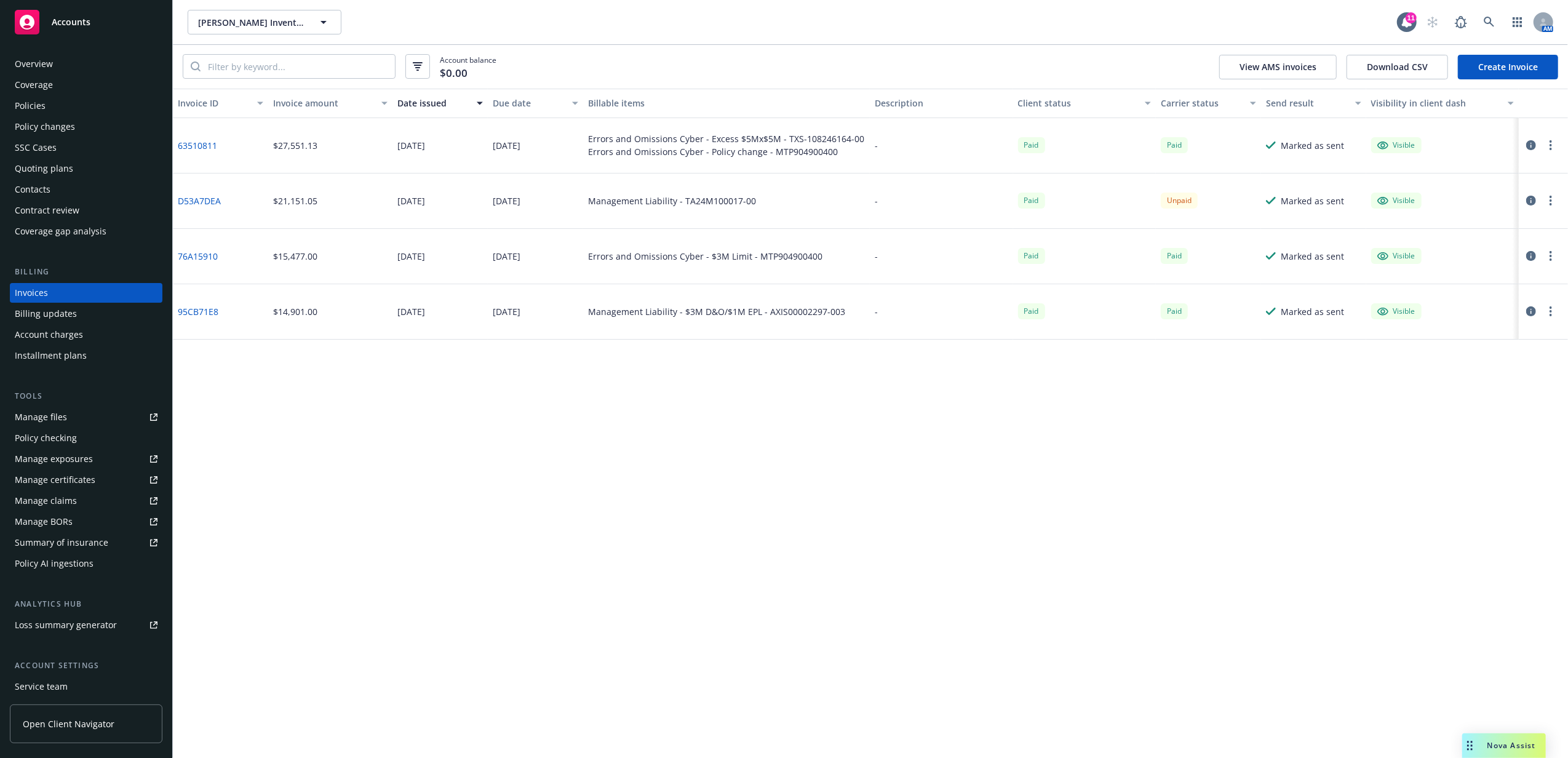
click at [207, 203] on link "D53A7DEA" at bounding box center [200, 200] width 43 height 13
click at [70, 110] on div "Policies" at bounding box center [86, 105] width 143 height 19
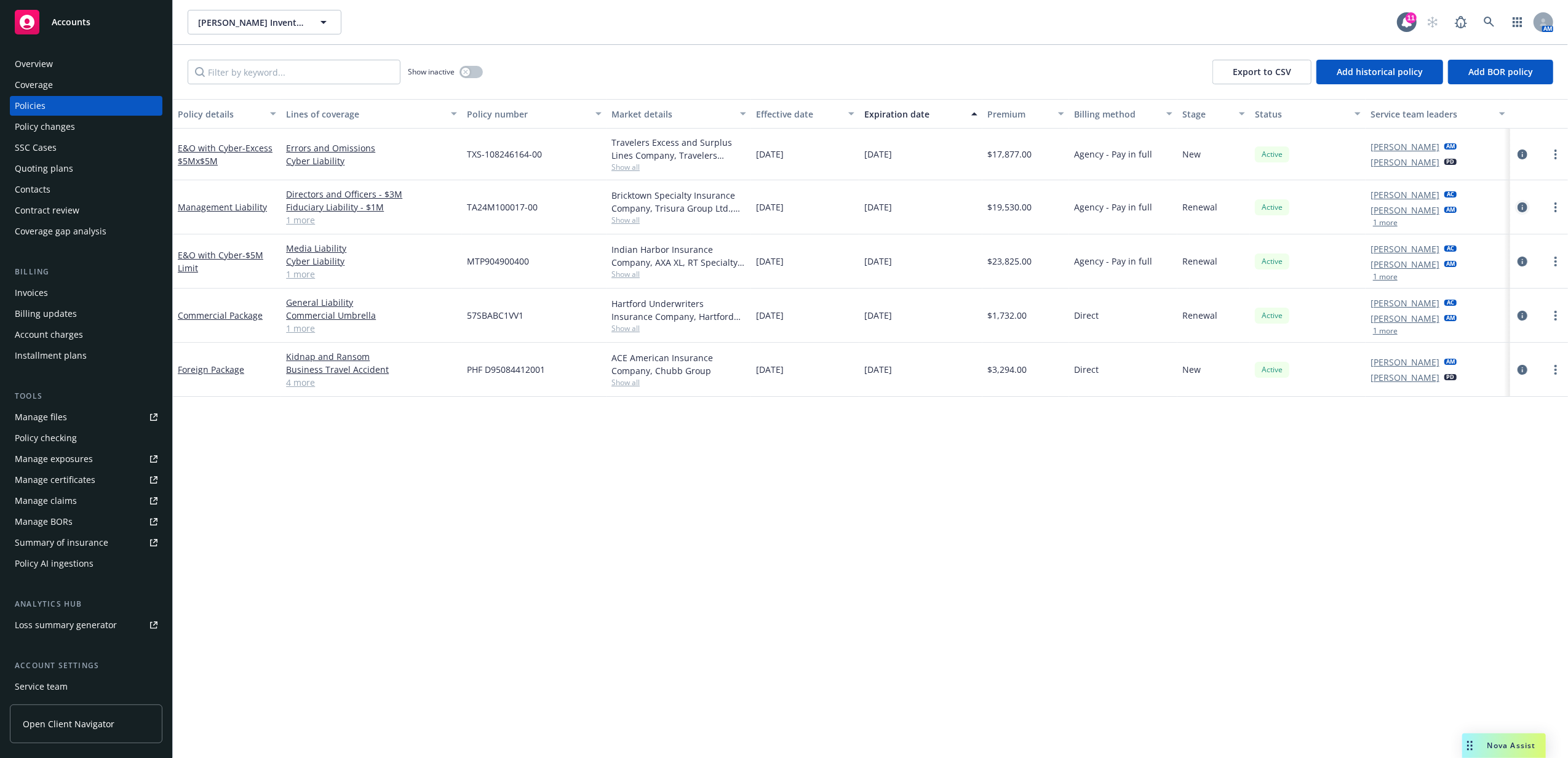
click at [1521, 208] on icon "circleInformation" at bounding box center [1522, 207] width 10 height 10
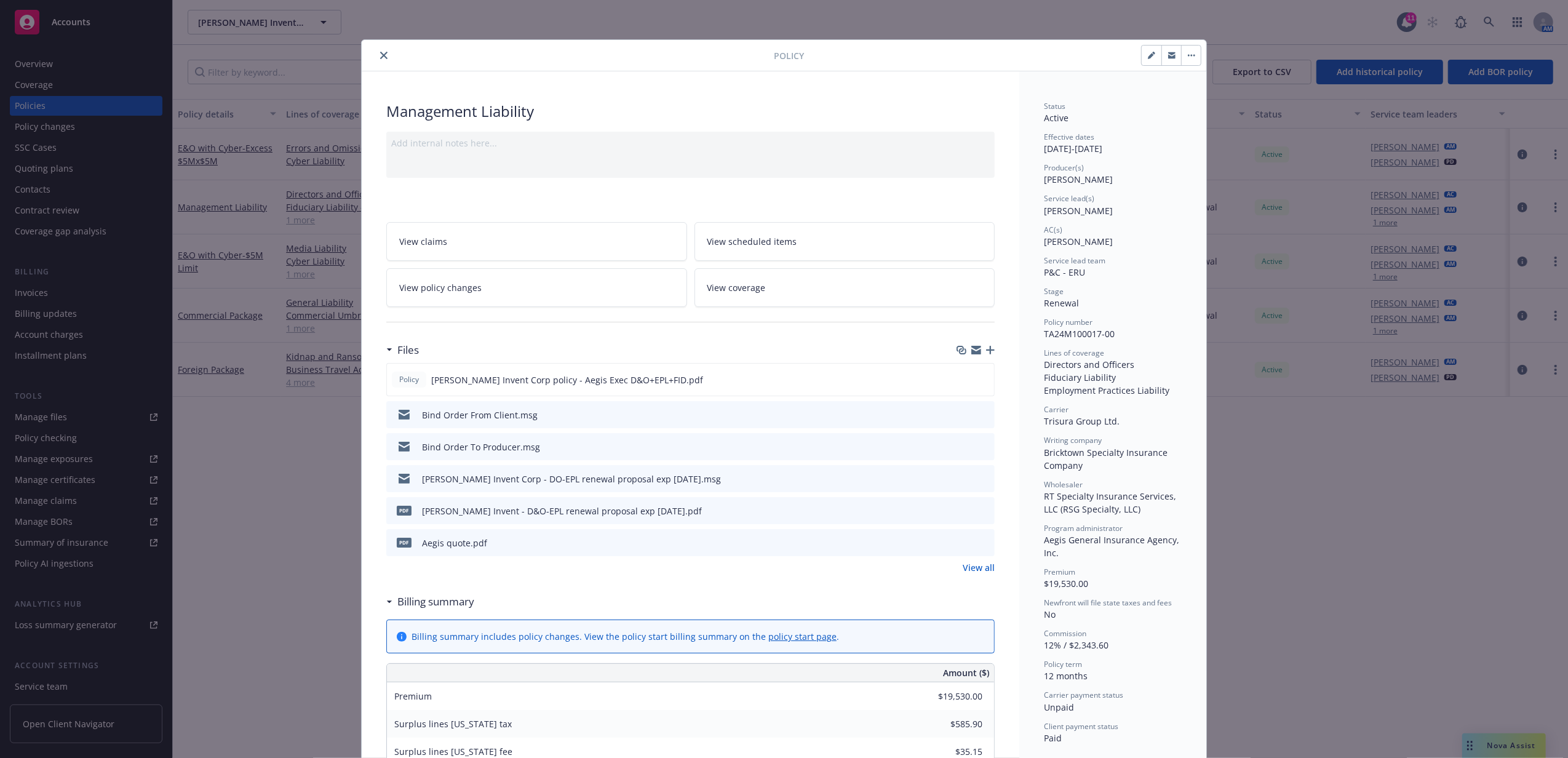
scroll to position [37, 0]
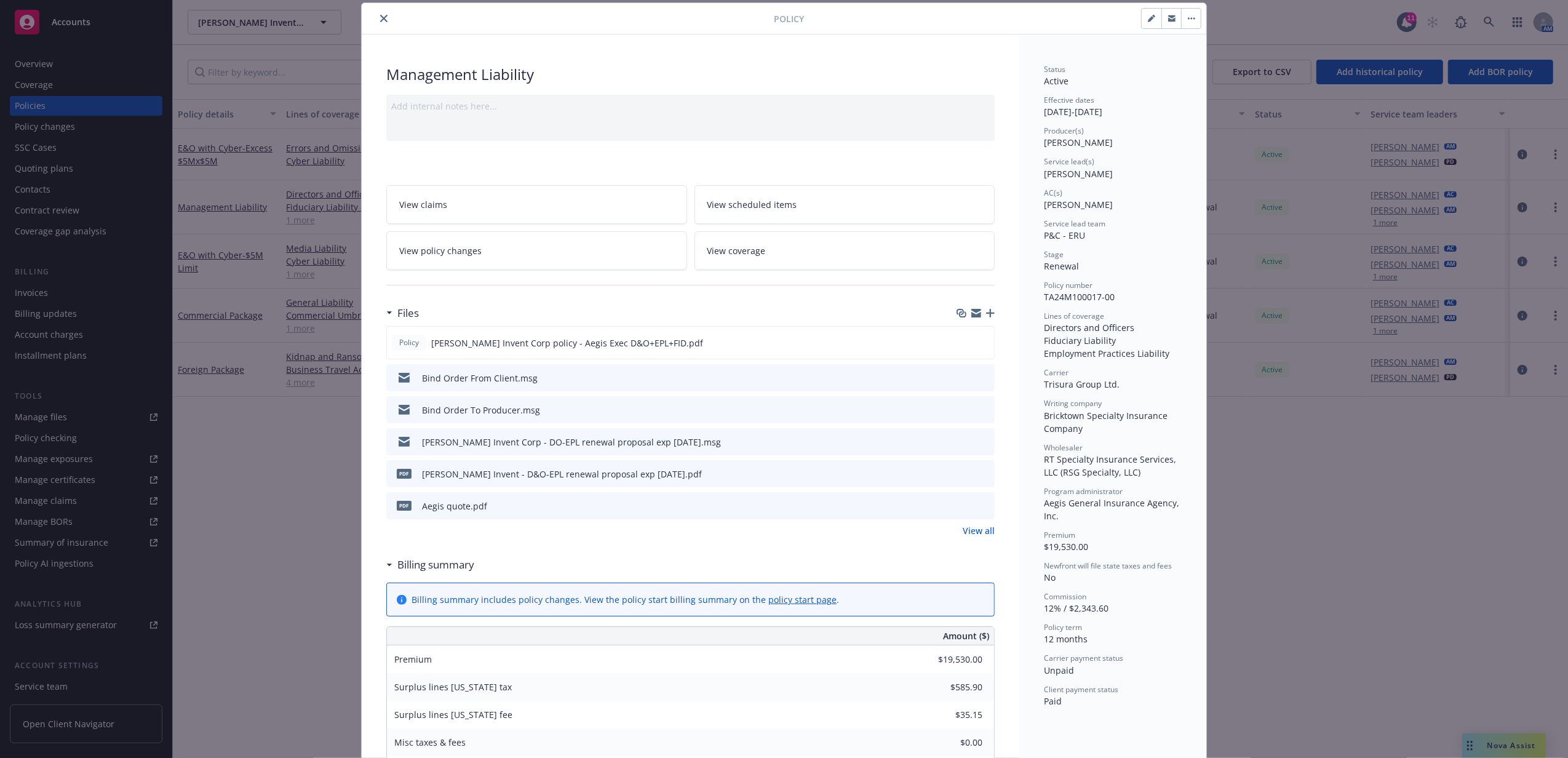
click at [965, 530] on link "View all" at bounding box center [979, 530] width 32 height 13
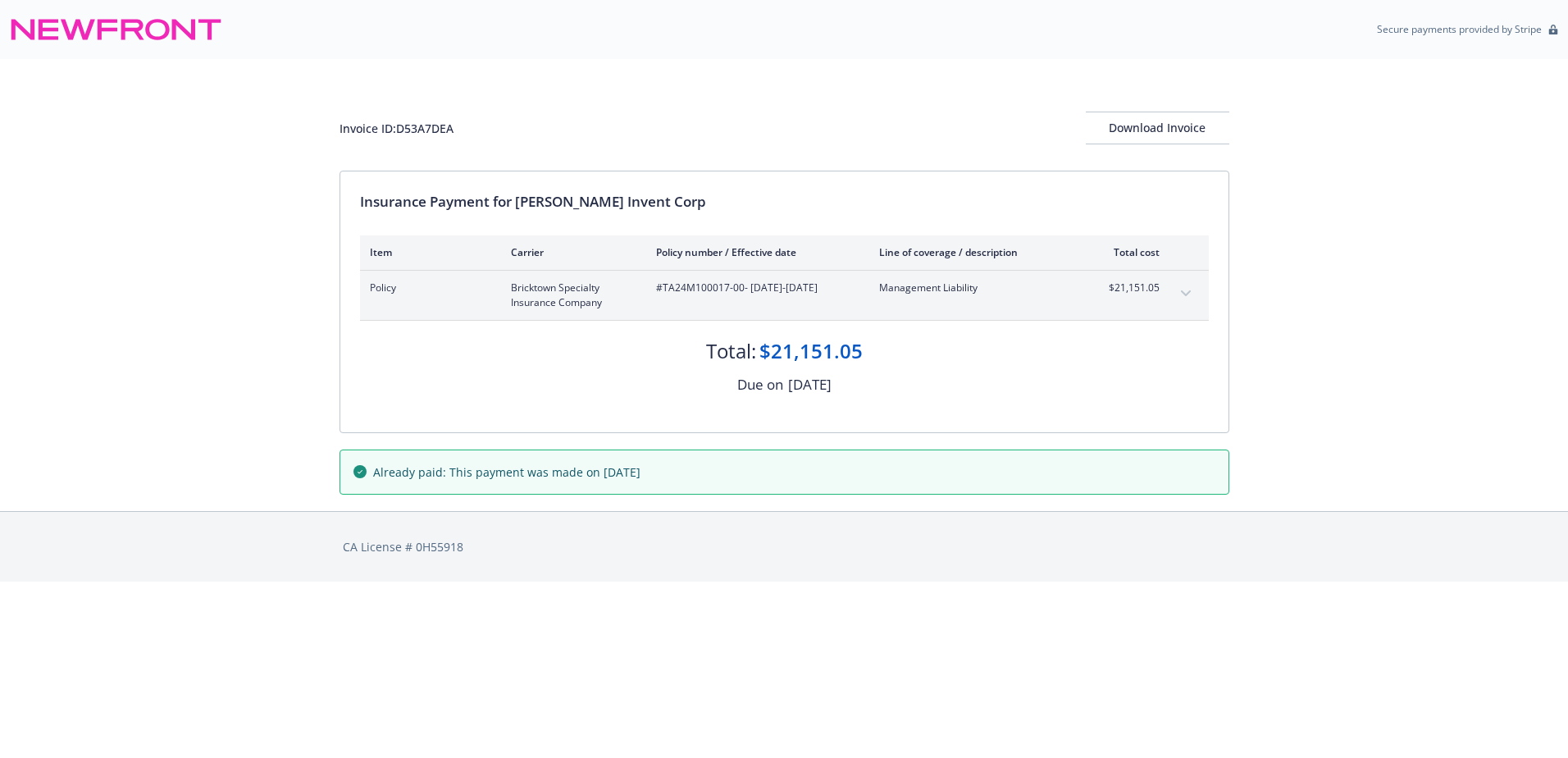
click at [1185, 297] on button "expand content" at bounding box center [1185, 293] width 26 height 26
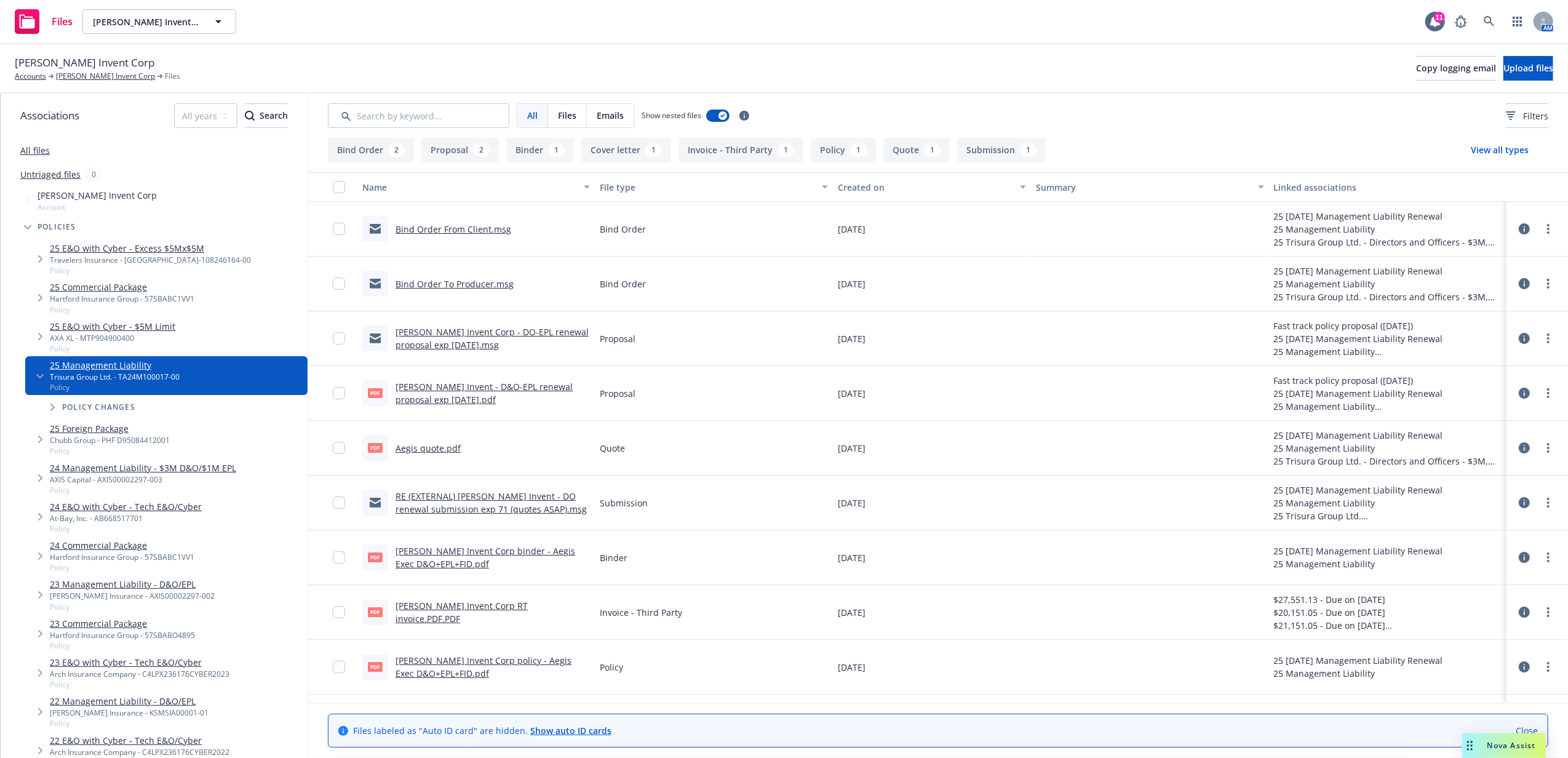
scroll to position [50, 0]
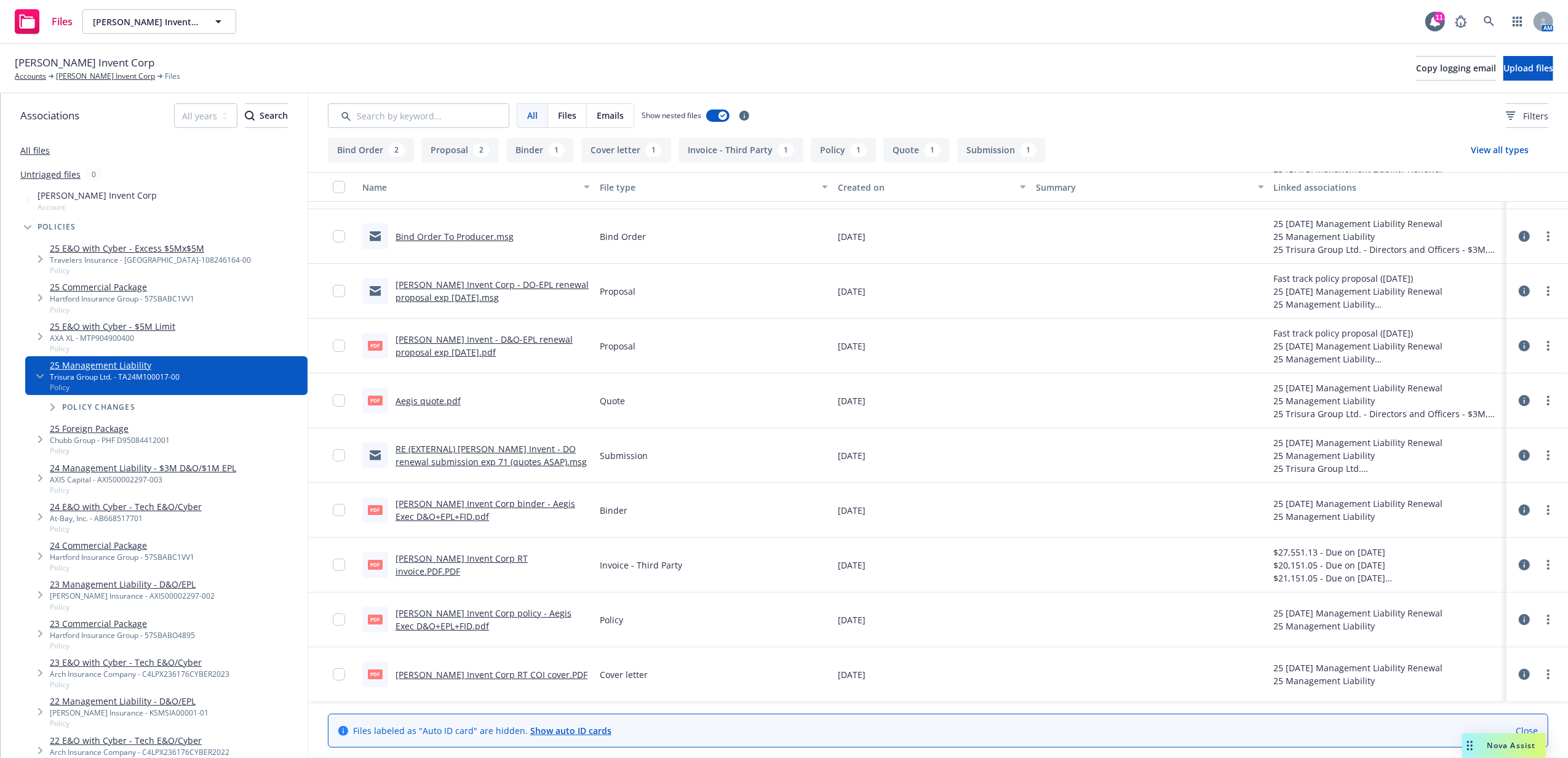
click at [458, 562] on link "[PERSON_NAME] Invent Corp RT invoice.PDF.PDF" at bounding box center [462, 564] width 133 height 25
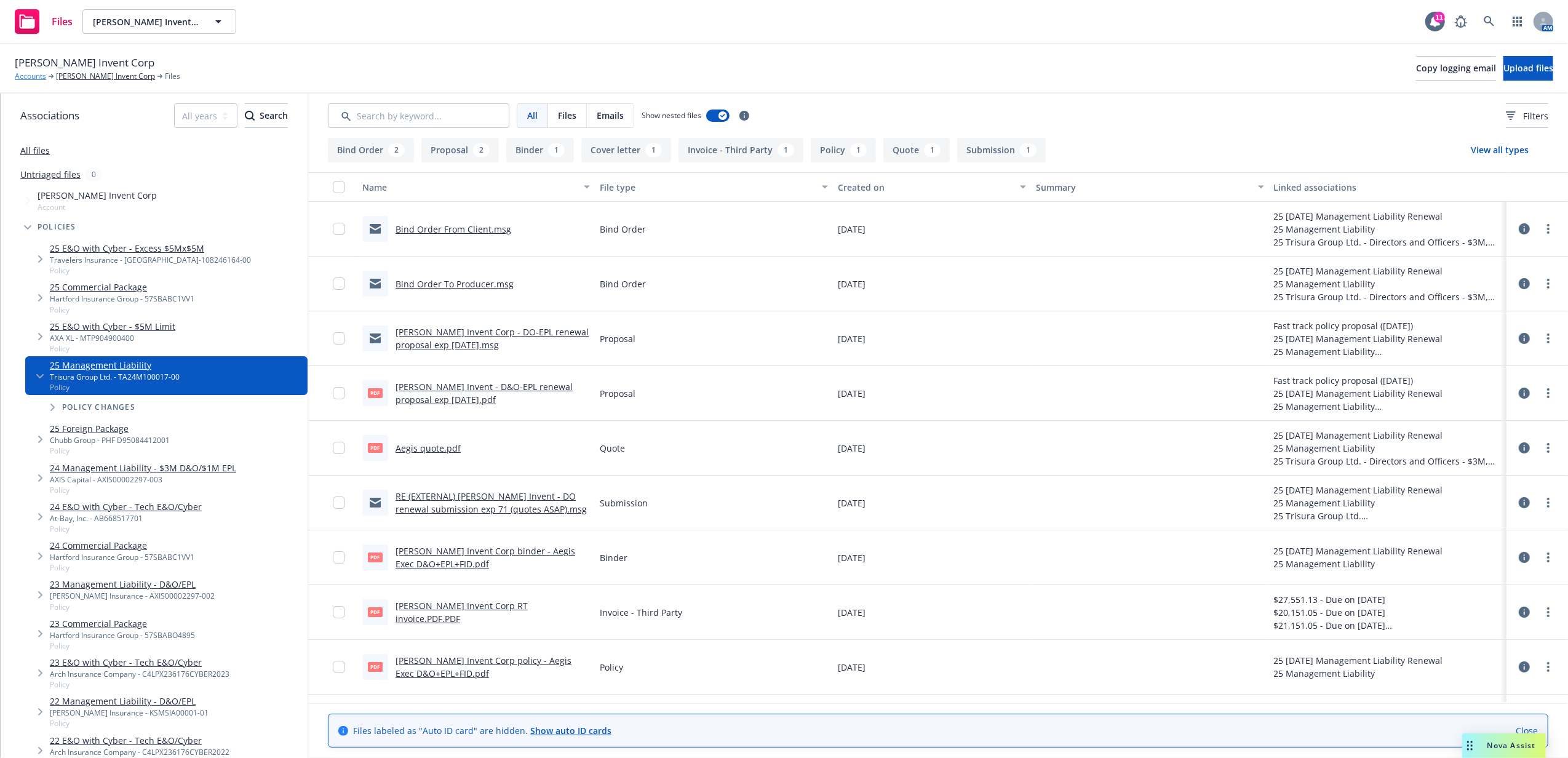
click at [29, 77] on link "Accounts" at bounding box center [30, 76] width 31 height 11
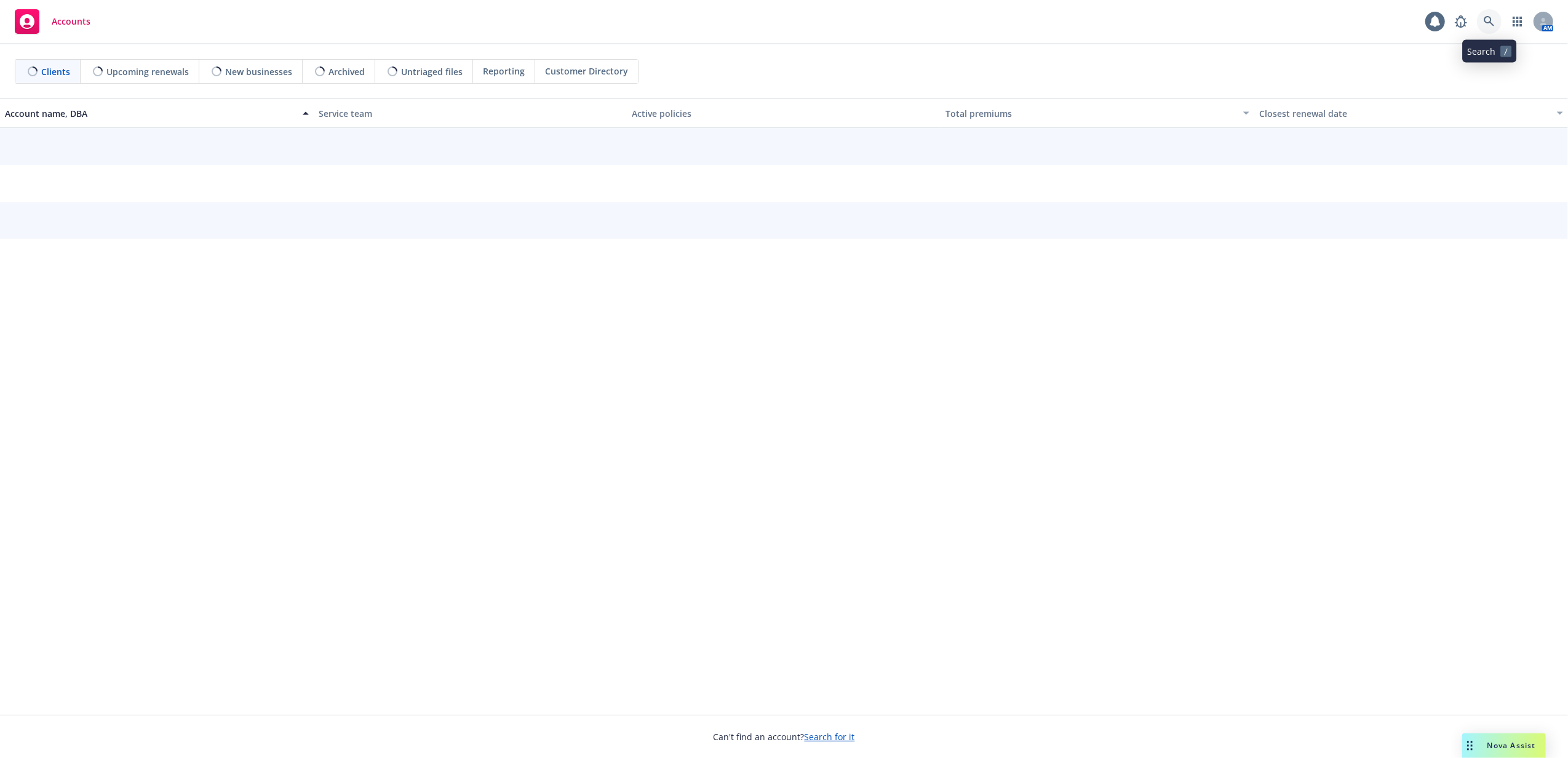
click at [1486, 23] on icon at bounding box center [1489, 21] width 11 height 11
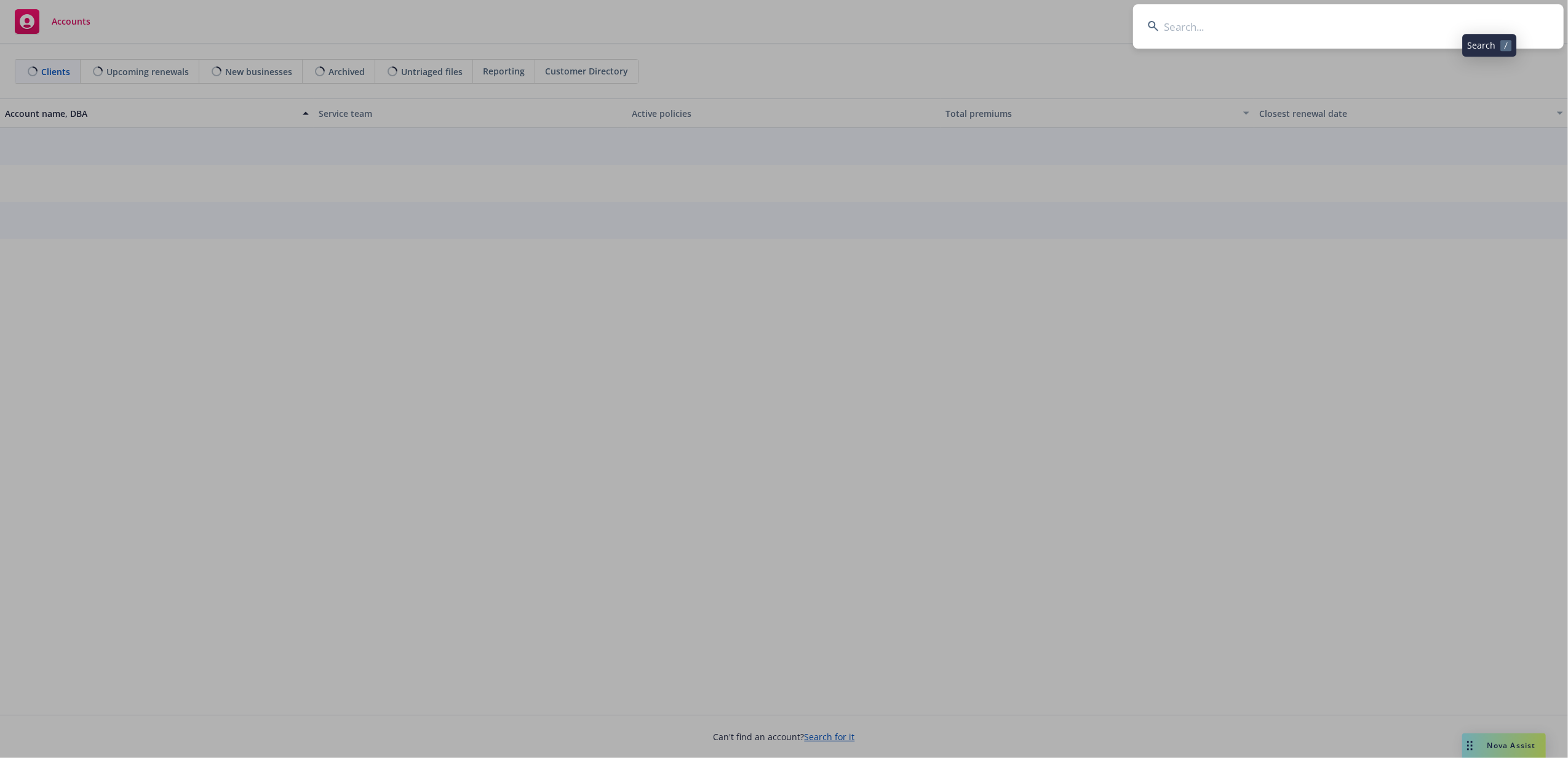
click at [1475, 23] on input at bounding box center [1348, 26] width 430 height 44
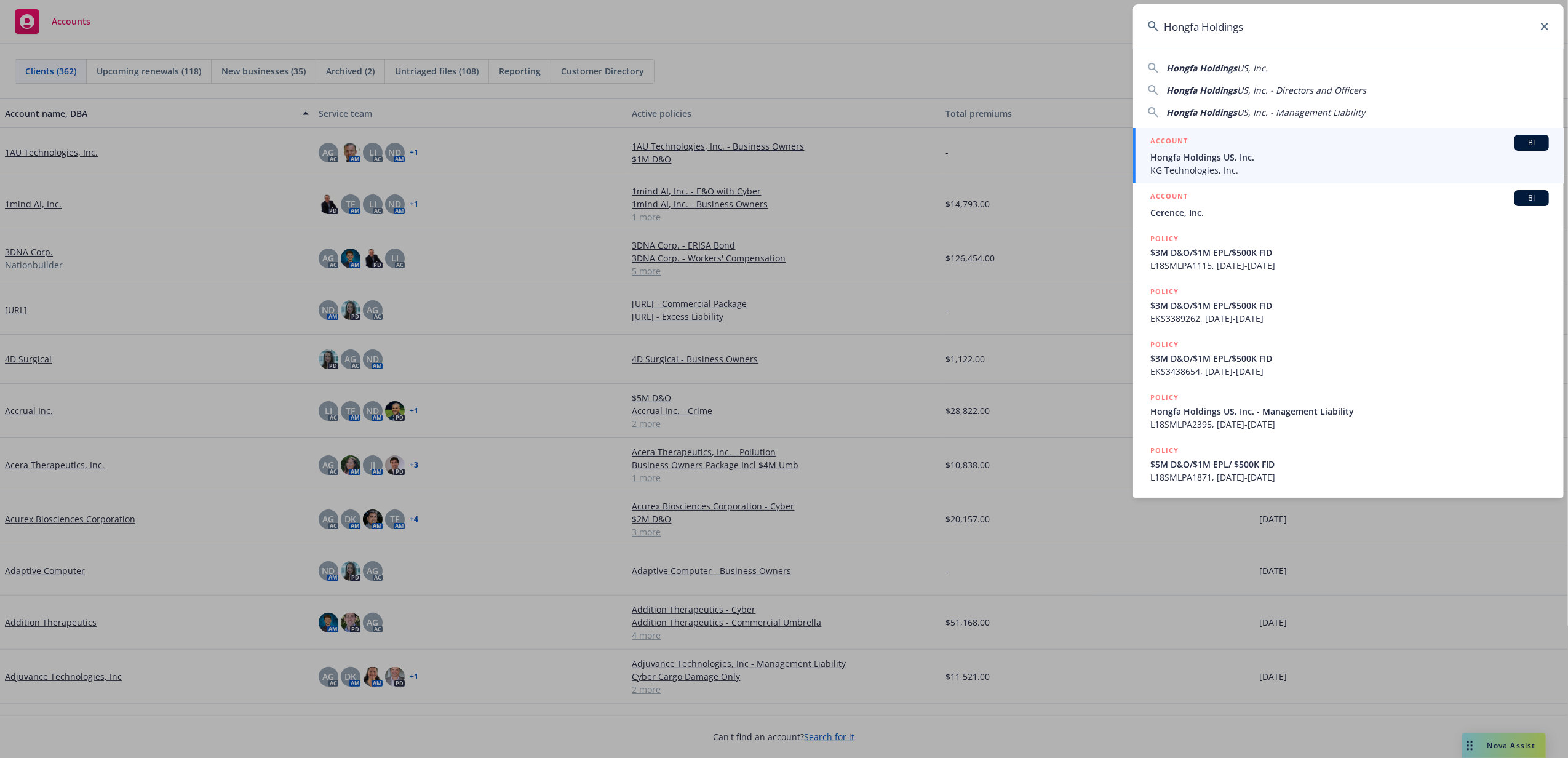
type input "Hongfa Holdings"
click at [1316, 148] on div "ACCOUNT BI" at bounding box center [1349, 143] width 398 height 16
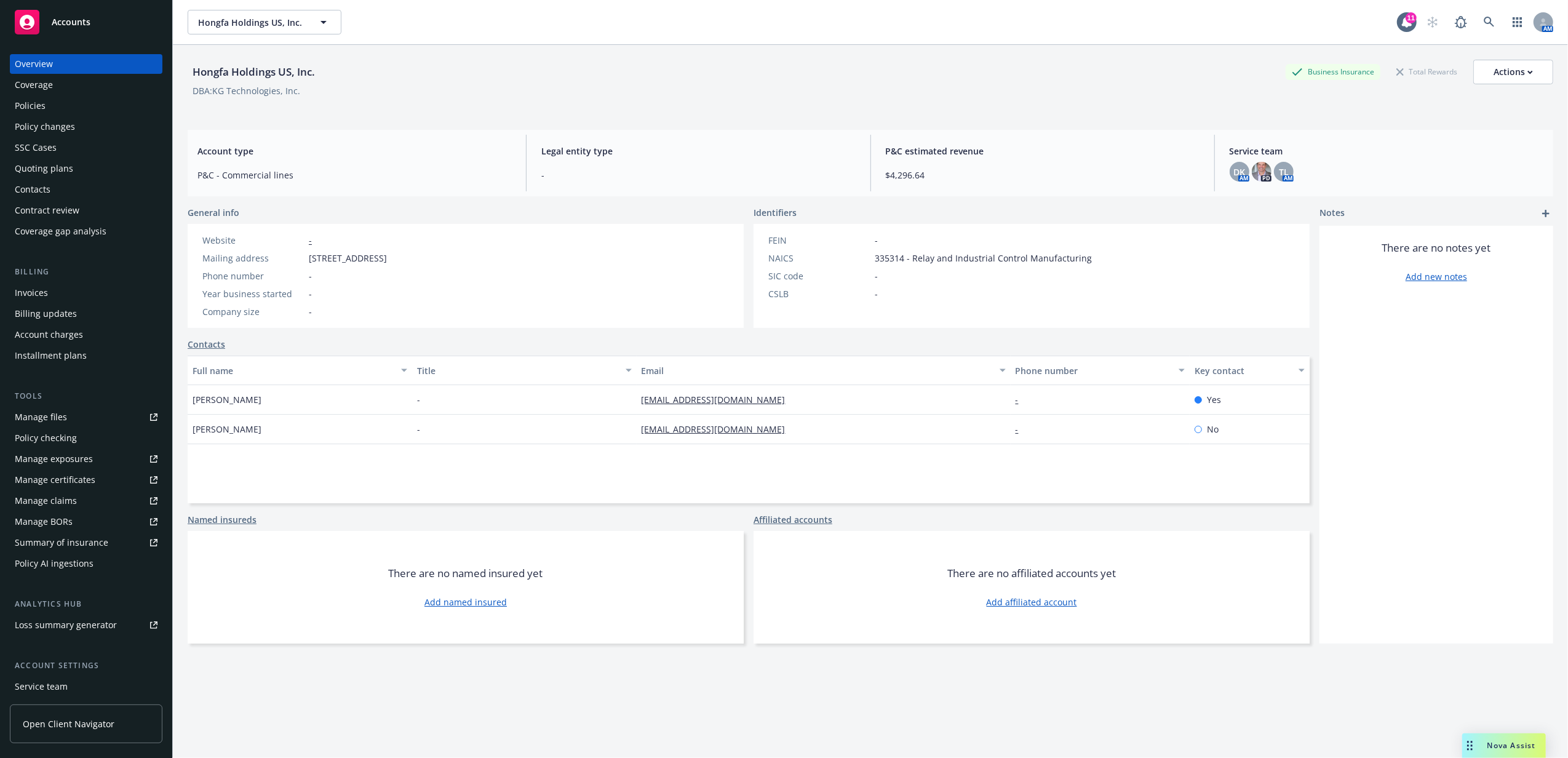
click at [67, 299] on div "Invoices" at bounding box center [86, 293] width 143 height 19
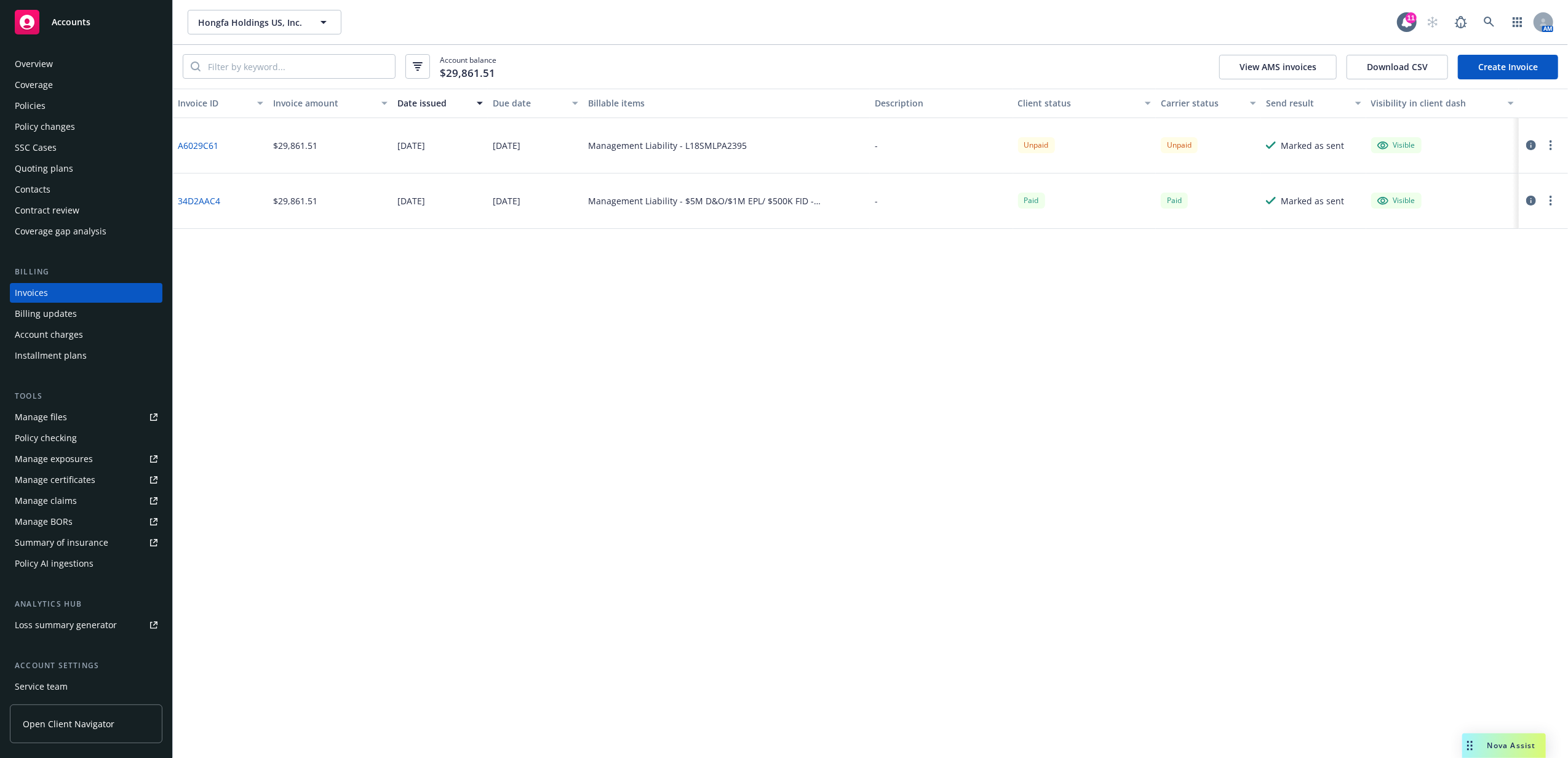
click at [86, 104] on div "Policies" at bounding box center [86, 105] width 143 height 19
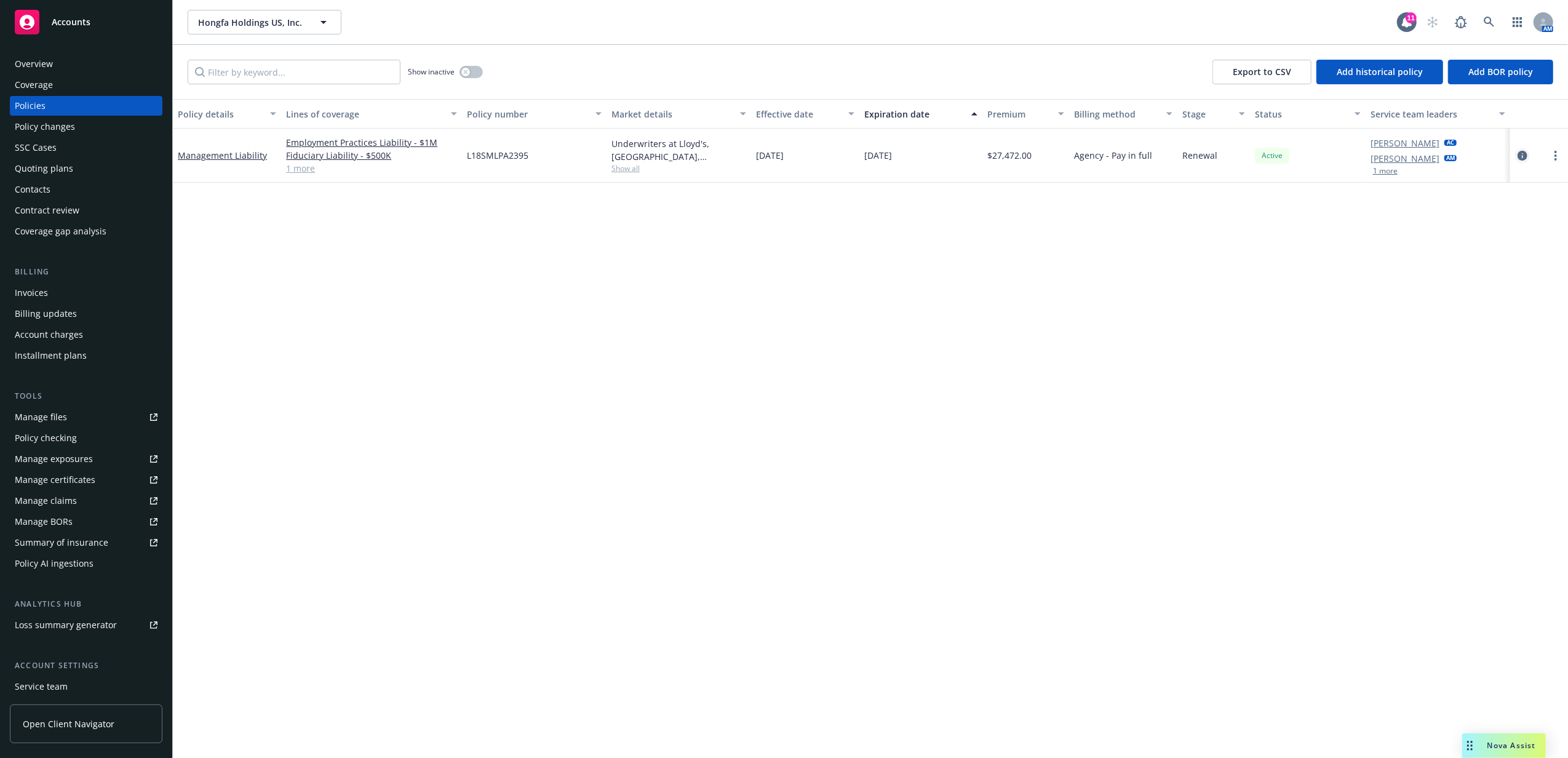
click at [1520, 151] on icon "circleInformation" at bounding box center [1522, 155] width 10 height 10
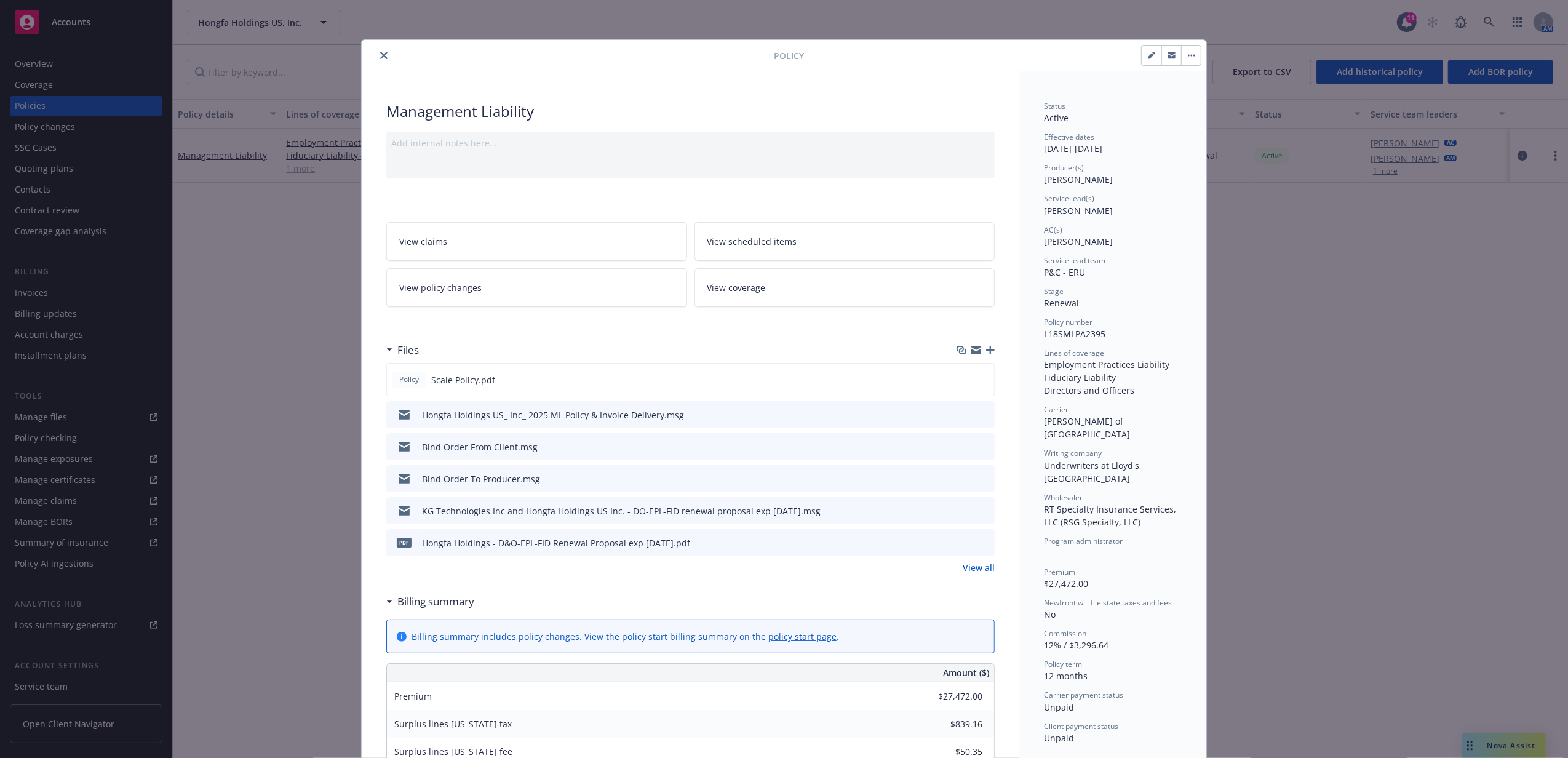
click at [977, 414] on icon "preview file" at bounding box center [983, 414] width 11 height 9
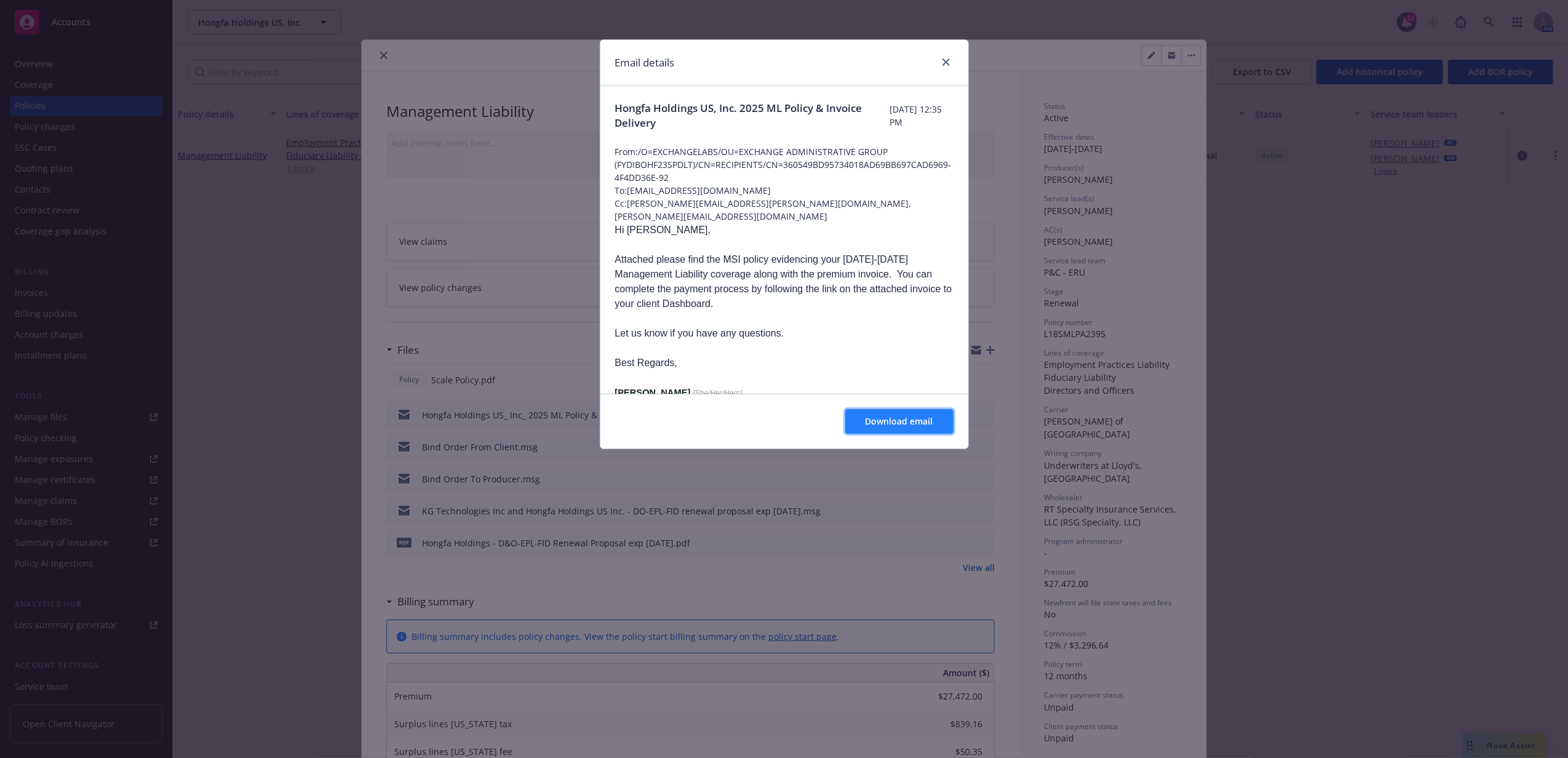
click at [882, 420] on span "Download email" at bounding box center [899, 421] width 68 height 11
drag, startPoint x: 948, startPoint y: 62, endPoint x: 867, endPoint y: 62, distance: 81.0
click at [948, 62] on icon "close" at bounding box center [946, 62] width 7 height 7
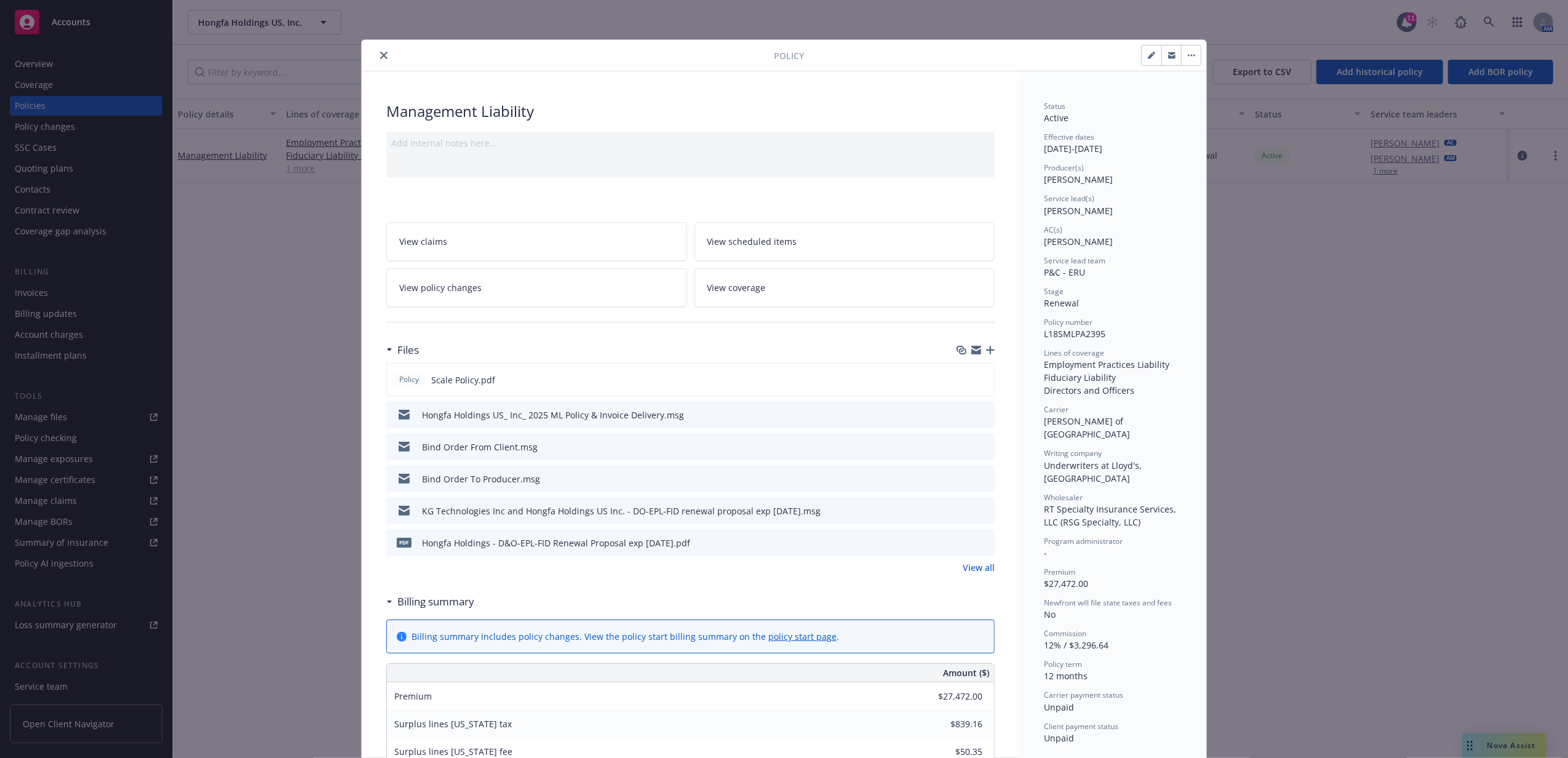
click at [380, 57] on icon "close" at bounding box center [384, 55] width 7 height 7
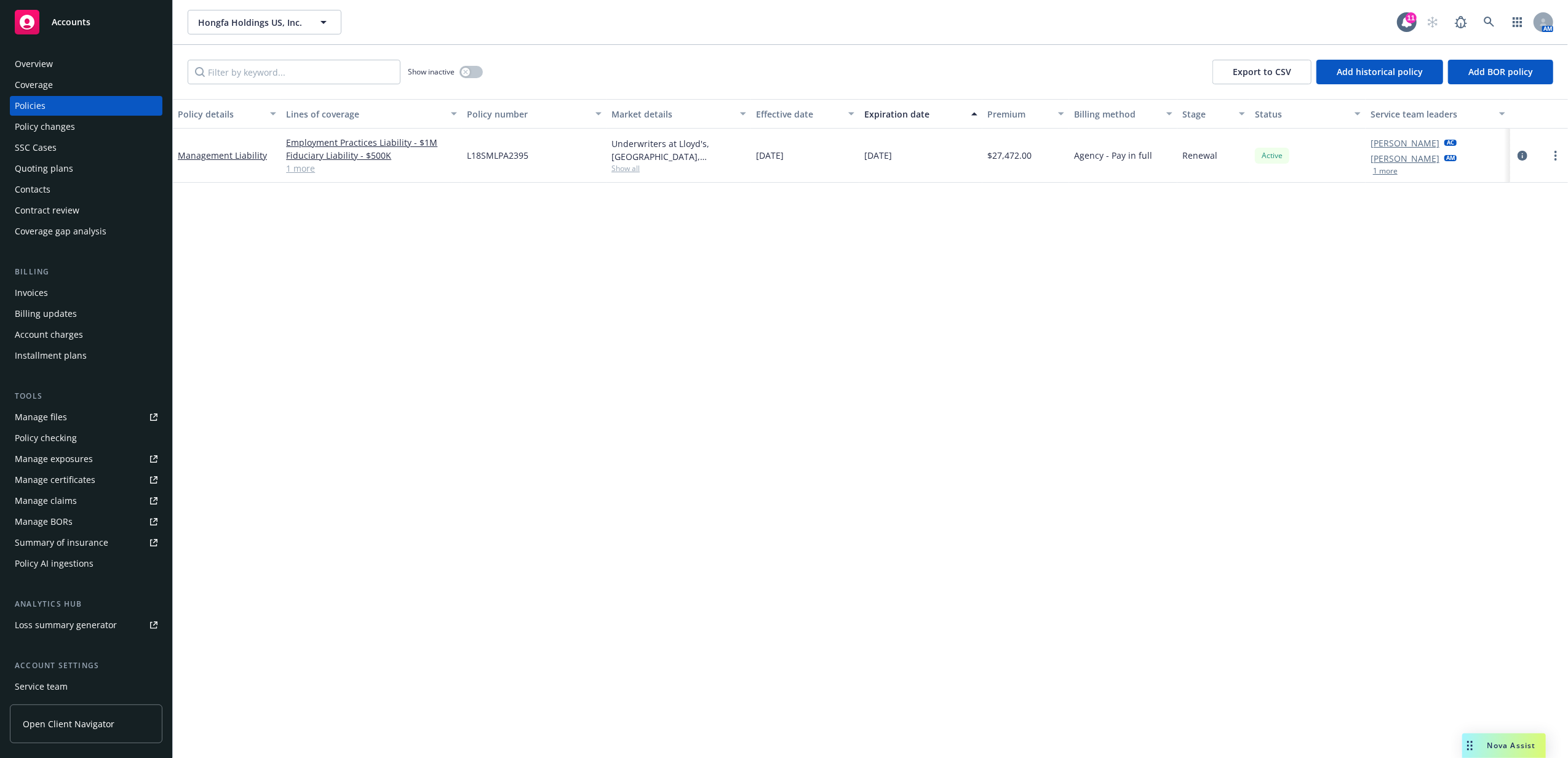
click at [62, 67] on div "Overview" at bounding box center [86, 64] width 143 height 19
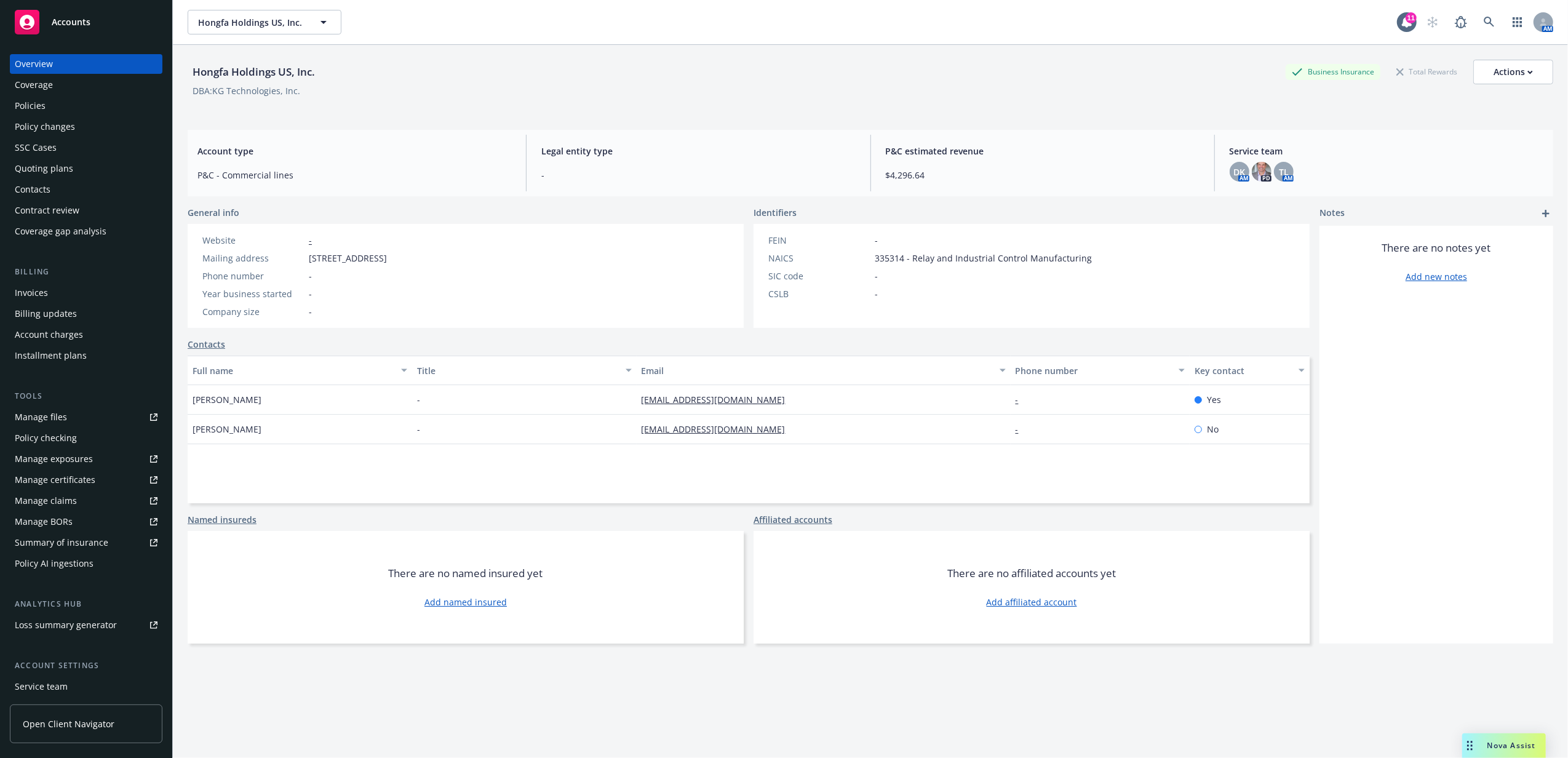
click at [52, 285] on div "Invoices" at bounding box center [86, 293] width 143 height 19
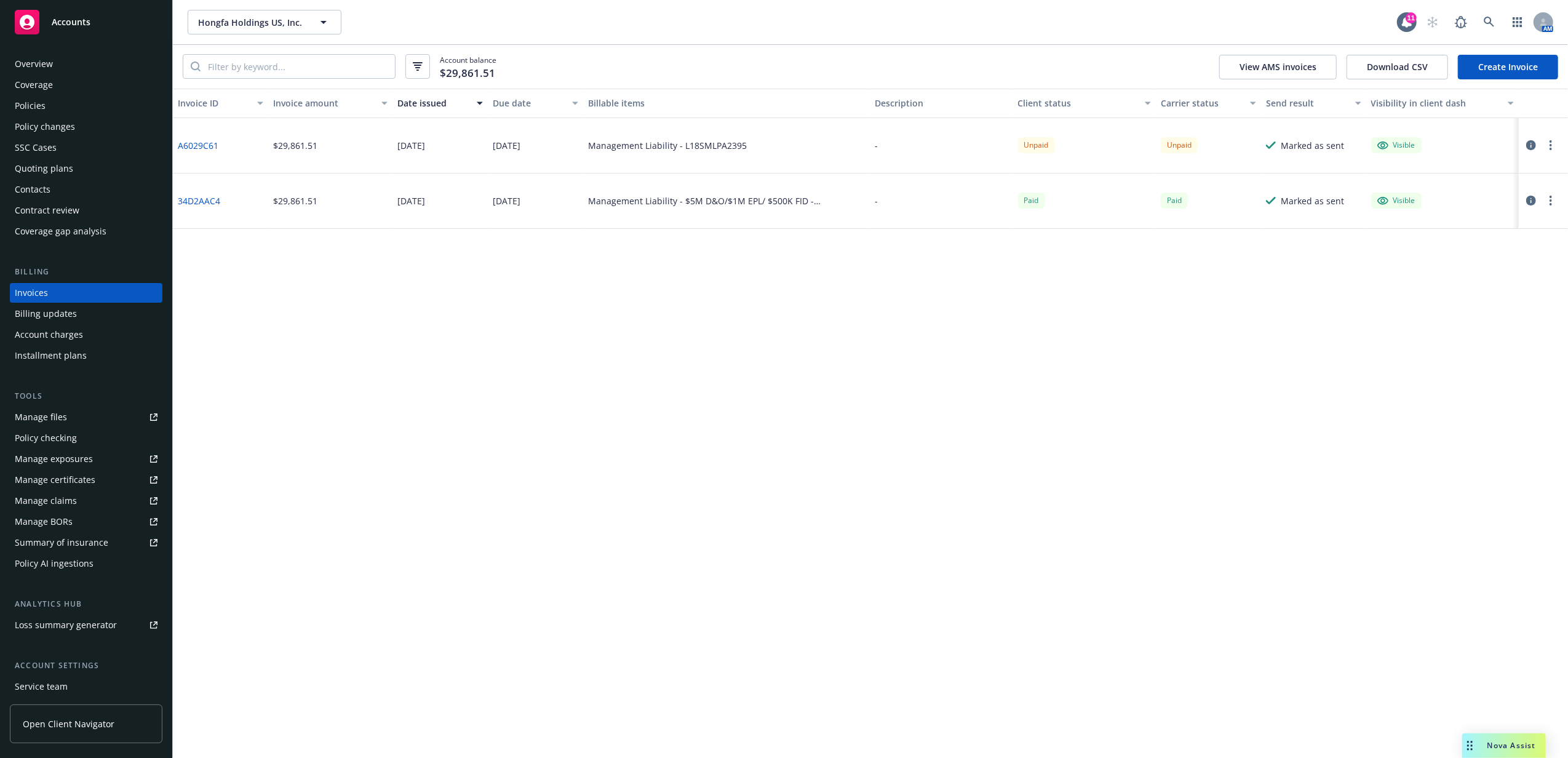
click at [100, 72] on div "Overview" at bounding box center [86, 64] width 143 height 19
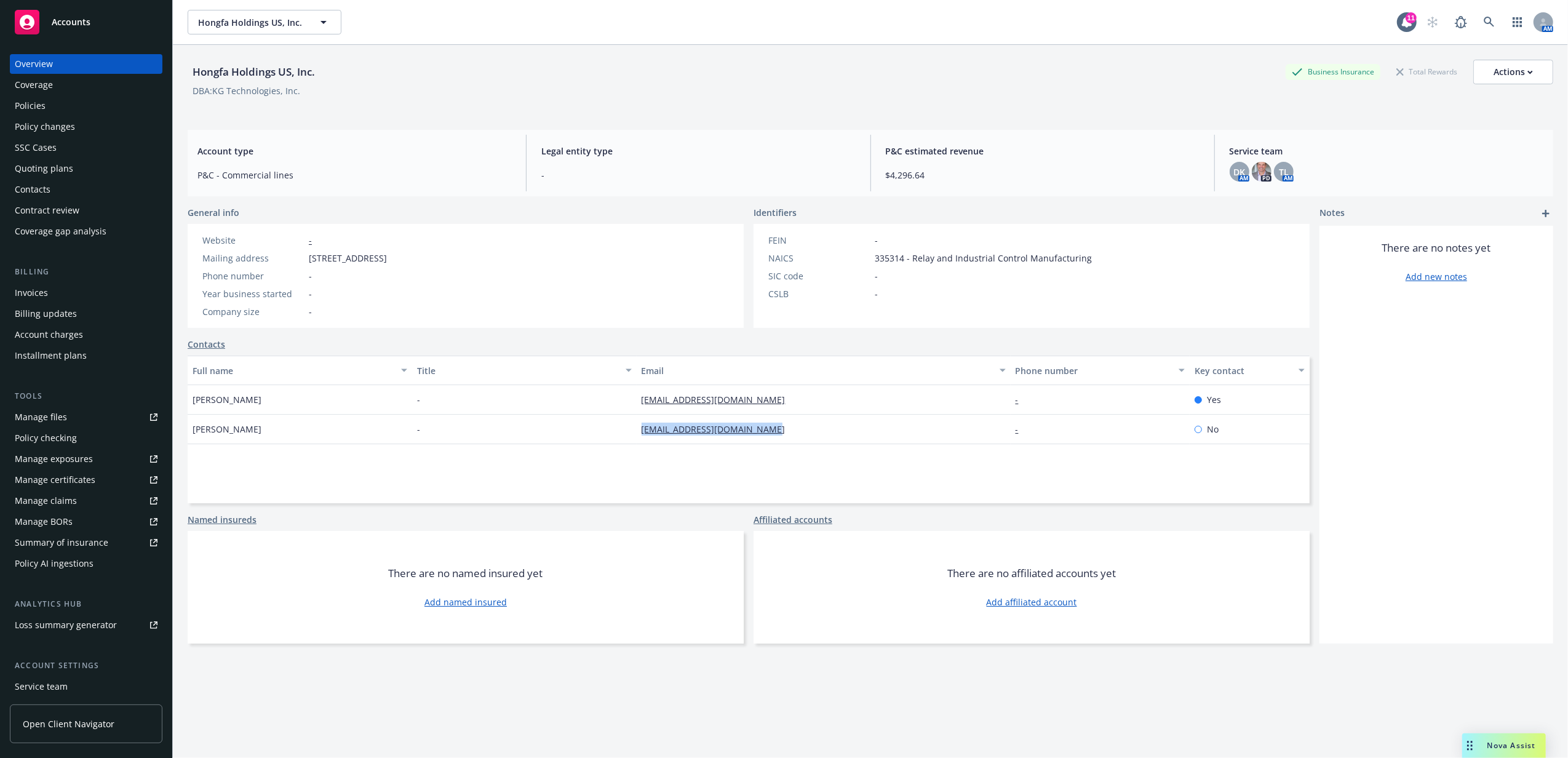
drag, startPoint x: 625, startPoint y: 429, endPoint x: 769, endPoint y: 431, distance: 144.0
click at [769, 431] on div "Kerstin Laddish - kladdish@kgtechnologies.net - No" at bounding box center [749, 429] width 1122 height 29
copy div "kladdish@kgtechnologies.net"
click at [53, 102] on div "Policies" at bounding box center [86, 105] width 143 height 19
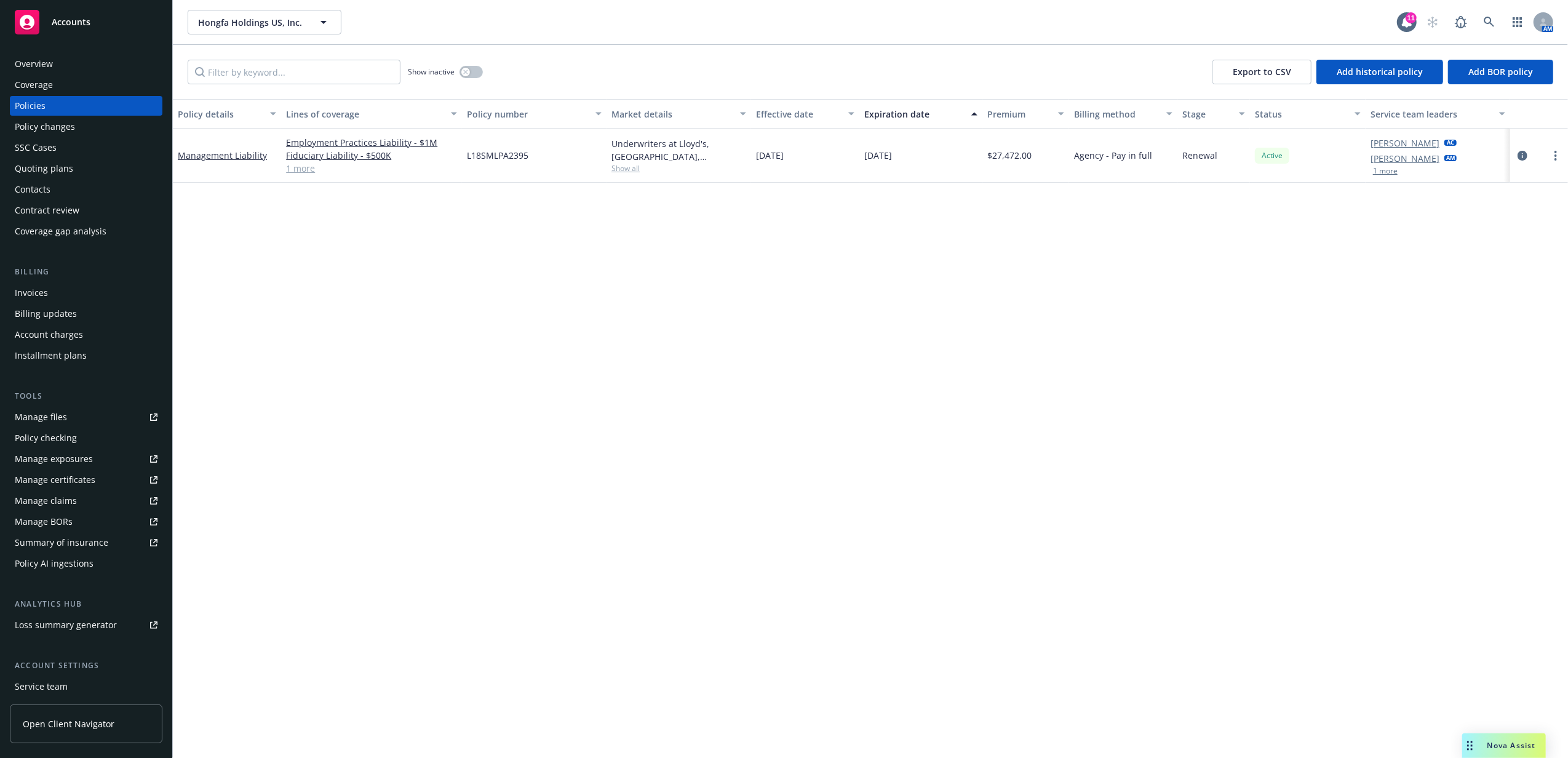
click at [1548, 158] on div at bounding box center [1539, 155] width 48 height 15
click at [1555, 155] on icon "more" at bounding box center [1556, 155] width 3 height 10
click at [1466, 331] on link "Copy logging email" at bounding box center [1490, 328] width 145 height 25
click at [77, 296] on div "Invoices" at bounding box center [86, 293] width 143 height 19
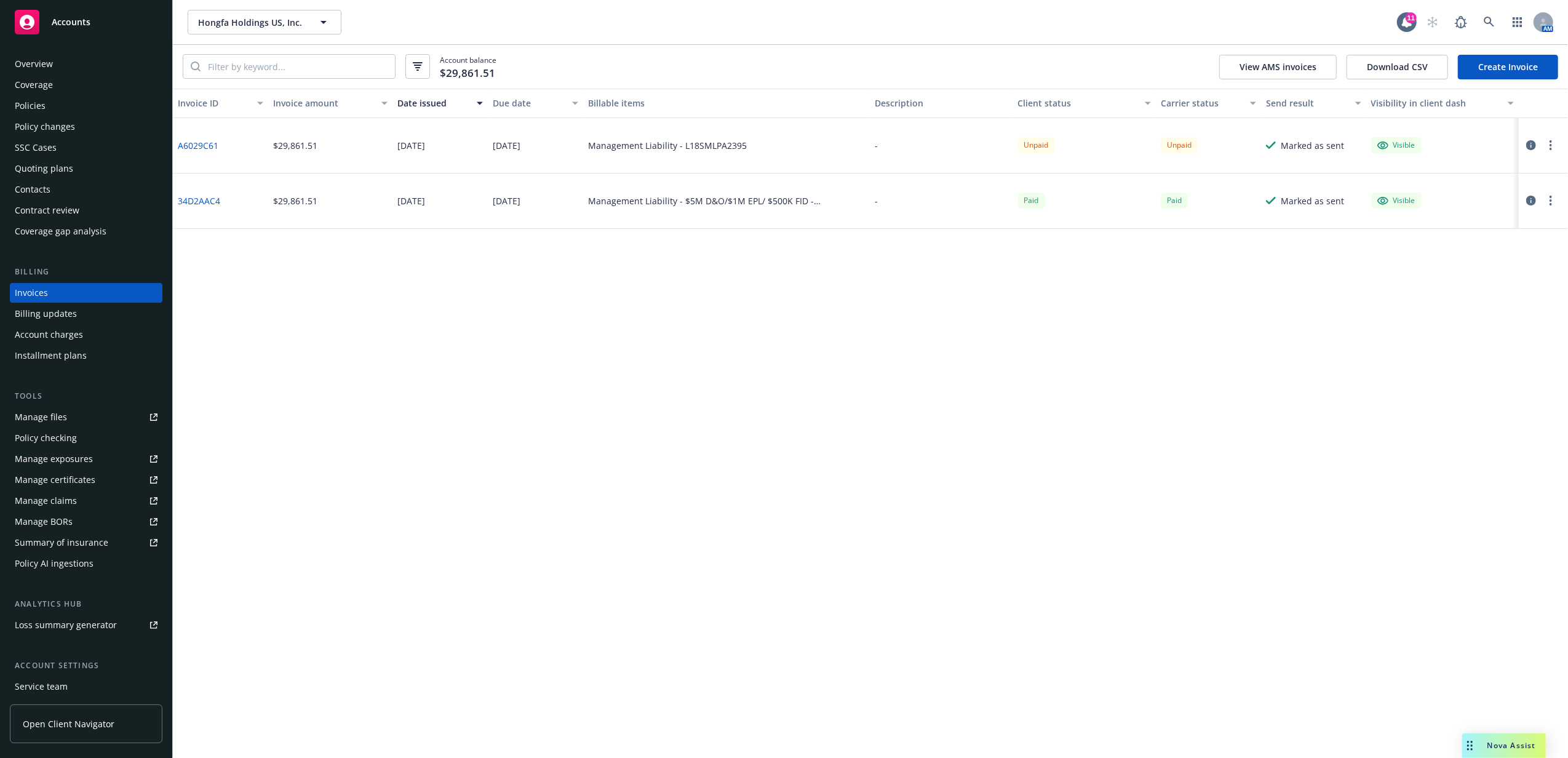
click at [1551, 148] on circle "button" at bounding box center [1551, 149] width 3 height 3
click at [1502, 220] on link "Copy invoice URL" at bounding box center [1479, 220] width 157 height 25
click at [75, 106] on div "Policies" at bounding box center [86, 105] width 143 height 19
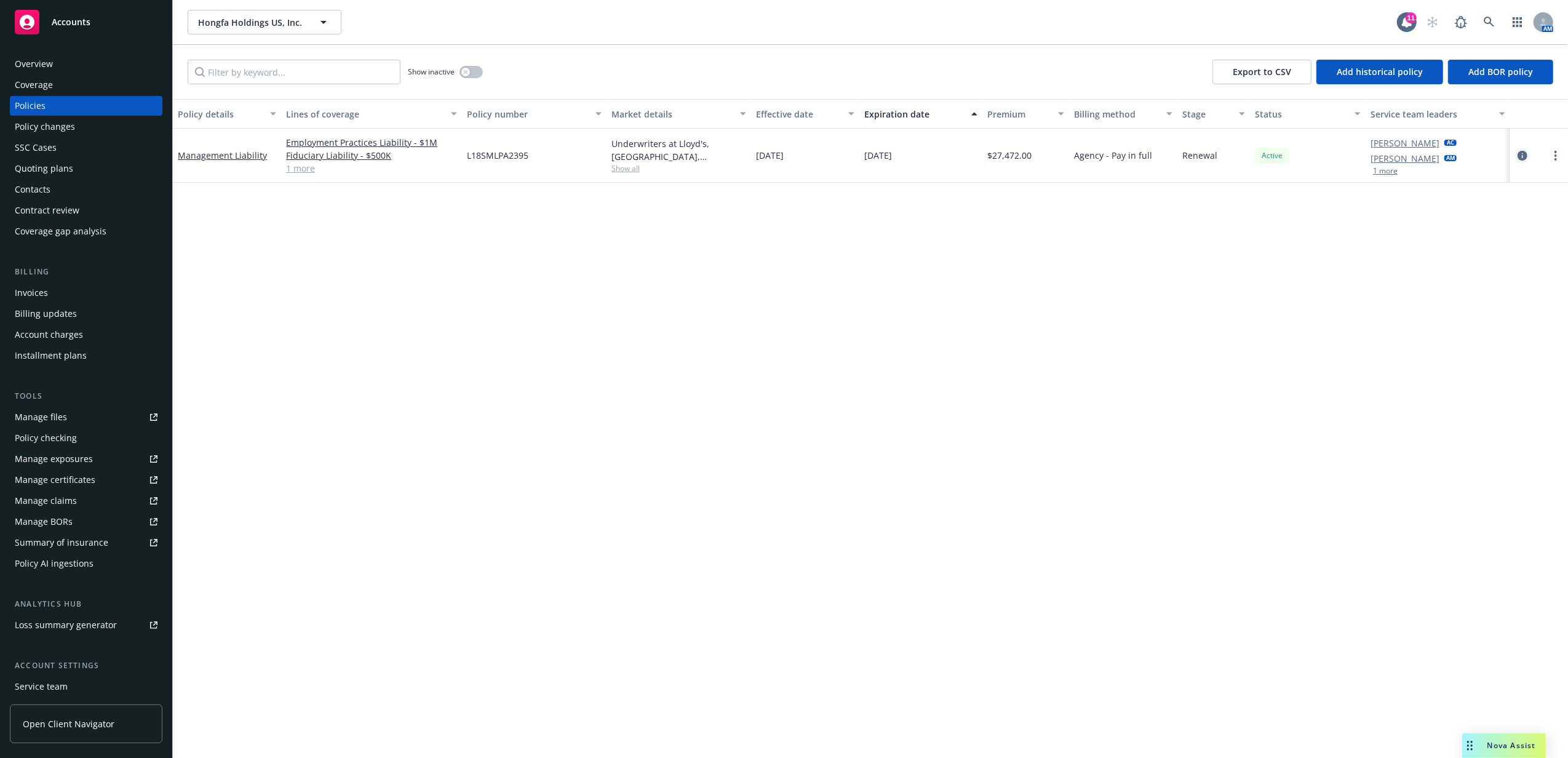
click at [1526, 153] on icon "circleInformation" at bounding box center [1522, 155] width 10 height 10
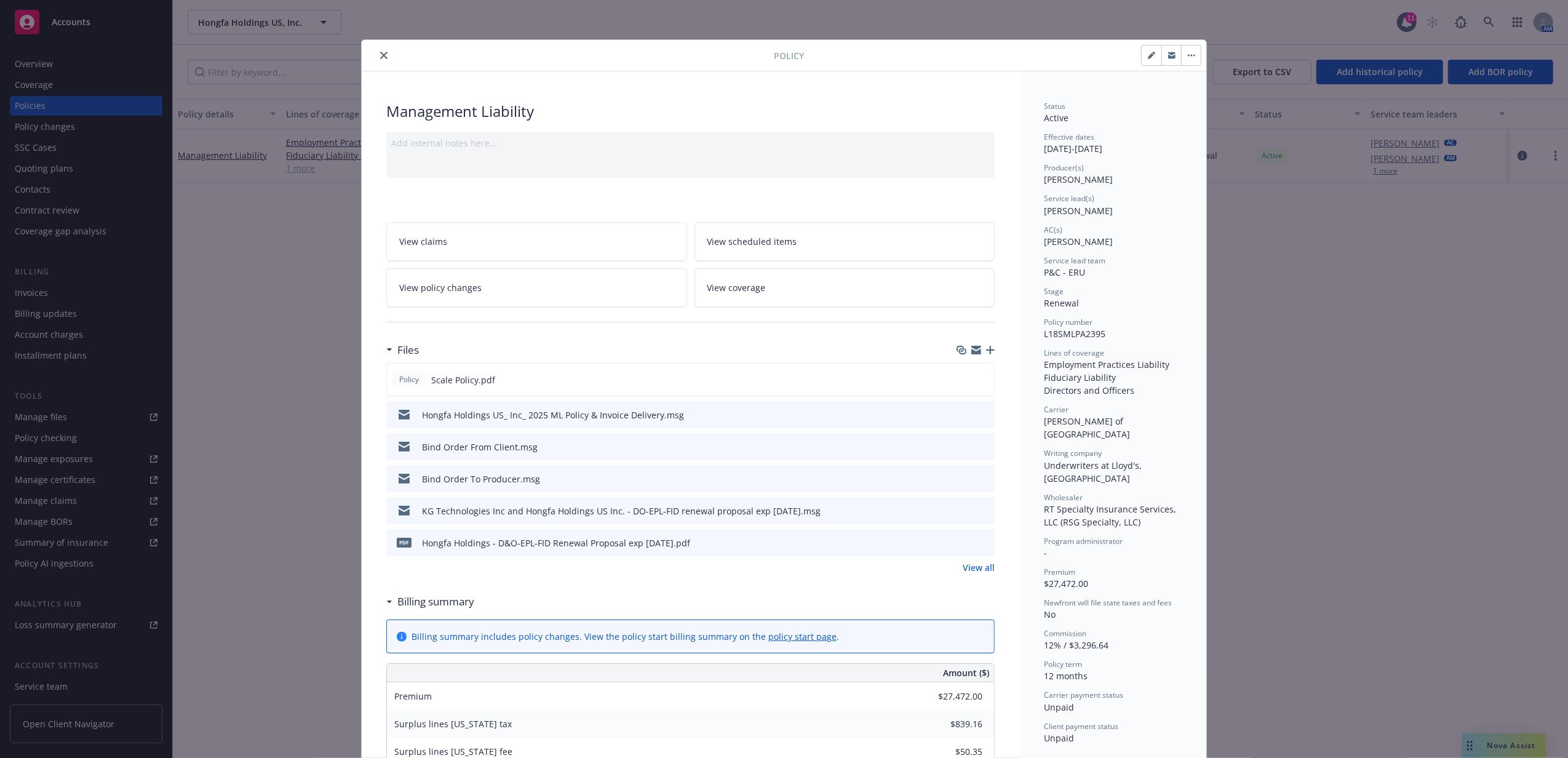
scroll to position [37, 0]
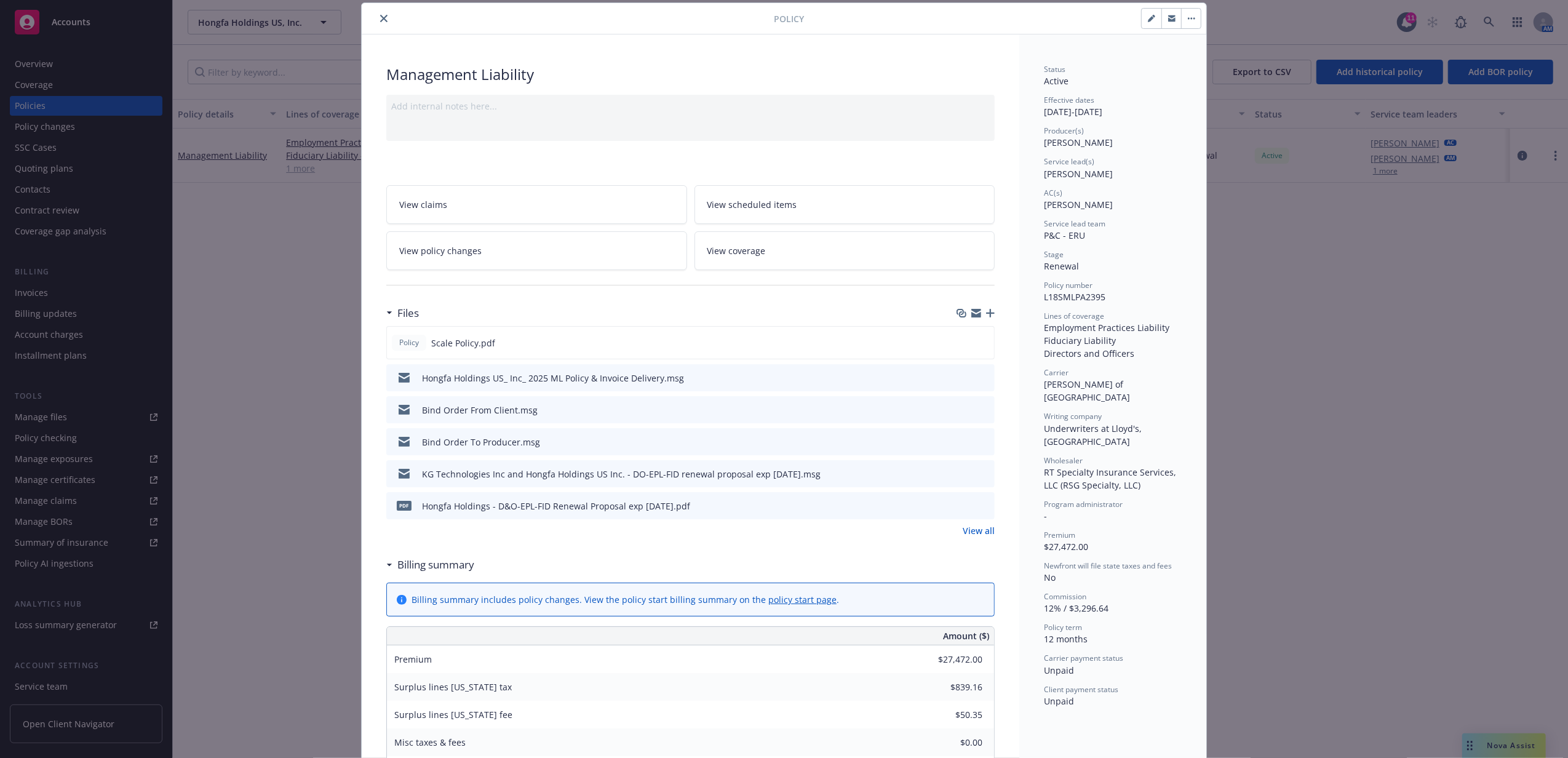
click at [972, 532] on link "View all" at bounding box center [979, 530] width 32 height 13
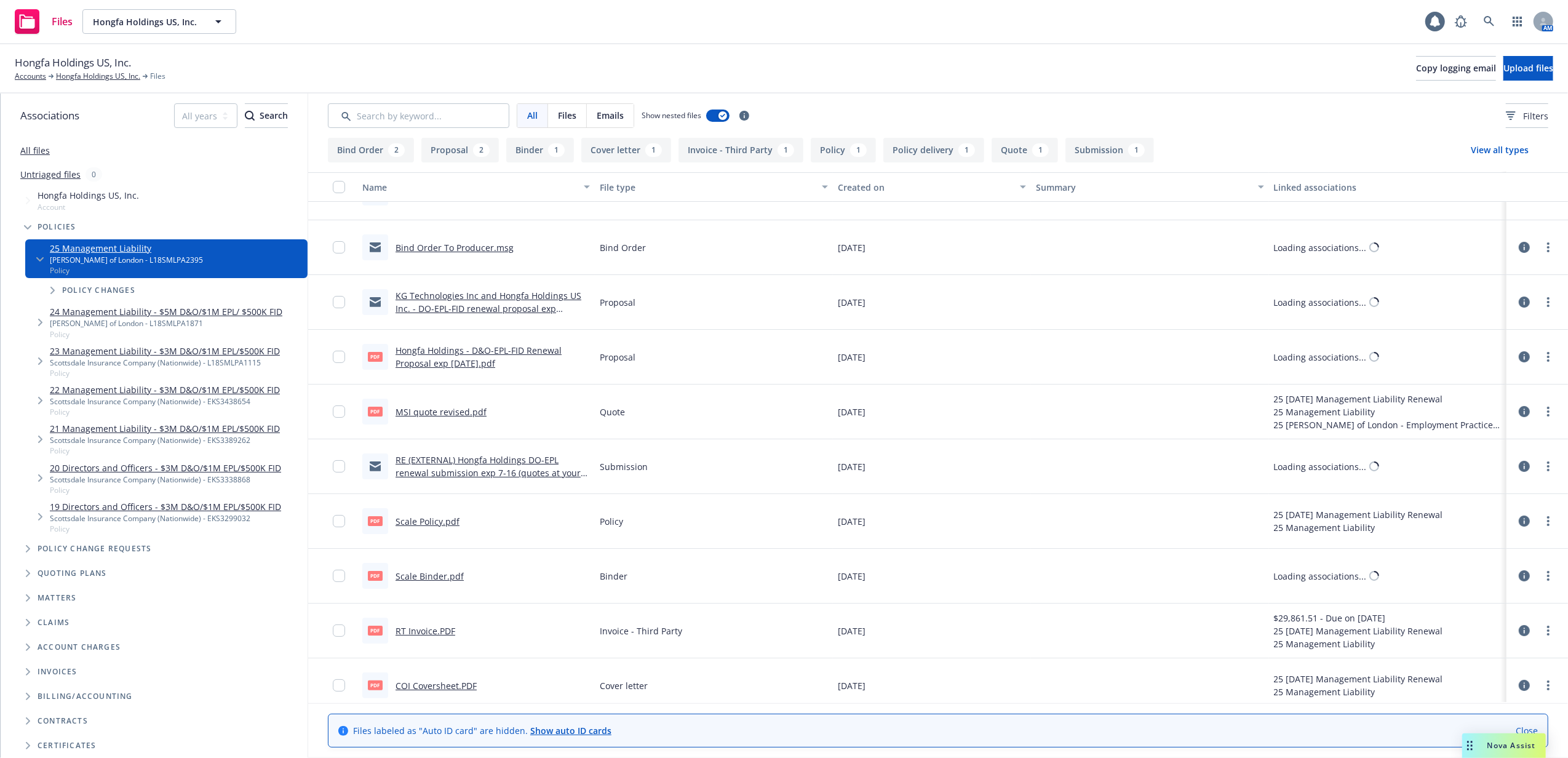
scroll to position [104, 0]
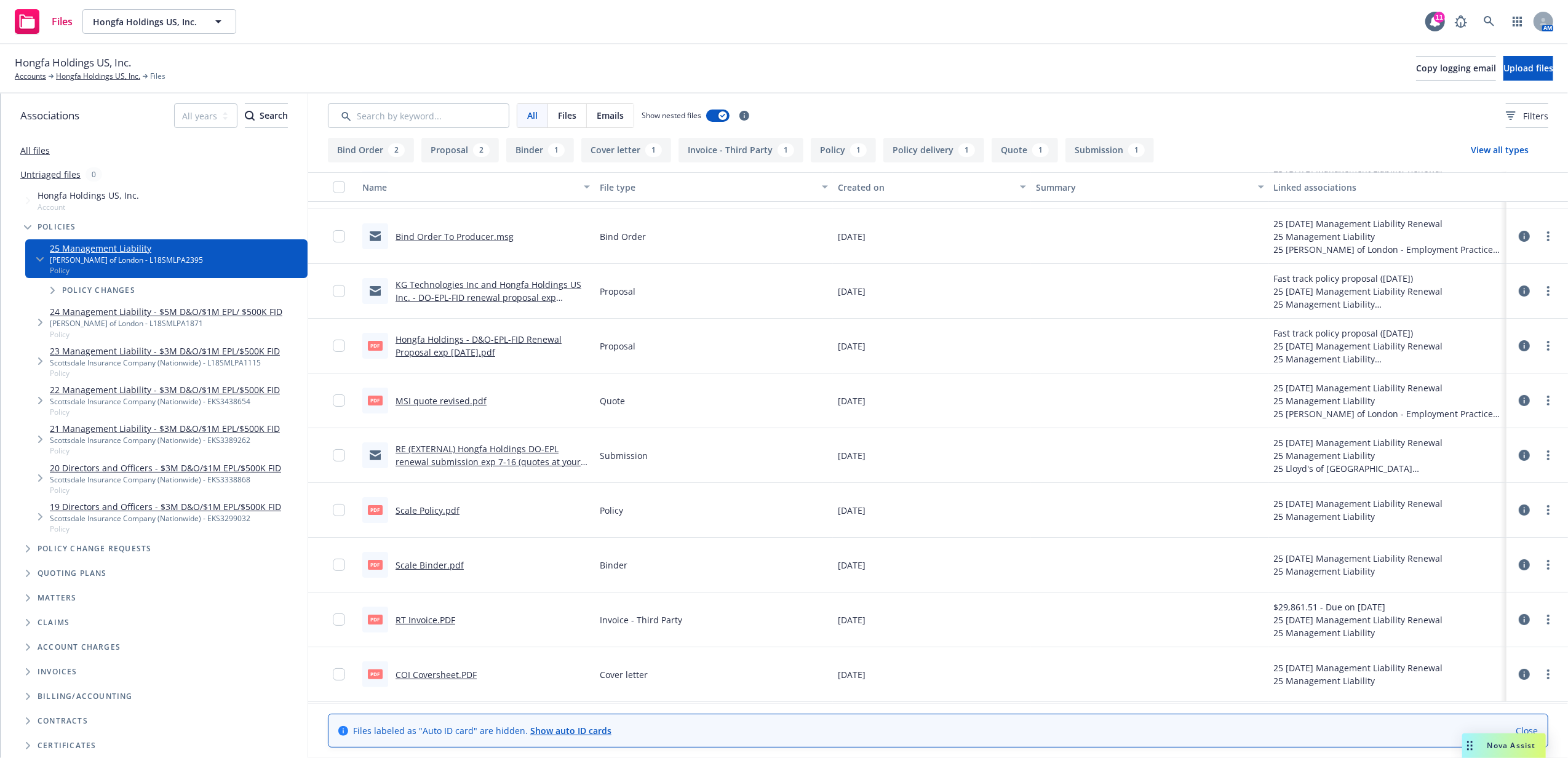
click at [414, 616] on link "RT Invoice.PDF" at bounding box center [425, 619] width 60 height 11
